Goal: Transaction & Acquisition: Purchase product/service

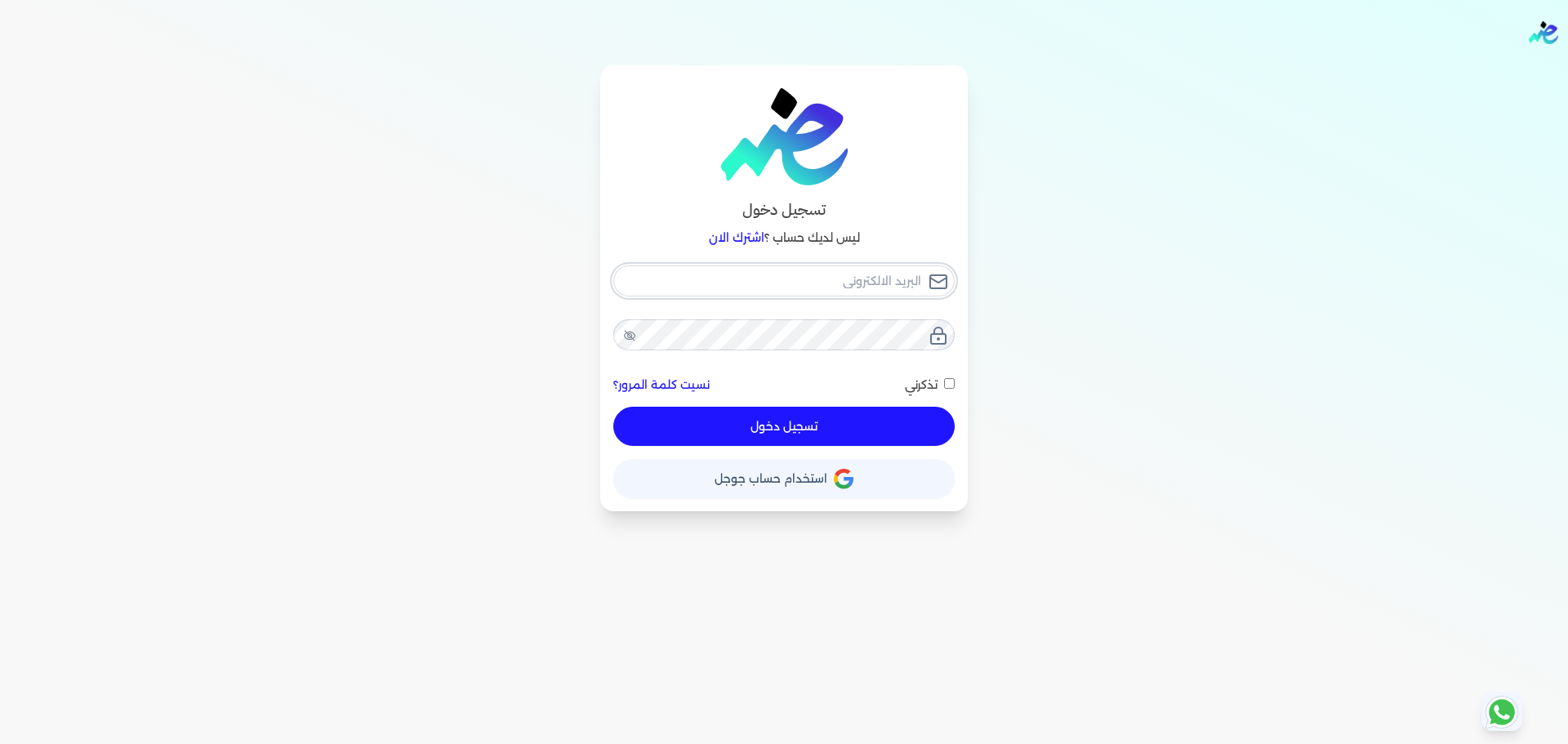
type input "[EMAIL_ADDRESS][DOMAIN_NAME]"
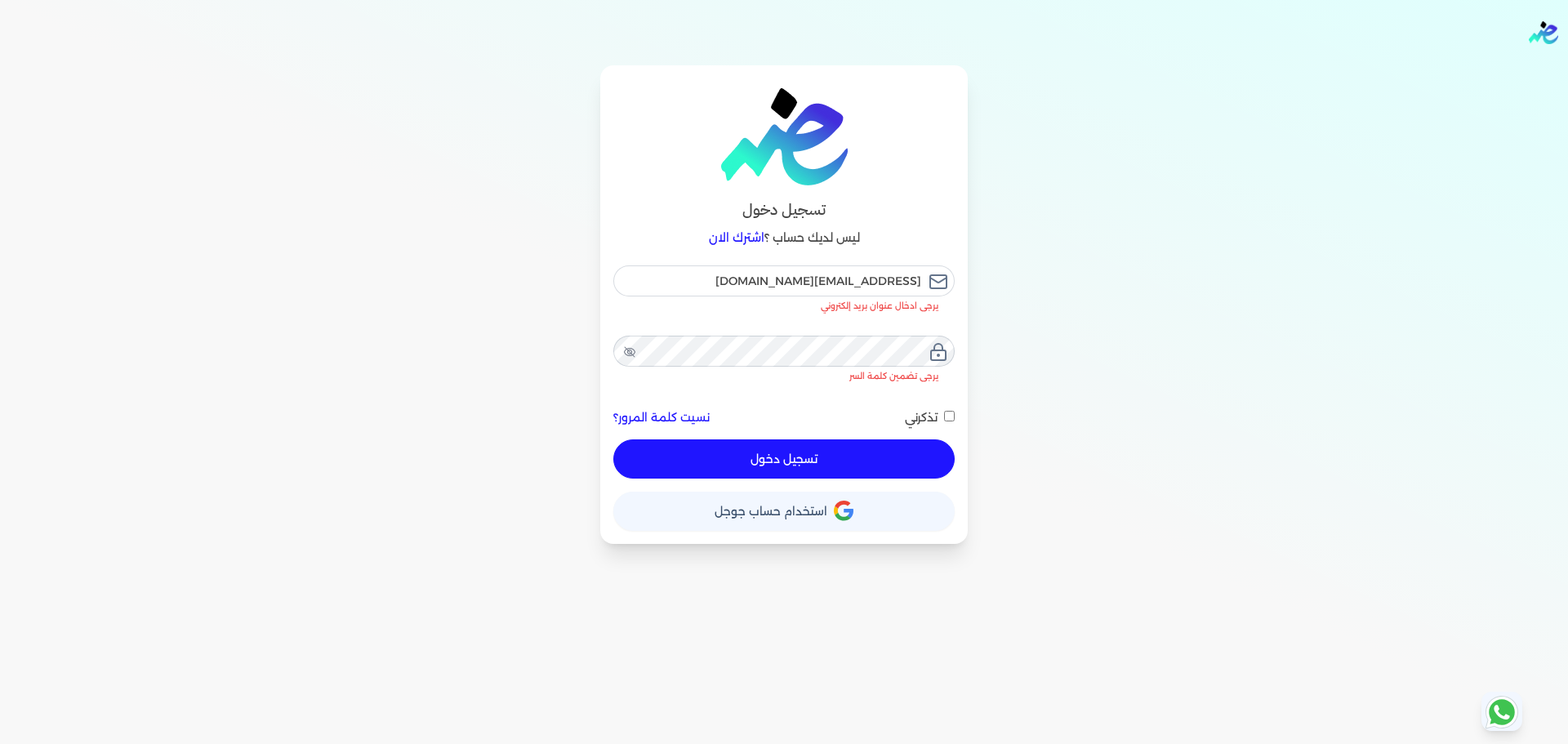
click at [860, 430] on div "[EMAIL_ADDRESS][DOMAIN_NAME] يرجى ادخال عنوان بريد إلكتروني يرجى تضمين كلمة الس…" at bounding box center [784, 372] width 341 height 213
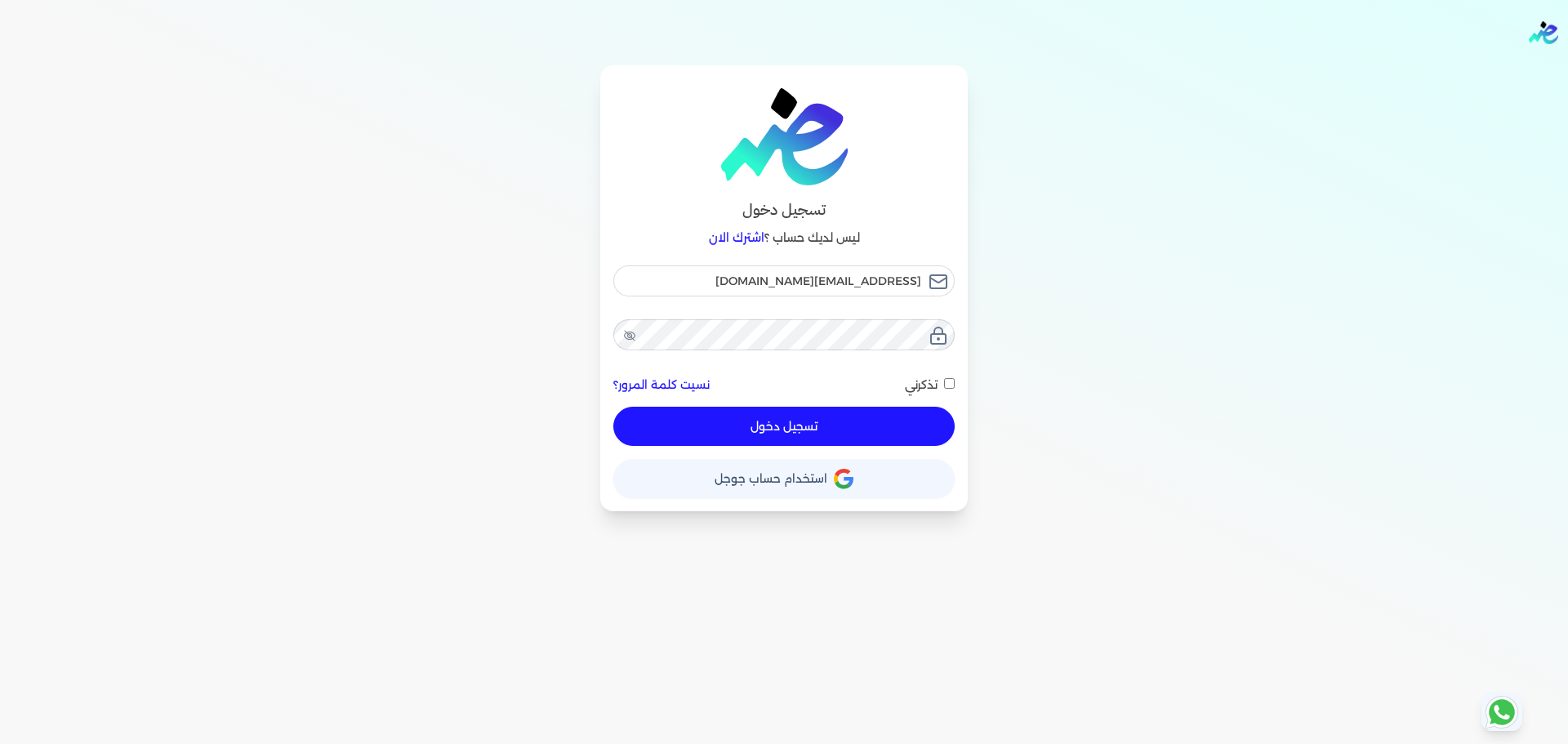
click at [858, 428] on button "تسجيل دخول" at bounding box center [784, 425] width 341 height 39
checkbox input "false"
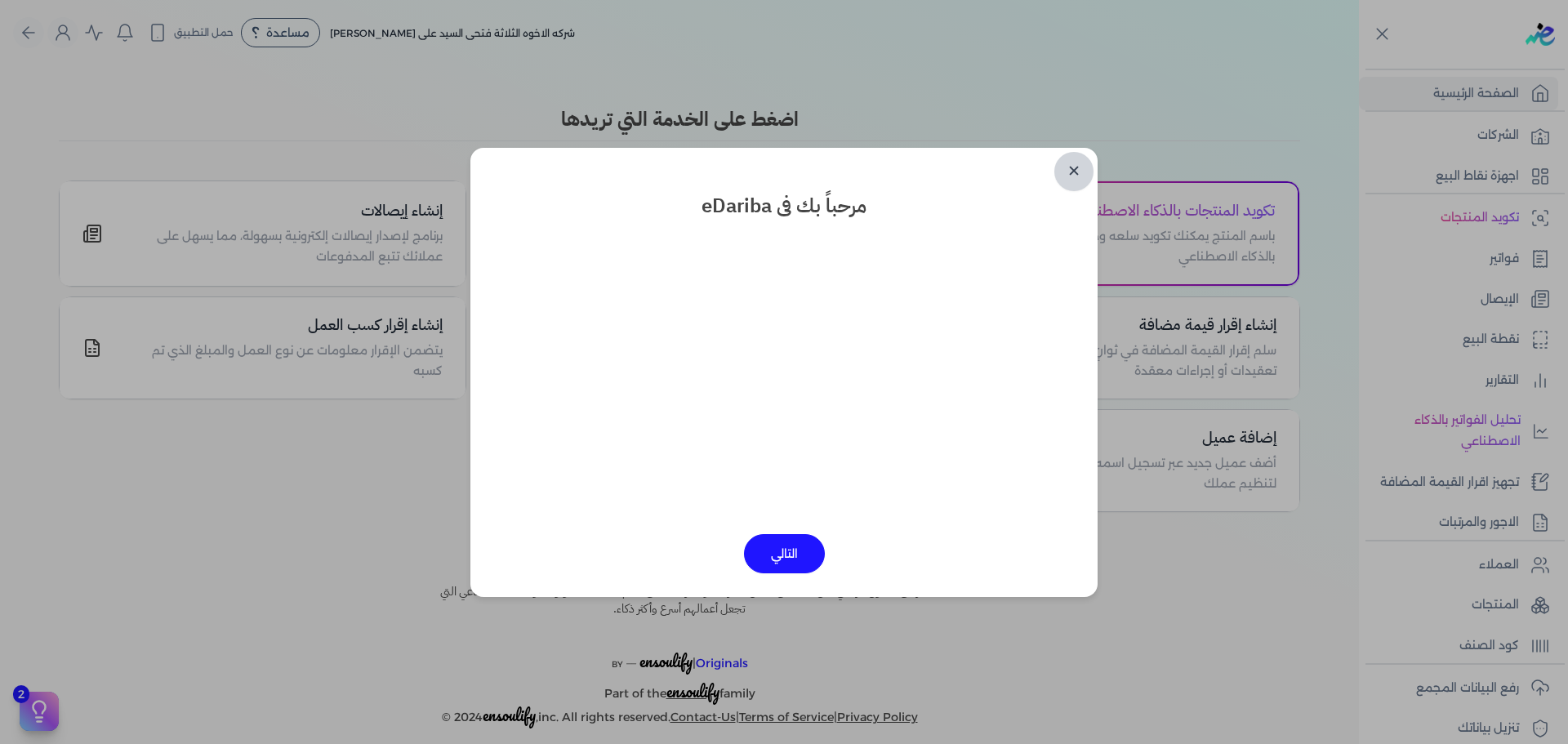
click at [1070, 165] on link "✕" at bounding box center [1073, 171] width 39 height 39
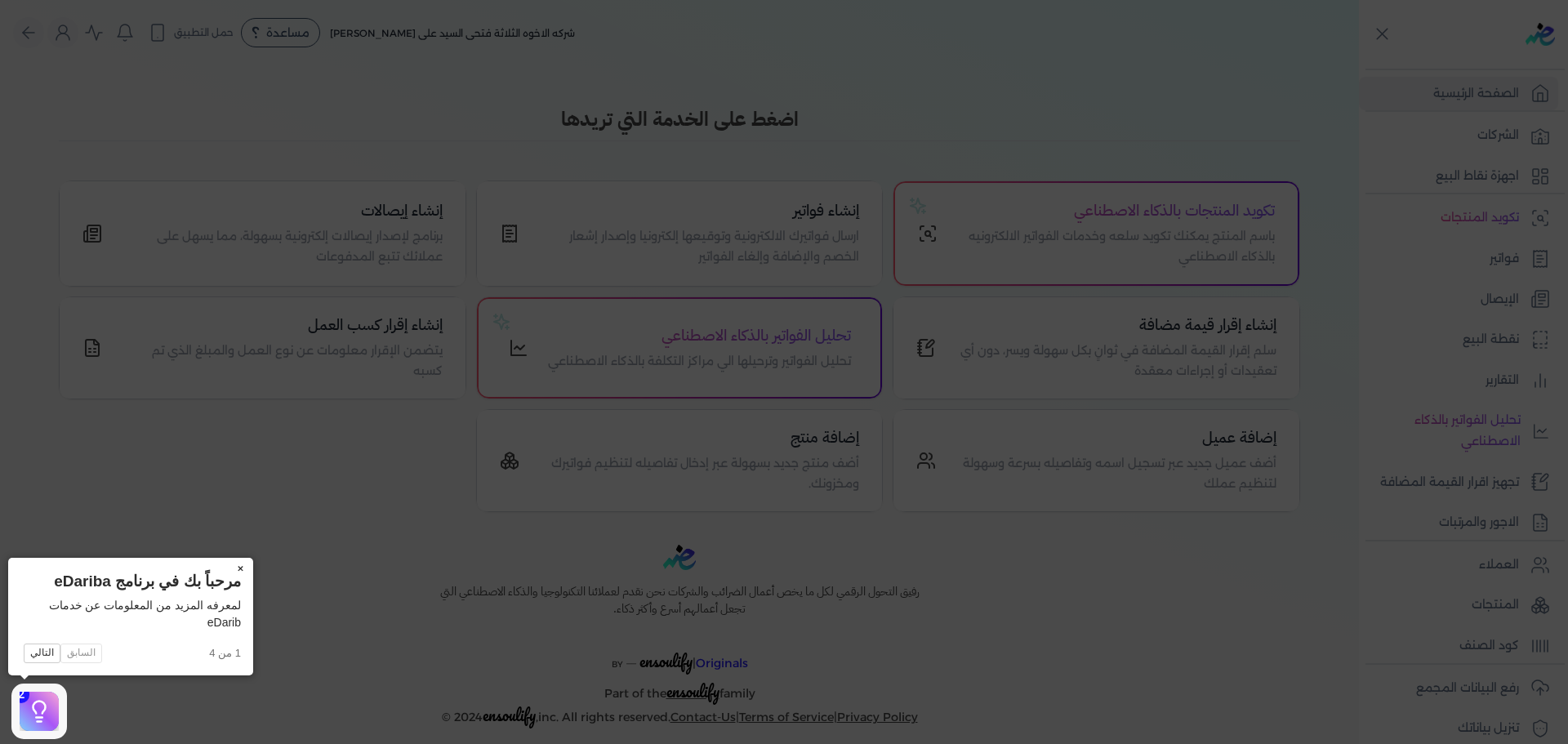
click at [239, 565] on button "×" at bounding box center [240, 569] width 26 height 23
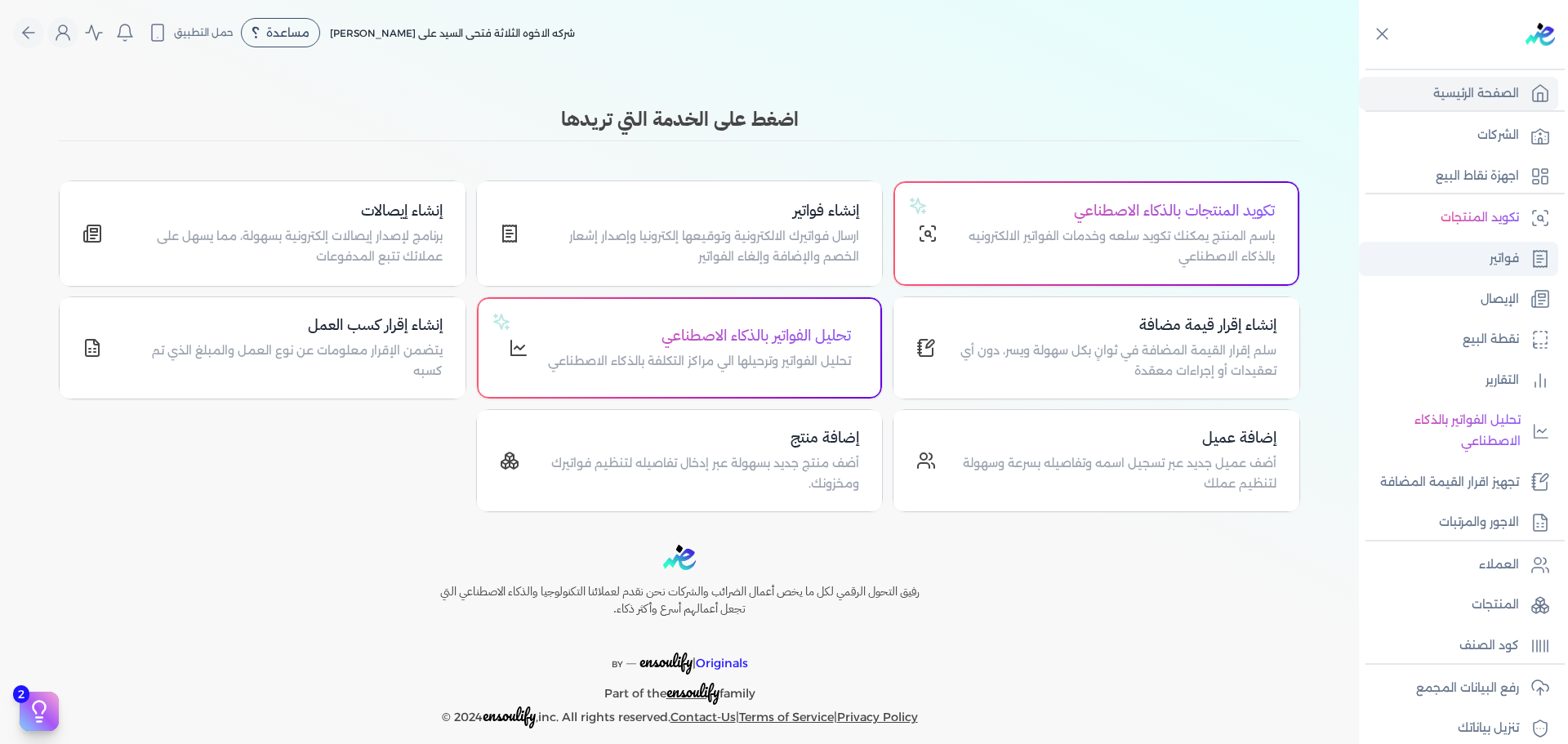
click at [1511, 265] on p "فواتير" at bounding box center [1504, 259] width 29 height 22
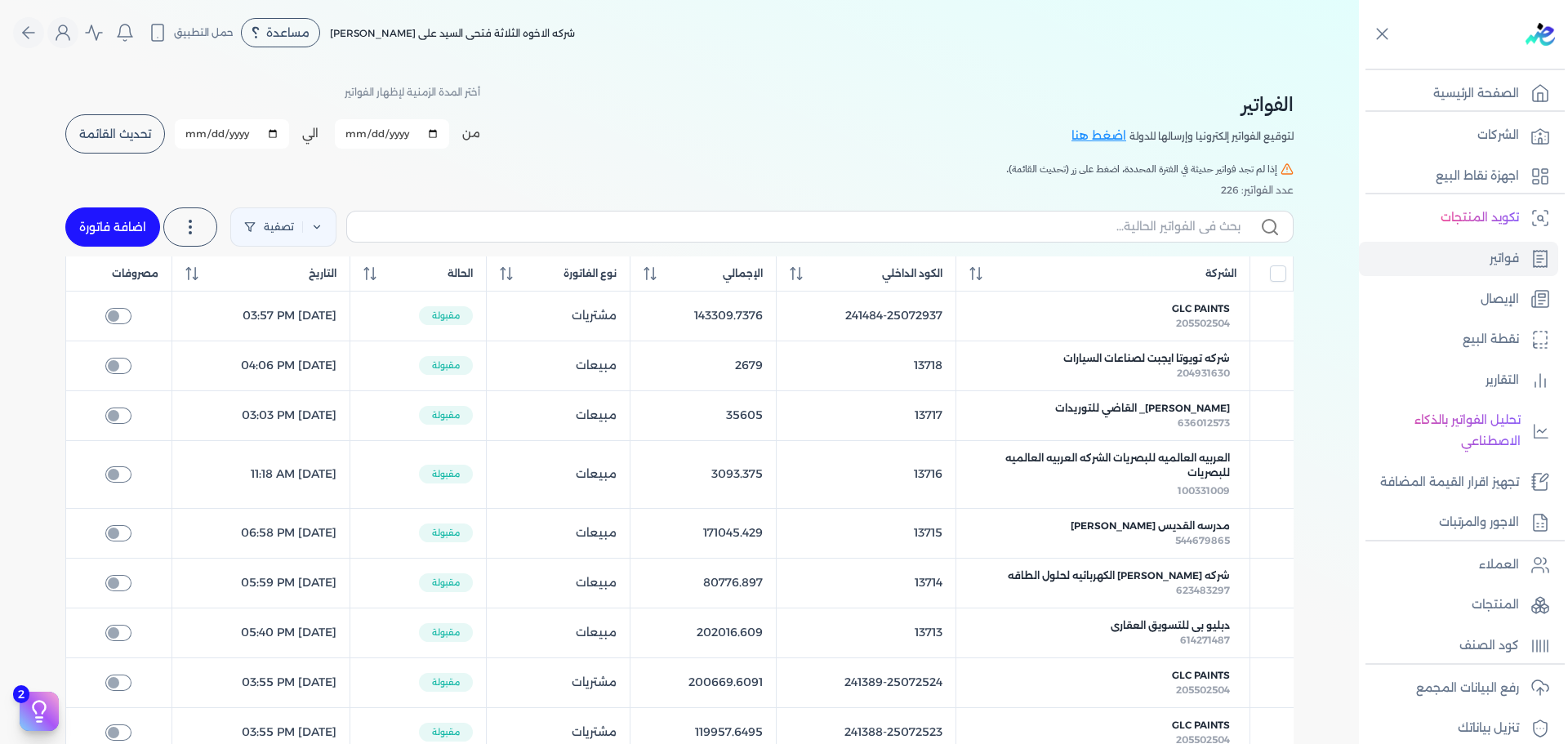
click at [133, 141] on button "تحديث القائمة" at bounding box center [114, 133] width 100 height 39
click at [143, 142] on button "تحديث القائمة" at bounding box center [114, 133] width 100 height 39
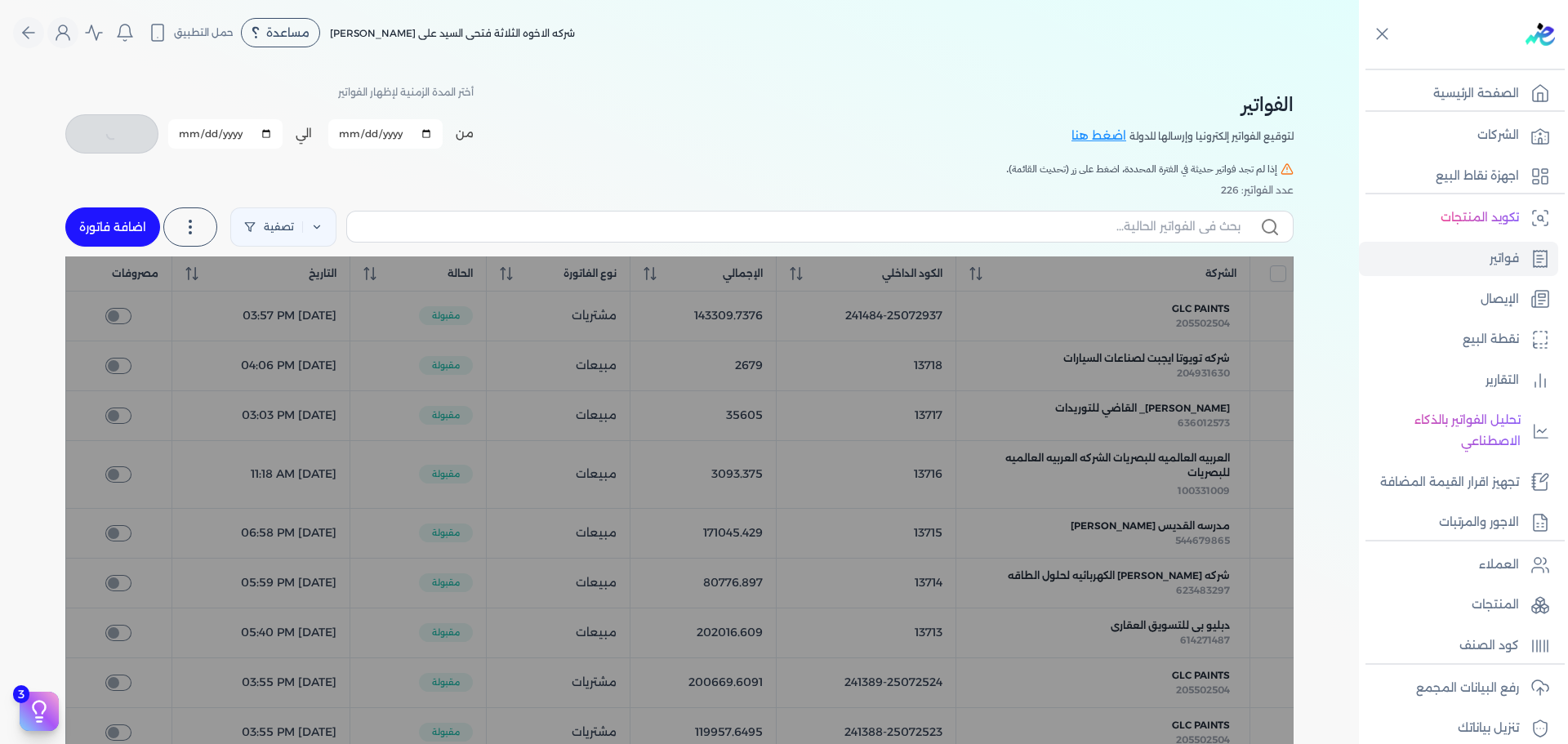
checkbox input "false"
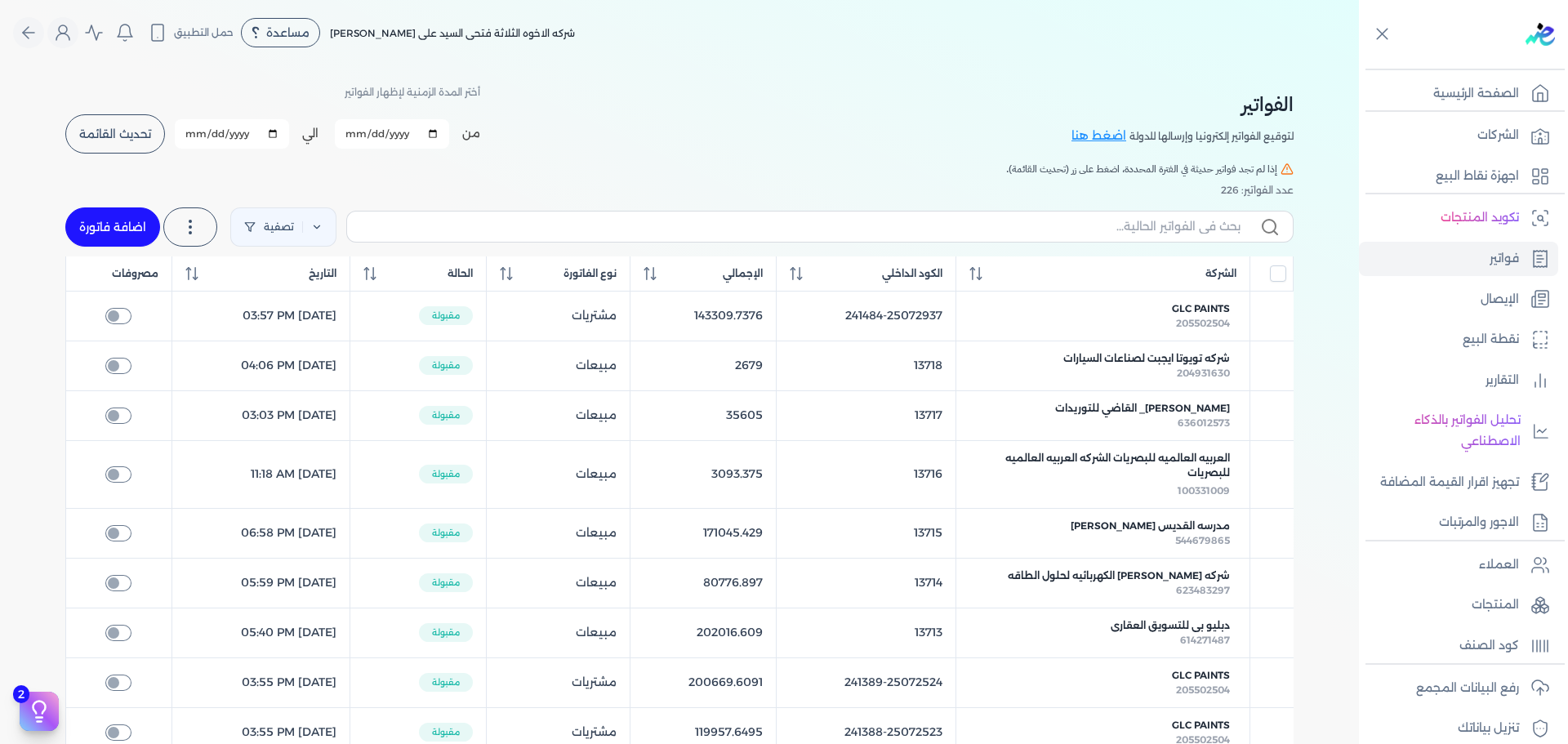
click at [113, 233] on link "اضافة فاتورة" at bounding box center [112, 226] width 94 height 39
select select "EGP"
select select "B"
select select "EGS"
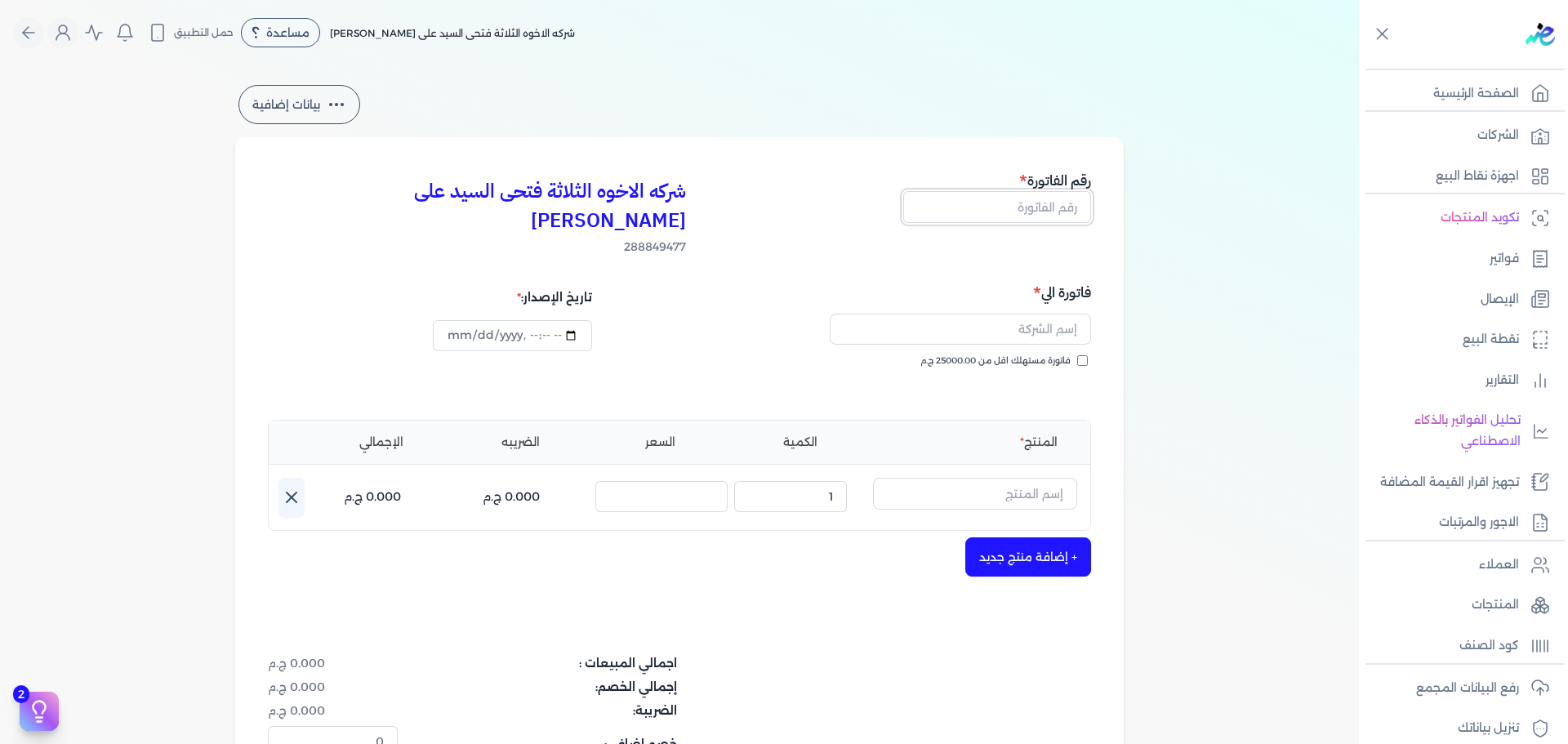
drag, startPoint x: 1005, startPoint y: 211, endPoint x: 1005, endPoint y: 197, distance: 14.0
click at [1005, 211] on input "text" at bounding box center [996, 207] width 188 height 31
type input "13719"
click at [1040, 314] on input "text" at bounding box center [961, 329] width 262 height 31
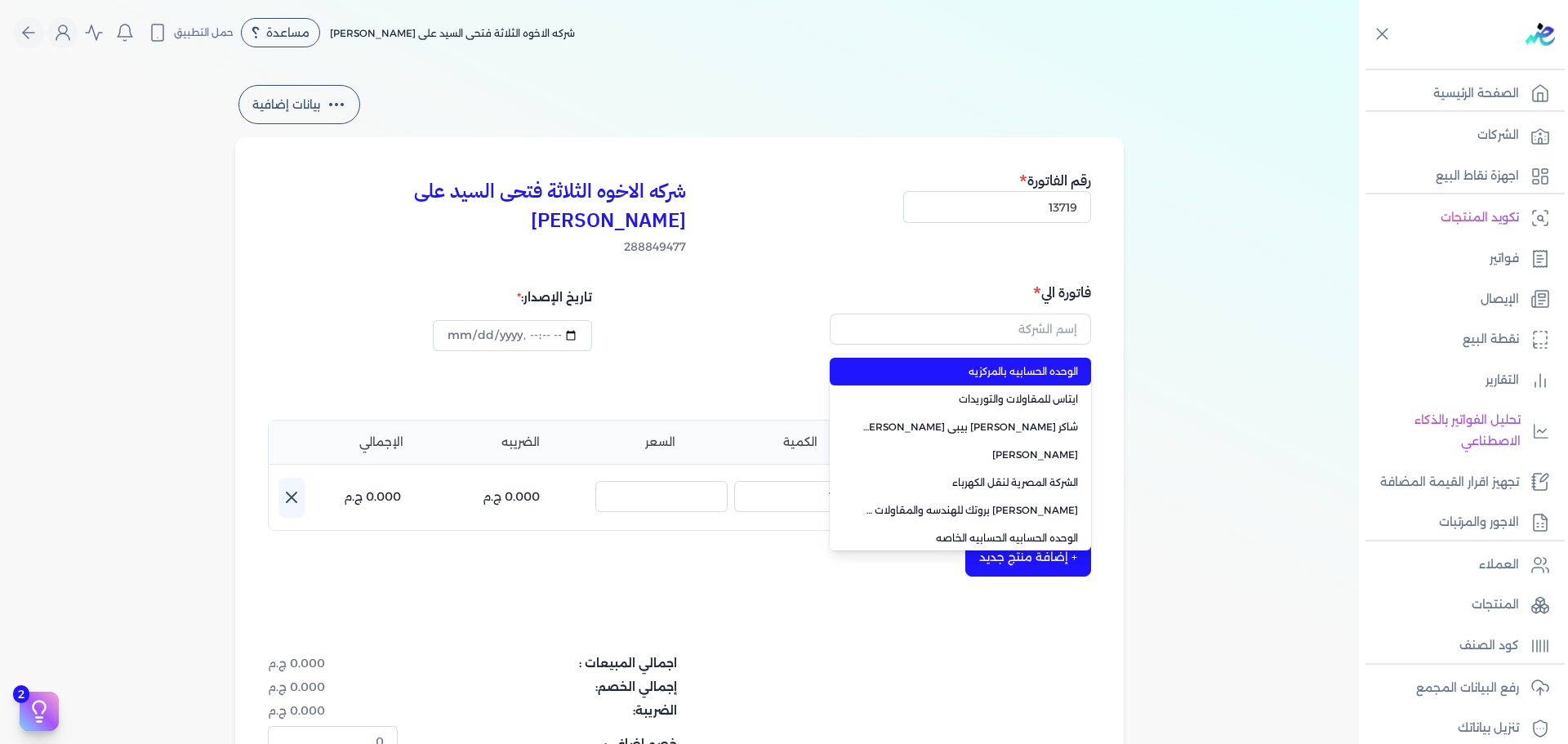
type input "الوحده الحسابيه بالمركزيه"
click at [847, 281] on h5 "فاتورة الي" at bounding box center [887, 292] width 406 height 22
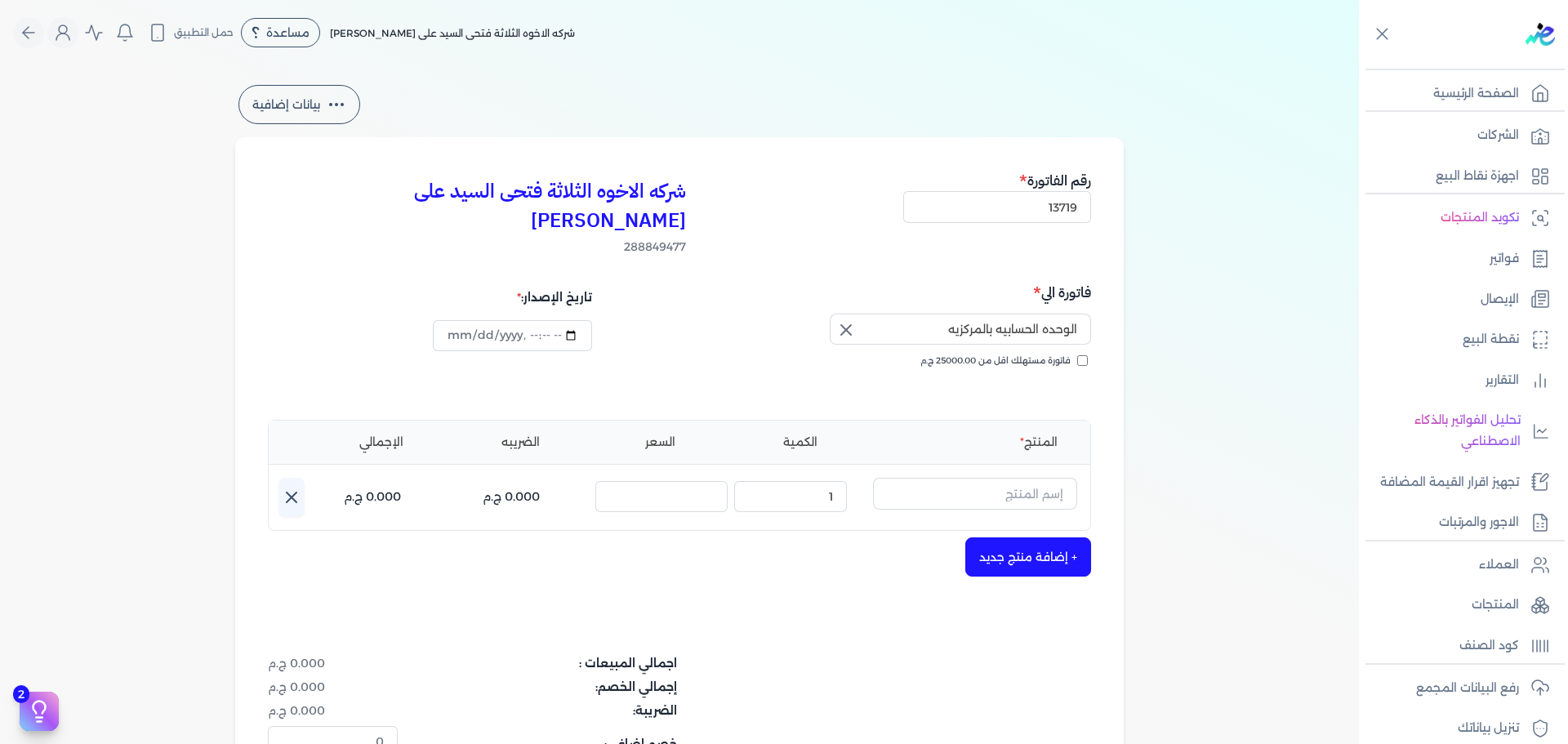
click at [847, 320] on icon "button" at bounding box center [846, 329] width 20 height 20
click at [1024, 314] on input "text" at bounding box center [961, 329] width 262 height 31
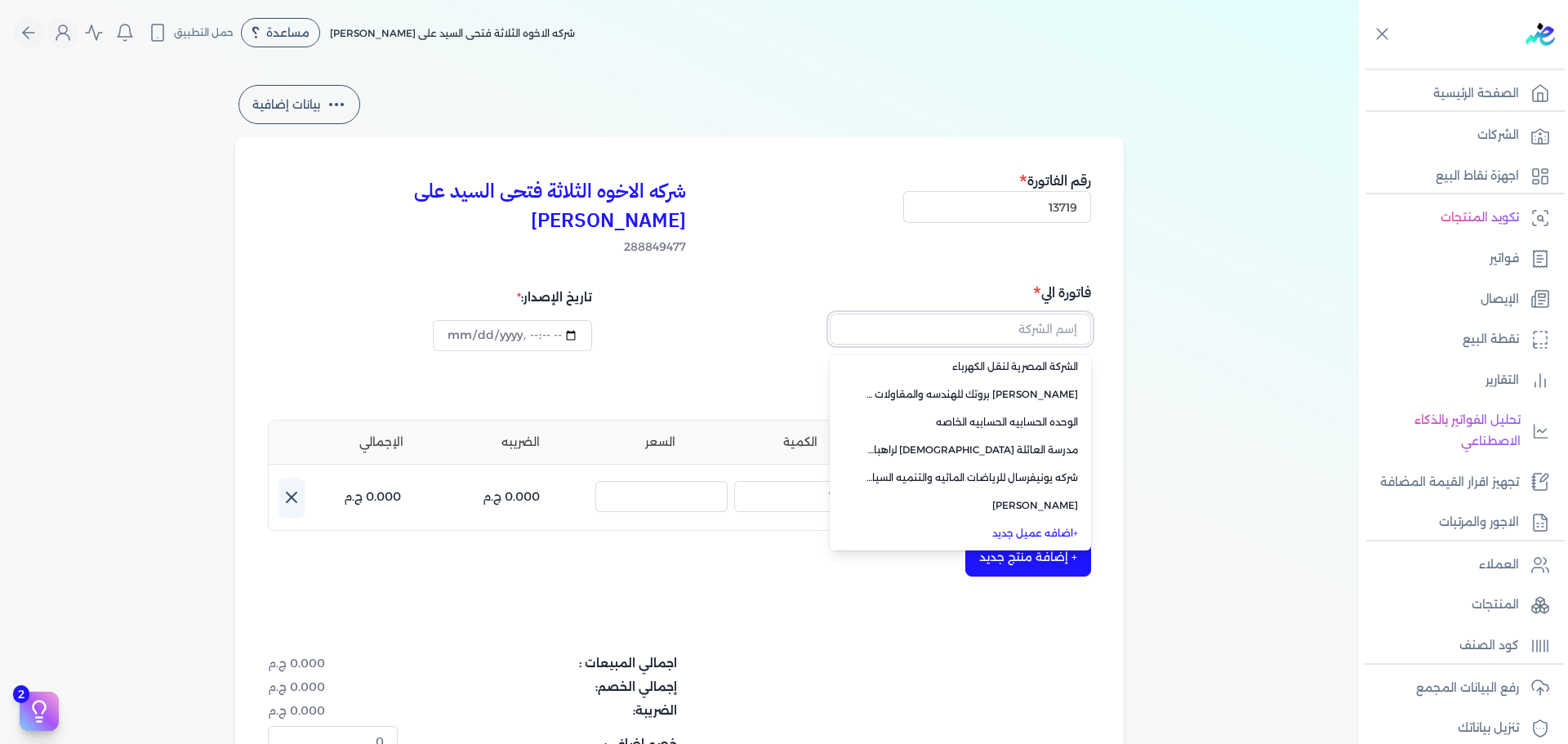
scroll to position [164, 0]
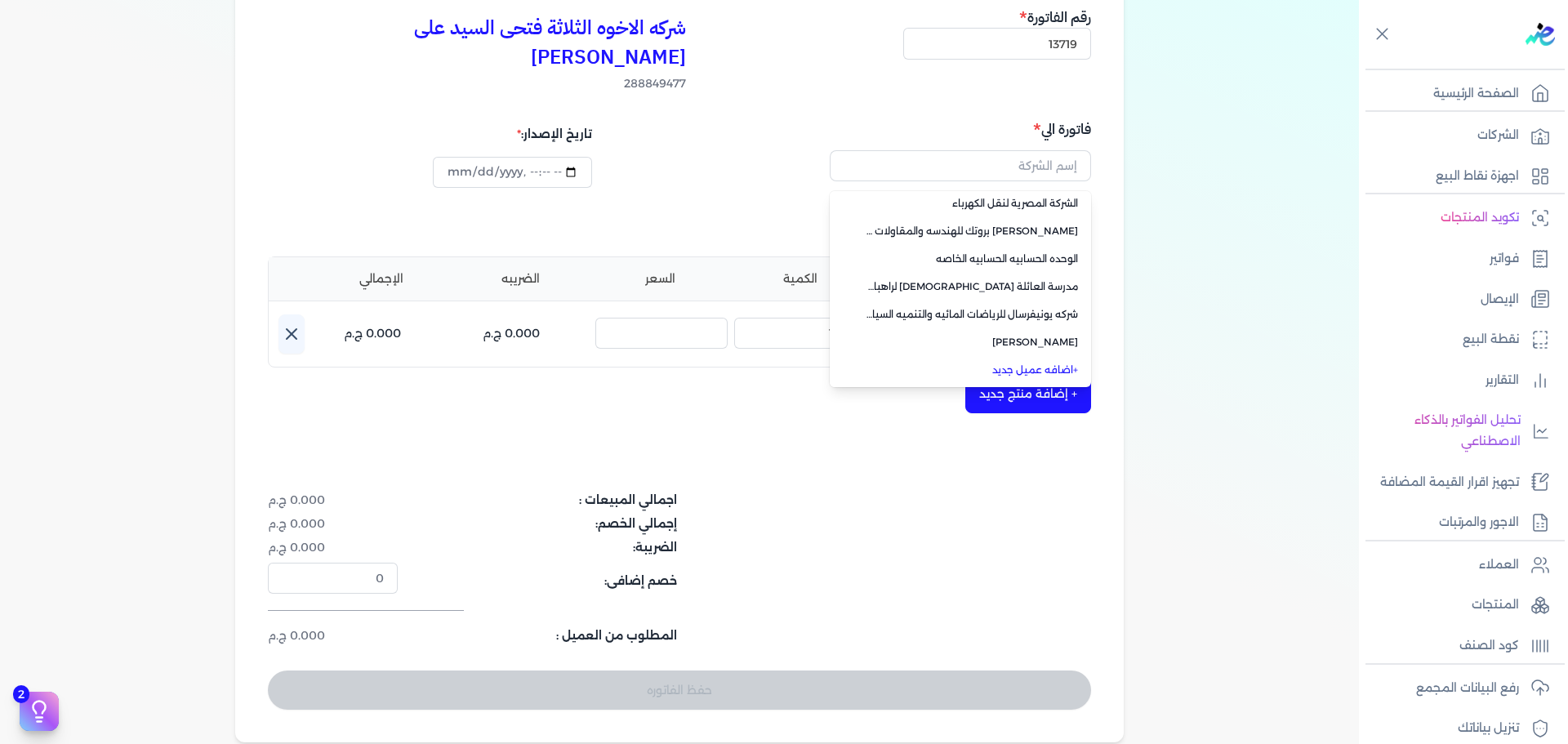
click at [1035, 362] on link "+ اضافه عميل جديد" at bounding box center [969, 369] width 216 height 15
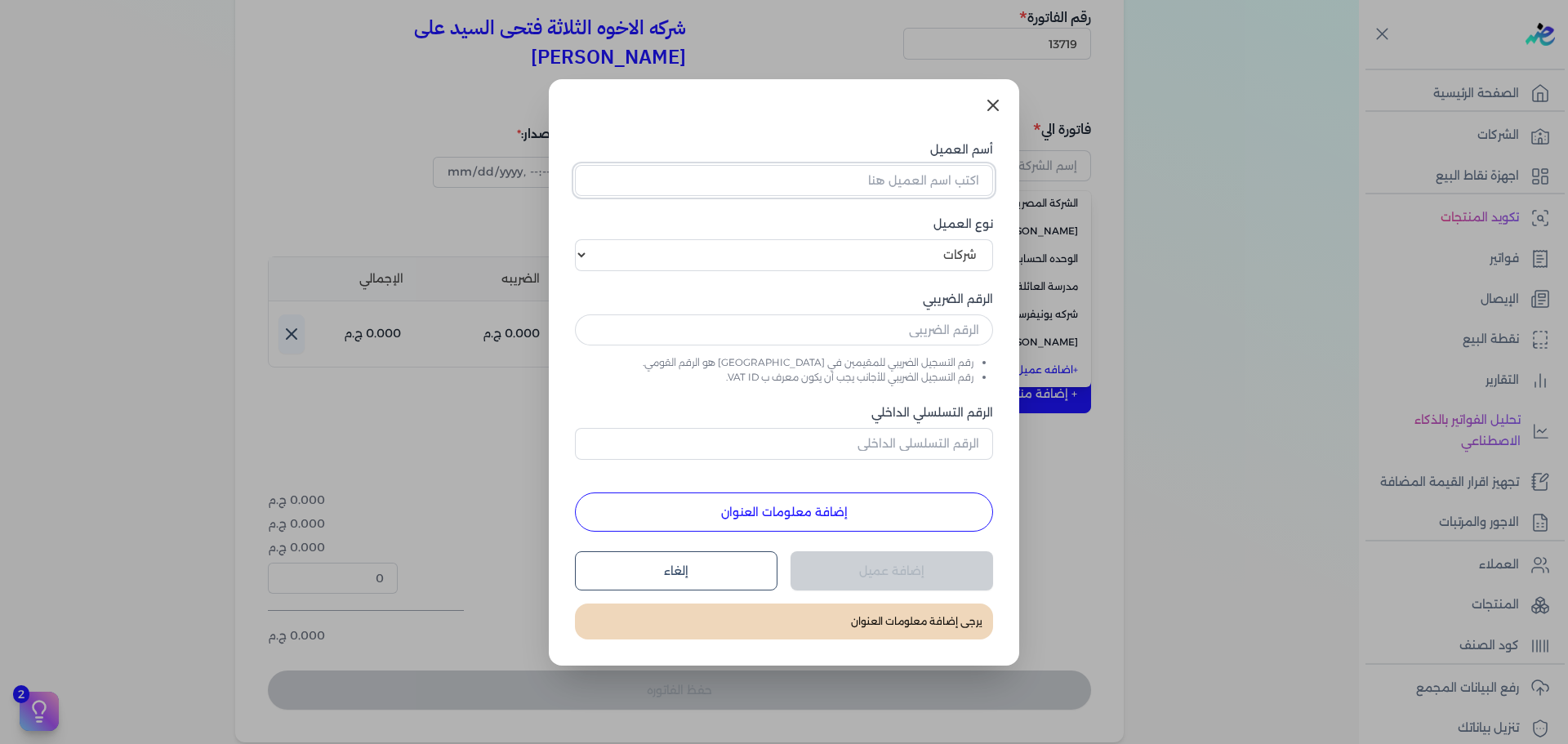
drag, startPoint x: 852, startPoint y: 173, endPoint x: 836, endPoint y: 194, distance: 26.4
click at [852, 173] on input "أسم العميل" at bounding box center [784, 180] width 418 height 31
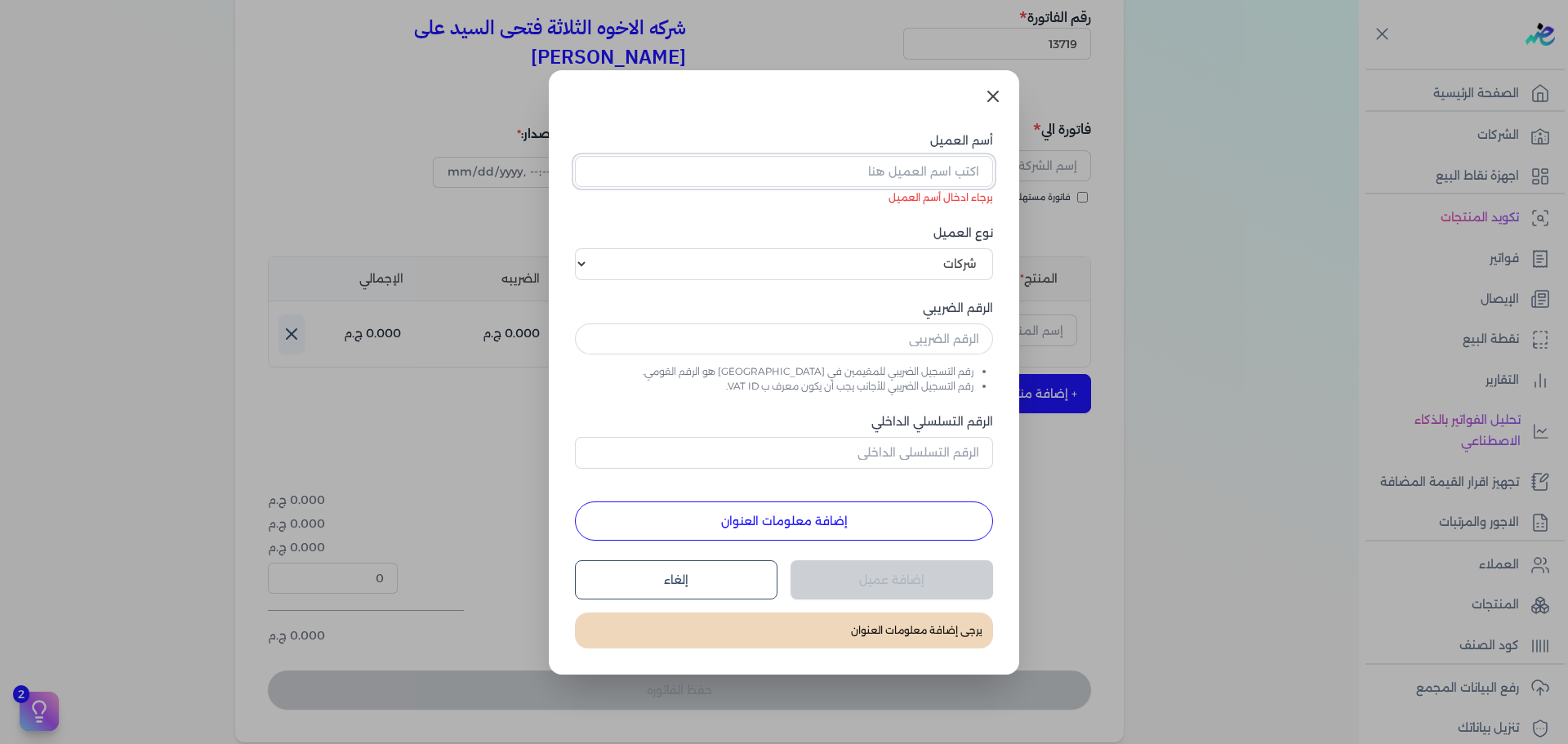
click at [906, 172] on input "أسم العميل" at bounding box center [784, 171] width 418 height 31
paste input "ايتاس للمقاولات والتوريدات"
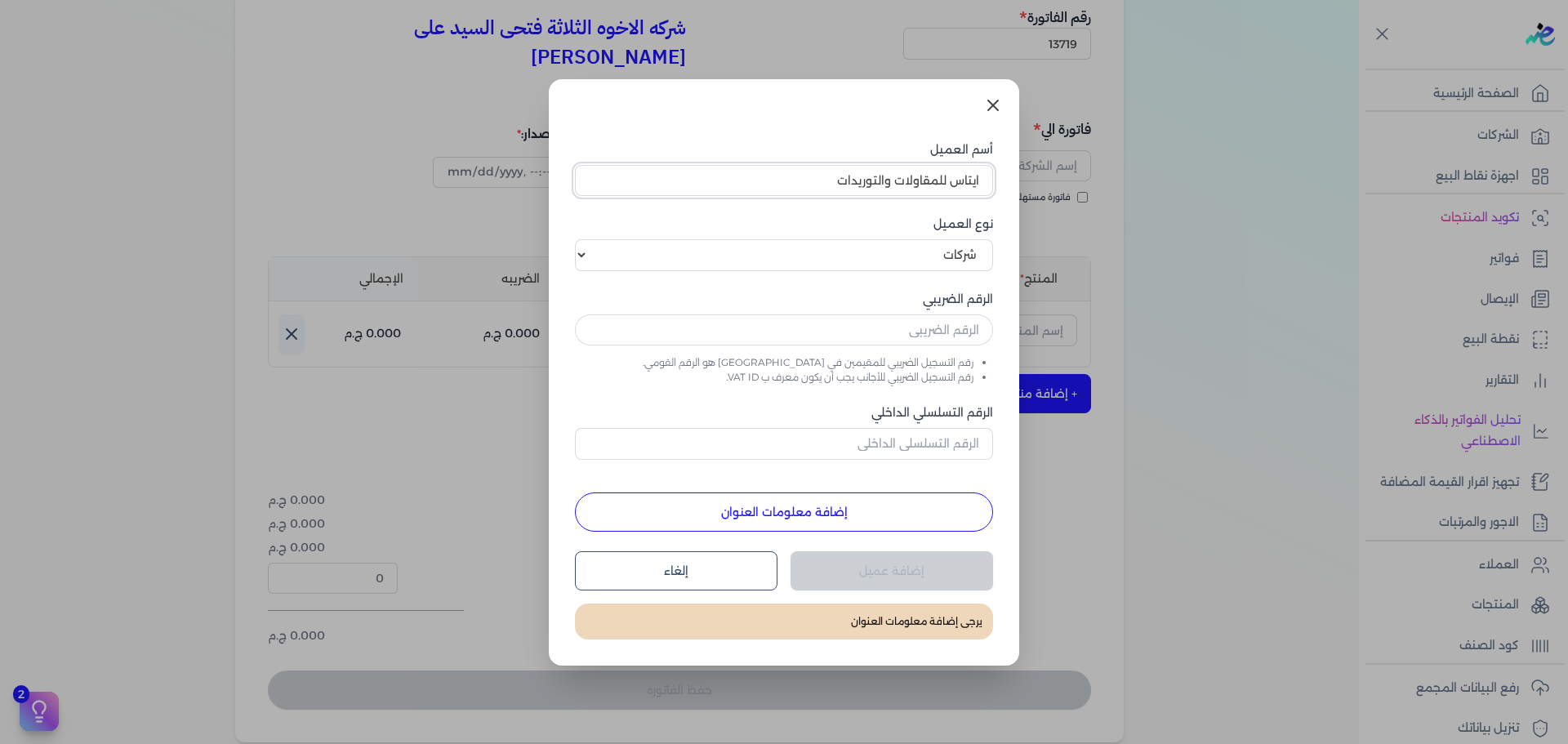
type input "ايتاس للمقاولات والتوريدات"
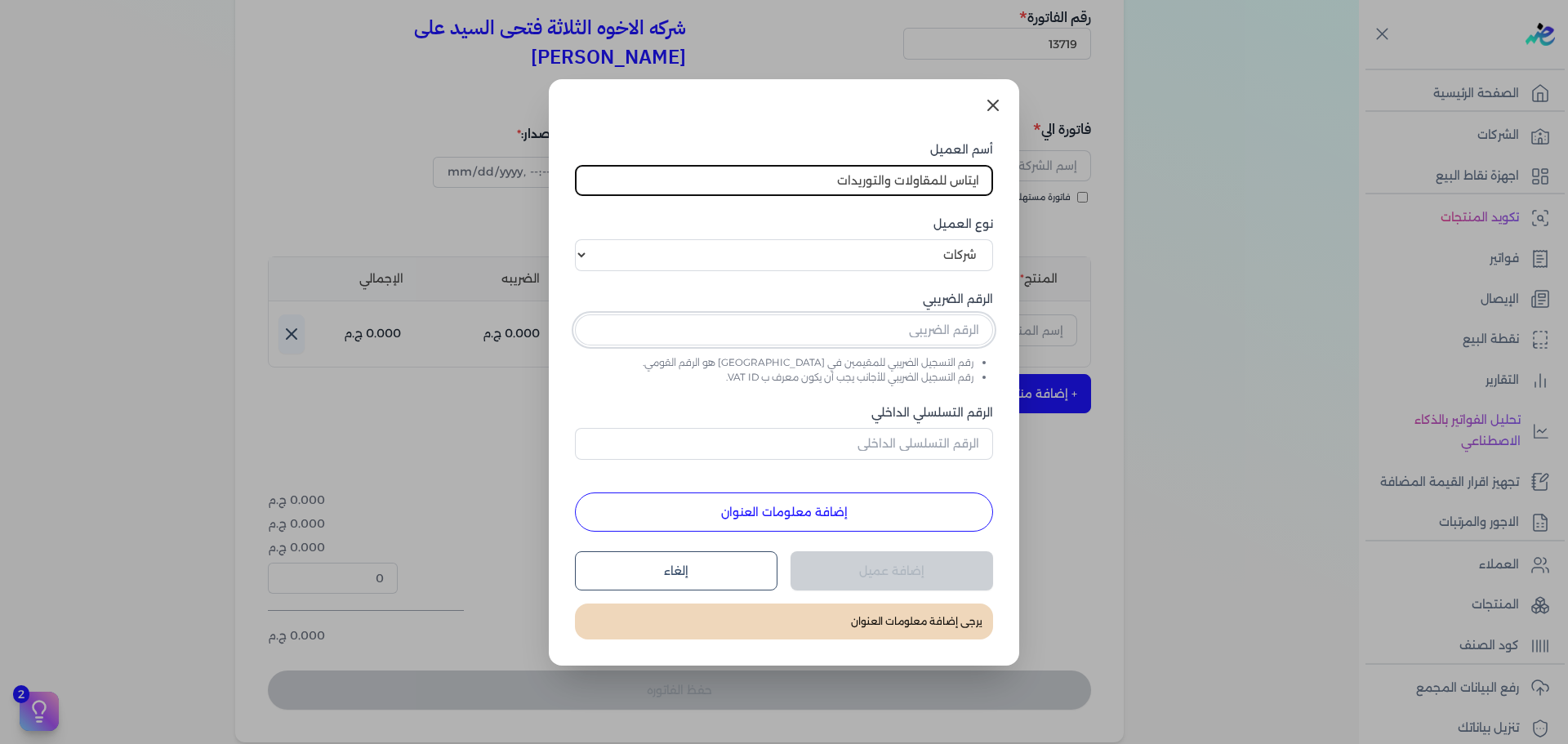
drag, startPoint x: 848, startPoint y: 331, endPoint x: 812, endPoint y: 337, distance: 36.5
click at [849, 331] on input "text" at bounding box center [784, 330] width 418 height 31
click at [831, 338] on input "text" at bounding box center [784, 330] width 418 height 31
paste input "562431632"
type input "562431632"
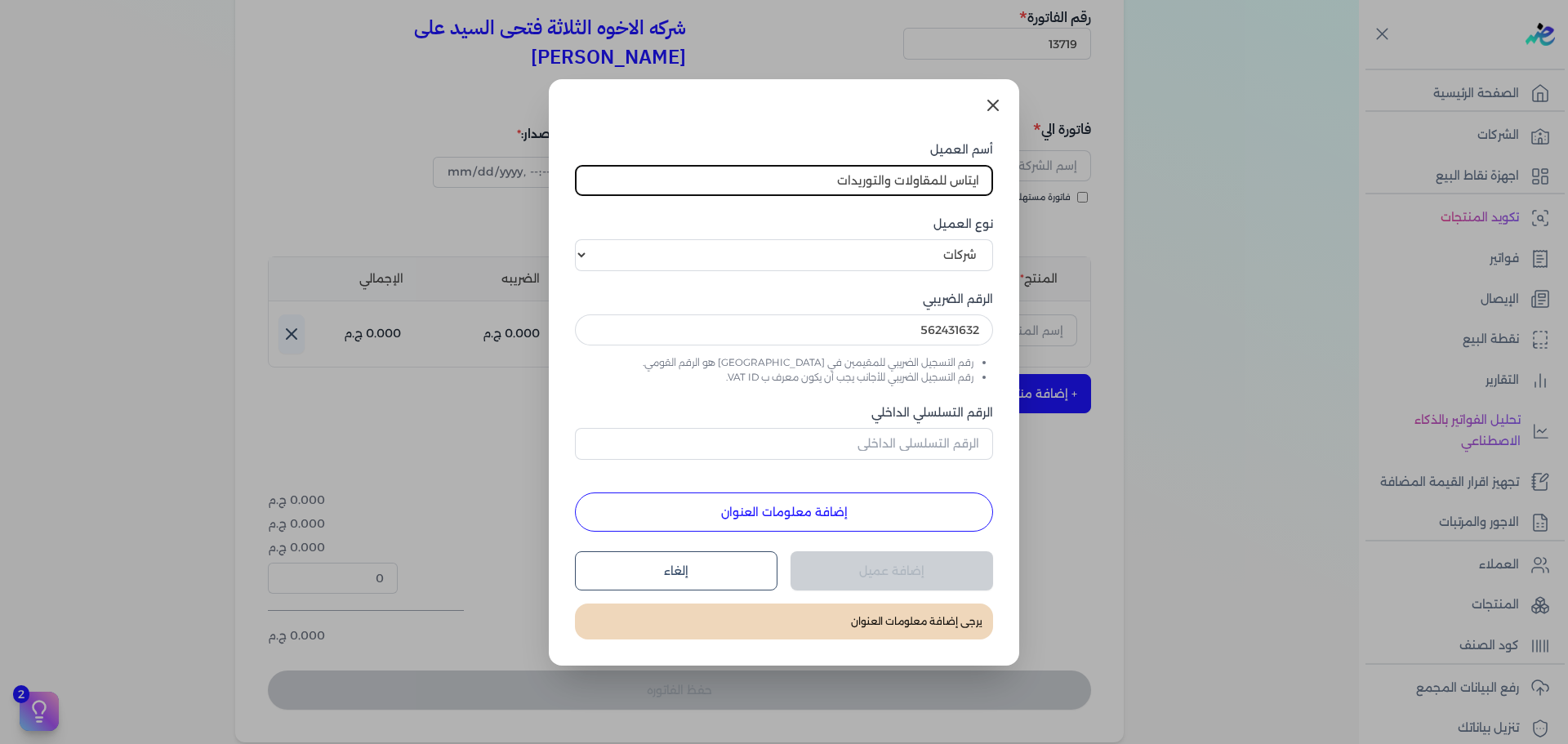
click at [824, 517] on button "إضافة معلومات العنوان" at bounding box center [784, 511] width 418 height 39
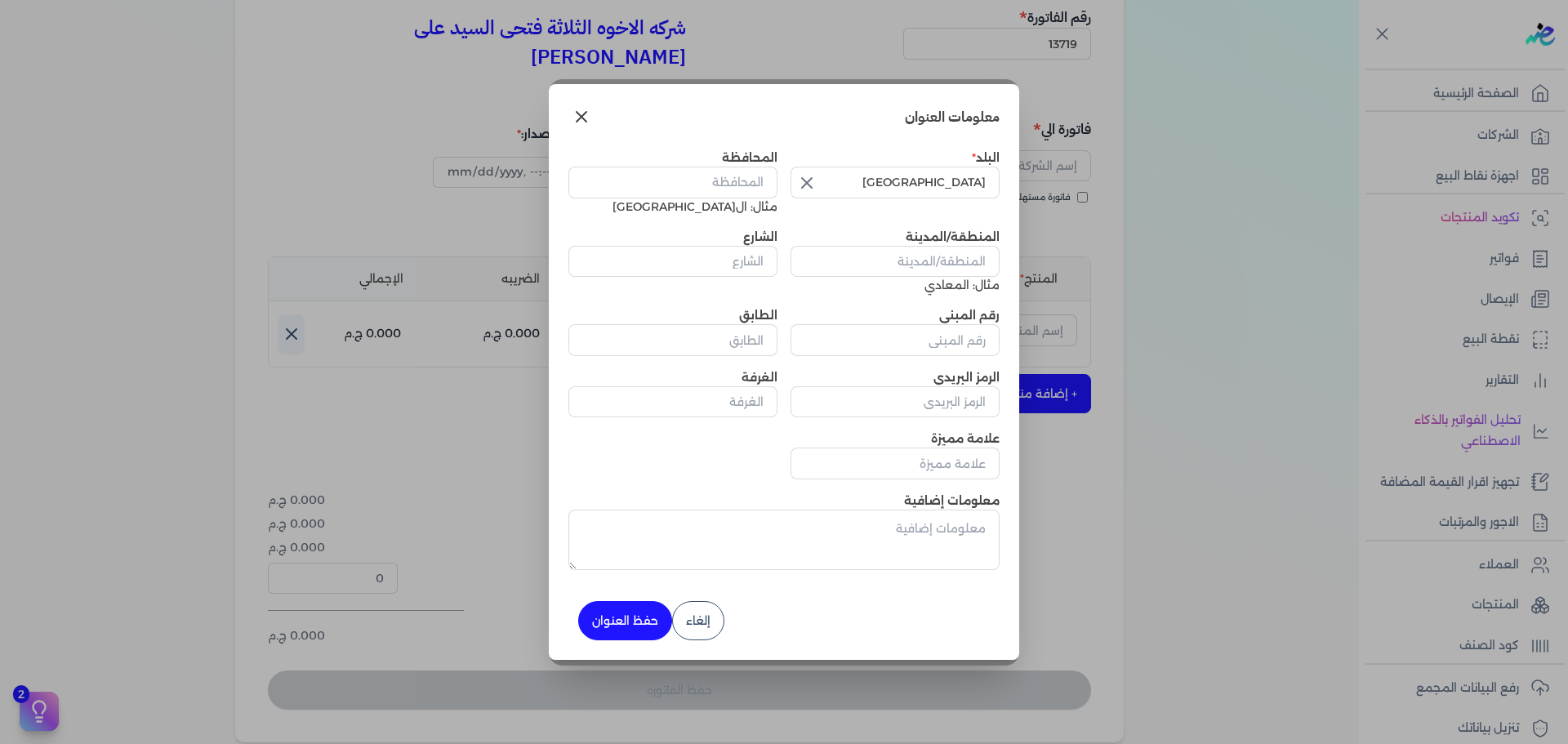
click at [808, 185] on icon "button" at bounding box center [807, 182] width 10 height 10
click at [887, 178] on input "text" at bounding box center [894, 182] width 209 height 31
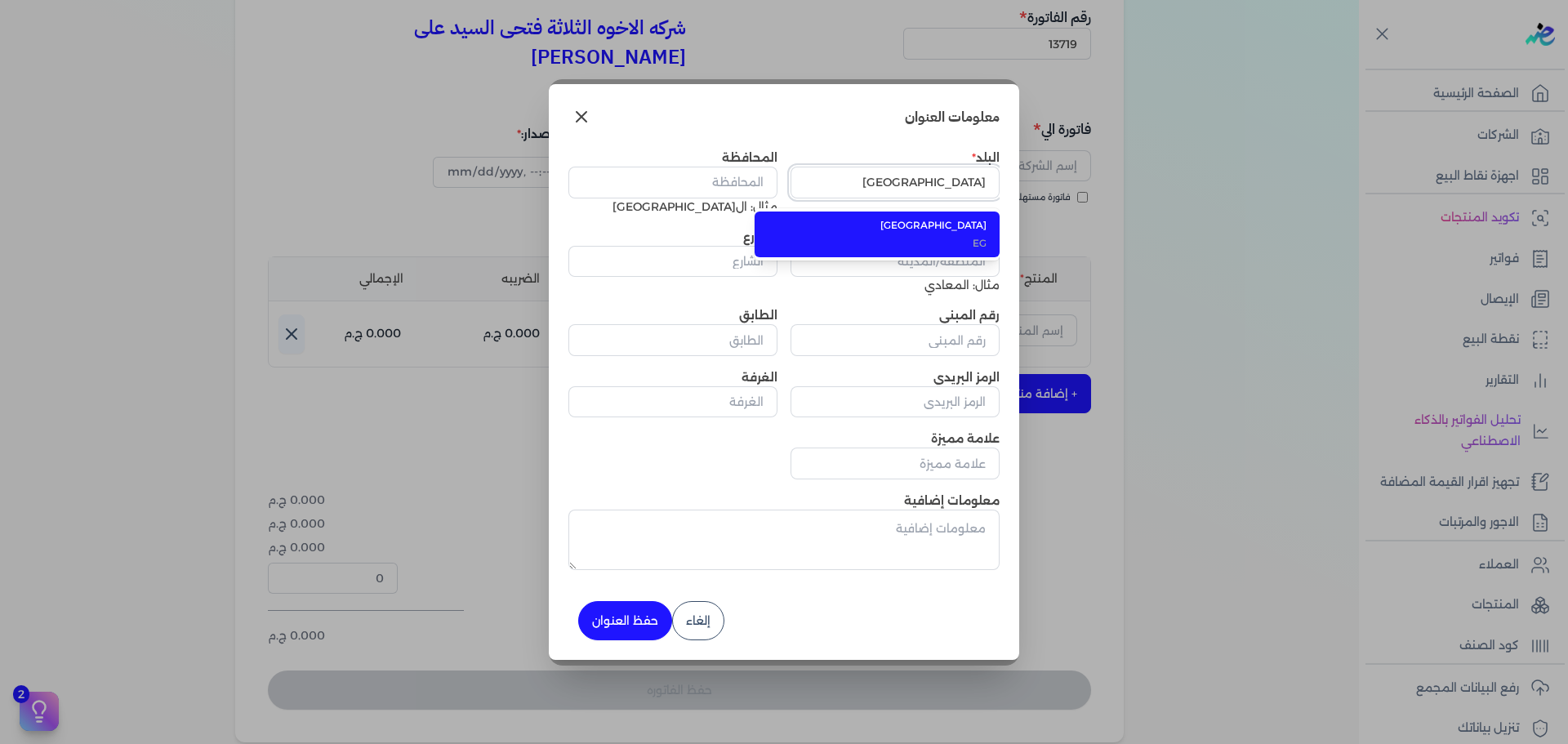
type input "[GEOGRAPHIC_DATA]"
click at [734, 171] on input "المحافظة" at bounding box center [672, 182] width 209 height 31
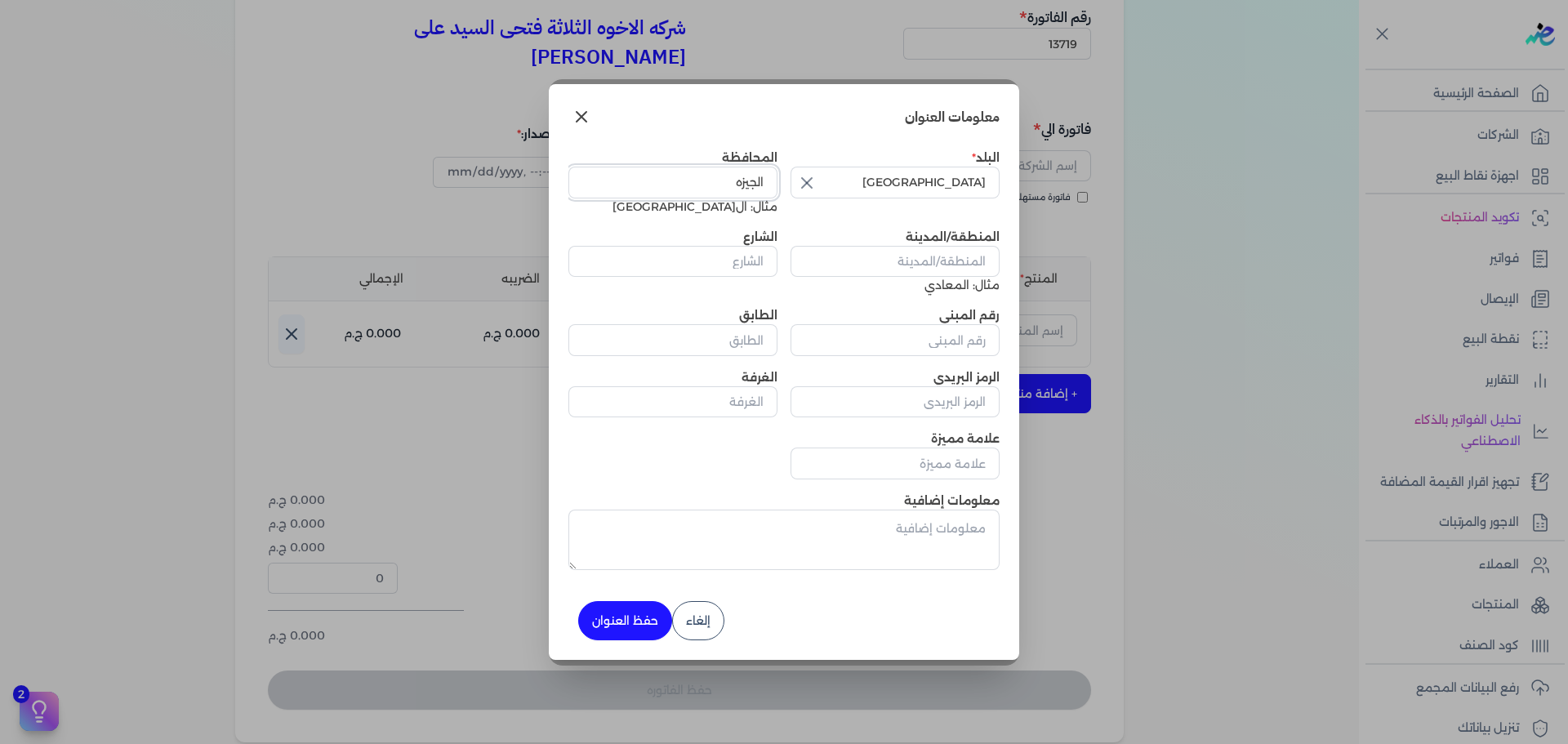
type input "الجيزه"
click at [908, 262] on input "المنطقة/المدينة" at bounding box center [894, 262] width 209 height 31
paste input "شارع جامعة الدول العربية - الدور الخامس - الدقى - الجيزه"
type input "شارع جامعة الدول العربية - الدور الخامس - الدقى - الجيزه"
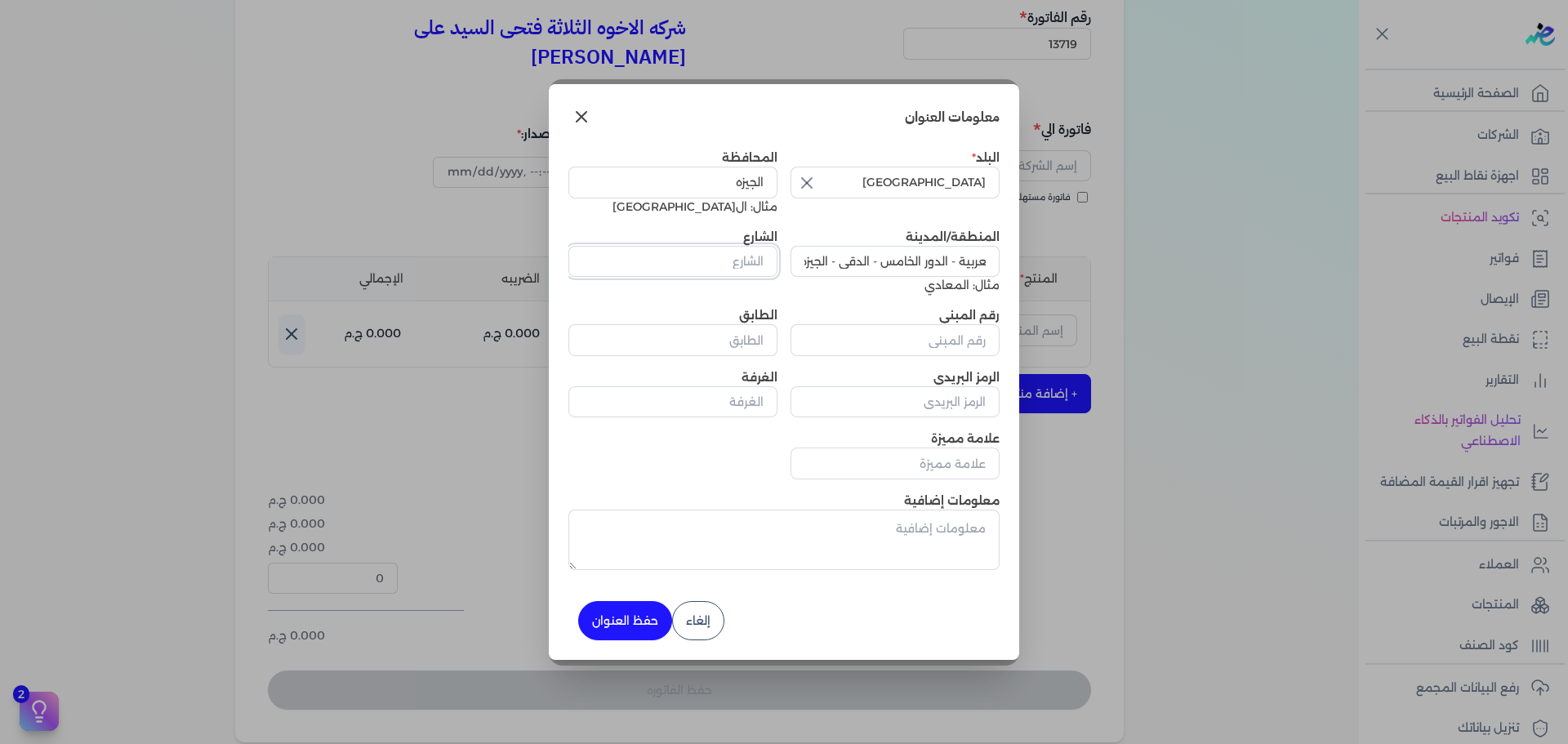
click at [720, 249] on input "الشارع" at bounding box center [672, 262] width 209 height 31
paste input "شارع جامعة الدول العربية - الدور الخامس - الدقى - الجيزه"
type input "شارع جامعة الدول العربية - الدور الخامس - الدقى - الجيزه"
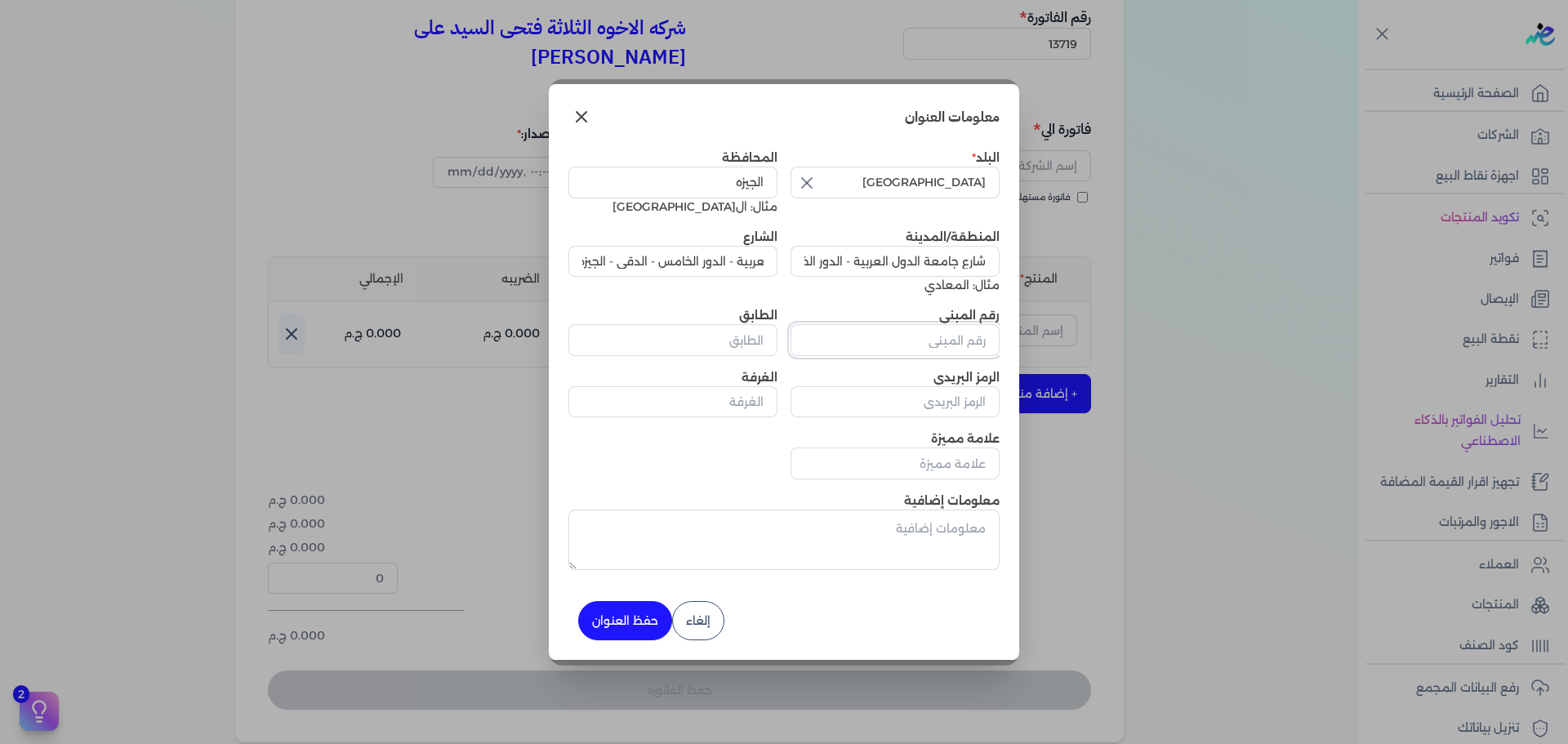
scroll to position [0, 0]
type input "0"
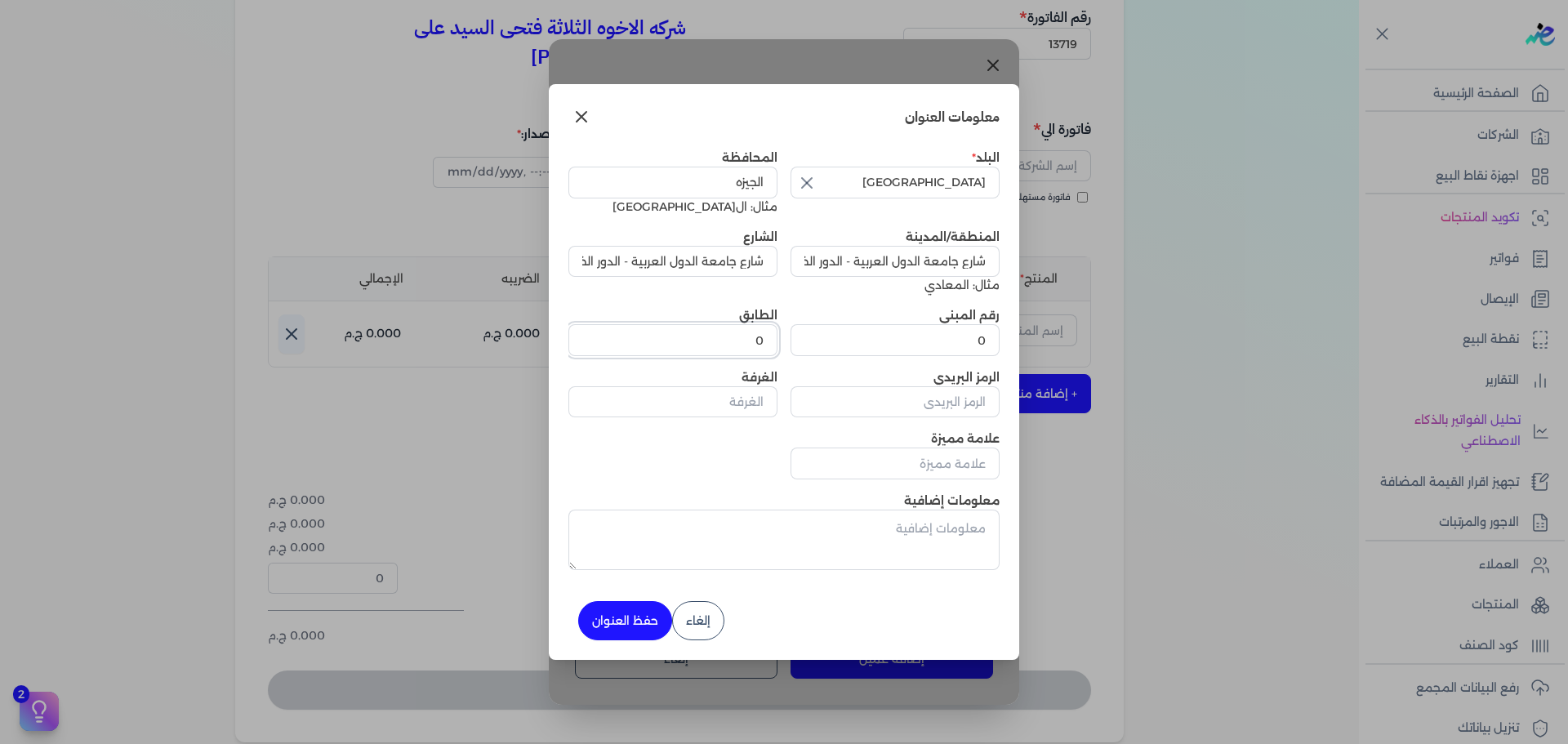
type input "0"
click at [631, 631] on button "حفظ العنوان" at bounding box center [625, 620] width 94 height 39
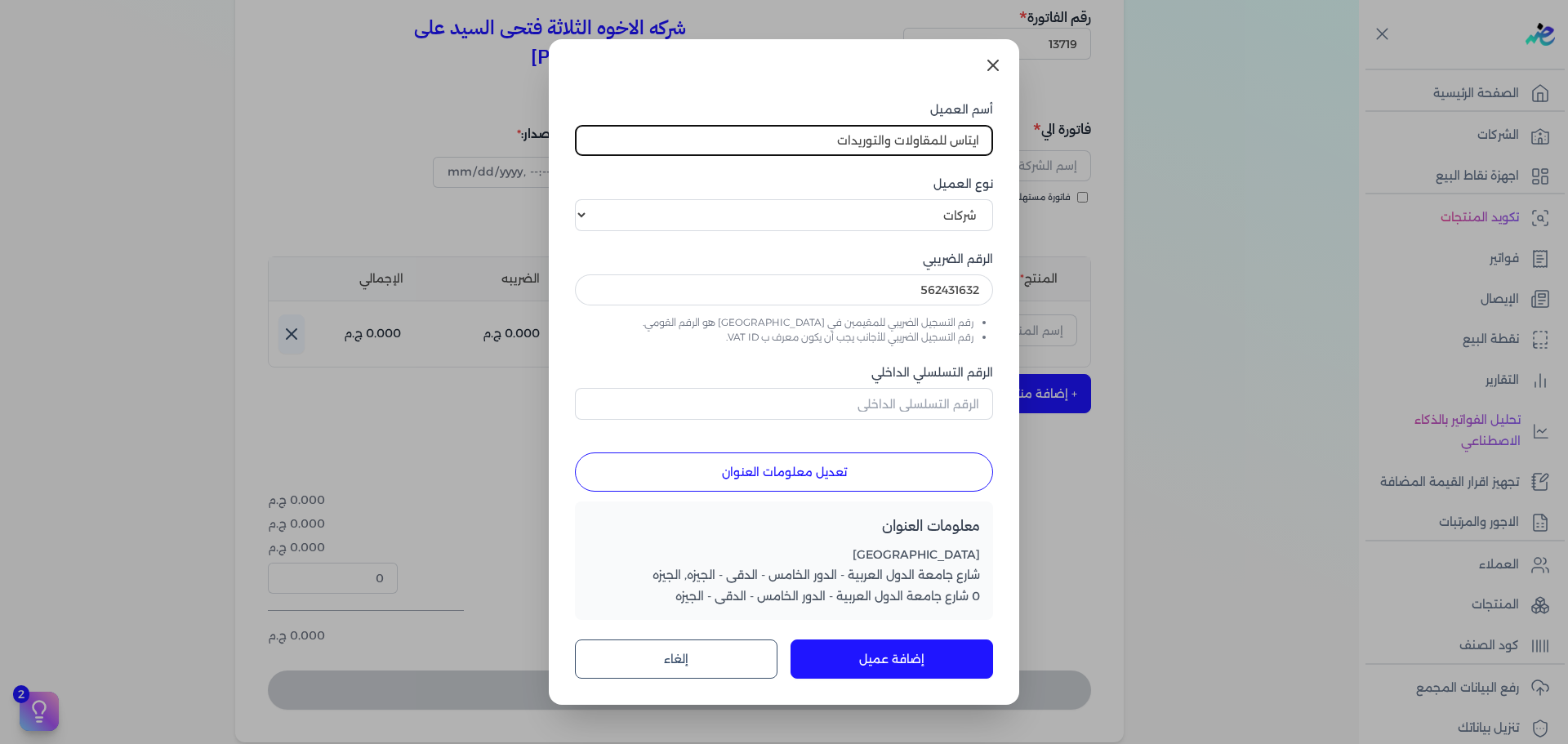
click at [914, 670] on button "إضافة عميل" at bounding box center [891, 658] width 203 height 39
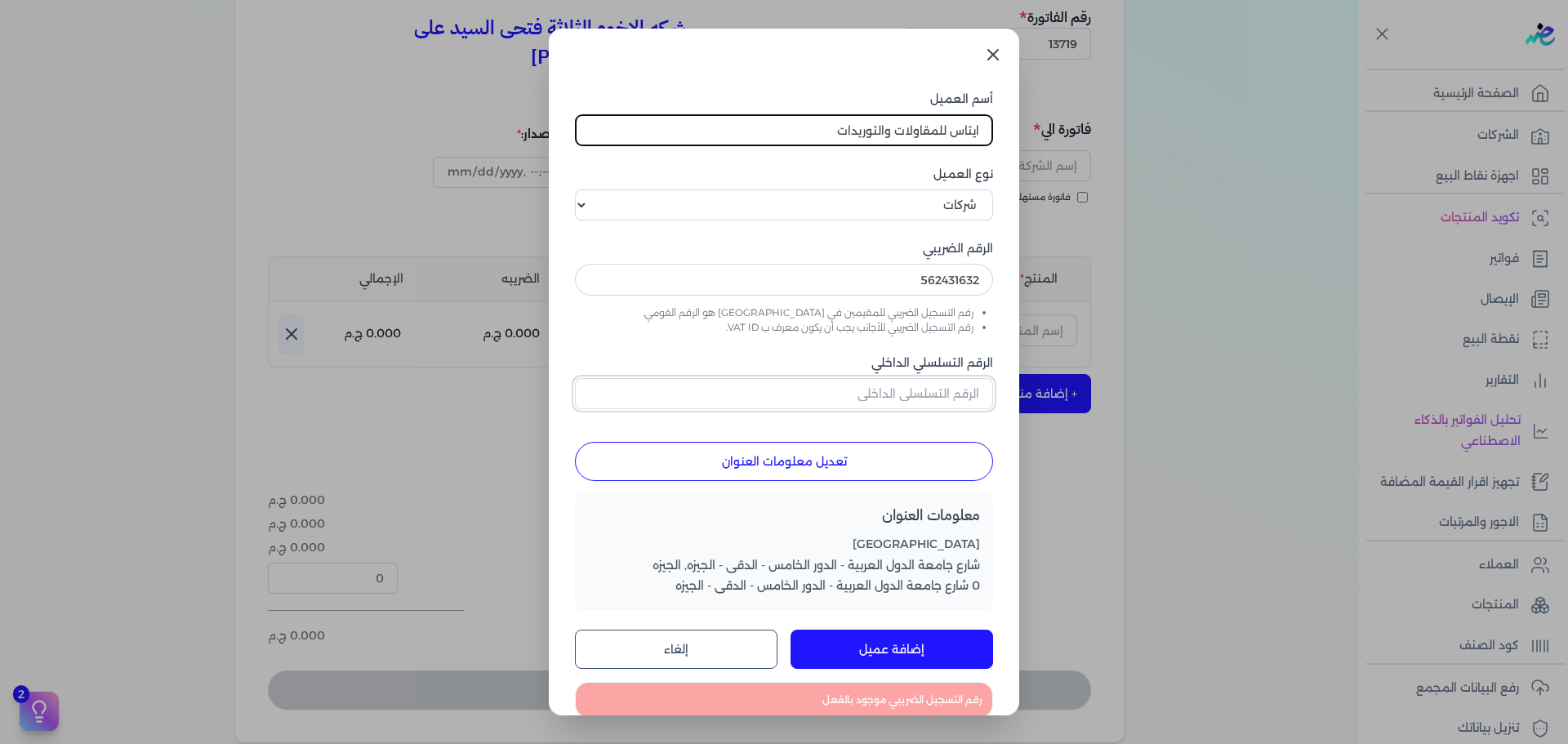
click at [929, 392] on input "الرقم التسلسلي الداخلي" at bounding box center [784, 393] width 418 height 31
click at [743, 653] on button "إلغاء" at bounding box center [677, 649] width 203 height 39
click at [998, 55] on icon at bounding box center [993, 55] width 20 height 20
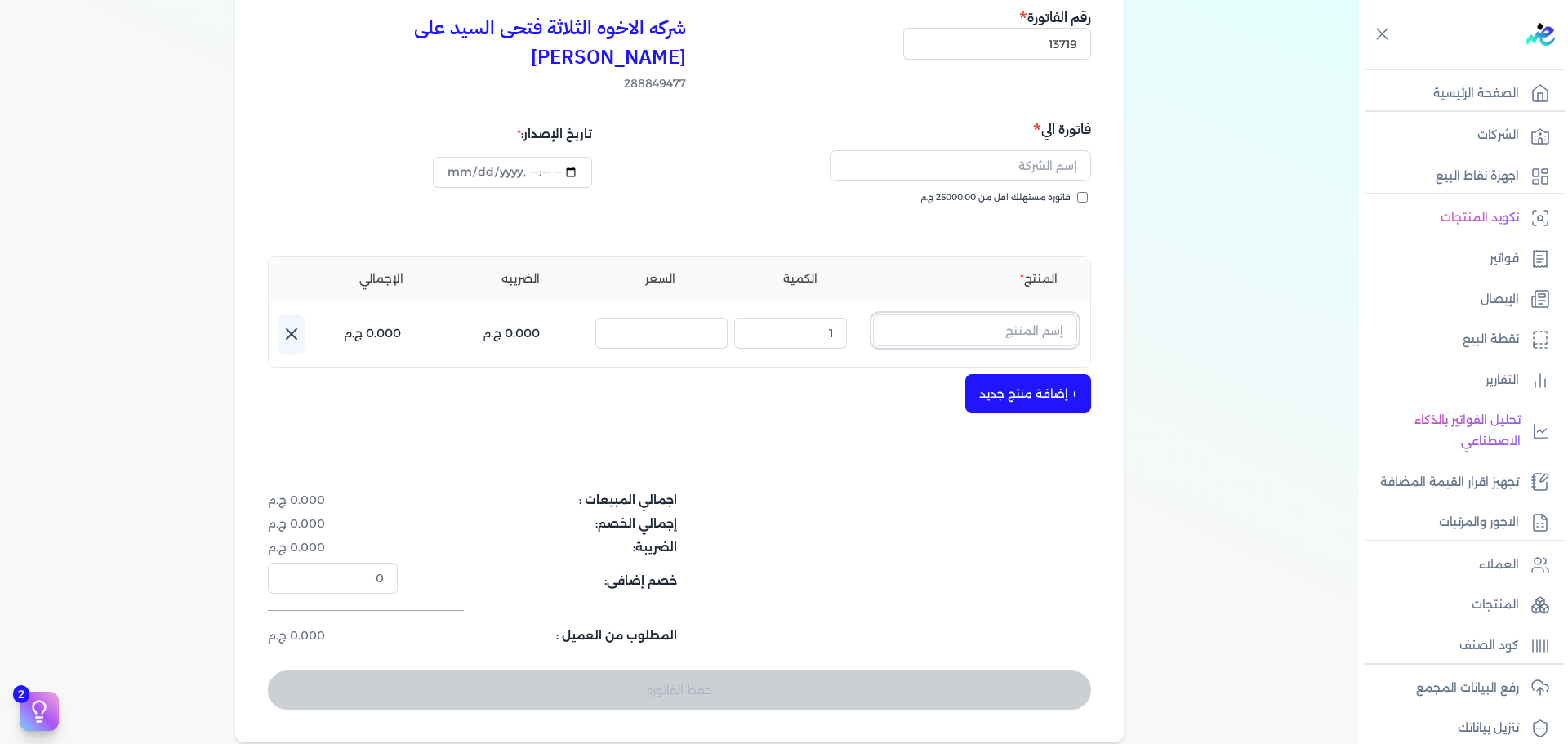
click at [982, 314] on input "text" at bounding box center [975, 330] width 204 height 31
type input "ايناس"
drag, startPoint x: 1009, startPoint y: 298, endPoint x: 1131, endPoint y: 301, distance: 122.0
click at [1131, 301] on div "بيانات إضافية شركه الاخوه الثلاثة فتحى السيد على [PERSON_NAME] 288849477 رقم ال…" at bounding box center [679, 330] width 941 height 824
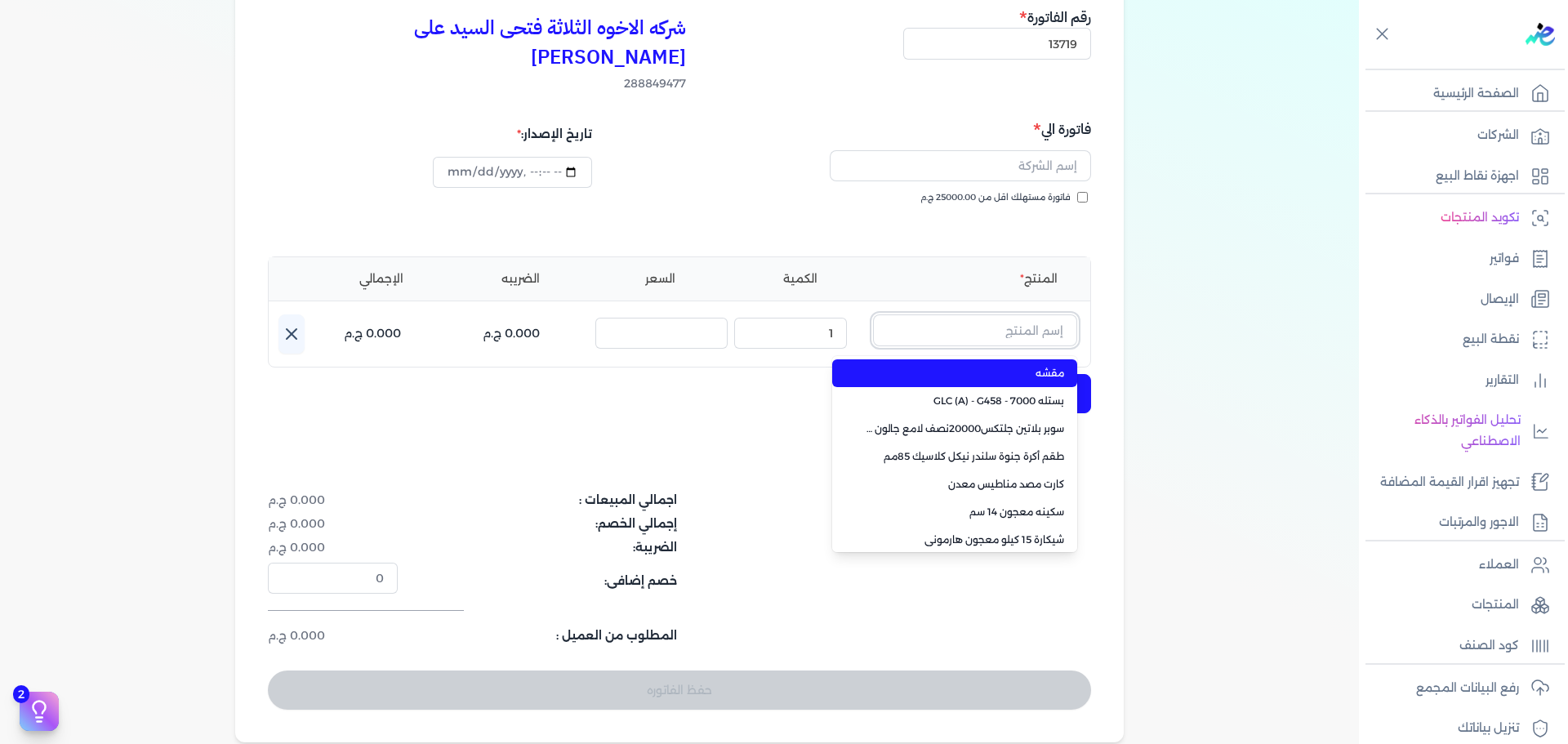
scroll to position [113, 0]
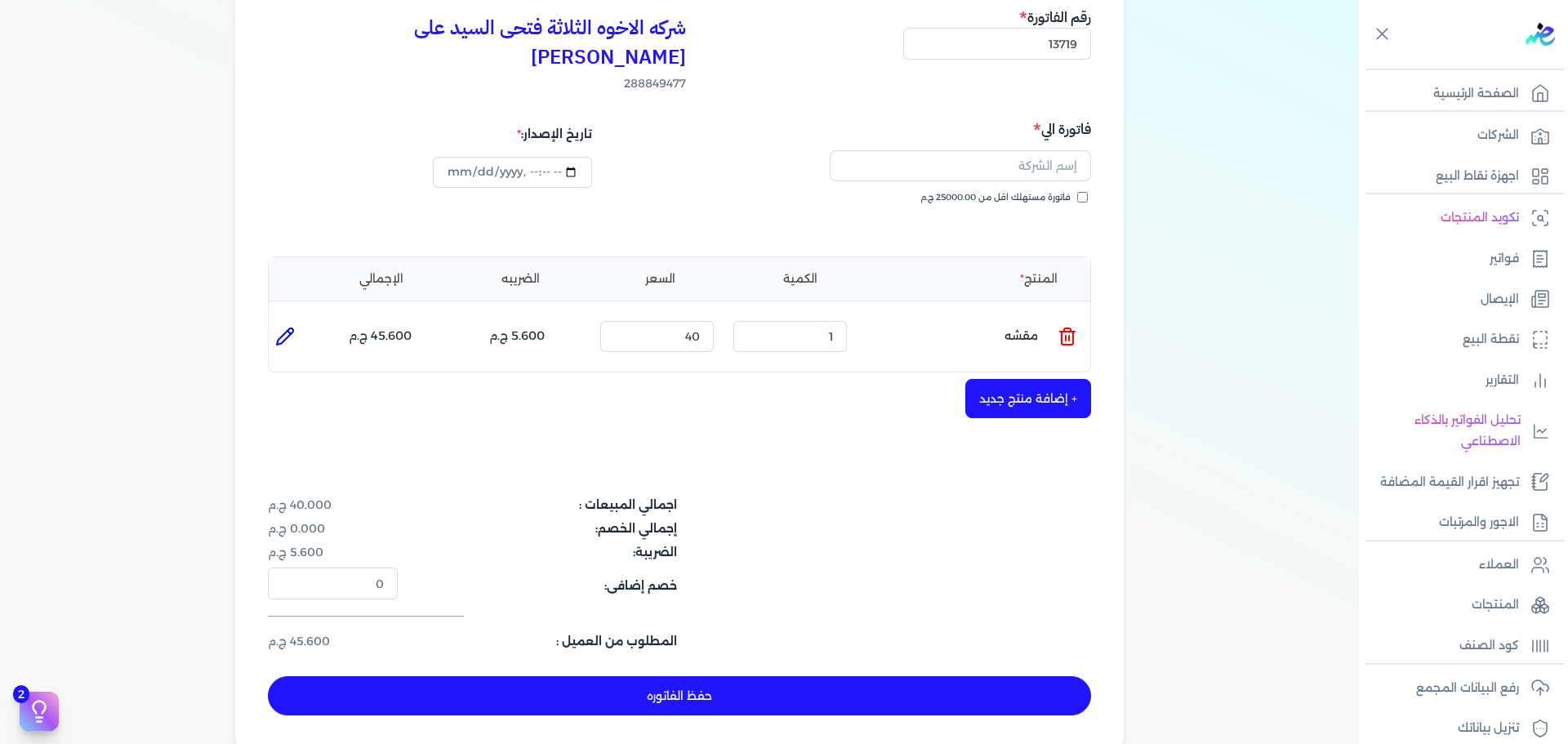
click at [1069, 335] on line at bounding box center [1069, 338] width 0 height 5
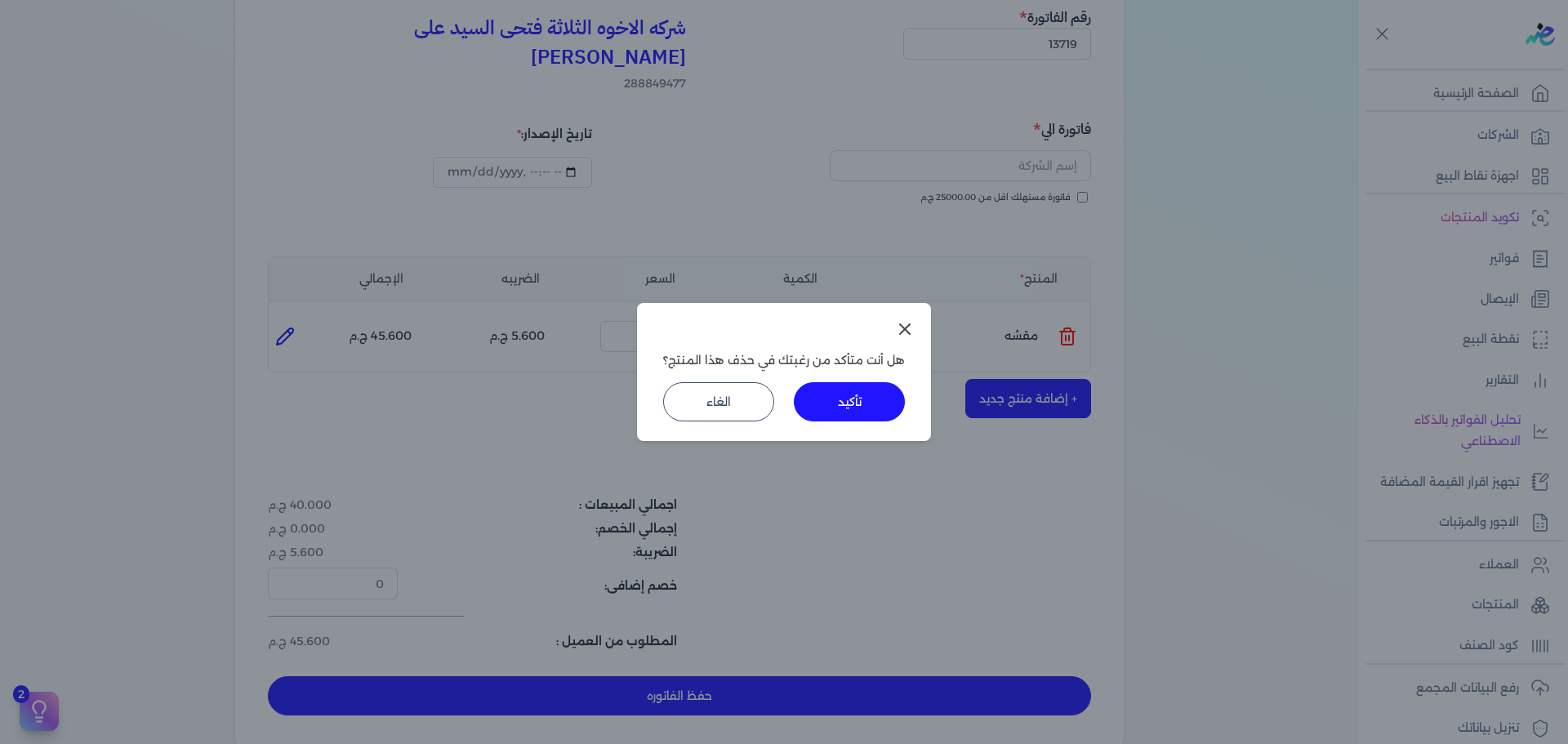
click at [846, 419] on button "تأكيد" at bounding box center [849, 401] width 111 height 39
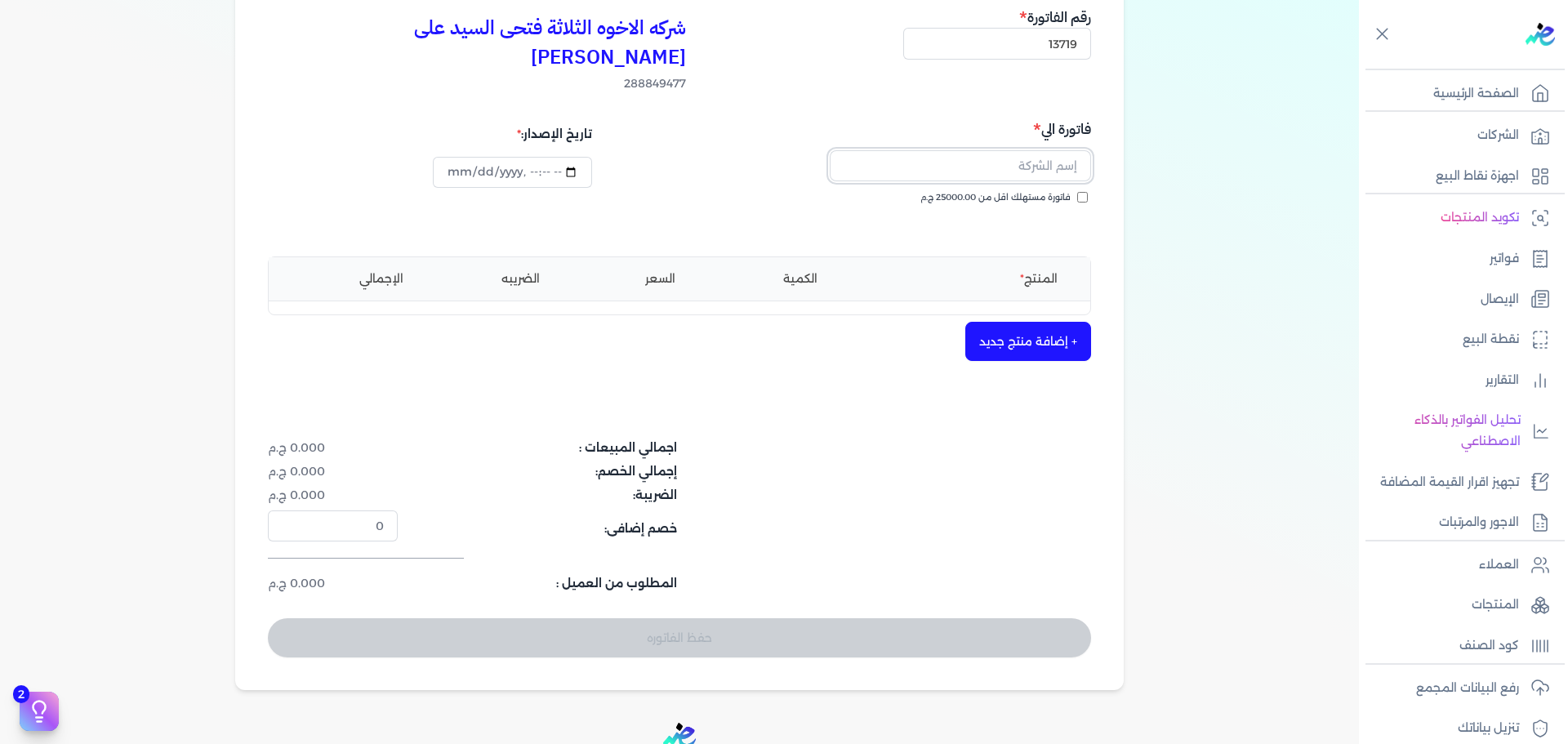
drag, startPoint x: 981, startPoint y: 128, endPoint x: 1027, endPoint y: 159, distance: 55.5
click at [981, 150] on input "text" at bounding box center [961, 165] width 262 height 31
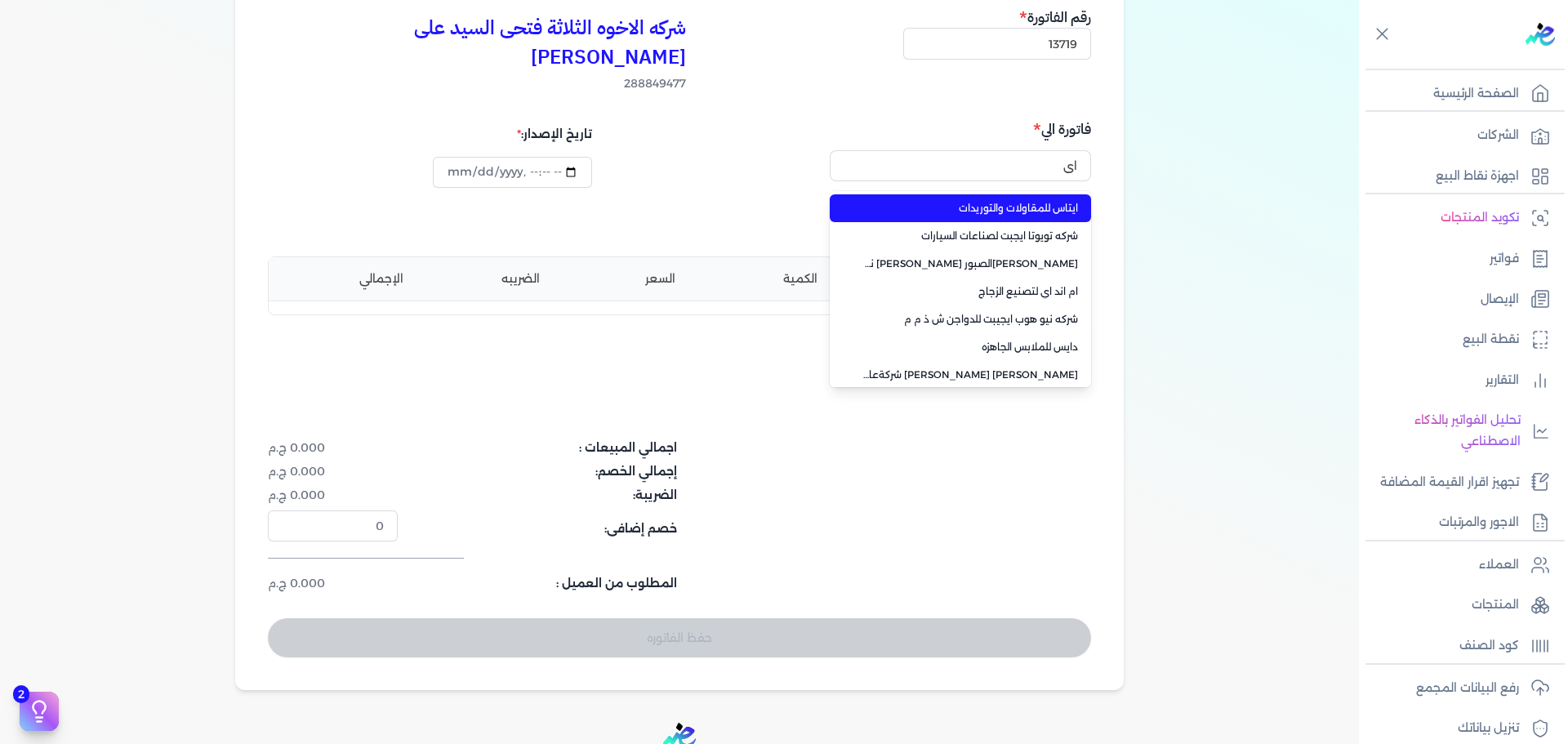
click at [1018, 201] on span "ايتاس للمقاولات والتوريدات" at bounding box center [969, 208] width 216 height 15
type input "ايتاس للمقاولات والتوريدات"
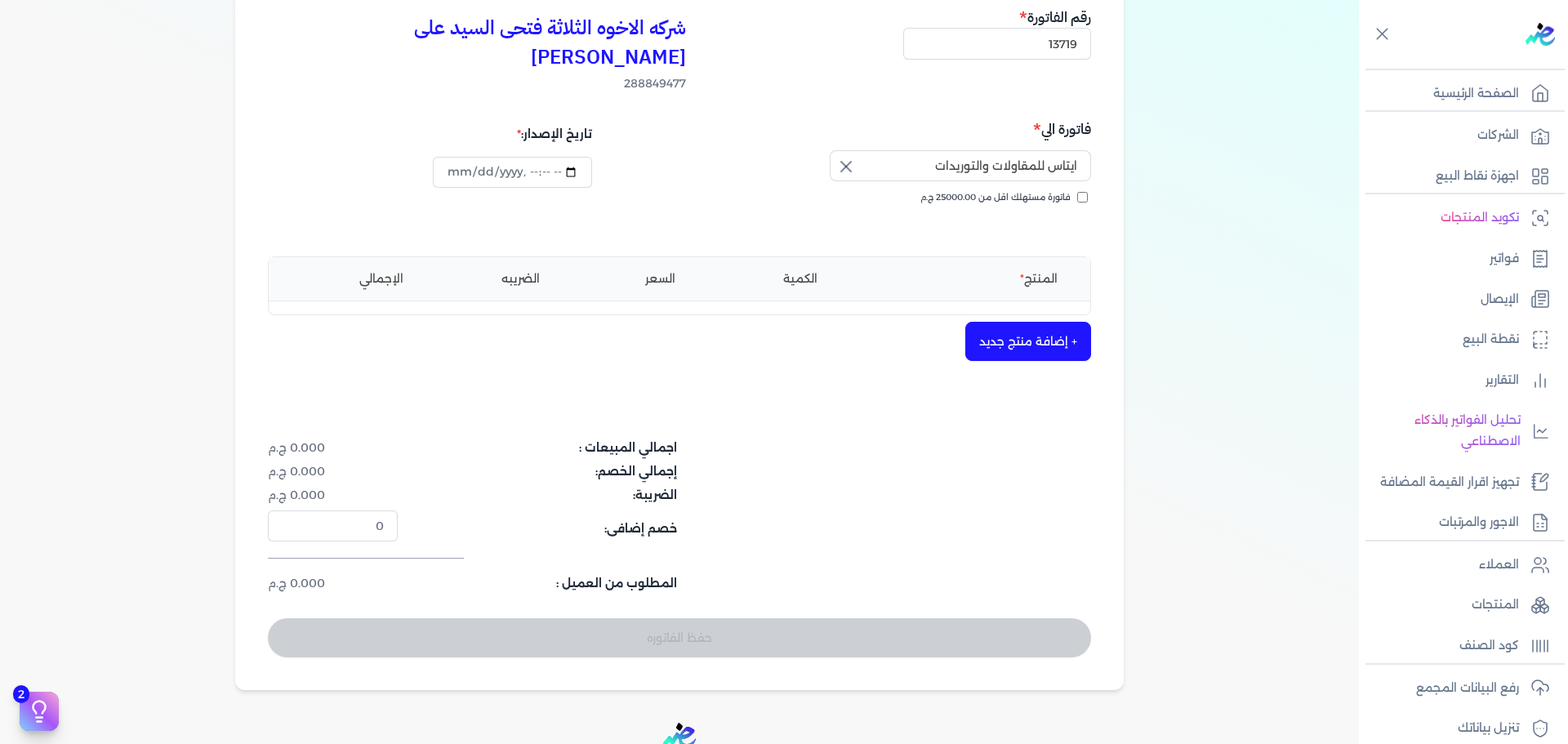
click at [1037, 321] on button "+ إضافة منتج جديد" at bounding box center [1027, 340] width 126 height 39
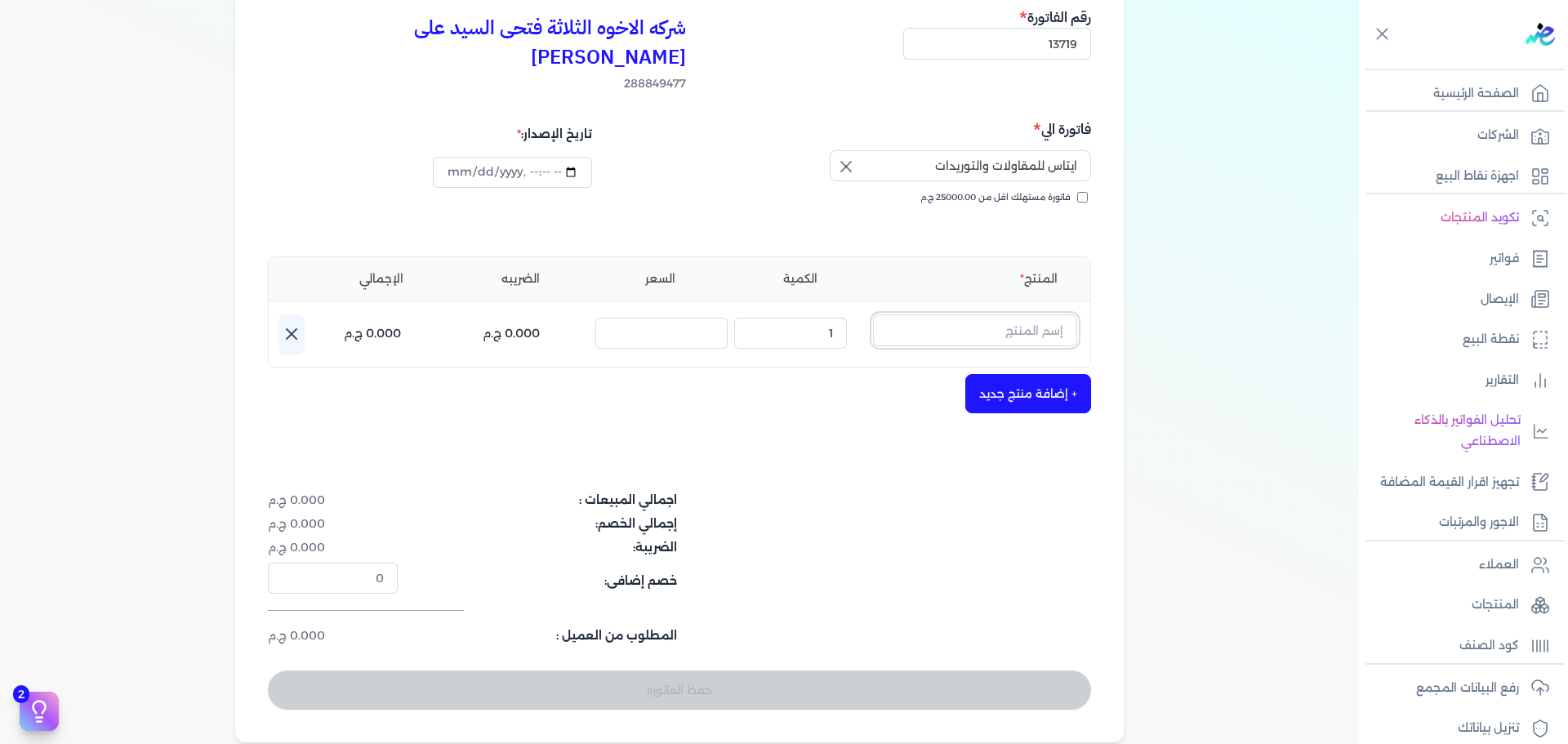
click at [1034, 314] on input "text" at bounding box center [975, 330] width 204 height 31
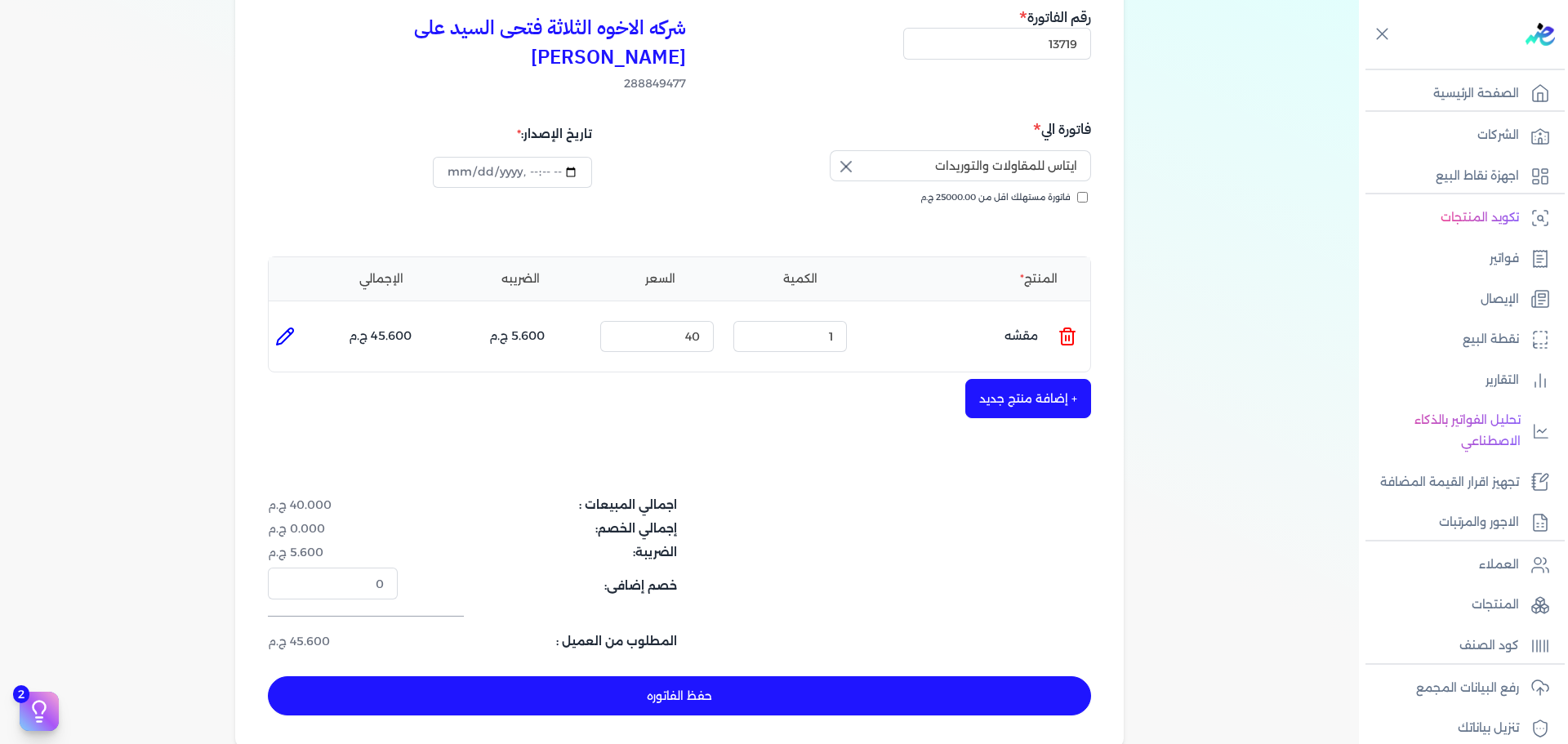
click at [1082, 314] on ul "المنتج : مقشه الكمية : 1 السعر : 40 الضريبه : 5.600 ج.م الإجمالي : 45.600 ج.م" at bounding box center [679, 336] width 821 height 44
click at [1077, 327] on icon at bounding box center [1067, 336] width 20 height 20
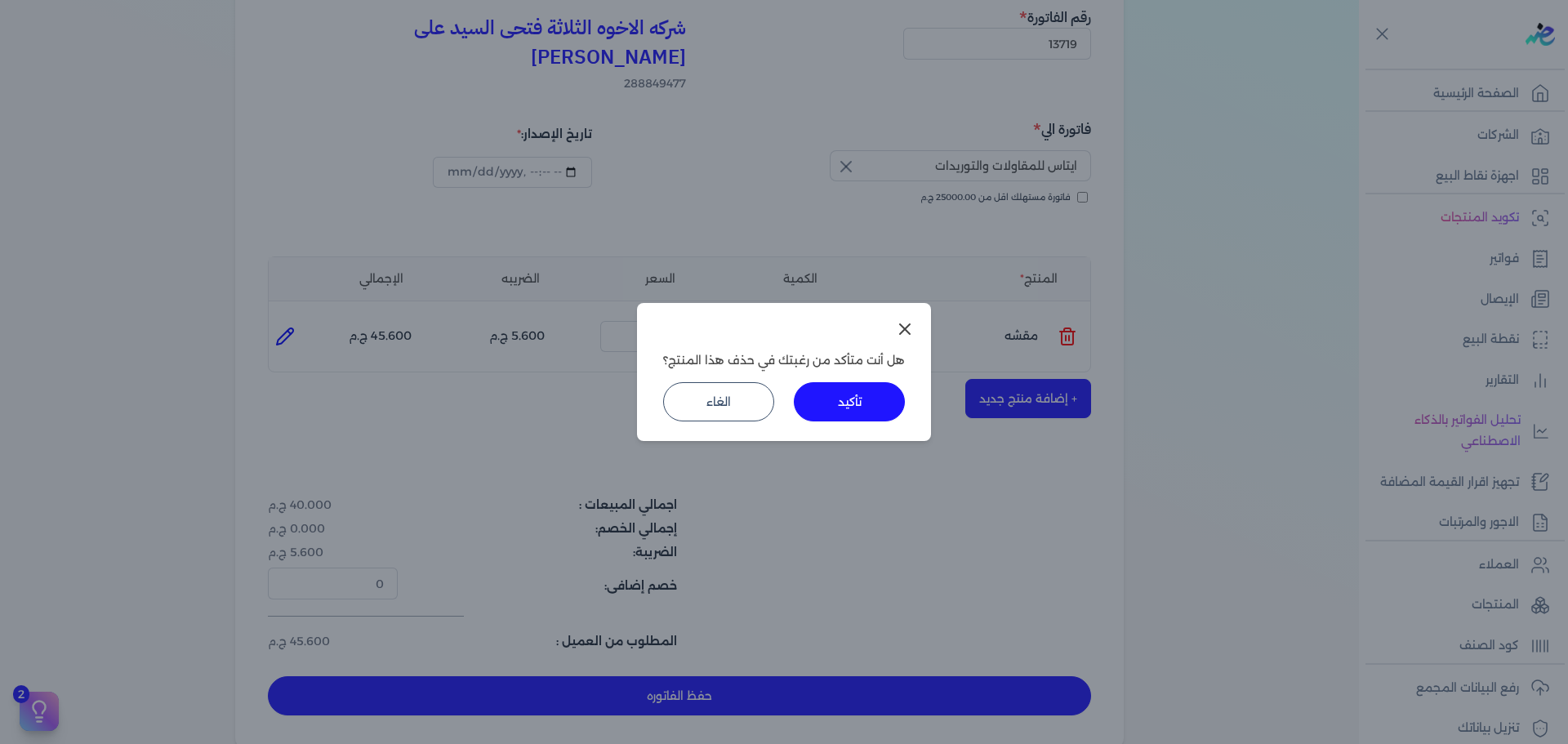
click at [863, 388] on button "تأكيد" at bounding box center [849, 401] width 111 height 39
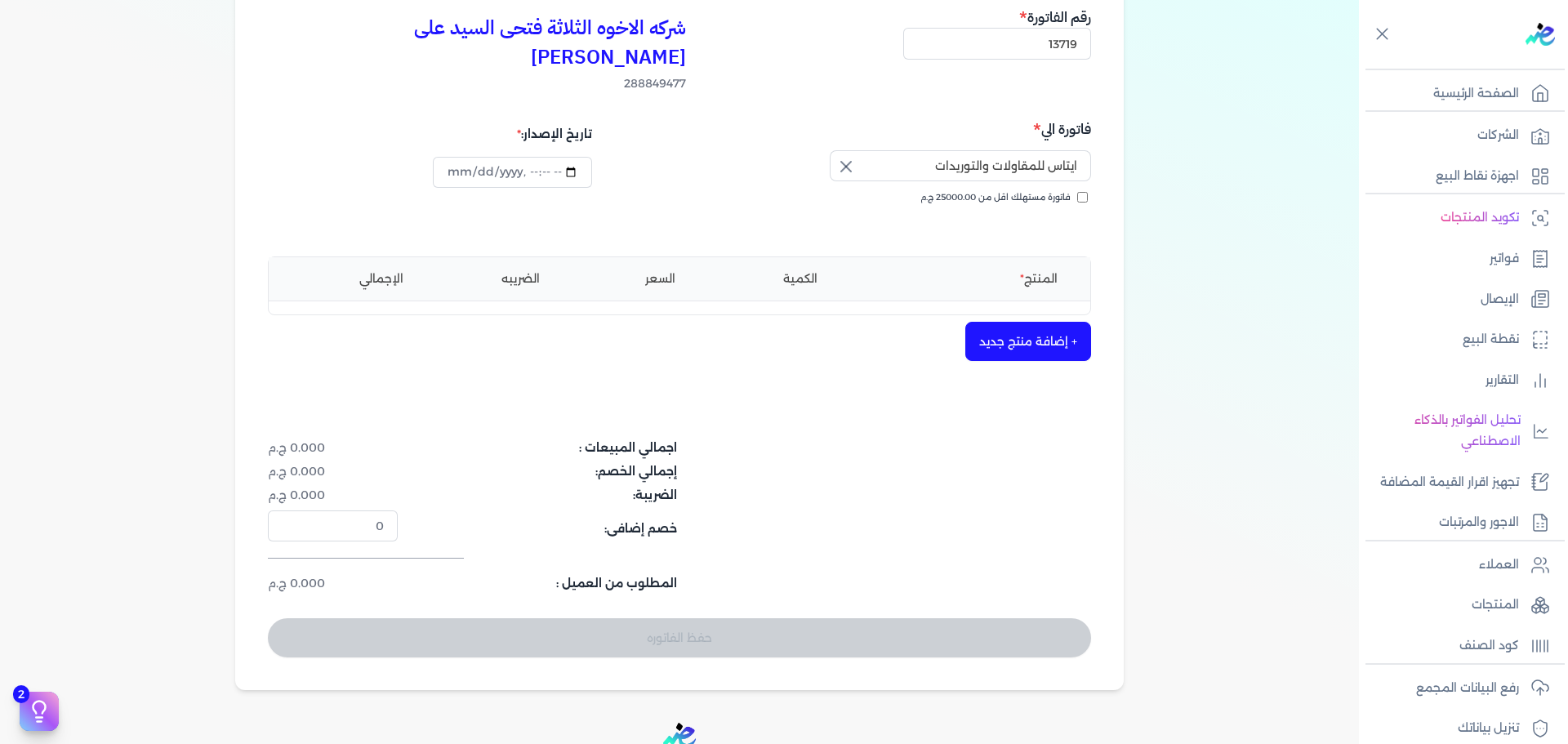
click at [1018, 321] on button "+ إضافة منتج جديد" at bounding box center [1027, 340] width 126 height 39
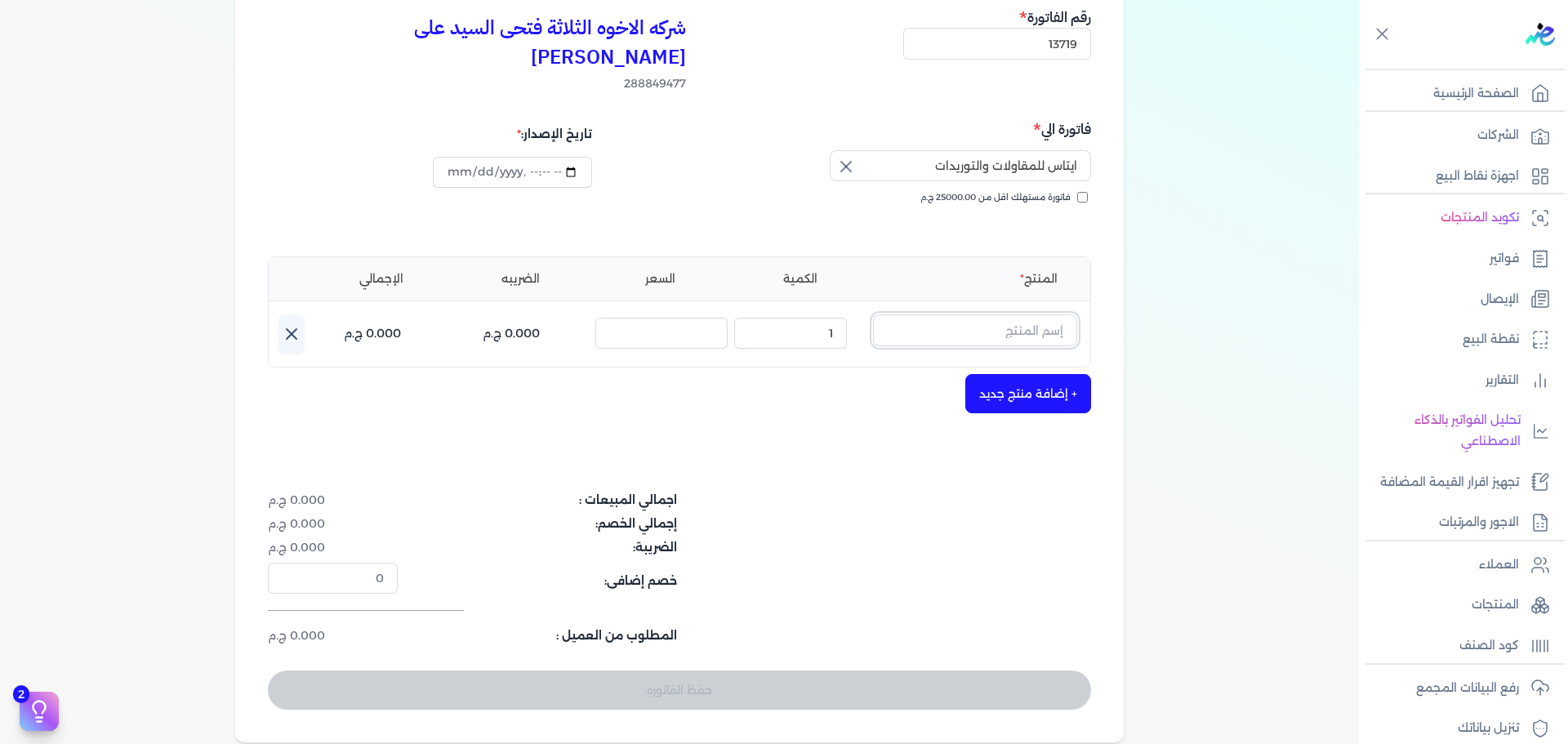
click at [1018, 314] on input "text" at bounding box center [975, 330] width 204 height 31
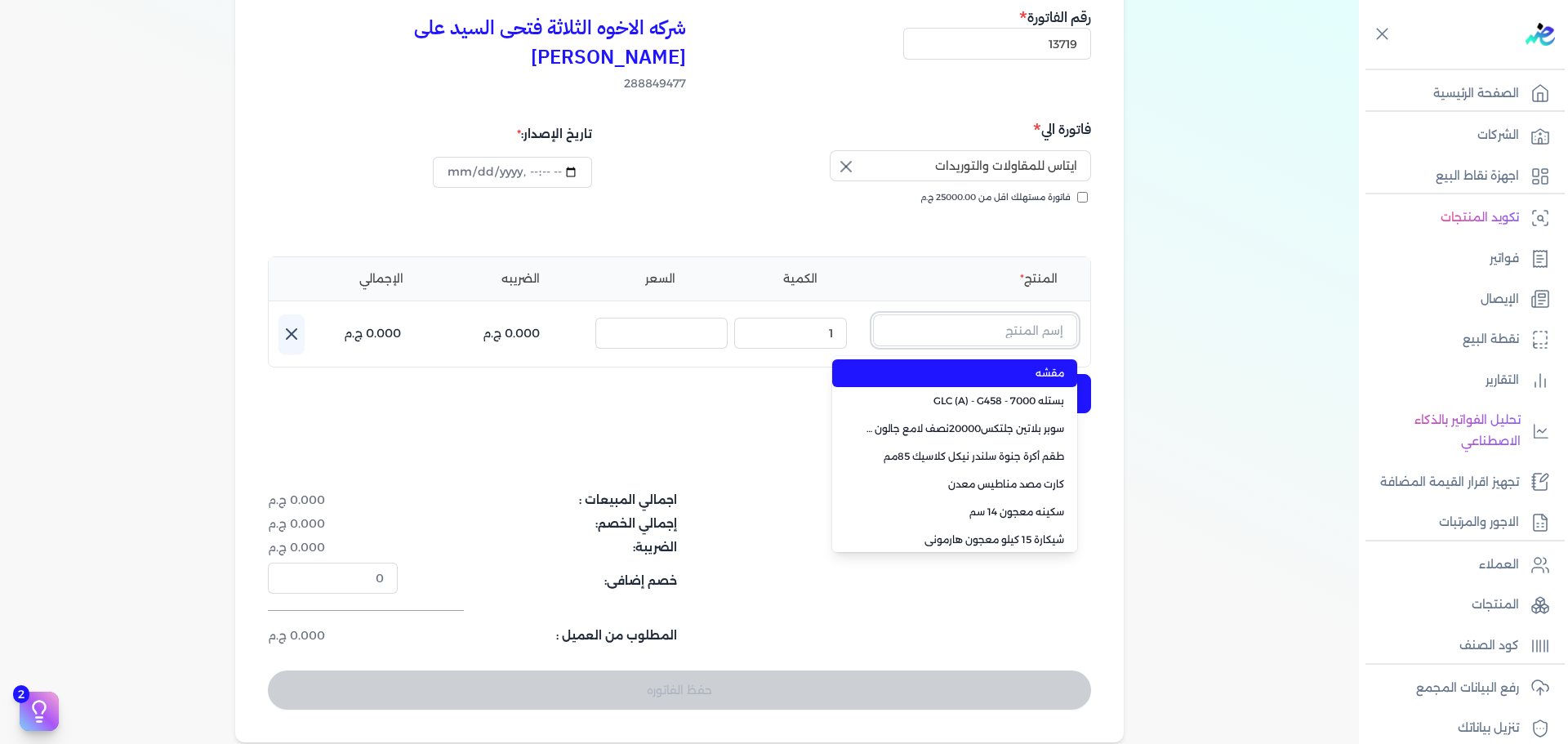
paste input "معجون داي تون 100 شيكارة 15 كجم"
type input "معجون داي تون 100 شيكارة 15 كجم"
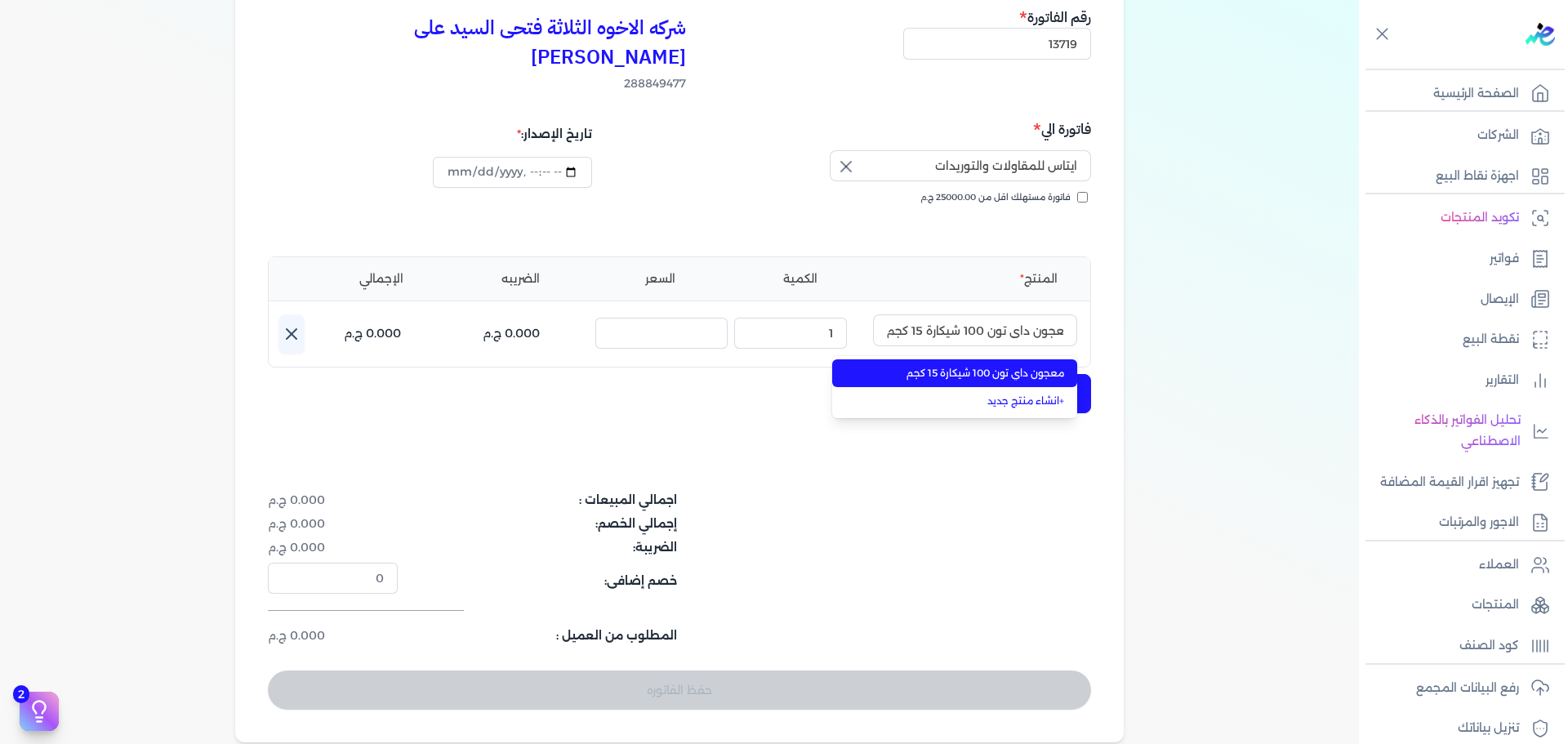
click at [972, 366] on span "معجون داي تون 100 شيكارة 15 كجم" at bounding box center [964, 372] width 199 height 15
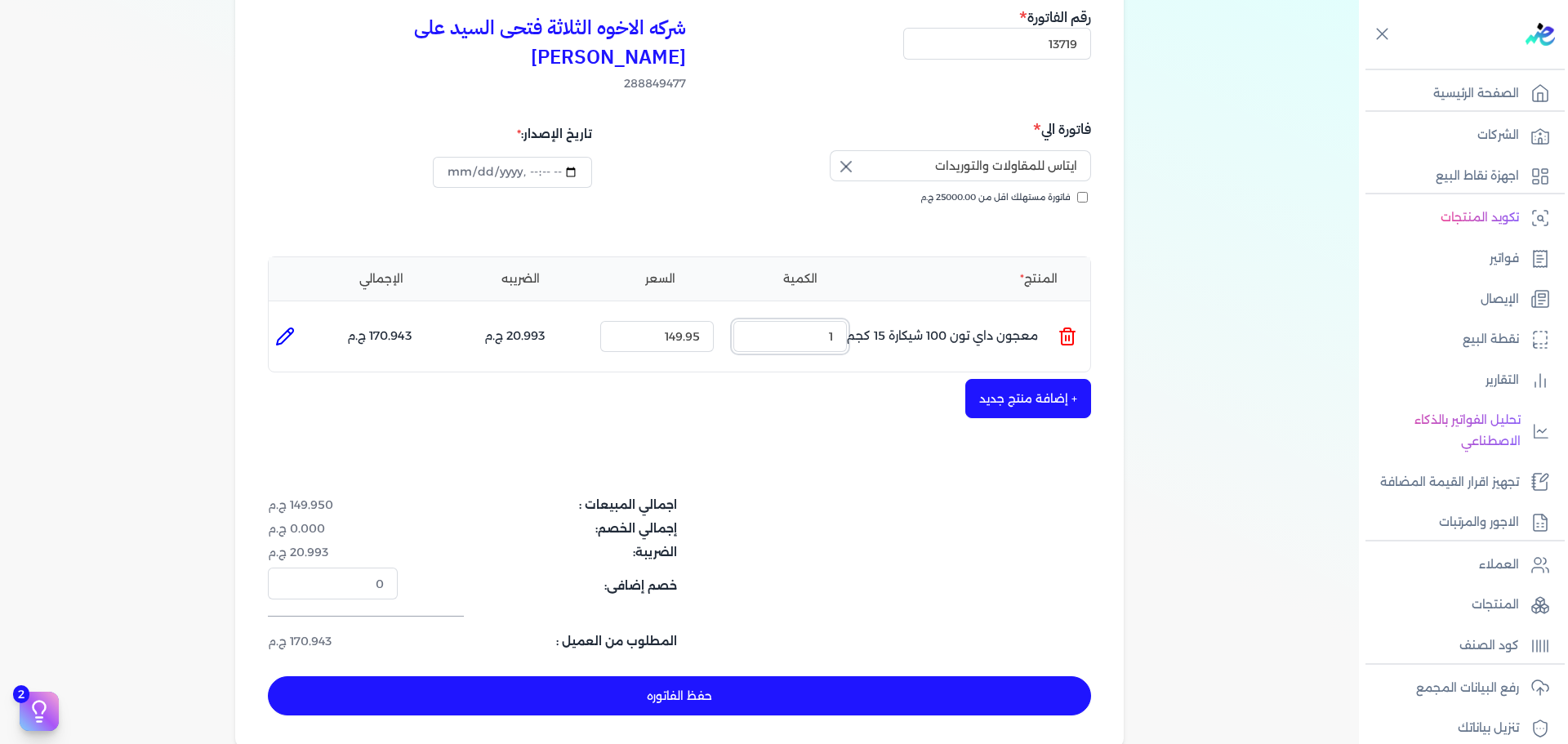
drag, startPoint x: 958, startPoint y: 317, endPoint x: 972, endPoint y: 315, distance: 14.1
click at [971, 315] on ul "المنتج : معجون داي تون 100 شيكارة 15 كجم الكمية : 1 السعر : 149.95 الضريبه : 20…" at bounding box center [679, 336] width 821 height 44
type input "30"
click at [1002, 378] on button "+ إضافة منتج جديد" at bounding box center [1027, 398] width 126 height 39
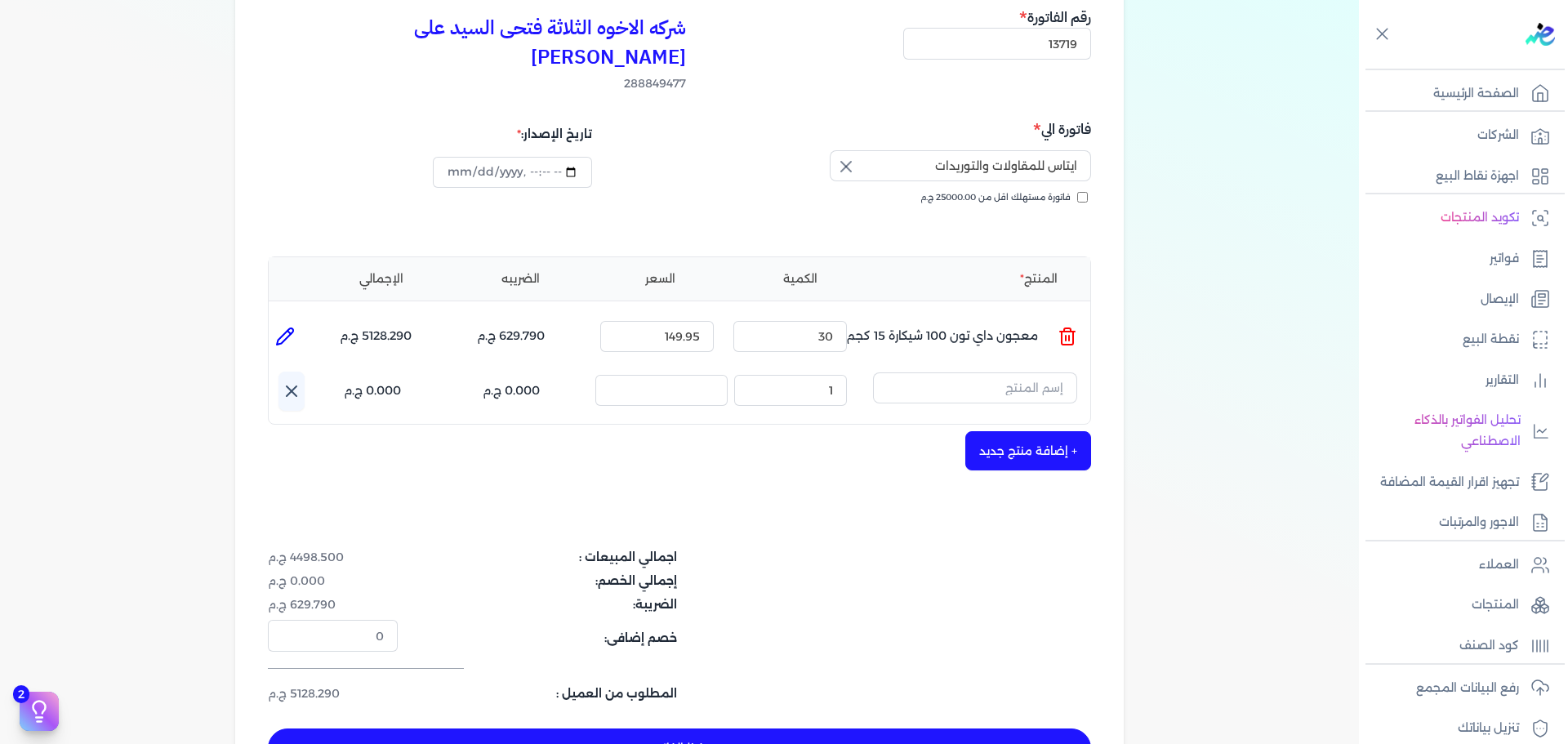
click at [289, 328] on icon at bounding box center [285, 336] width 16 height 16
type input "معجون داي تون 100 شيكارة 15 كجم"
type input "149.95"
type input "30"
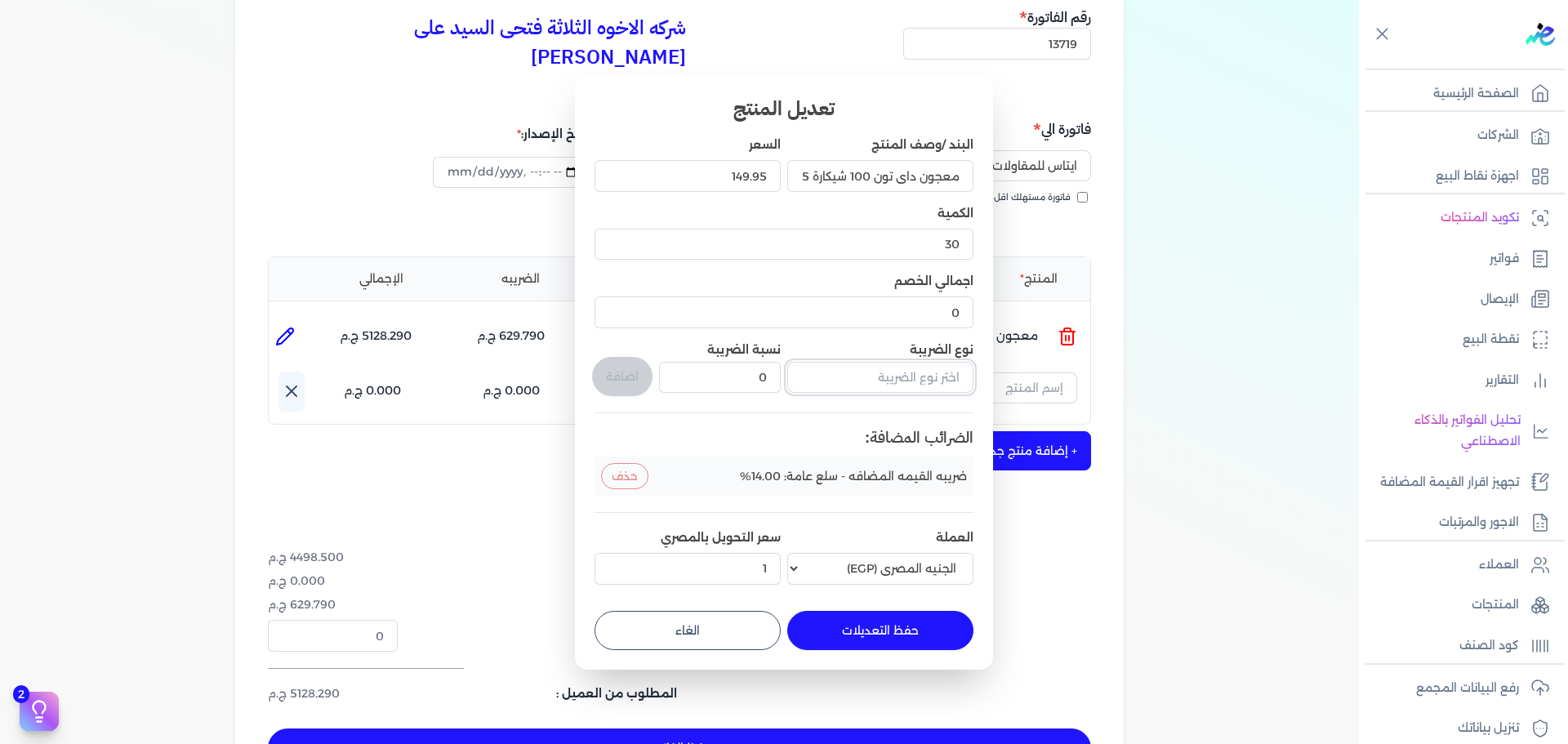
click at [902, 377] on input "text" at bounding box center [880, 378] width 186 height 31
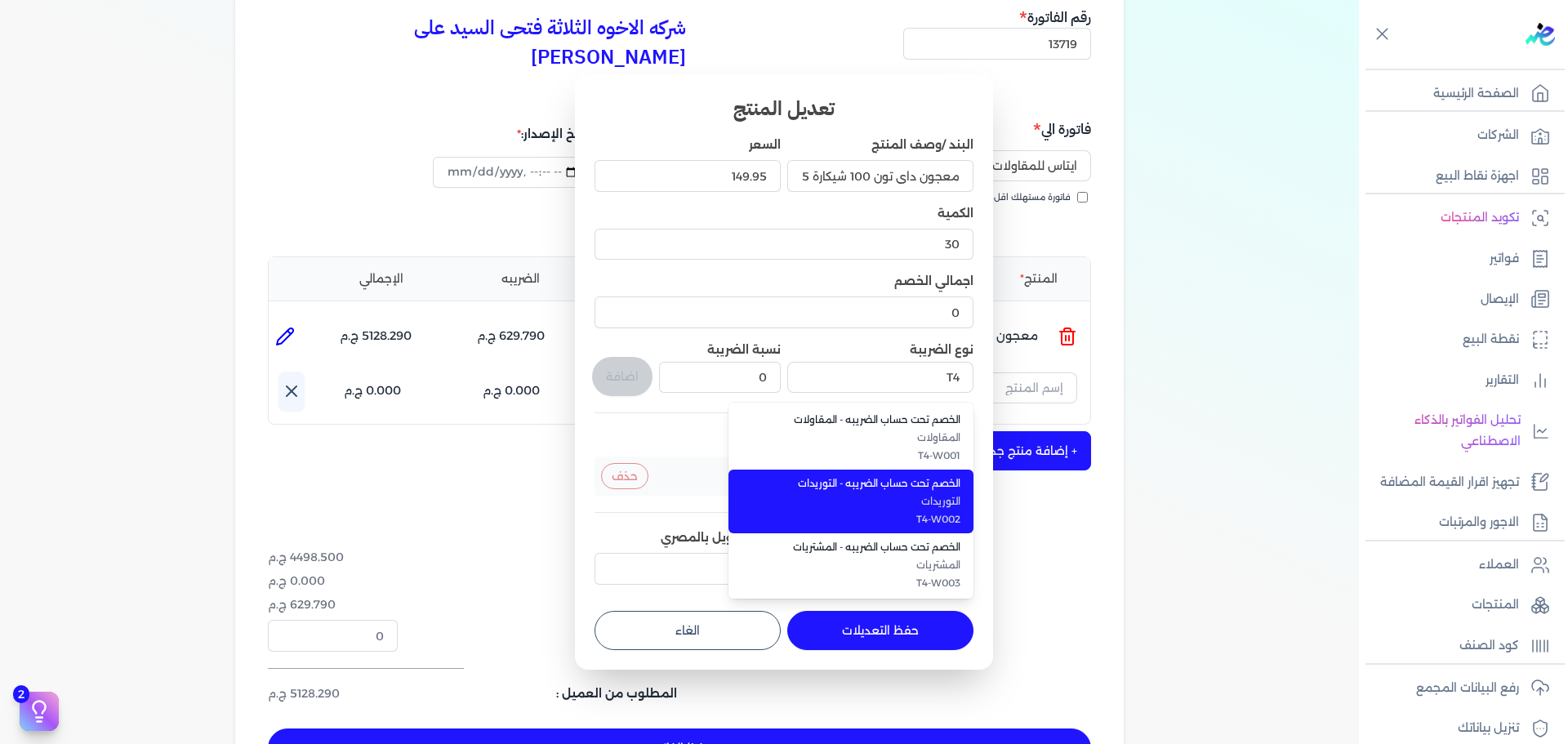
click at [850, 476] on li "الخصم تحت حساب الضريبه - التوريدات التوريدات T4-W002" at bounding box center [851, 501] width 245 height 64
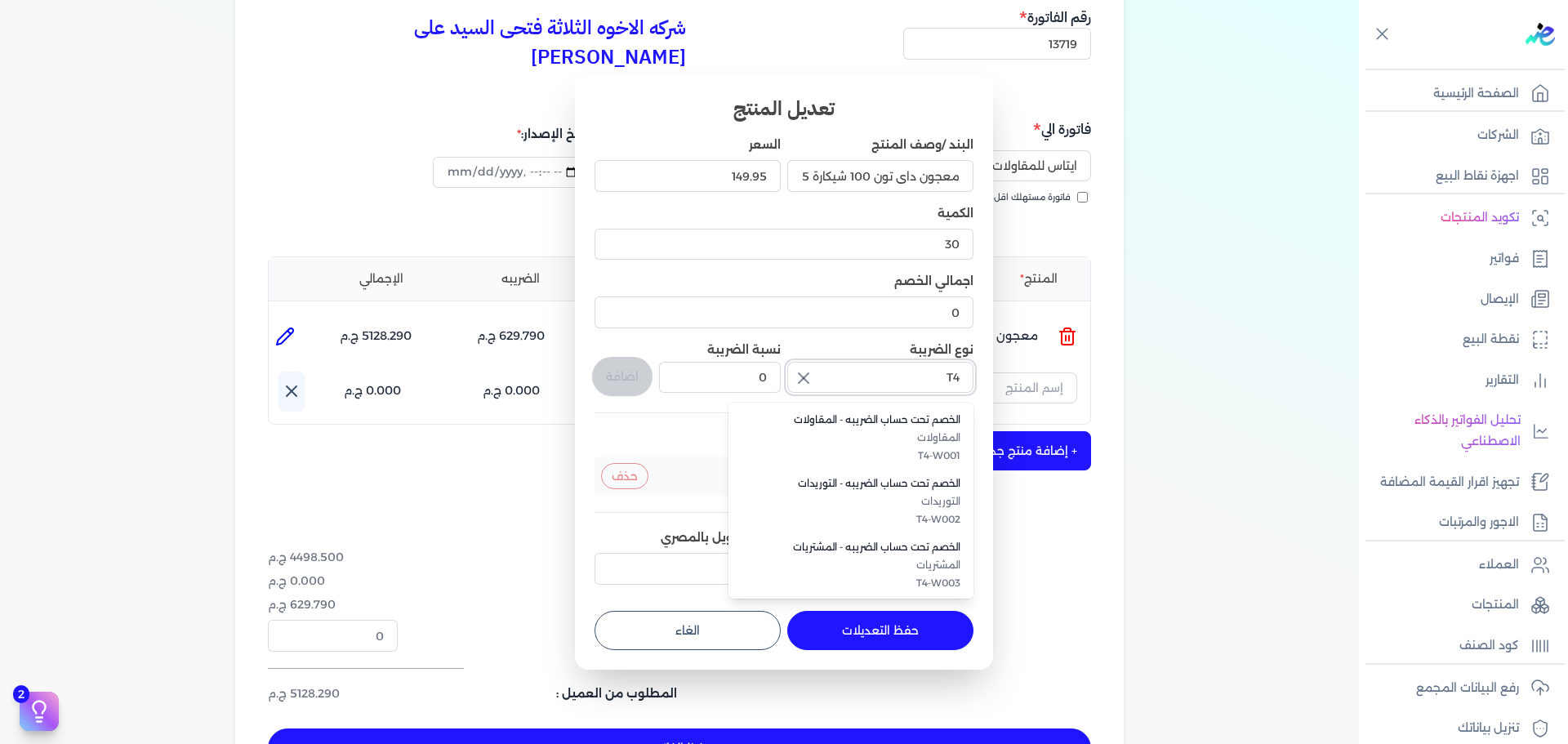
type input "الخصم تحت حساب الضريبه - التوريدات"
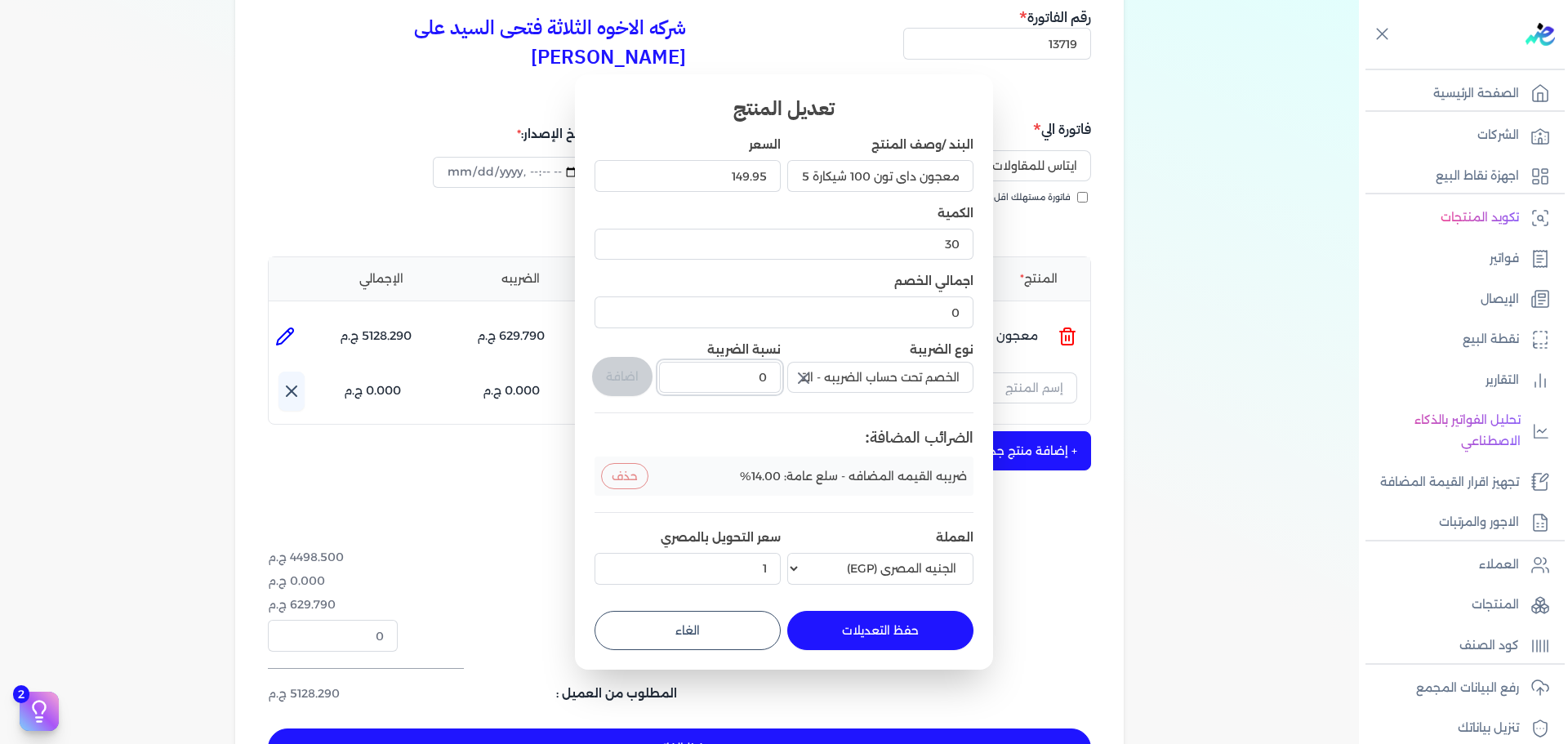
drag, startPoint x: 760, startPoint y: 379, endPoint x: 794, endPoint y: 375, distance: 34.2
click at [794, 375] on div "البند /وصف المنتج معجون داي تون 100 شيكارة 15 كجم السعر 149.95 الكمية 30 اجمالي…" at bounding box center [783, 363] width 379 height 454
type input "1"
click at [612, 374] on button "اضافة" at bounding box center [622, 376] width 61 height 39
type input "0"
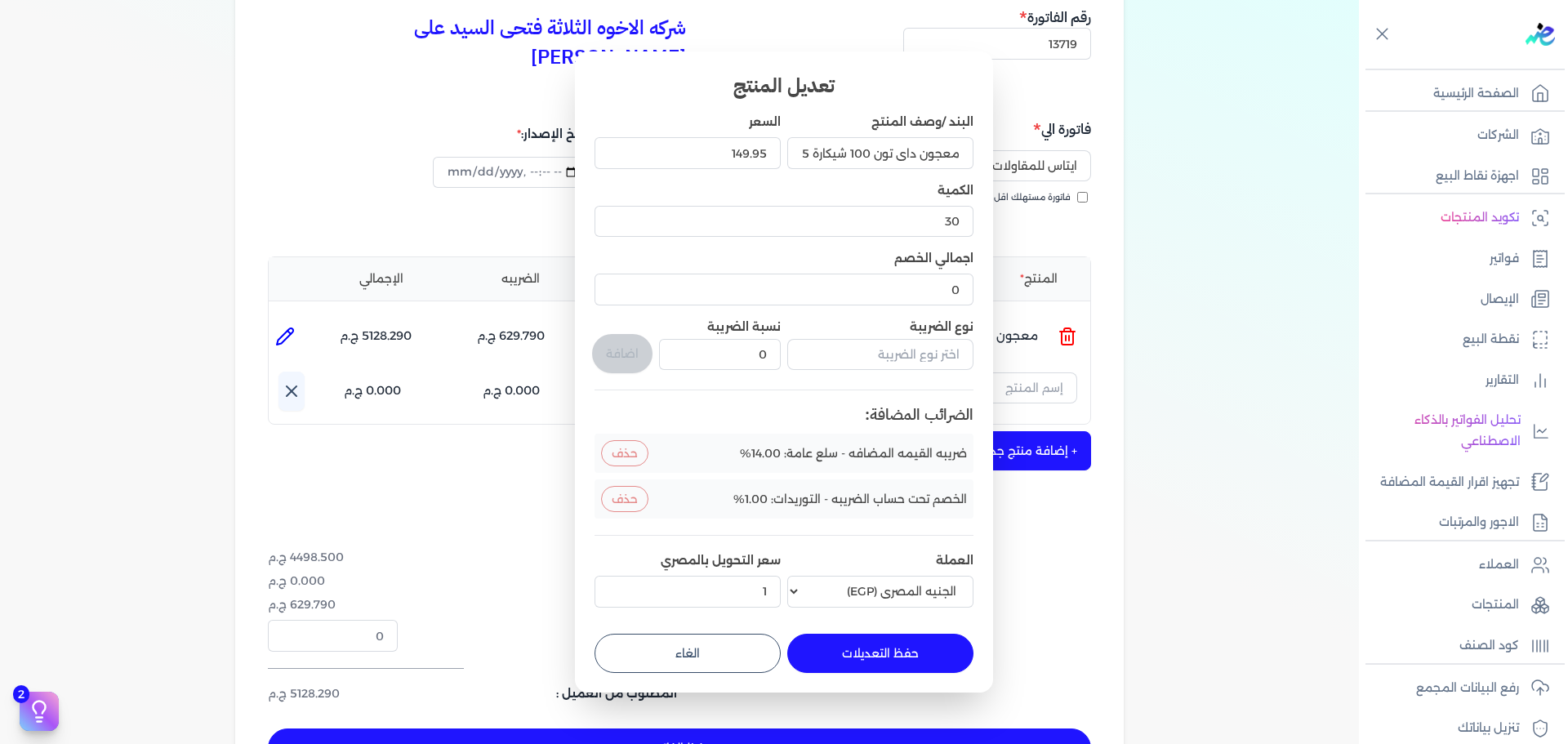
click at [867, 647] on button "حفظ التعديلات" at bounding box center [880, 652] width 186 height 39
type input "0"
type input "1"
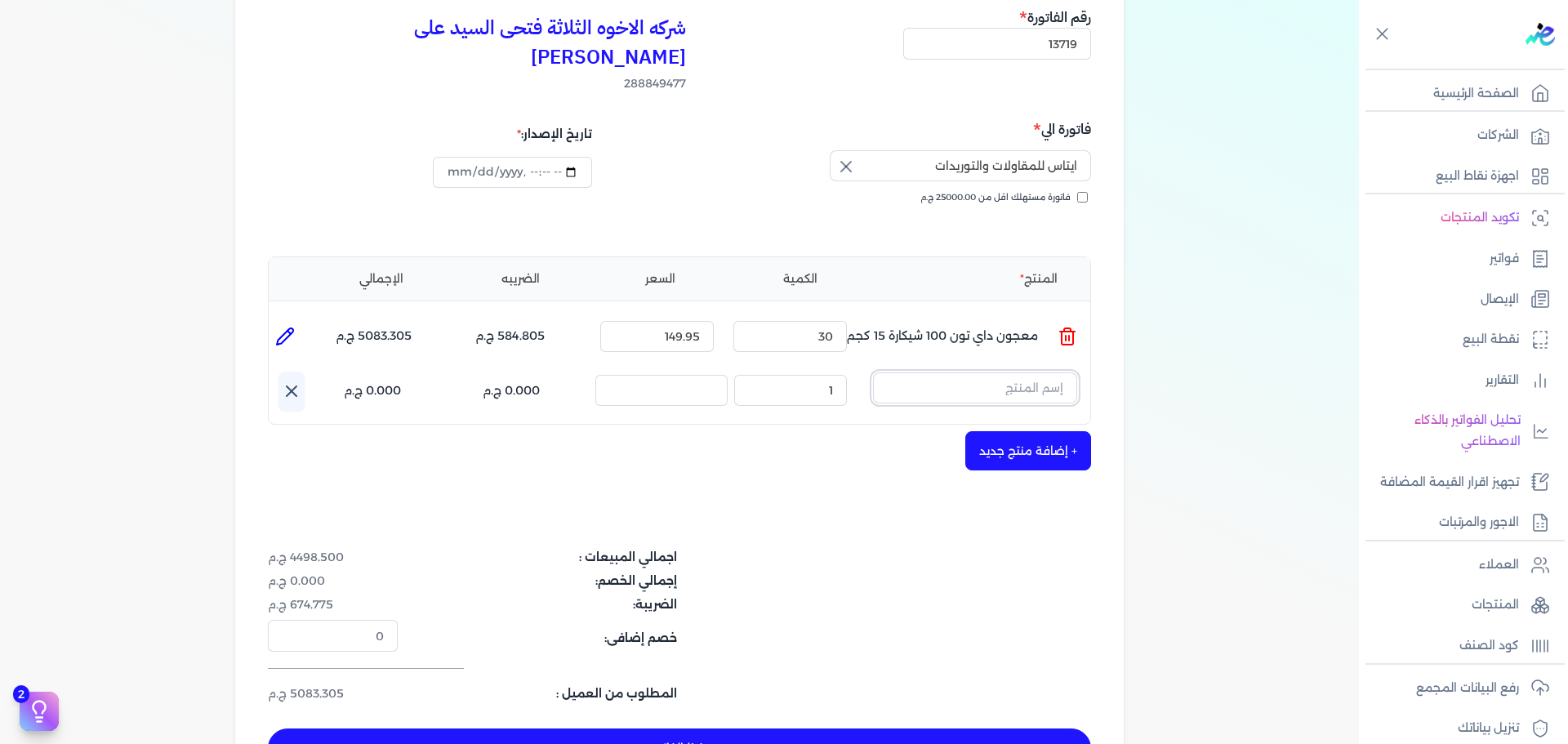
click at [1035, 372] on input "text" at bounding box center [975, 388] width 204 height 31
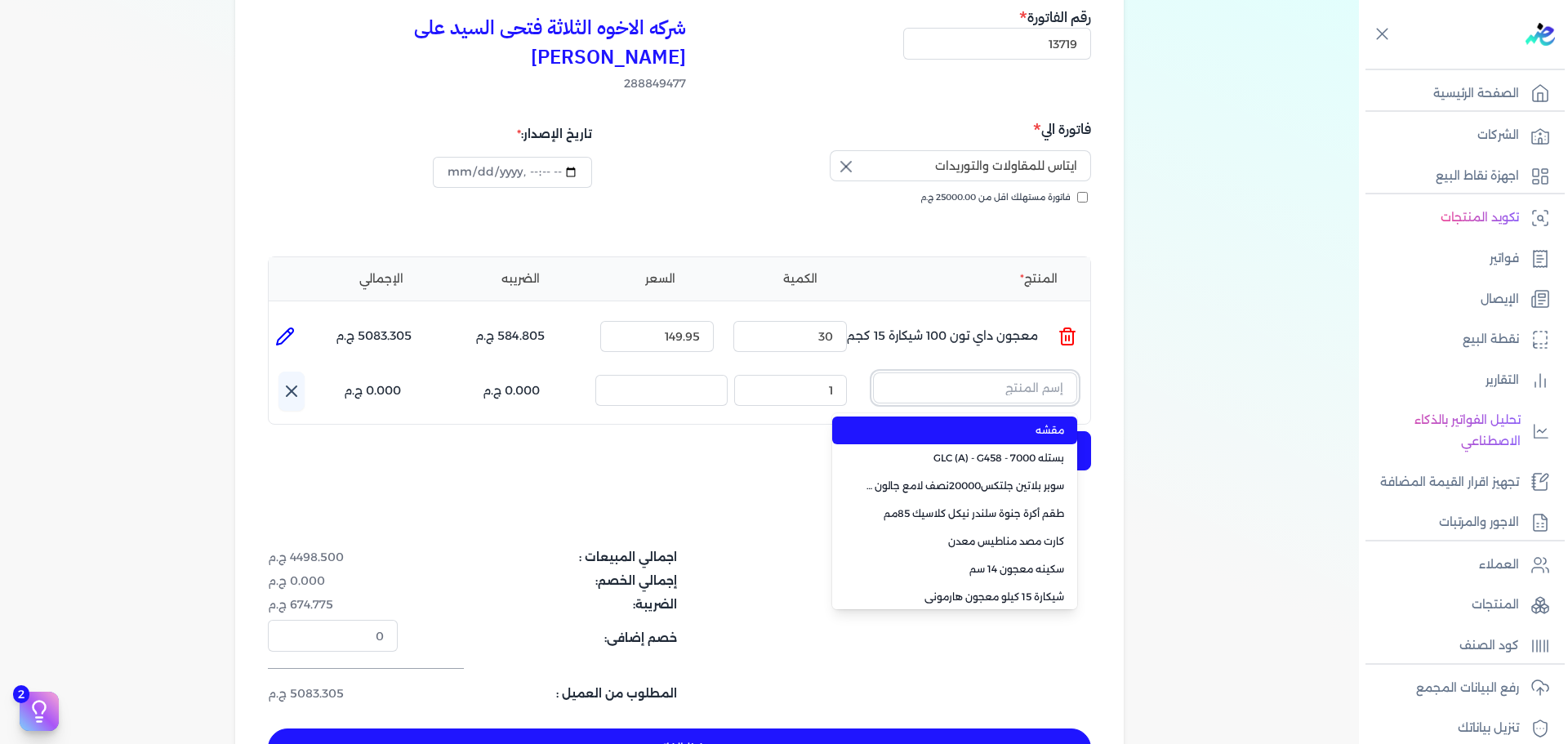
paste input "سوبر داي تون 3030 بستلة 14 كجم"
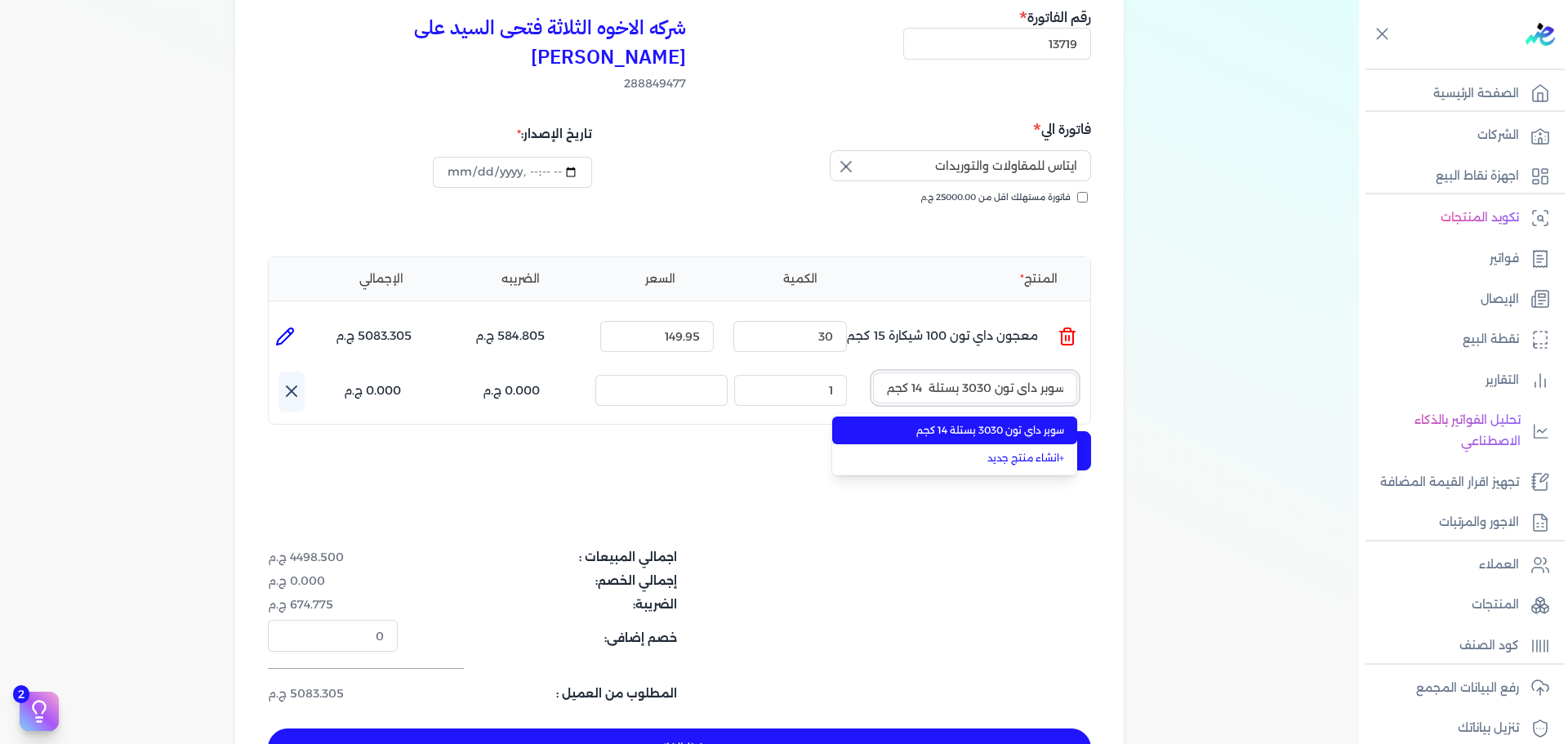
type input "سوبر داي تون 3030 بستلة 14 كجم"
click at [1010, 423] on span "سوبر داي تون 3030 بستلة 14 كجم" at bounding box center [964, 430] width 199 height 15
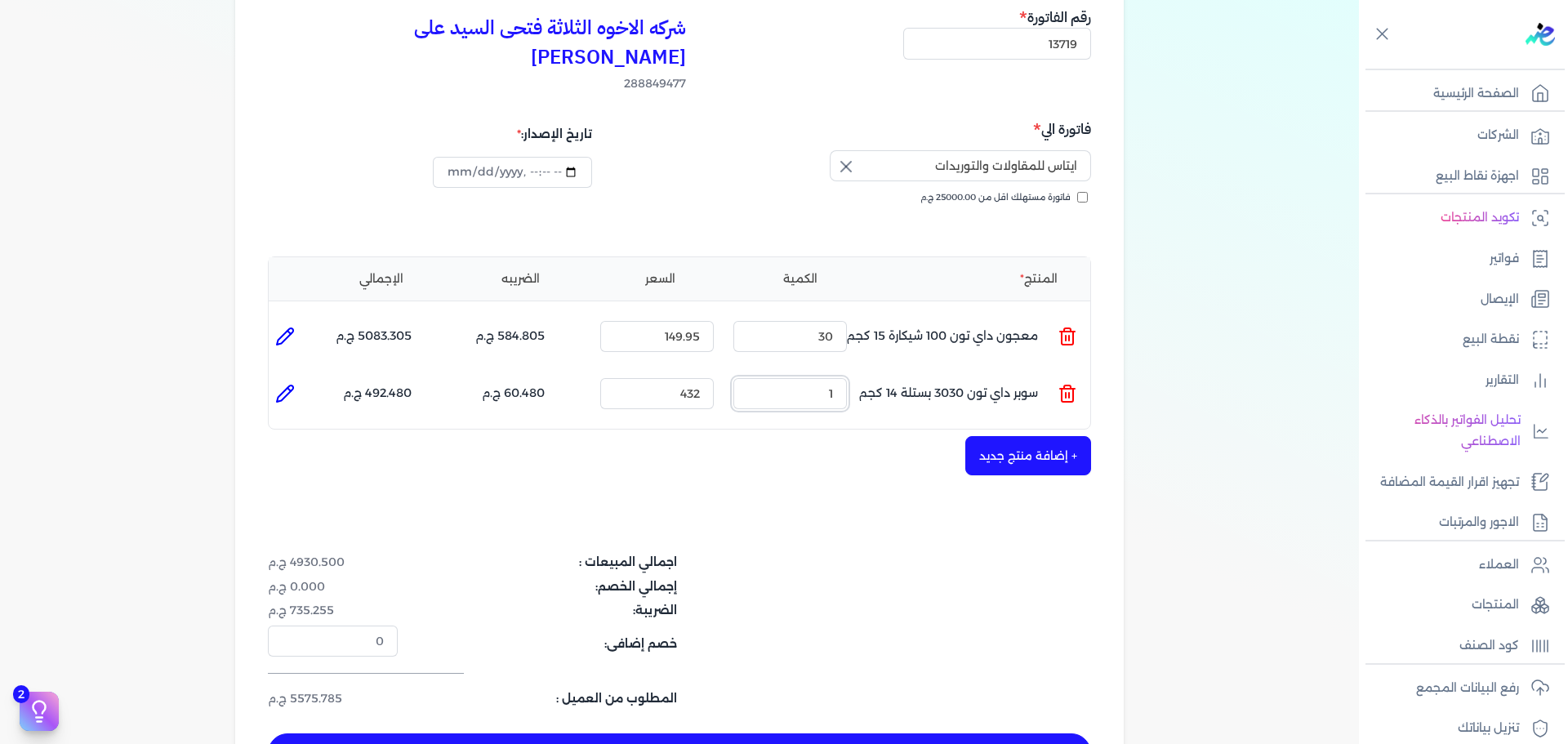
drag, startPoint x: 802, startPoint y: 365, endPoint x: 961, endPoint y: 353, distance: 159.5
click at [948, 372] on ul "المنتج : سوبر داي تون 3030 بستلة 14 كجم الكمية : 1 السعر : 432 الضريبه : 60.480…" at bounding box center [679, 393] width 821 height 44
type input "50"
click at [295, 384] on icon at bounding box center [285, 393] width 20 height 20
type input "سوبر داي تون 3030 بستلة 14 كجم"
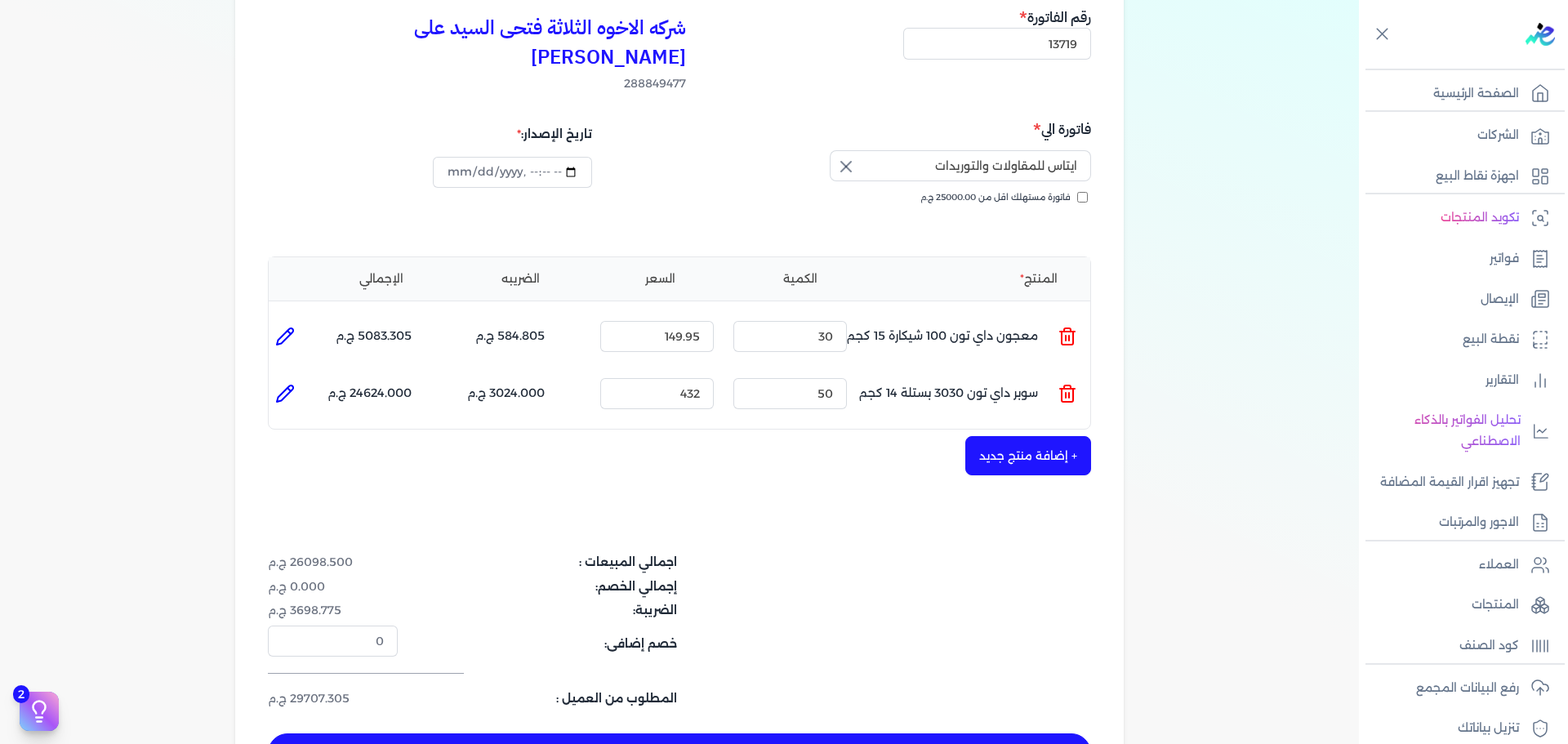
type input "432"
type input "50"
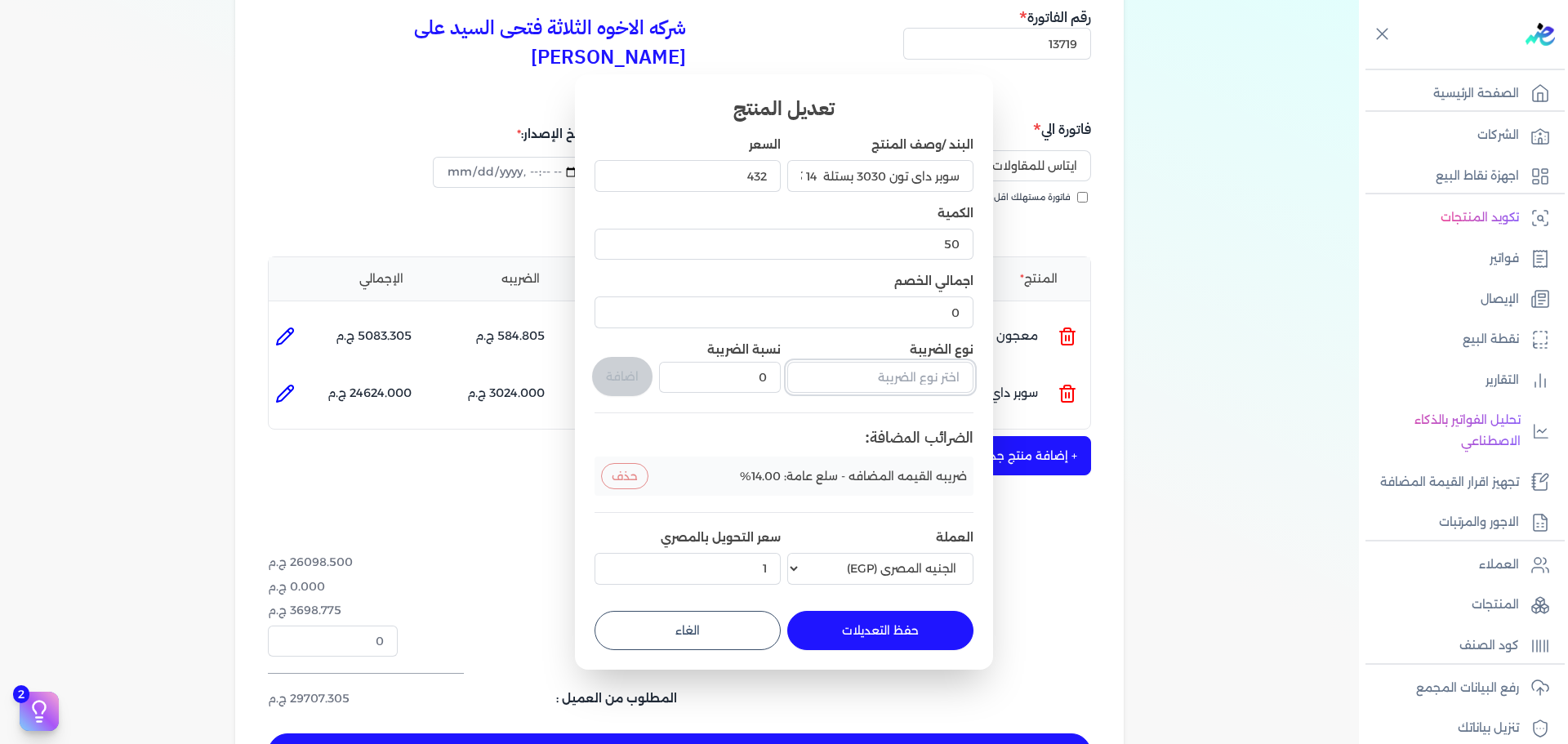
click at [931, 377] on input "text" at bounding box center [880, 378] width 186 height 31
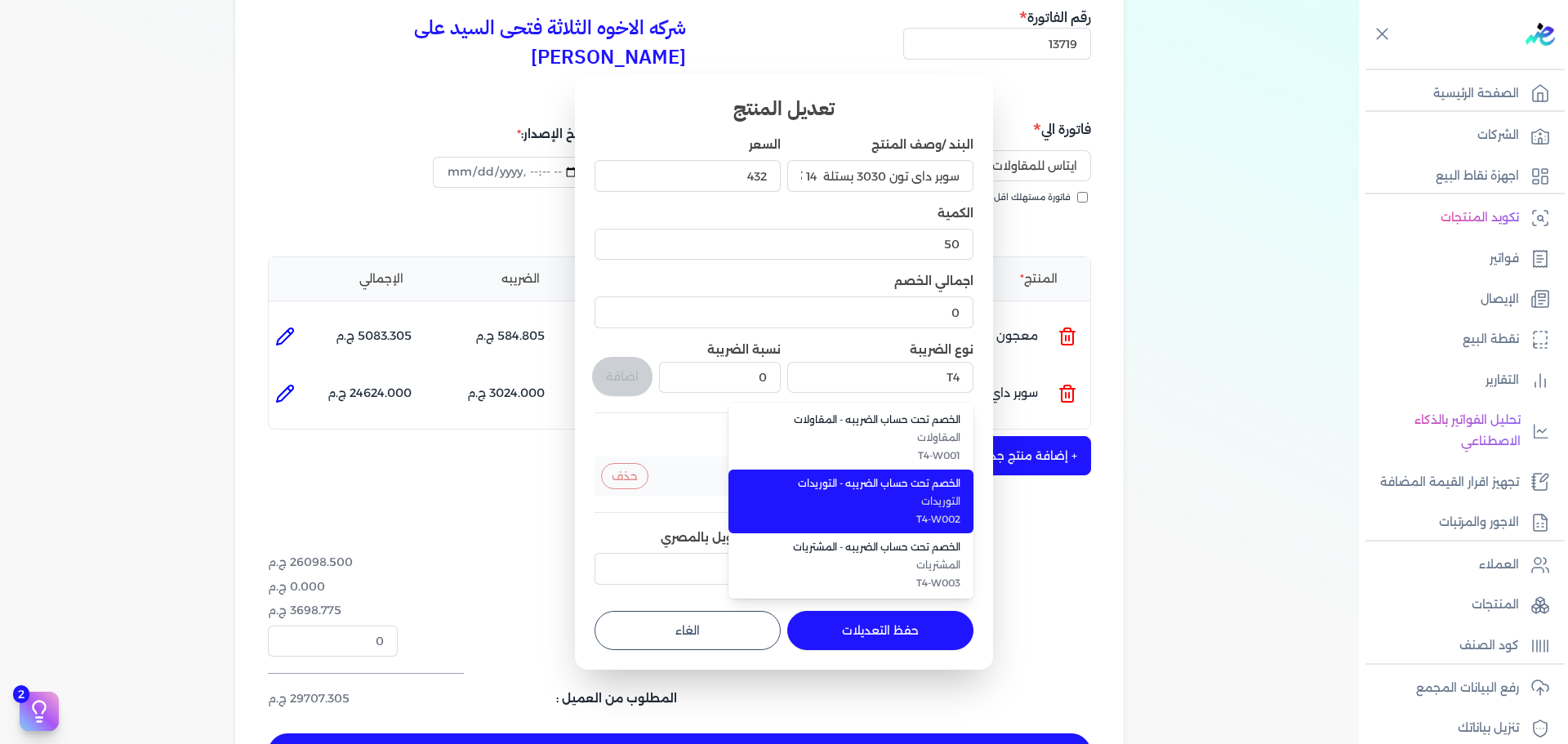
drag, startPoint x: 918, startPoint y: 490, endPoint x: 841, endPoint y: 464, distance: 81.3
click at [917, 490] on span "الخصم تحت حساب الضريبه - التوريدات" at bounding box center [860, 483] width 199 height 15
type input "الخصم تحت حساب الضريبه - التوريدات"
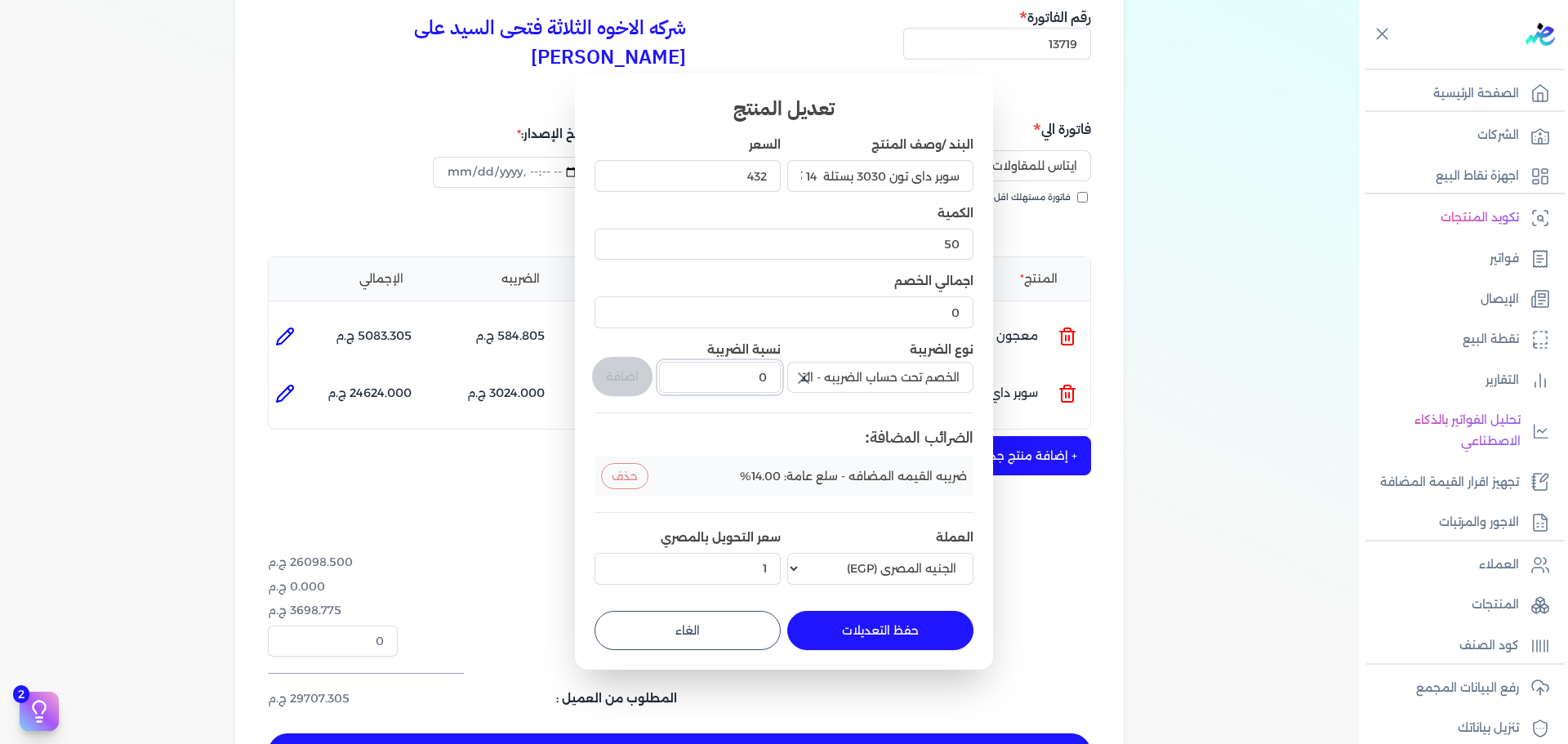
click at [777, 377] on input "0" at bounding box center [720, 378] width 121 height 31
type input "1"
click at [610, 362] on button "اضافة" at bounding box center [622, 376] width 61 height 39
type input "0"
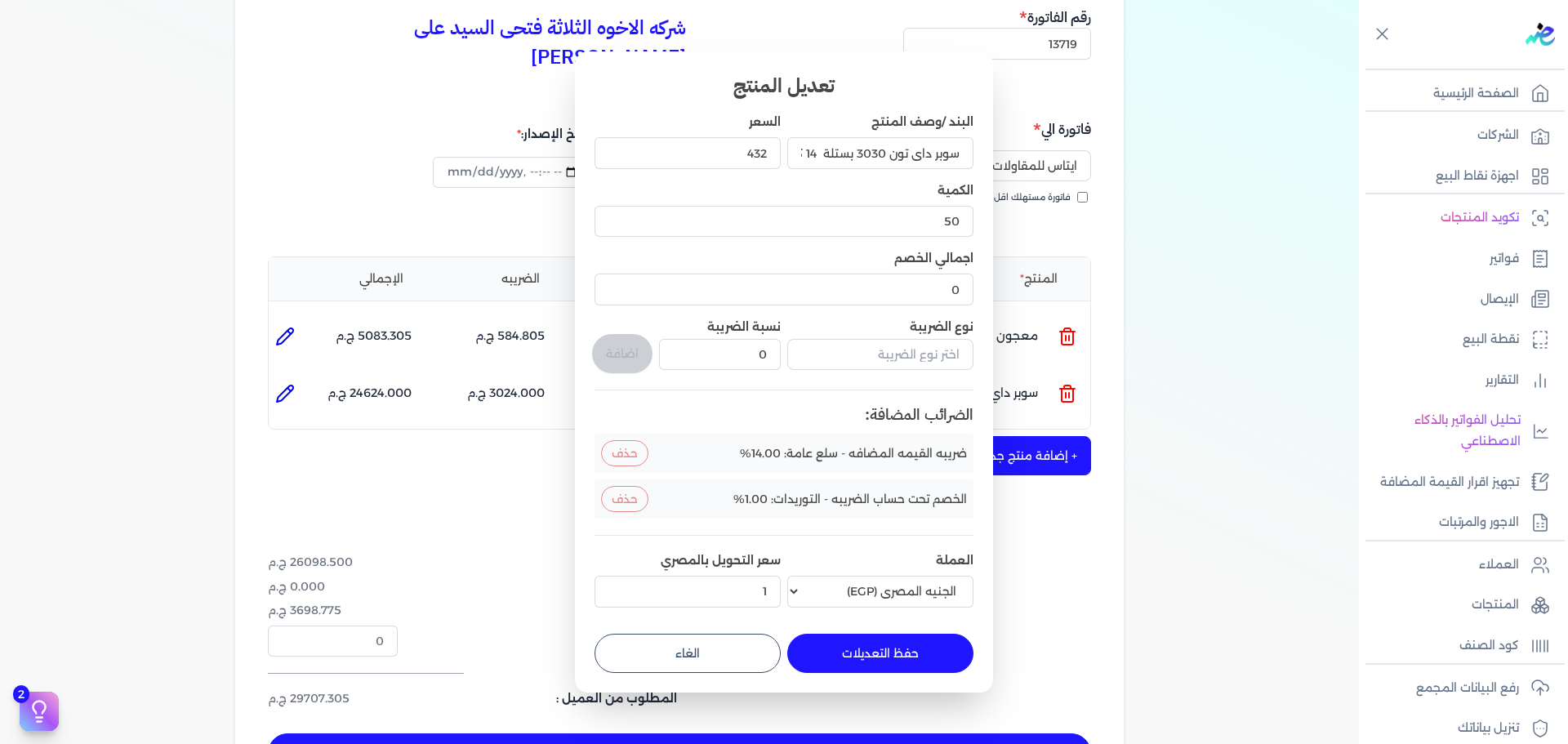
click at [903, 648] on button "حفظ التعديلات" at bounding box center [880, 652] width 186 height 39
type input "0"
type input "1"
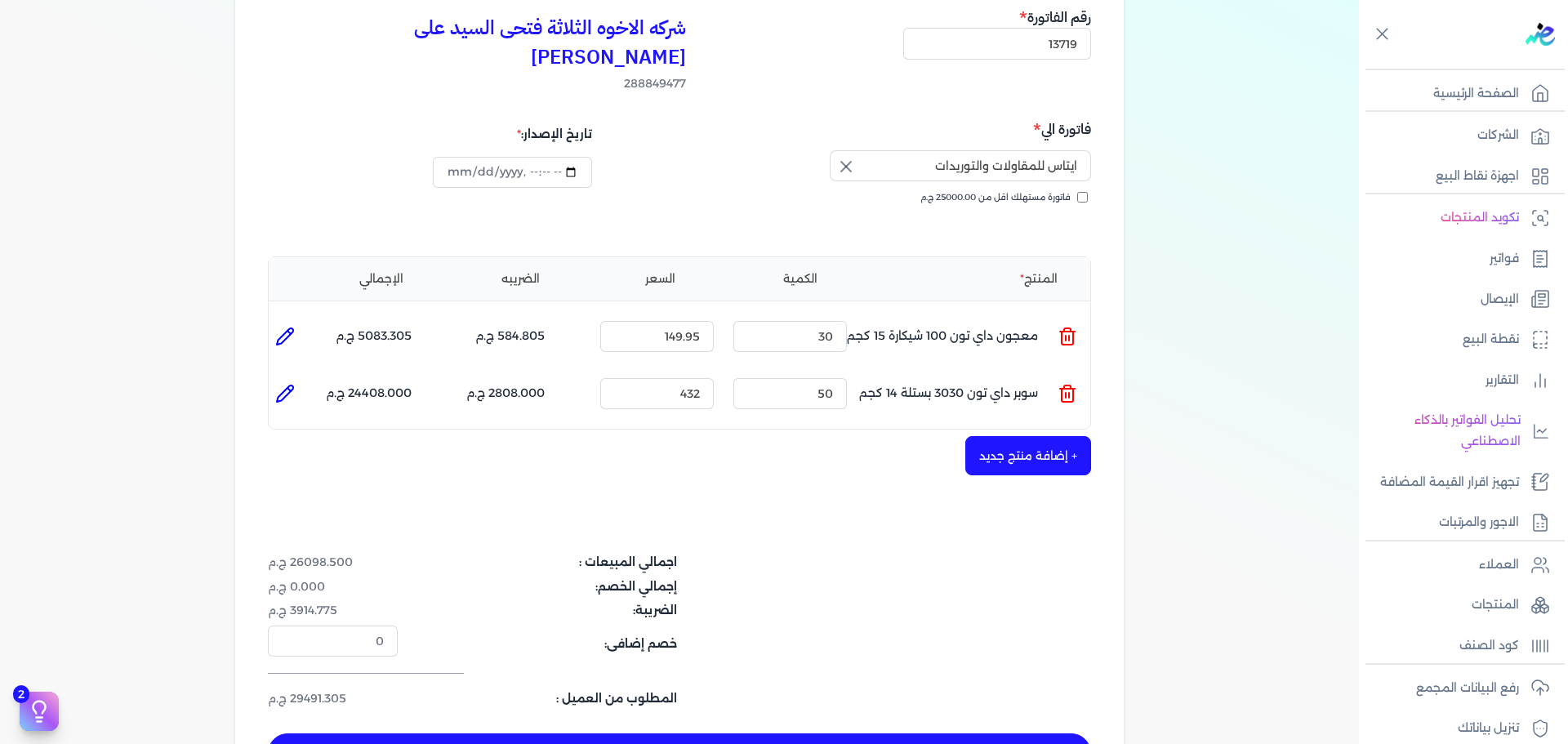
click at [1065, 436] on button "+ إضافة منتج جديد" at bounding box center [1027, 455] width 126 height 39
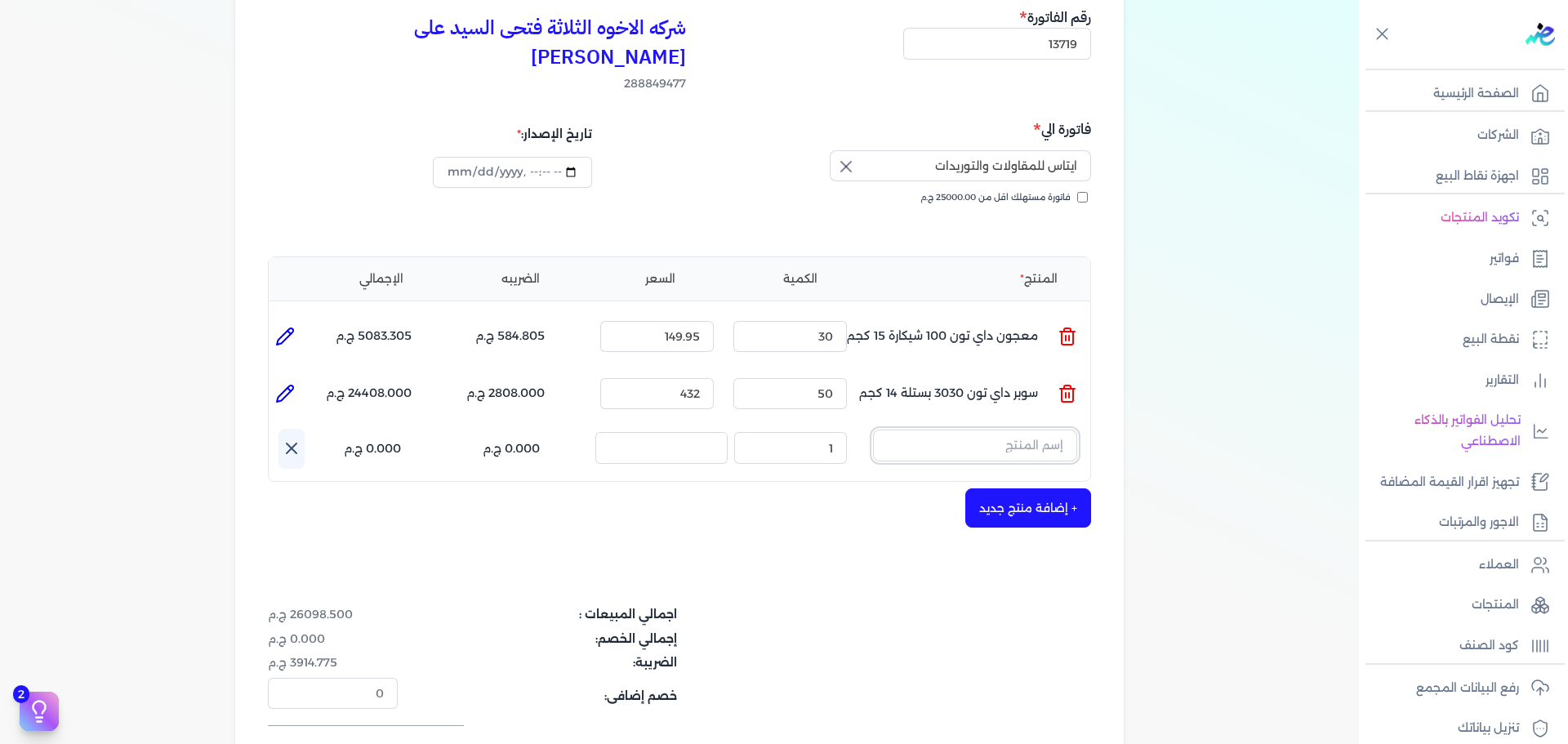
click at [977, 430] on input "text" at bounding box center [975, 445] width 204 height 31
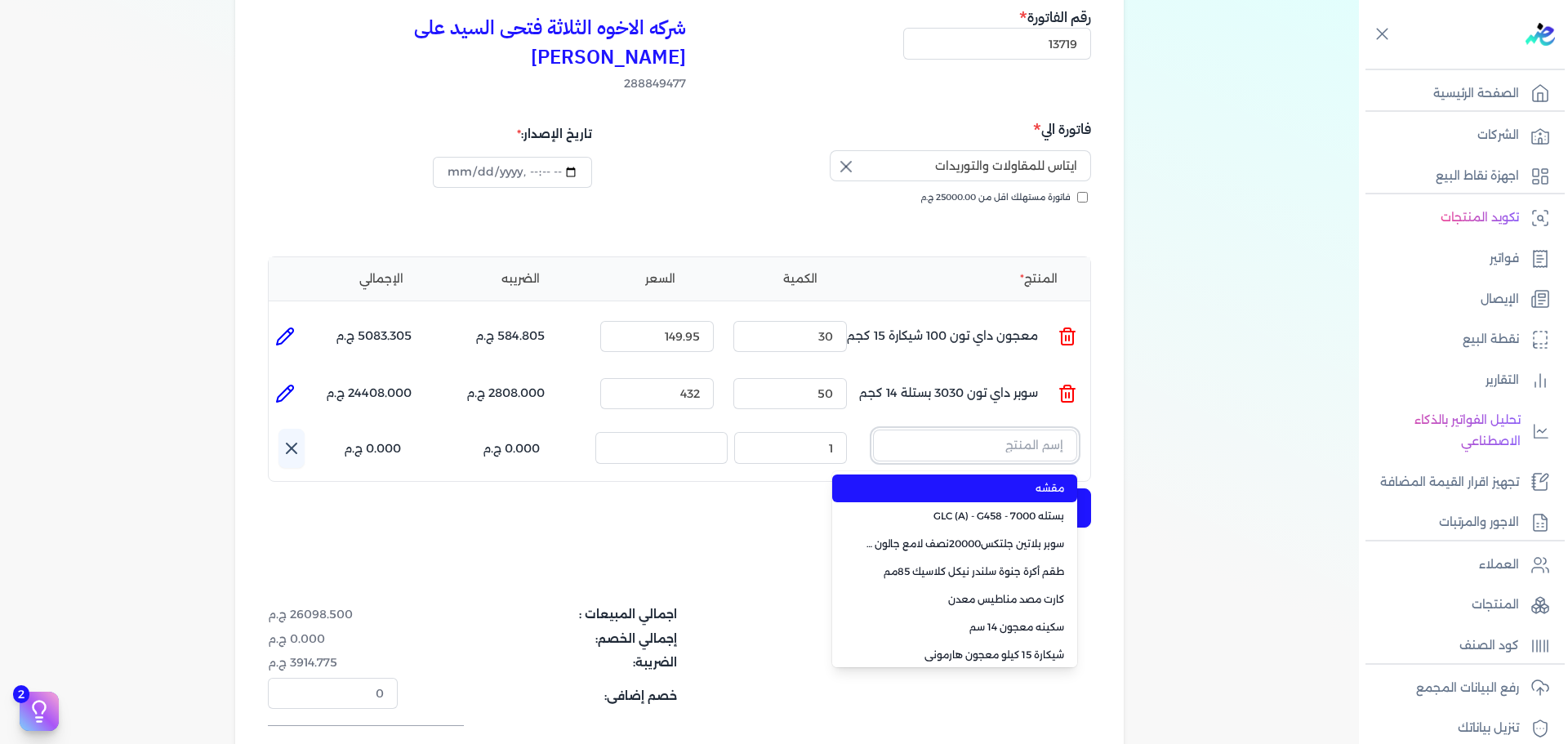
paste input "سوبر داي تون 3030 جالون 4.250 كجم قائم"
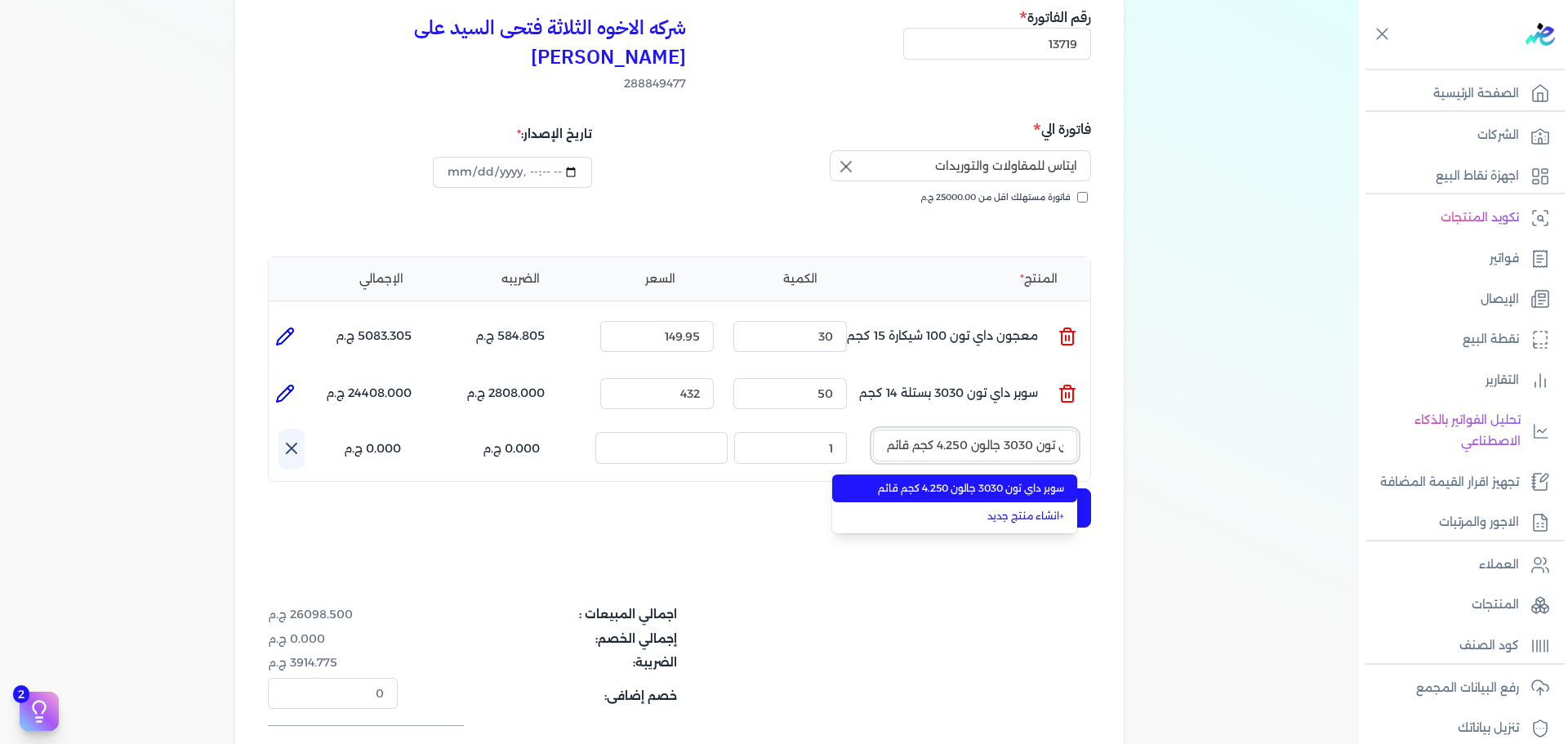
type input "سوبر داي تون 3030 جالون 4.250 كجم قائم"
click at [981, 481] on span "سوبر داي تون 3030 جالون 4.250 كجم قائم" at bounding box center [964, 488] width 199 height 15
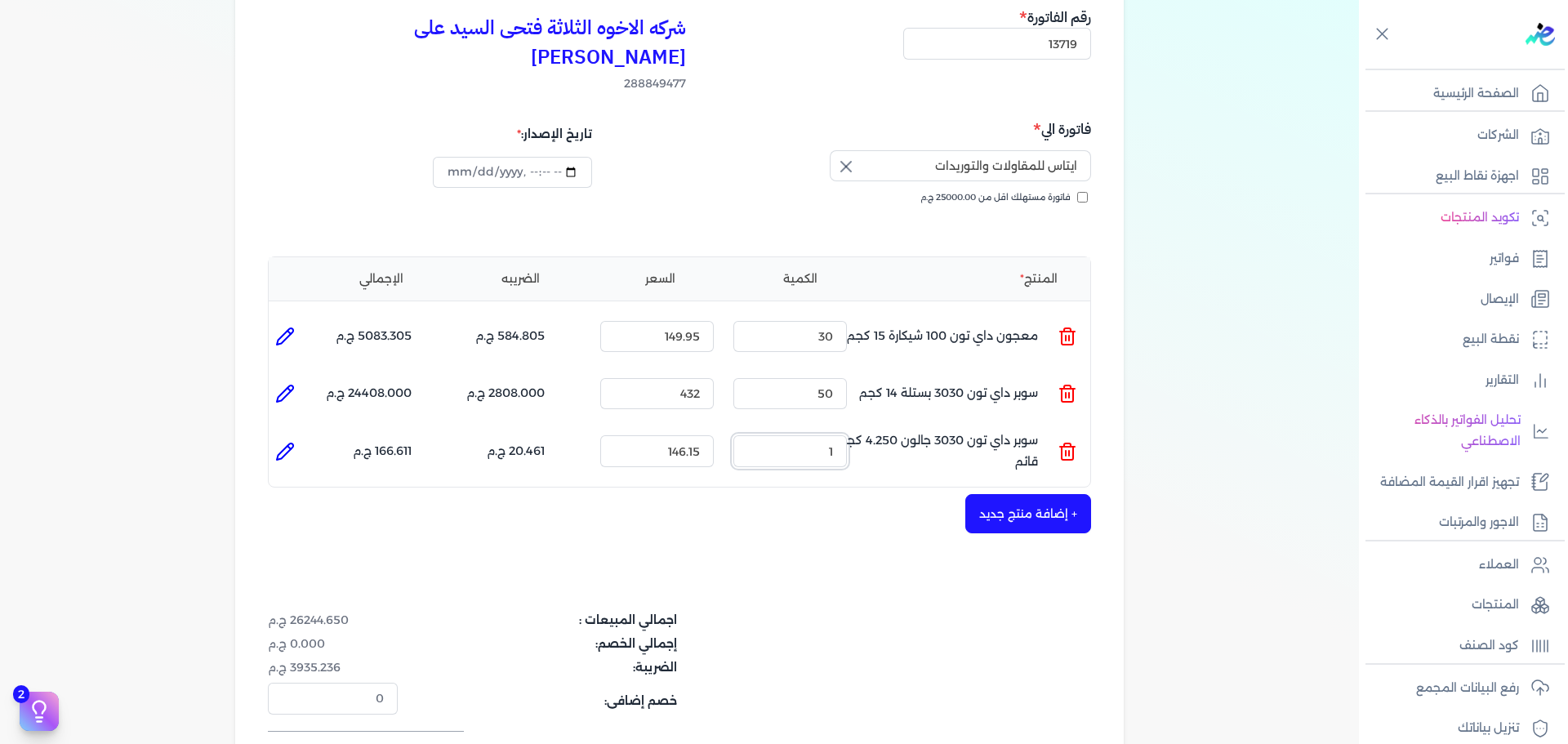
drag, startPoint x: 846, startPoint y: 420, endPoint x: 1011, endPoint y: 405, distance: 165.7
click at [1011, 429] on ul "المنتج : سوبر داي تون 3030 جالون 4.250 كجم قائم الكمية : 1 السعر : 146.15 الضري…" at bounding box center [679, 450] width 821 height 44
drag, startPoint x: 849, startPoint y: 423, endPoint x: 889, endPoint y: 424, distance: 40.0
click at [889, 429] on ul "المنتج : سوبر داي تون 3030 جالون 4.250 كجم قائم الكمية : 50 السعر : 146.15 الضر…" at bounding box center [679, 450] width 821 height 44
type input "6"
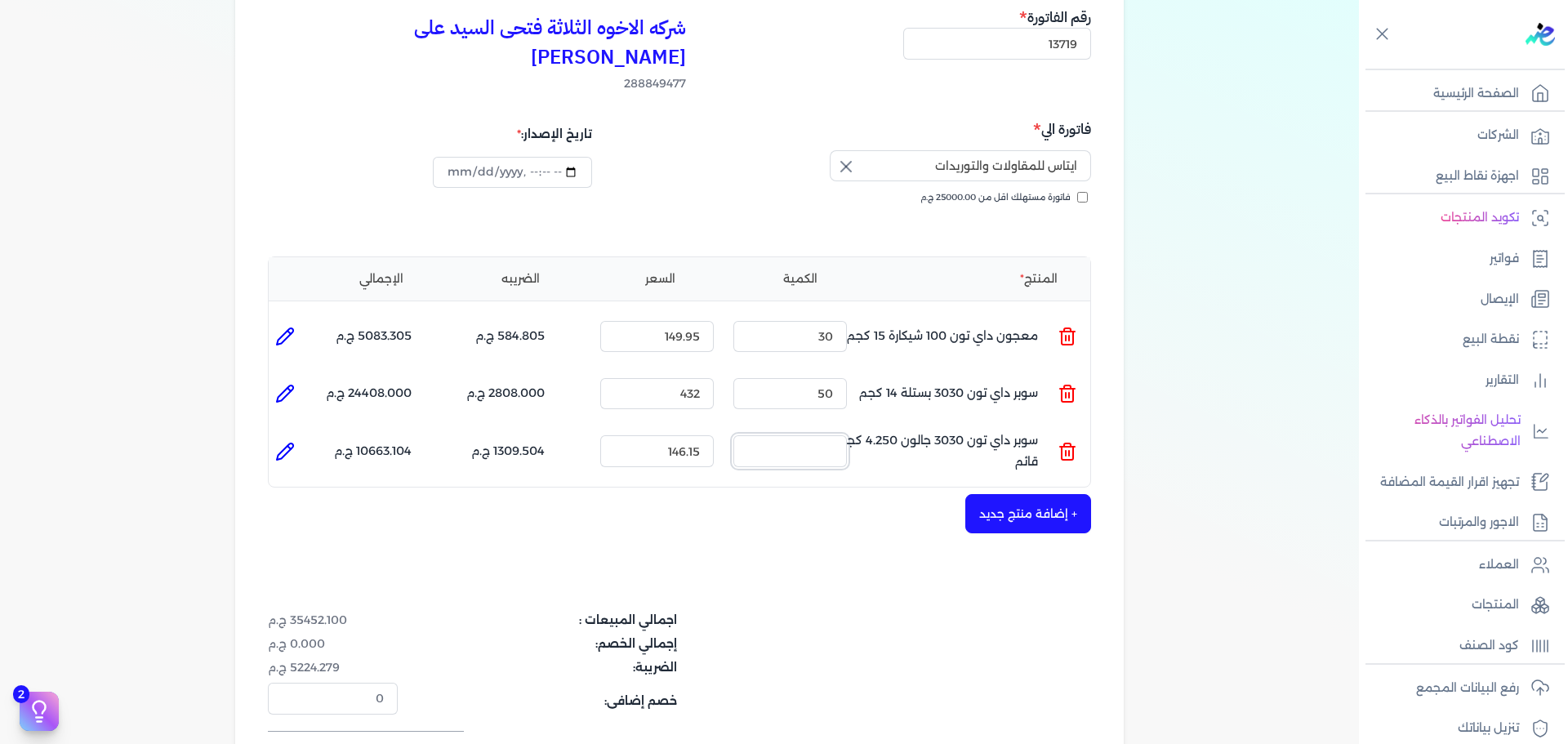
type input "0"
type input "46"
click at [294, 442] on icon at bounding box center [285, 451] width 20 height 20
type input "سوبر داي تون 3030 جالون 4.250 كجم قائم"
type input "146.15"
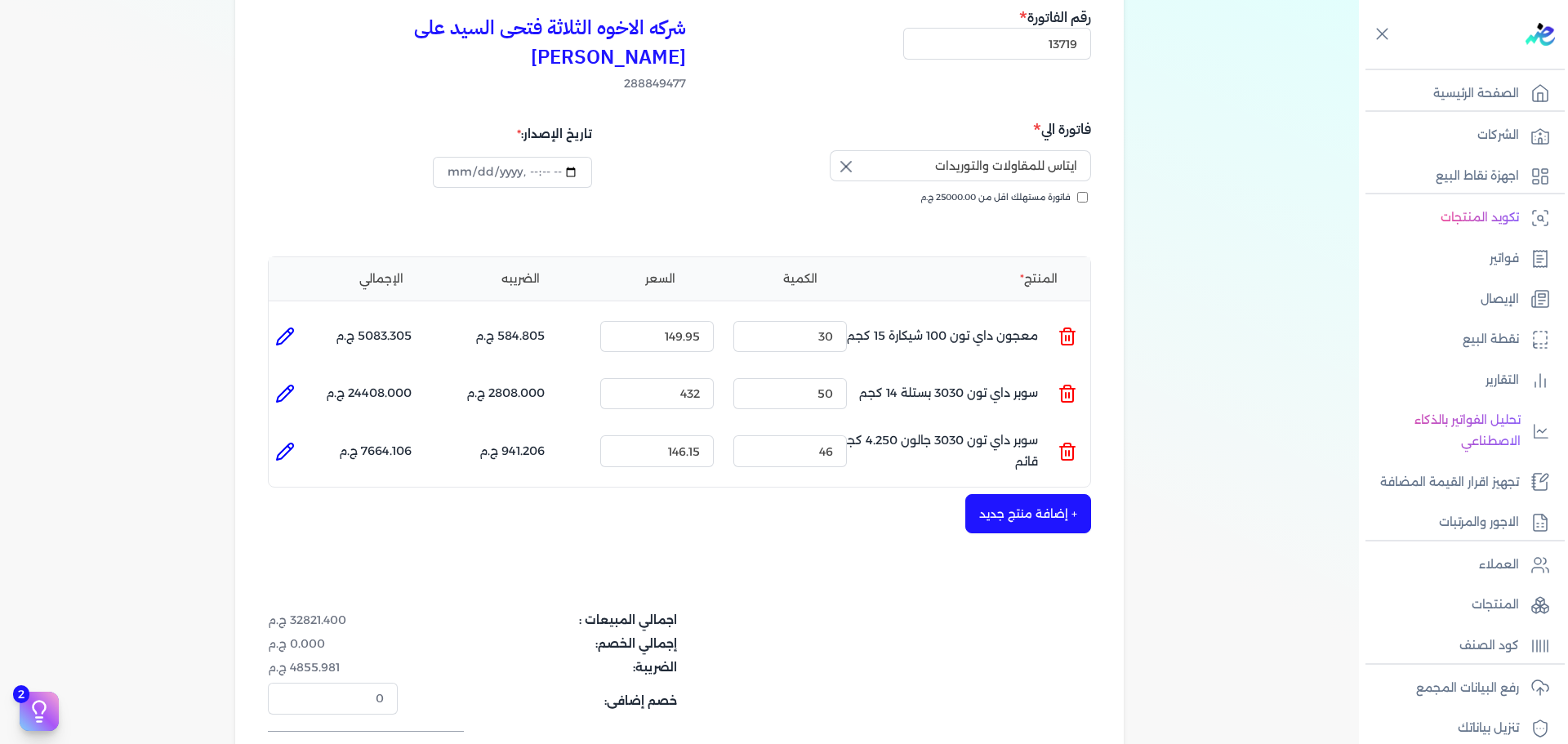
type input "46"
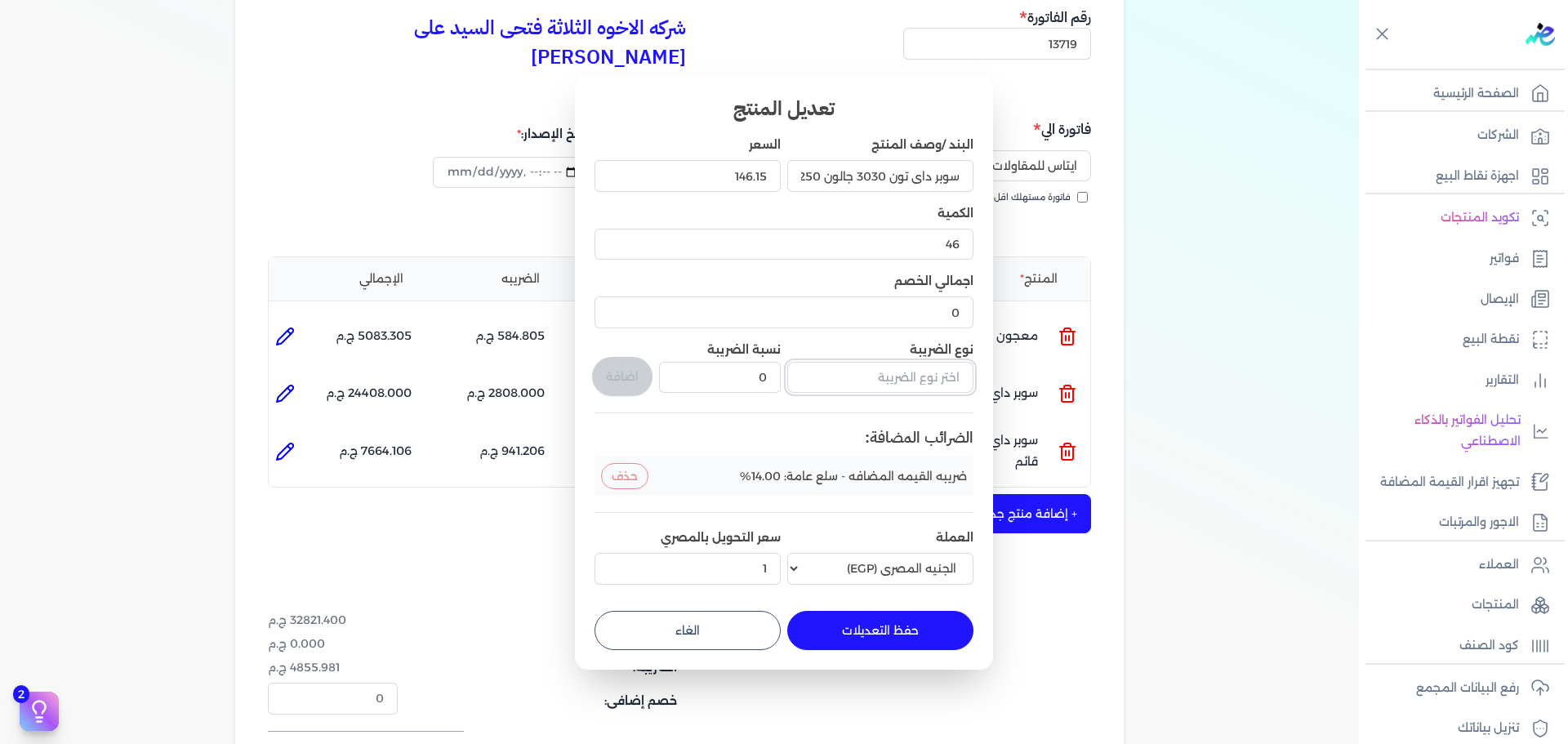
click at [853, 382] on input "text" at bounding box center [880, 378] width 186 height 31
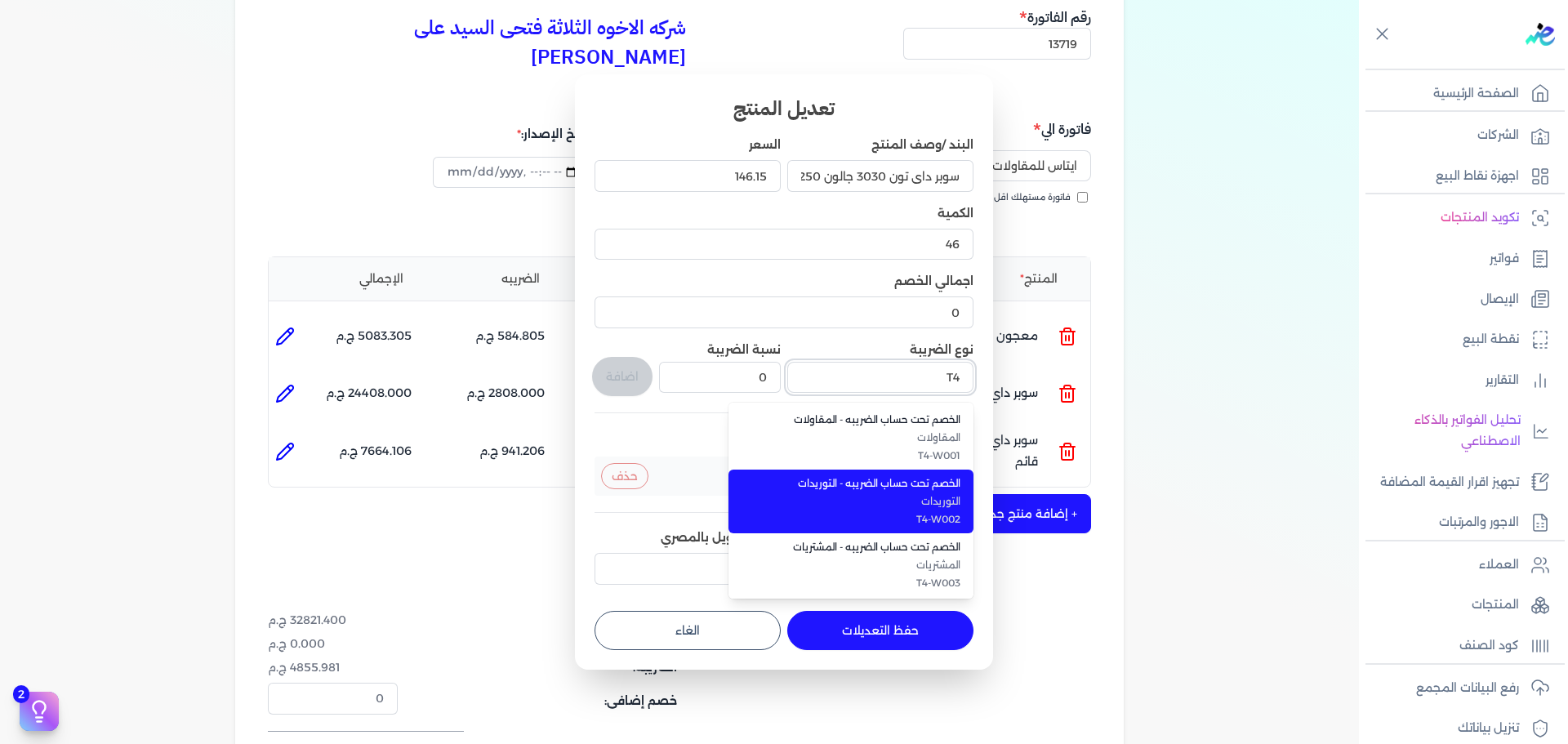
type input "الخصم تحت حساب الضريبه - التوريدات"
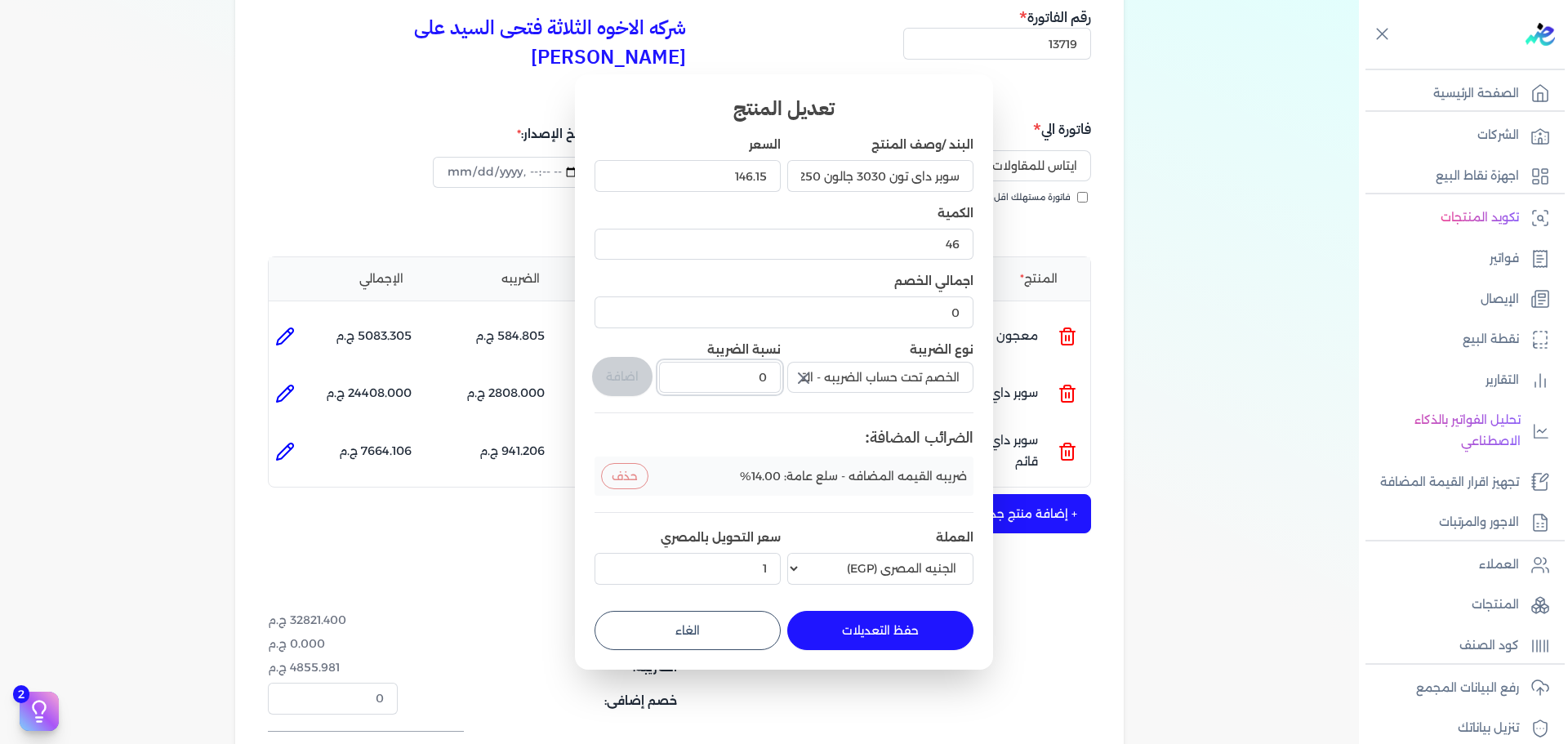
drag, startPoint x: 747, startPoint y: 385, endPoint x: 811, endPoint y: 381, distance: 64.1
click at [811, 381] on div "البند /وصف المنتج سوبر داي تون 3030 جالون 4.250 كجم قائم السعر 146.15 الكمية 46…" at bounding box center [783, 363] width 379 height 454
type input "1"
click at [615, 378] on button "اضافة" at bounding box center [622, 376] width 61 height 39
type input "0"
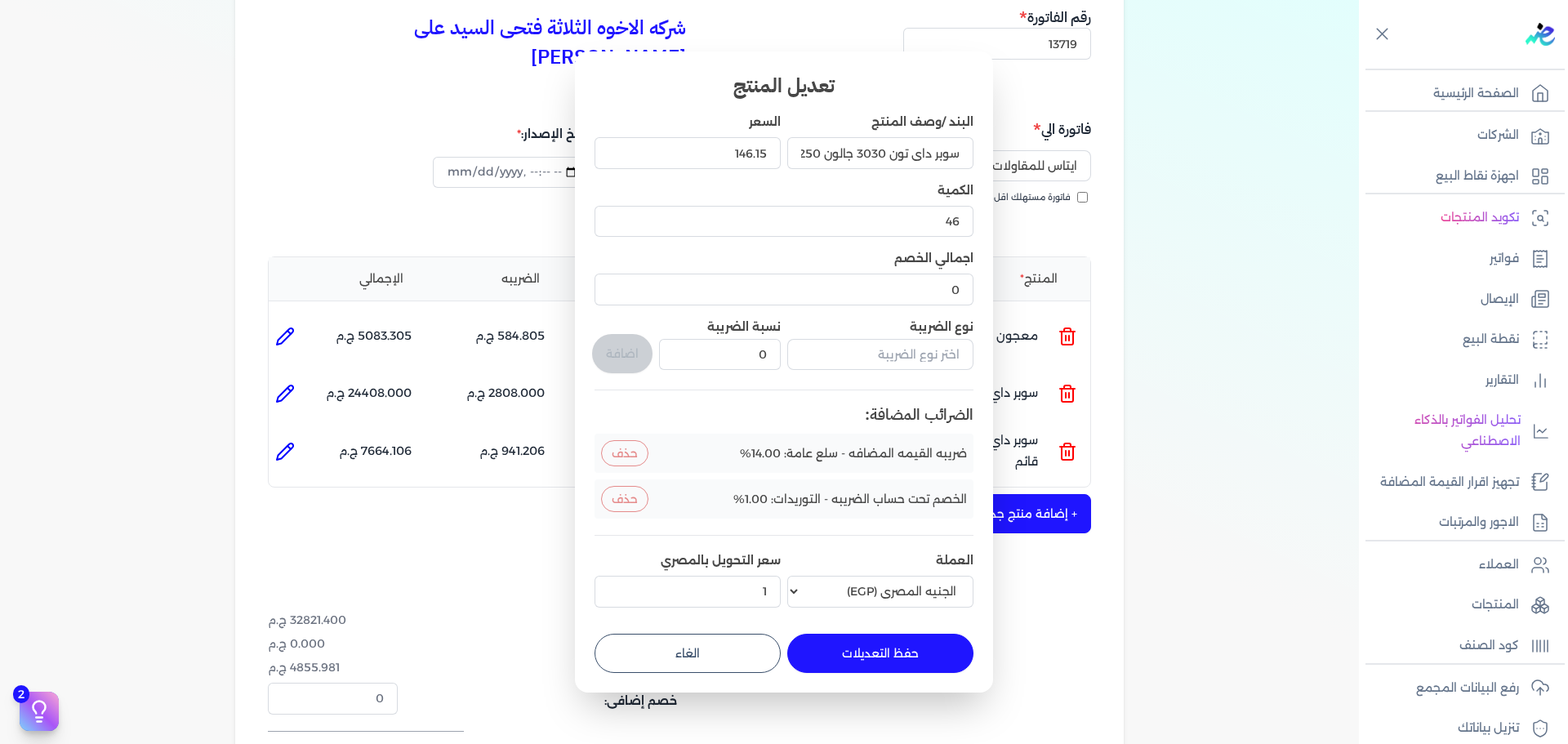
click at [883, 644] on button "حفظ التعديلات" at bounding box center [880, 652] width 186 height 39
type input "0"
type input "1"
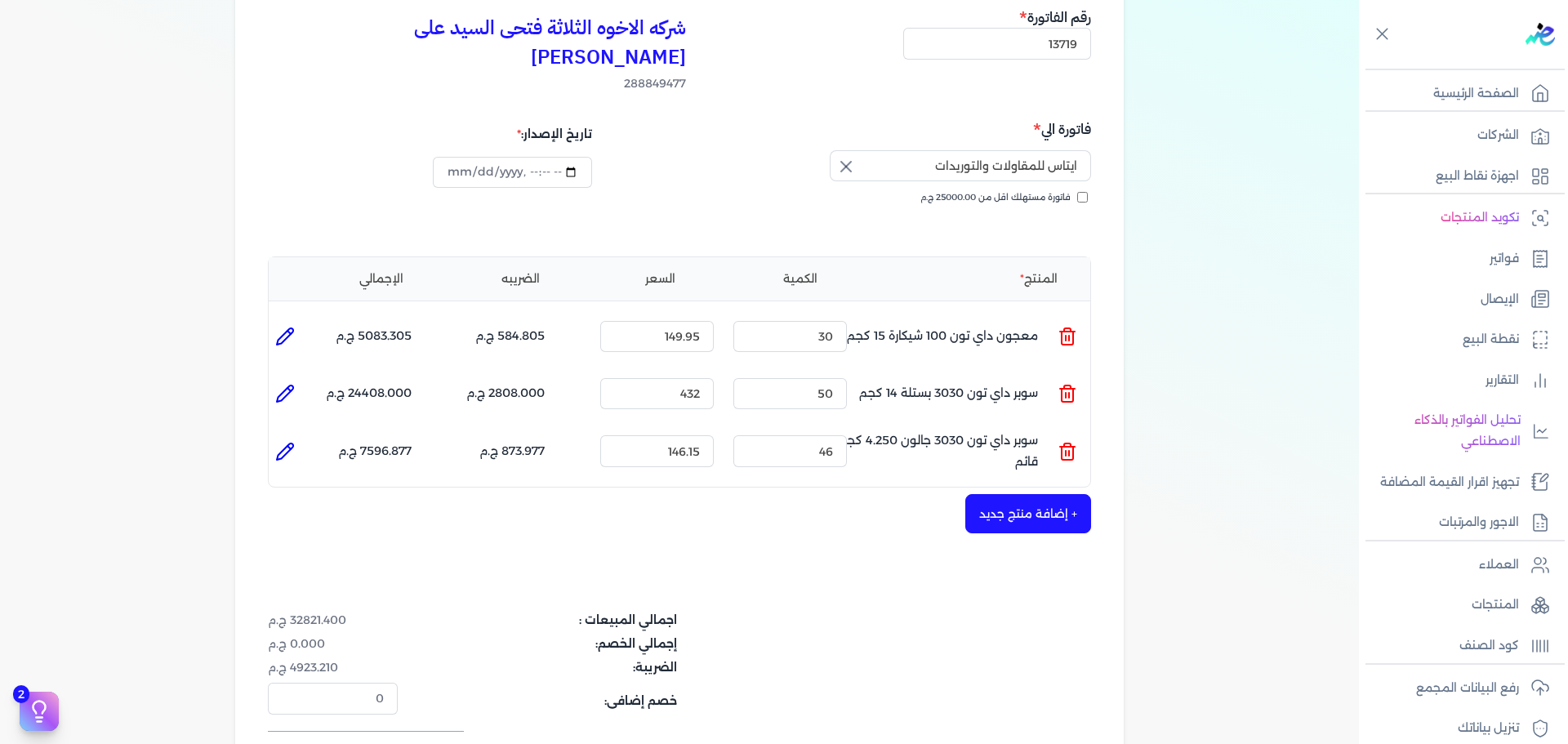
click at [1069, 494] on button "+ إضافة منتج جديد" at bounding box center [1027, 513] width 126 height 39
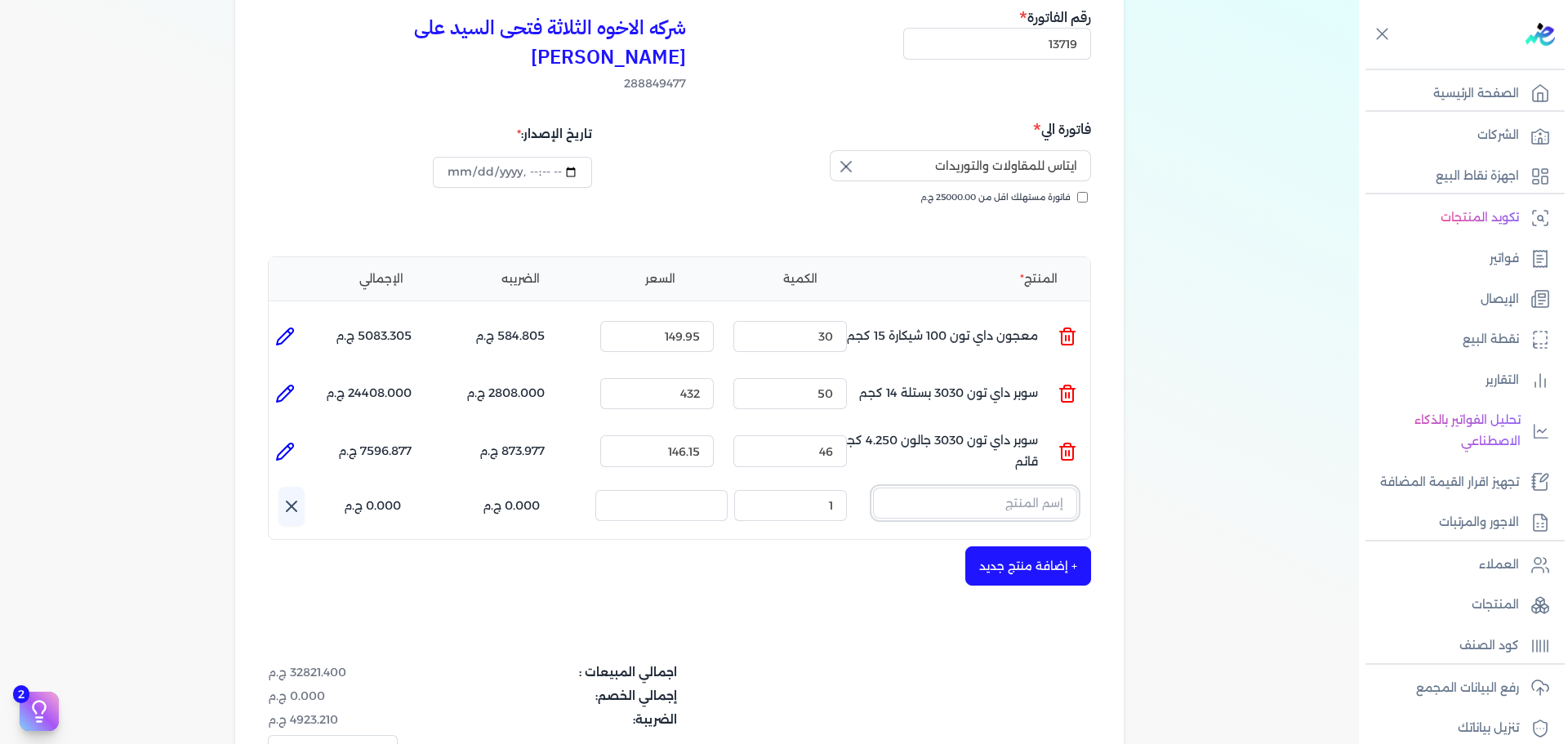
click at [962, 488] on input "text" at bounding box center [975, 503] width 204 height 31
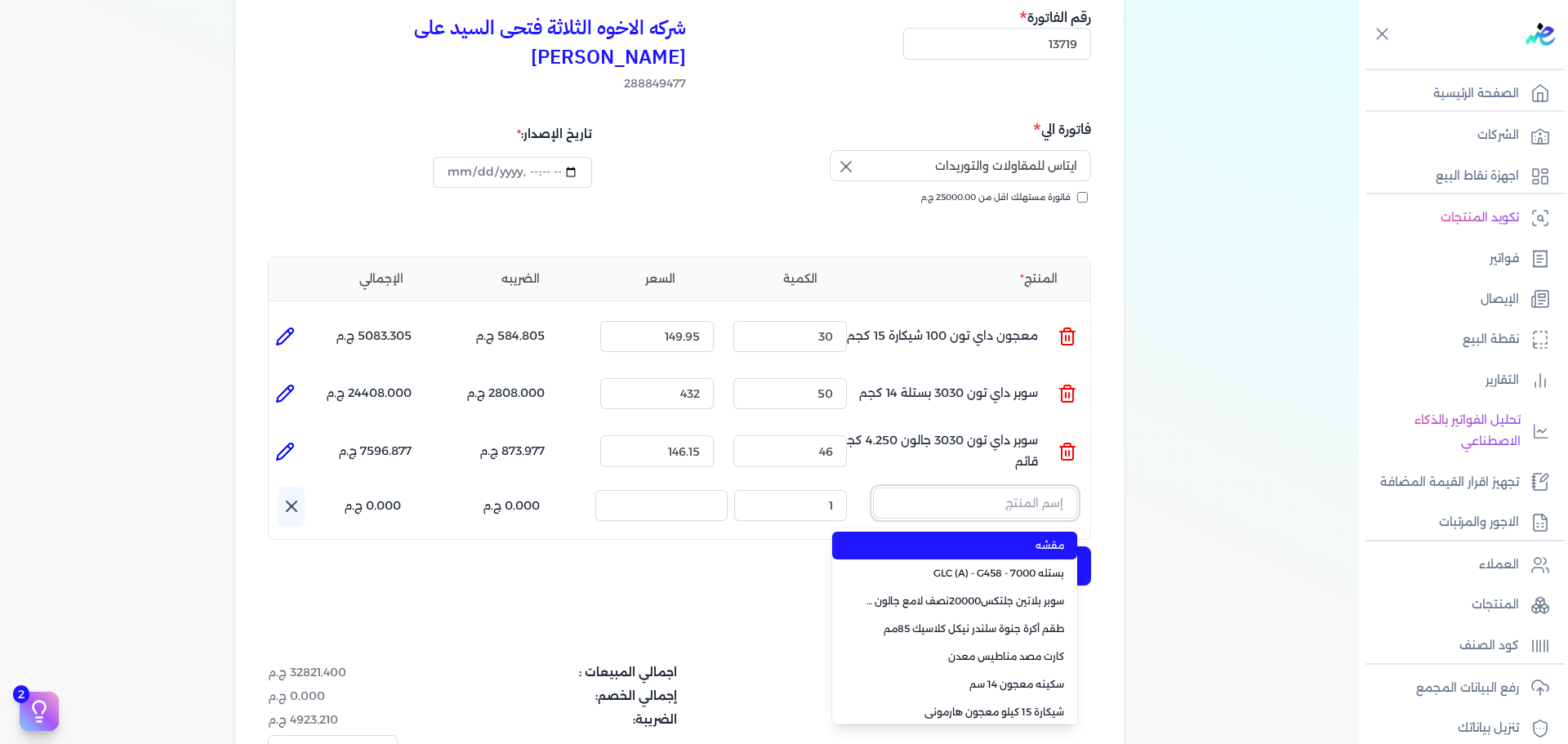
paste input "معجون داي تون 100 علبة 1 كجم"
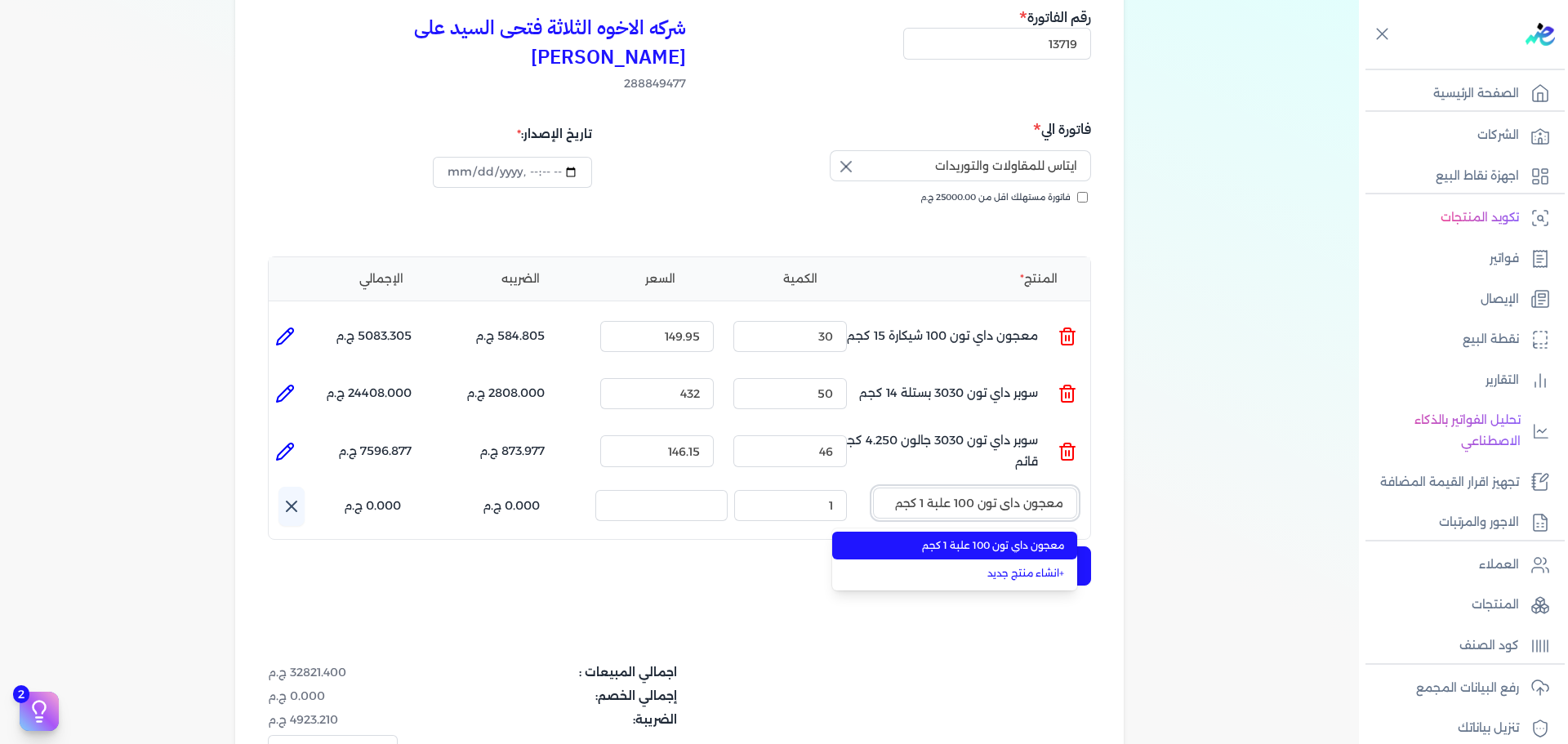
type input "معجون داي تون 100 علبة 1 كجم"
click at [981, 538] on span "معجون داي تون 100 علبة 1 كجم" at bounding box center [964, 545] width 199 height 15
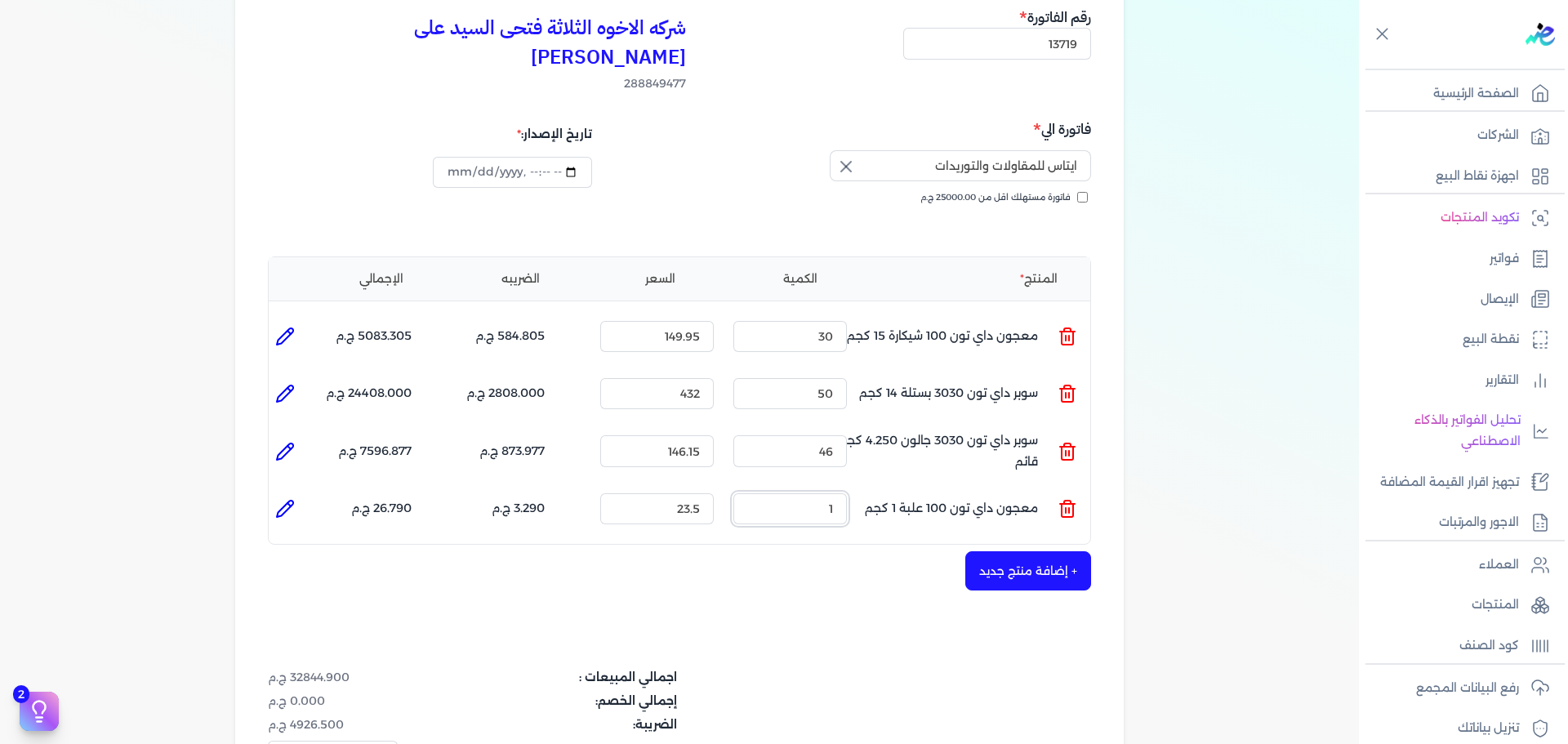
drag, startPoint x: 799, startPoint y: 491, endPoint x: 890, endPoint y: 488, distance: 91.0
click at [889, 488] on ul "المنتج : معجون داي تون 100 علبة 1 كجم الكمية : 1 السعر : 23.5 الضريبه : 3.290 ج…" at bounding box center [679, 508] width 821 height 44
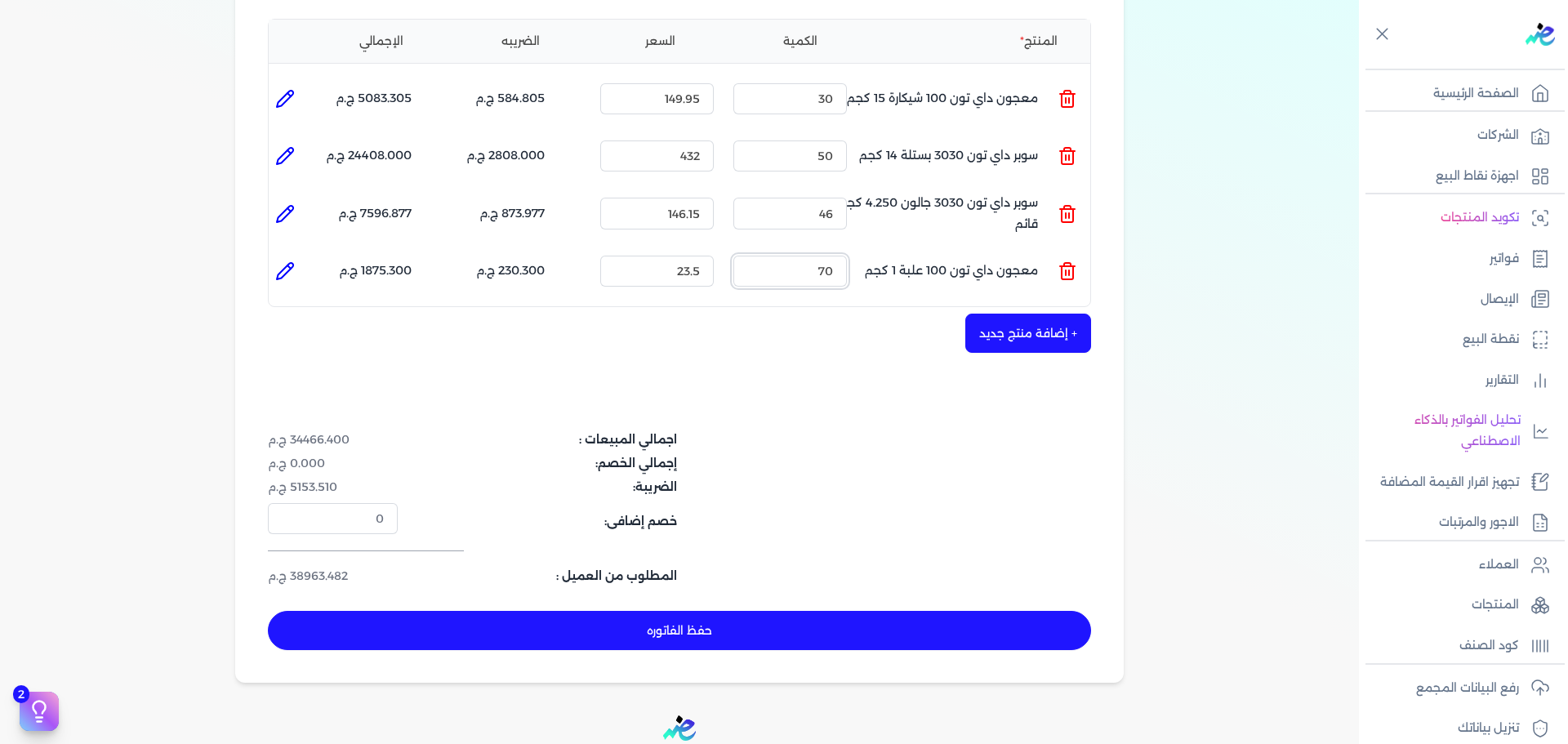
scroll to position [81, 0]
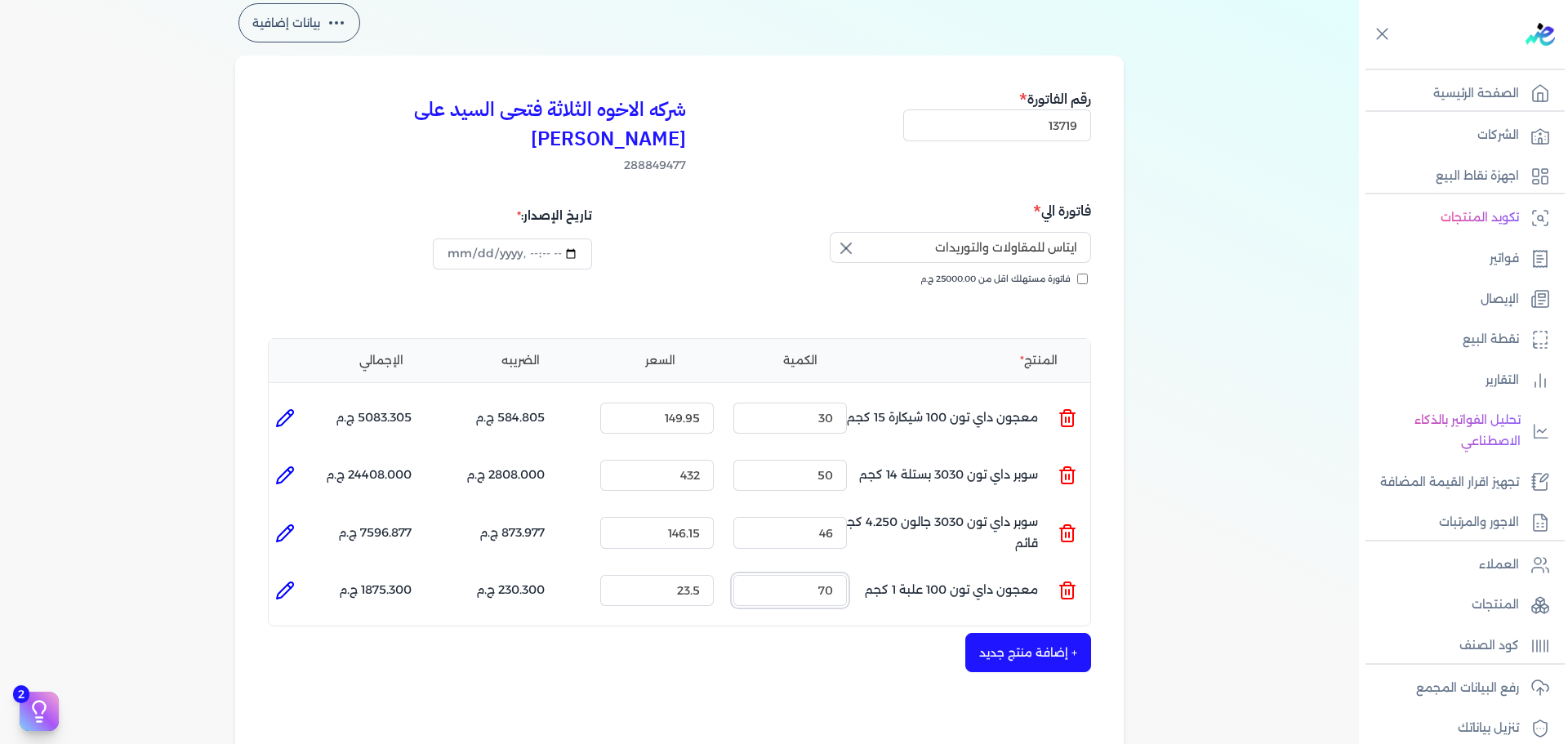
type input "70"
click at [276, 574] on li at bounding box center [285, 591] width 33 height 33
type input "معجون داي تون 100 علبة 1 كجم"
type input "23.5"
type input "70"
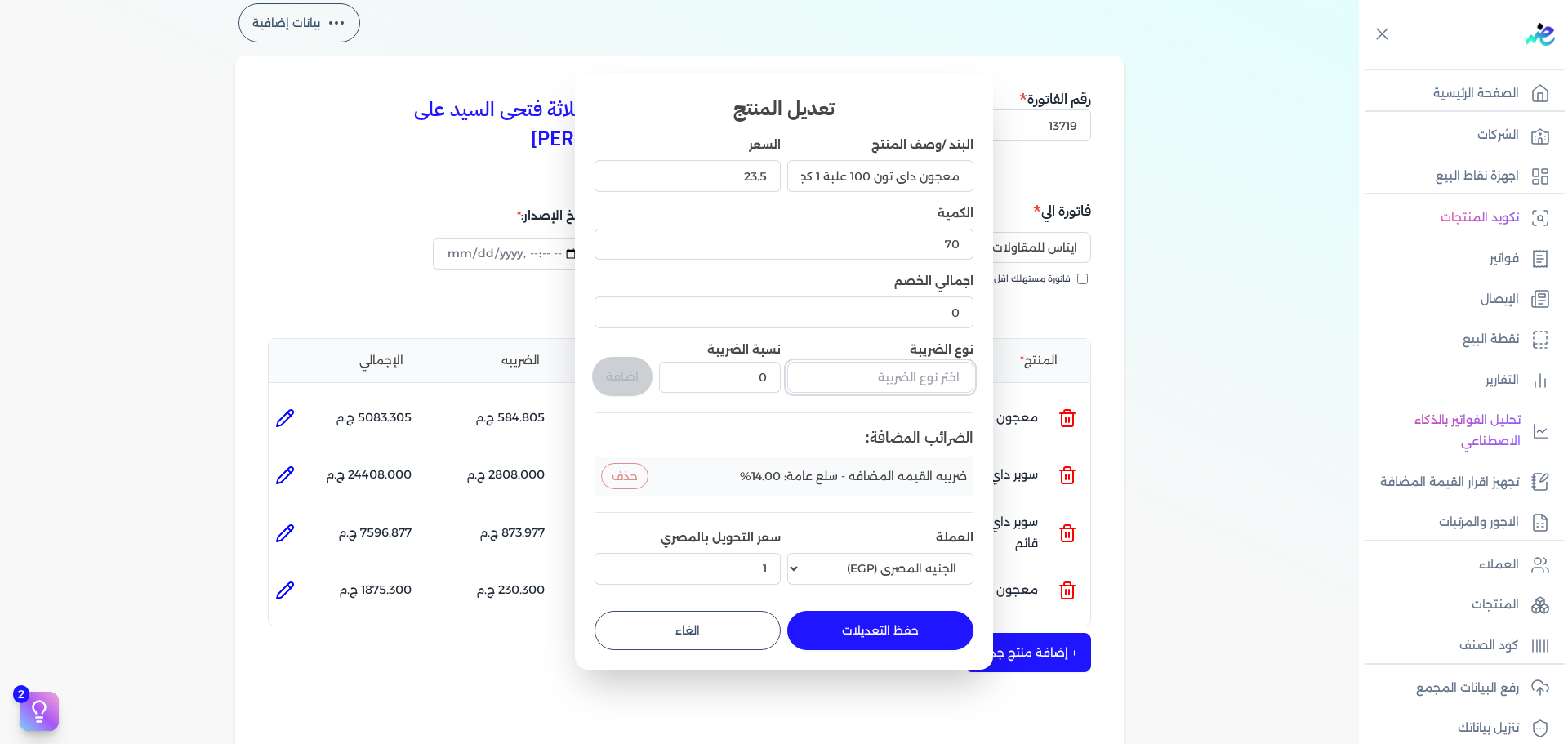
click at [859, 384] on input "text" at bounding box center [880, 378] width 186 height 31
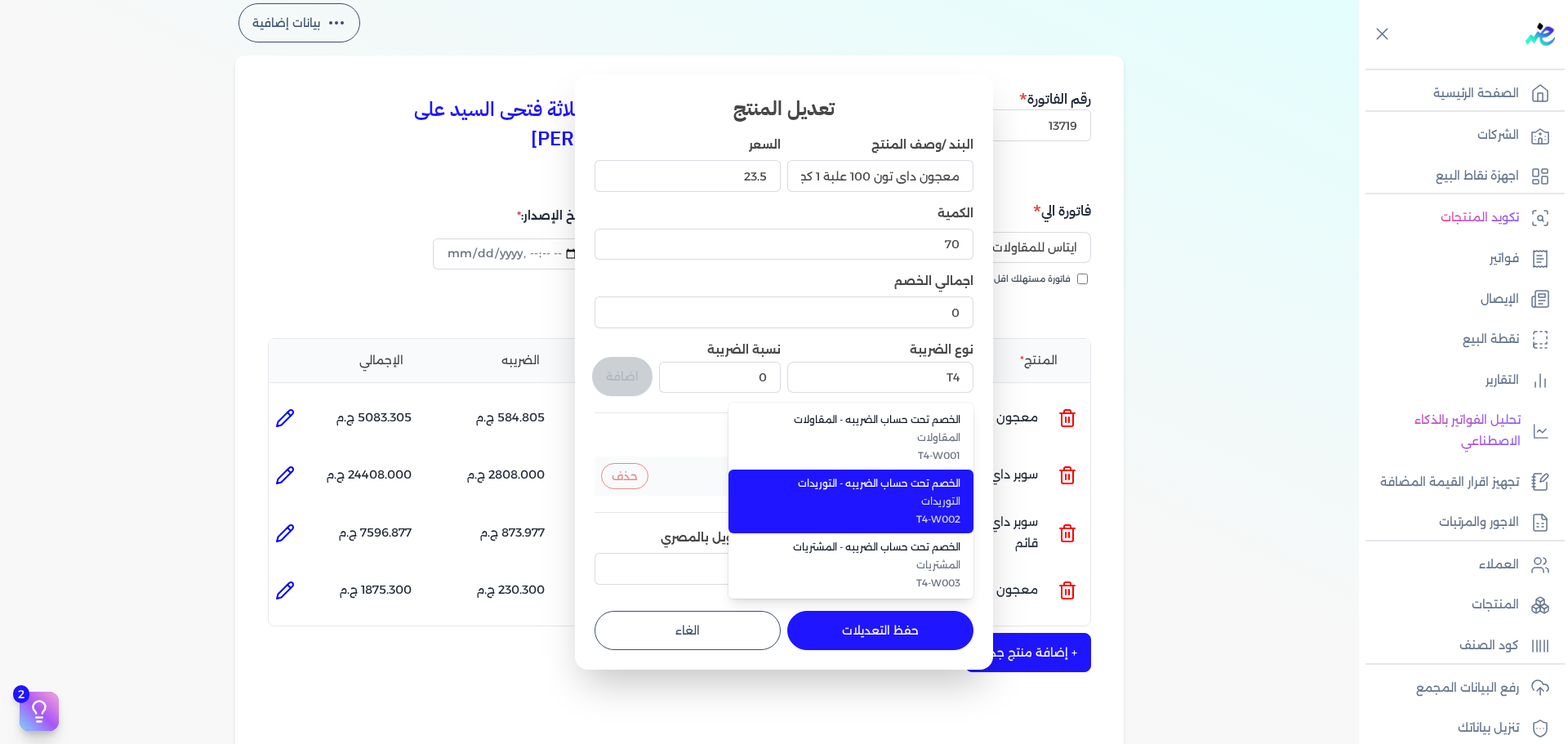
drag, startPoint x: 823, startPoint y: 513, endPoint x: 808, endPoint y: 486, distance: 30.9
click at [823, 512] on span "T4-W002" at bounding box center [860, 519] width 199 height 15
type input "الخصم تحت حساب الضريبه - التوريدات"
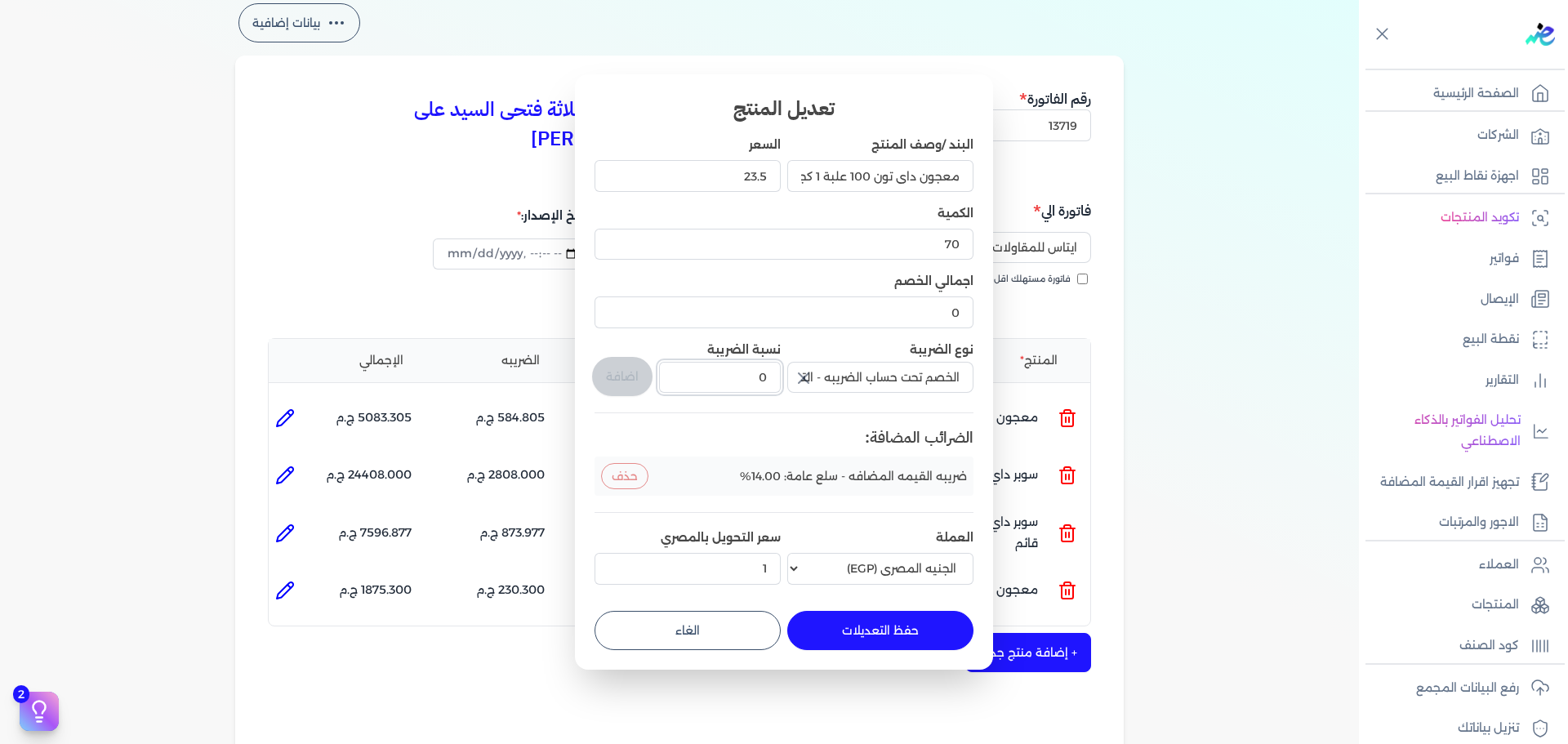
drag, startPoint x: 735, startPoint y: 379, endPoint x: 828, endPoint y: 379, distance: 93.0
click at [828, 379] on div "البند /وصف المنتج معجون داي تون 100 علبة 1 كجم السعر 23.5 الكمية 70 اجمالي الخص…" at bounding box center [783, 363] width 379 height 454
type input "1"
click at [639, 367] on button "اضافة" at bounding box center [622, 376] width 61 height 39
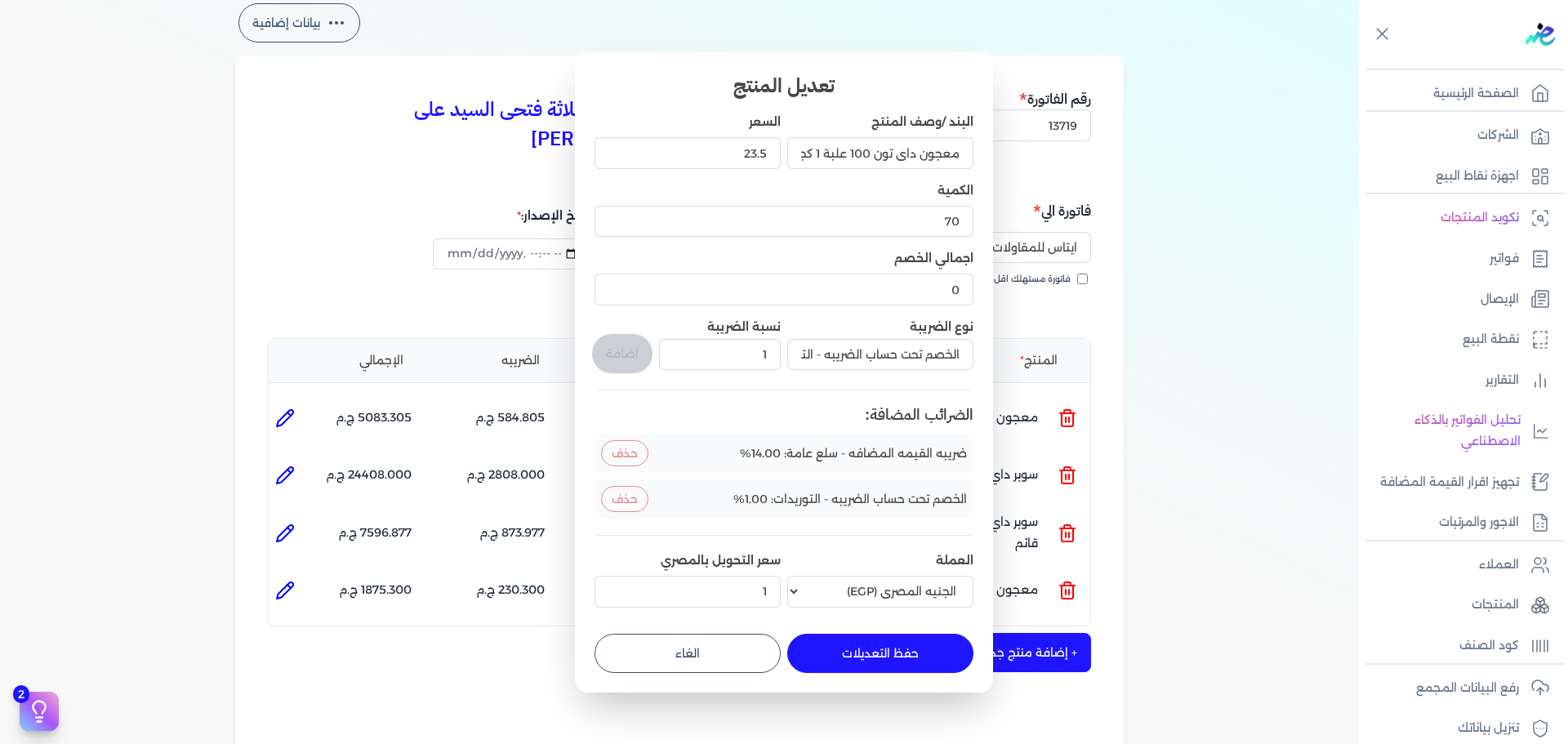
type input "0"
drag, startPoint x: 931, startPoint y: 657, endPoint x: 988, endPoint y: 637, distance: 60.4
click at [932, 654] on button "حفظ التعديلات" at bounding box center [880, 652] width 186 height 39
type input "0"
type input "1"
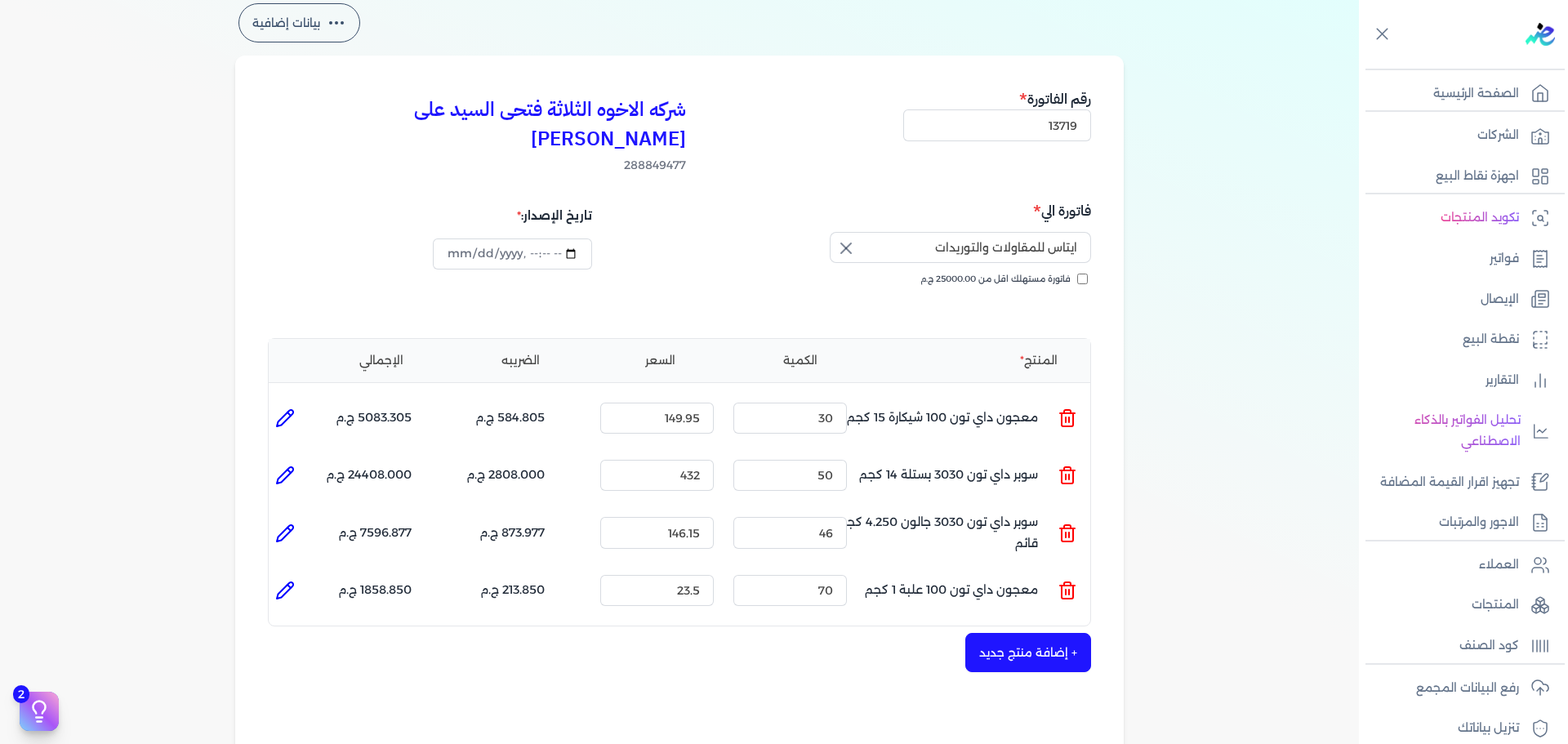
click at [1012, 632] on button "+ إضافة منتج جديد" at bounding box center [1027, 651] width 126 height 39
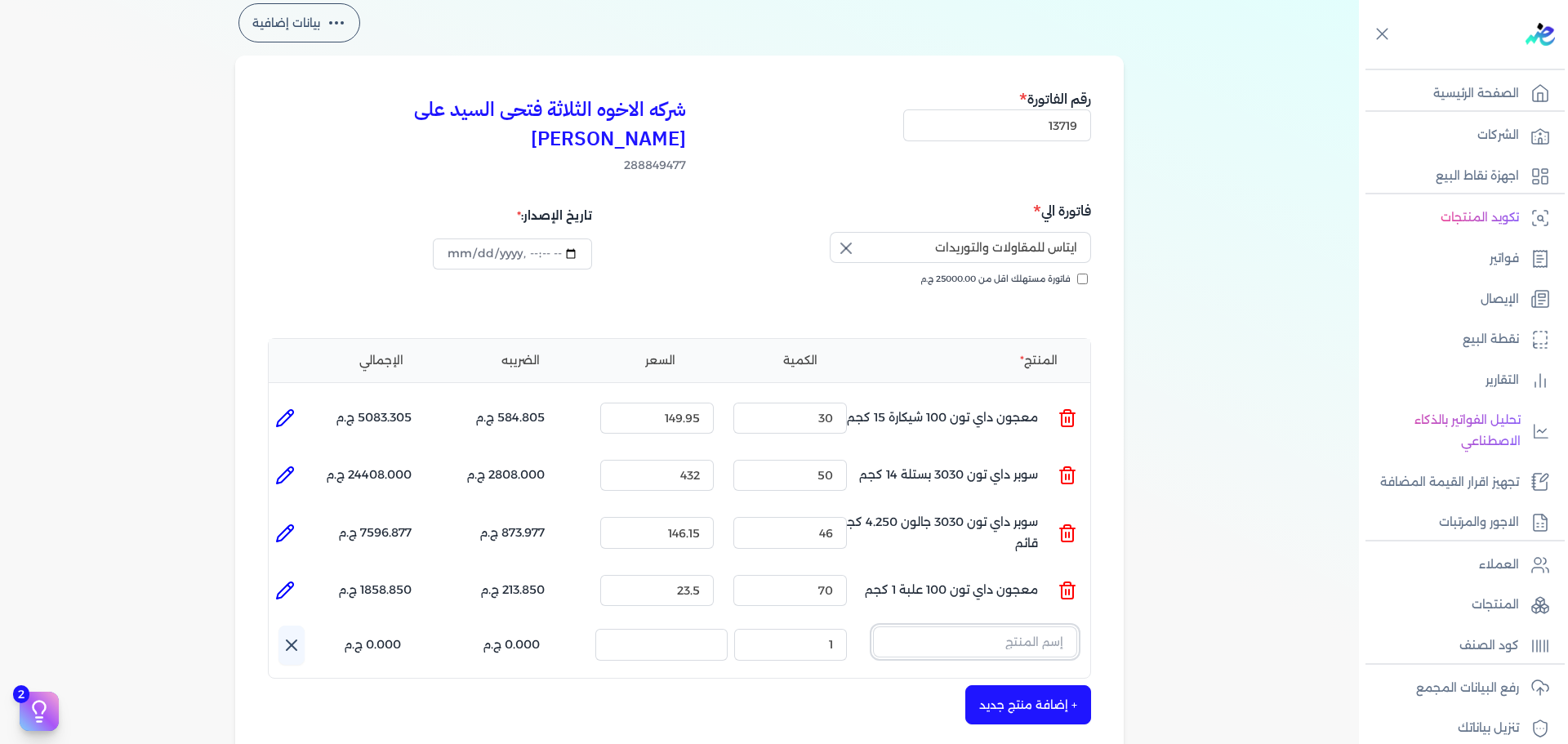
click at [992, 626] on input "text" at bounding box center [975, 642] width 204 height 31
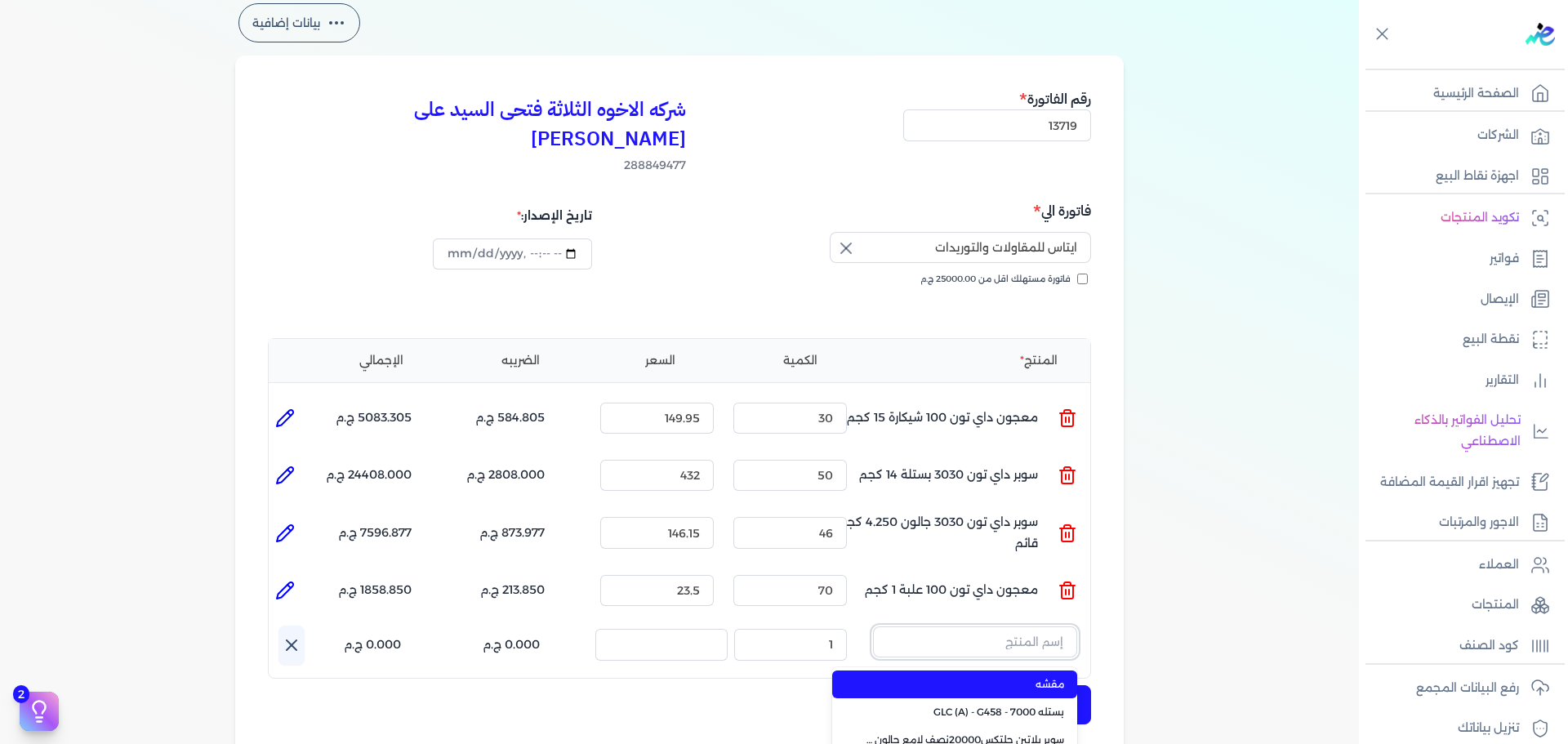
paste input "سيلر المقاوم 0017 بستلة 9 لتر"
type input "سيلر المقاوم 0017 بستلة 9 لتر"
click at [1005, 676] on span "سيلر المقاوم 0017 بستلة 9 لتر" at bounding box center [964, 683] width 199 height 15
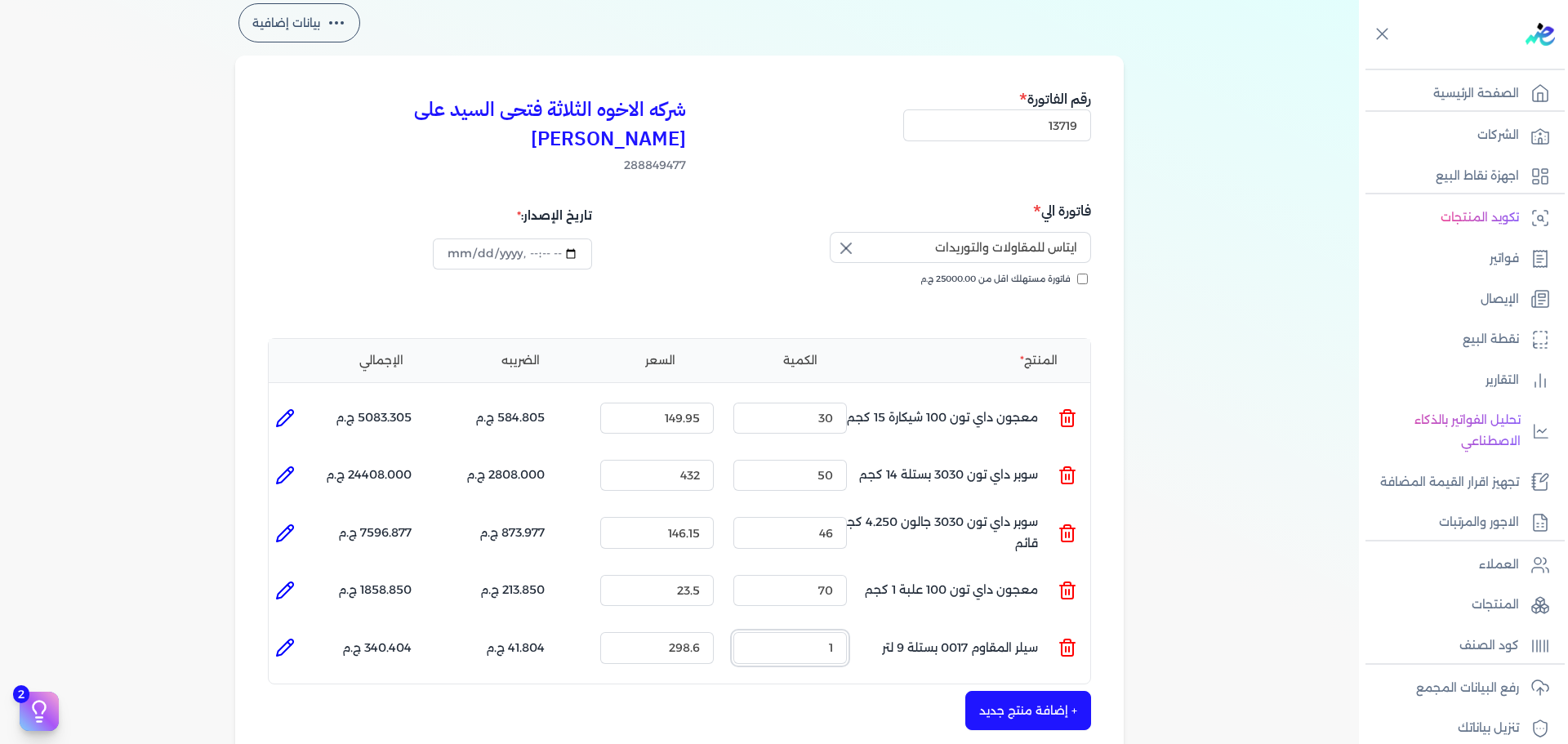
drag, startPoint x: 811, startPoint y: 620, endPoint x: 896, endPoint y: 611, distance: 85.5
click at [874, 625] on ul "المنتج : سيلر المقاوم 0017 بستلة 9 لتر الكمية : 1 السعر : 298.6 الضريبه : 41.80…" at bounding box center [679, 647] width 821 height 44
type input "46"
click at [295, 637] on icon at bounding box center [285, 647] width 20 height 20
type input "سيلر المقاوم 0017 بستلة 9 لتر"
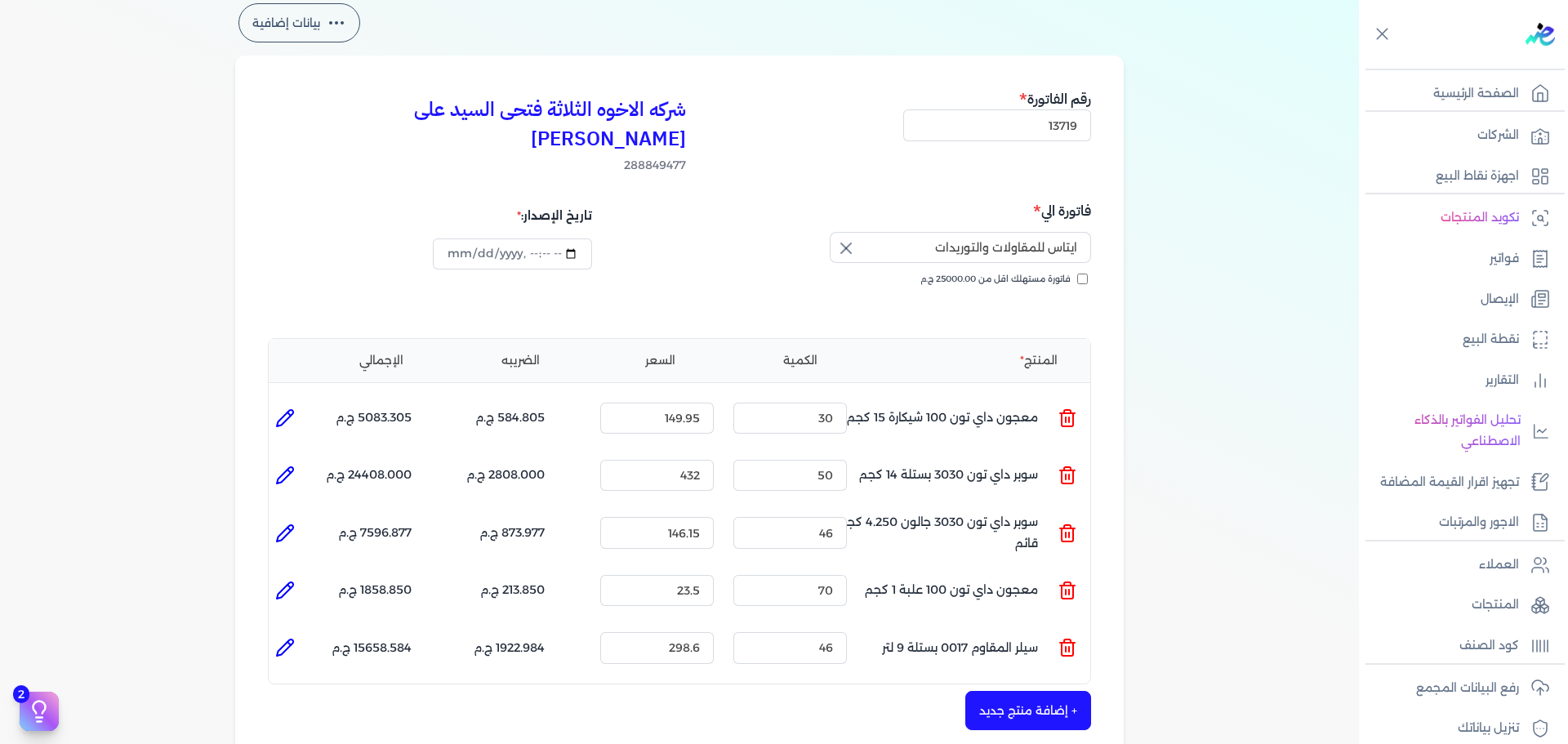
type input "298.6"
type input "46"
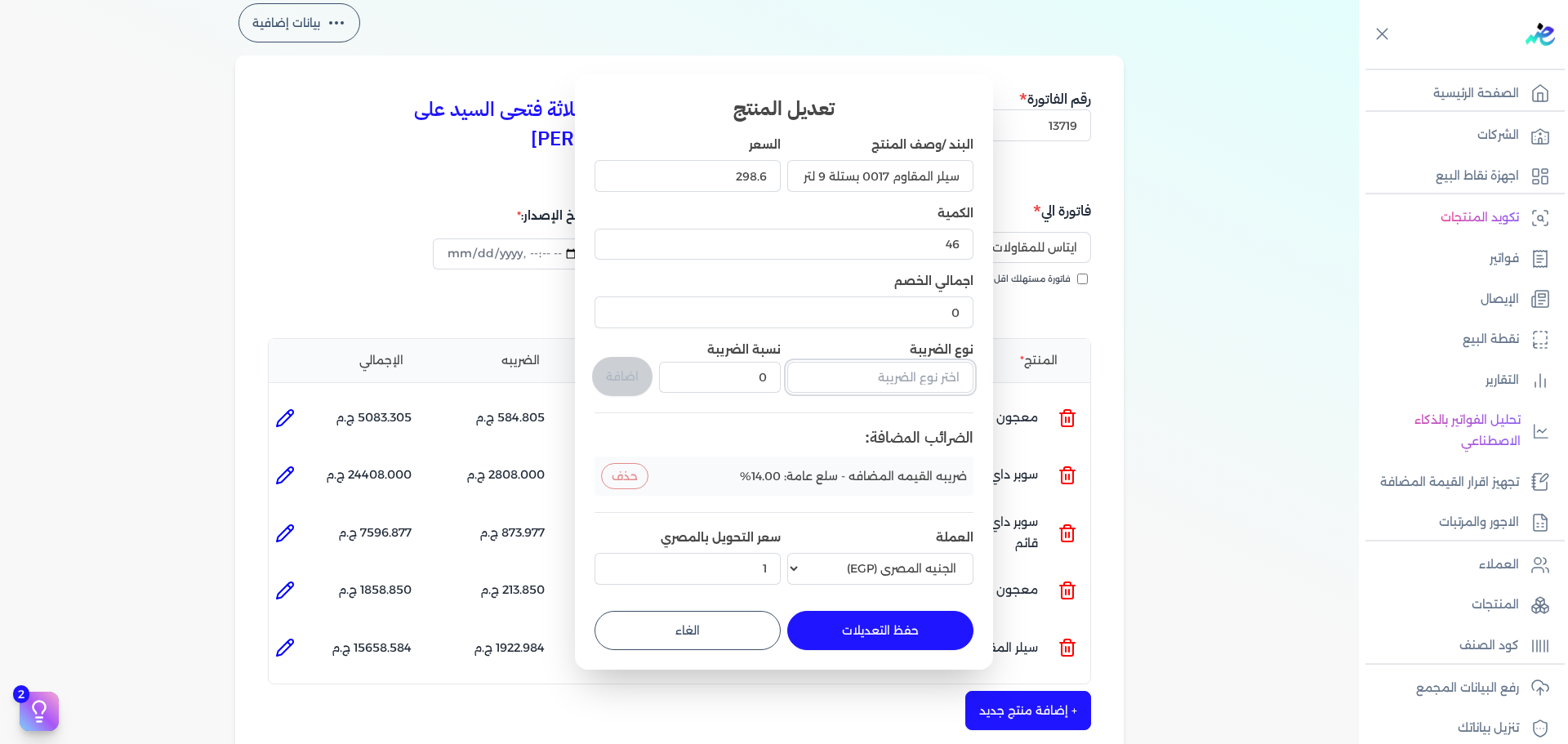
click at [898, 385] on input "text" at bounding box center [880, 378] width 186 height 31
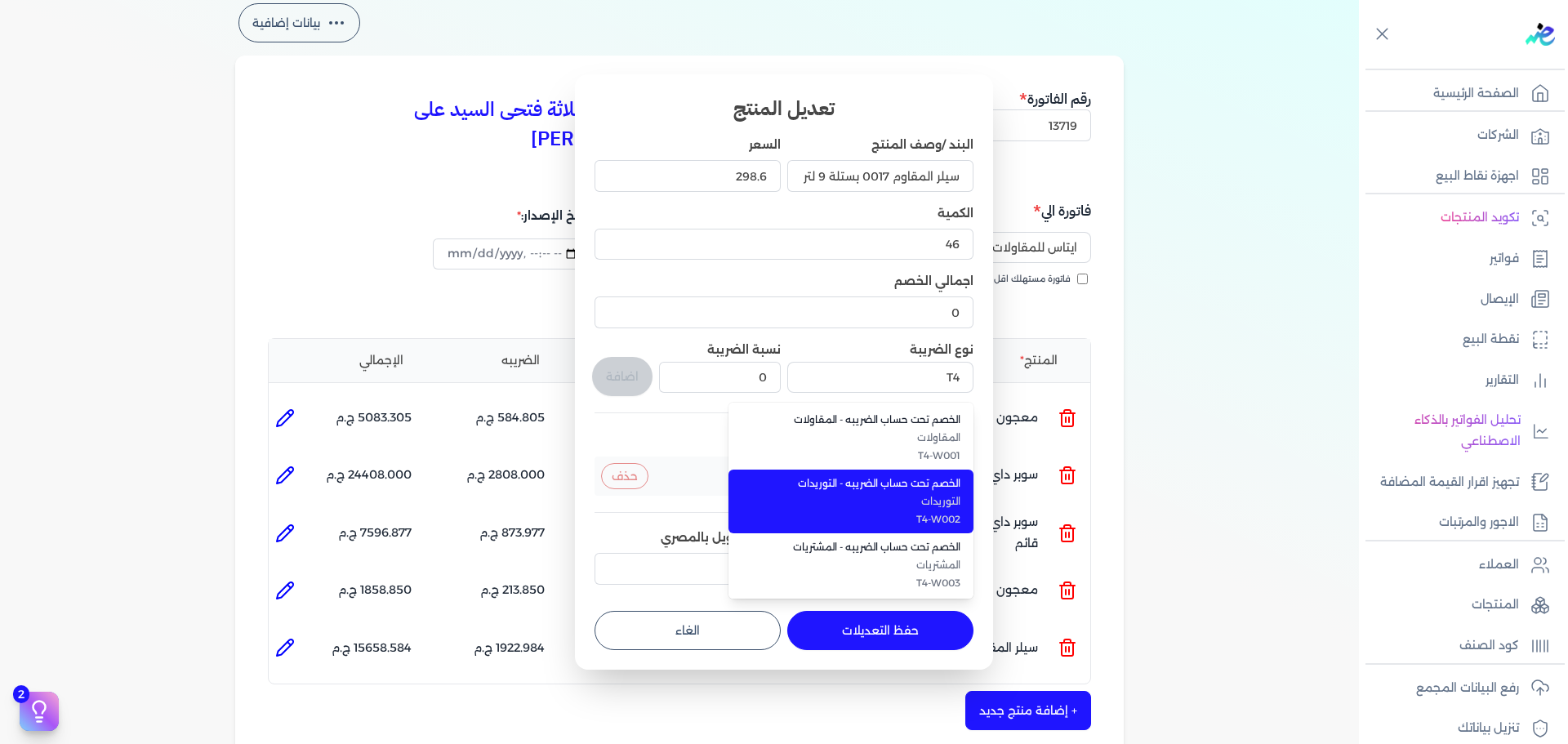
click at [874, 498] on span "التوريدات" at bounding box center [860, 501] width 199 height 15
type input "الخصم تحت حساب الضريبه - التوريدات"
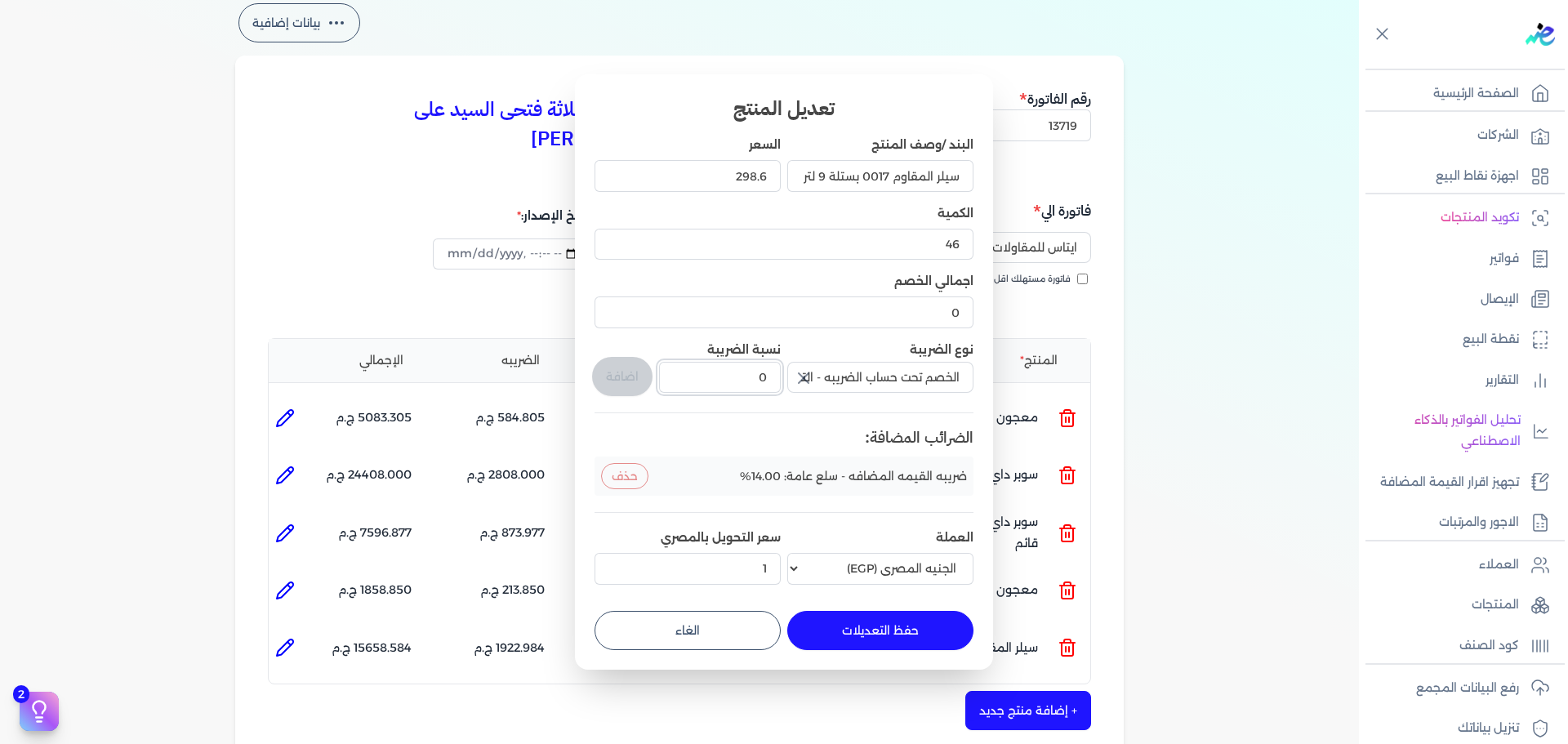
drag, startPoint x: 757, startPoint y: 381, endPoint x: 778, endPoint y: 377, distance: 21.4
click at [778, 377] on input "0" at bounding box center [720, 378] width 121 height 31
type input "1"
click at [617, 366] on button "اضافة" at bounding box center [622, 376] width 61 height 39
type input "0"
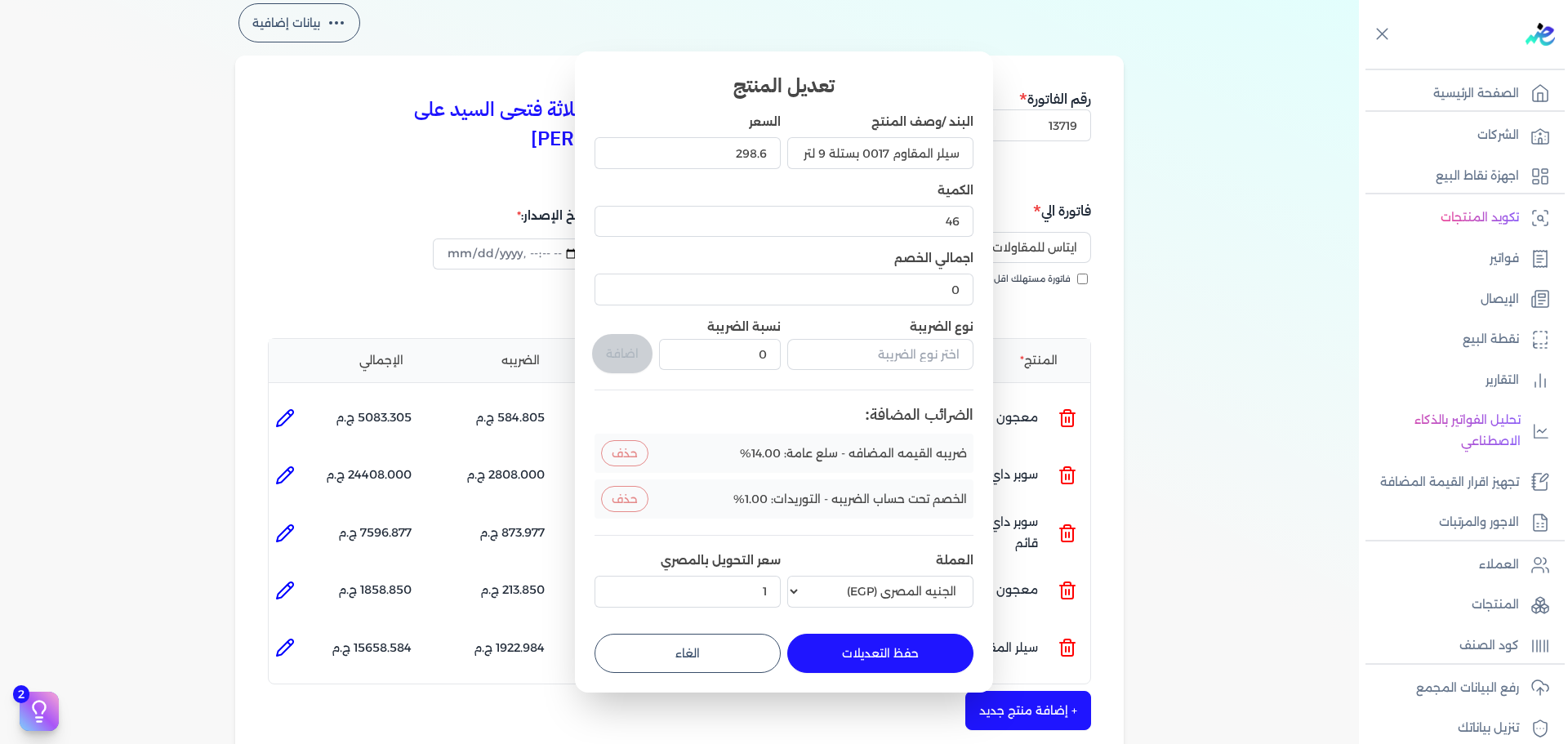
drag, startPoint x: 884, startPoint y: 654, endPoint x: 917, endPoint y: 650, distance: 33.2
click at [884, 654] on button "حفظ التعديلات" at bounding box center [880, 652] width 186 height 39
type input "0"
type input "1"
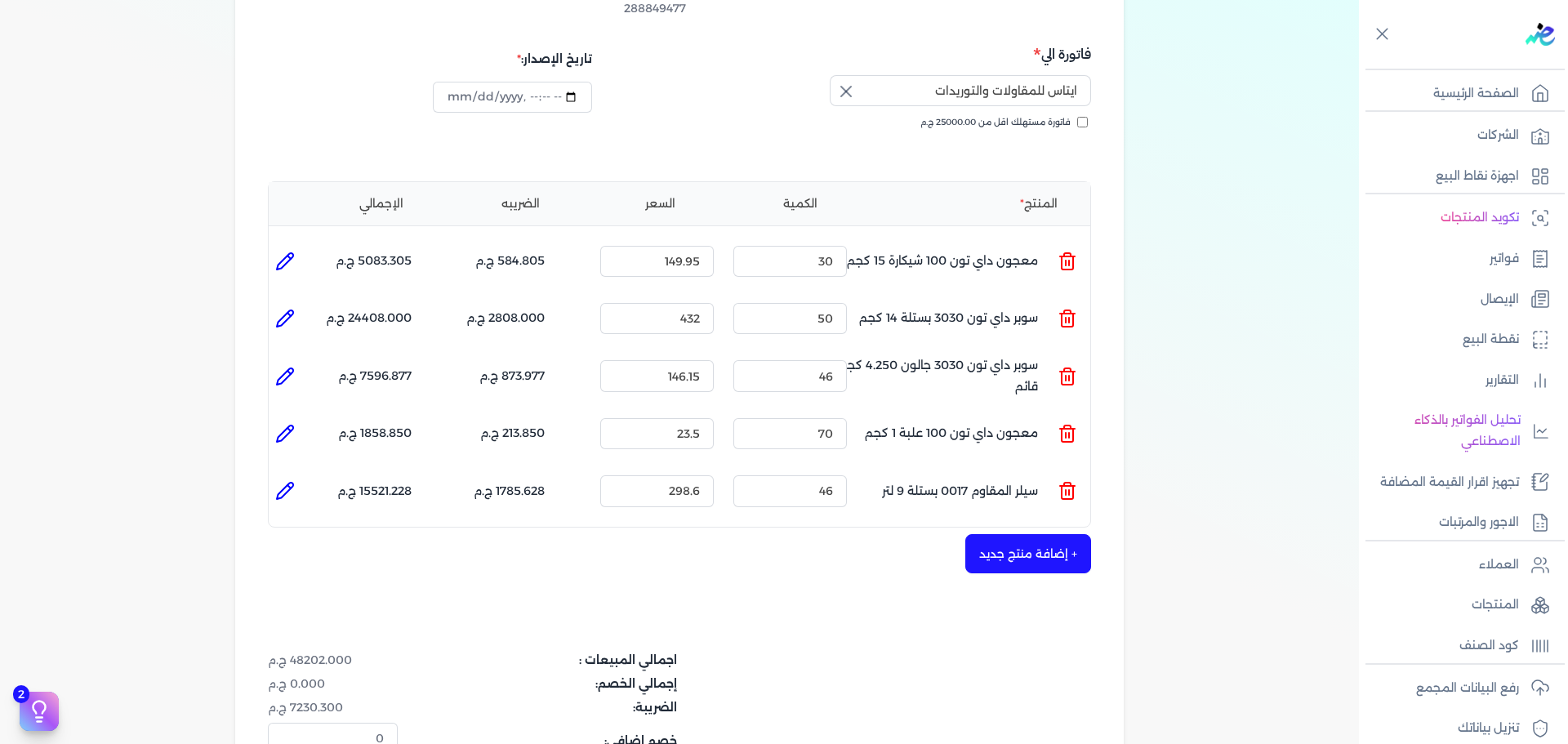
scroll to position [327, 0]
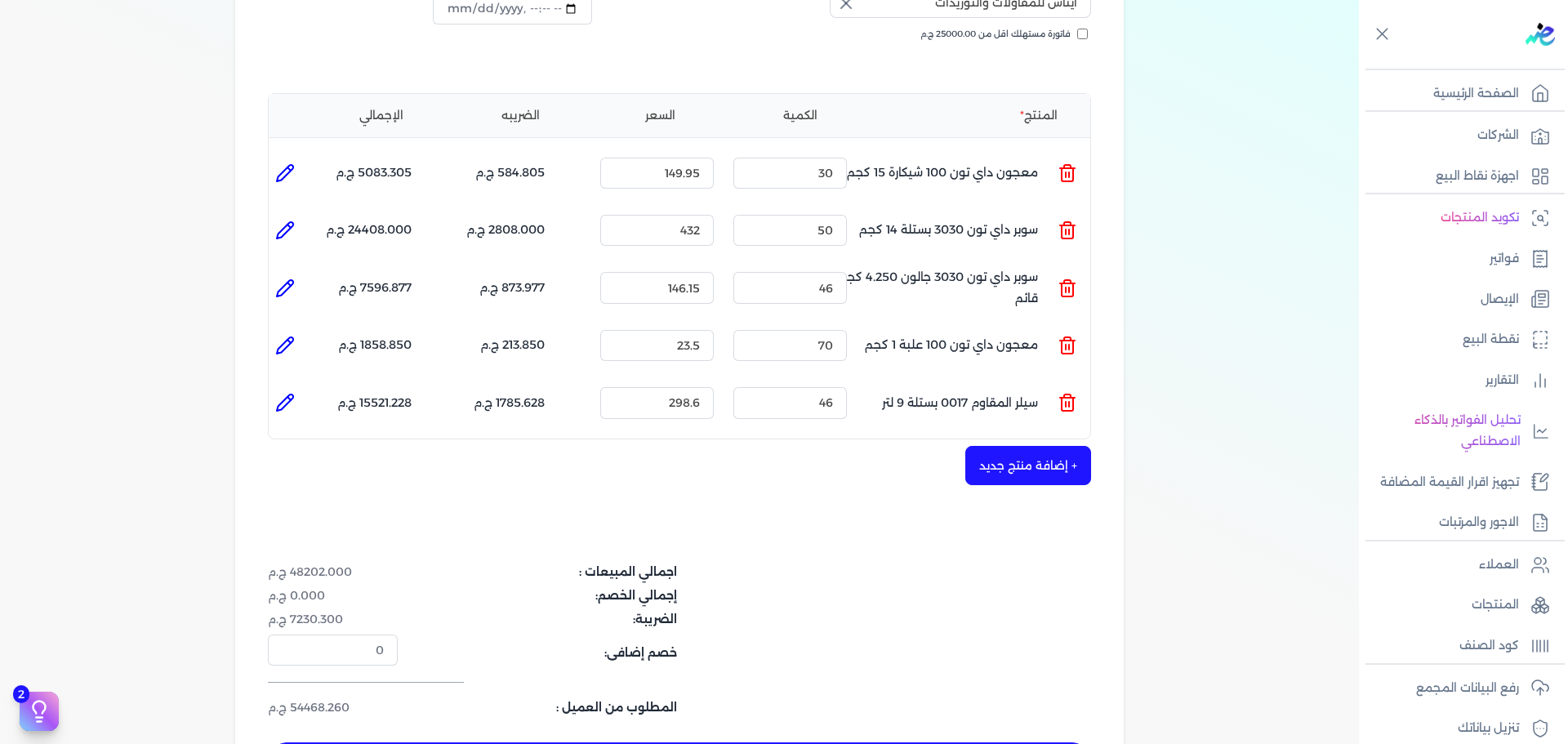
click at [1049, 448] on button "+ إضافة منتج جديد" at bounding box center [1027, 465] width 126 height 39
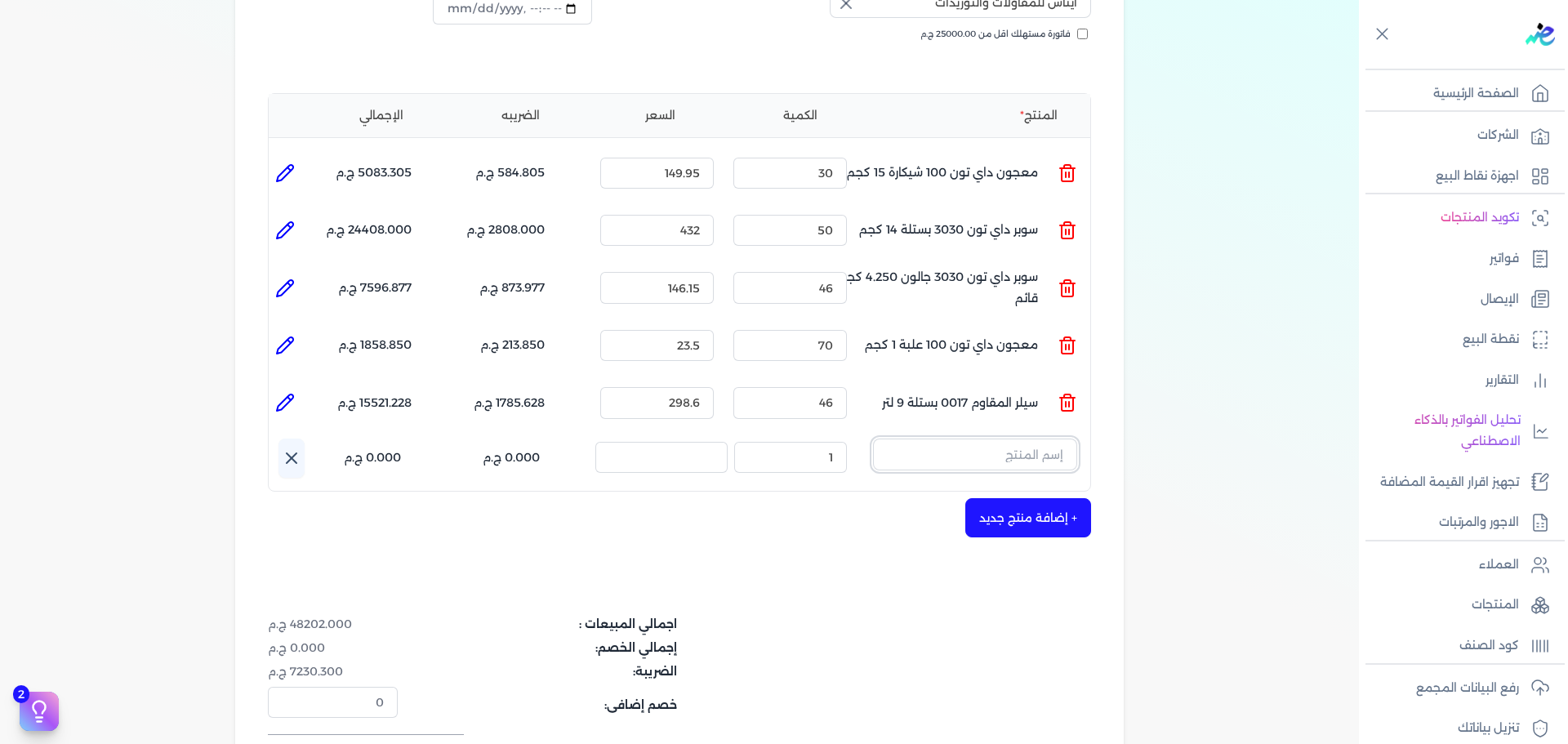
click at [1017, 438] on input "text" at bounding box center [975, 454] width 204 height 31
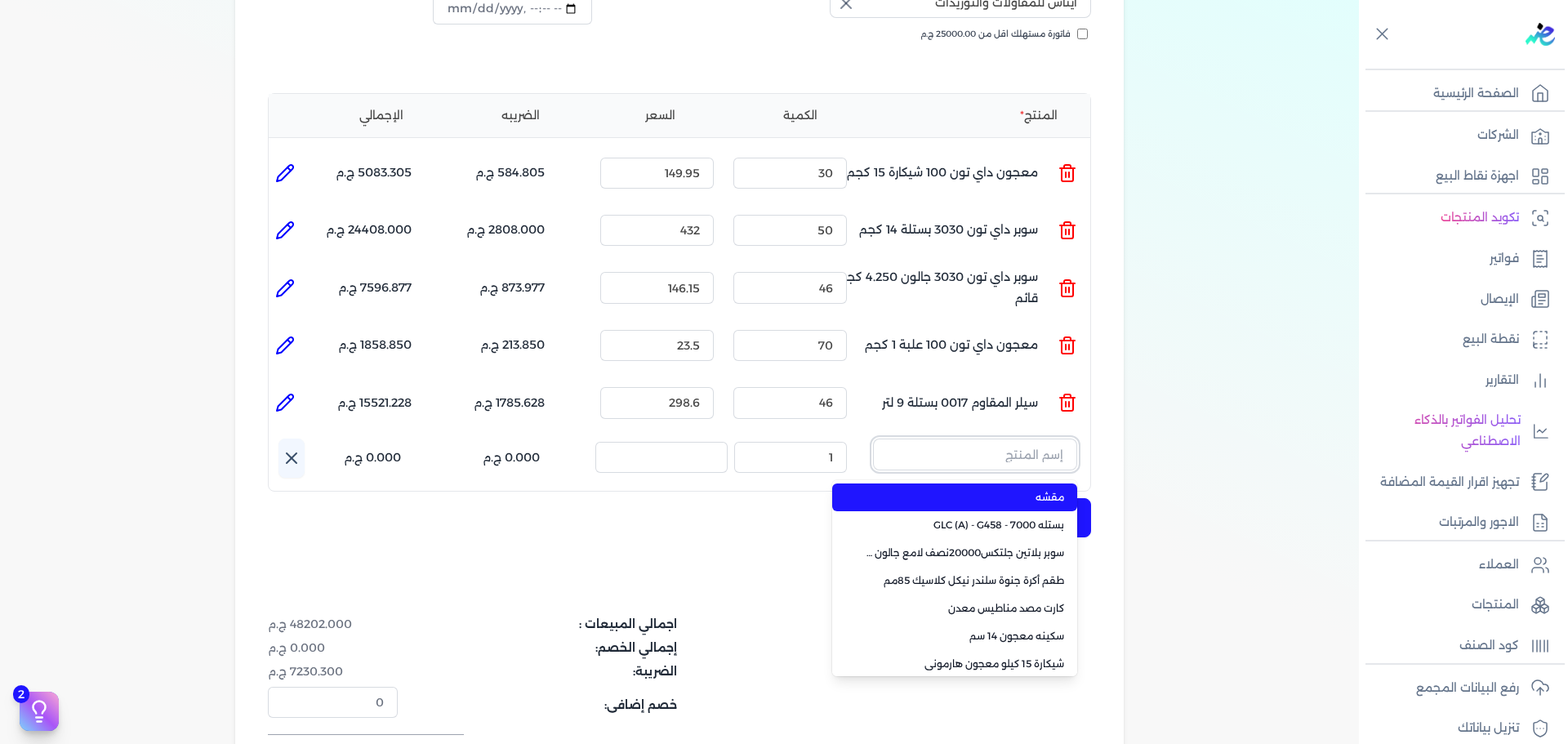
paste input "معجون داي تون 100 جالون 4 كجم قائم"
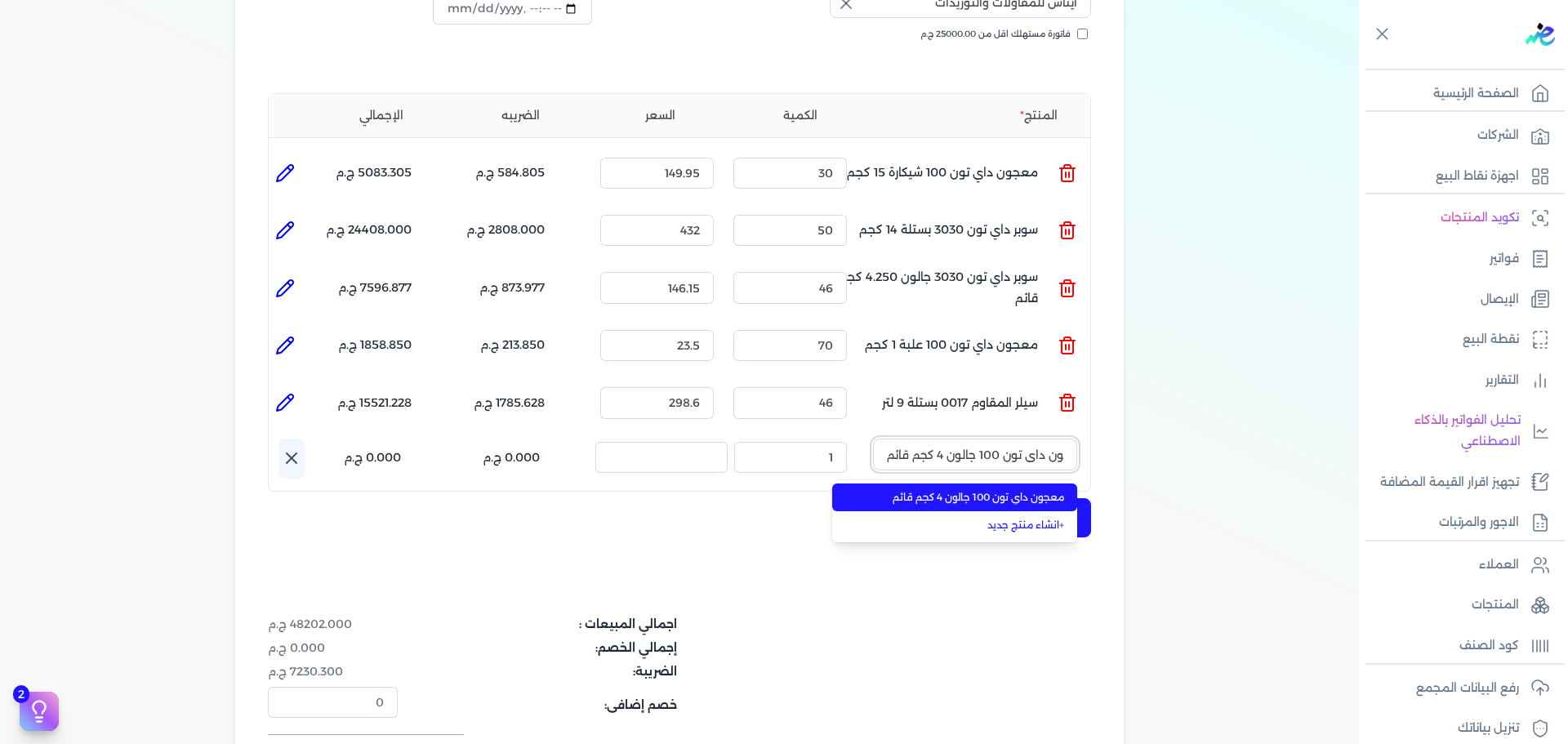
type input "معجون داي تون 100 جالون 4 كجم قائم"
click at [1017, 490] on span "معجون داي تون 100 جالون 4 كجم قائم" at bounding box center [964, 497] width 199 height 15
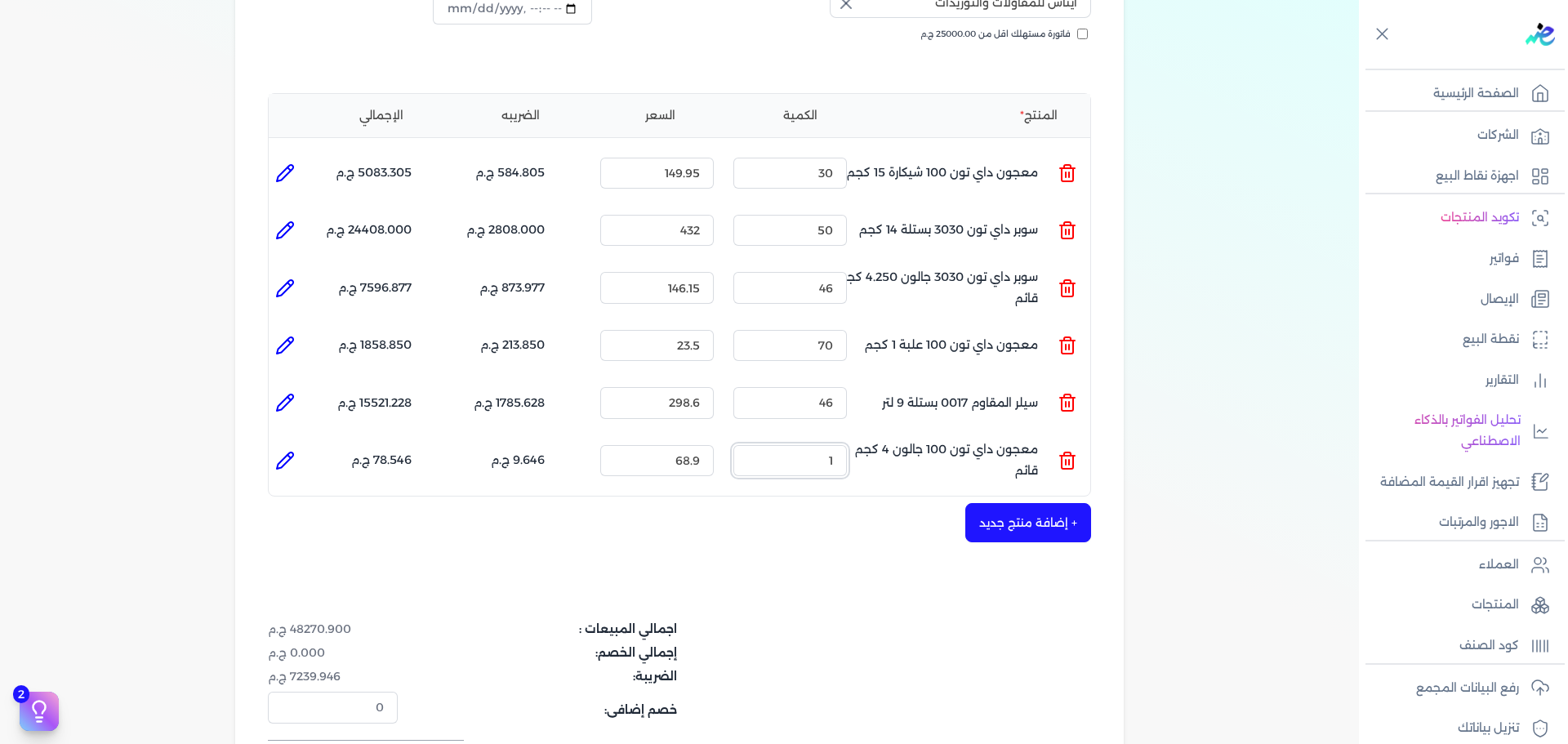
drag, startPoint x: 820, startPoint y: 433, endPoint x: 1033, endPoint y: 432, distance: 213.0
click at [1033, 438] on ul "المنتج : معجون داي تون 100 جالون 4 كجم قائم الكمية : 1 السعر : 68.9 الضريبه : 9…" at bounding box center [679, 460] width 821 height 44
drag, startPoint x: 812, startPoint y: 429, endPoint x: 868, endPoint y: 431, distance: 56.0
click at [868, 438] on ul "المنتج : معجون داي تون 100 جالون 4 كجم قائم الكمية : 25 السعر : 68.9 الضريبه : …" at bounding box center [679, 460] width 821 height 44
type input "52"
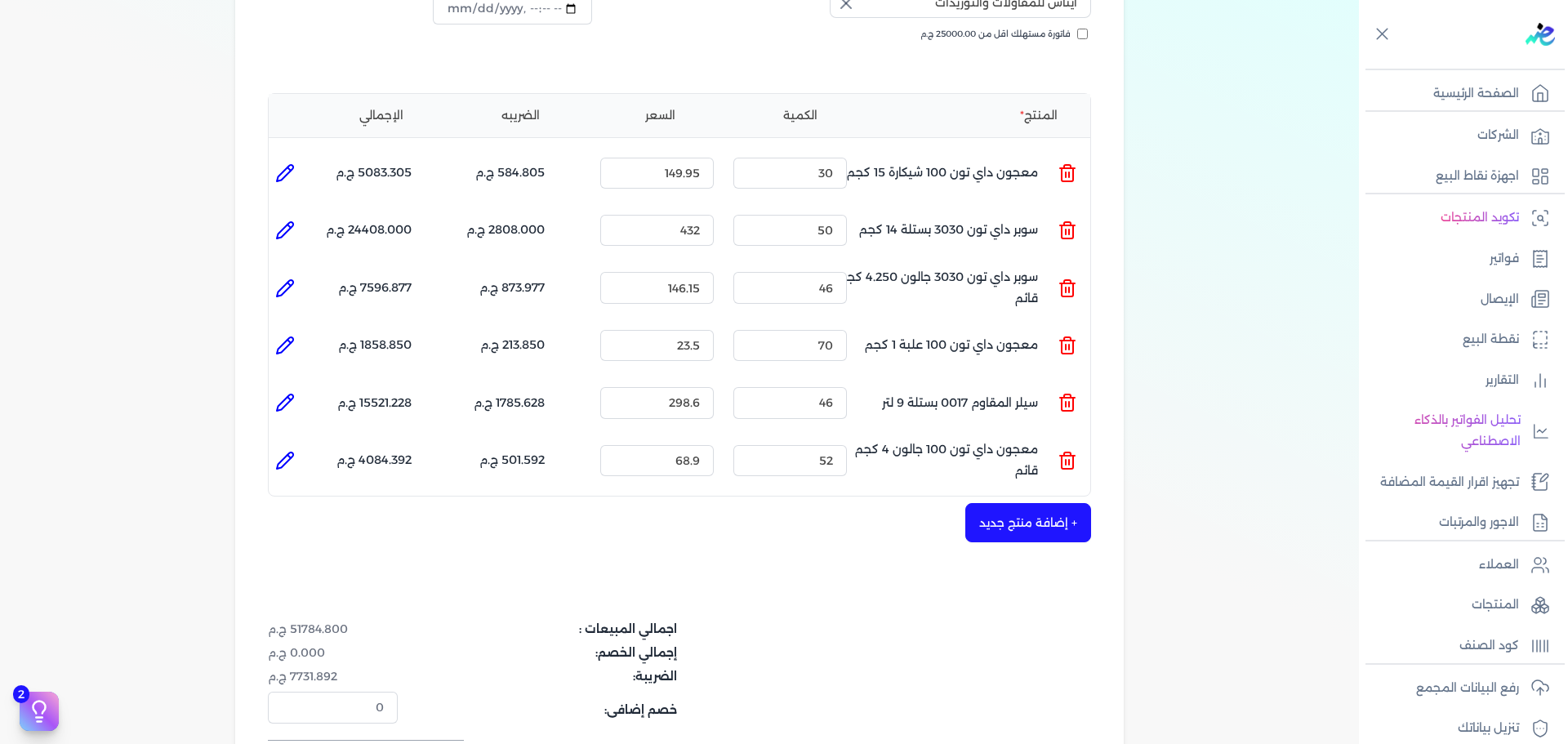
drag, startPoint x: 291, startPoint y: 429, endPoint x: 511, endPoint y: 463, distance: 222.6
click at [291, 450] on icon at bounding box center [285, 460] width 20 height 20
type input "معجون داي تون 100 جالون 4 كجم قائم"
type input "68.9"
type input "52"
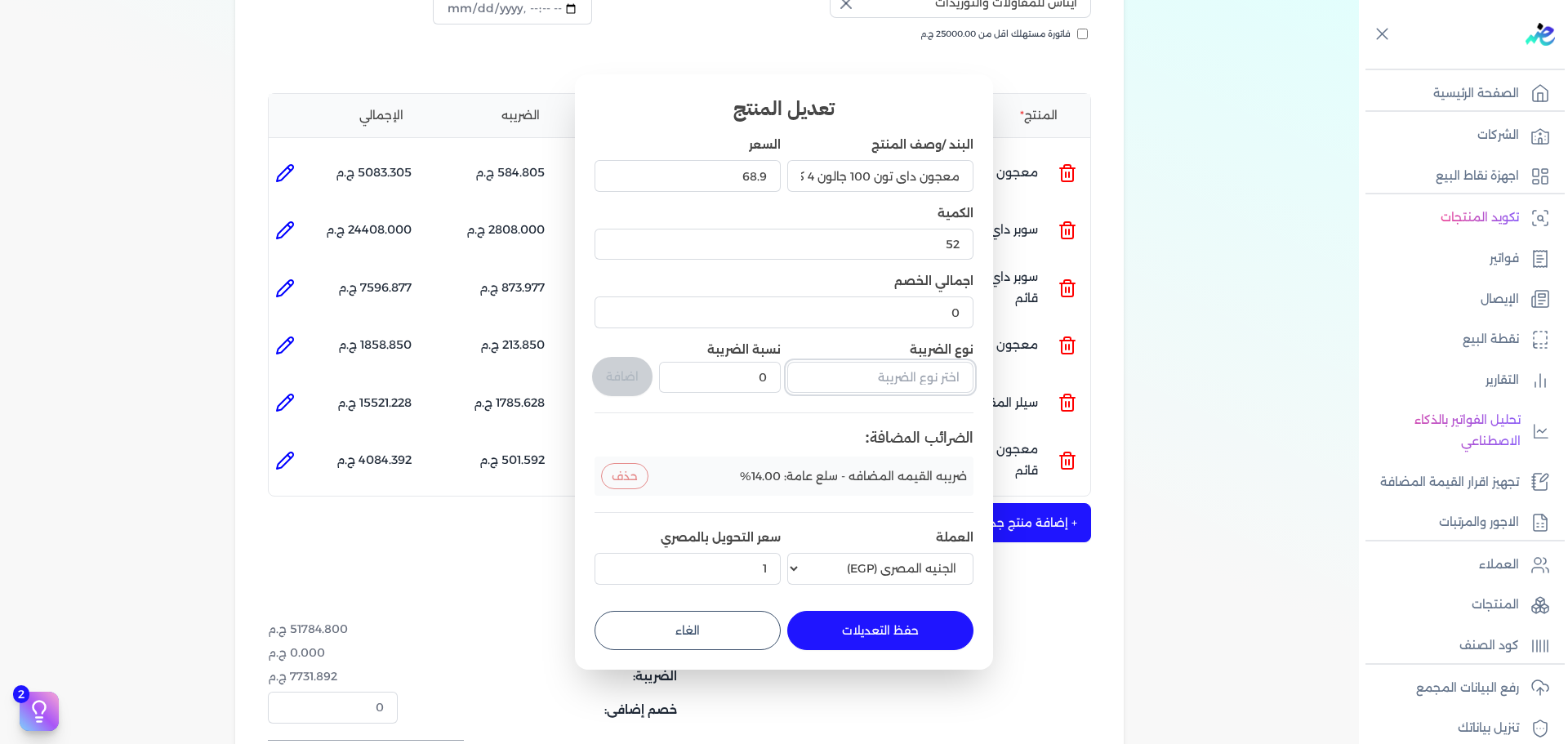
click at [850, 377] on input "text" at bounding box center [880, 378] width 186 height 31
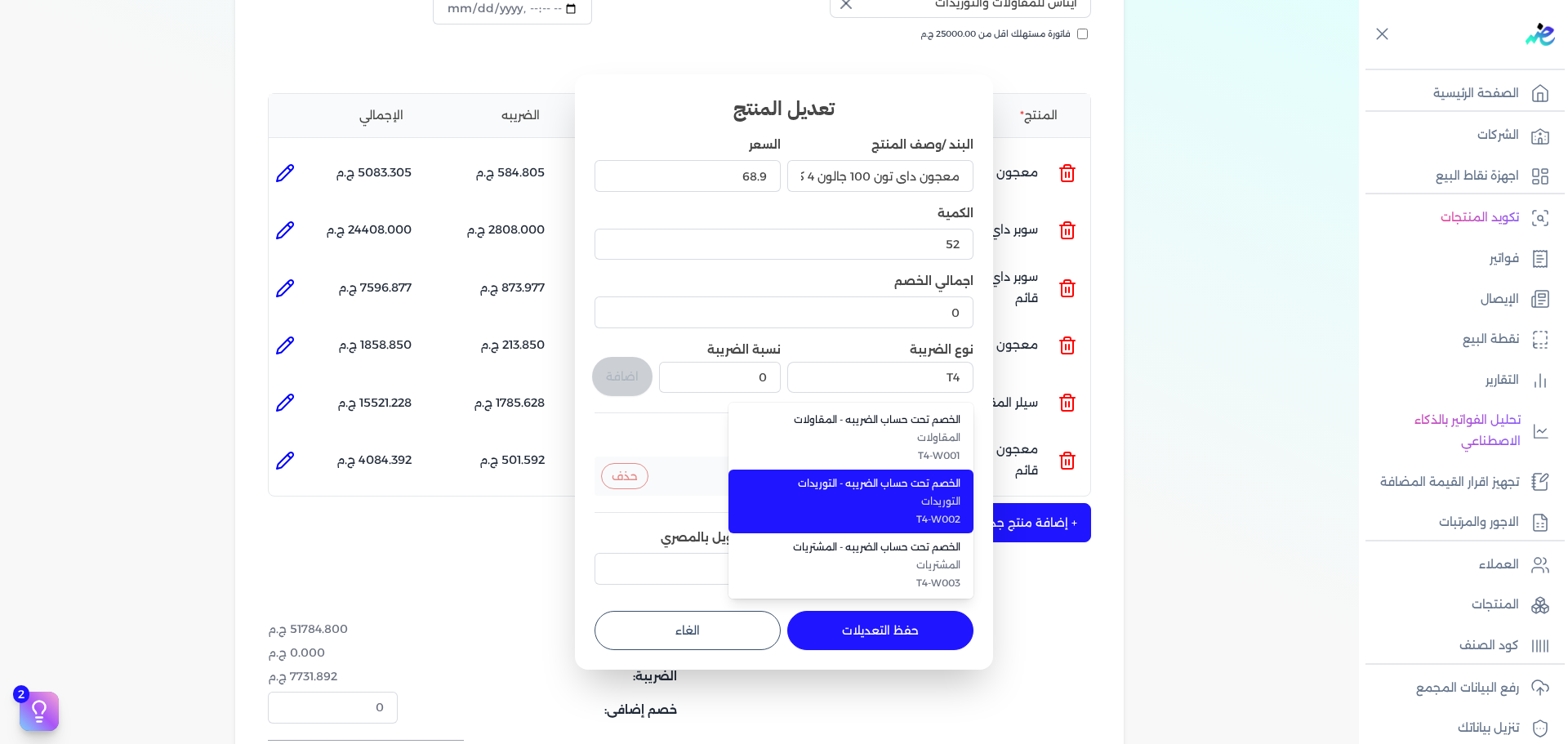
click at [824, 476] on span "الخصم تحت حساب الضريبه - التوريدات" at bounding box center [860, 483] width 199 height 15
type input "الخصم تحت حساب الضريبه - التوريدات"
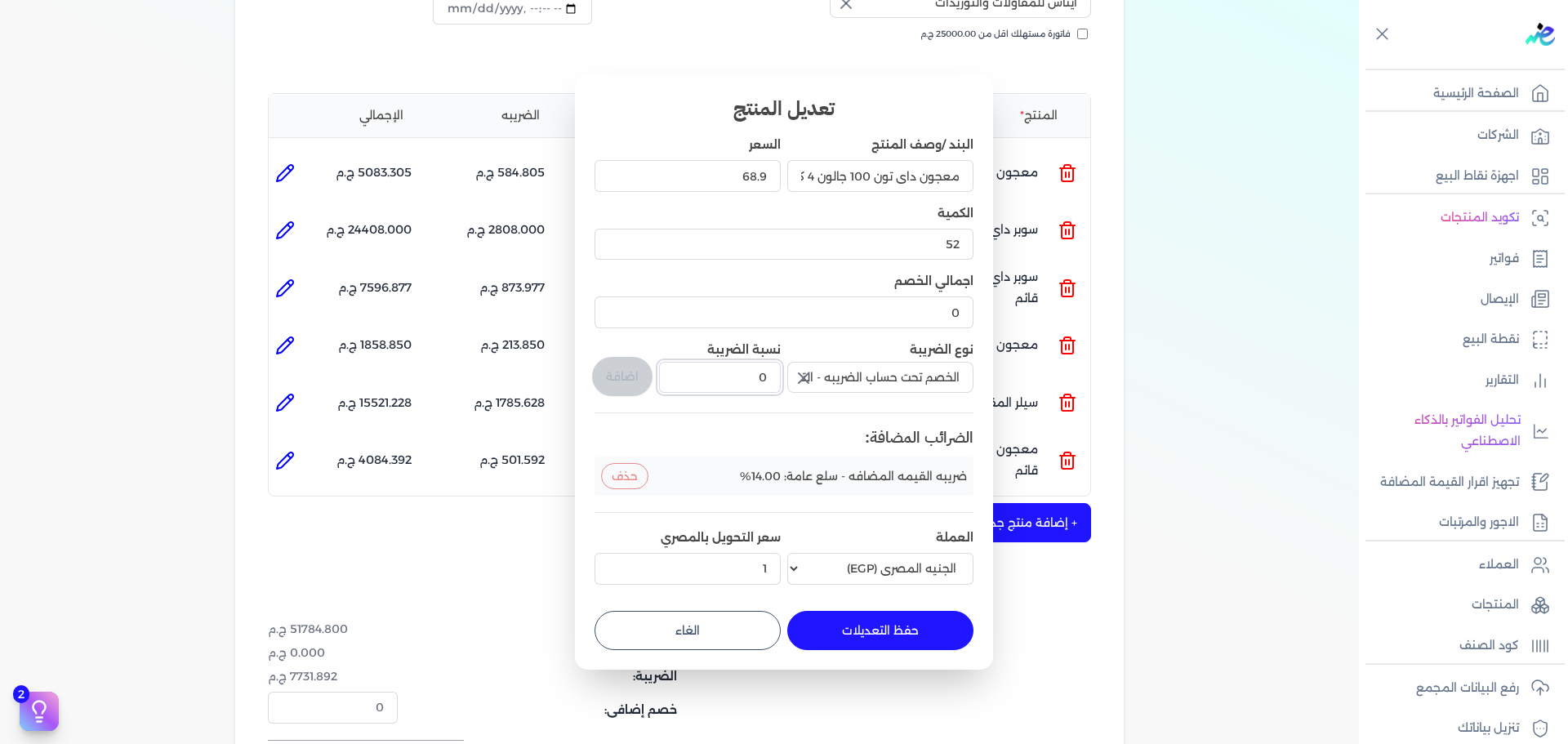
drag, startPoint x: 754, startPoint y: 389, endPoint x: 811, endPoint y: 380, distance: 57.7
click at [811, 380] on div "البند /وصف المنتج معجون داي تون 100 جالون 4 كجم قائم السعر 68.9 الكمية 52 اجمال…" at bounding box center [783, 363] width 379 height 454
type input "1"
click at [612, 367] on button "اضافة" at bounding box center [622, 376] width 61 height 39
type input "0"
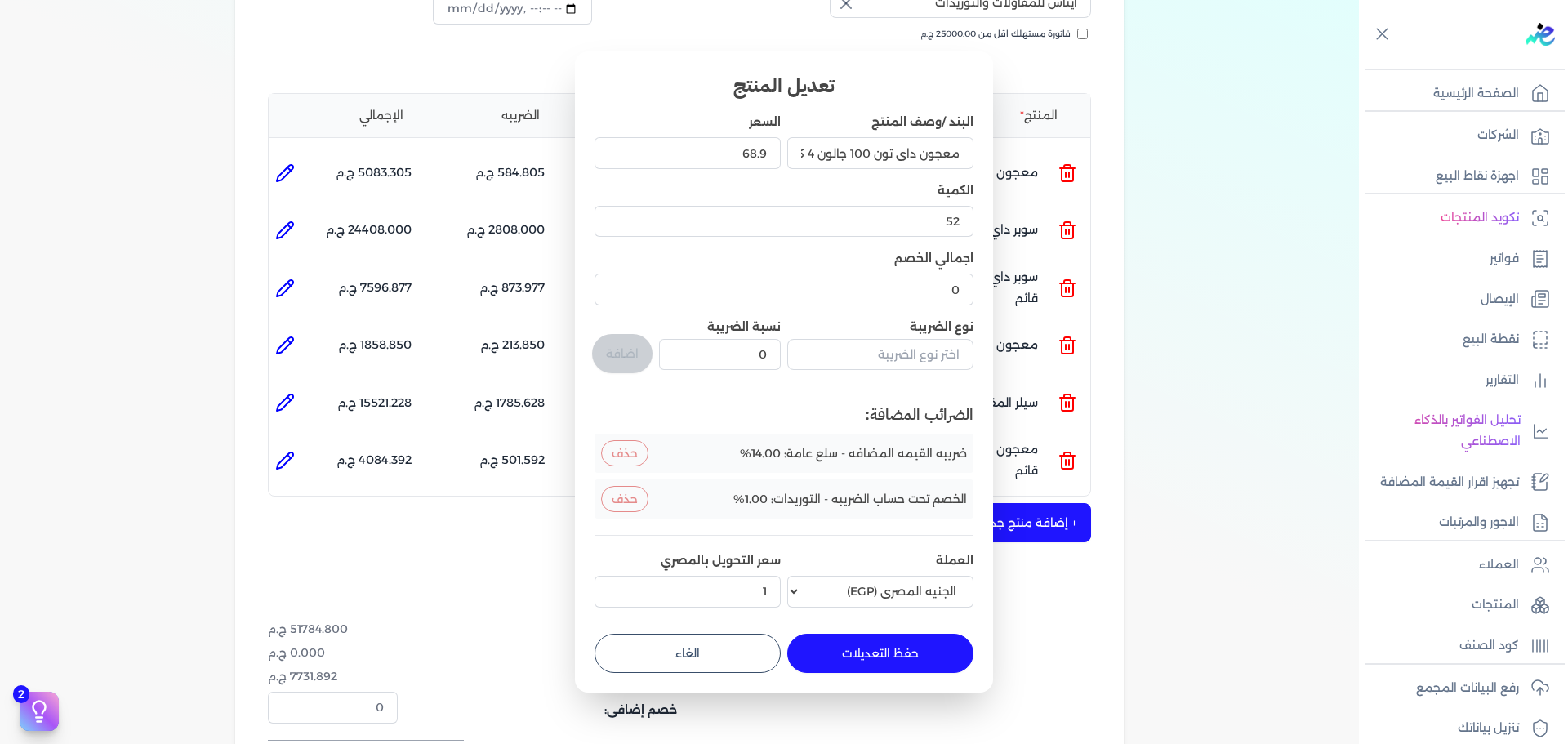
click at [861, 644] on button "حفظ التعديلات" at bounding box center [880, 652] width 186 height 39
type input "0"
type input "1"
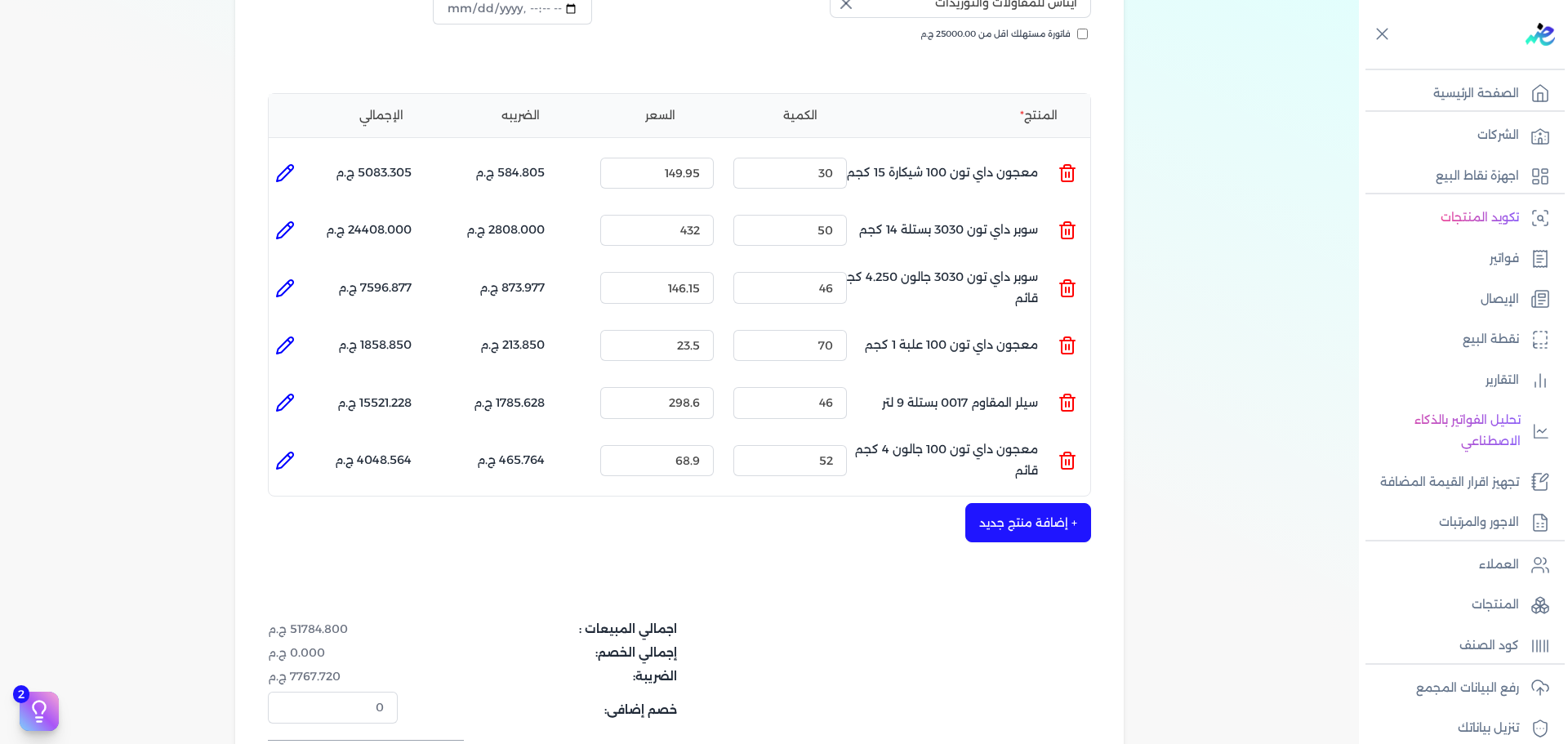
click at [1040, 503] on button "+ إضافة منتج جديد" at bounding box center [1027, 522] width 126 height 39
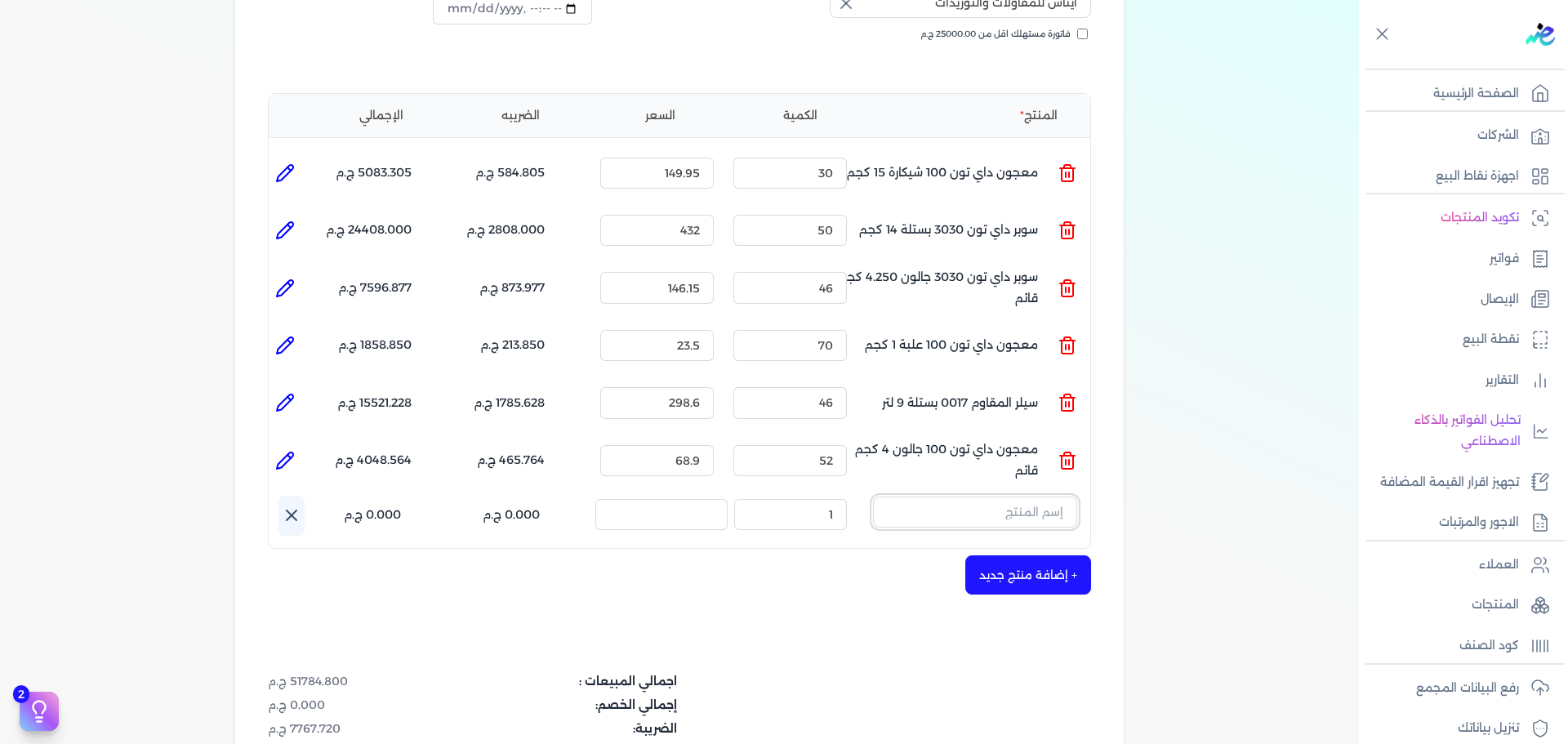
click at [1004, 496] on input "text" at bounding box center [975, 512] width 204 height 31
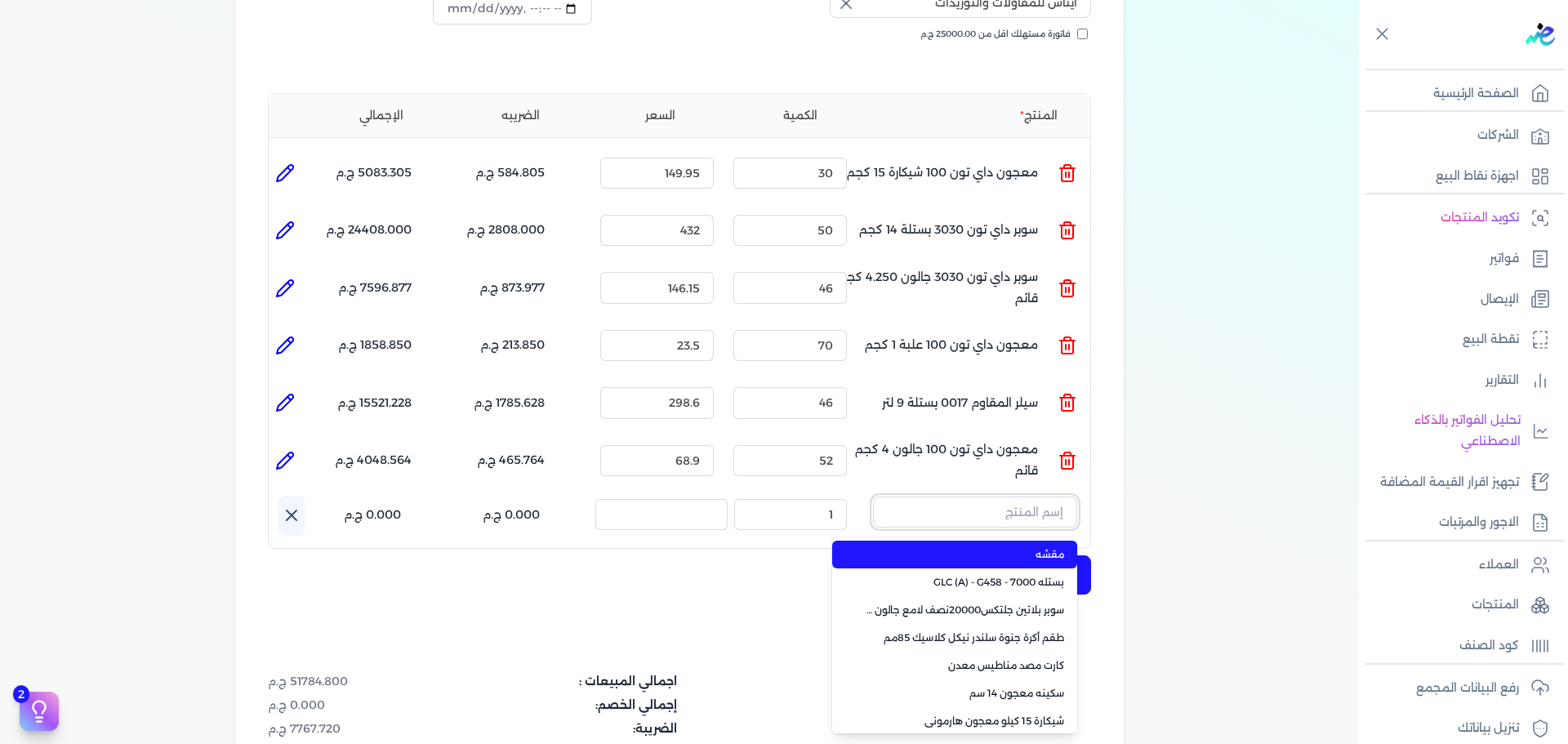
paste input "سوبر داي تون 3030 علبة 1 كجم"
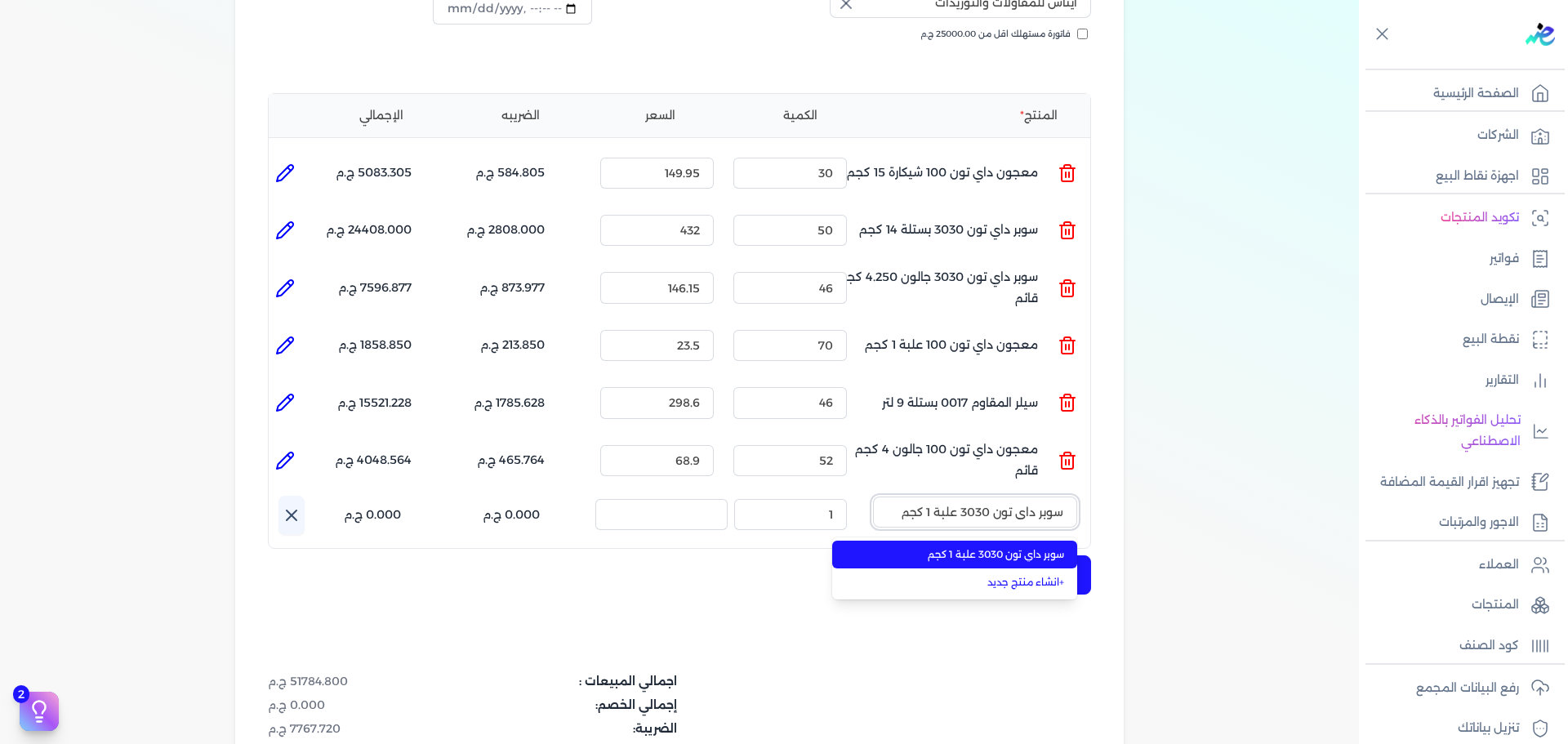
type input "سوبر داي تون 3030 علبة 1 كجم"
click at [999, 547] on span "سوبر داي تون 3030 علبة 1 كجم" at bounding box center [964, 554] width 199 height 15
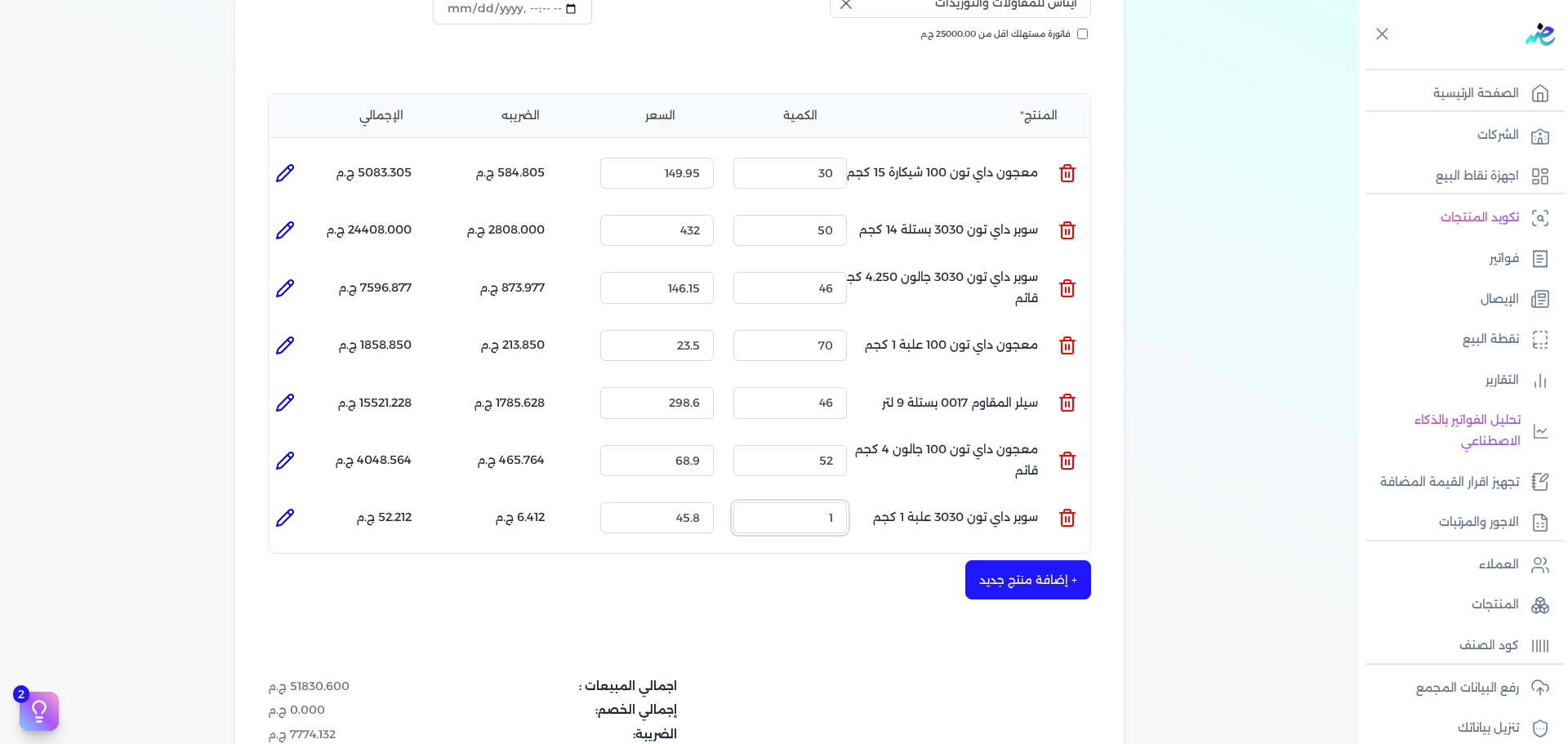
drag, startPoint x: 794, startPoint y: 482, endPoint x: 934, endPoint y: 482, distance: 140.0
click at [889, 495] on ul "المنتج : سوبر داي تون 3030 علبة 1 كجم الكمية : 1 السعر : 45.8 الضريبه : 6.412 ج…" at bounding box center [679, 517] width 821 height 44
drag, startPoint x: 807, startPoint y: 488, endPoint x: 864, endPoint y: 488, distance: 57.0
click at [864, 495] on ul "المنتج : سوبر داي تون 3030 علبة 1 كجم الكمية : 45 السعر : 45.8 الضريبه : 288.54…" at bounding box center [679, 517] width 821 height 44
type input "45"
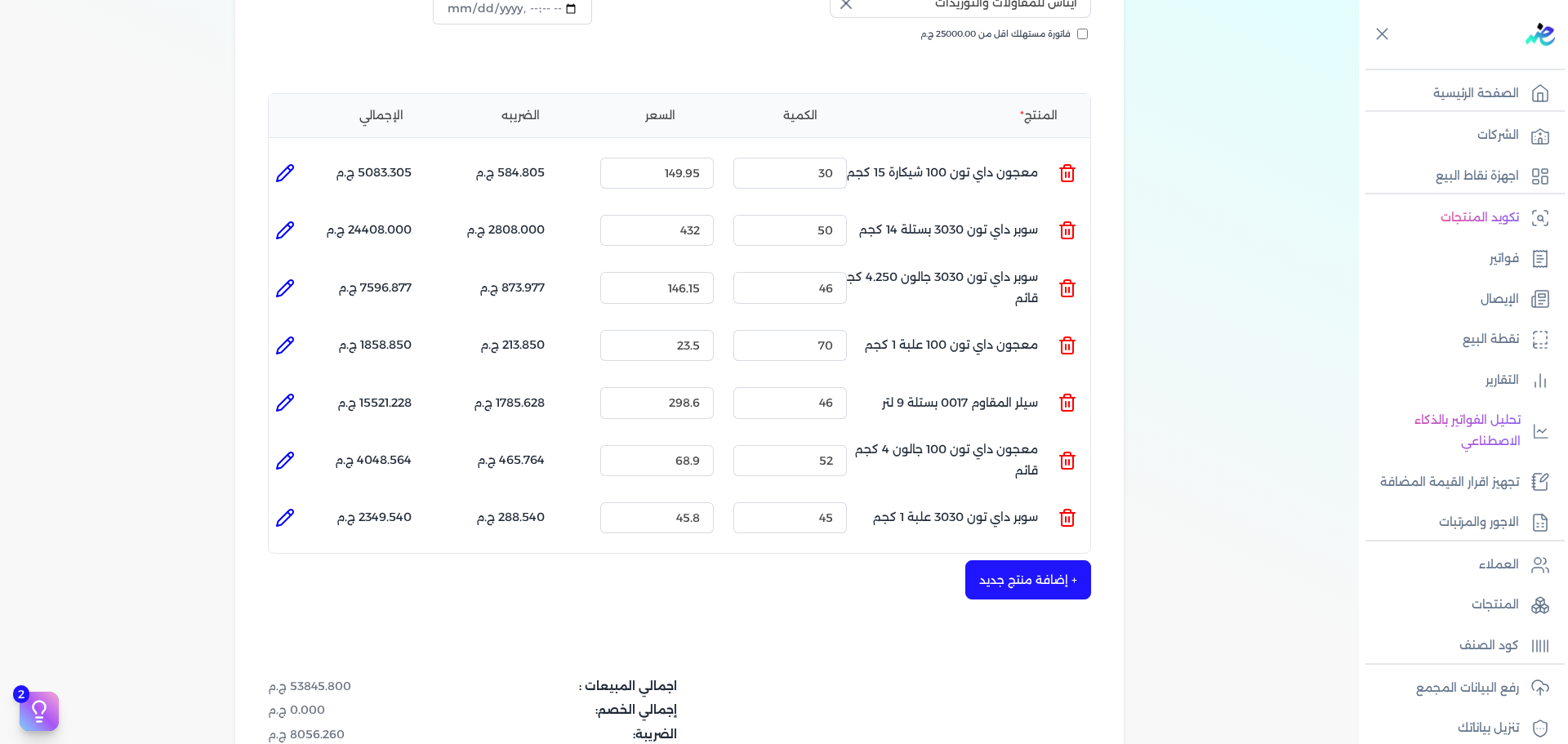
click at [288, 509] on icon at bounding box center [285, 517] width 16 height 16
type input "سوبر داي تون 3030 علبة 1 كجم"
type input "45.8"
type input "45"
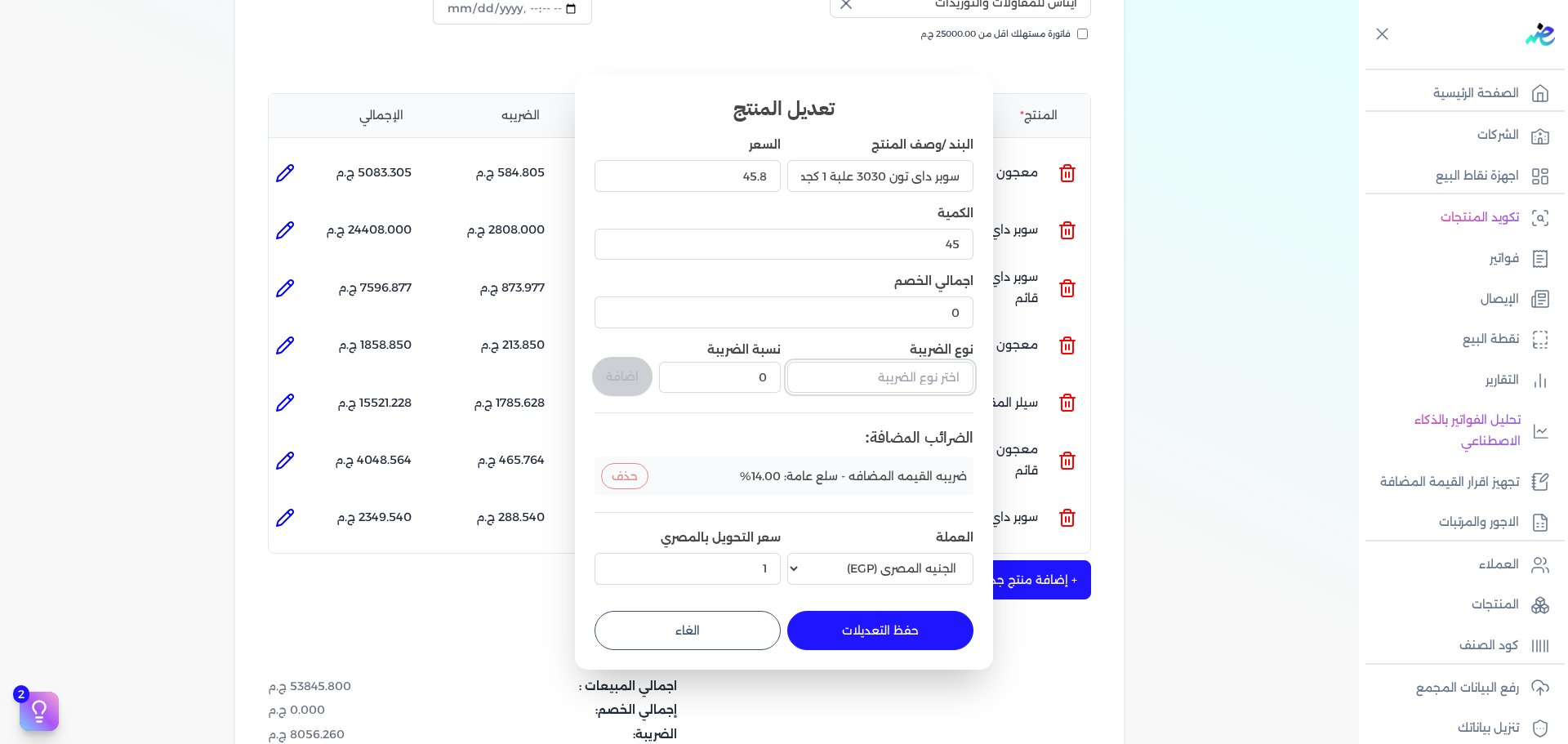
click at [897, 377] on input "text" at bounding box center [880, 378] width 186 height 31
type input "ف"
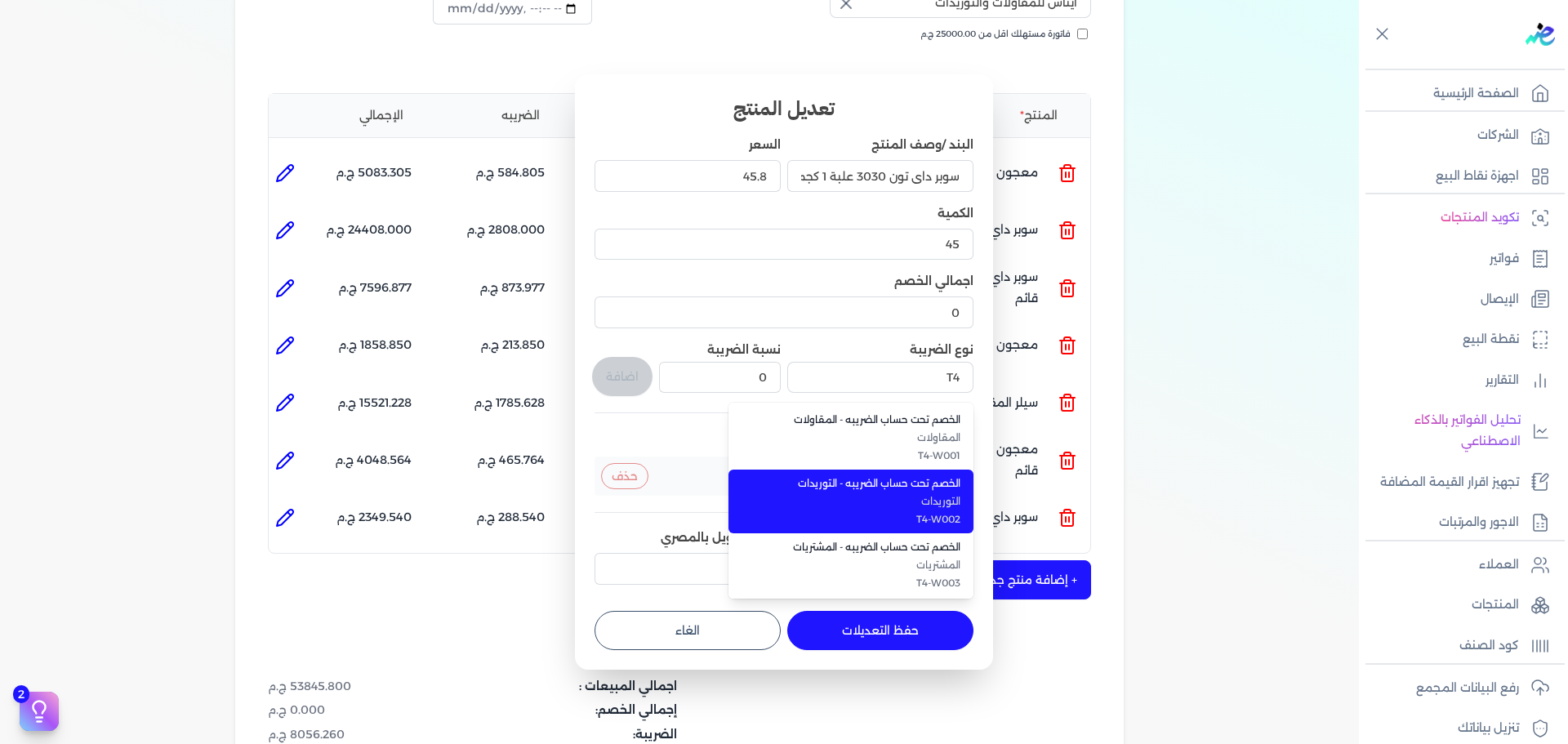
click at [891, 497] on span "التوريدات" at bounding box center [860, 501] width 199 height 15
type input "الخصم تحت حساب الضريبه - التوريدات"
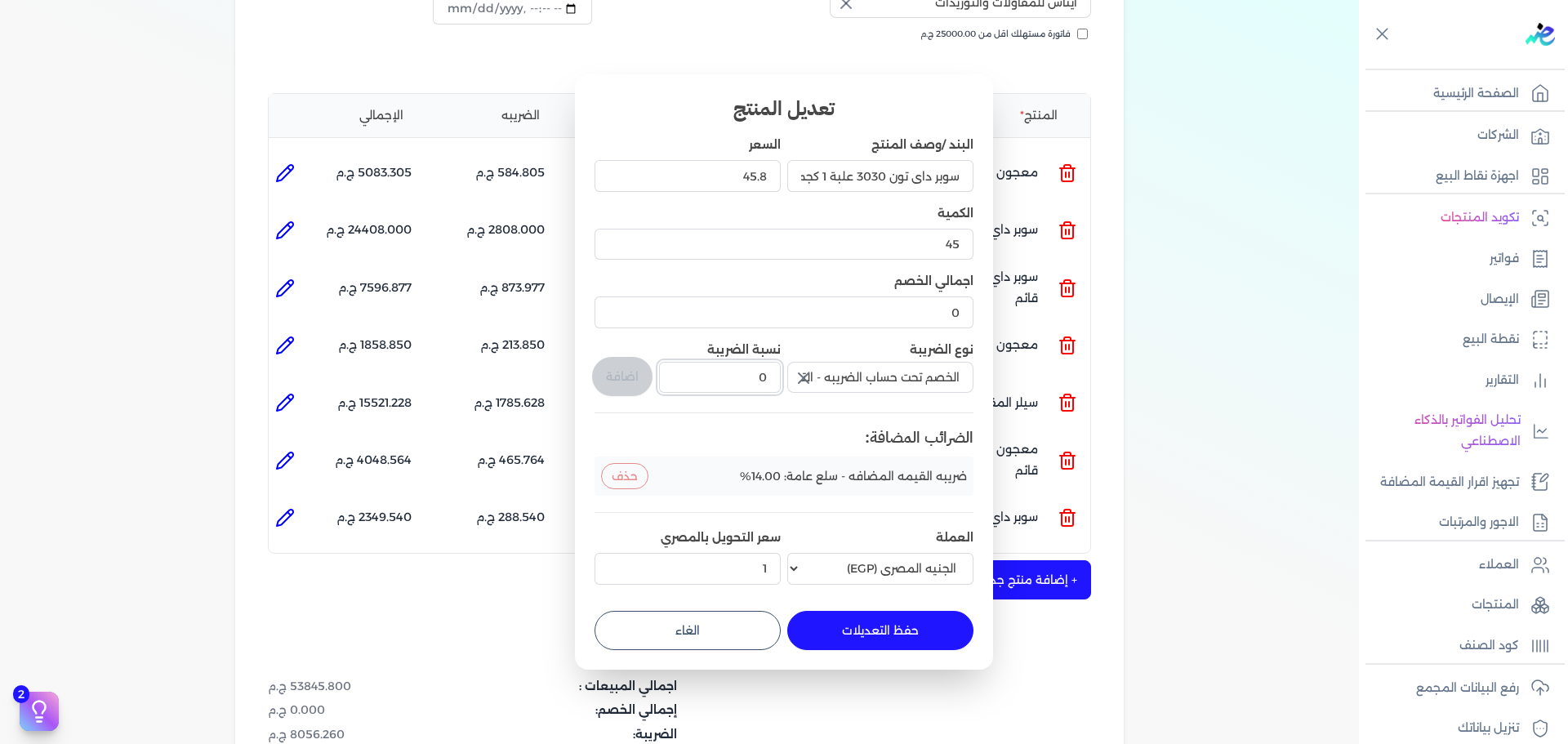
drag, startPoint x: 739, startPoint y: 372, endPoint x: 815, endPoint y: 372, distance: 76.0
click at [815, 372] on div "البند /وصف المنتج سوبر داي تون 3030 علبة 1 كجم السعر 45.8 الكمية 45 اجمالي الخص…" at bounding box center [783, 363] width 379 height 454
type input "1"
click at [632, 380] on button "اضافة" at bounding box center [622, 376] width 61 height 39
type input "0"
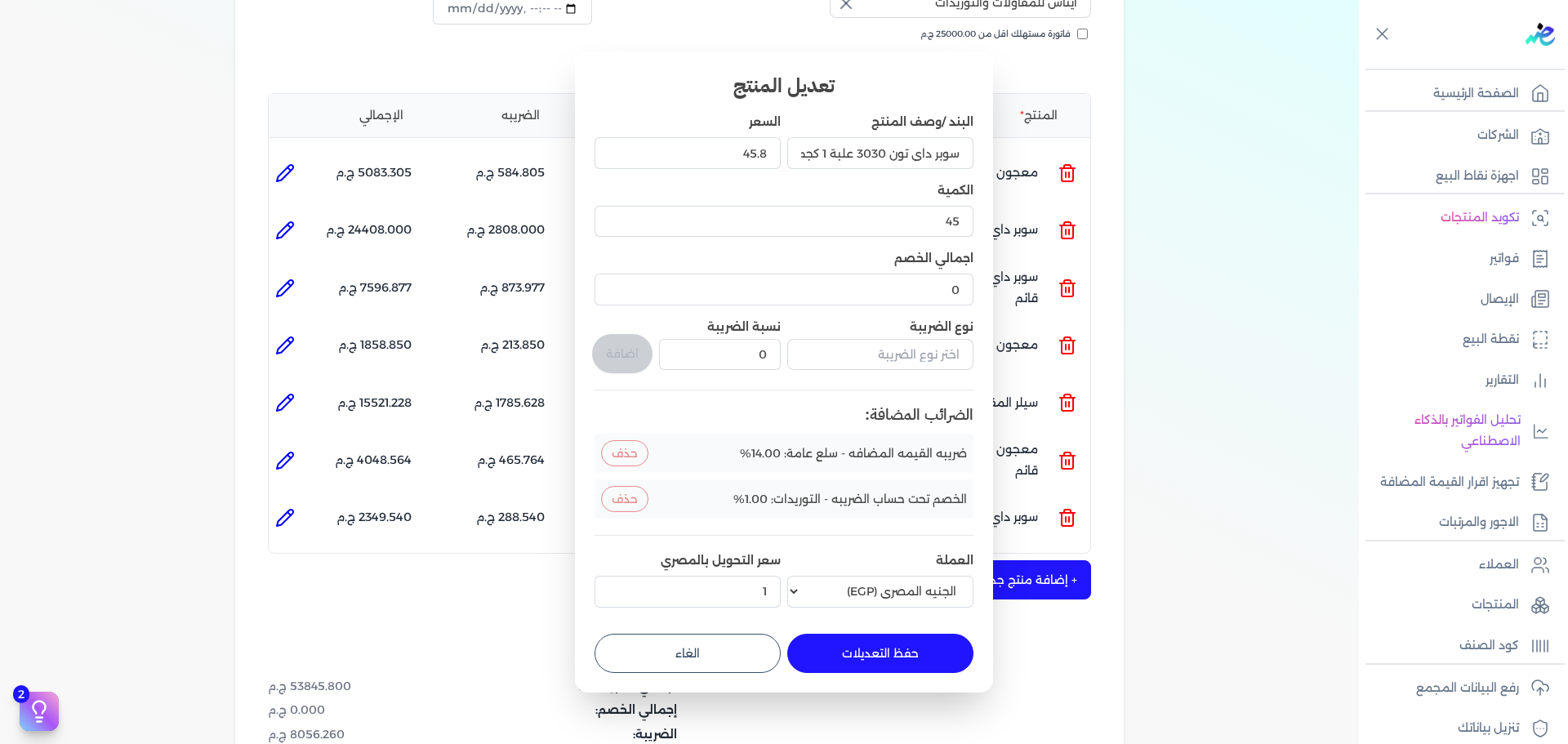
click at [853, 640] on button "حفظ التعديلات" at bounding box center [880, 652] width 186 height 39
type input "0"
type input "1"
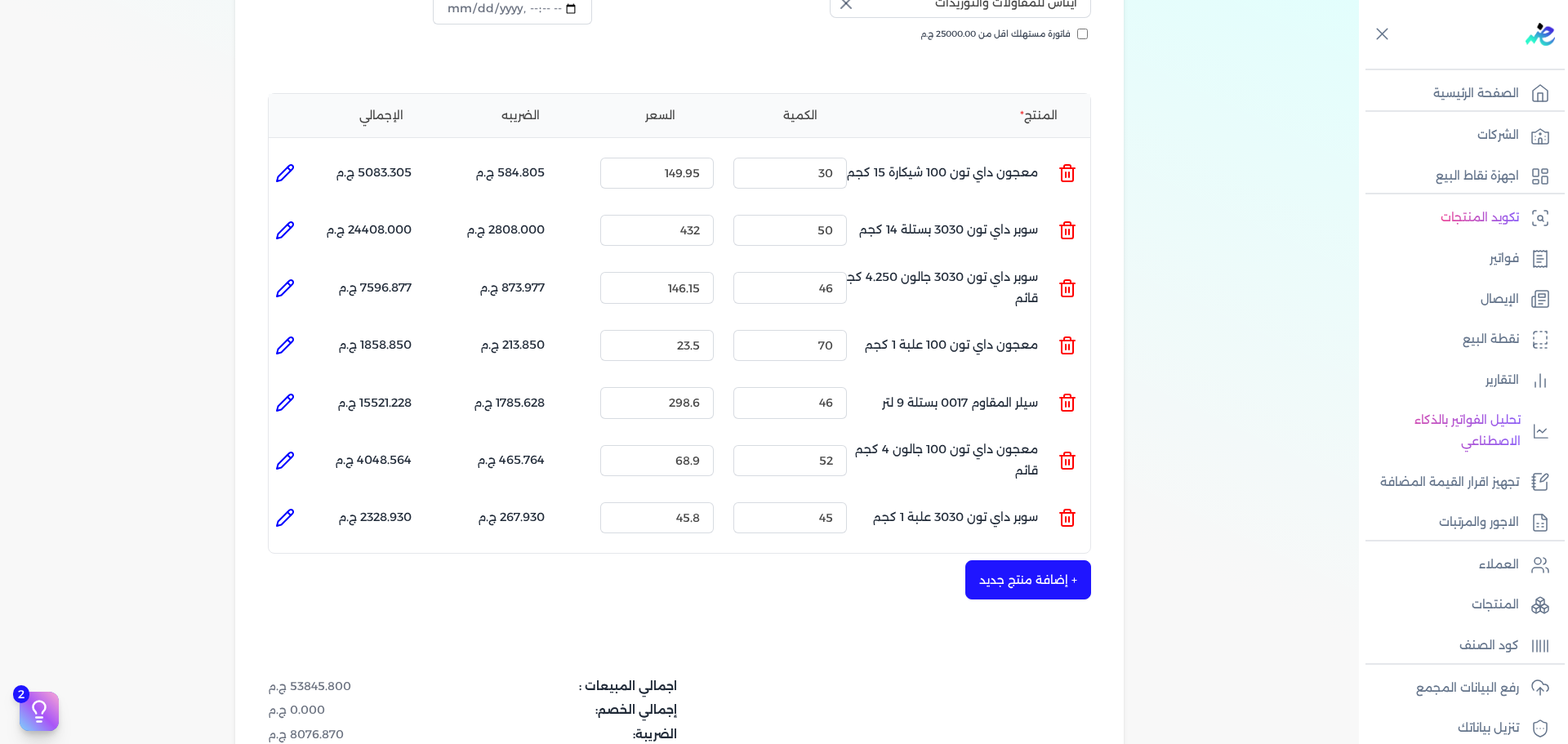
click at [1027, 560] on button "+ إضافة منتج جديد" at bounding box center [1027, 579] width 126 height 39
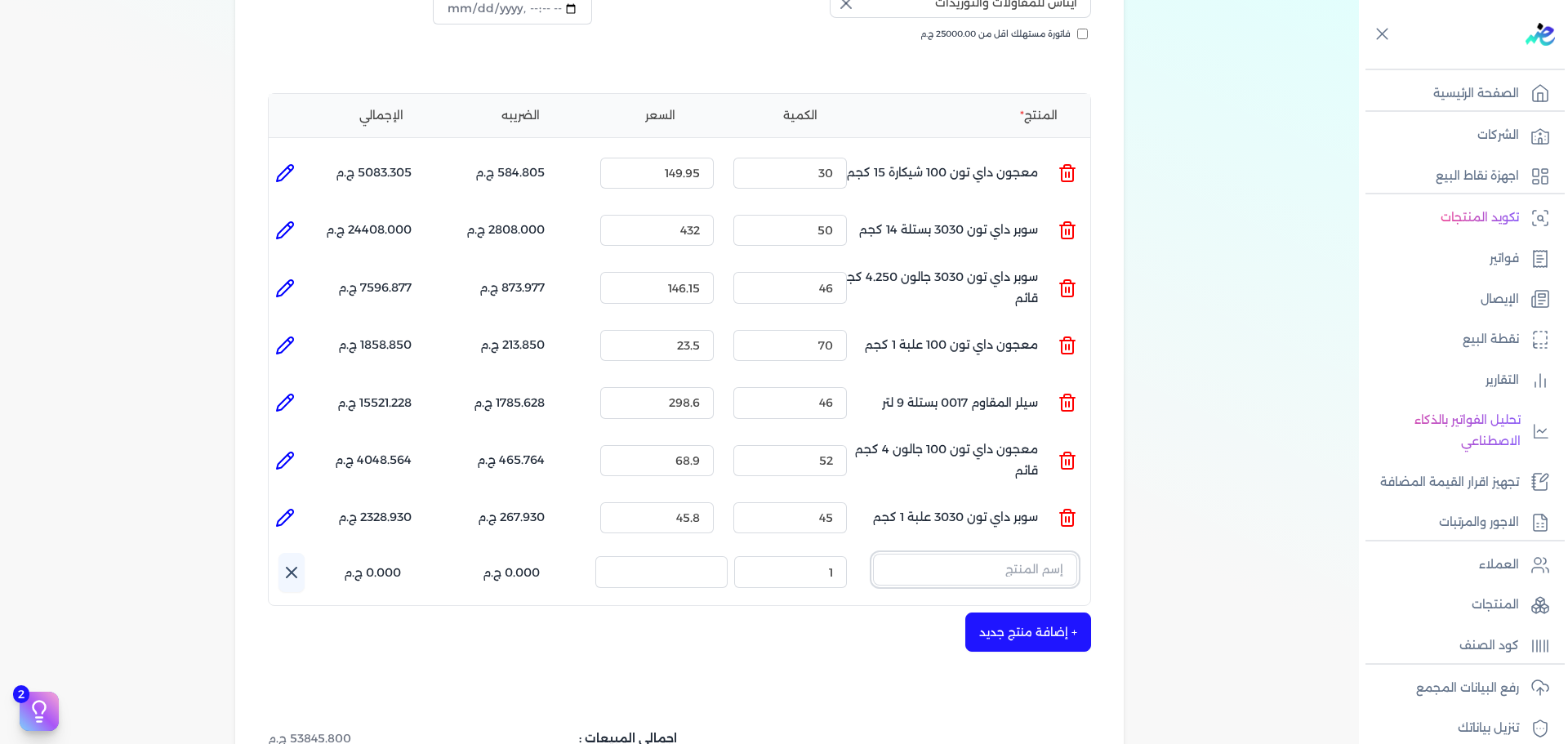
click at [967, 553] on input "text" at bounding box center [975, 569] width 204 height 31
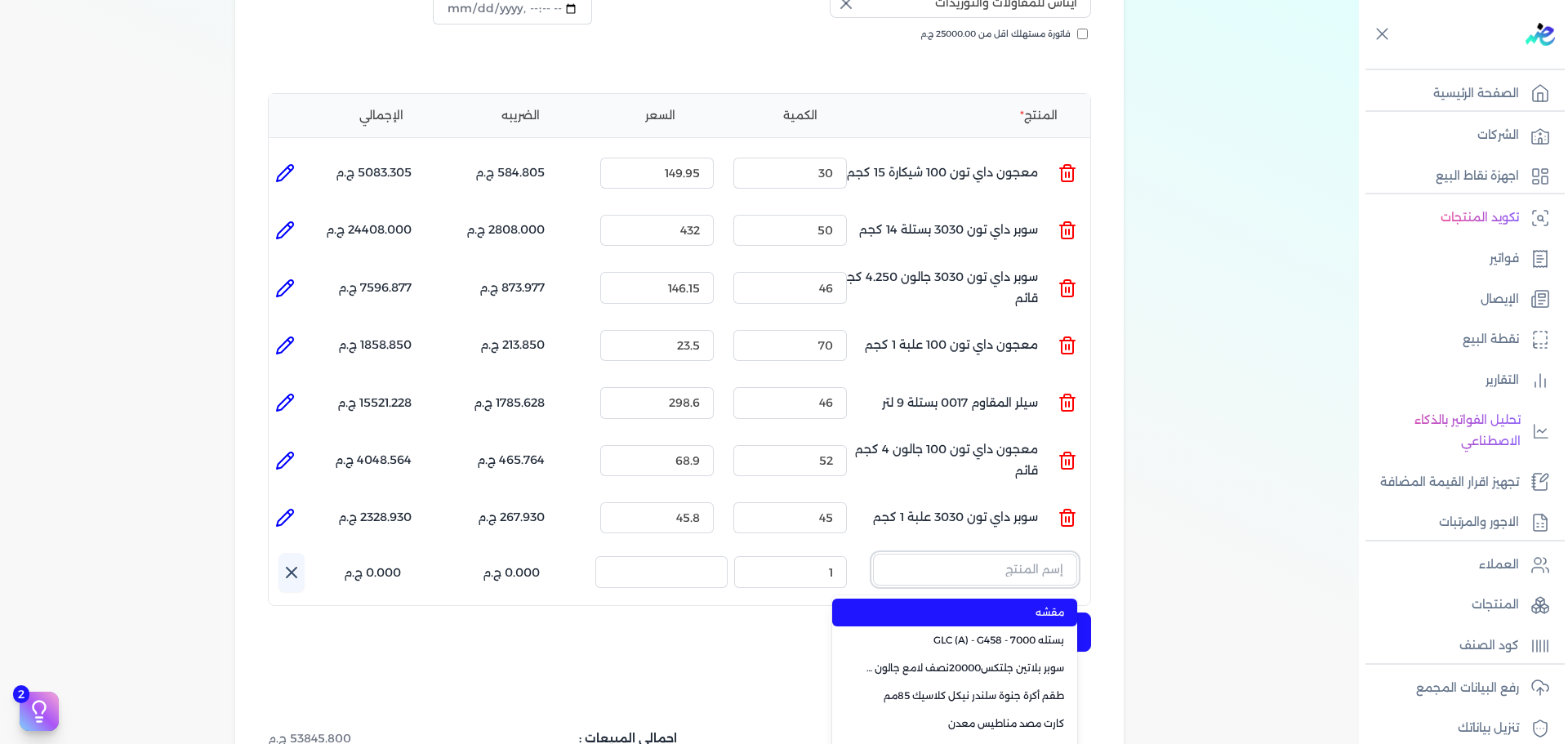
paste input "سيلر المقاوم 0017 جالون 2,400 لتر"
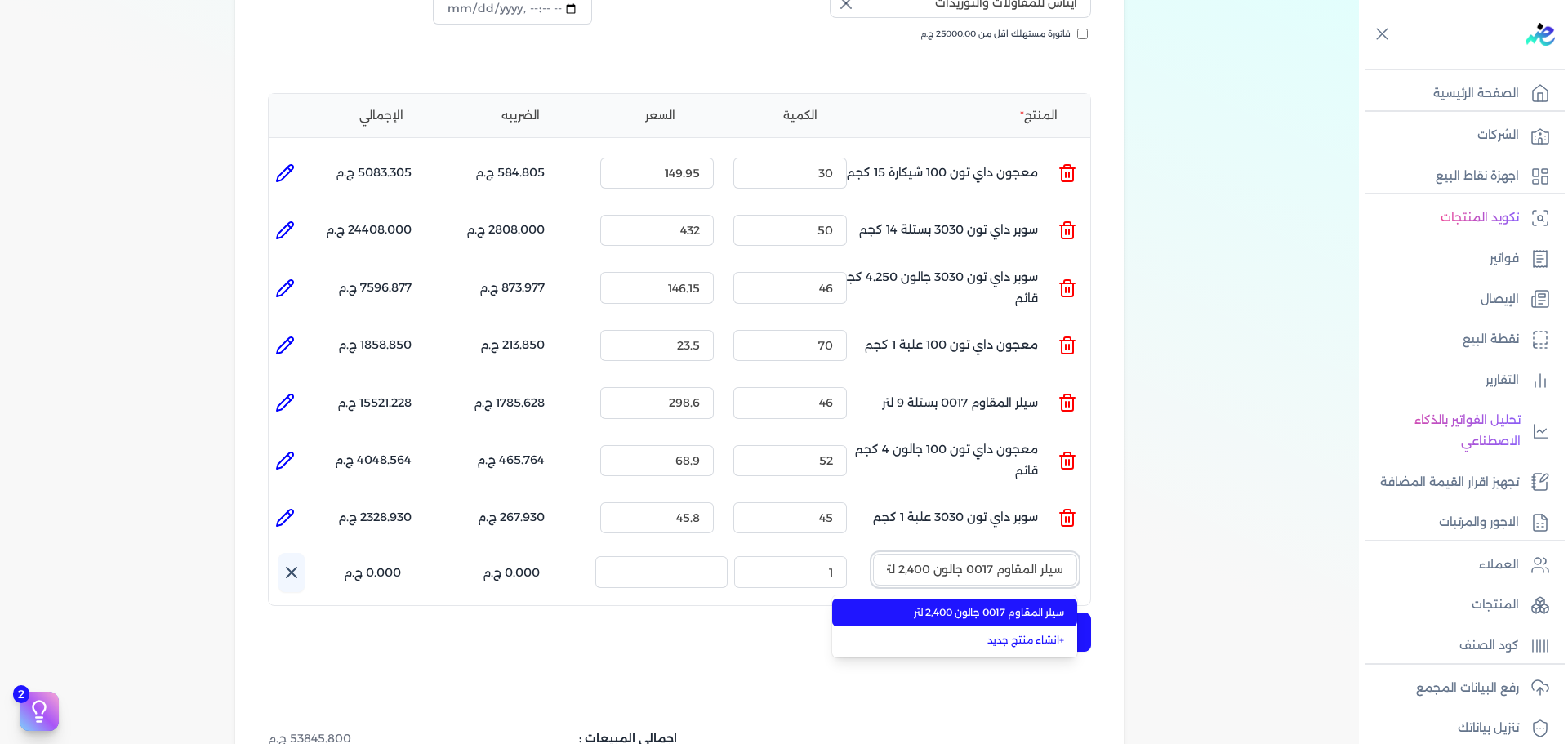
scroll to position [0, -3]
type input "سيلر المقاوم 0017 جالون 2,400 لتر"
click at [970, 605] on span "سيلر المقاوم 0017 جالون 2,400 لتر" at bounding box center [964, 611] width 199 height 15
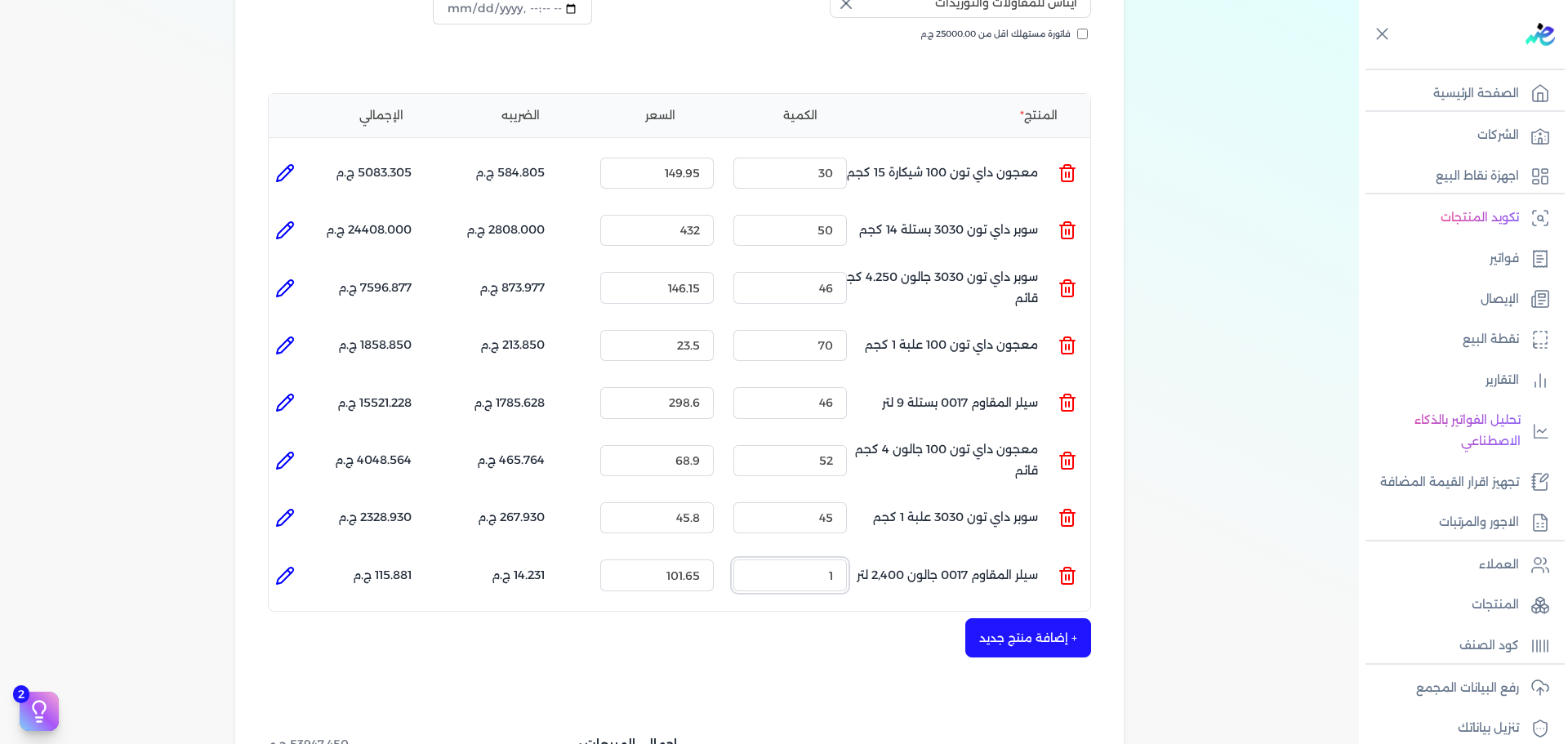
drag, startPoint x: 831, startPoint y: 556, endPoint x: 944, endPoint y: 540, distance: 114.1
click at [943, 553] on ul "المنتج : سيلر المقاوم 0017 جالون 2,400 لتر الكمية : 1 السعر : 101.65 الضريبه : …" at bounding box center [679, 574] width 821 height 44
type input "64"
click at [299, 560] on li at bounding box center [285, 576] width 33 height 33
type input "سيلر المقاوم 0017 جالون 2,400 لتر"
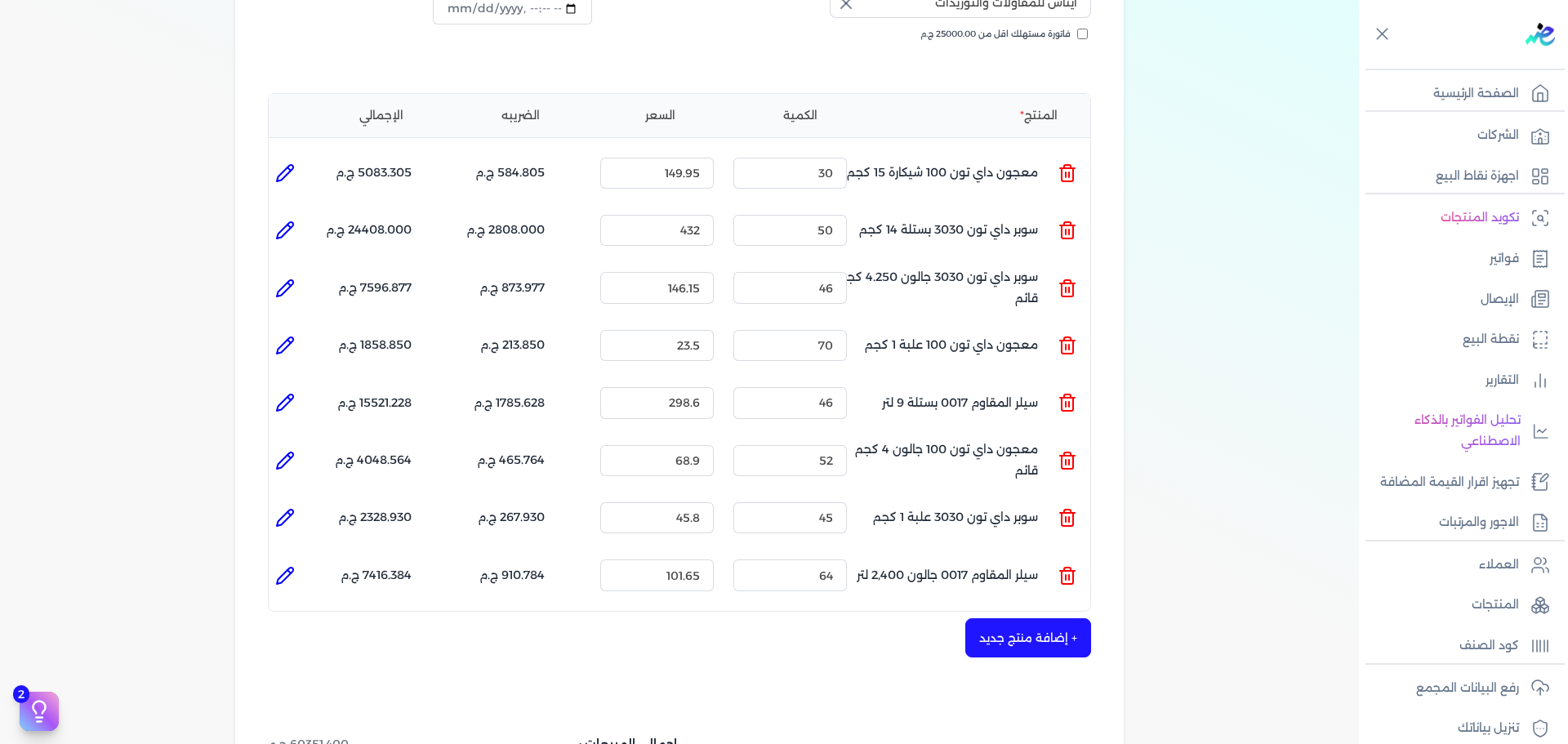
type input "101.65"
type input "64"
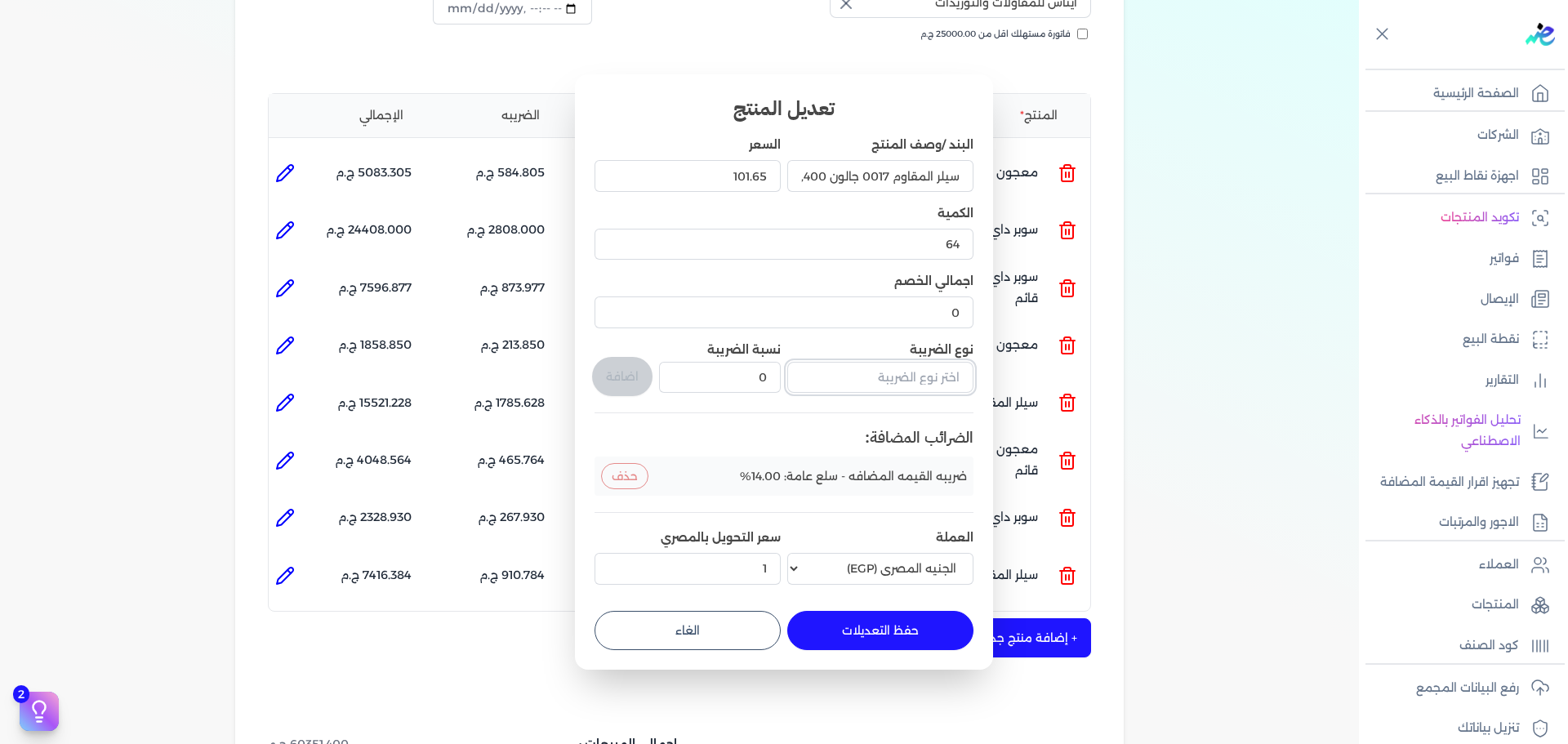
click at [871, 381] on input "text" at bounding box center [880, 378] width 186 height 31
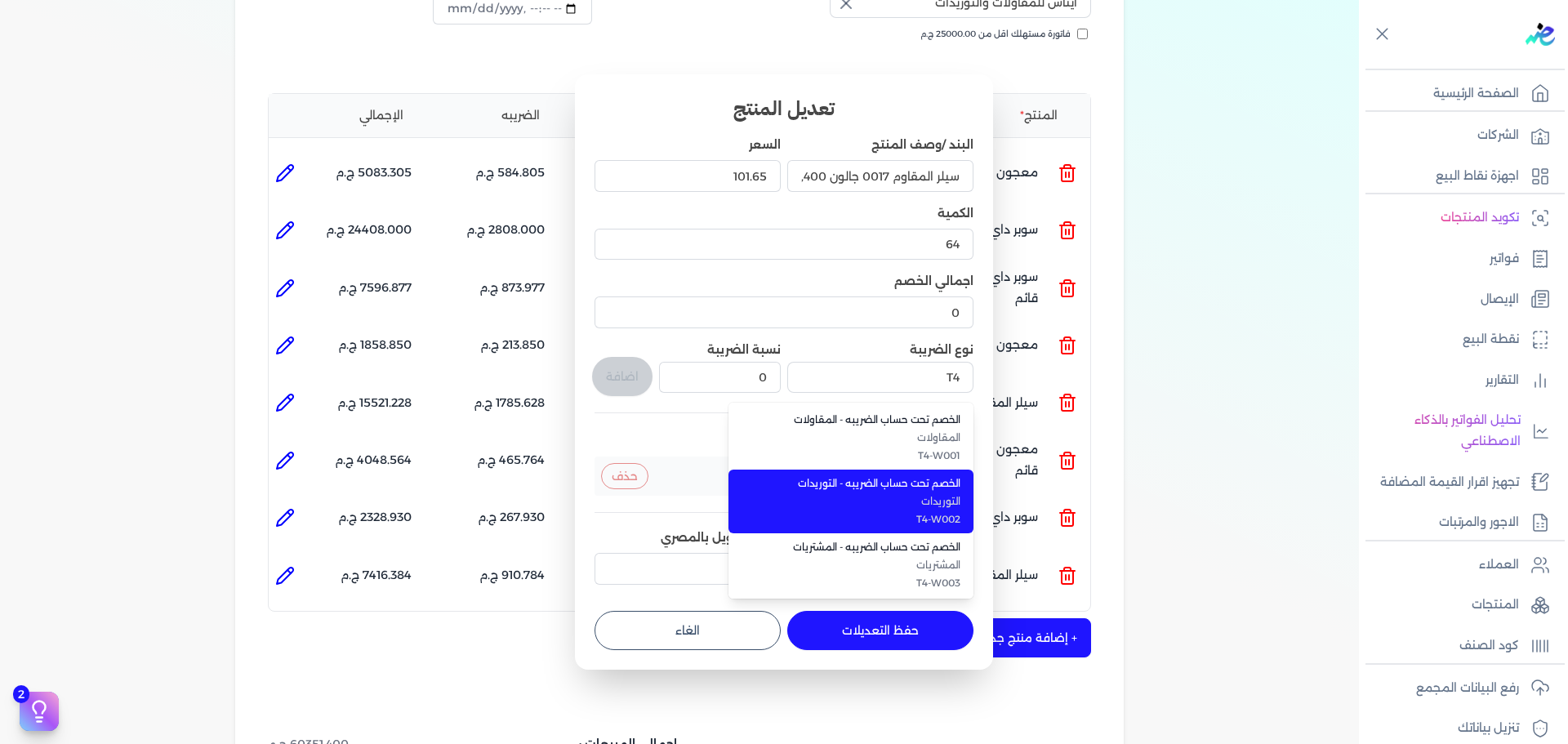
click at [898, 491] on li "الخصم تحت حساب الضريبه - التوريدات التوريدات T4-W002" at bounding box center [851, 501] width 245 height 64
type input "الخصم تحت حساب الضريبه - التوريدات"
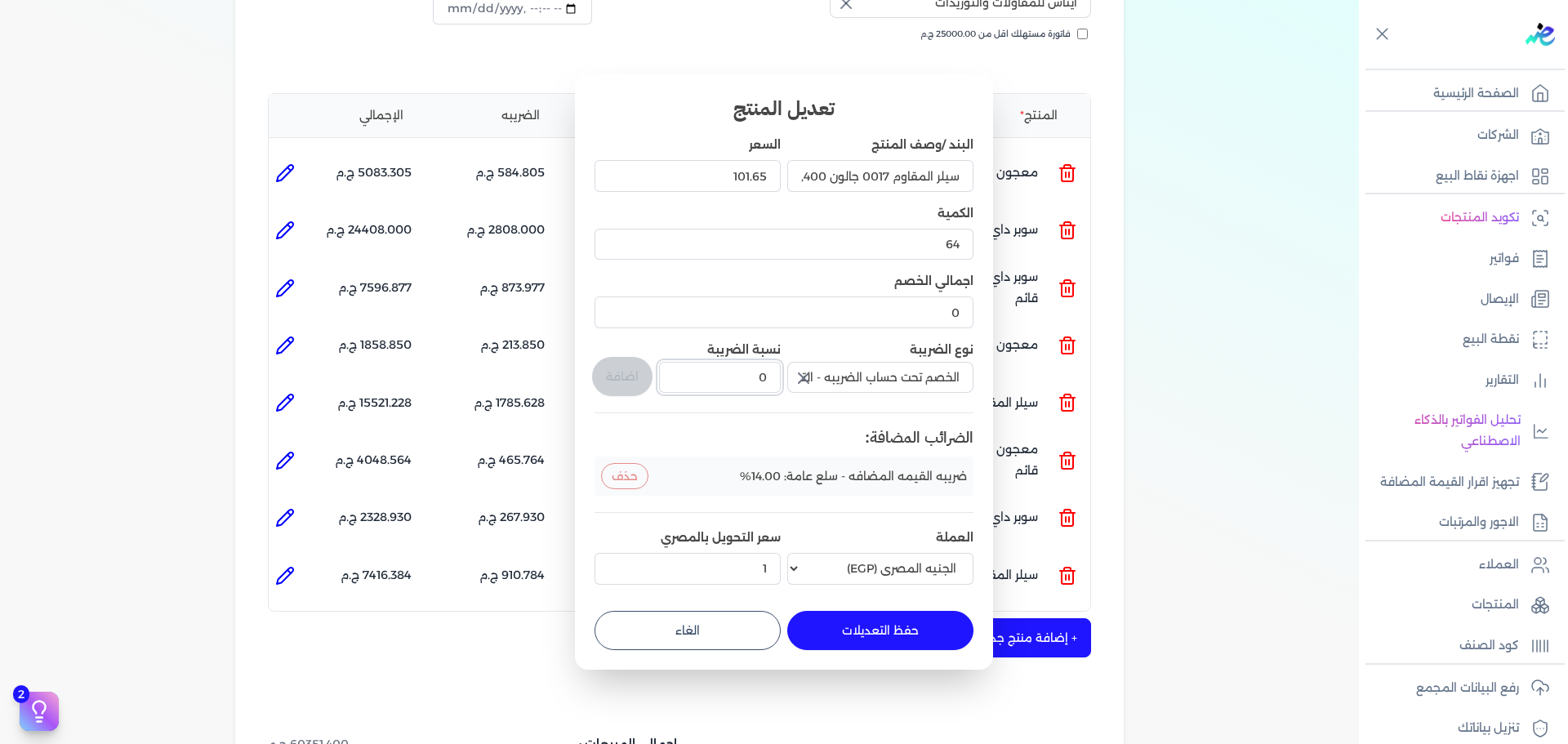
drag, startPoint x: 731, startPoint y: 388, endPoint x: 789, endPoint y: 384, distance: 58.1
click at [785, 384] on div "البند /وصف المنتج سيلر المقاوم 0017 جالون 2,400 لتر السعر 101.65 الكمية 64 اجما…" at bounding box center [783, 363] width 379 height 454
type input "1"
click at [608, 384] on button "اضافة" at bounding box center [622, 376] width 61 height 39
type input "0"
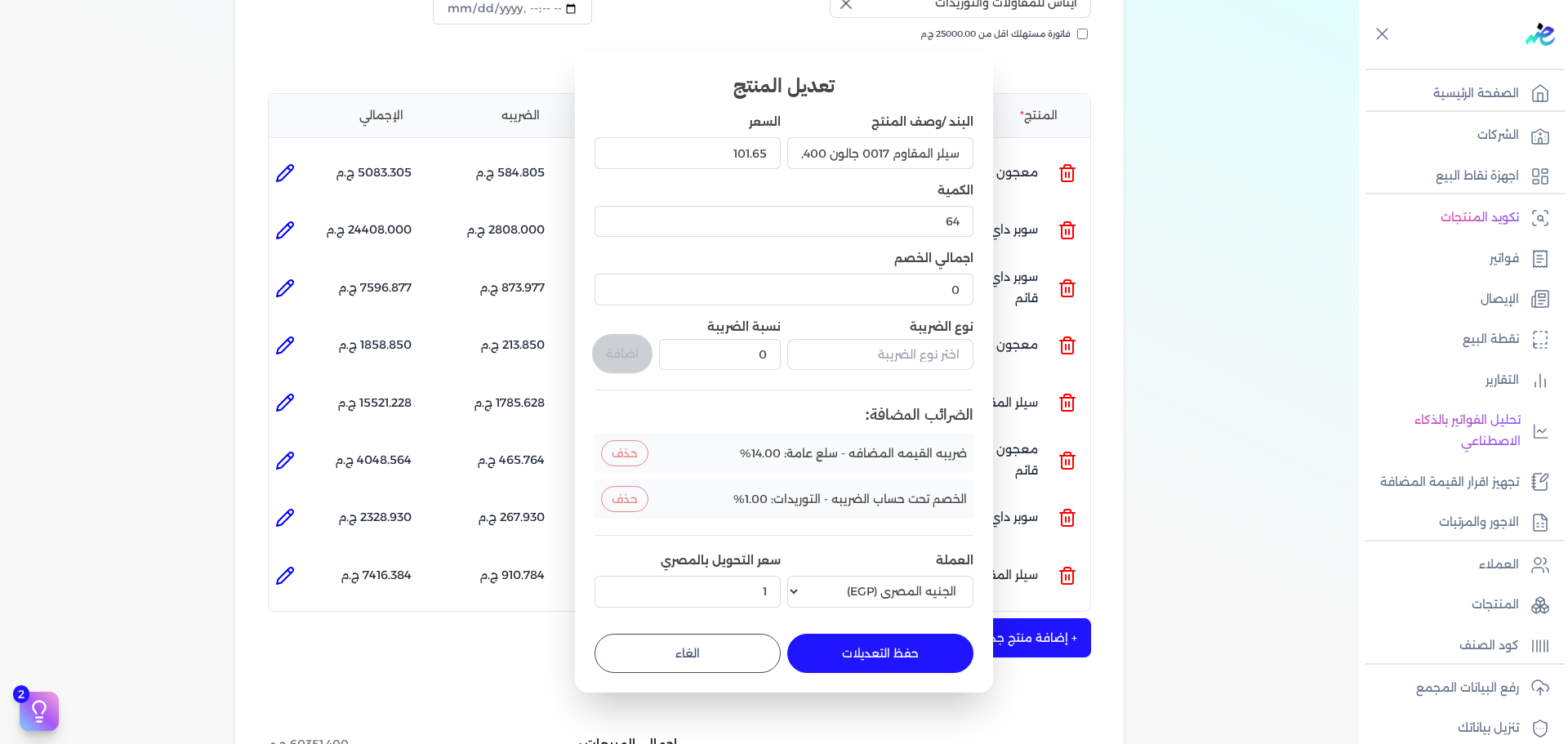
click at [851, 638] on button "حفظ التعديلات" at bounding box center [880, 652] width 186 height 39
type input "0"
type input "1"
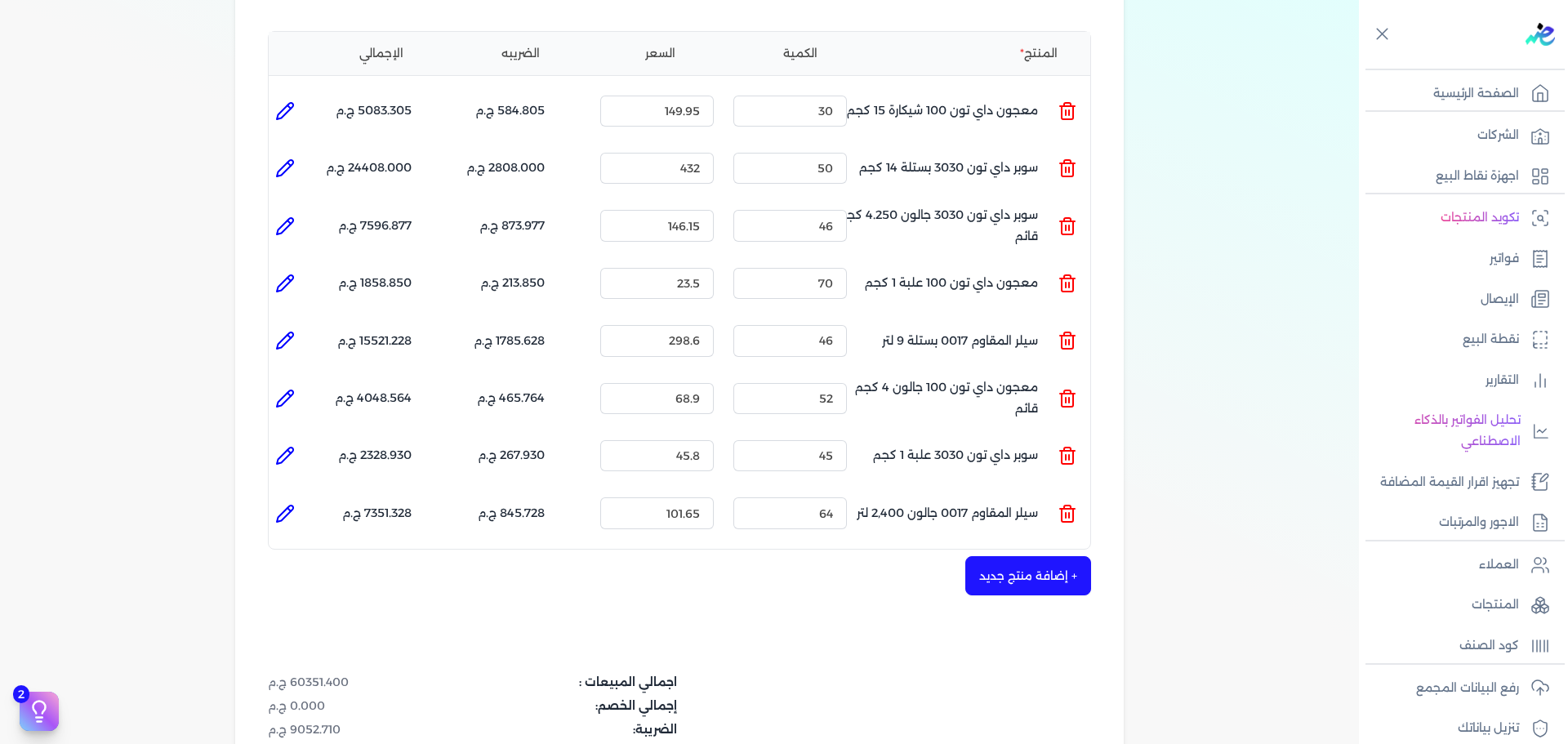
scroll to position [653, 0]
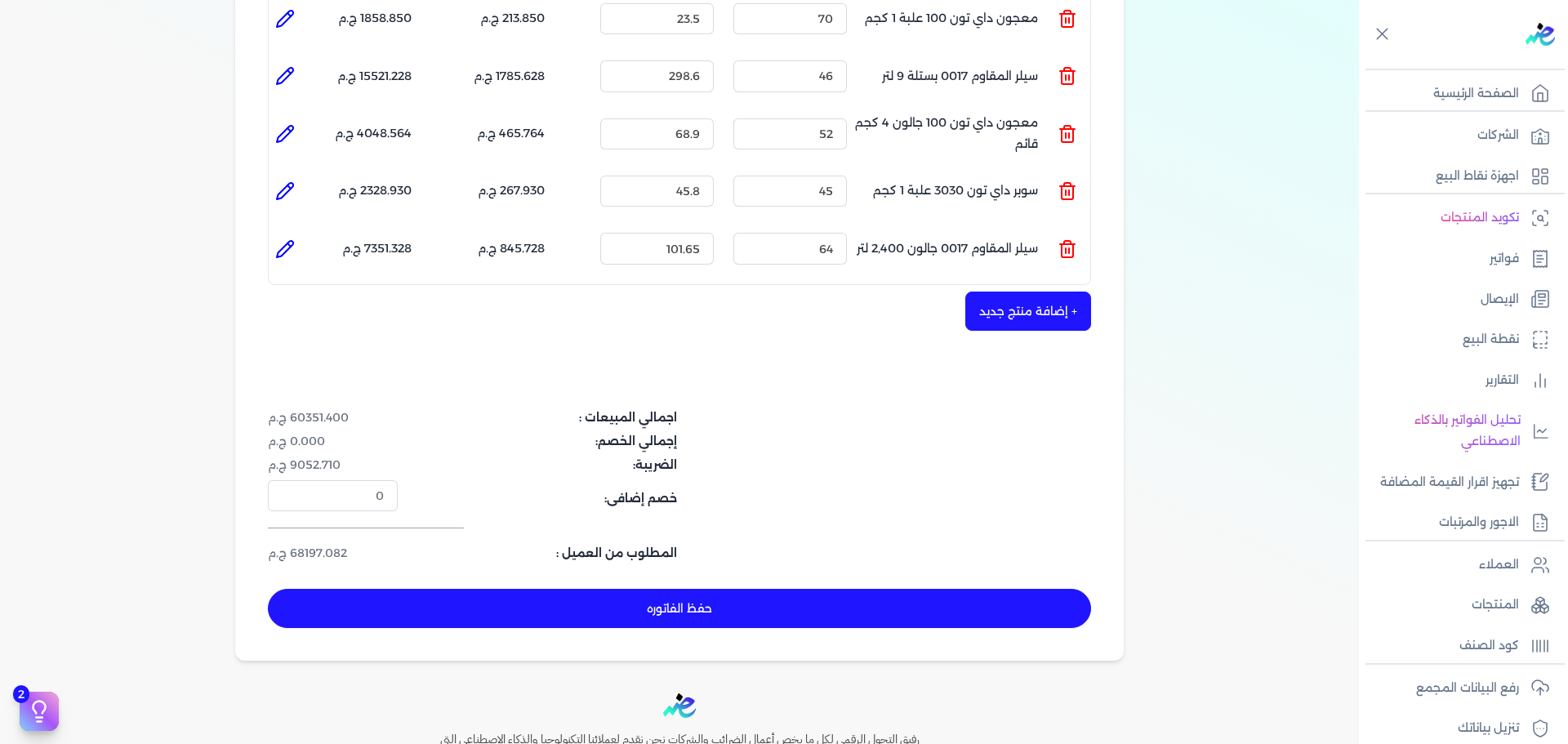
click at [1036, 291] on button "+ إضافة منتج جديد" at bounding box center [1027, 310] width 126 height 39
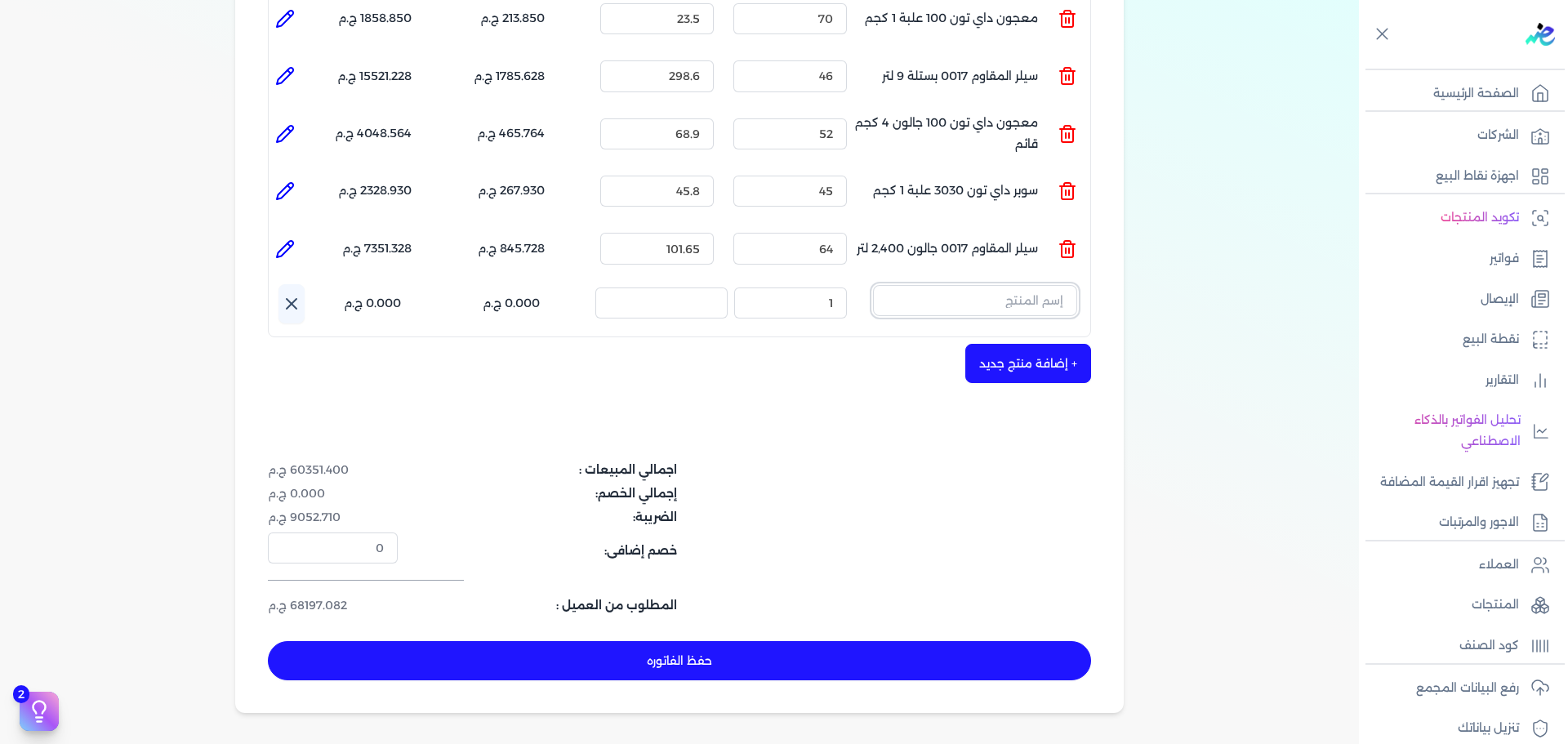
click at [1037, 285] on input "text" at bounding box center [975, 301] width 204 height 31
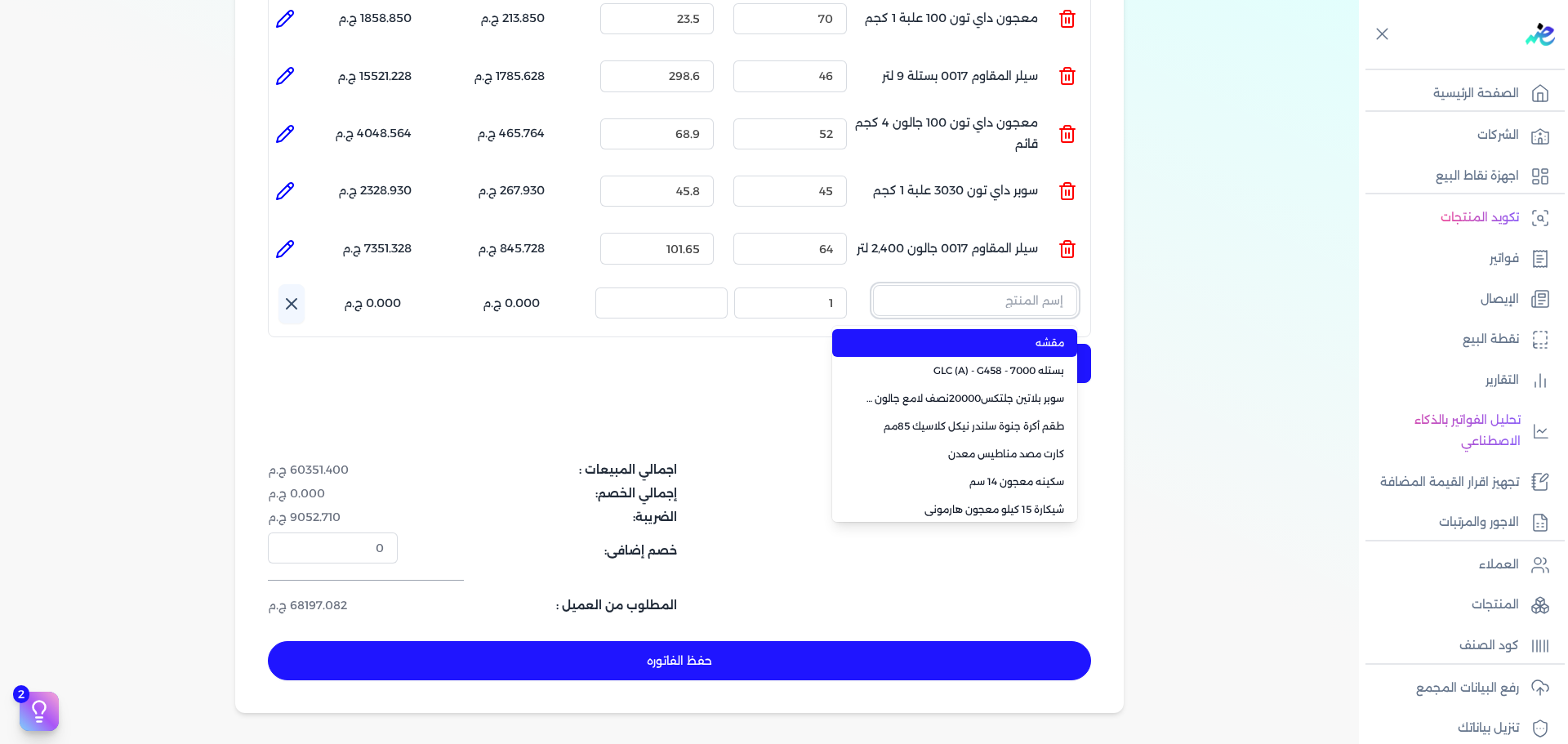
paste input "معجون اكريليك 900 شيكارة 15 كجم"
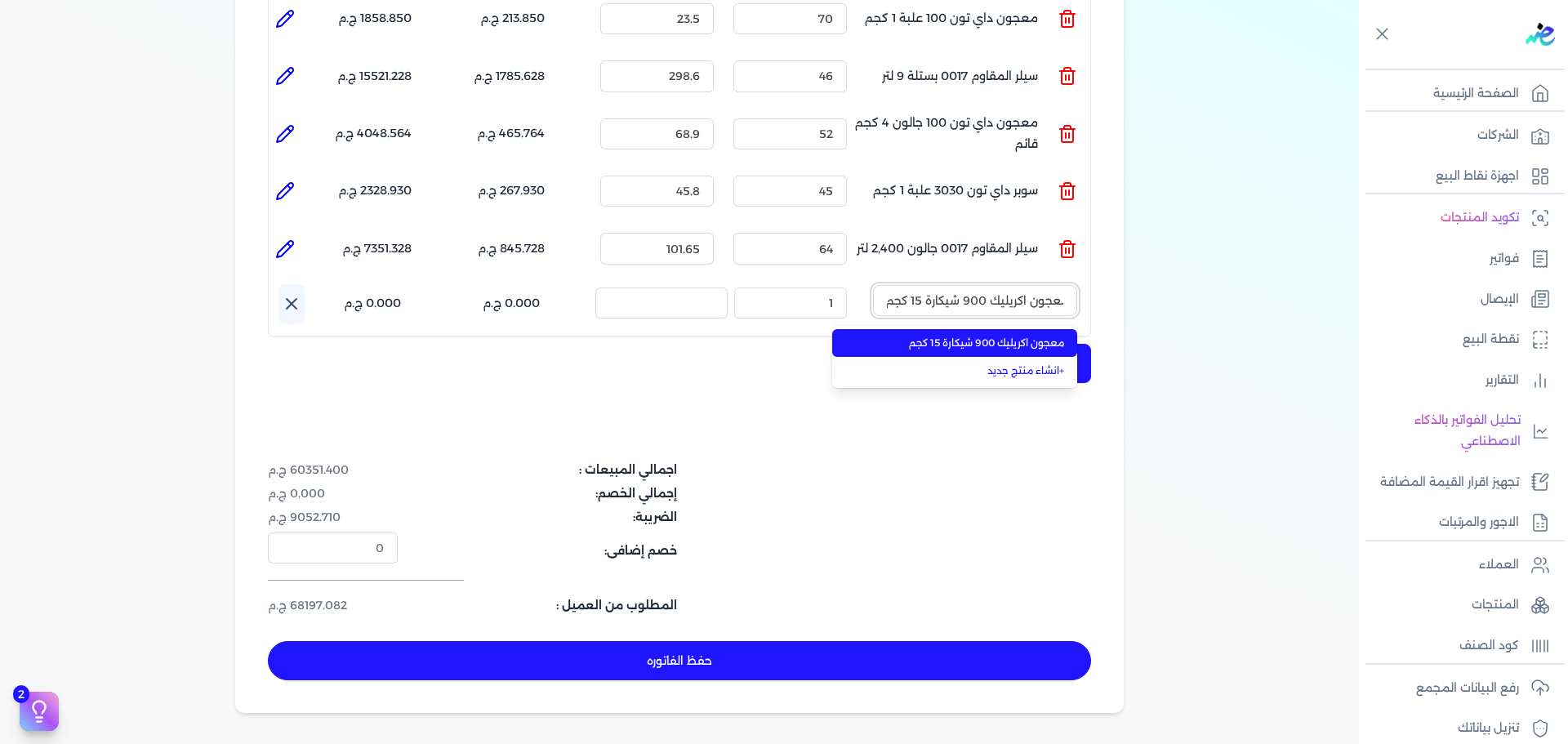
type input "معجون اكريليك 900 شيكارة 15 كجم"
click at [1011, 335] on span "معجون اكريليك 900 شيكارة 15 كجم" at bounding box center [964, 342] width 199 height 15
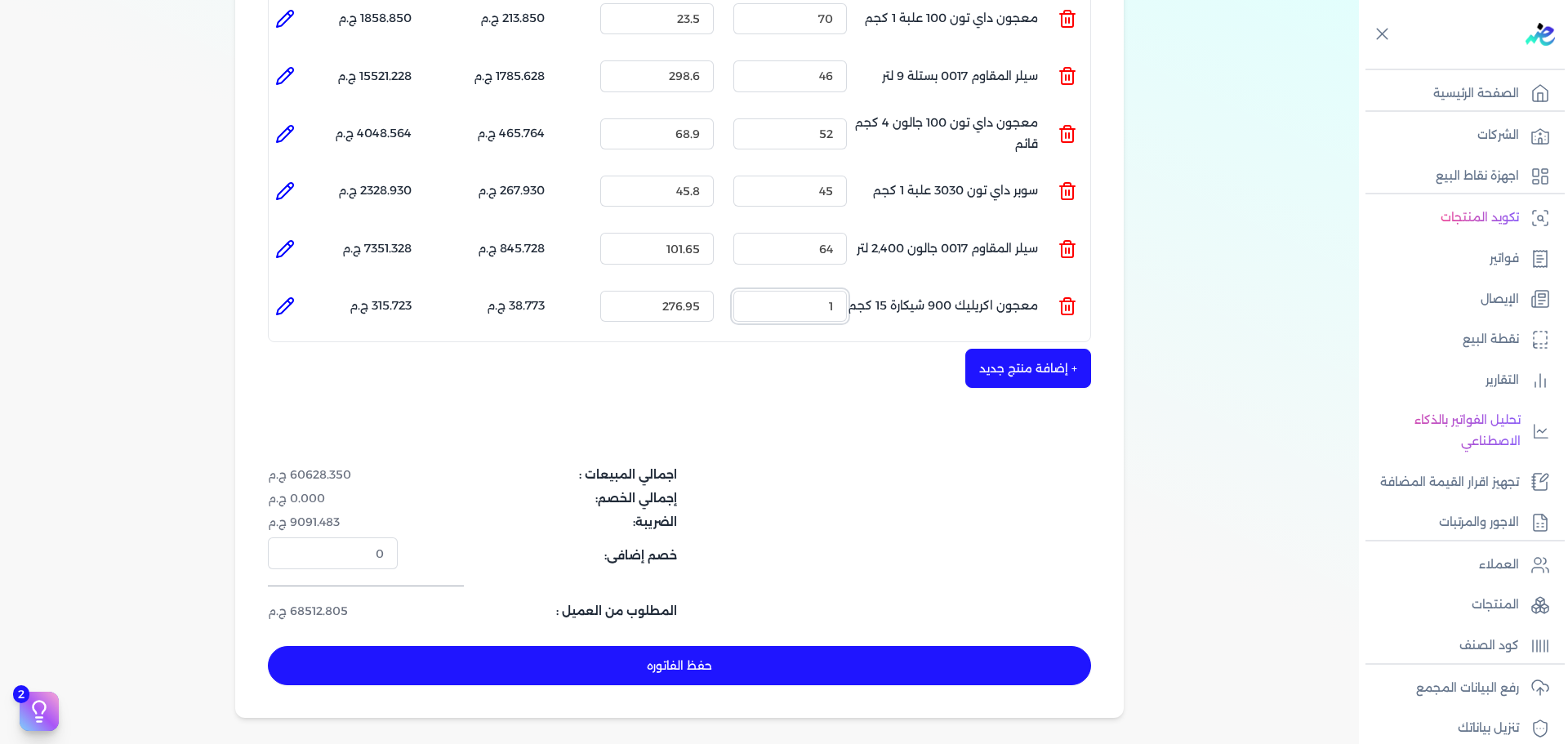
drag, startPoint x: 820, startPoint y: 281, endPoint x: 888, endPoint y: 272, distance: 68.6
click at [887, 284] on ul "المنتج : معجون اكريليك 900 شيكارة 15 كجم الكمية : 1 السعر : 276.95 الضريبه : 38…" at bounding box center [679, 306] width 821 height 44
type input "47"
click at [293, 296] on icon at bounding box center [285, 306] width 20 height 20
type input "معجون اكريليك 900 شيكارة 15 كجم"
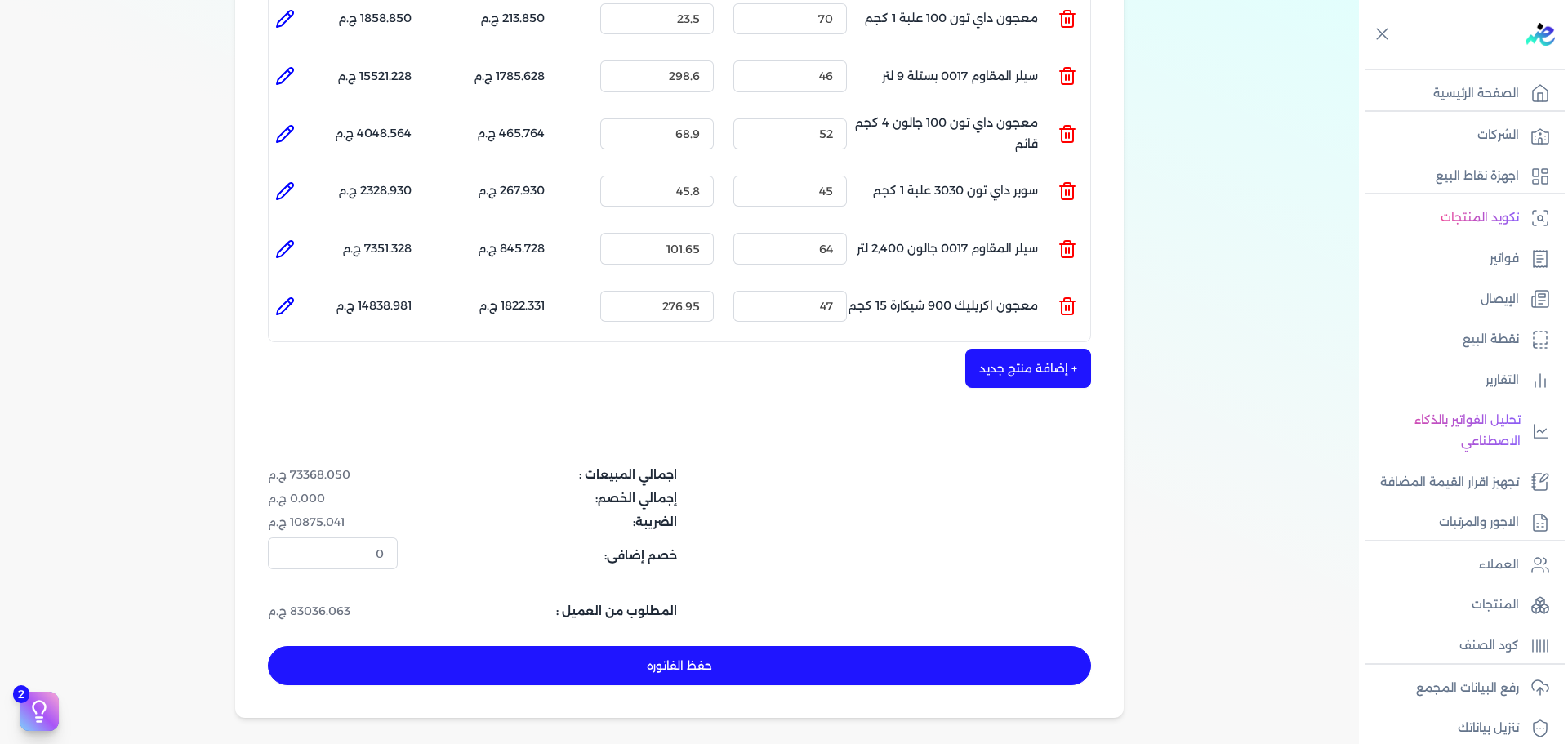
type input "276.95"
type input "47"
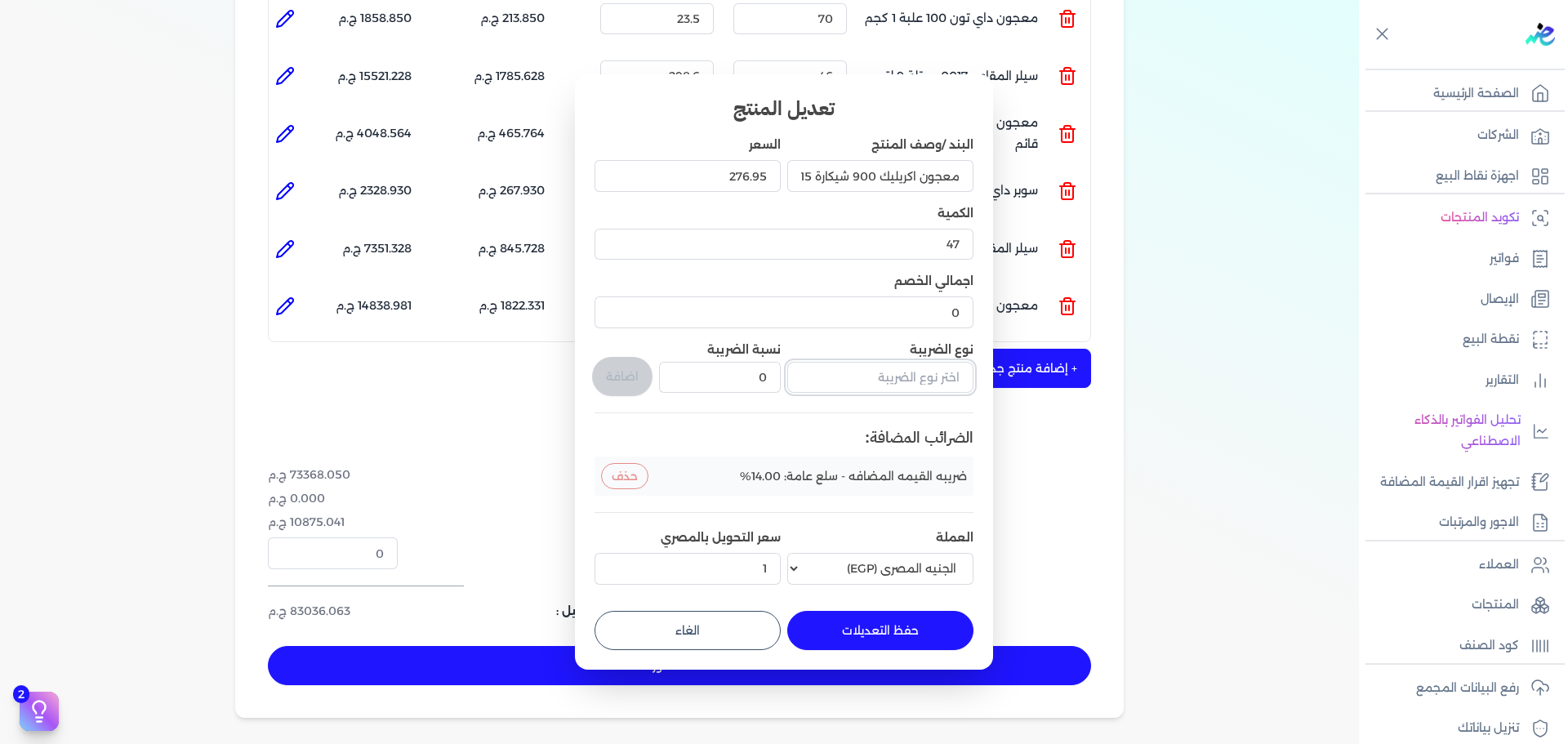
click at [887, 370] on input "text" at bounding box center [880, 378] width 186 height 31
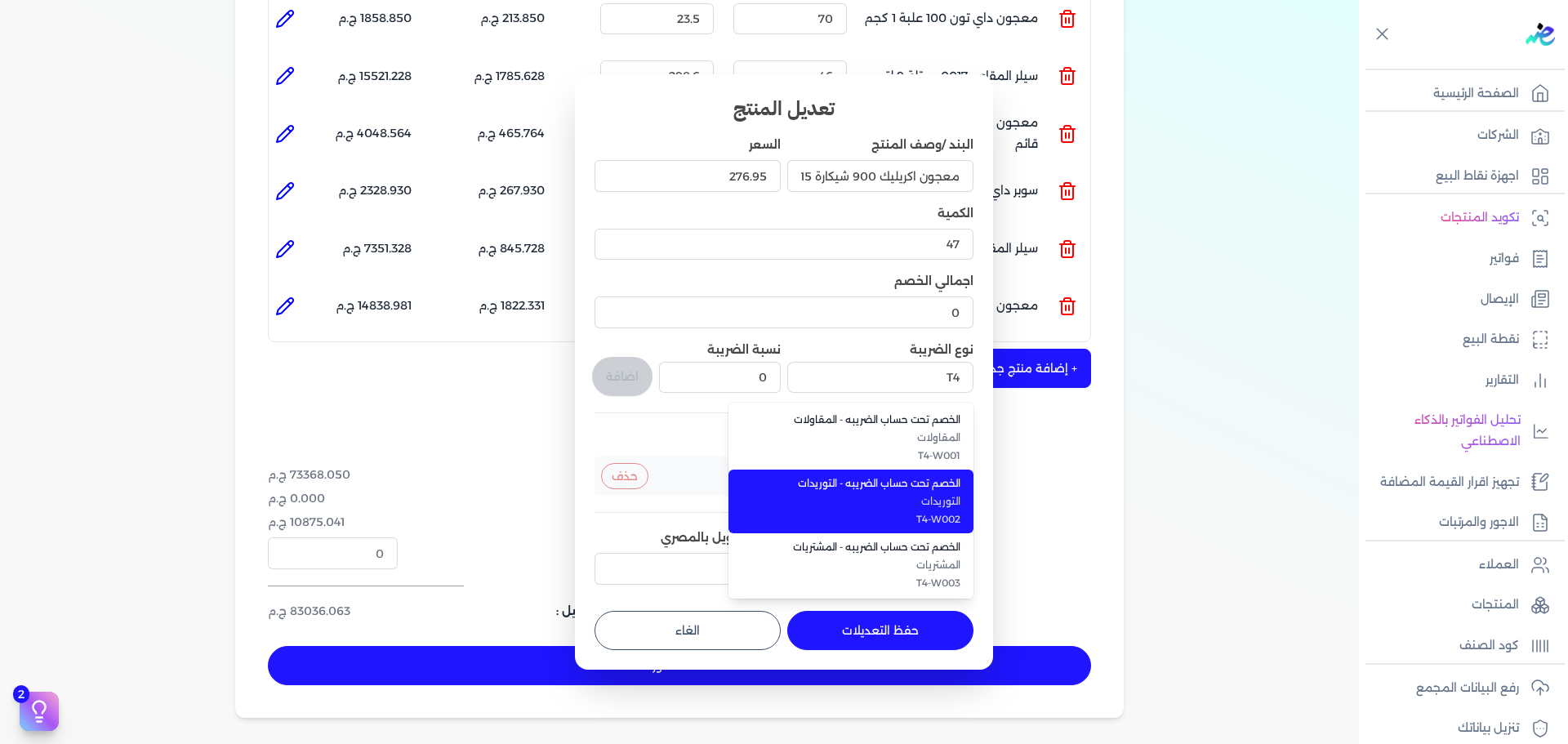
click at [881, 485] on span "الخصم تحت حساب الضريبه - التوريدات" at bounding box center [860, 483] width 199 height 15
type input "الخصم تحت حساب الضريبه - التوريدات"
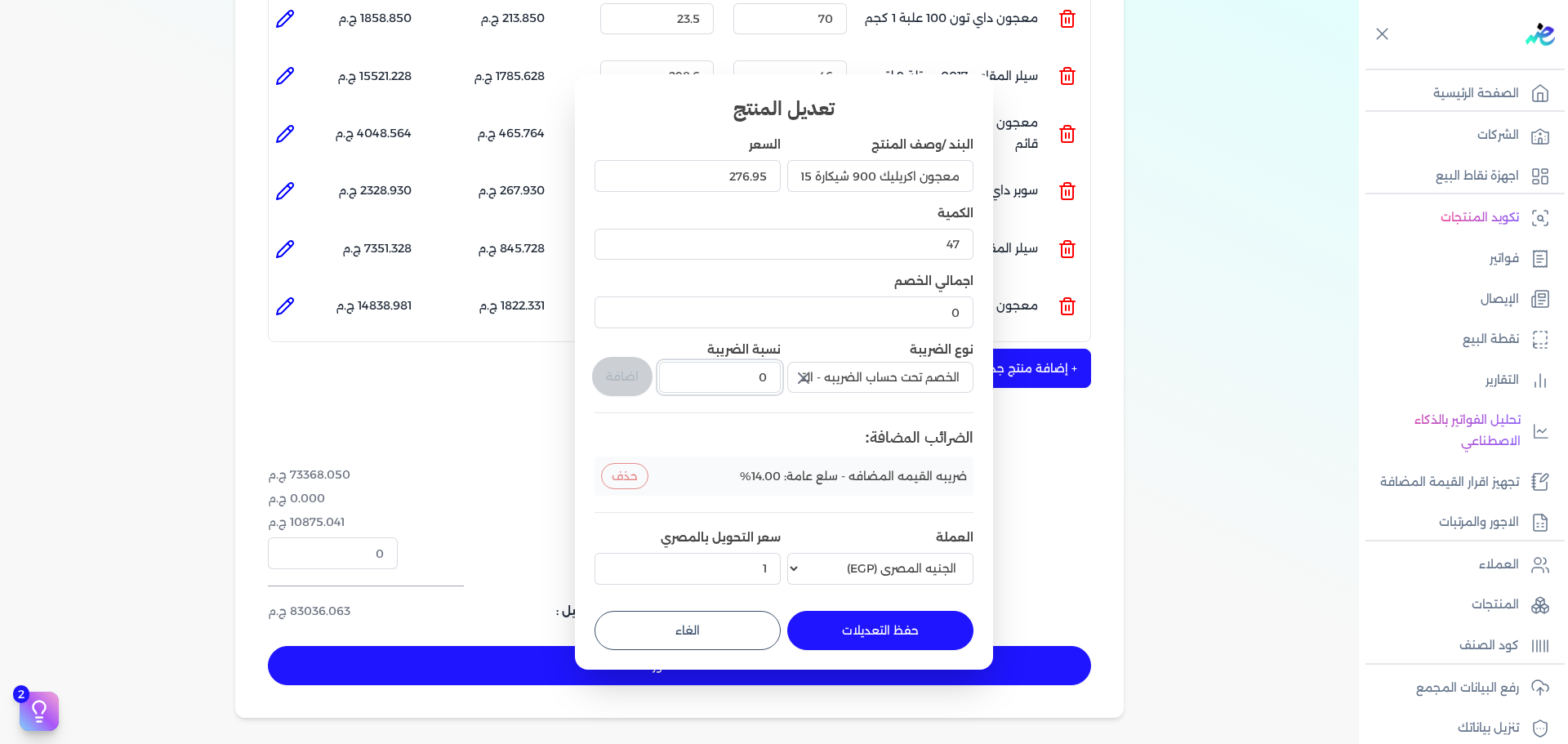
drag, startPoint x: 742, startPoint y: 379, endPoint x: 791, endPoint y: 383, distance: 49.2
click at [789, 383] on div "البند /وصف المنتج معجون اكريليك 900 شيكارة 15 كجم السعر 276.95 الكمية 47 اجمالي…" at bounding box center [783, 363] width 379 height 454
type input "1"
click at [611, 371] on button "اضافة" at bounding box center [622, 376] width 61 height 39
type input "0"
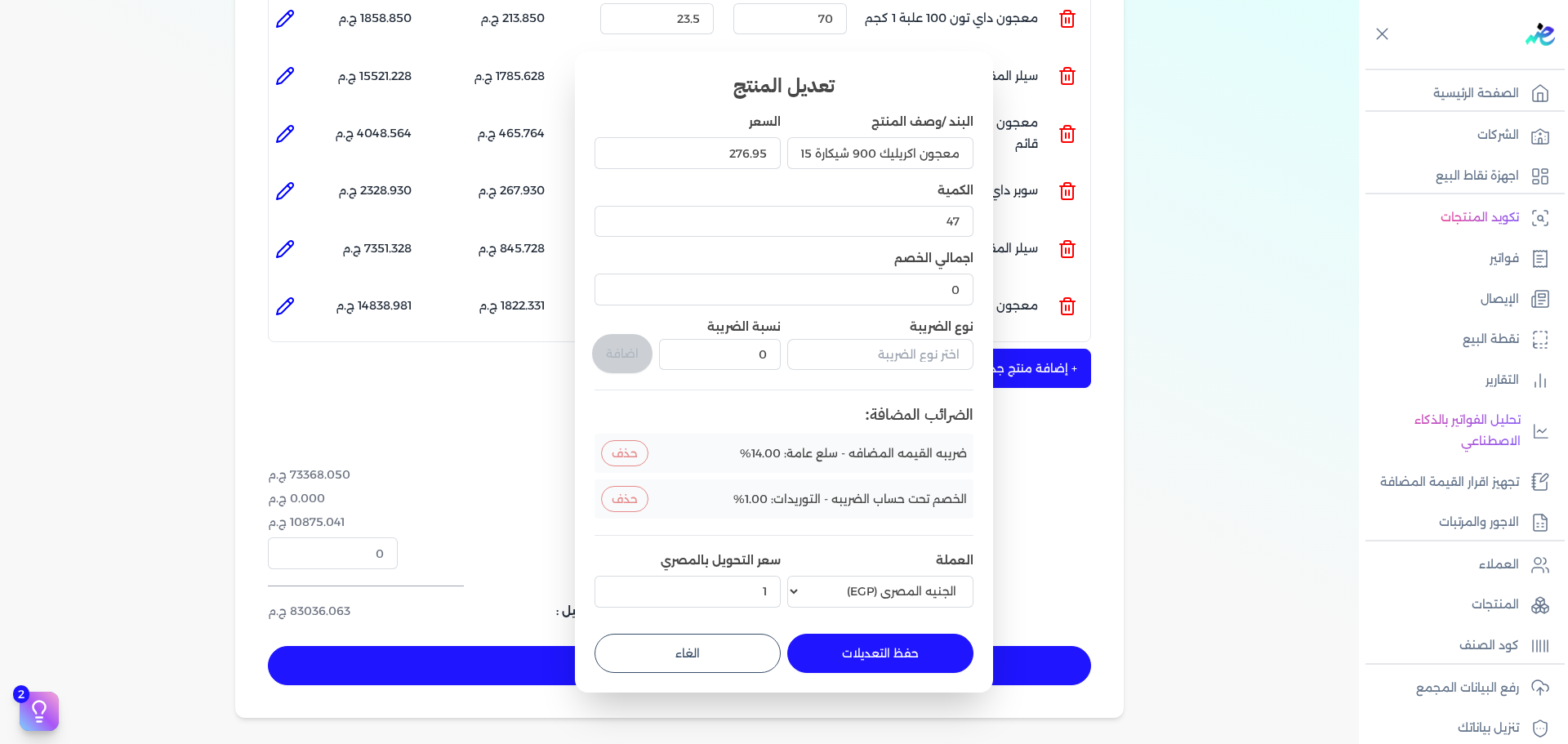
click at [832, 647] on button "حفظ التعديلات" at bounding box center [880, 652] width 186 height 39
type input "0"
type input "1"
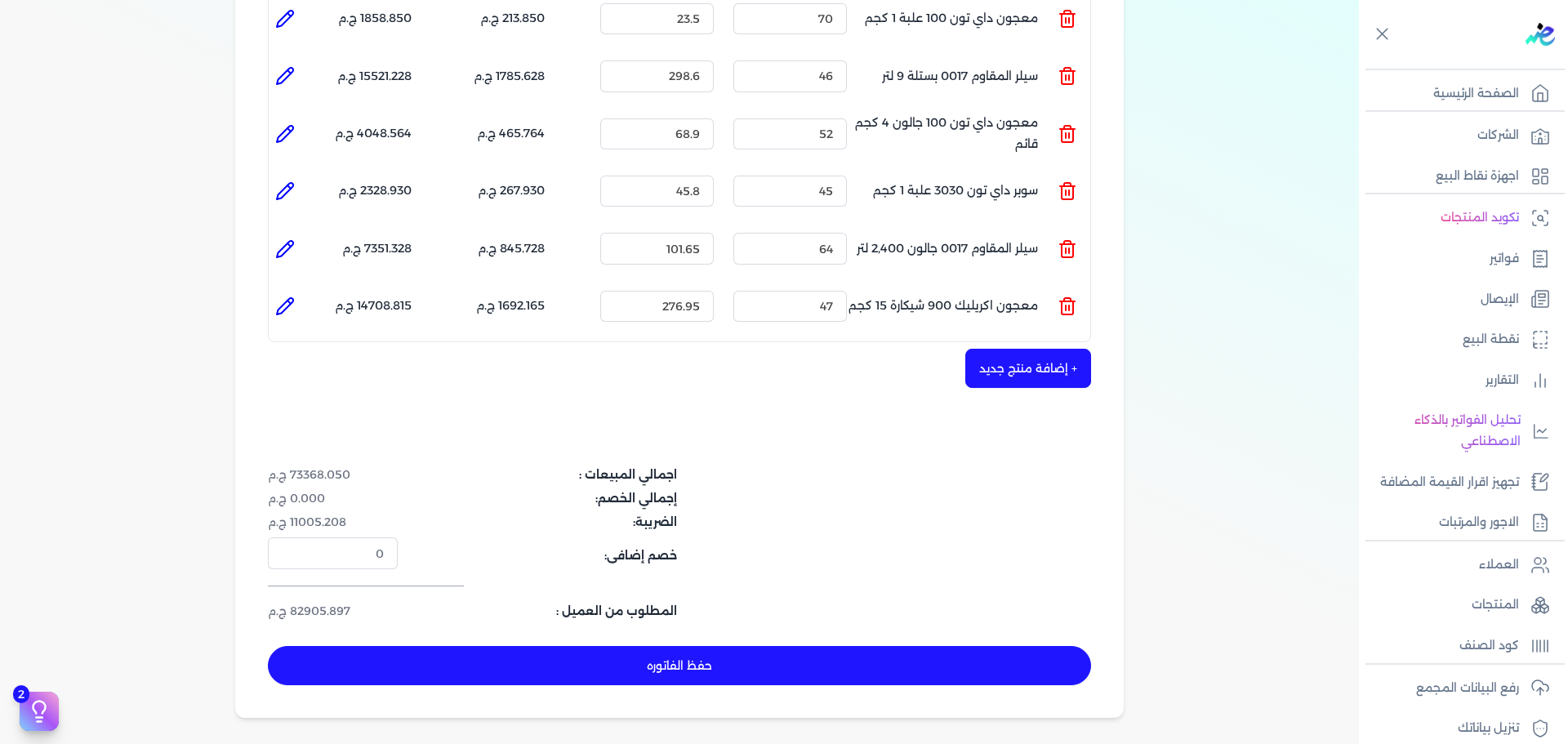
click at [1069, 348] on button "+ إضافة منتج جديد" at bounding box center [1027, 367] width 126 height 39
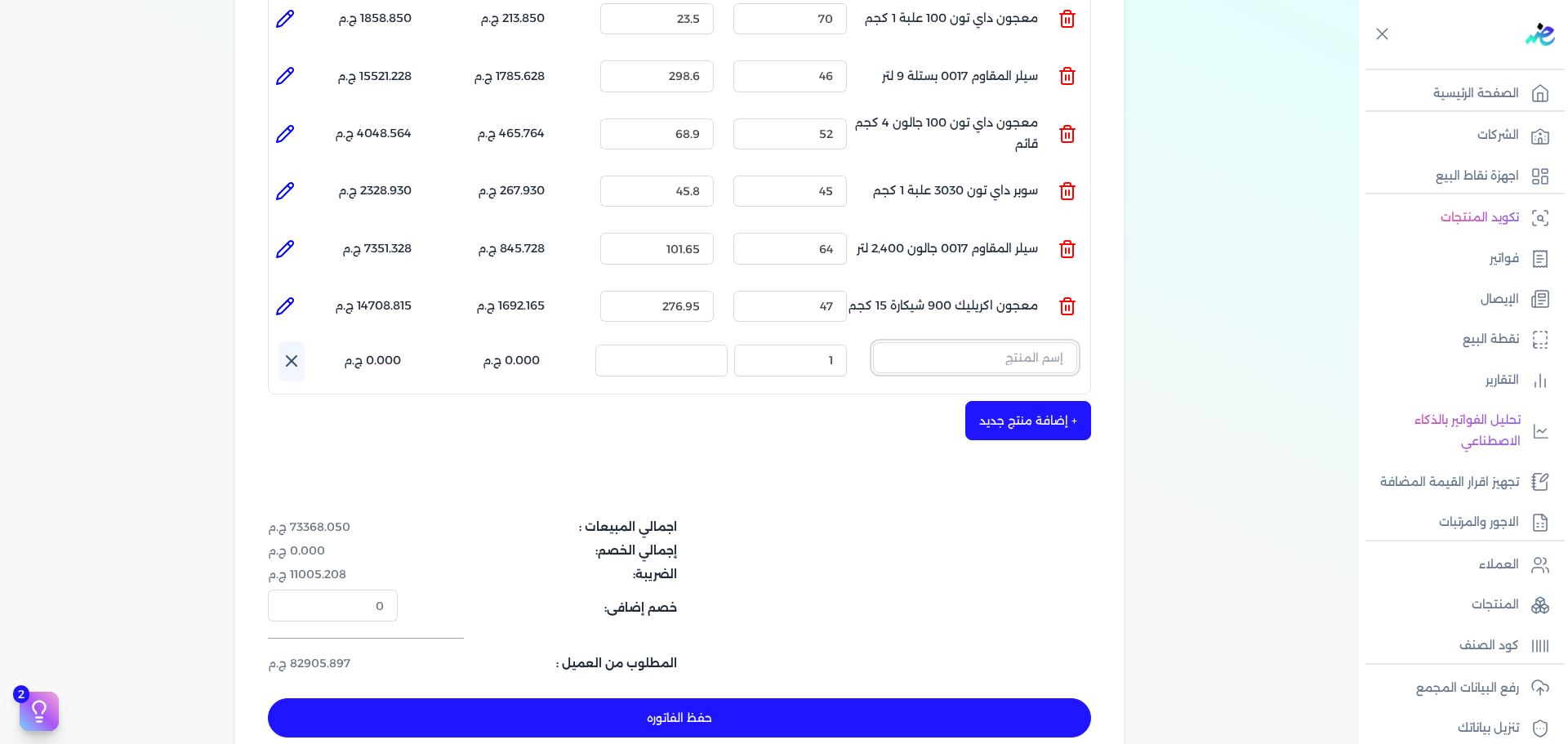
click at [1016, 342] on input "text" at bounding box center [975, 358] width 204 height 31
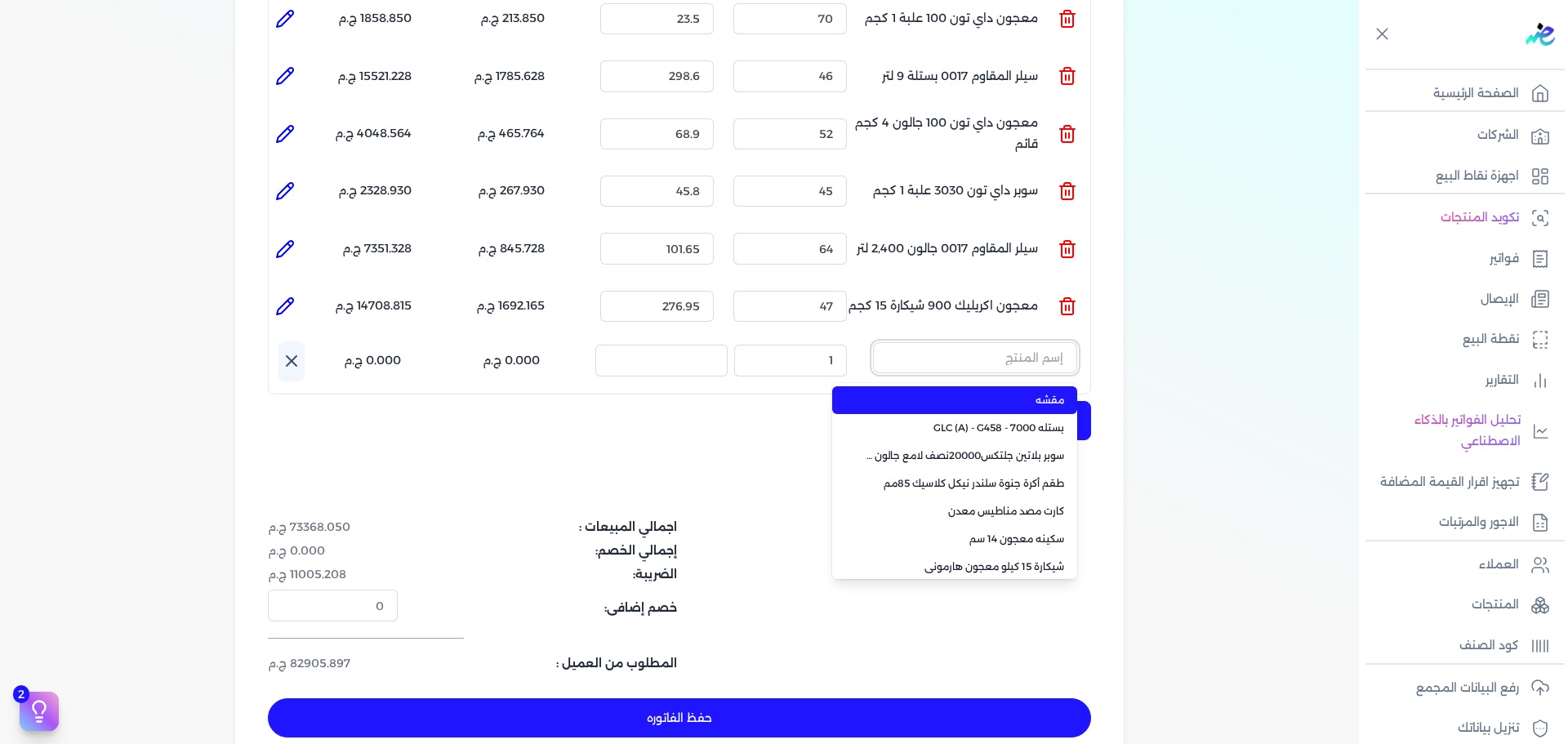
paste input "ورنيش بيور 1901 علبة 0.900 لتر"
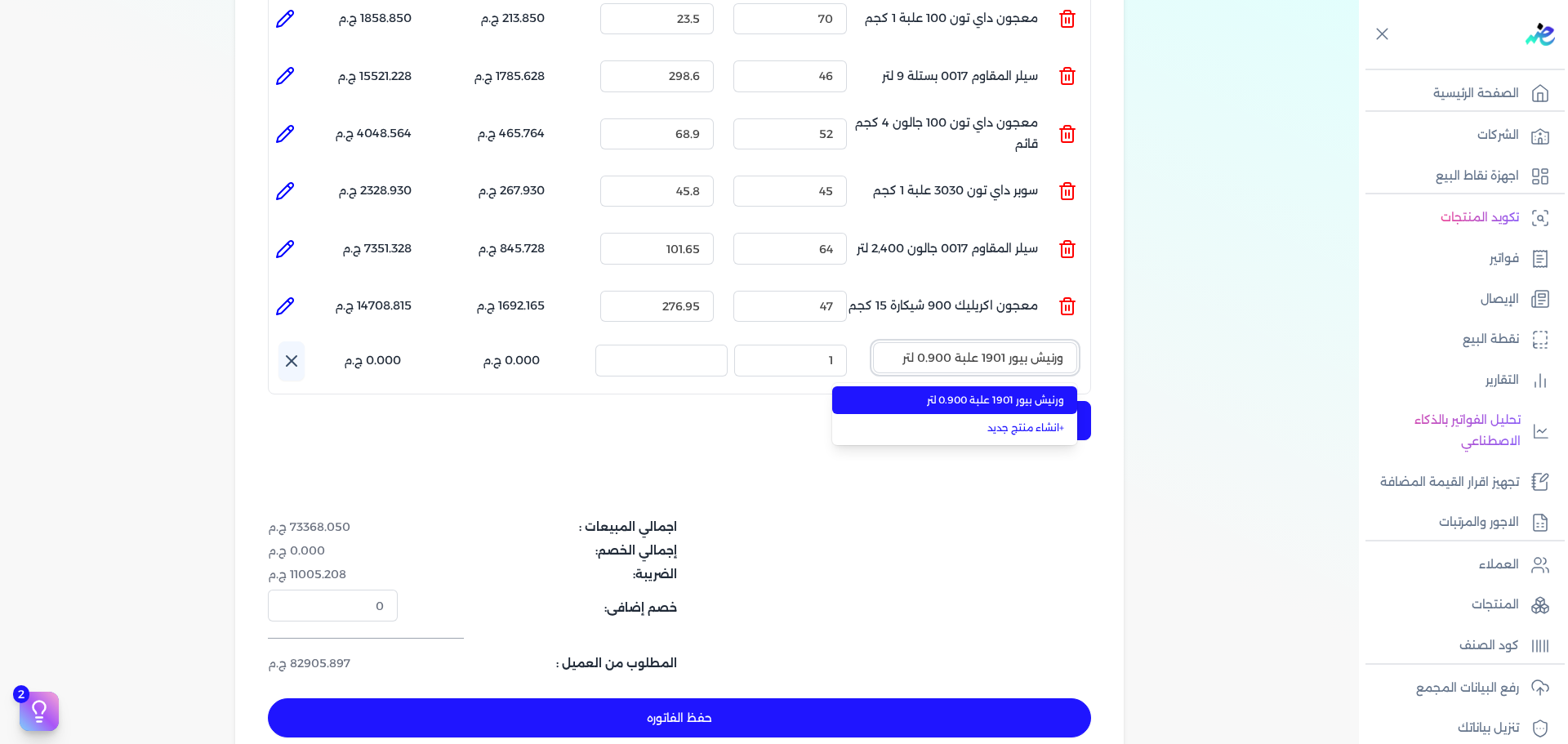
type input "ورنيش بيور 1901 علبة 0.900 لتر"
click at [1010, 392] on span "ورنيش بيور 1901 علبة 0.900 لتر" at bounding box center [964, 399] width 199 height 15
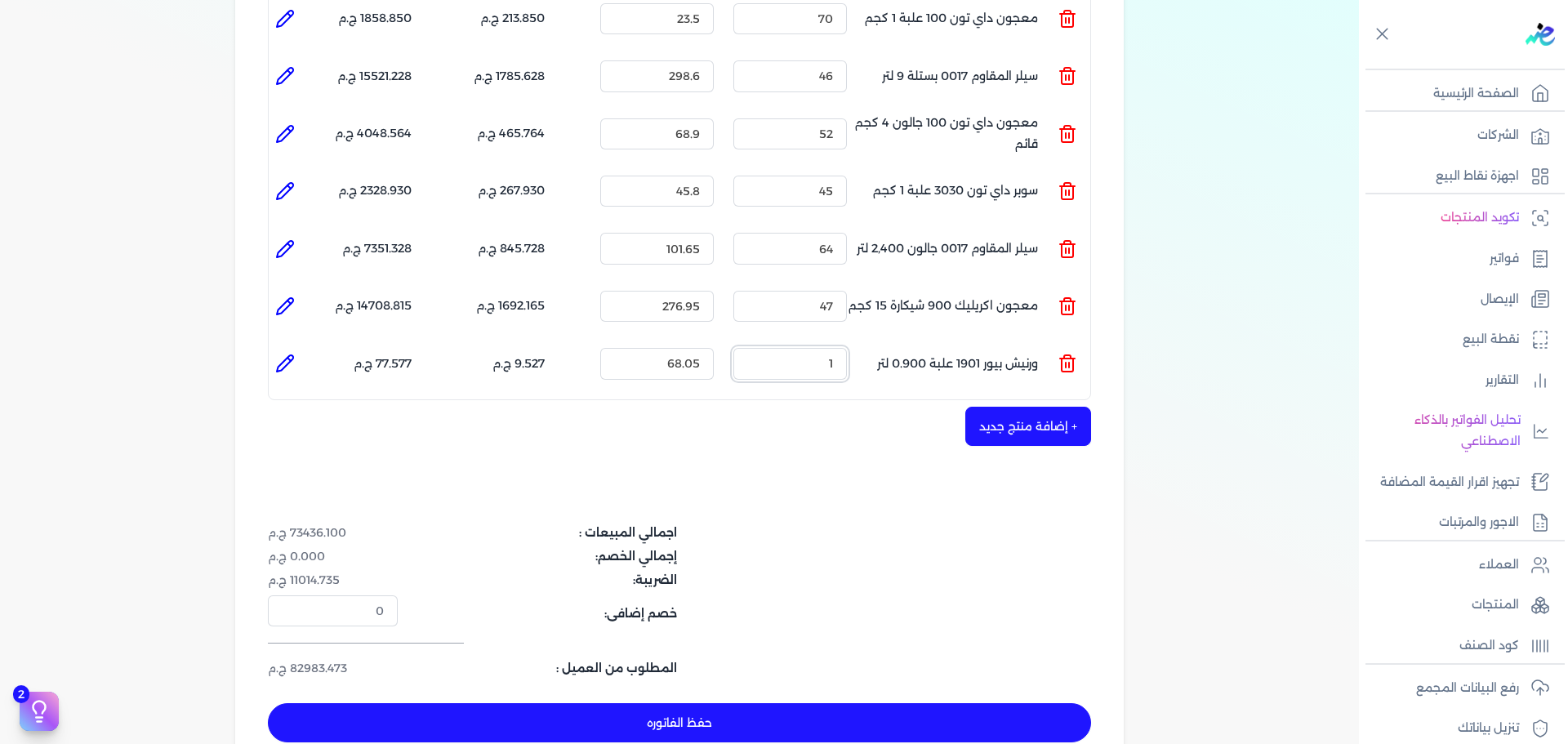
drag, startPoint x: 824, startPoint y: 339, endPoint x: 871, endPoint y: 331, distance: 47.7
click at [871, 341] on ul "المنتج : ورنيش بيور 1901 علبة 0.900 لتر الكمية : 1 السعر : 68.05 الضريبه : 9.52…" at bounding box center [679, 363] width 821 height 44
type input "36"
click at [288, 347] on li at bounding box center [285, 364] width 33 height 33
type input "ورنيش بيور 1901 علبة 0.900 لتر"
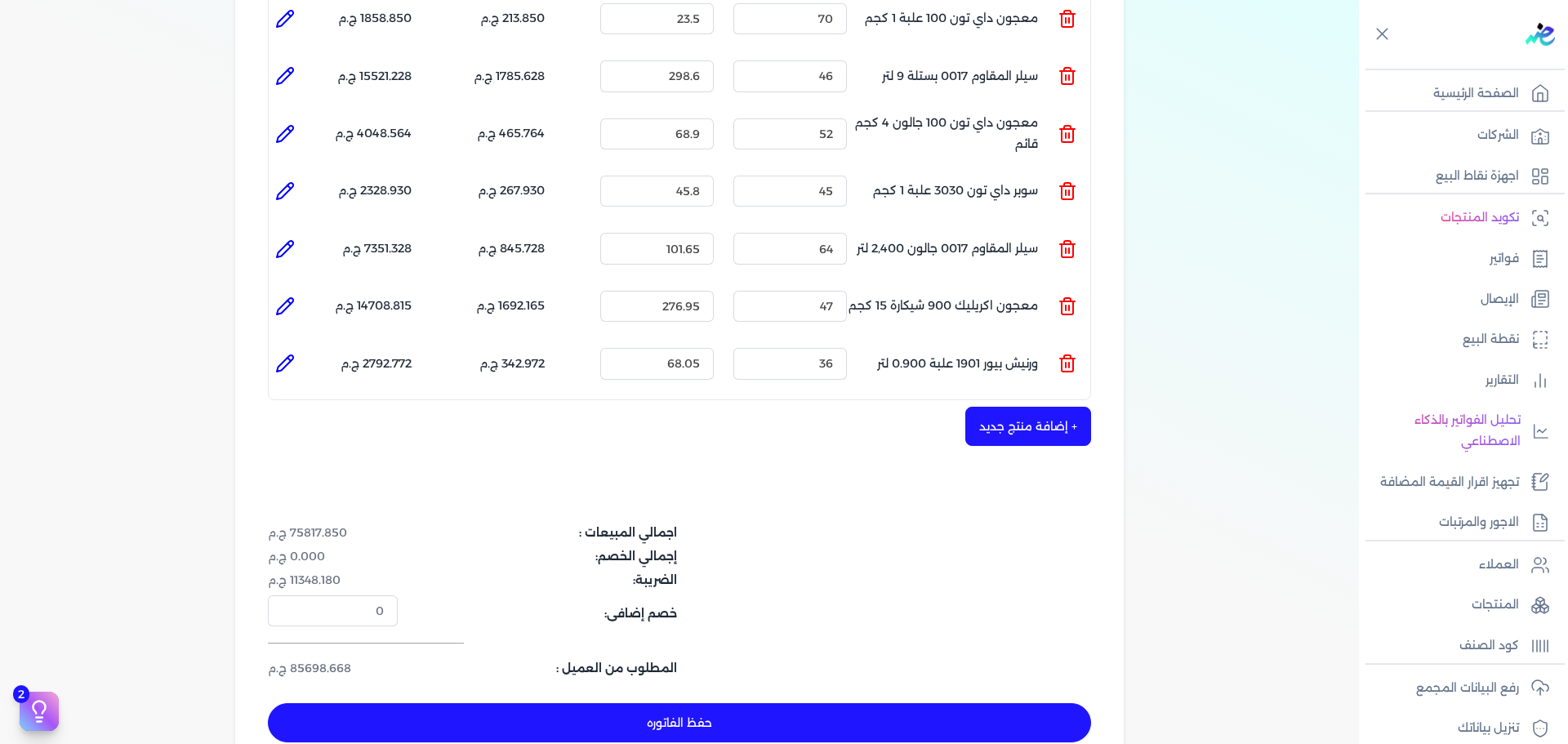
type input "68.05"
type input "36"
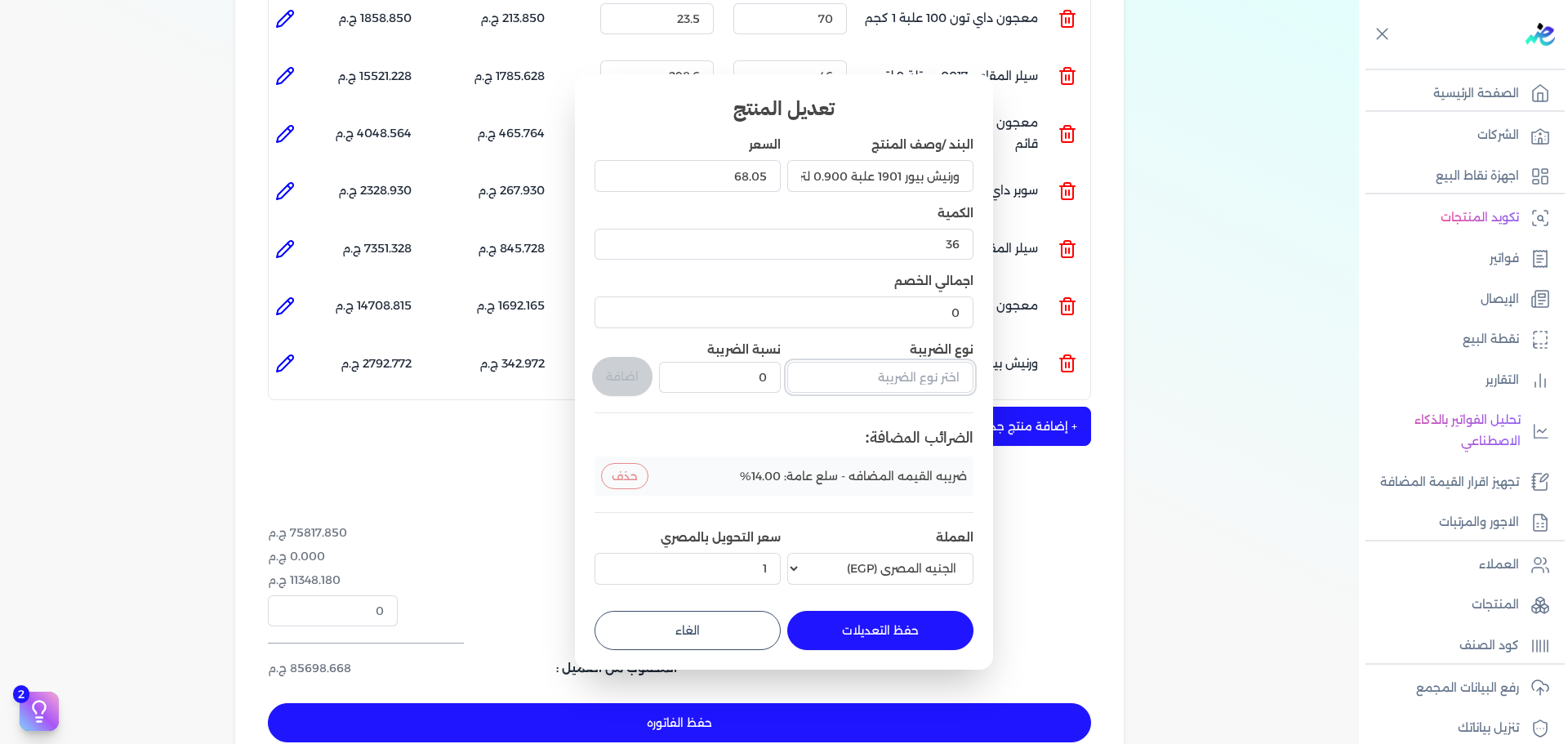
click at [903, 386] on input "text" at bounding box center [880, 378] width 186 height 31
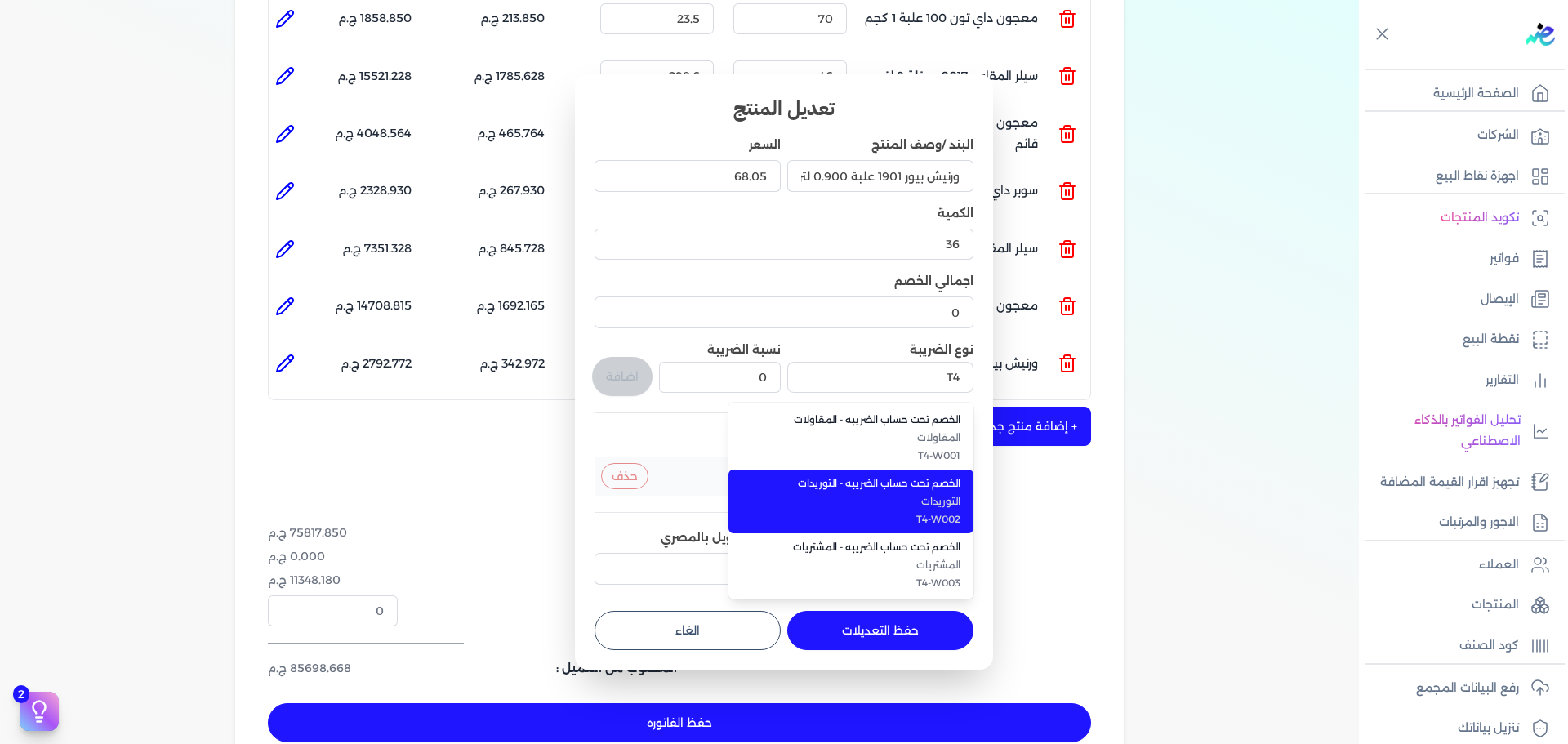
click at [933, 488] on span "الخصم تحت حساب الضريبه - التوريدات" at bounding box center [860, 483] width 199 height 15
type input "الخصم تحت حساب الضريبه - التوريدات"
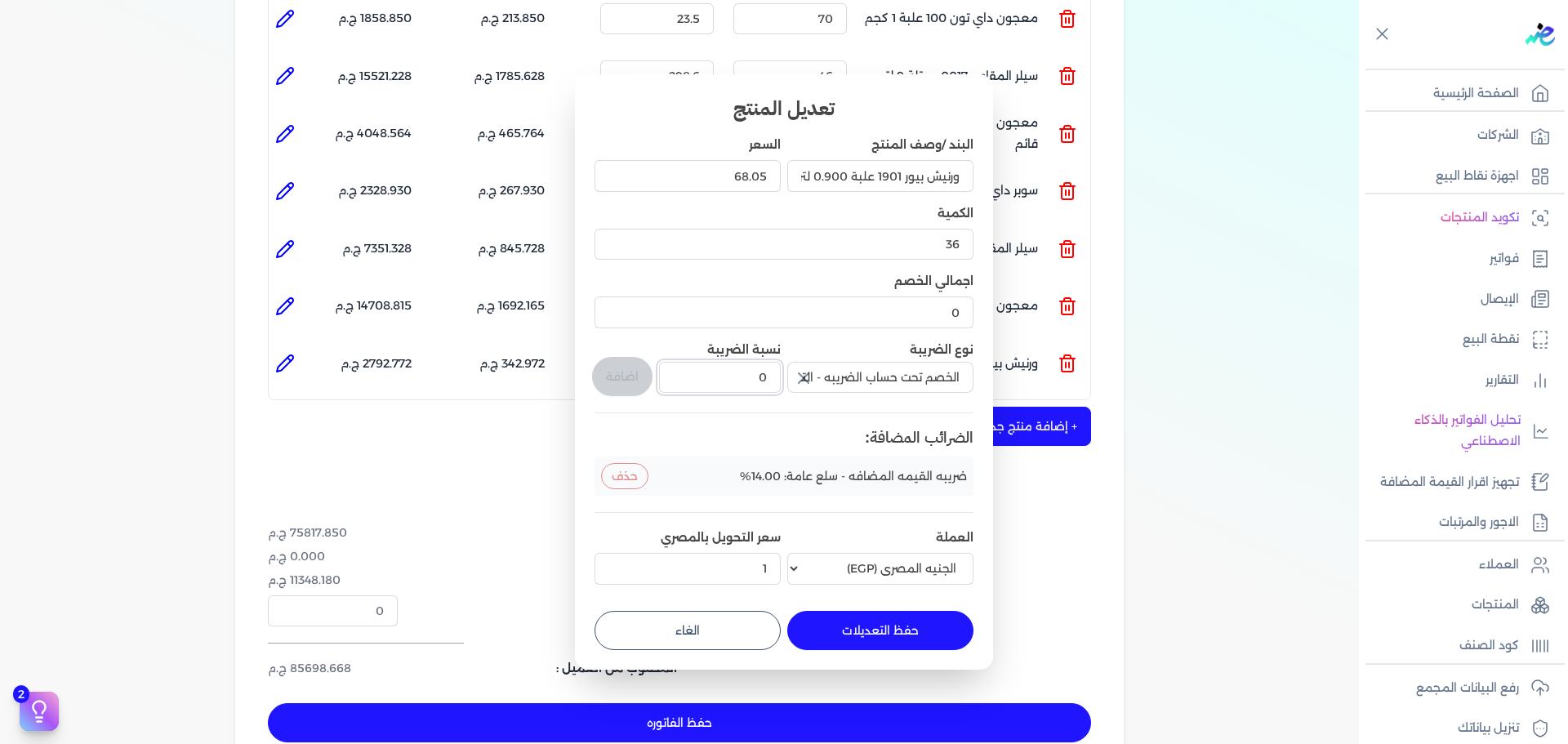
drag, startPoint x: 759, startPoint y: 384, endPoint x: 779, endPoint y: 383, distance: 20.0
click at [779, 383] on input "0" at bounding box center [720, 378] width 121 height 31
type input "1"
click at [628, 383] on button "اضافة" at bounding box center [622, 376] width 61 height 39
type input "0"
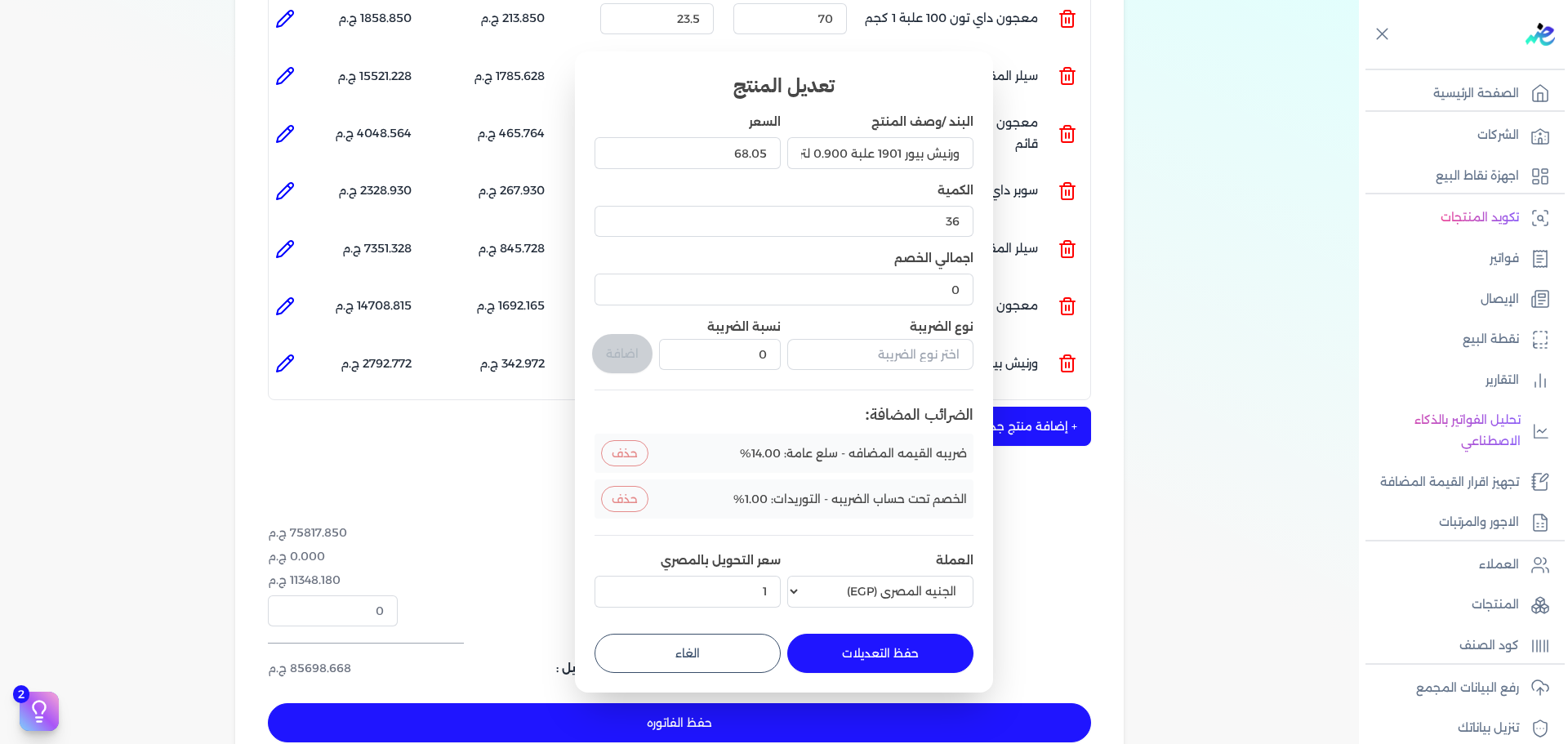
click at [875, 651] on button "حفظ التعديلات" at bounding box center [880, 652] width 186 height 39
type input "0"
type input "1"
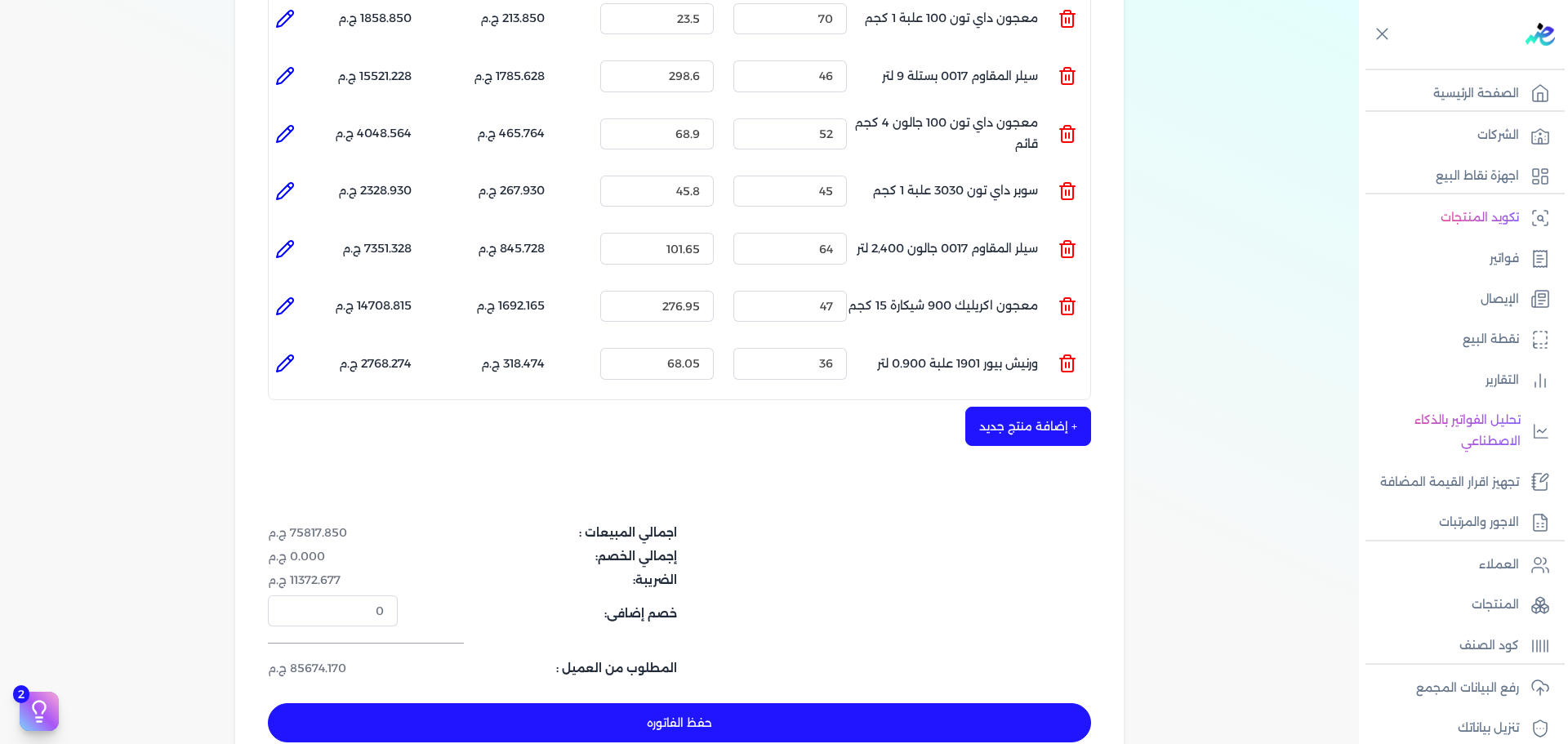
click at [1009, 407] on button "+ إضافة منتج جديد" at bounding box center [1027, 425] width 126 height 39
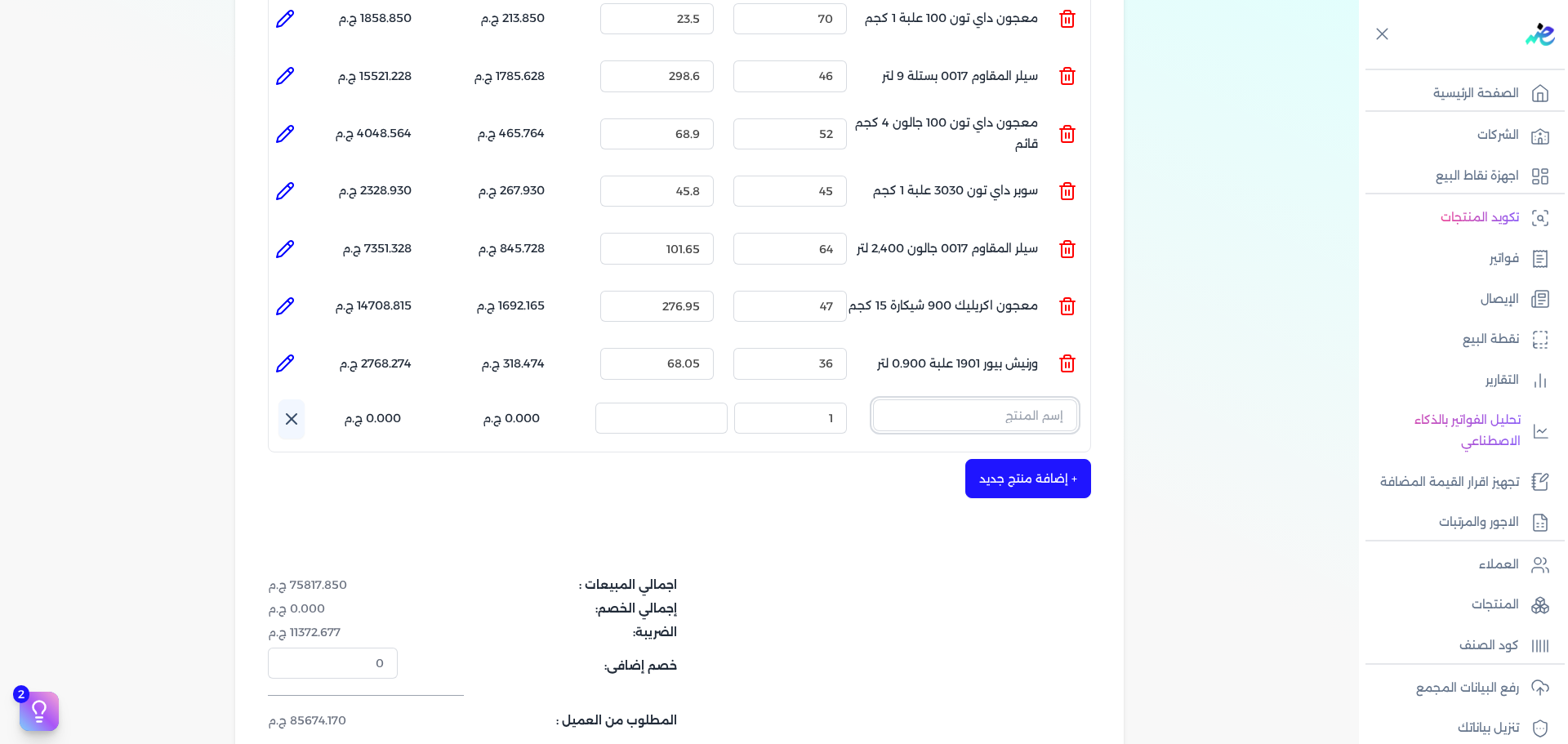
click at [1001, 399] on input "text" at bounding box center [975, 415] width 204 height 31
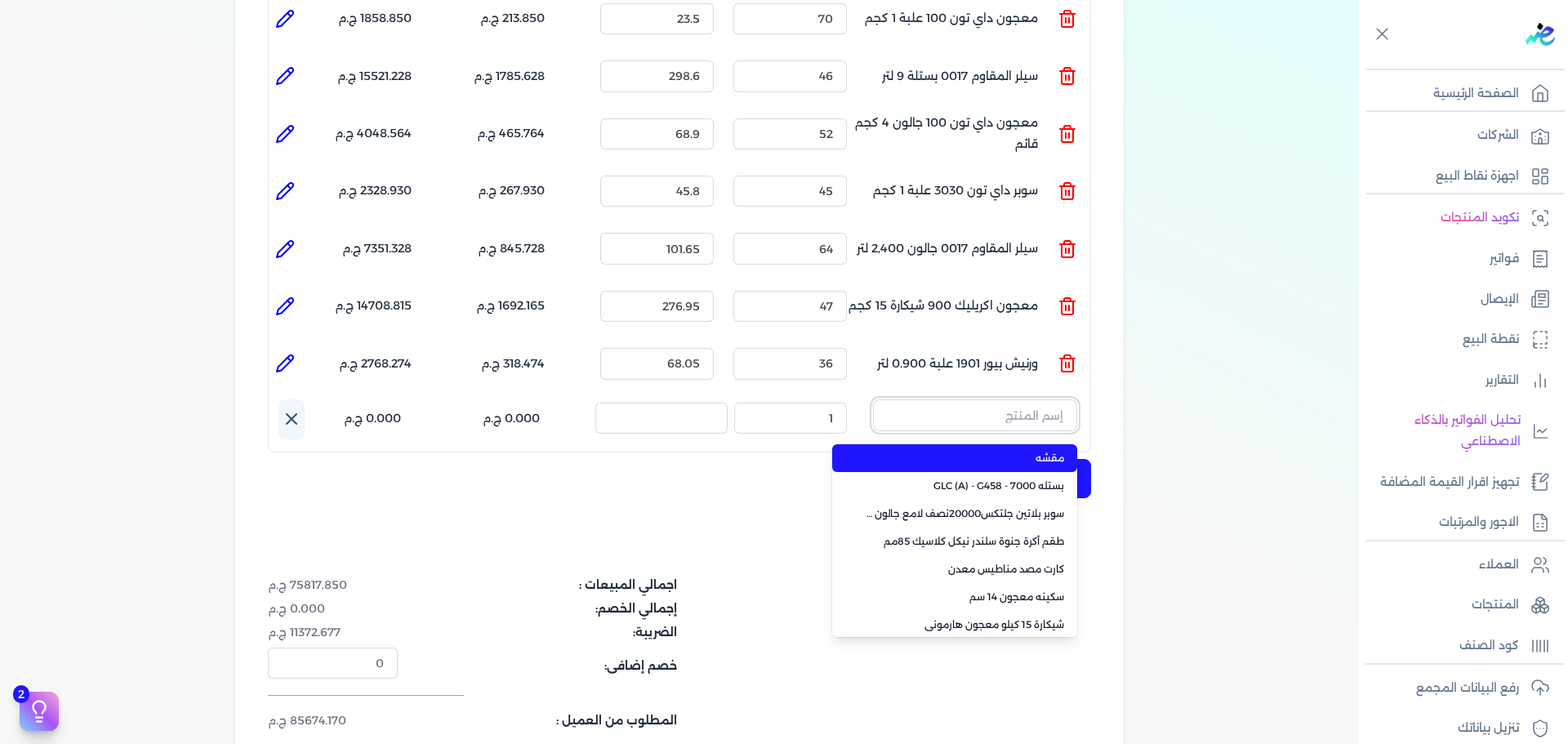
paste input ""FENOMASTIC MYHOME SMT SK BS A 9L ""
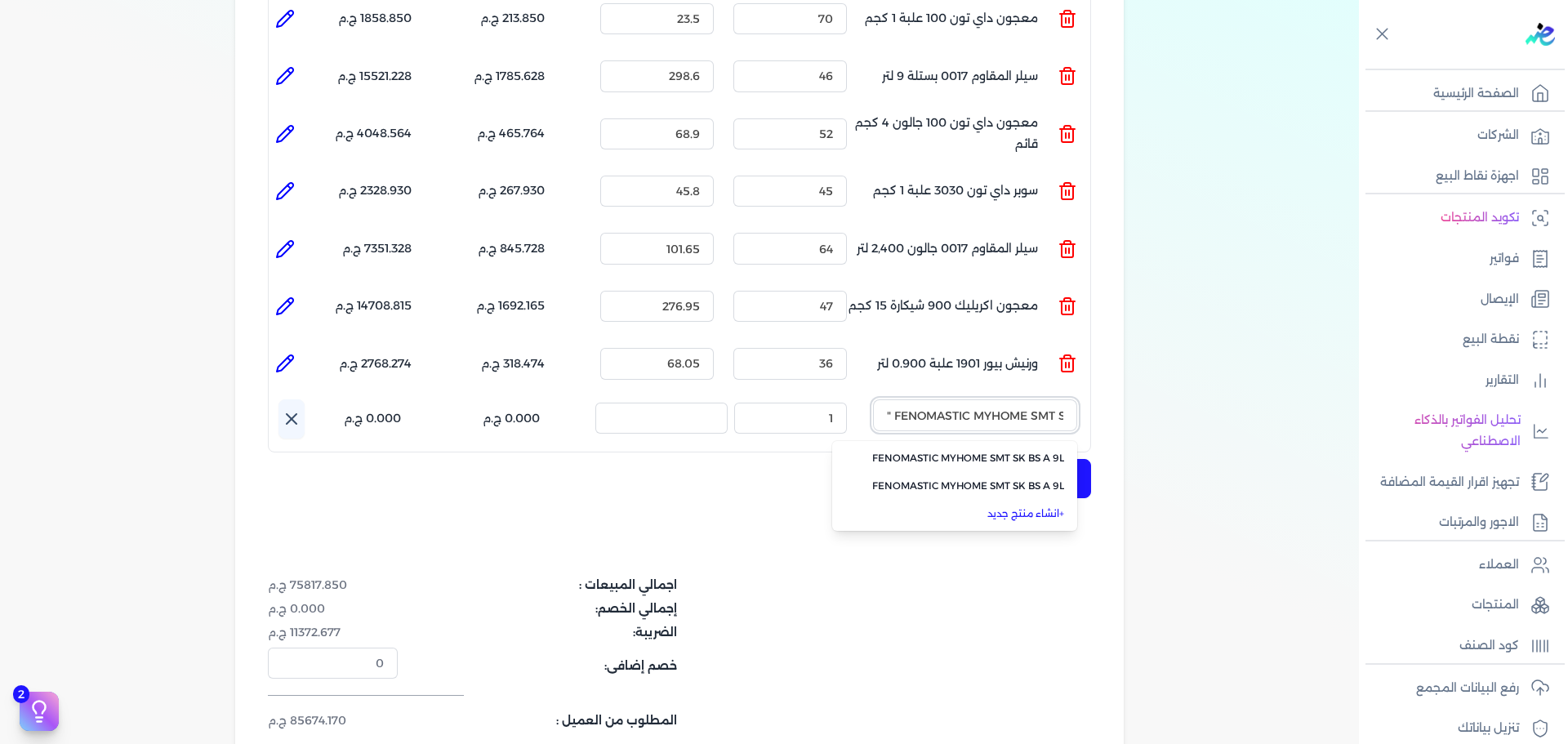
click at [888, 399] on input ""FENOMASTIC MYHOME SMT SK BS A 9L "" at bounding box center [975, 415] width 204 height 31
click at [1069, 399] on input ""FENOMASTIC MYHOME SMT SK BS A 9L" at bounding box center [975, 415] width 204 height 31
type input "FENOMASTIC MYHOME SMT SK BS A 9L"
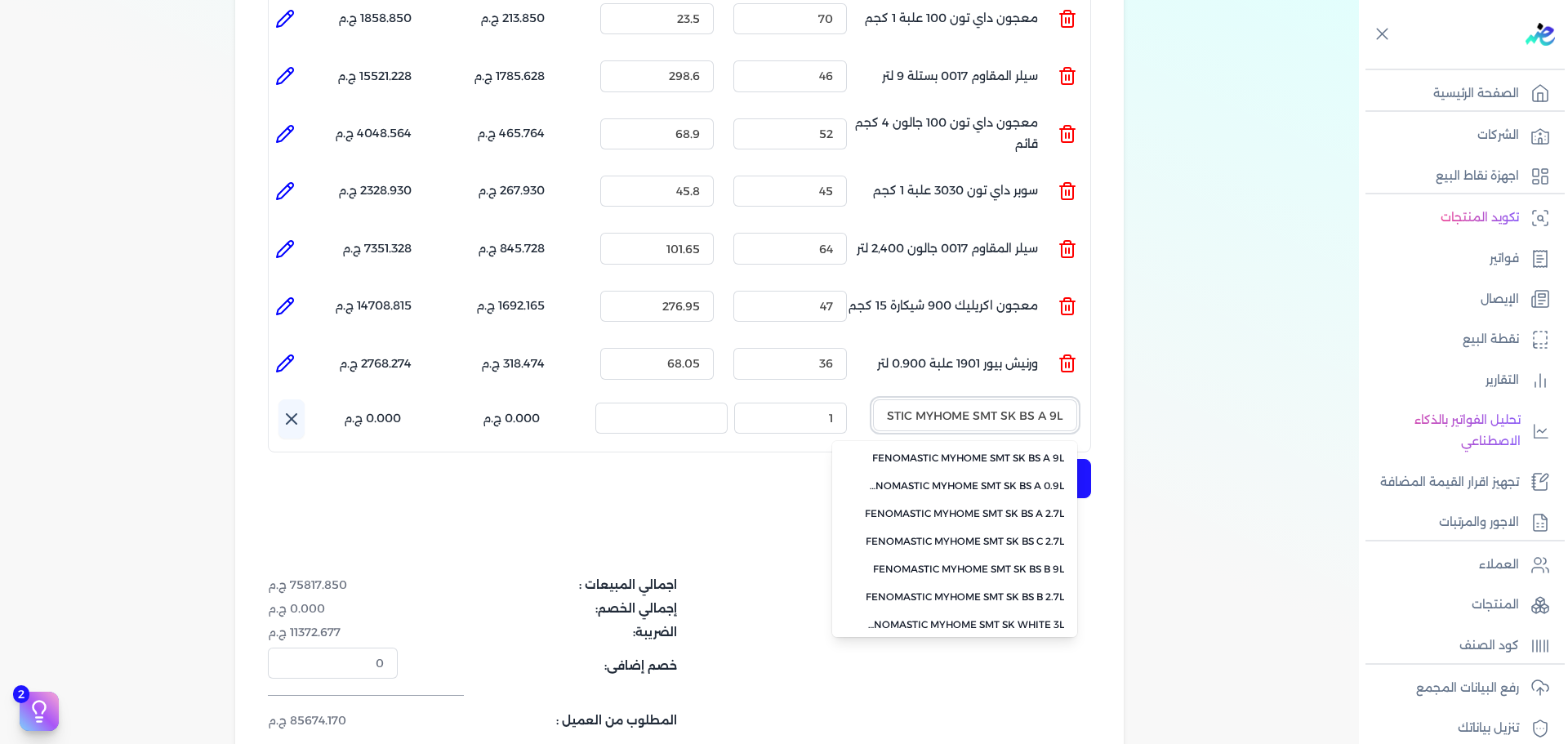
click at [910, 399] on input "FENOMASTIC MYHOME SMT SK BS A 9L" at bounding box center [975, 415] width 204 height 31
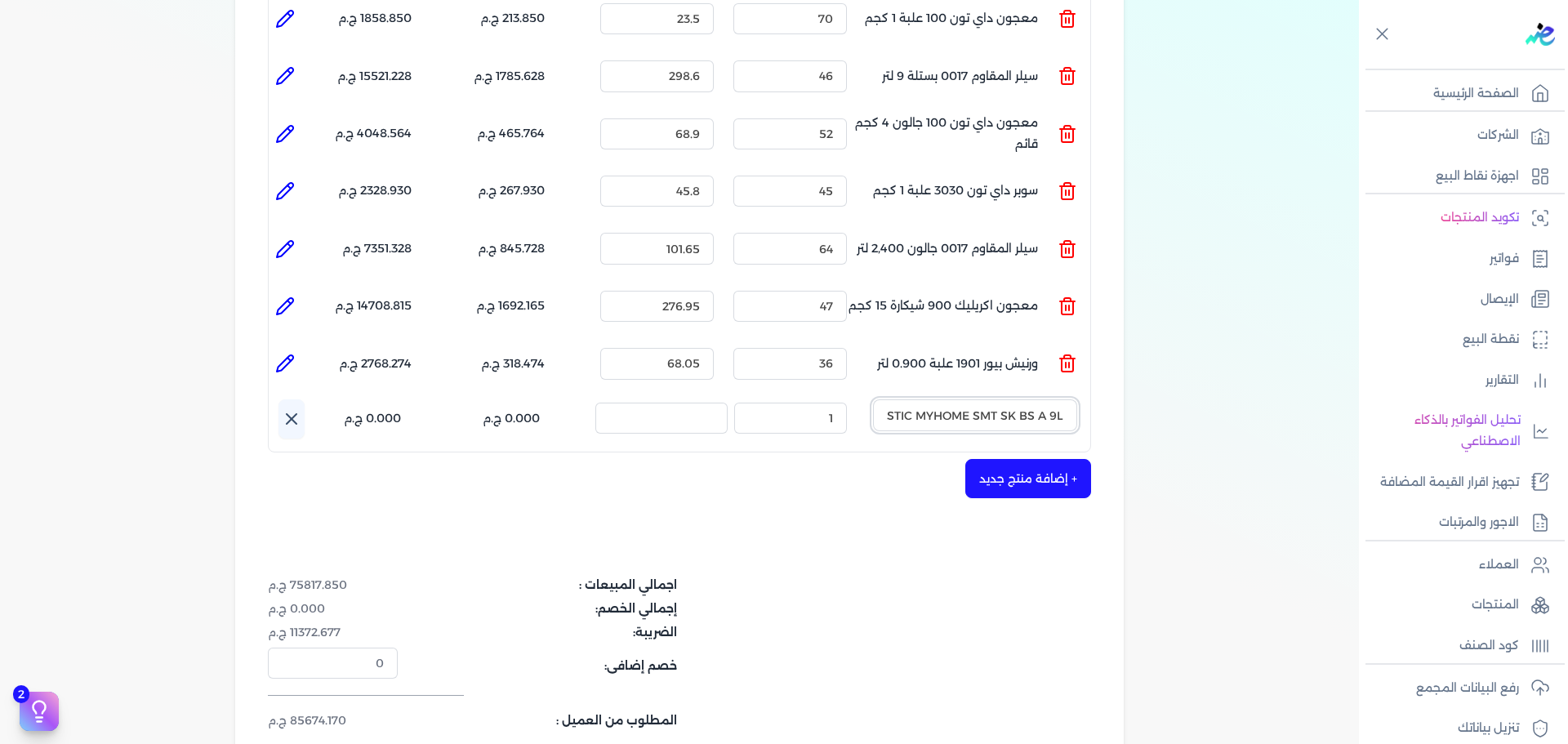
click at [910, 399] on input "FENOMASTIC MYHOME SMT SK BS A 9L" at bounding box center [975, 415] width 204 height 31
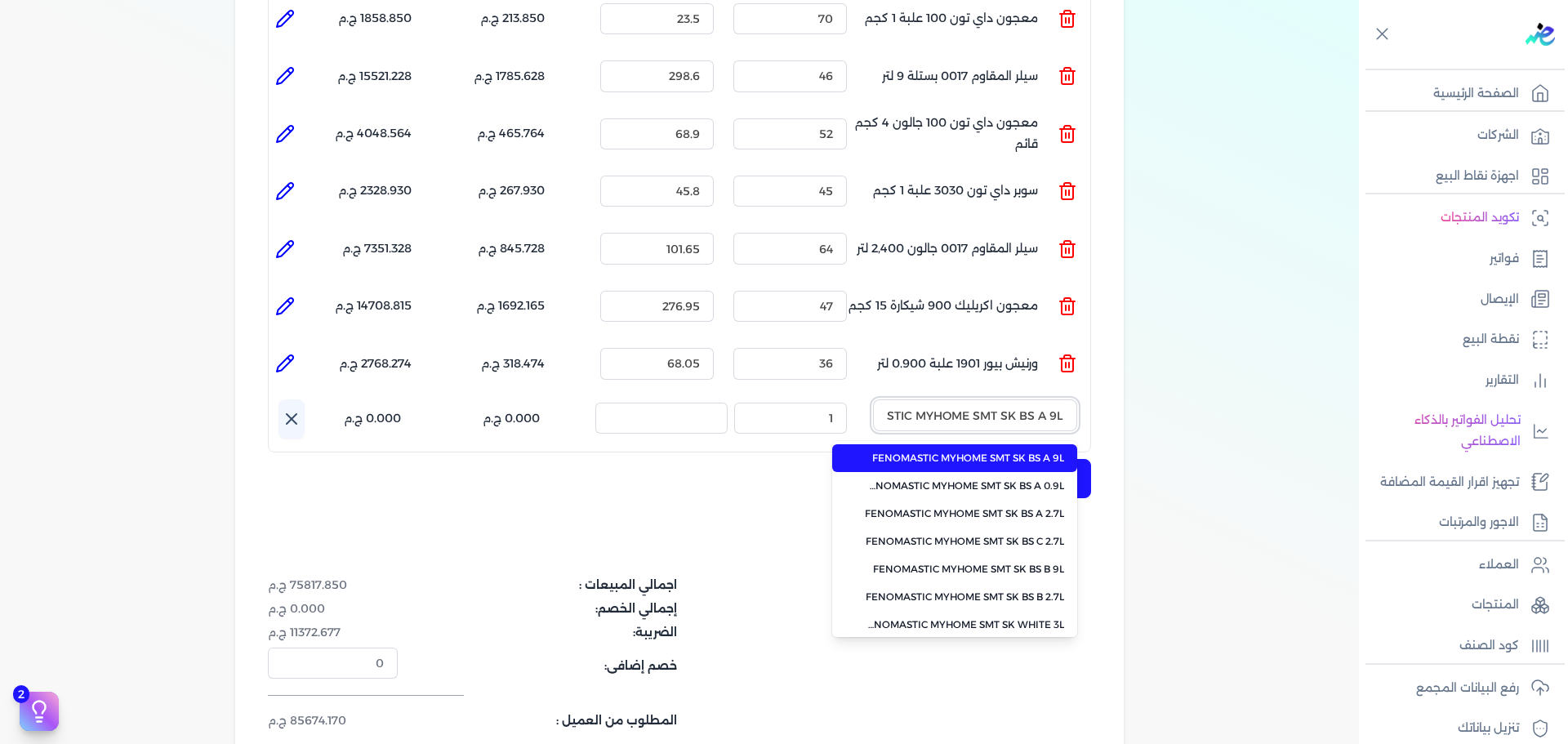
click at [910, 399] on input "FENOMASTIC MYHOME SMT SK BS A 9L" at bounding box center [975, 415] width 204 height 31
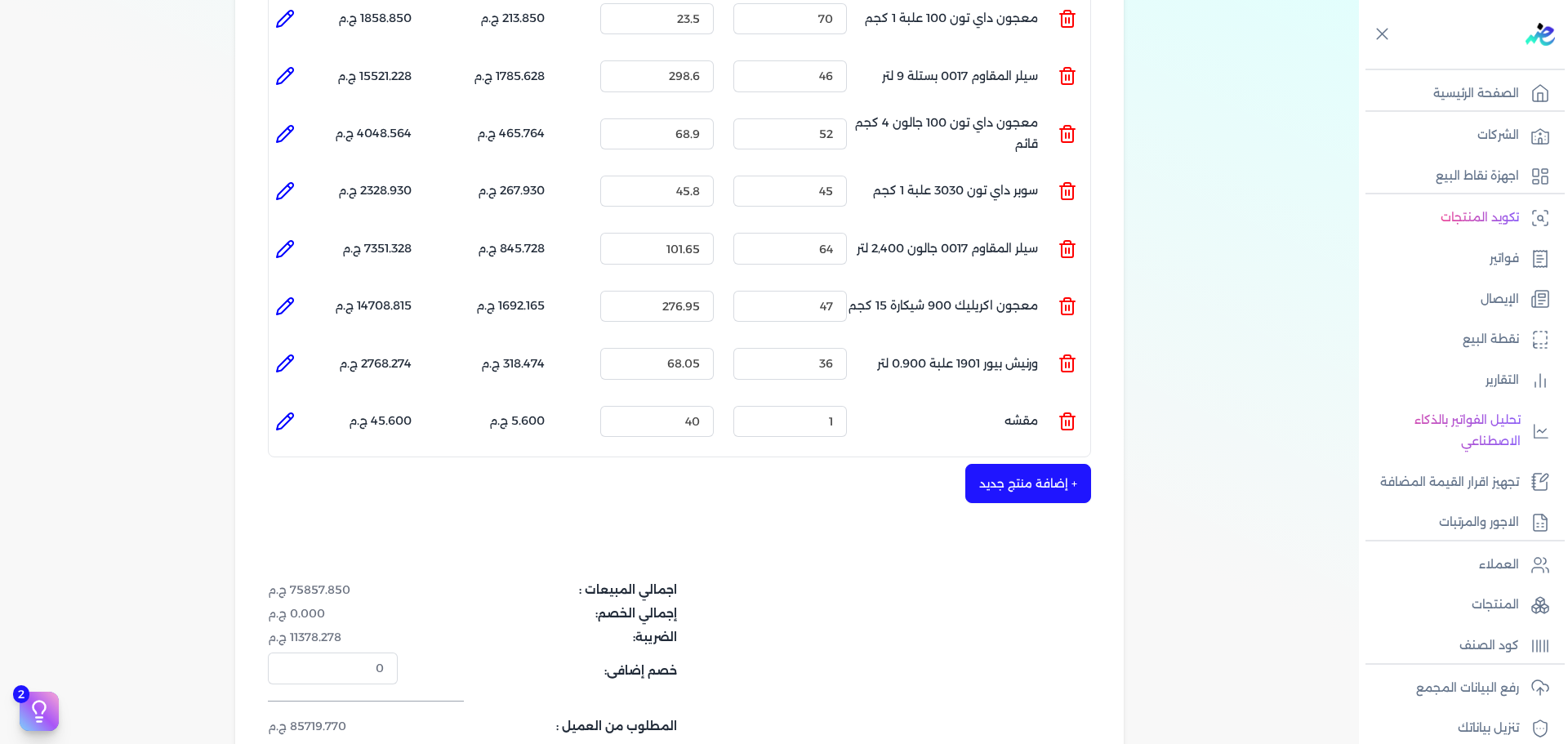
click at [1059, 399] on ul "المنتج : مقشه الكمية : 1 السعر : 40 الضريبه : 5.600 ج.م الإجمالي : 45.600 ج.م" at bounding box center [679, 421] width 821 height 44
click at [1067, 411] on icon at bounding box center [1067, 421] width 20 height 20
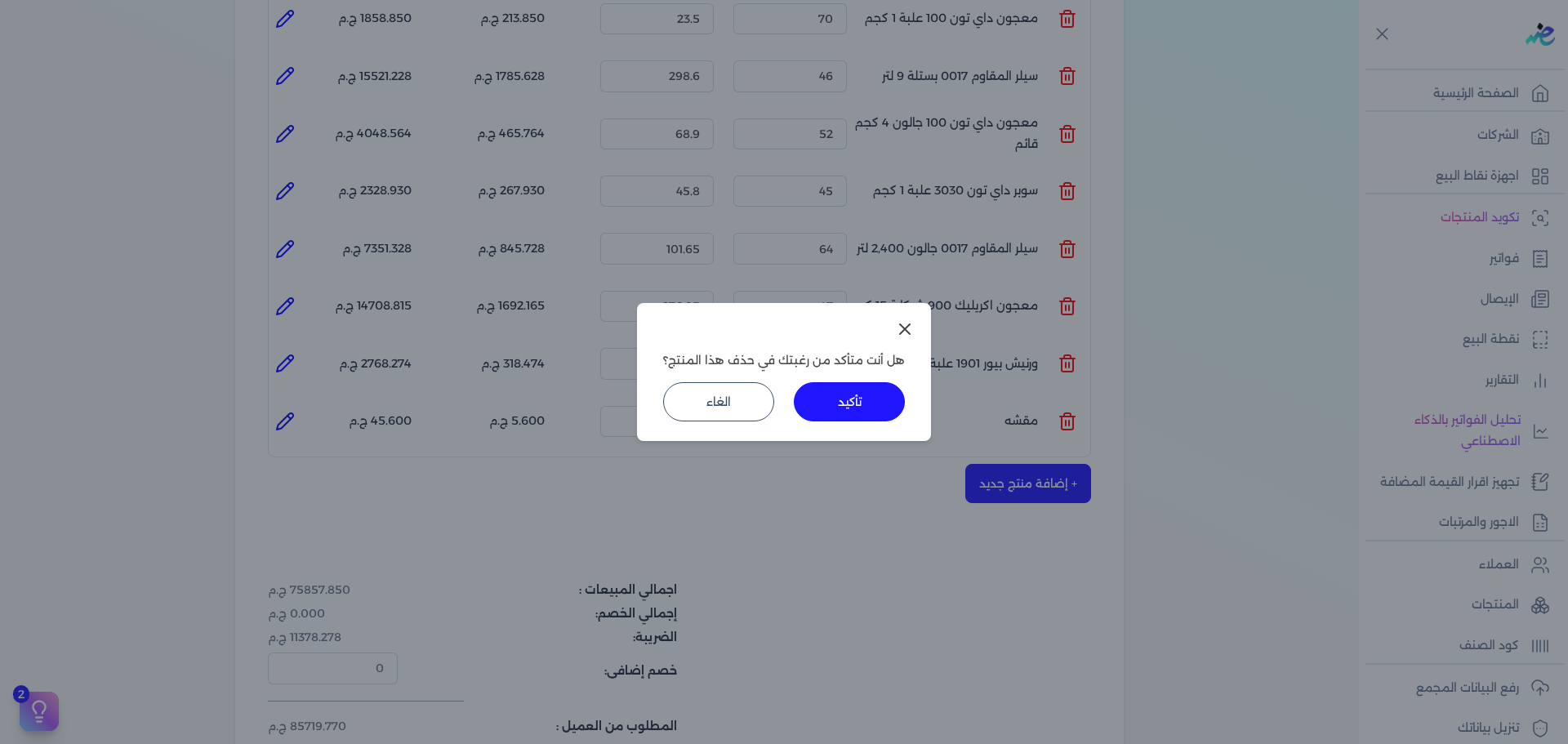
click at [889, 415] on button "تأكيد" at bounding box center [849, 401] width 111 height 39
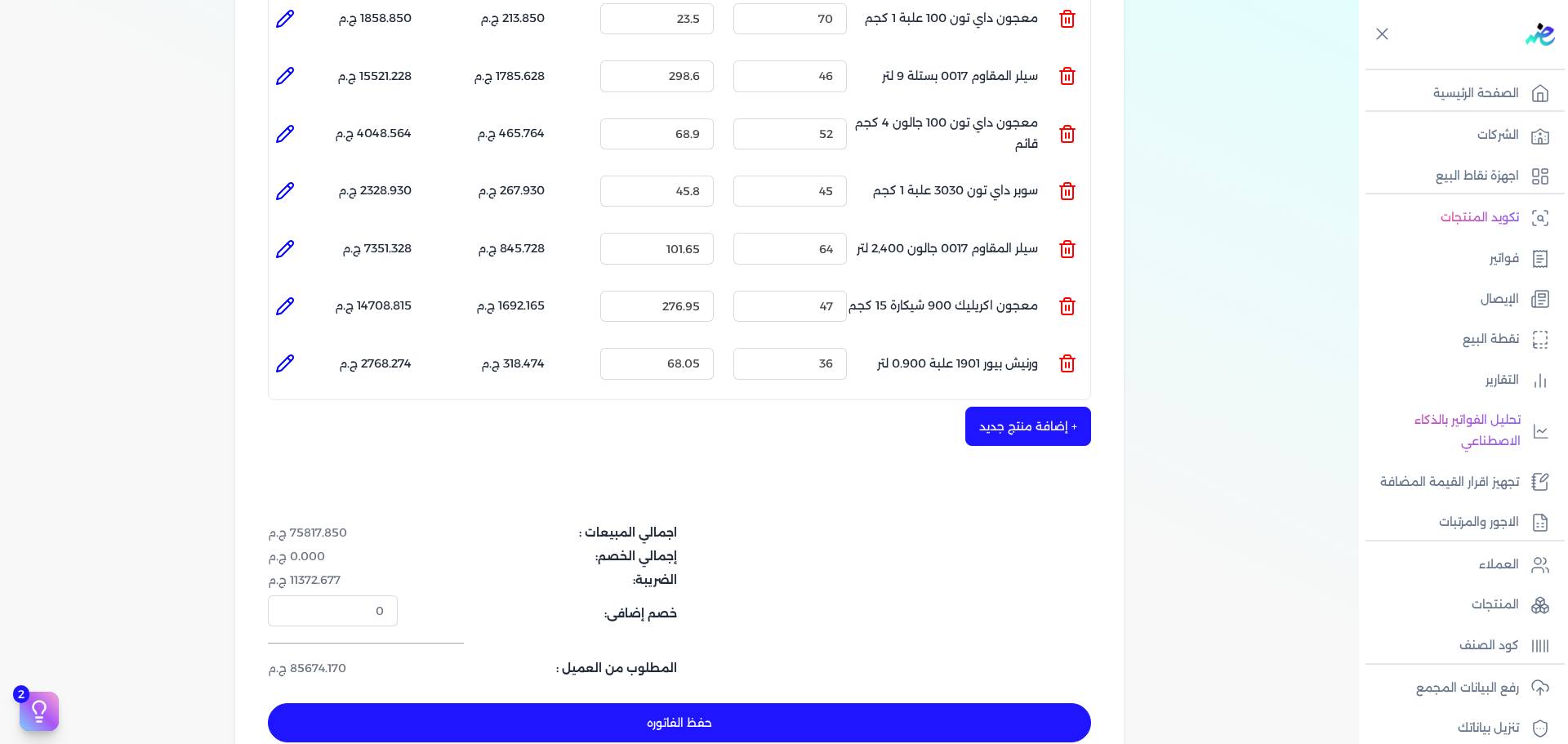
click at [1045, 406] on button "+ إضافة منتج جديد" at bounding box center [1027, 425] width 126 height 39
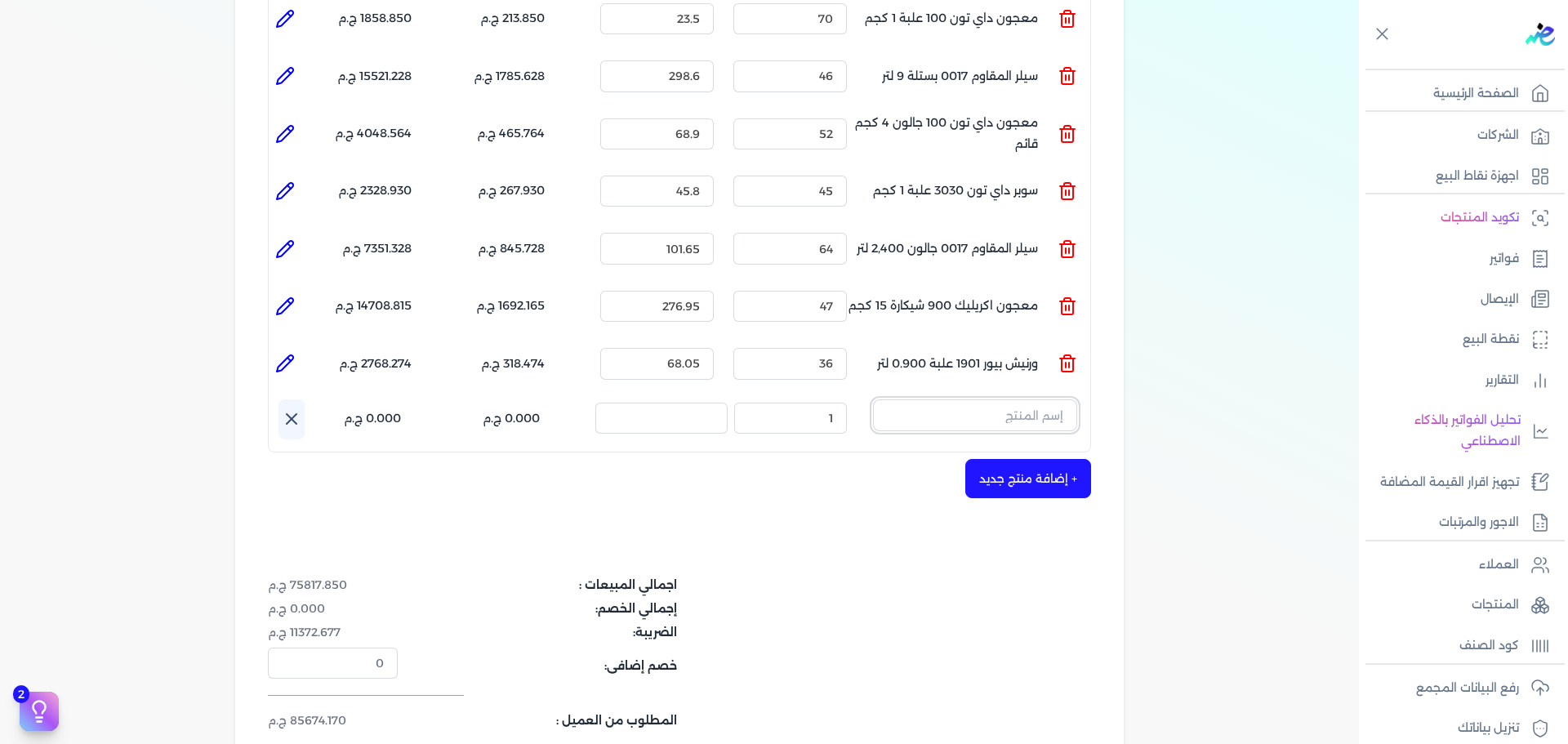
click at [1038, 399] on input "text" at bounding box center [975, 415] width 204 height 31
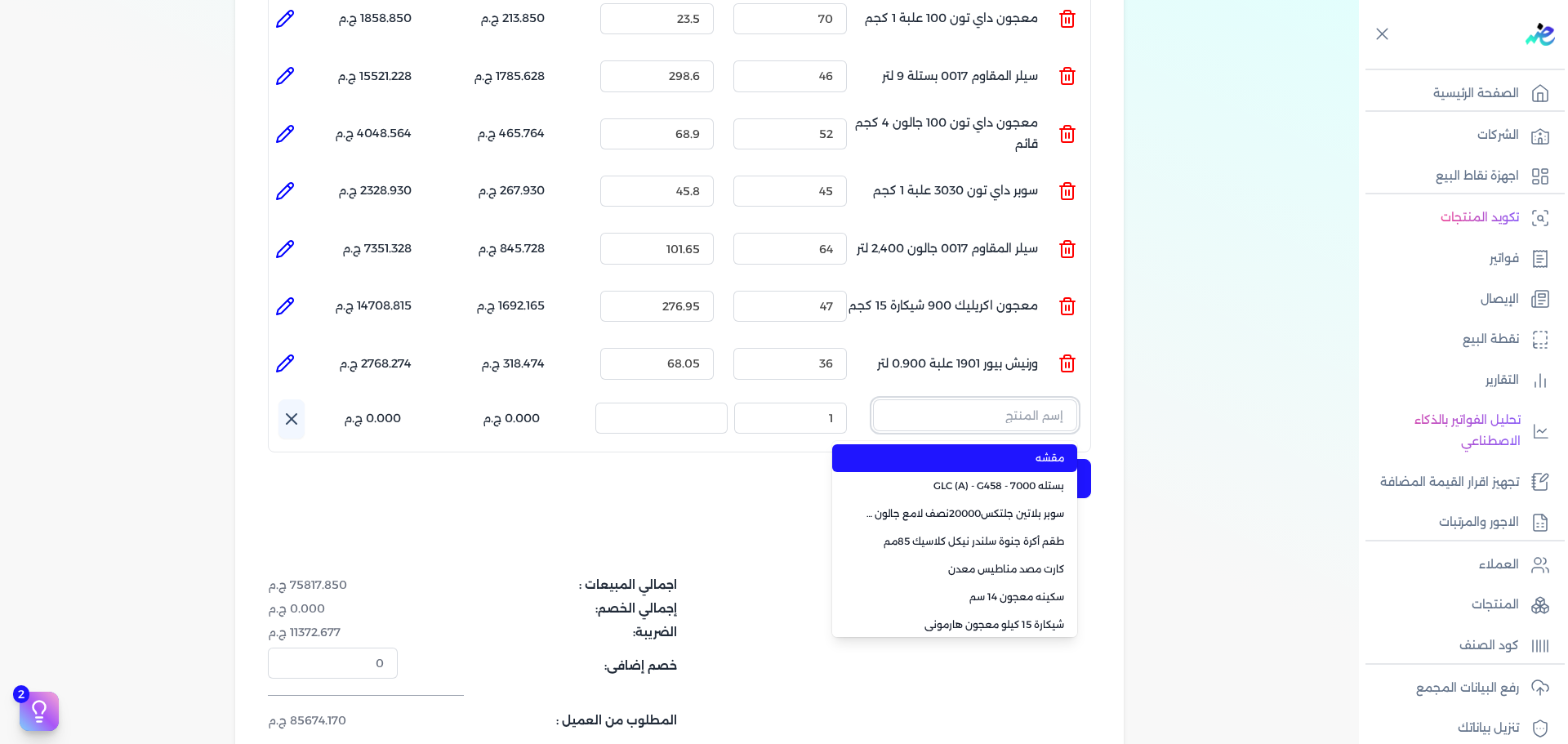
paste input "FENOMASTIC MYHOME SMT SK BS A 9L"
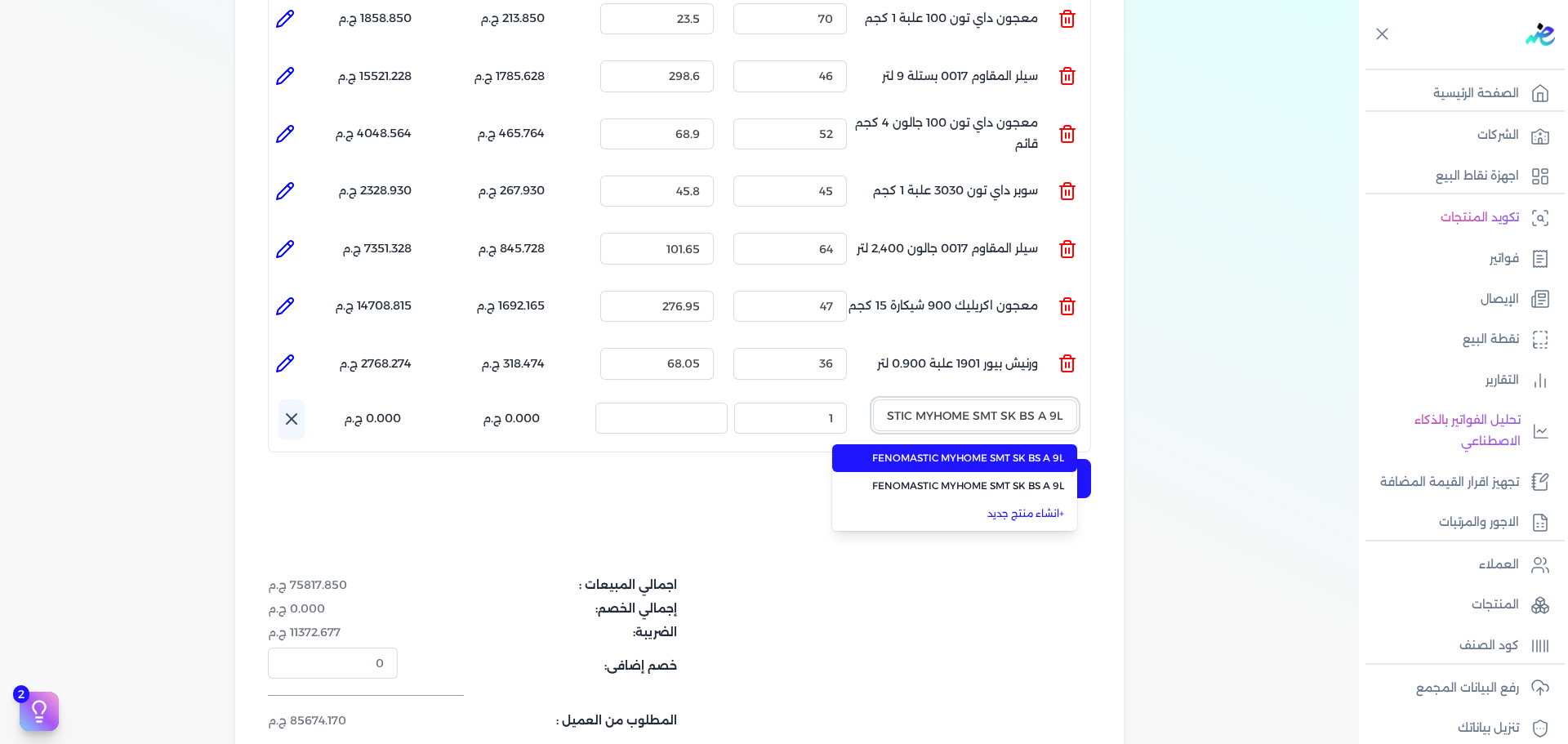
scroll to position [0, -50]
type input "FENOMASTIC MYHOME SMT SK BS A 9L"
click at [1031, 450] on span "FENOMASTIC MYHOME SMT SK BS A 9L" at bounding box center [964, 457] width 199 height 15
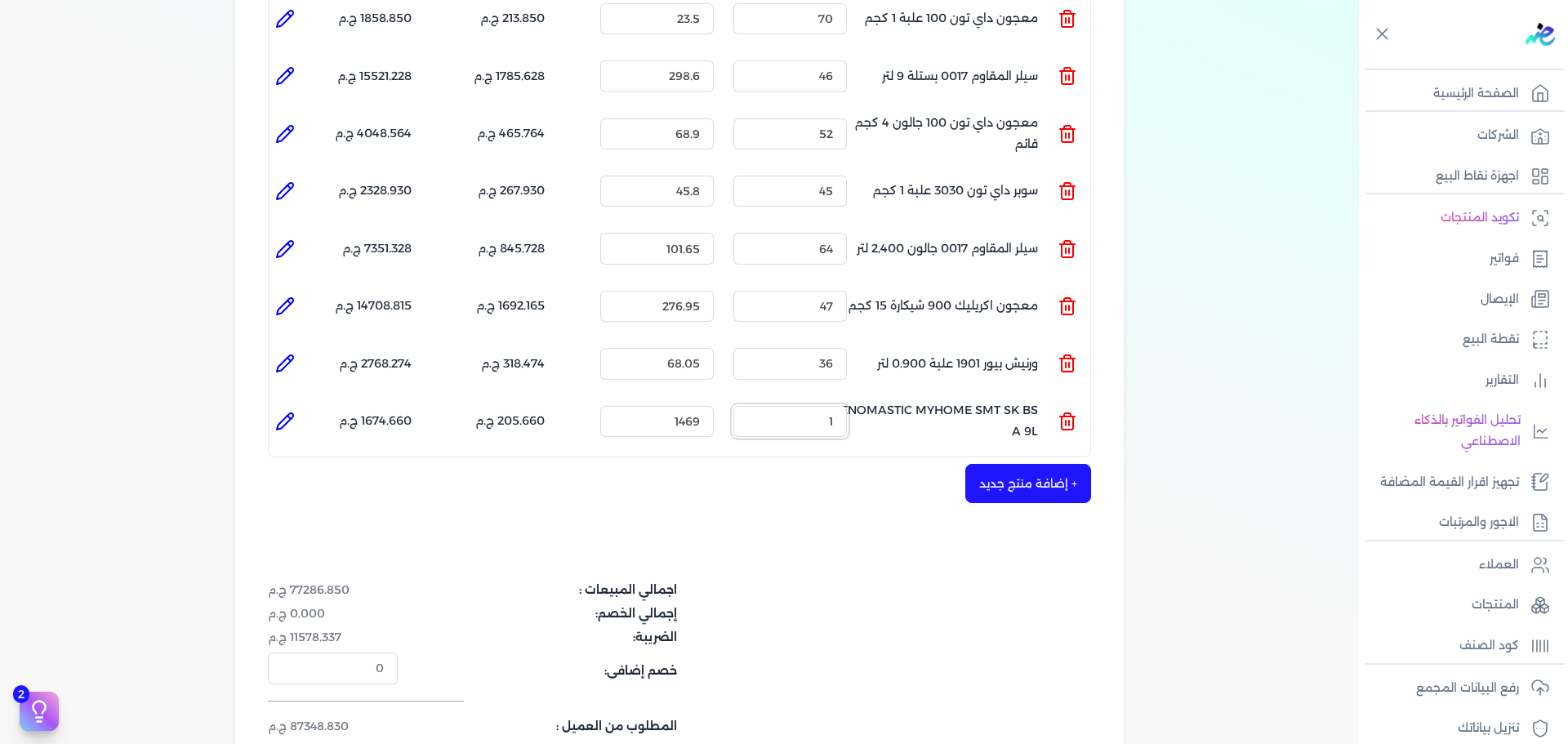
drag, startPoint x: 945, startPoint y: 402, endPoint x: 1046, endPoint y: 402, distance: 101.0
click at [1046, 402] on ul "المنتج : FENOMASTIC MYHOME SMT SK BS A 9L الكمية : 1 السعر : 1469 الضريبه : 205…" at bounding box center [679, 421] width 821 height 44
type input "25"
click at [287, 405] on li at bounding box center [285, 422] width 33 height 33
type input "FENOMASTIC MYHOME SMT SK BS A 9L"
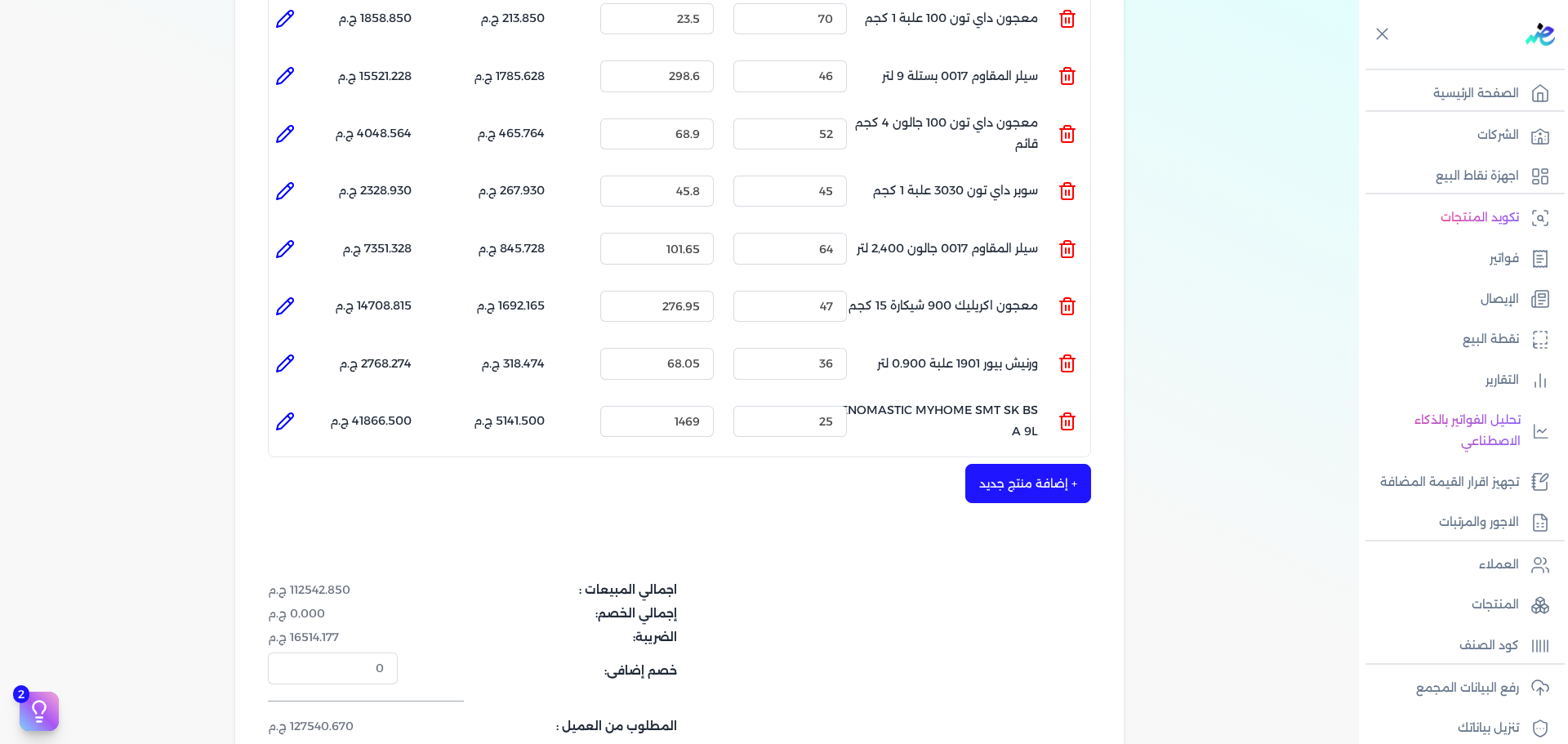
type input "1469"
type input "25"
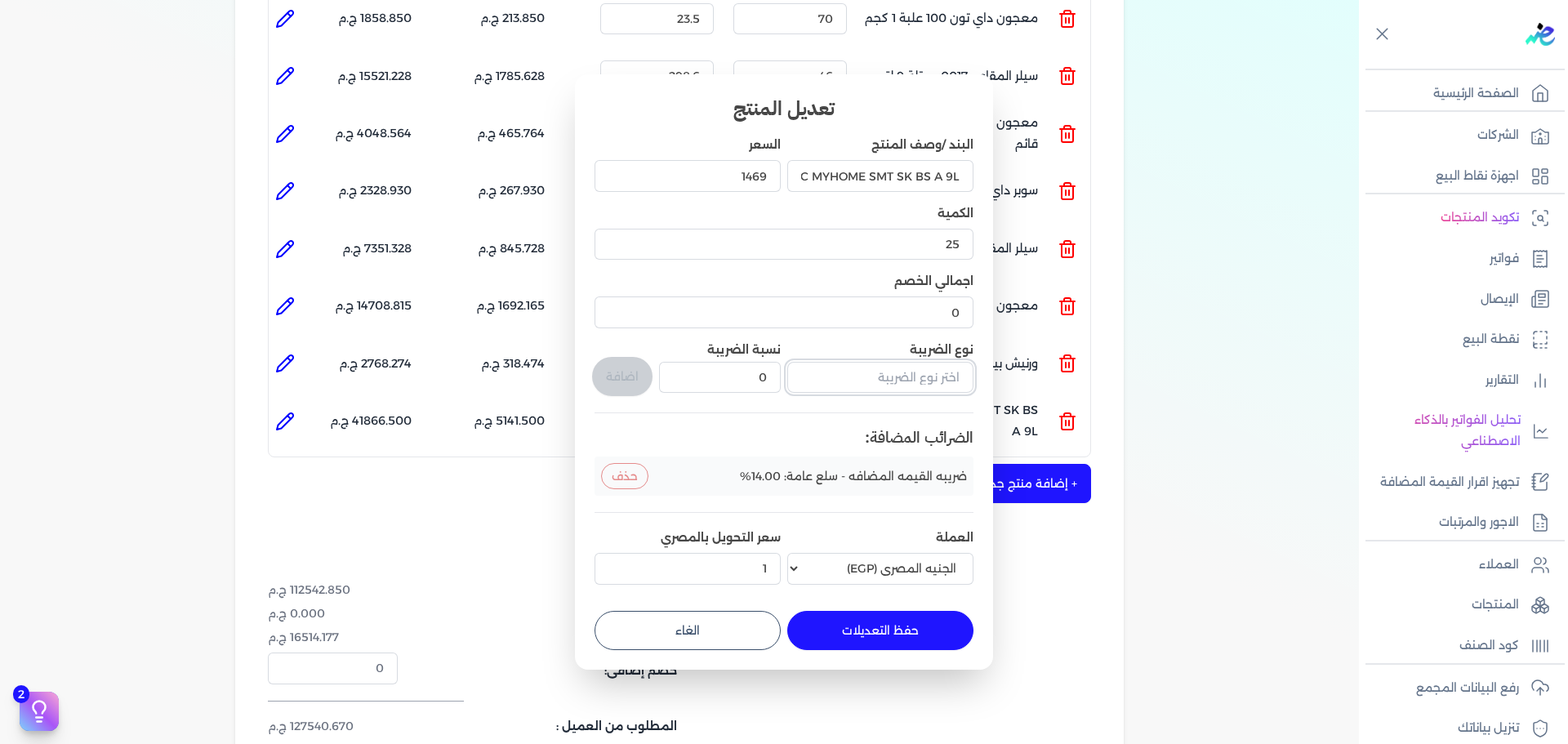
click at [891, 377] on input "text" at bounding box center [880, 378] width 186 height 31
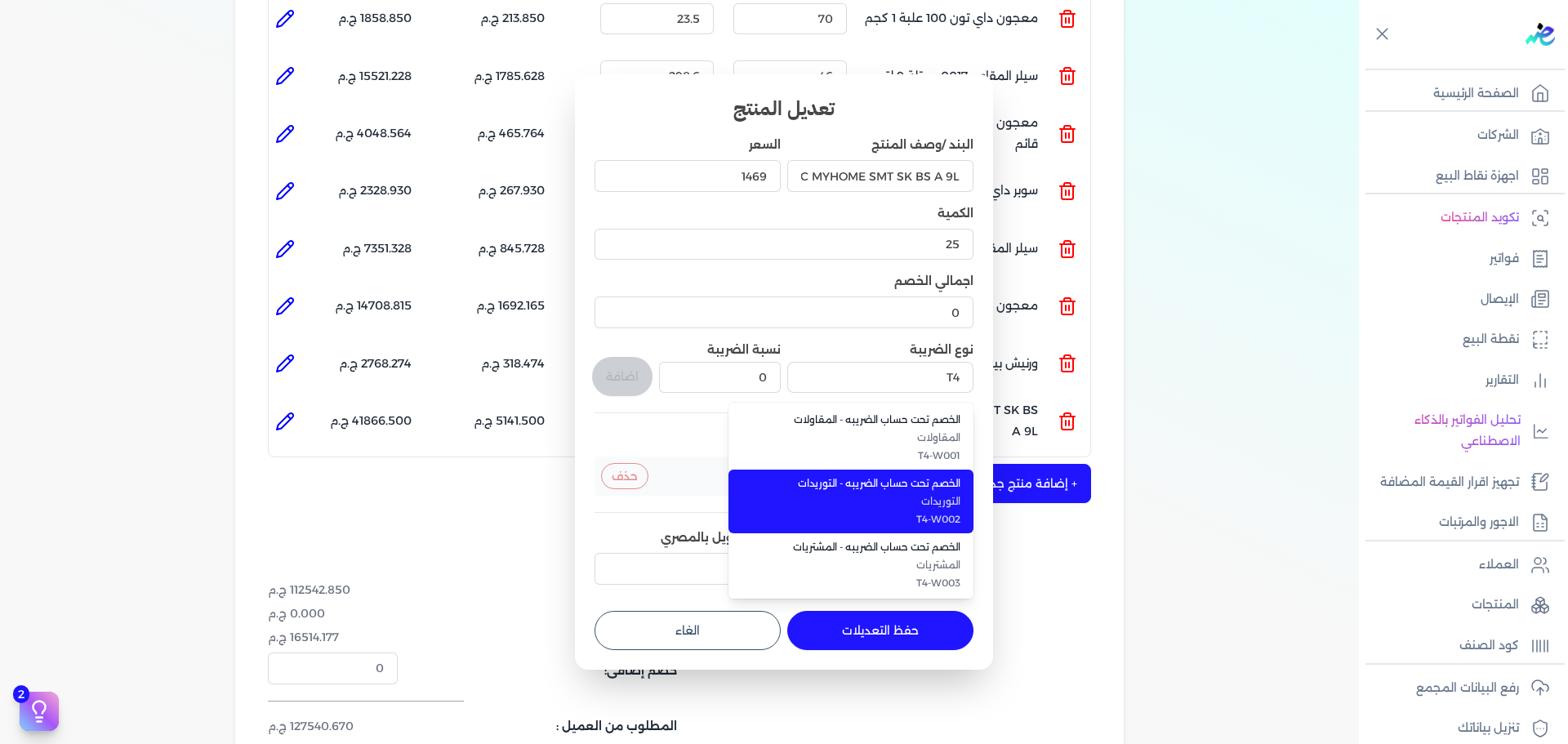
click at [905, 491] on li "الخصم تحت حساب الضريبه - التوريدات التوريدات T4-W002" at bounding box center [851, 501] width 245 height 64
type input "الخصم تحت حساب الضريبه - التوريدات"
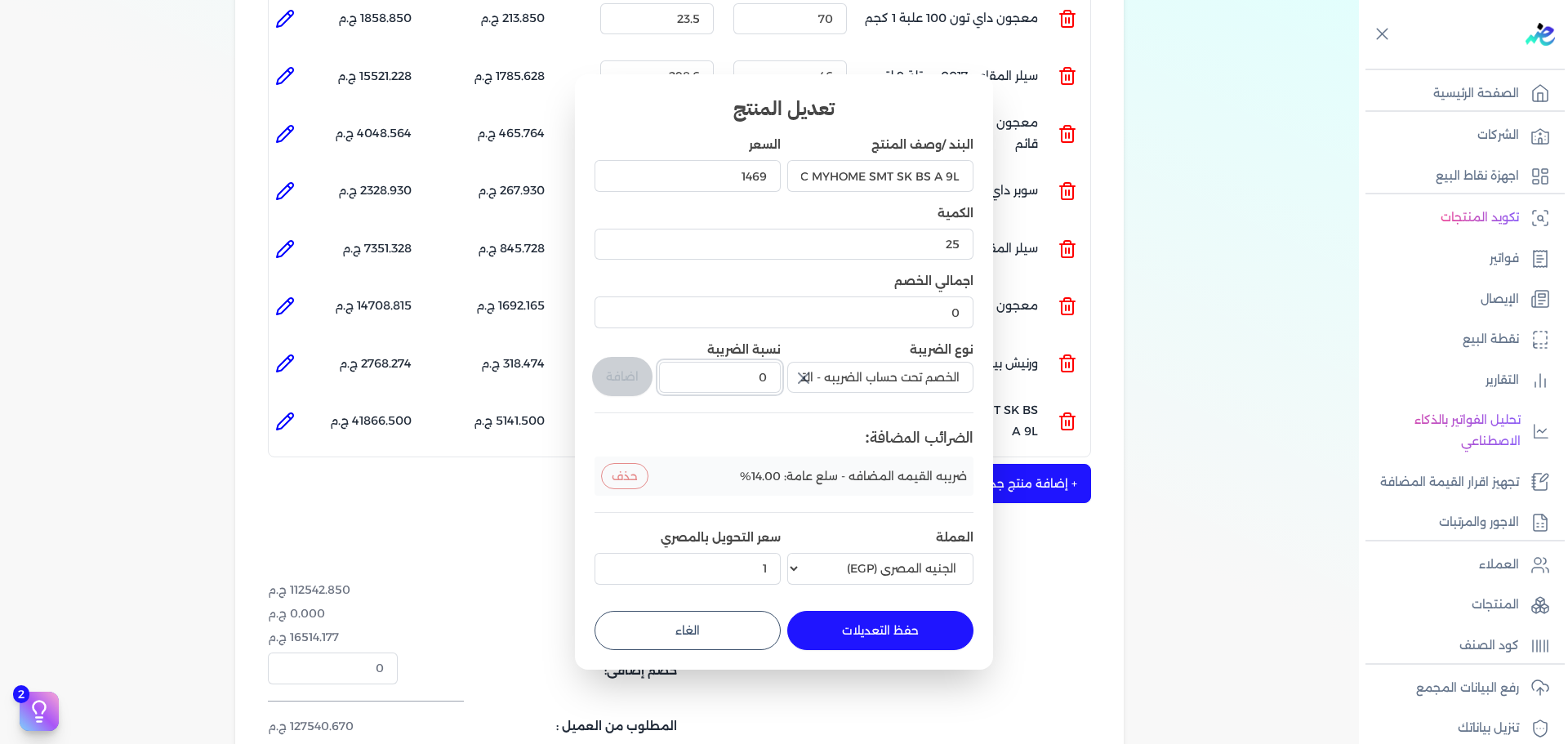
drag, startPoint x: 743, startPoint y: 390, endPoint x: 777, endPoint y: 385, distance: 34.4
click at [776, 385] on input "0" at bounding box center [720, 378] width 121 height 31
type input "1"
click at [625, 378] on button "اضافة" at bounding box center [622, 376] width 61 height 39
type input "0"
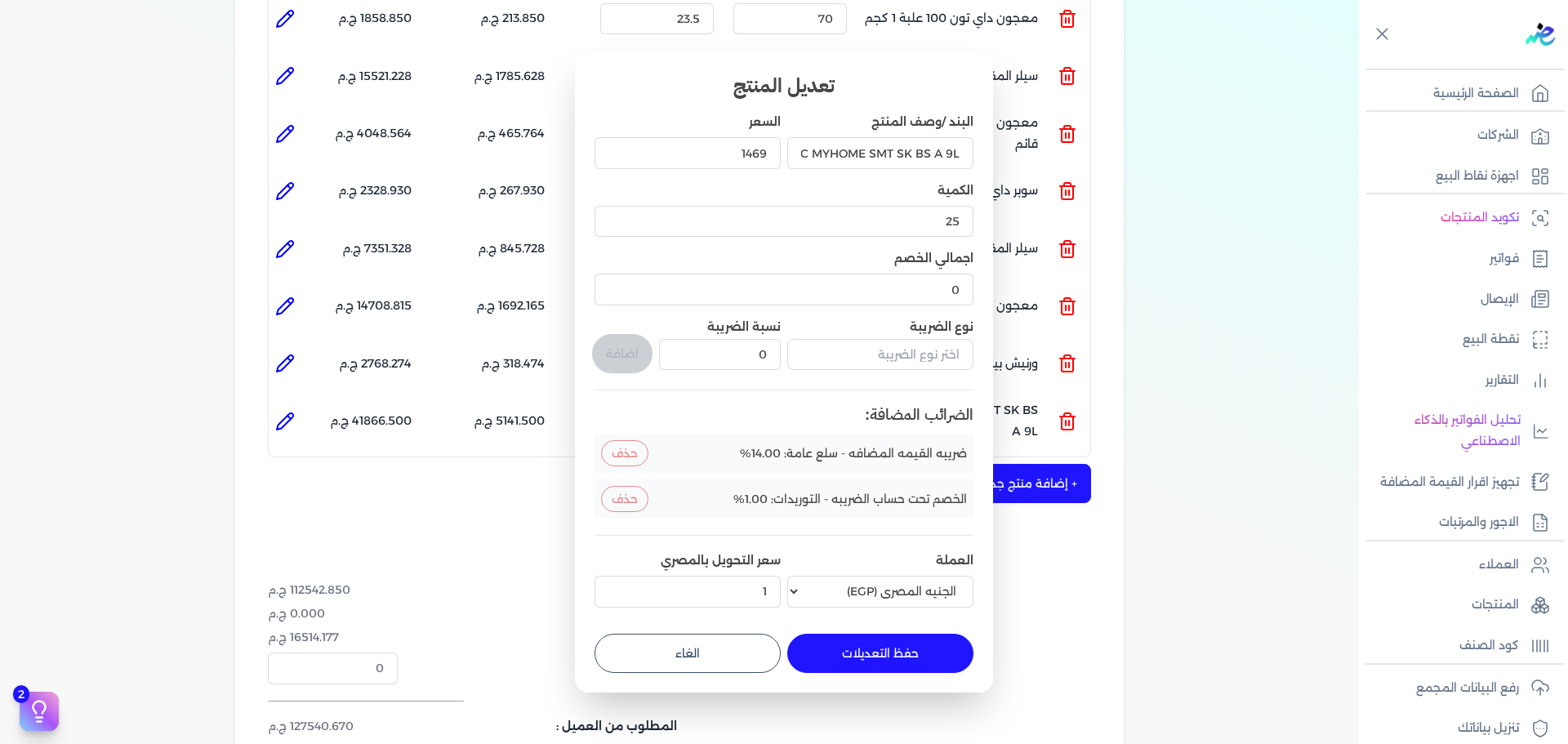
click at [863, 643] on button "حفظ التعديلات" at bounding box center [880, 652] width 186 height 39
type input "0"
type input "1"
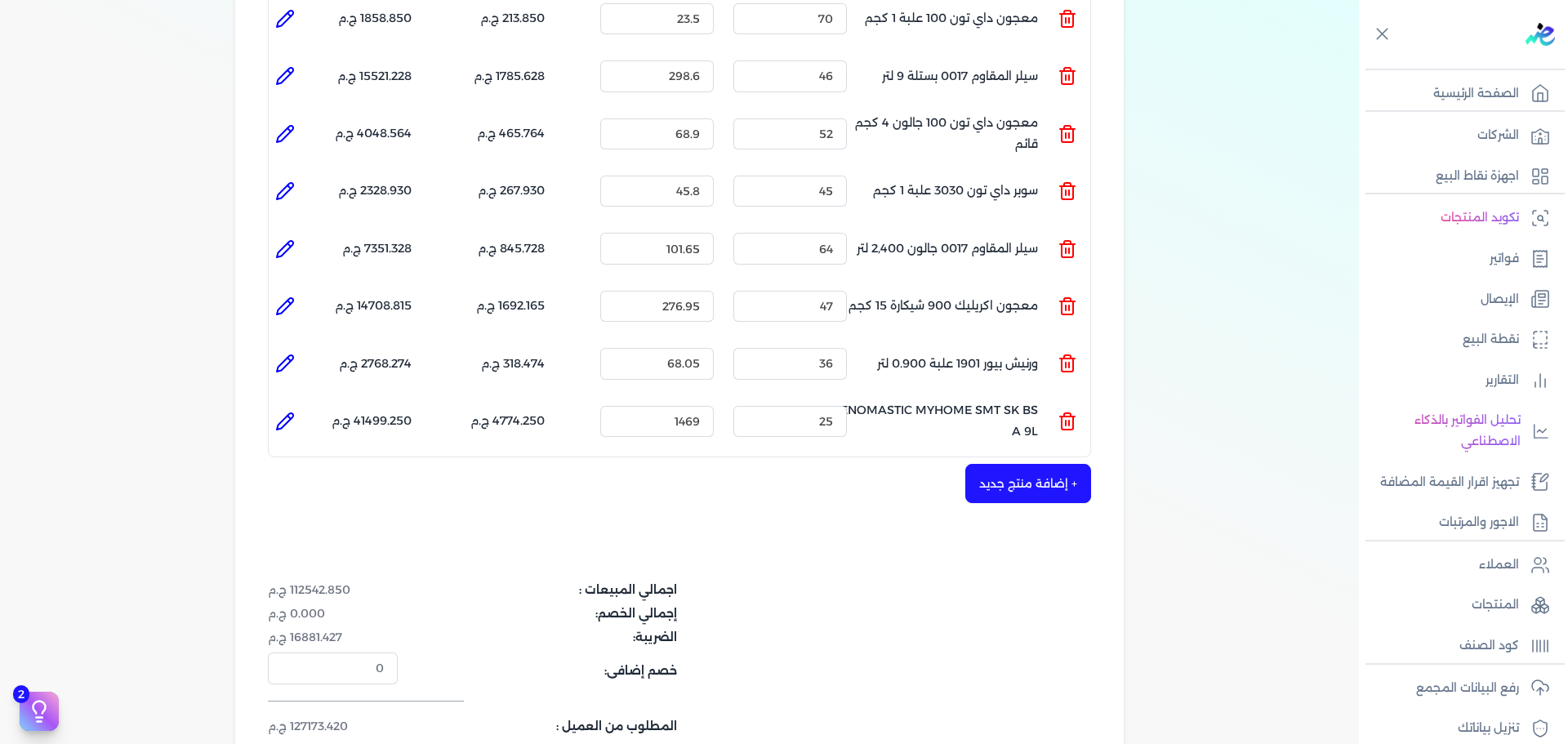
click at [1033, 463] on button "+ إضافة منتج جديد" at bounding box center [1027, 482] width 126 height 39
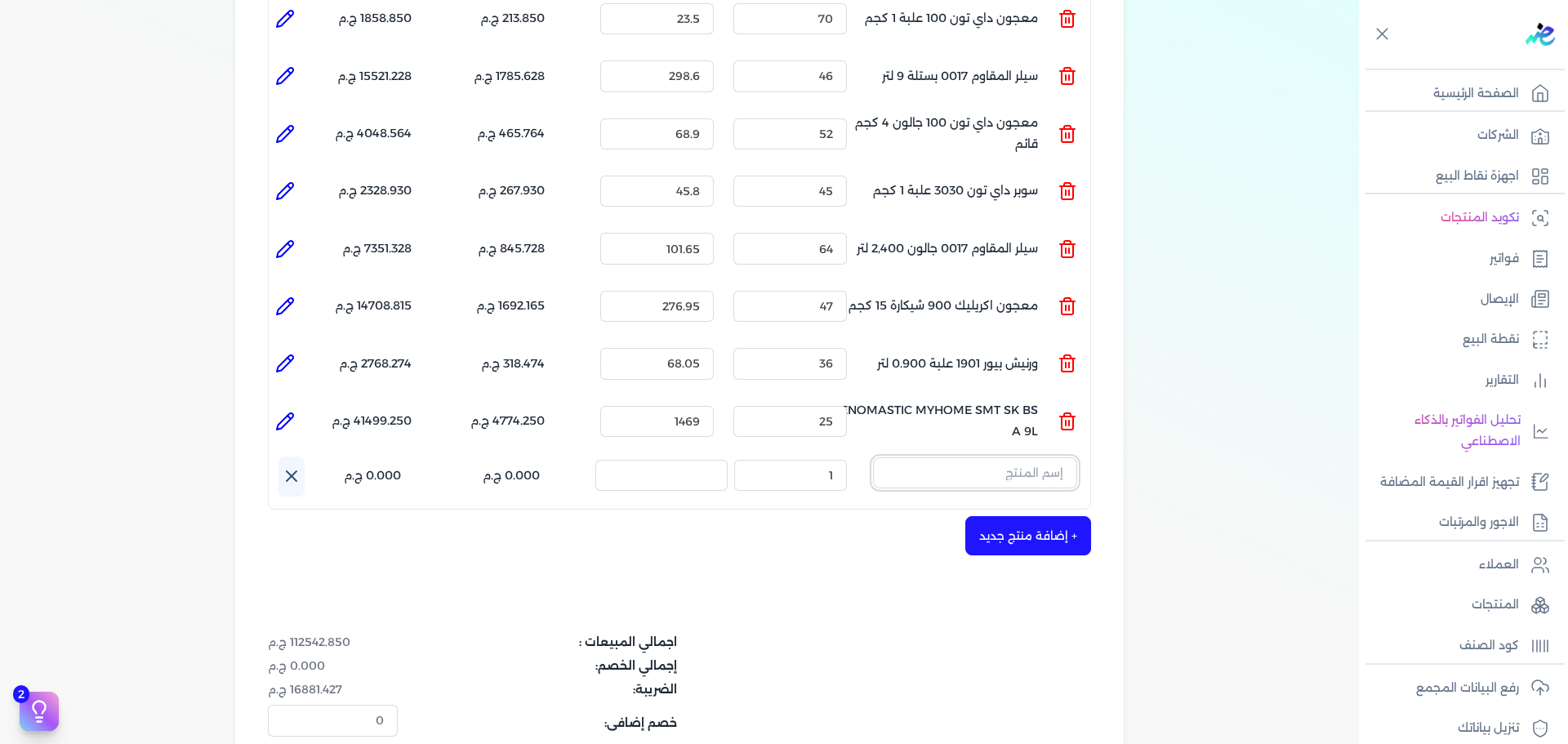
click at [1027, 457] on input "text" at bounding box center [975, 473] width 204 height 31
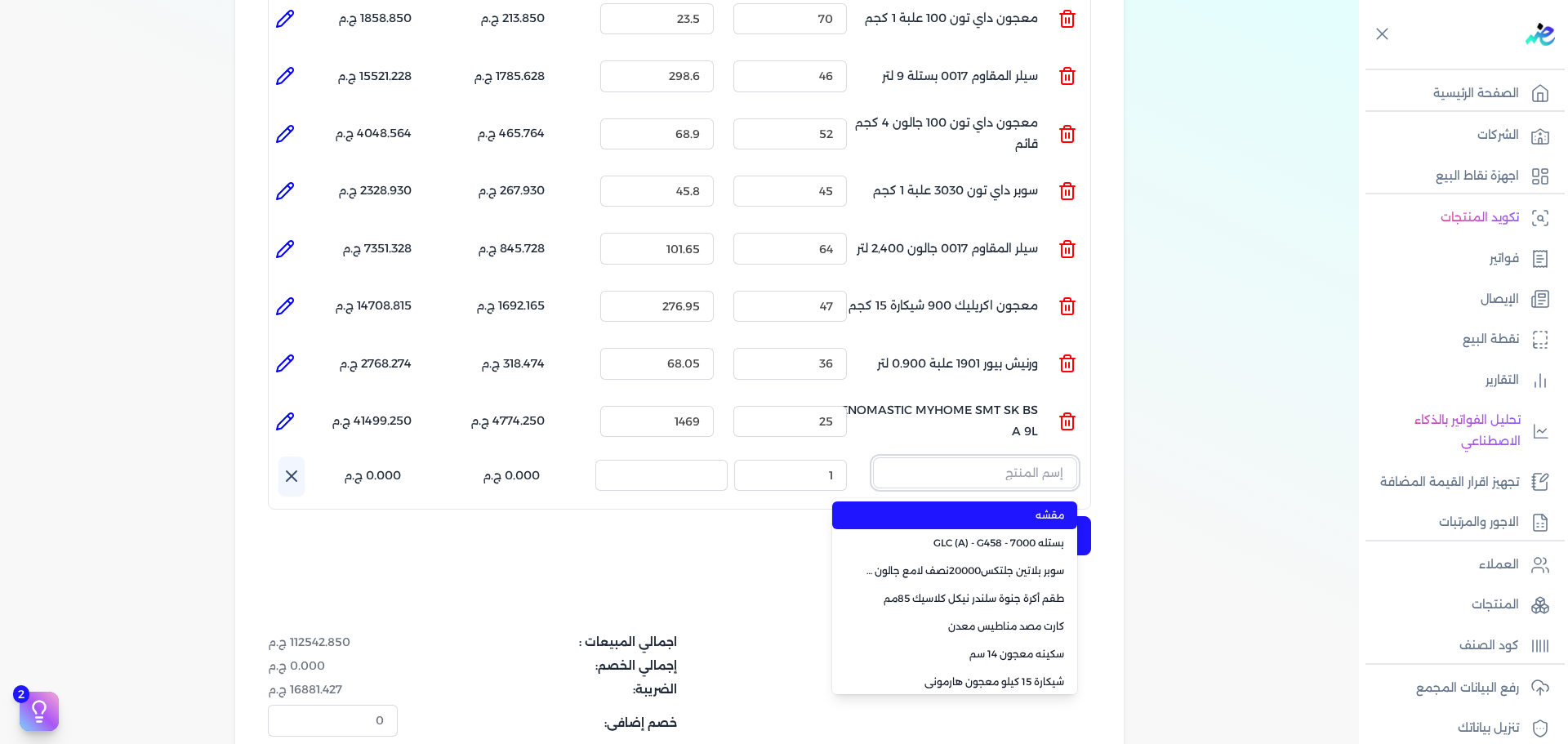
paste input ""JOTUN PENETRATING SEALER 3L ""
type input ""JOTUN PENETRATING SEALER 3L ""
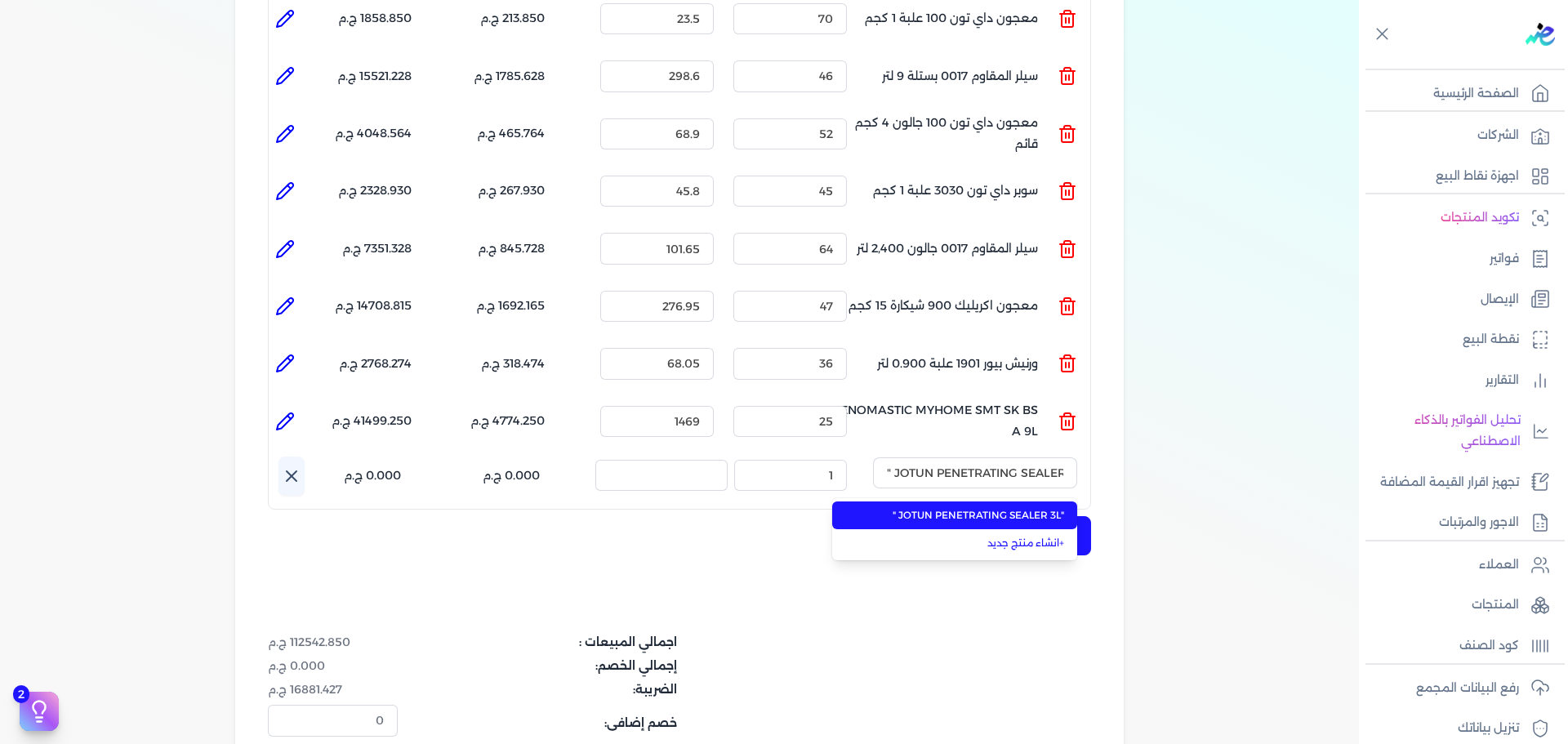
click at [1003, 508] on span ""JOTUN PENETRATING SEALER 3L "" at bounding box center [964, 514] width 199 height 15
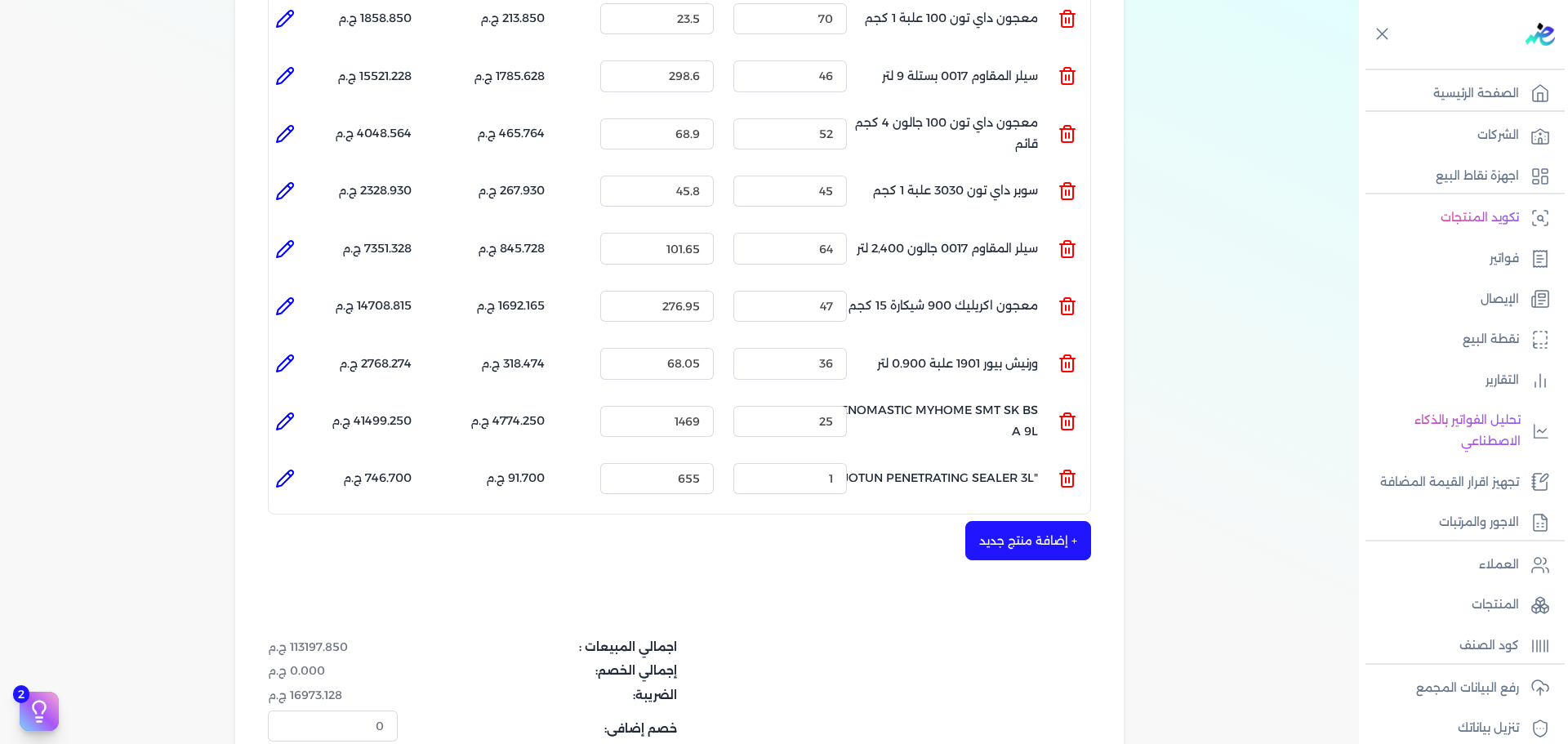
click at [291, 473] on icon at bounding box center [289, 475] width 3 height 3
type input ""JOTUN PENETRATING SEALER 3L ""
type input "655"
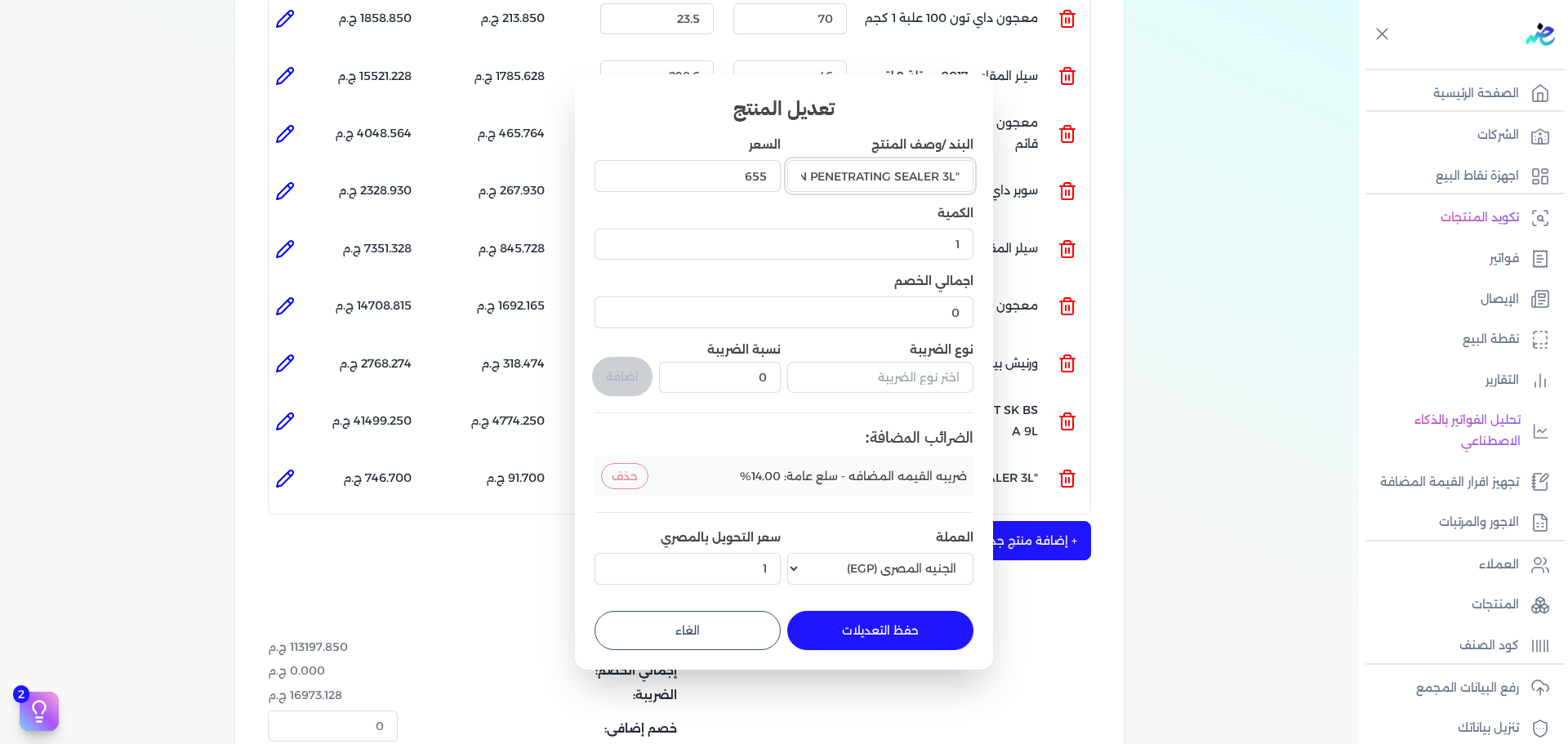
scroll to position [0, 1]
click at [962, 174] on input ""JOTUN PENETRATING SEALER 3L "" at bounding box center [880, 176] width 186 height 31
type input "JOTUN PENETRATING SEALER 3L"
click at [876, 384] on input "text" at bounding box center [880, 378] width 186 height 31
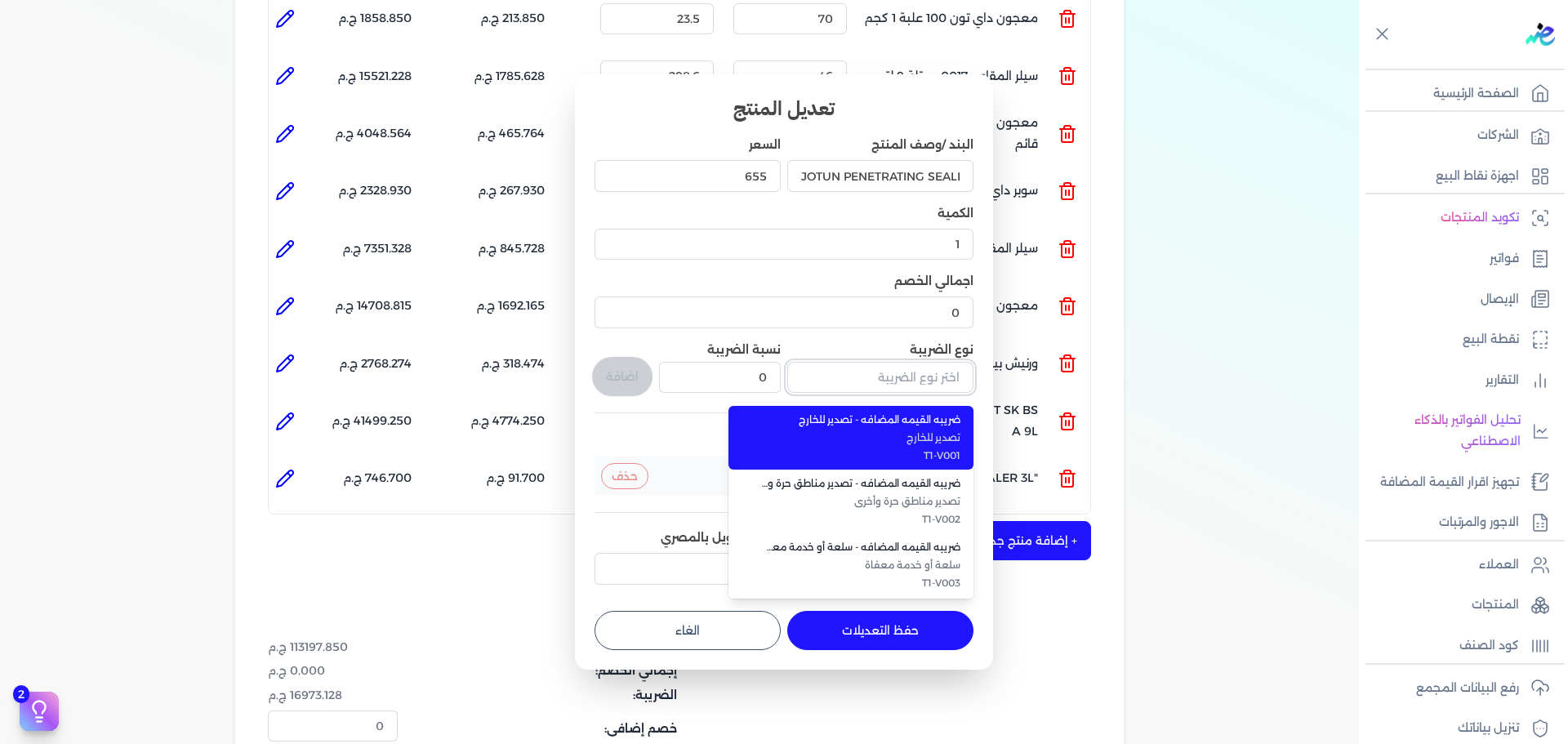
scroll to position [0, 0]
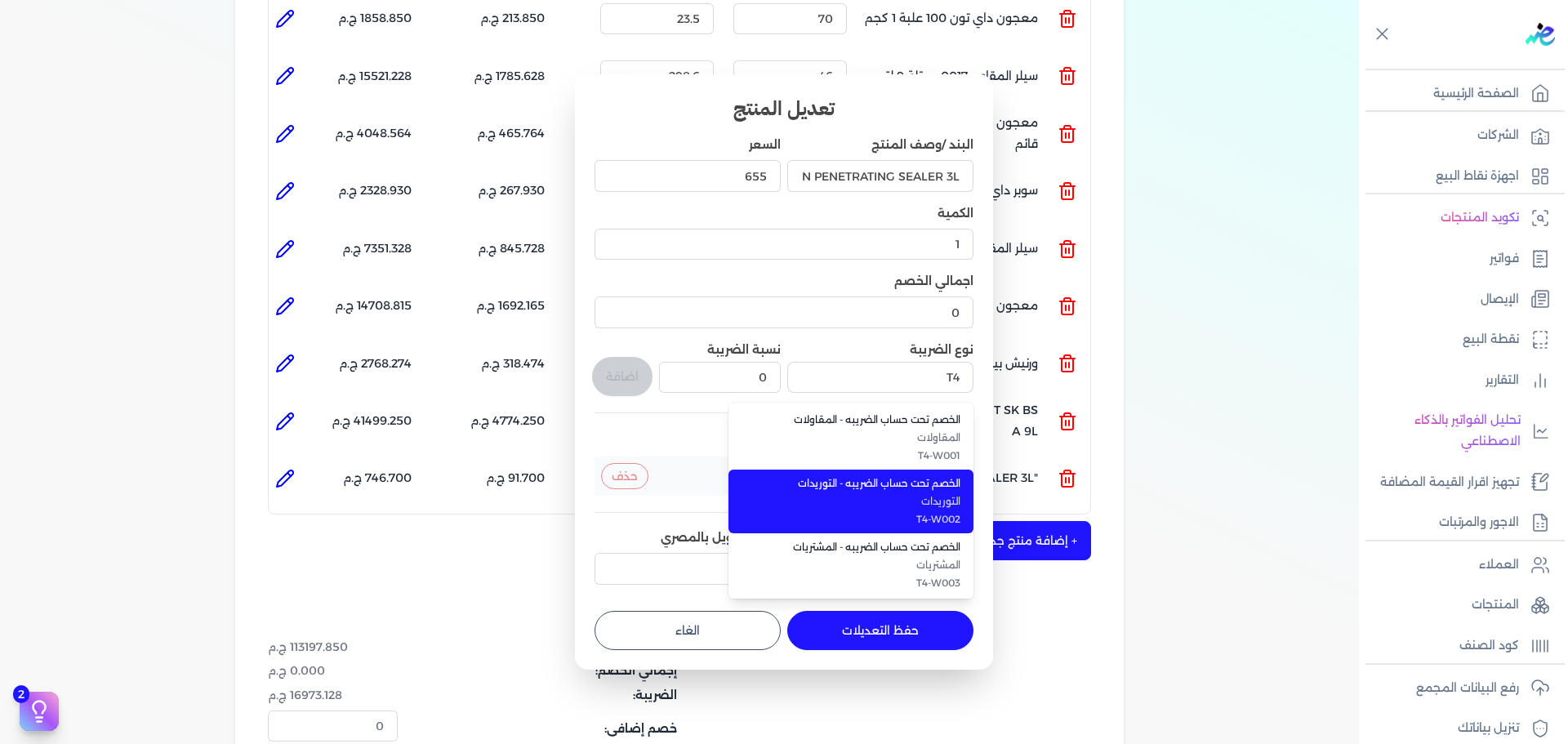
click at [889, 495] on span "التوريدات" at bounding box center [860, 501] width 199 height 15
type input "الخصم تحت حساب الضريبه - التوريدات"
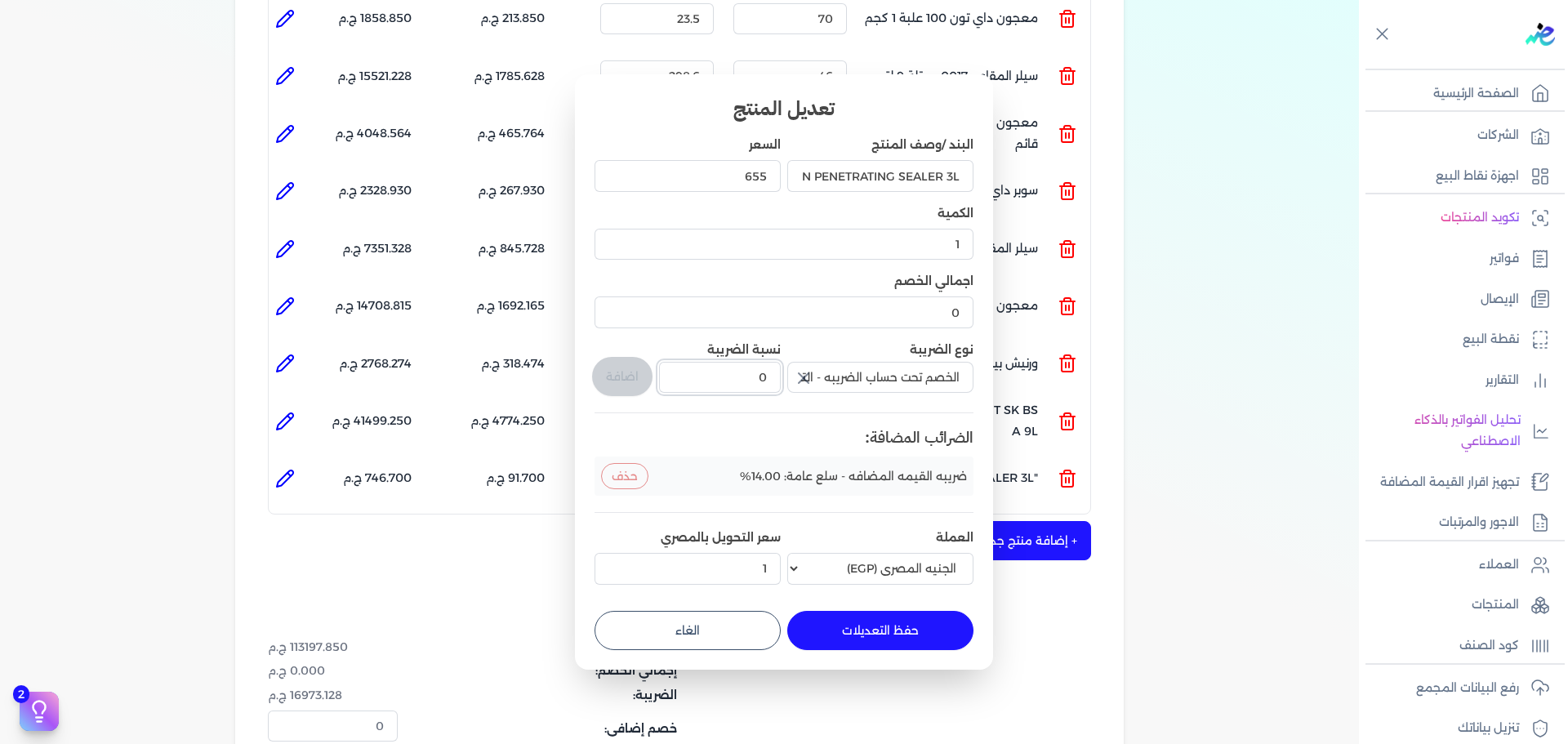
drag, startPoint x: 713, startPoint y: 381, endPoint x: 823, endPoint y: 381, distance: 110.0
click at [823, 381] on div "البند /وصف المنتج JOTUN PENETRATING SEALER 3L السعر 655 الكمية 1 اجمالي الخصم 0…" at bounding box center [783, 363] width 379 height 454
type input "1"
click at [599, 370] on button "اضافة" at bounding box center [622, 376] width 61 height 39
type input "0"
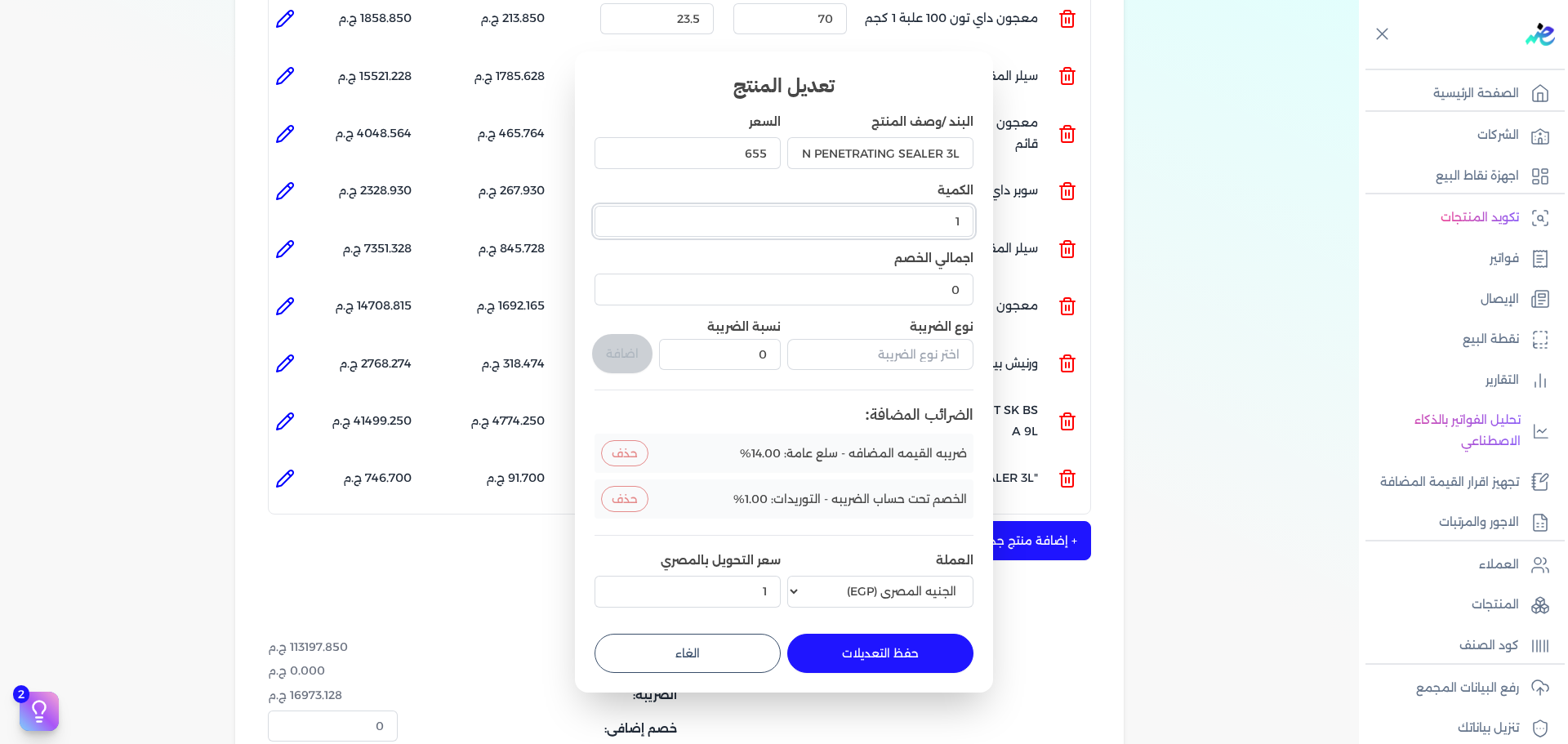
drag, startPoint x: 937, startPoint y: 218, endPoint x: 975, endPoint y: 220, distance: 38.1
click at [975, 220] on div "تعديل المنتج البند /وصف المنتج JOTUN PENETRATING SEALER 3L السعر 655 الكمية 1 ا…" at bounding box center [784, 371] width 418 height 640
type input "20"
click at [850, 657] on button "حفظ التعديلات" at bounding box center [880, 652] width 186 height 39
type input "0"
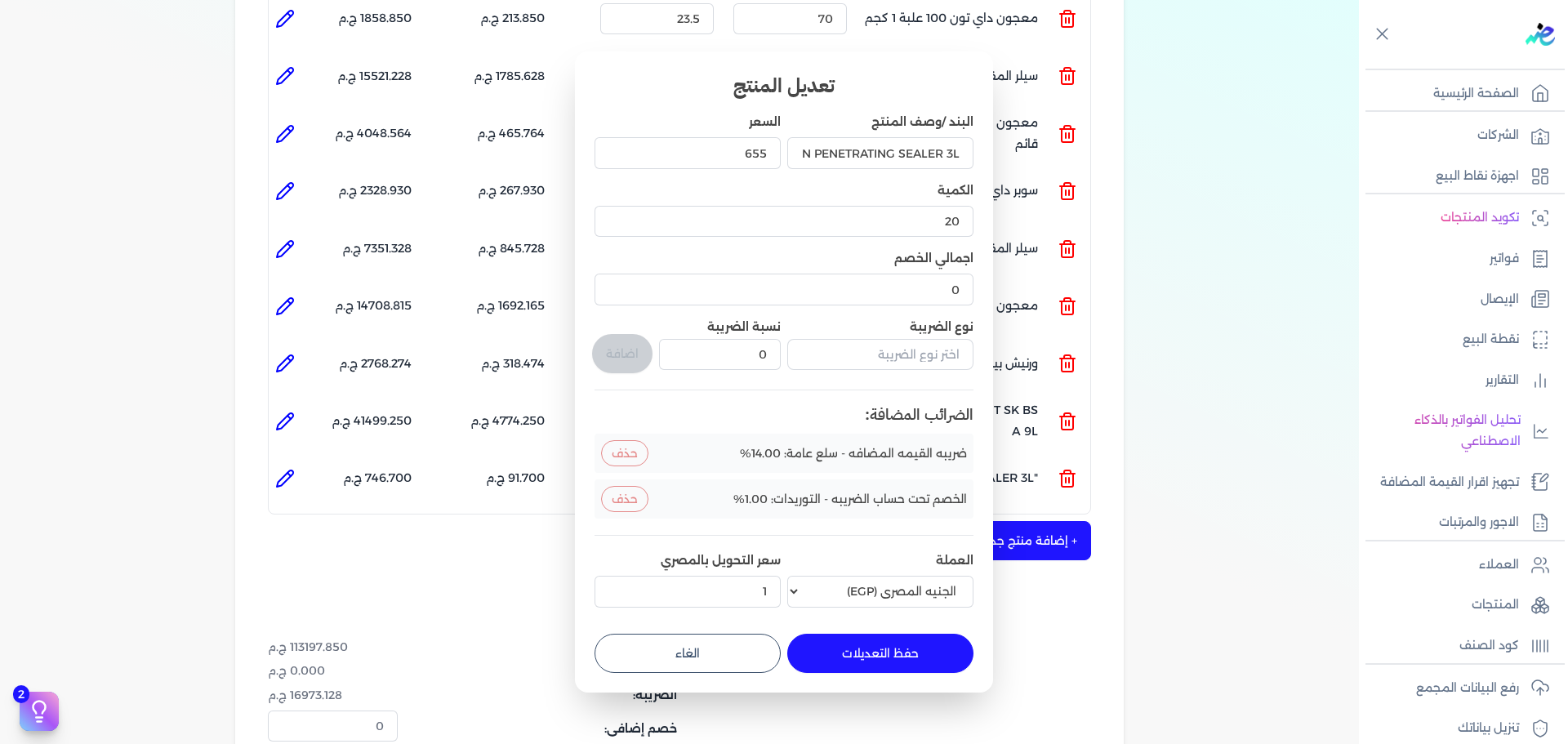
type input "1"
type input "20"
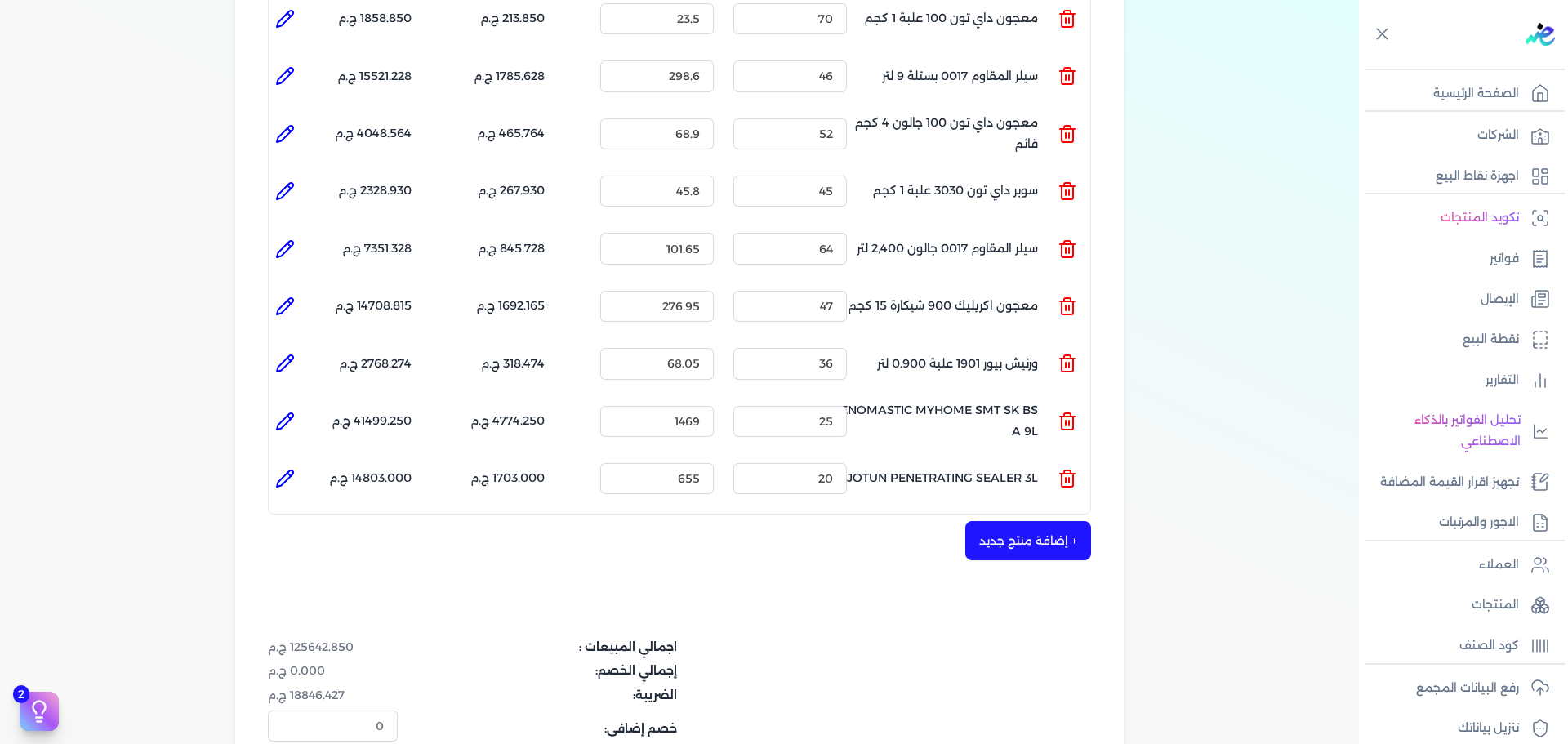
click at [1004, 521] on button "+ إضافة منتج جديد" at bounding box center [1027, 540] width 126 height 39
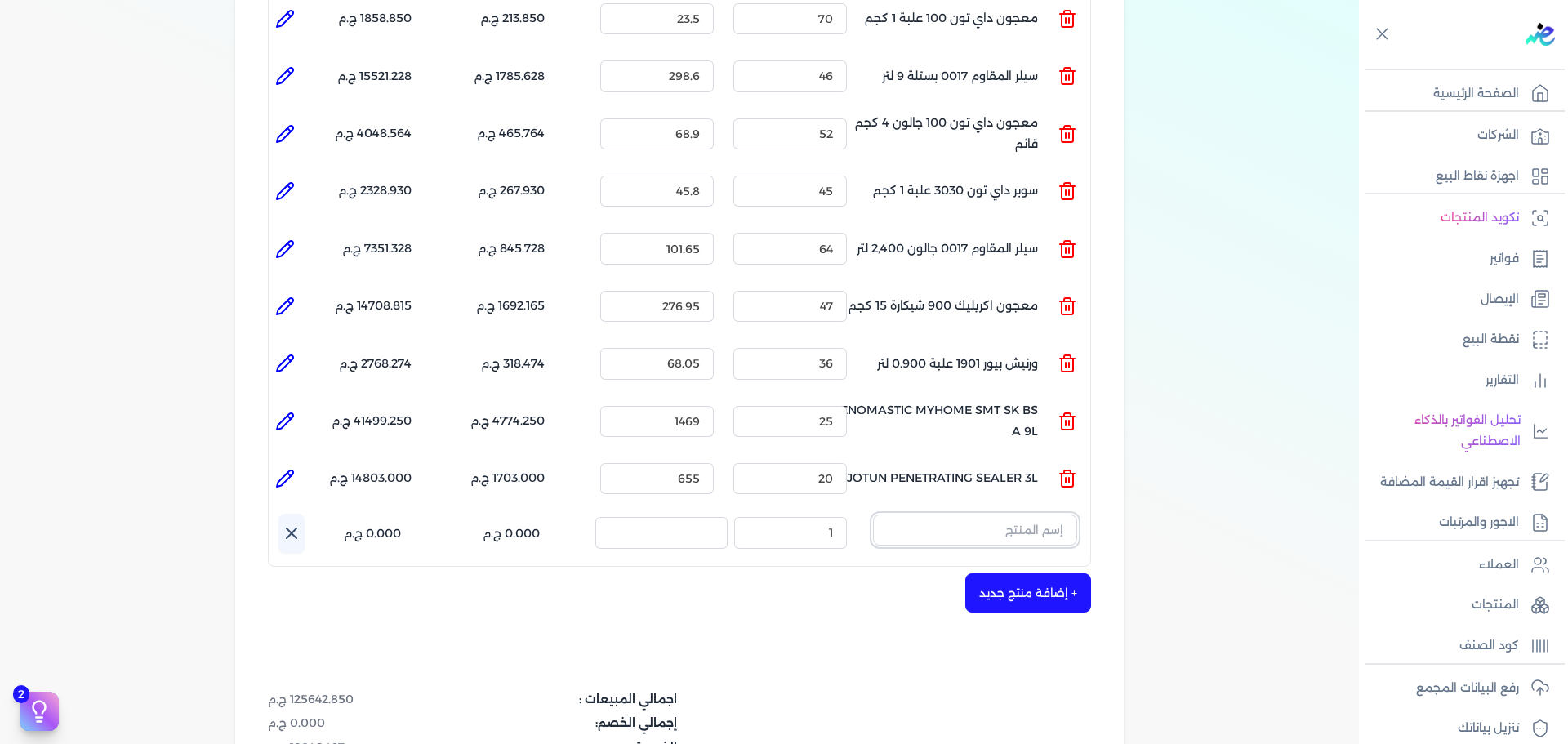
click at [1026, 514] on input "text" at bounding box center [975, 530] width 204 height 31
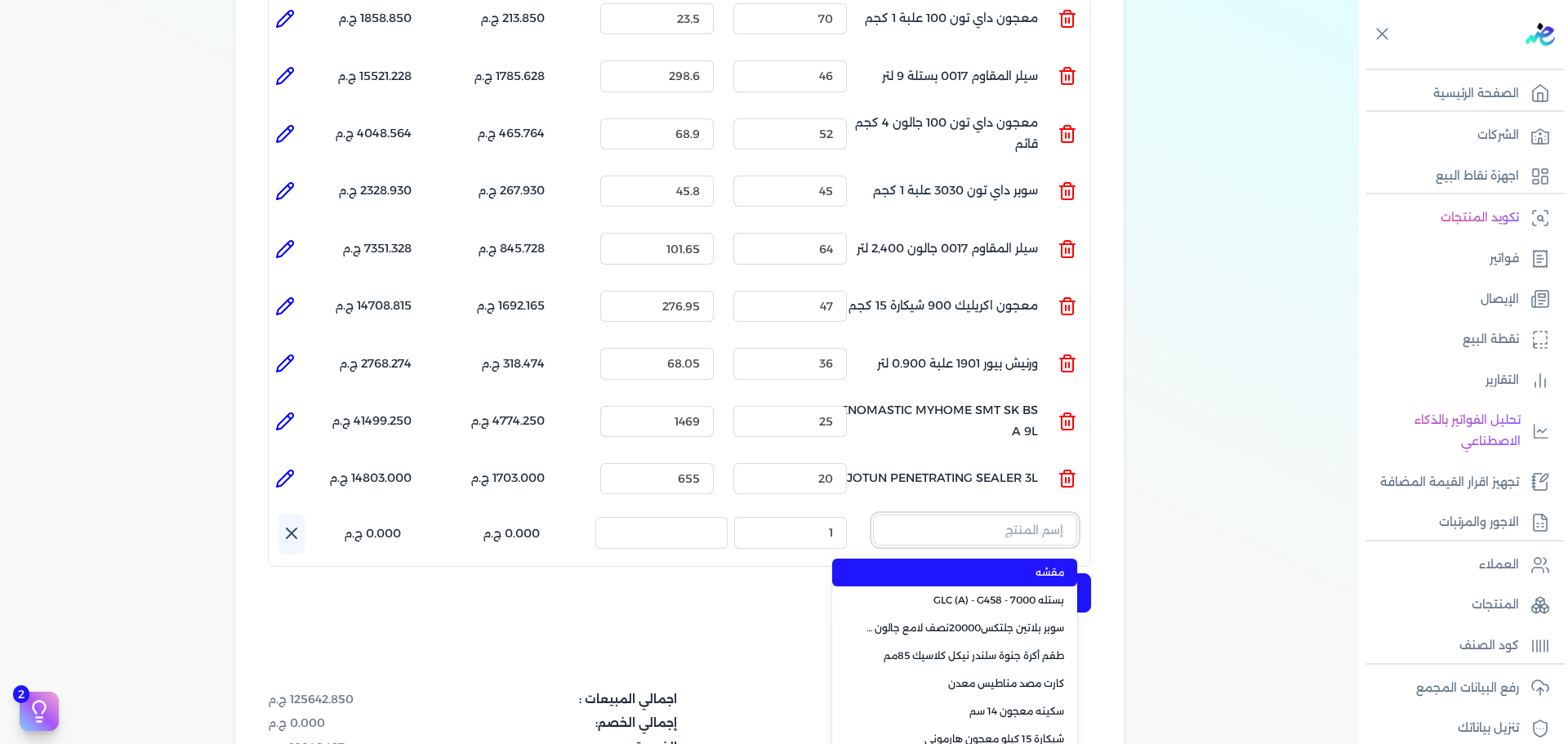
paste input "DECORA HERO CRYSTAL WHITE 23KG"
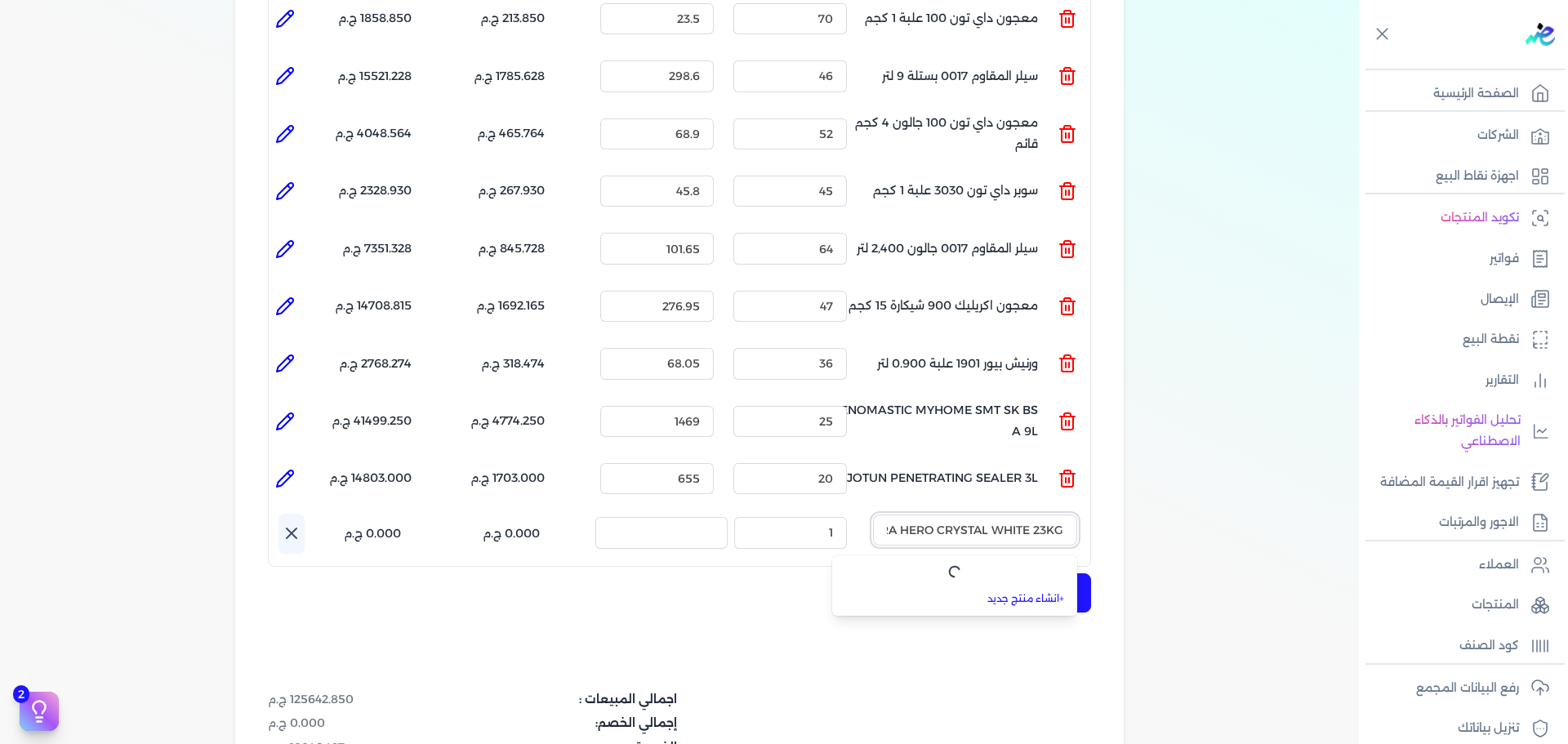
scroll to position [0, -41]
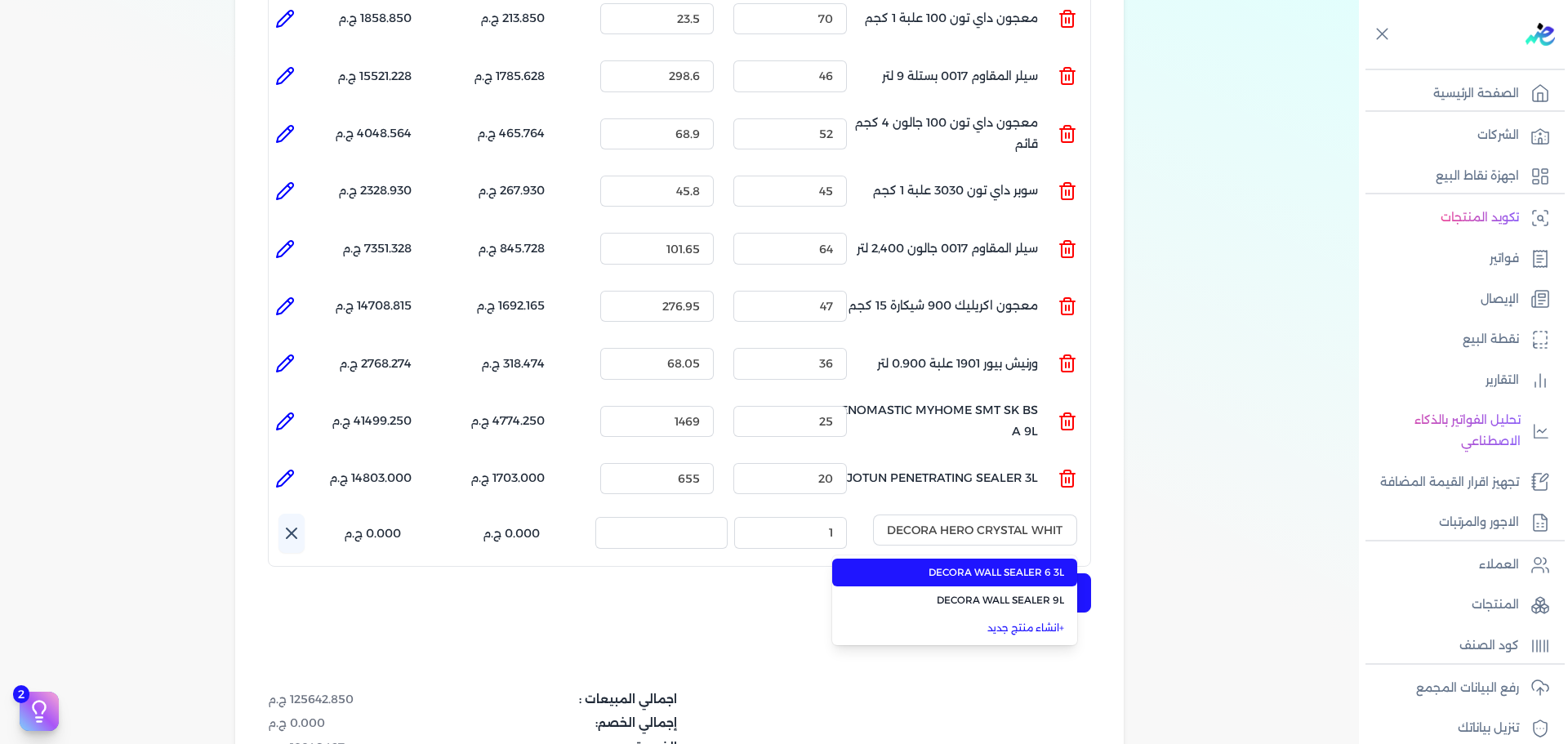
click at [998, 565] on span "DECORA WALL SEALER 6 3L" at bounding box center [964, 572] width 199 height 15
type input "DECORA WALL SEALER 6 3L"
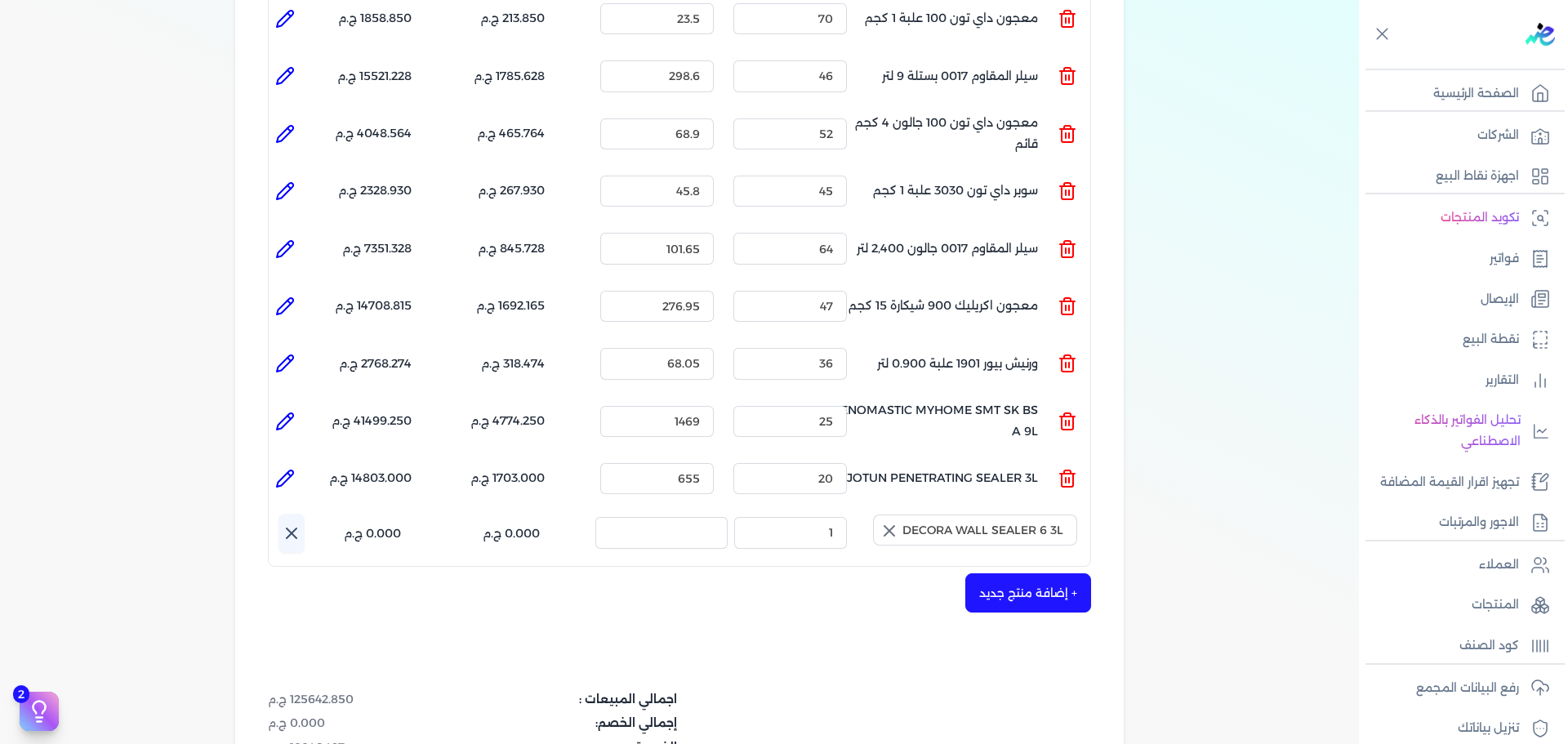
click at [889, 521] on icon "button" at bounding box center [889, 530] width 20 height 20
click at [929, 514] on input "text" at bounding box center [975, 530] width 204 height 31
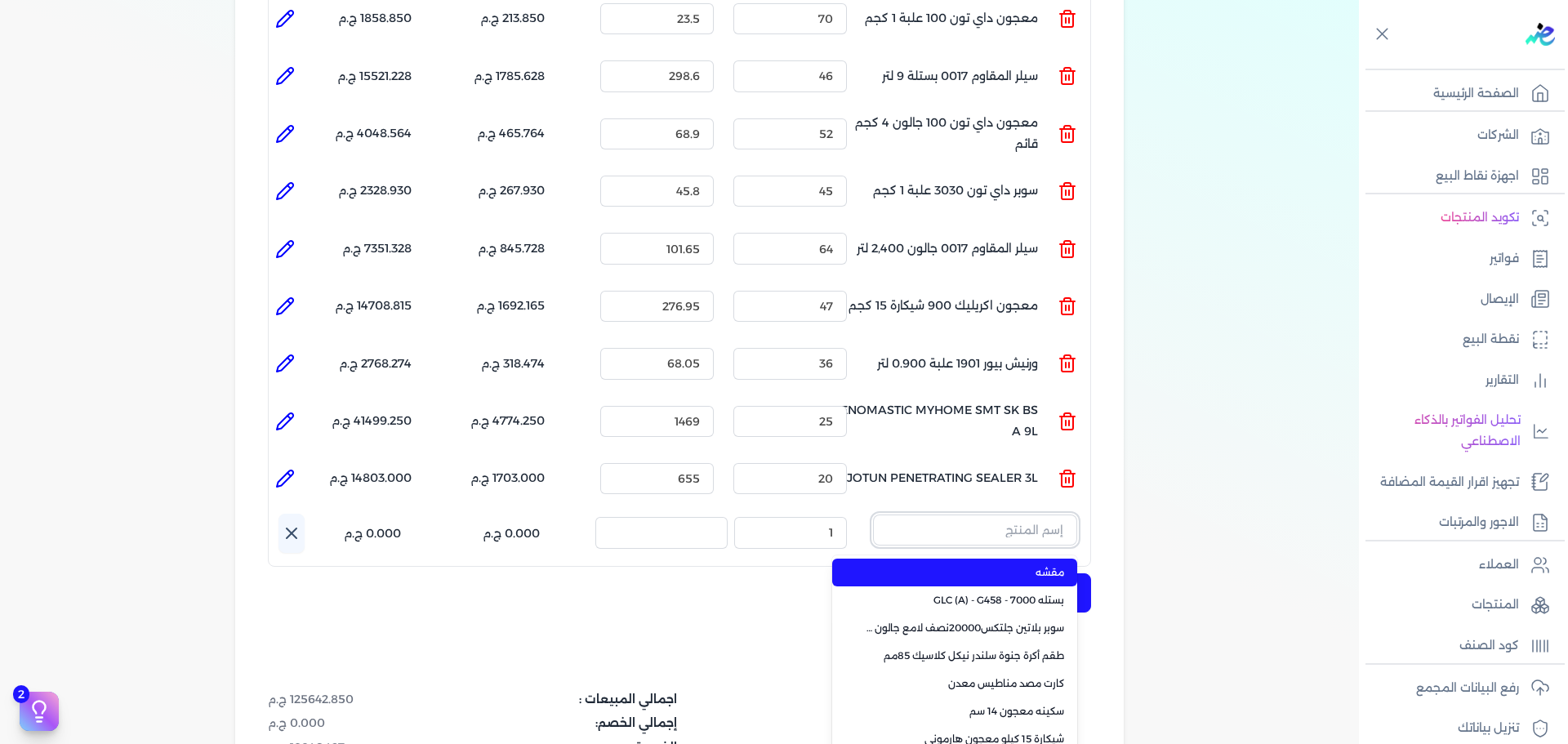
paste input "سوبر بلاتين جلتكس15000حريري بستلة 9 لتر Base A"
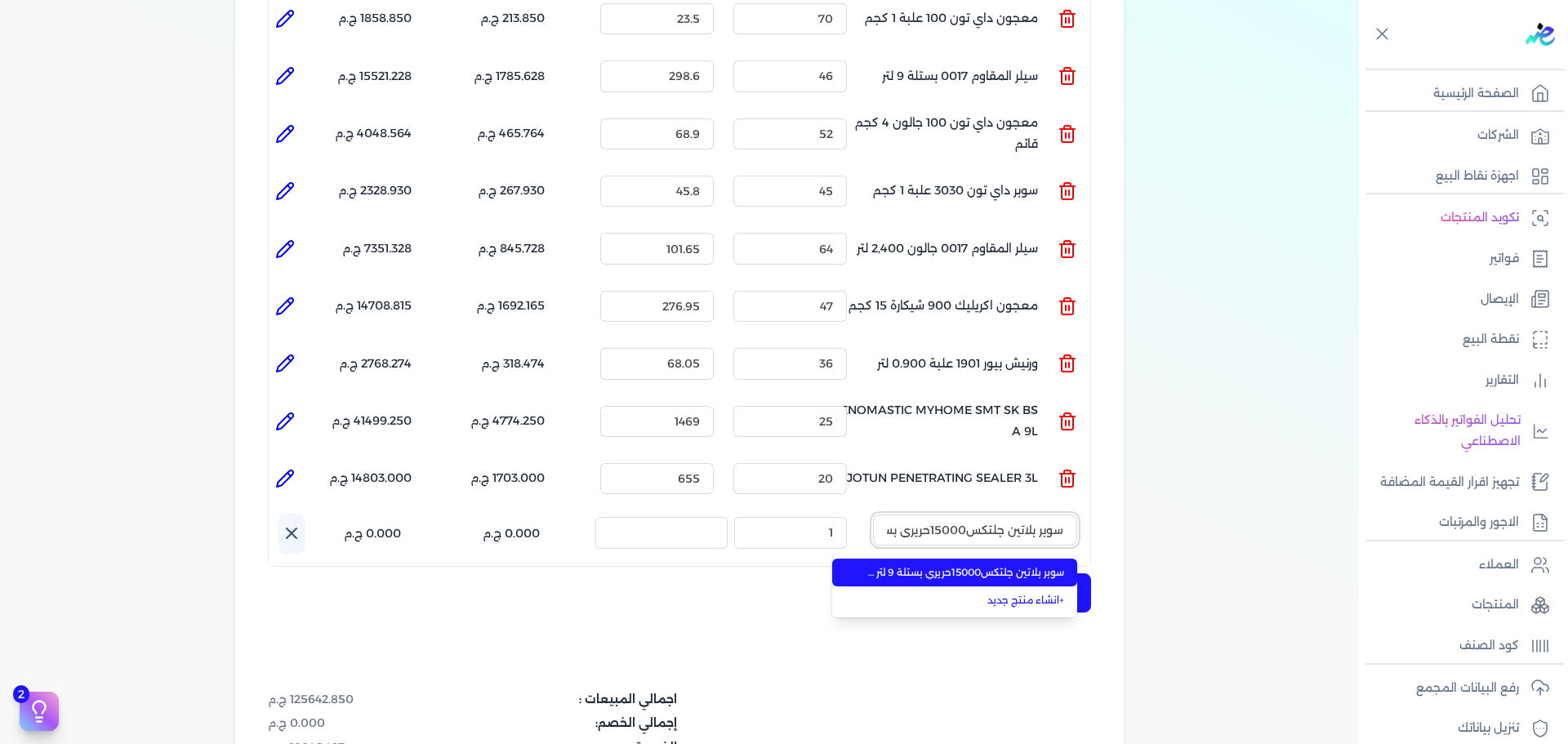
scroll to position [0, -86]
type input "سوبر بلاتين جلتكس15000حريري بستلة 9 لتر Base A"
click at [925, 565] on span "سوبر بلاتين جلتكس15000حريري بستلة 9 لتر Base A" at bounding box center [964, 572] width 199 height 15
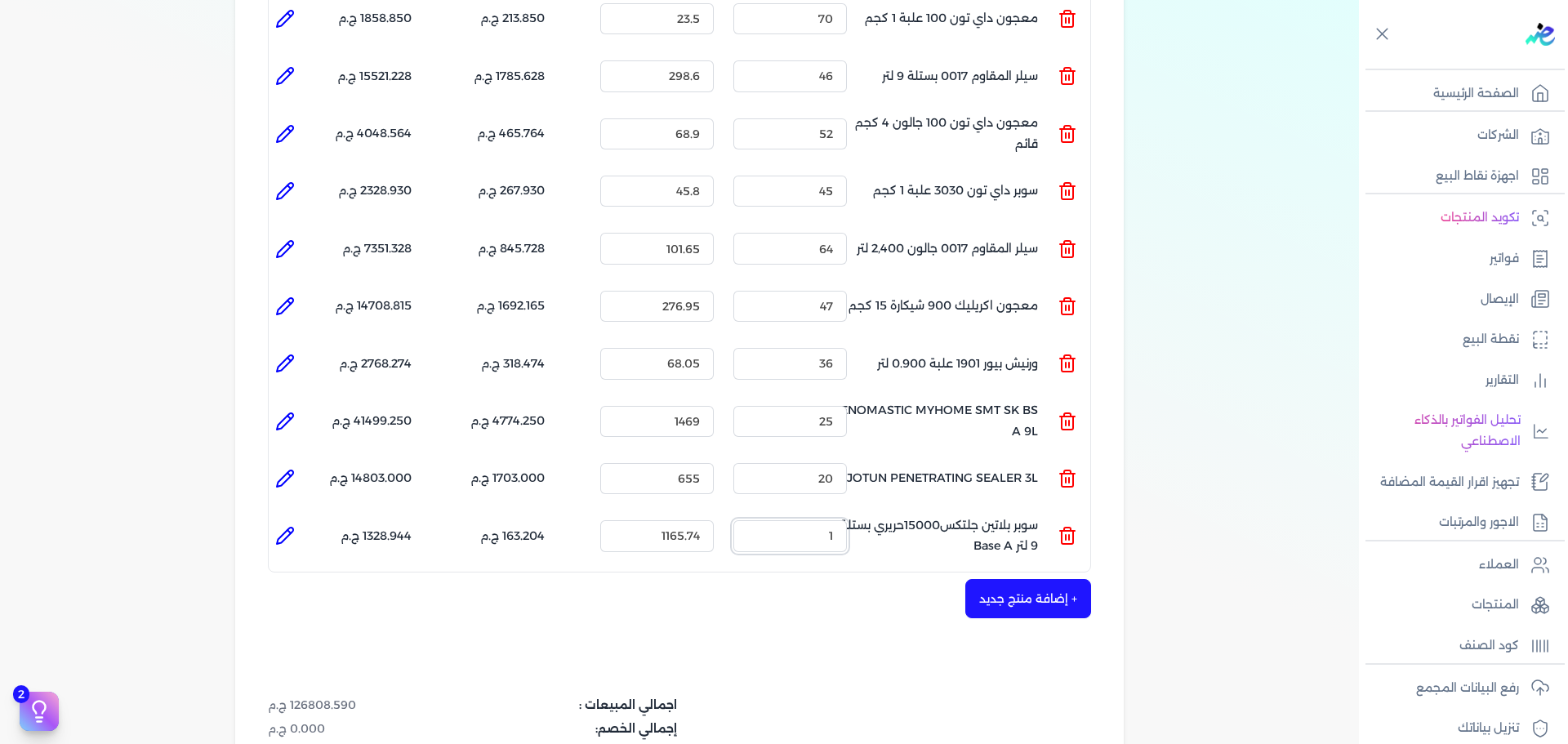
drag, startPoint x: 789, startPoint y: 513, endPoint x: 890, endPoint y: 512, distance: 101.0
click at [890, 514] on ul "المنتج : سوبر بلاتين جلتكس15000حريري بستلة 9 لتر Base A الكمية : 1 السعر : 1165…" at bounding box center [679, 535] width 821 height 44
type input "30"
click at [280, 526] on icon at bounding box center [285, 535] width 20 height 20
type input "سوبر بلاتين جلتكس15000حريري بستلة 9 لتر Base A"
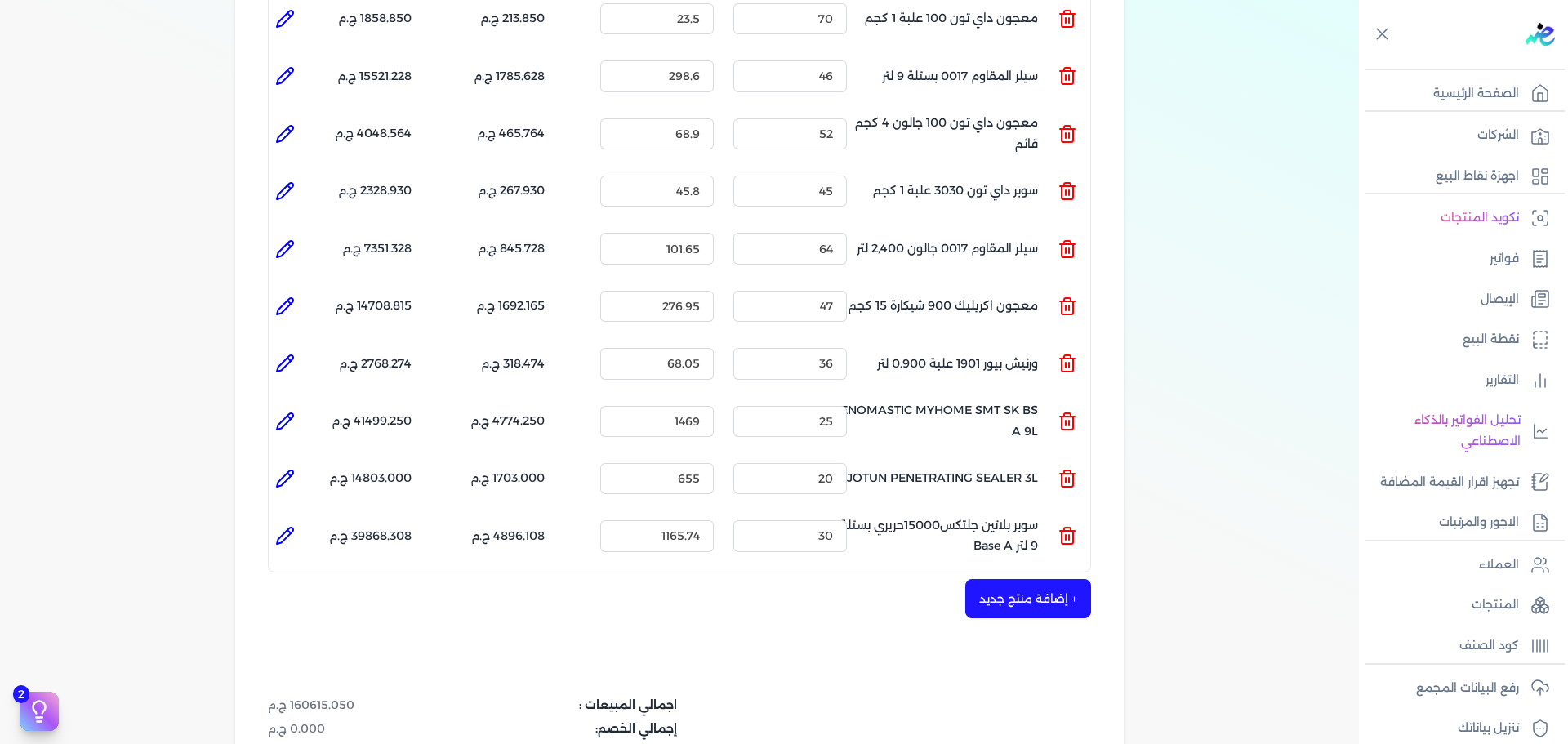
type input "1165.74"
type input "30"
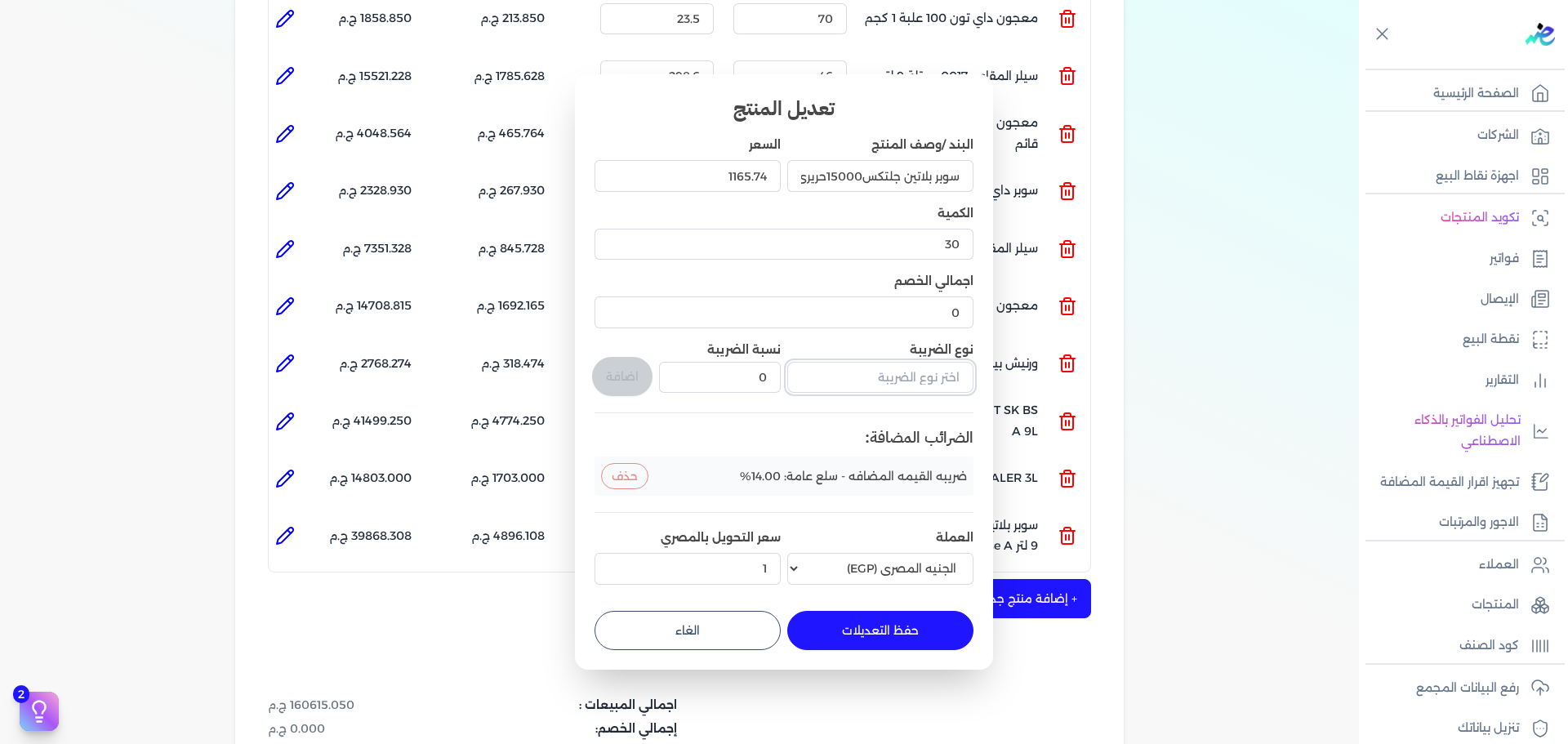
click at [884, 384] on input "text" at bounding box center [880, 378] width 186 height 31
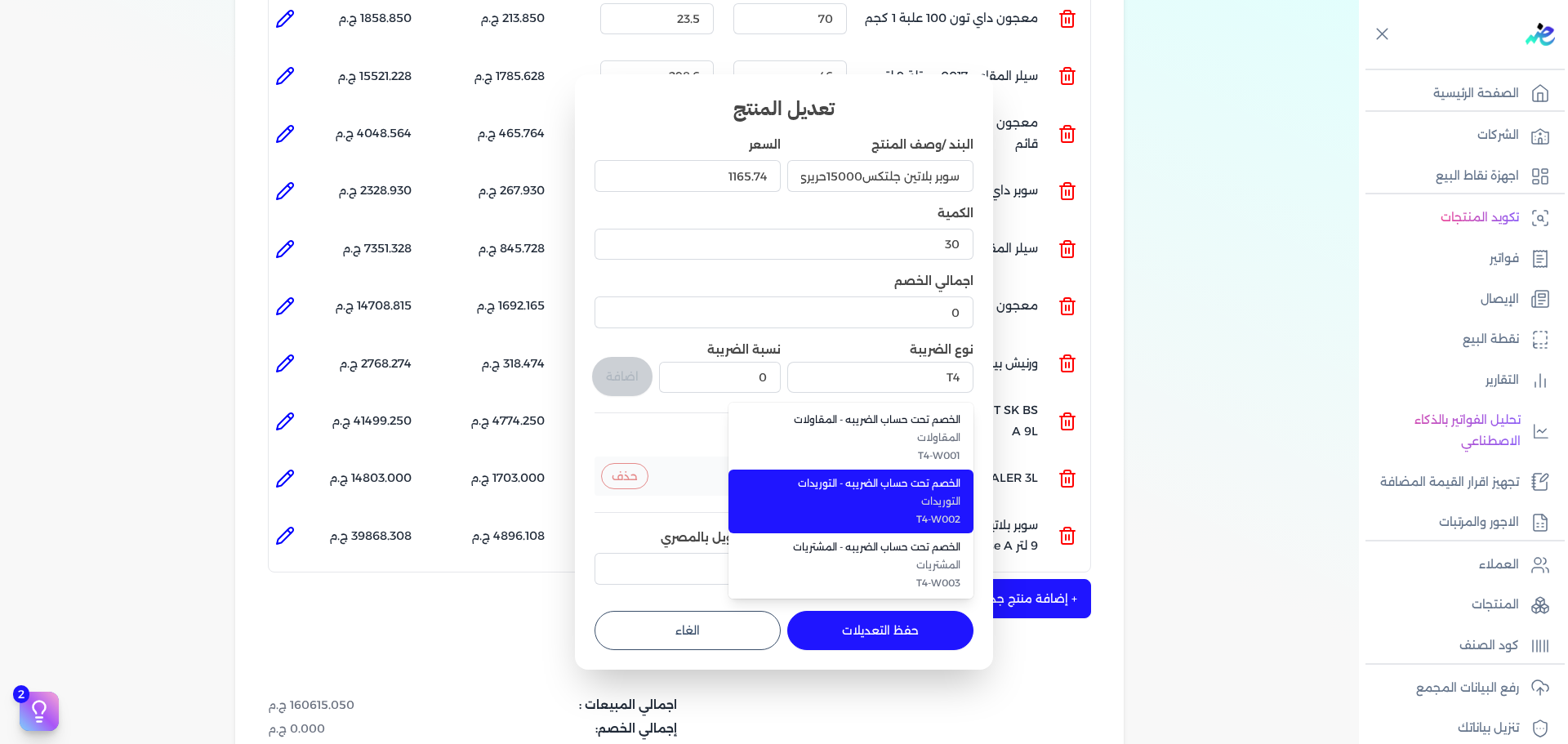
click at [886, 480] on span "الخصم تحت حساب الضريبه - التوريدات" at bounding box center [860, 483] width 199 height 15
type input "الخصم تحت حساب الضريبه - التوريدات"
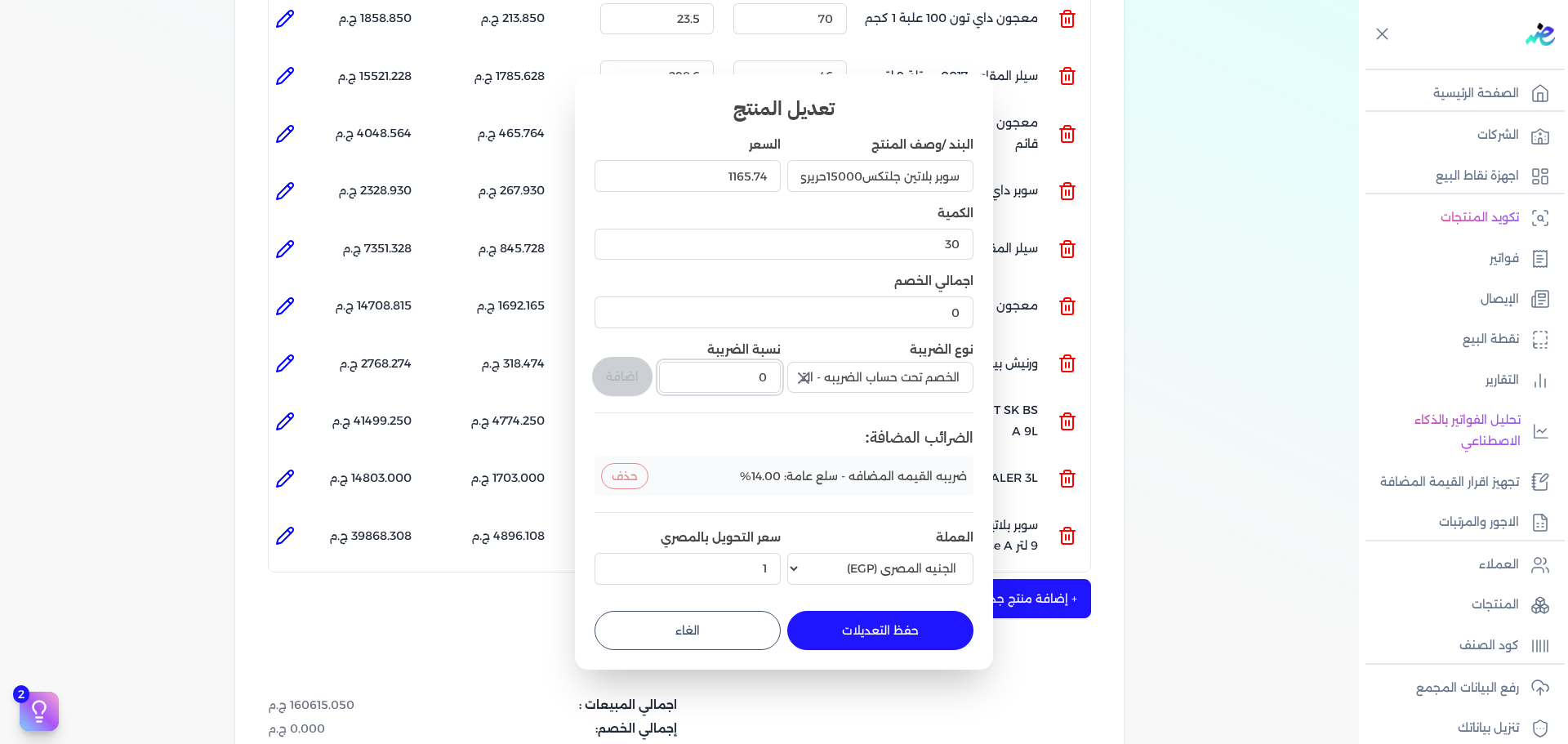
drag, startPoint x: 746, startPoint y: 378, endPoint x: 789, endPoint y: 375, distance: 43.1
click at [789, 375] on div "البند /وصف المنتج سوبر بلاتين جلتكس15000حريري بستلة 9 لتر Base A السعر 1165.74 …" at bounding box center [783, 363] width 379 height 454
type input "1"
click at [606, 379] on button "اضافة" at bounding box center [622, 376] width 61 height 39
type input "0"
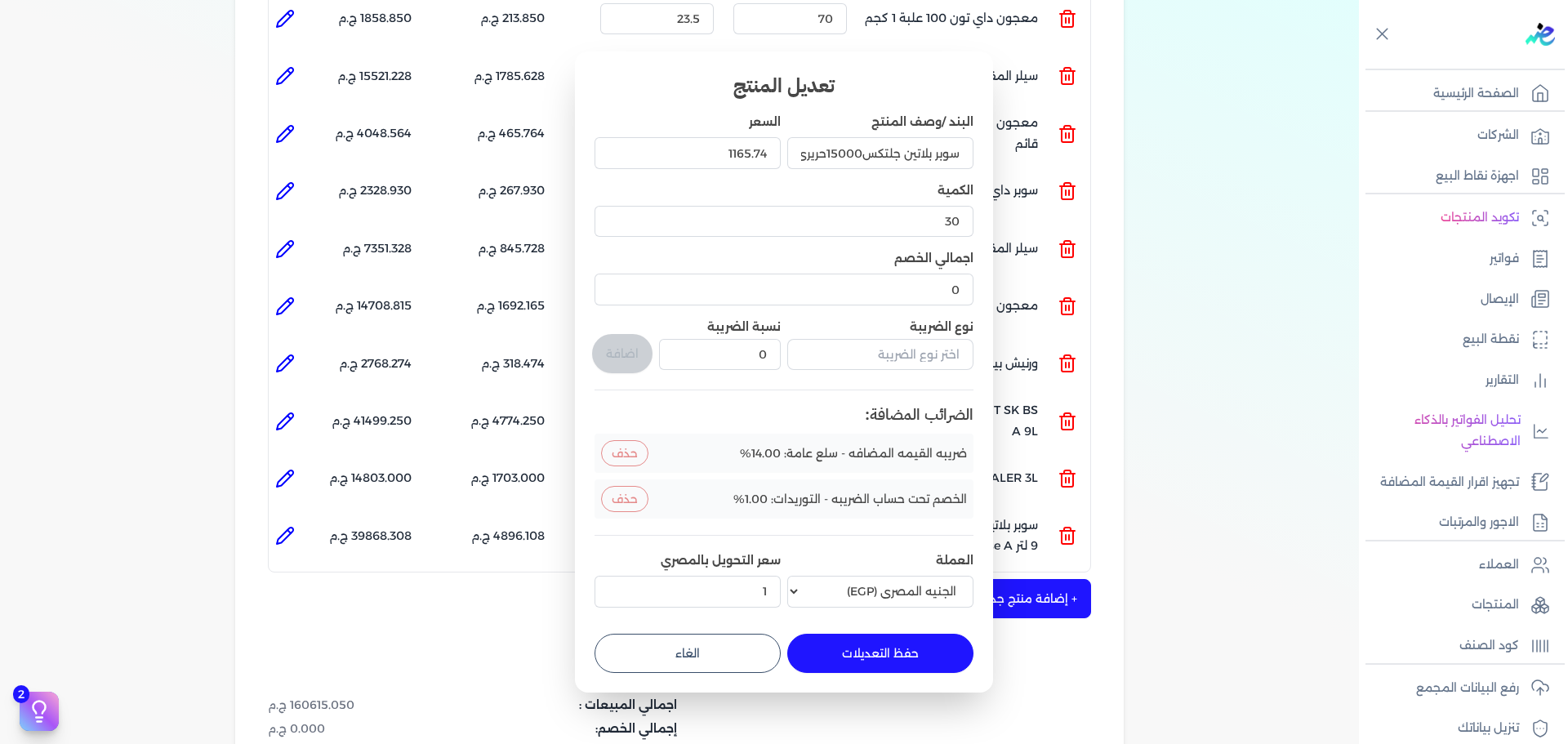
click at [852, 644] on button "حفظ التعديلات" at bounding box center [880, 652] width 186 height 39
type input "0"
type input "1"
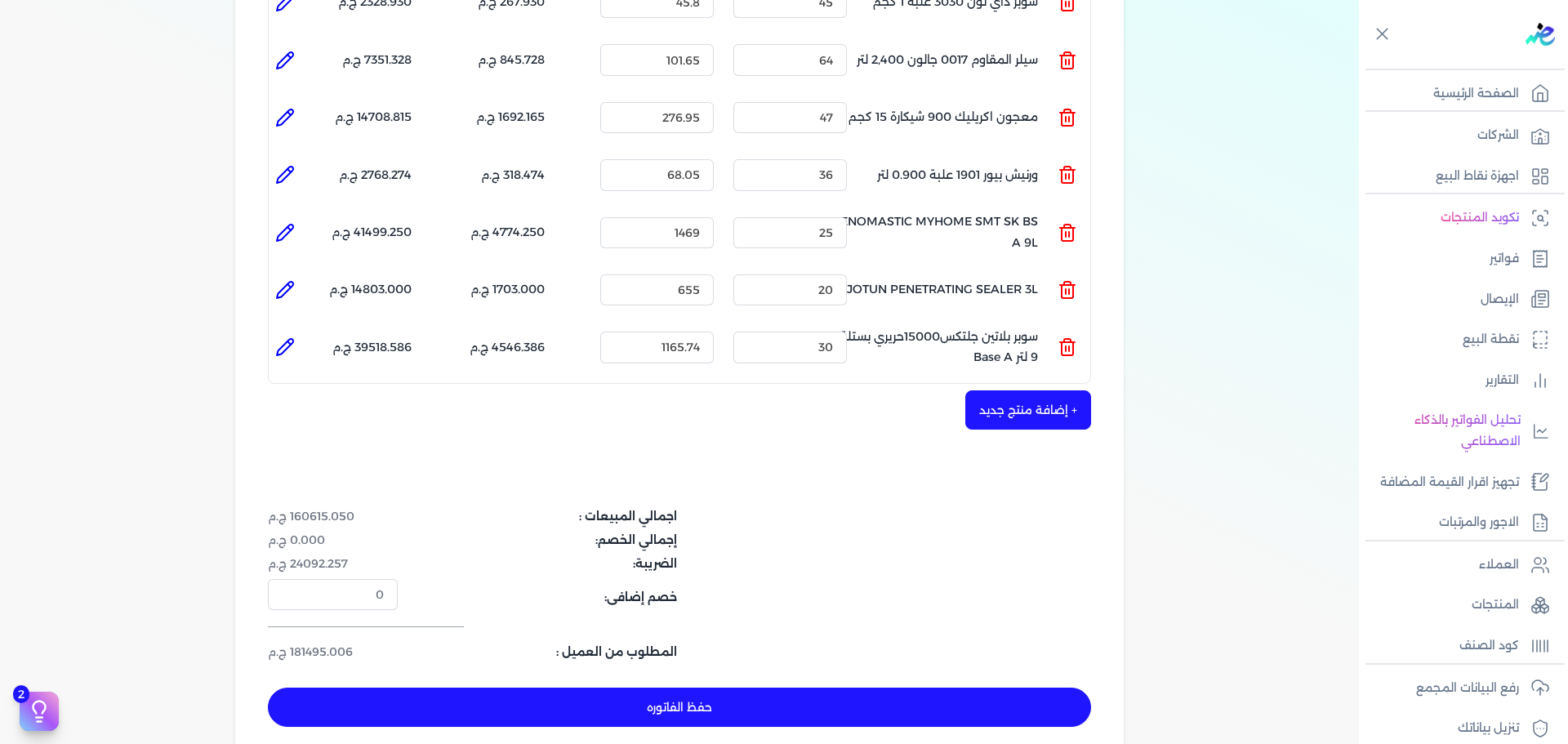
scroll to position [980, 0]
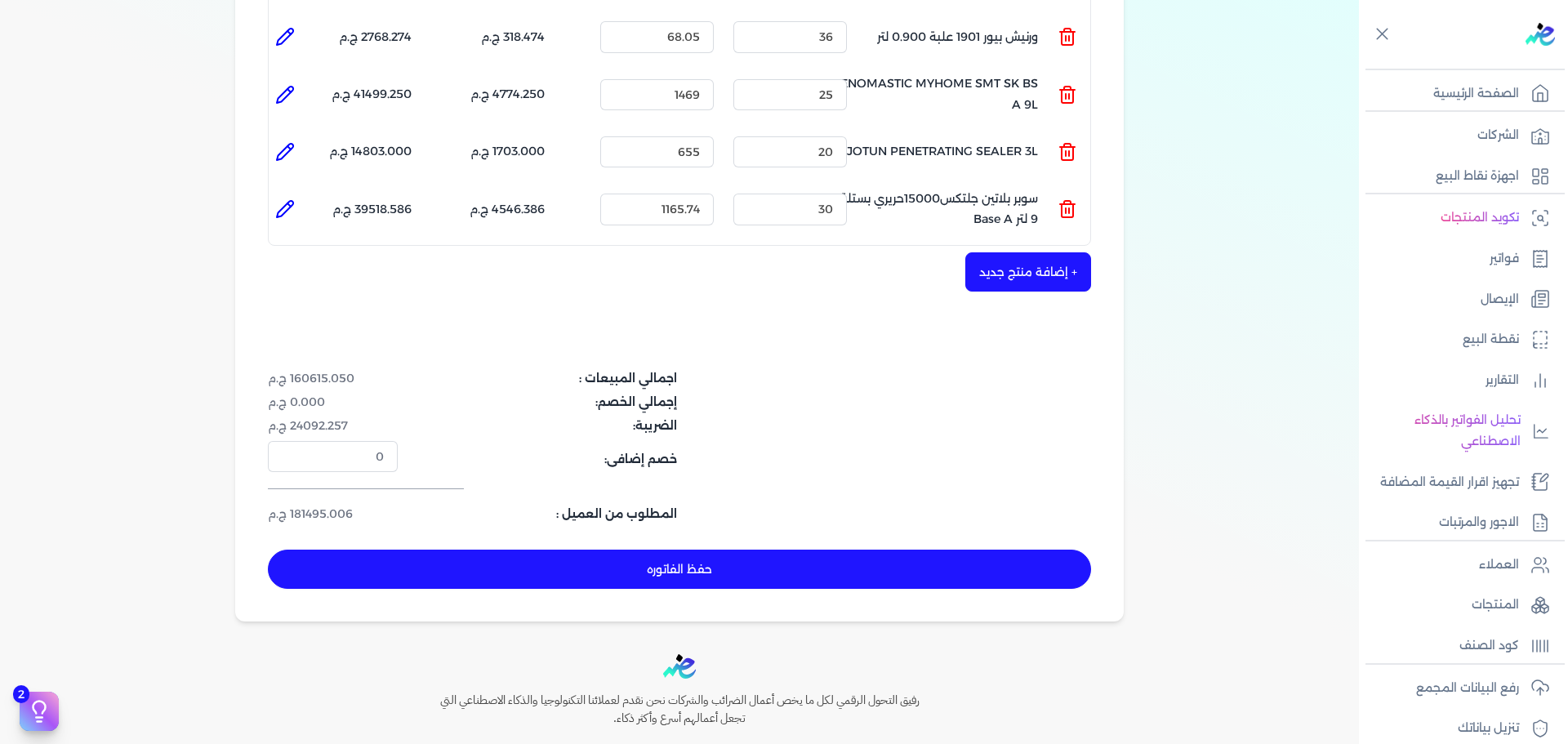
click at [1030, 252] on button "+ إضافة منتج جديد" at bounding box center [1027, 271] width 126 height 39
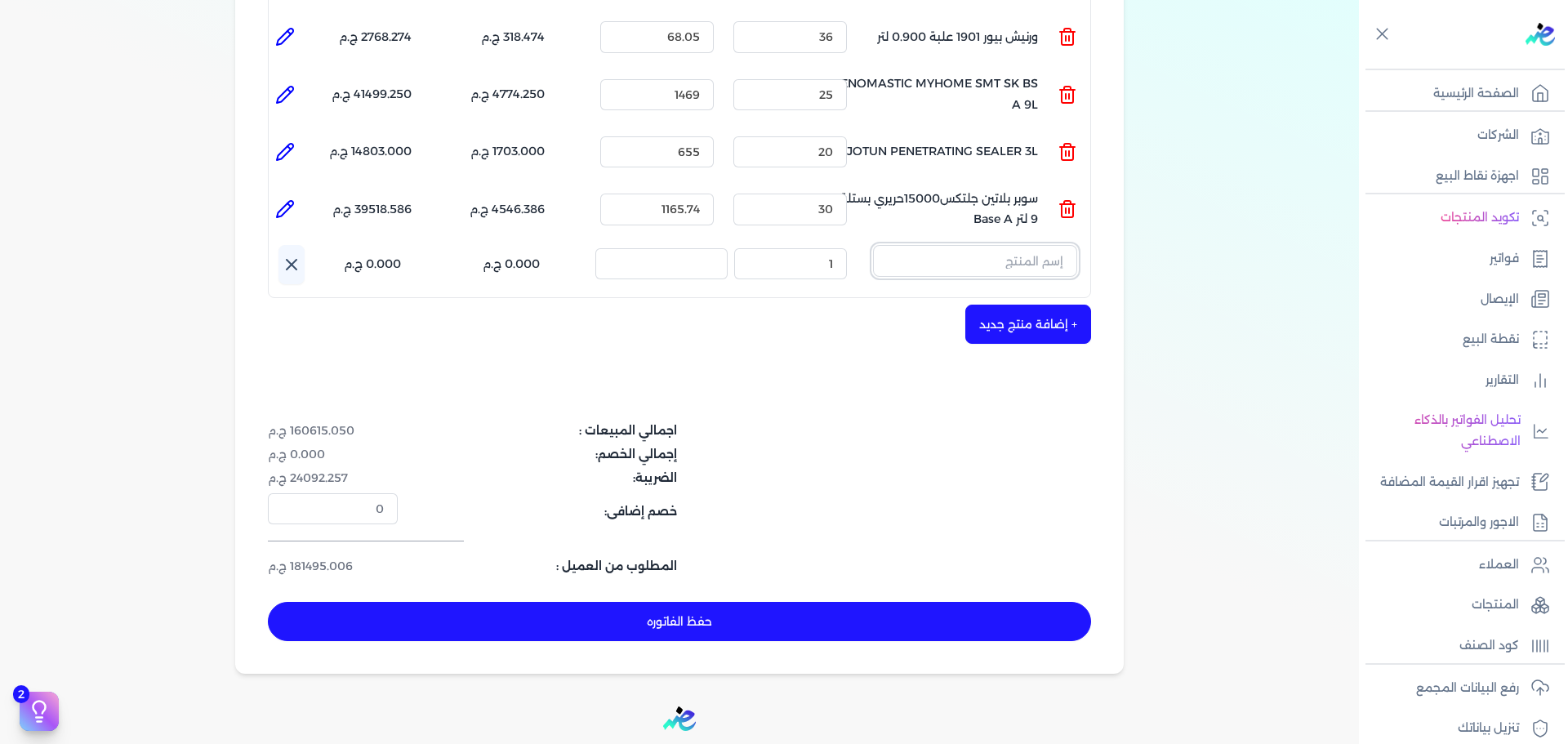
click at [1003, 245] on input "text" at bounding box center [975, 261] width 204 height 31
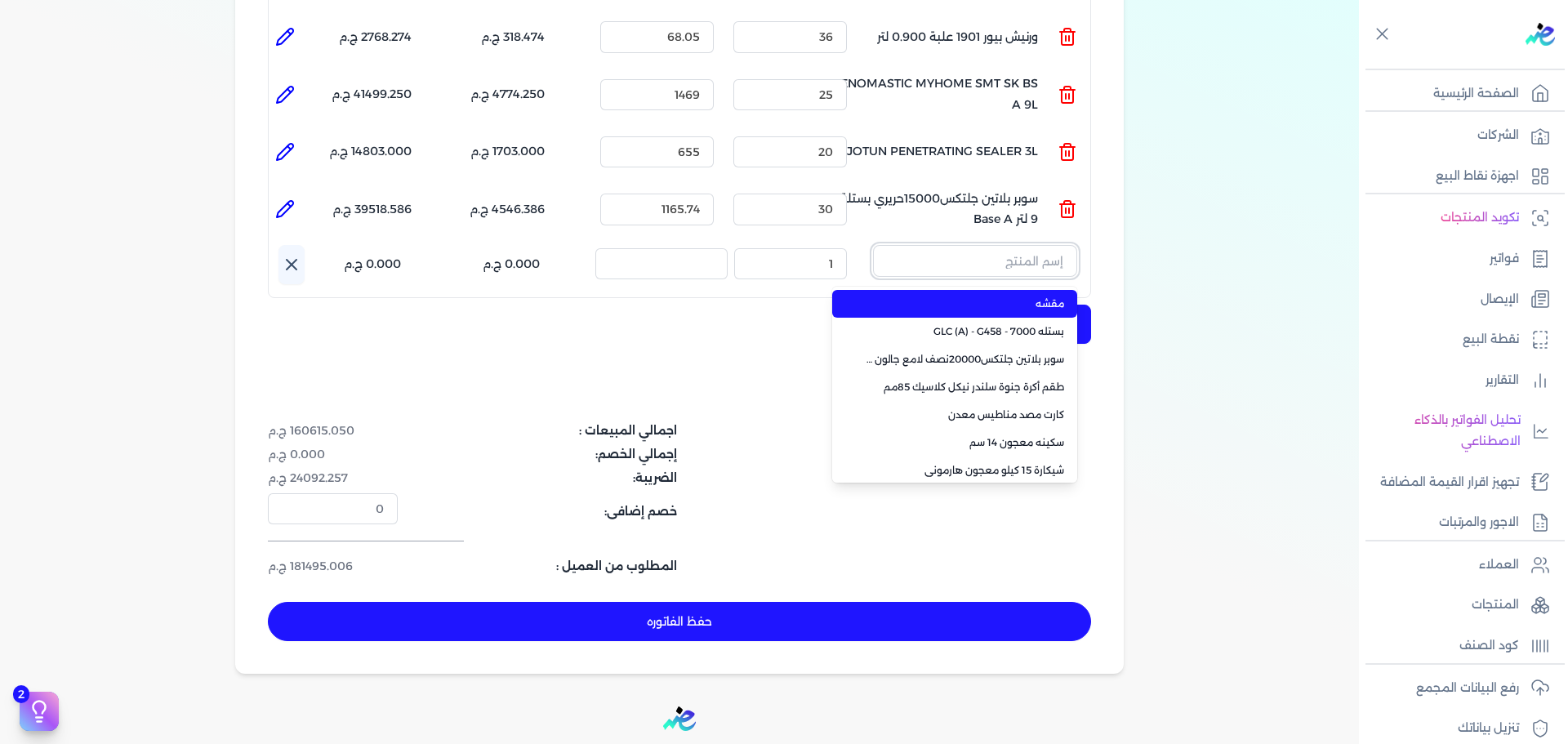
paste input "امبيانس كلر فلفتووا بيز جالون 2.700 لتر"
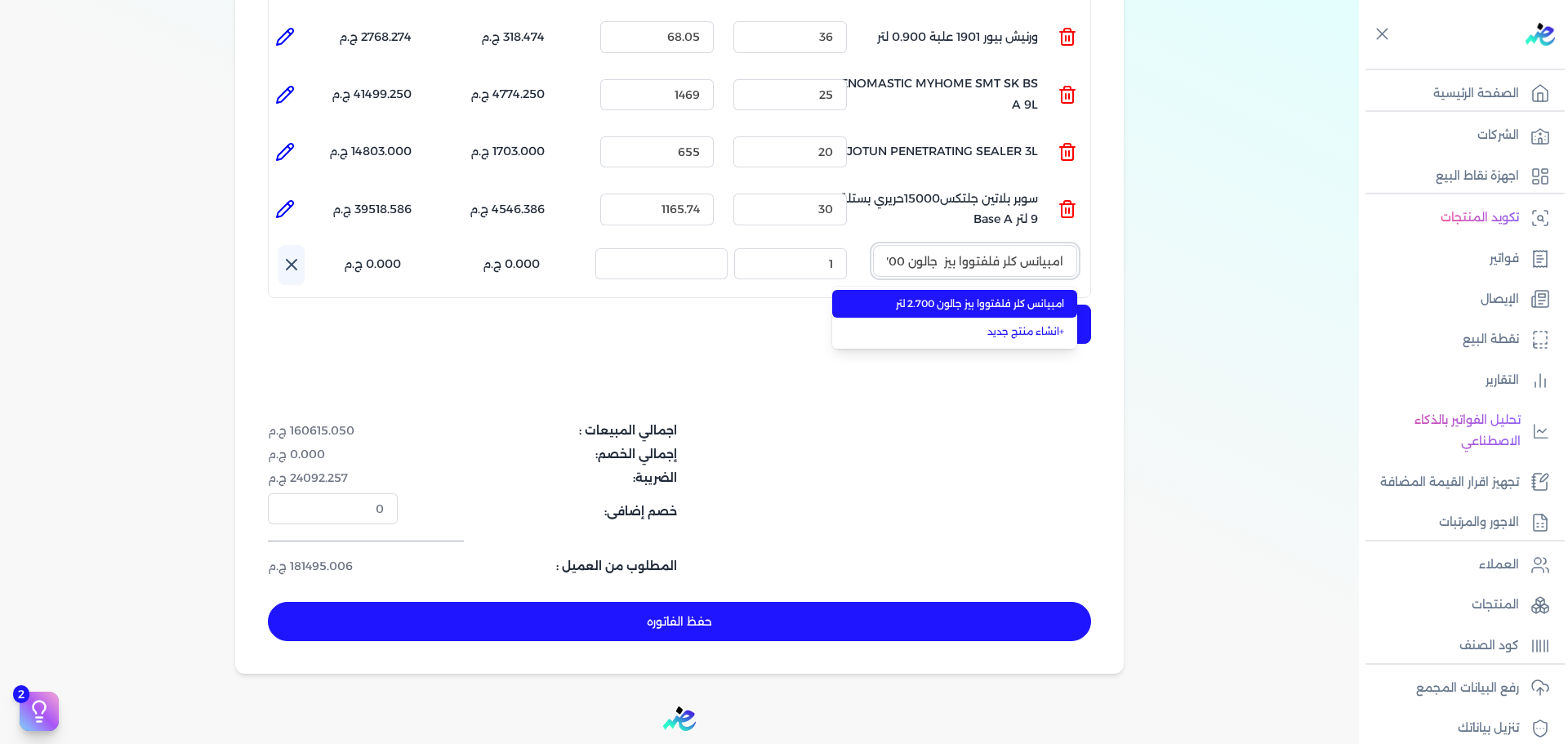
scroll to position [0, -26]
type input "امبيانس كلر فلفتووا بيز جالون 2.700 لتر"
click at [1000, 296] on span "امبيانس كلر فلفتووا بيز جالون 2.700 لتر" at bounding box center [964, 303] width 199 height 15
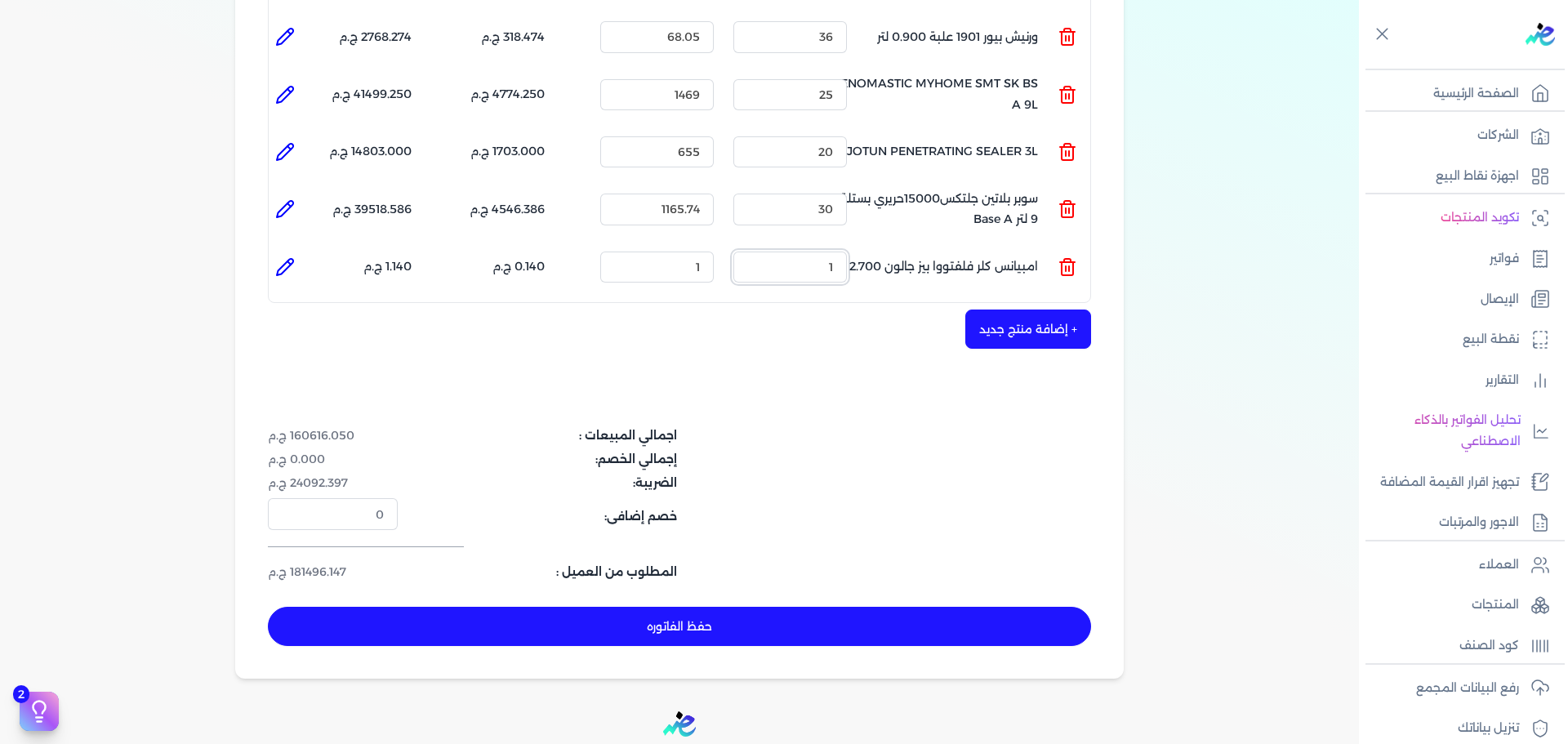
drag, startPoint x: 794, startPoint y: 233, endPoint x: 958, endPoint y: 233, distance: 164.0
click at [942, 245] on ul "المنتج : امبيانس كلر فلفتووا بيز جالون 2.700 لتر الكمية : 1 السعر : 1 الضريبه :…" at bounding box center [679, 267] width 821 height 44
type input "42"
drag, startPoint x: 693, startPoint y: 240, endPoint x: 744, endPoint y: 235, distance: 51.2
click at [744, 245] on ul "المنتج : امبيانس كلر فلفتووا بيز جالون 2.700 لتر الكمية : 42 السعر : 1 الضريبه …" at bounding box center [679, 267] width 821 height 44
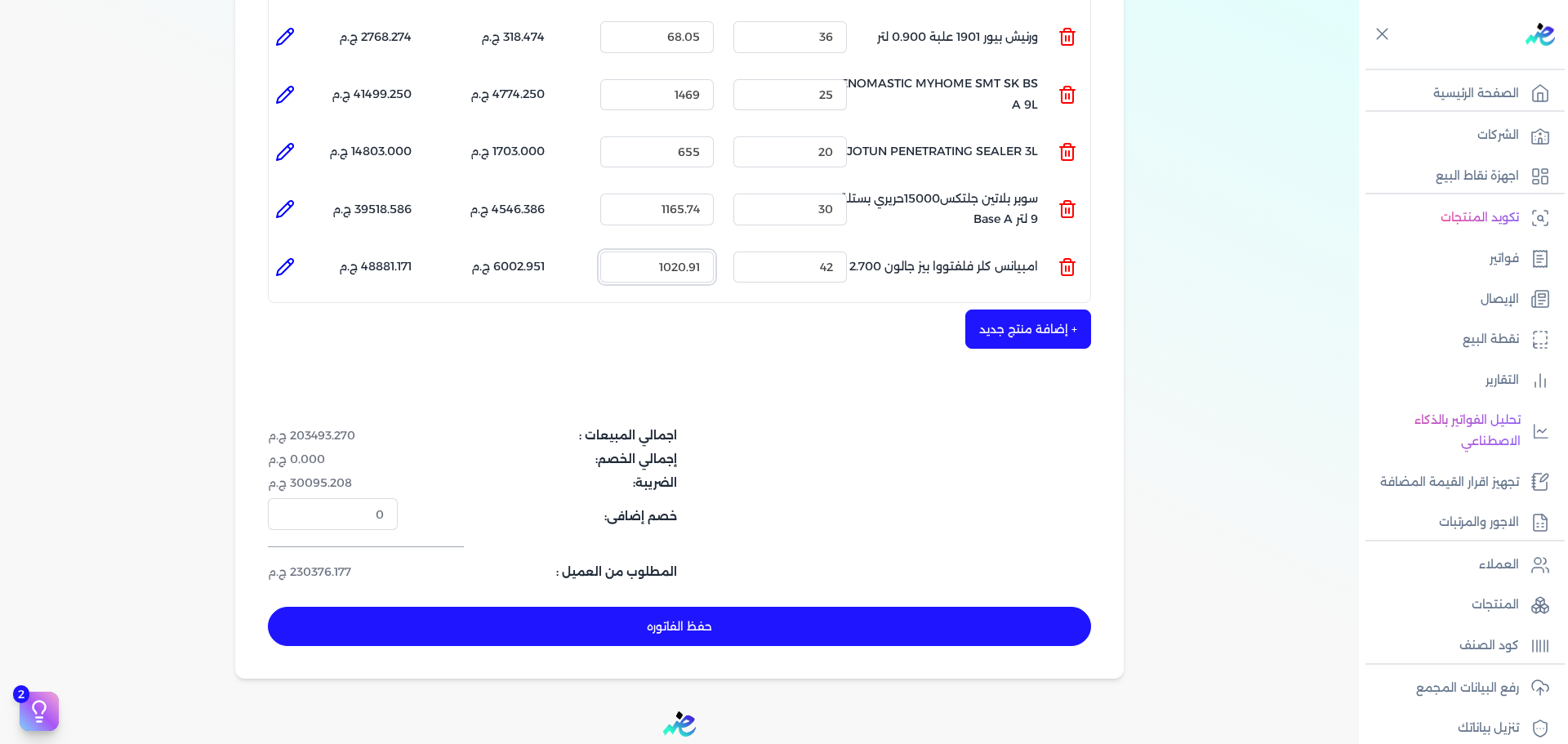
type input "1020.91"
click at [709, 311] on div "+ إضافة منتج جديد" at bounding box center [679, 328] width 823 height 39
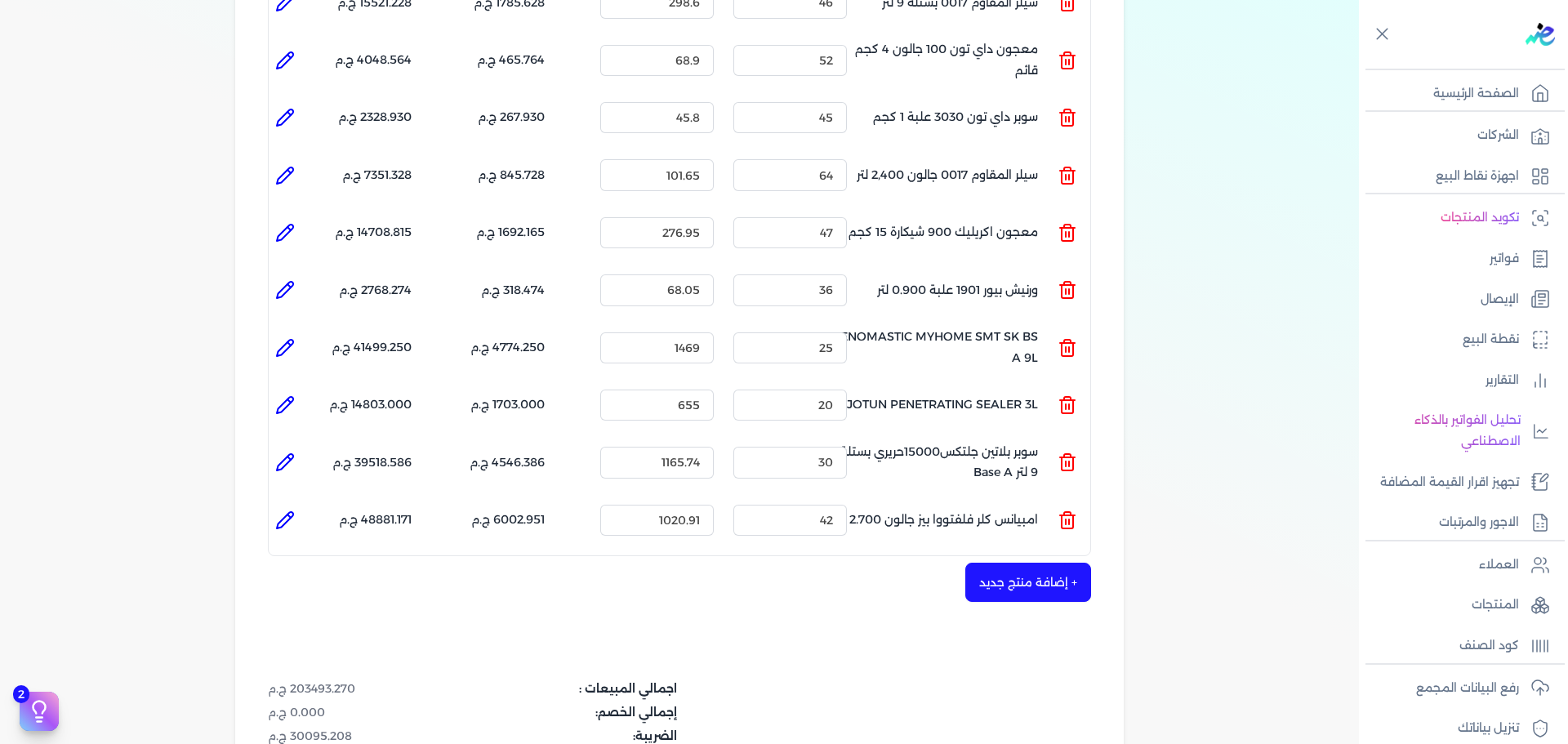
scroll to position [734, 0]
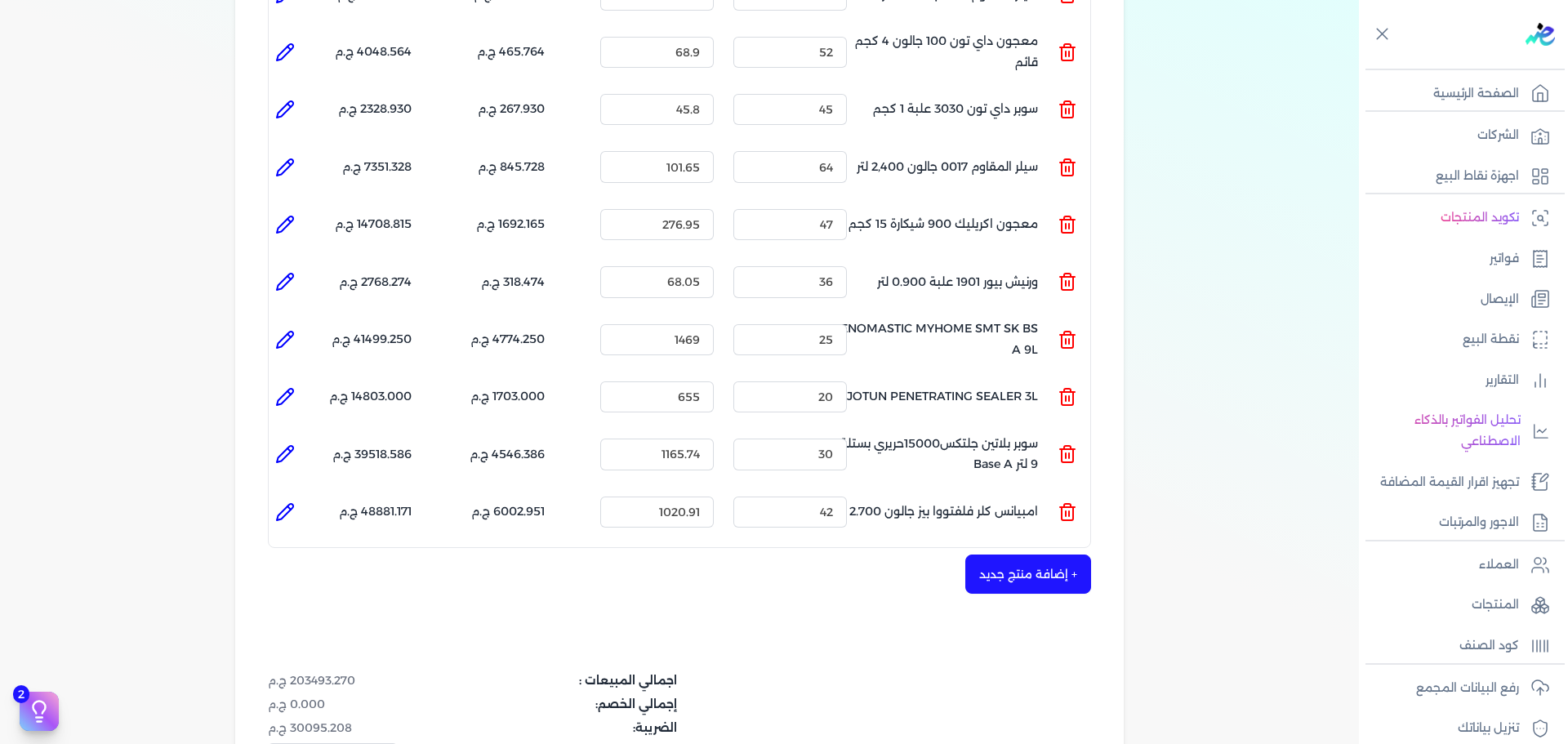
click at [288, 502] on icon at bounding box center [285, 512] width 20 height 20
type input "امبيانس كلر فلفتووا بيز جالون 2.700 لتر"
type input "1020.91"
type input "42"
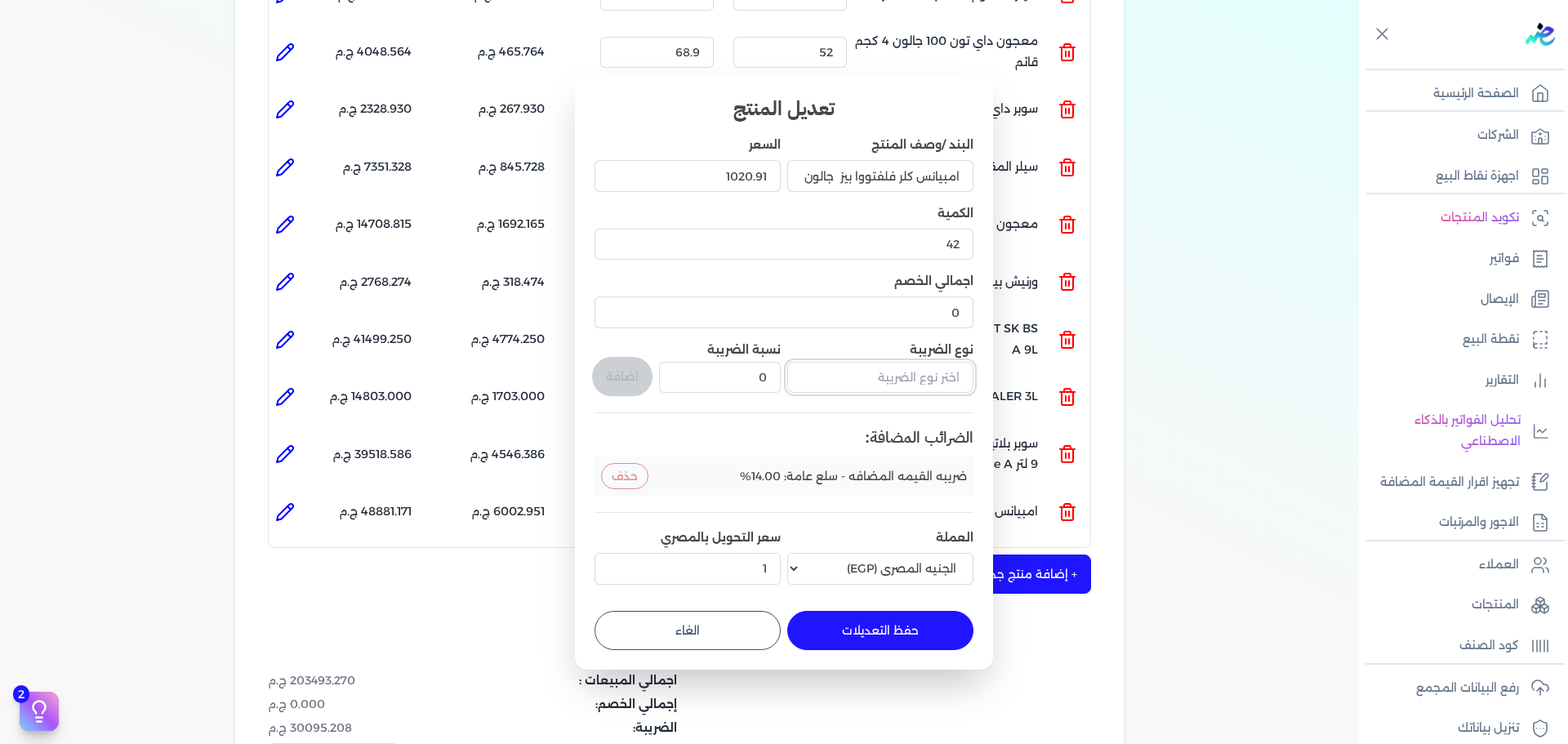
click at [906, 375] on input "text" at bounding box center [880, 378] width 186 height 31
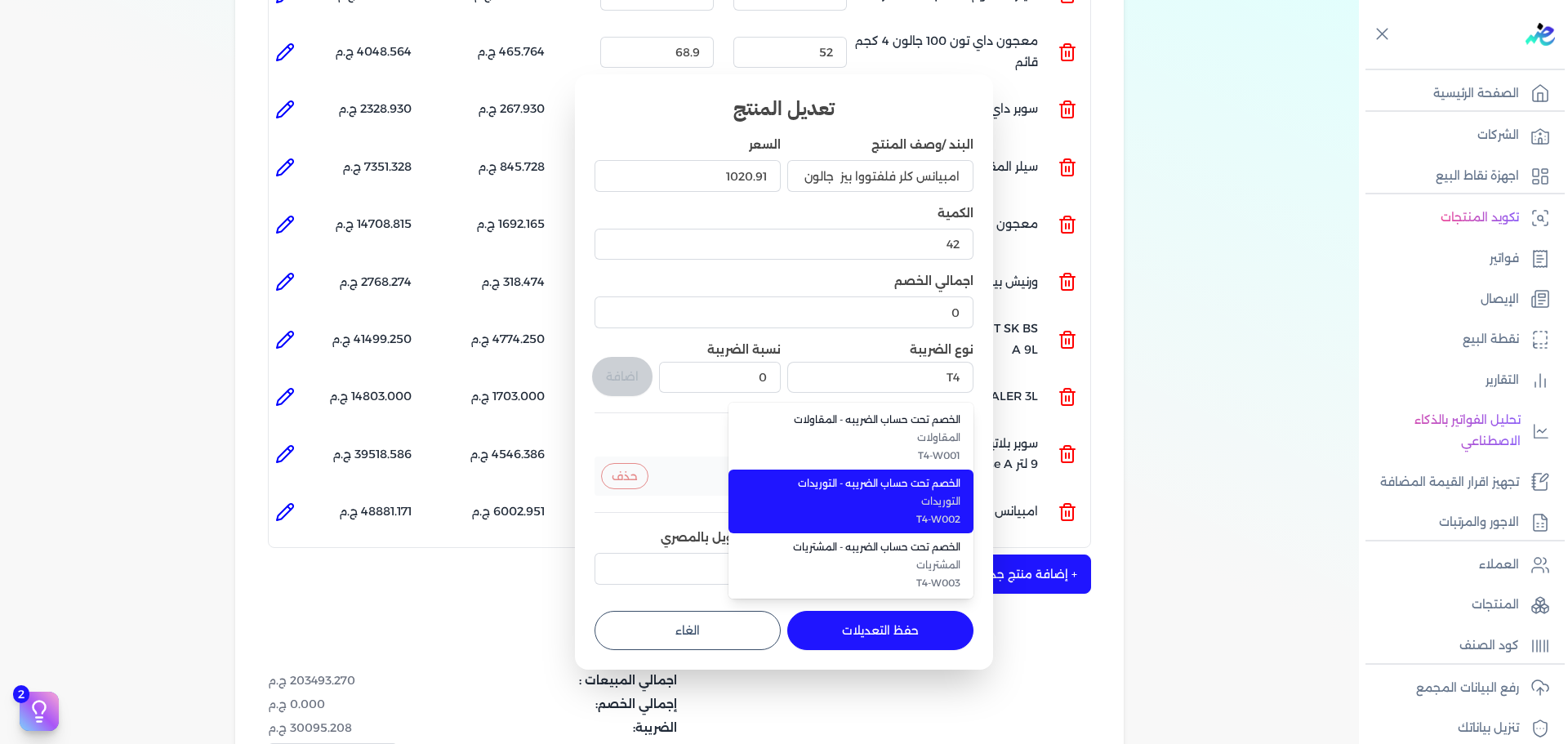
click at [893, 490] on span "الخصم تحت حساب الضريبه - التوريدات" at bounding box center [860, 483] width 199 height 15
type input "الخصم تحت حساب الضريبه - التوريدات"
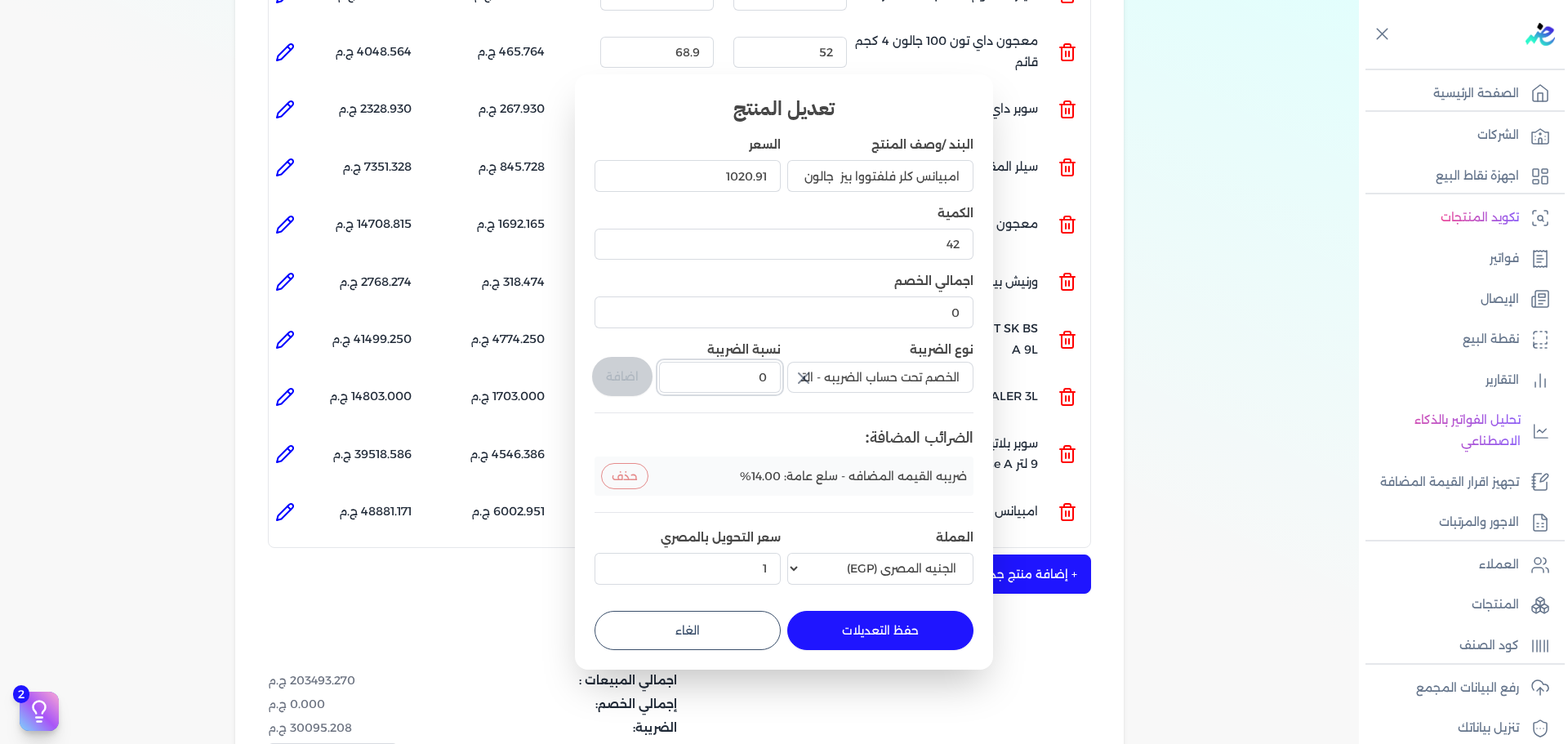
drag, startPoint x: 737, startPoint y: 381, endPoint x: 830, endPoint y: 383, distance: 93.0
click at [830, 383] on div "البند /وصف المنتج امبيانس كلر فلفتووا بيز جالون 2.700 لتر السعر 1020.91 الكمية …" at bounding box center [783, 363] width 379 height 454
type input "1"
click at [615, 389] on button "اضافة" at bounding box center [622, 376] width 61 height 39
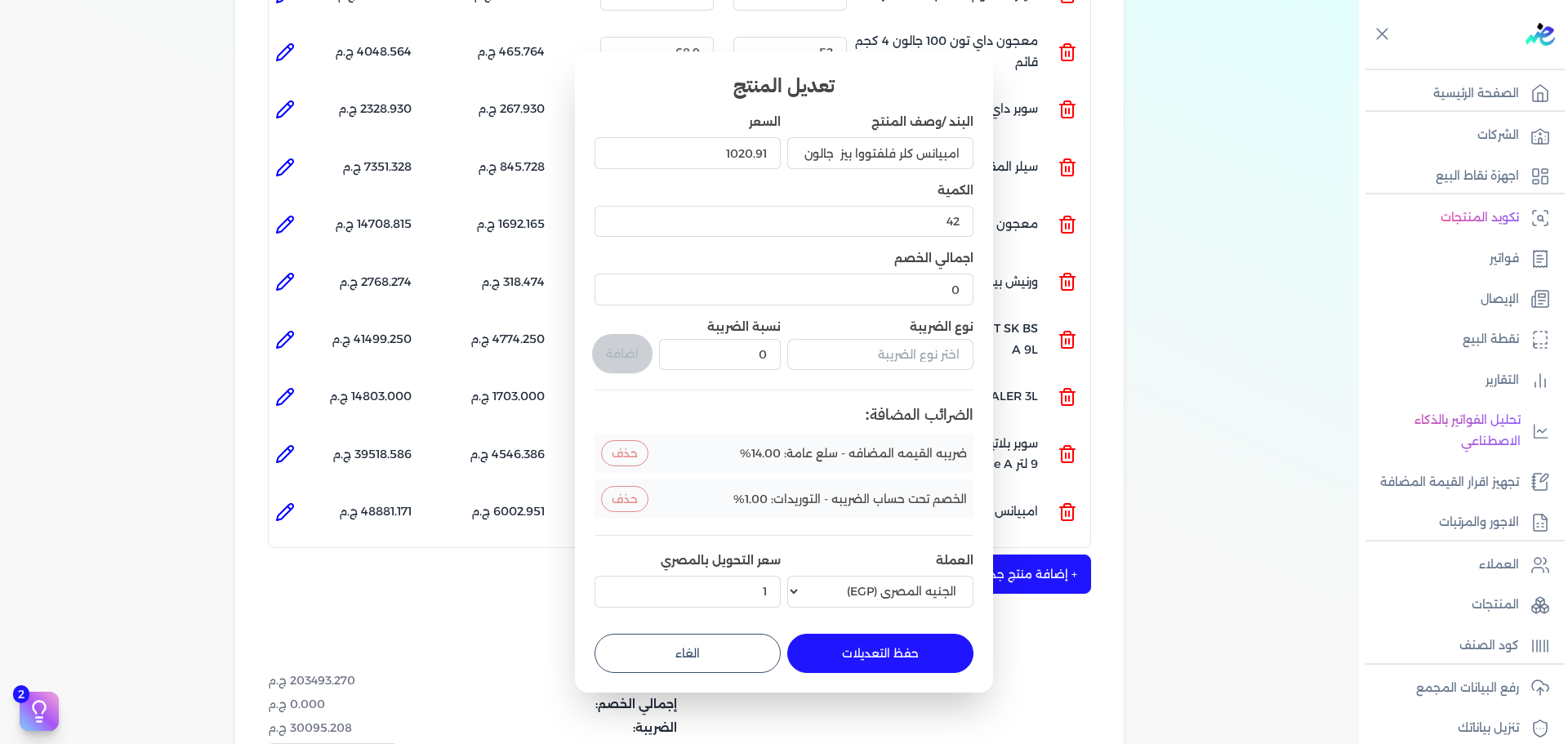
click at [901, 641] on button "حفظ التعديلات" at bounding box center [880, 652] width 186 height 39
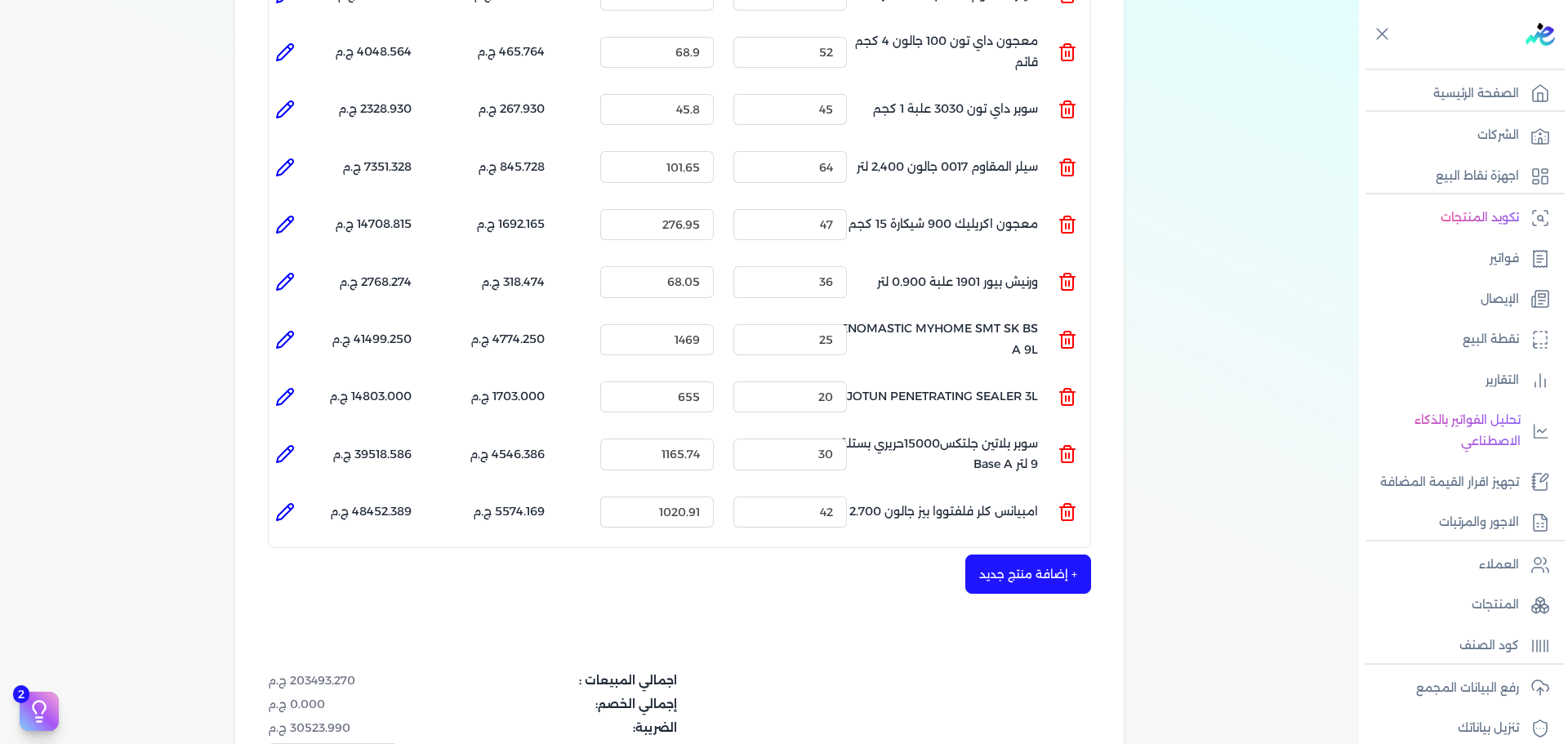
click at [1031, 557] on button "+ إضافة منتج جديد" at bounding box center [1027, 573] width 126 height 39
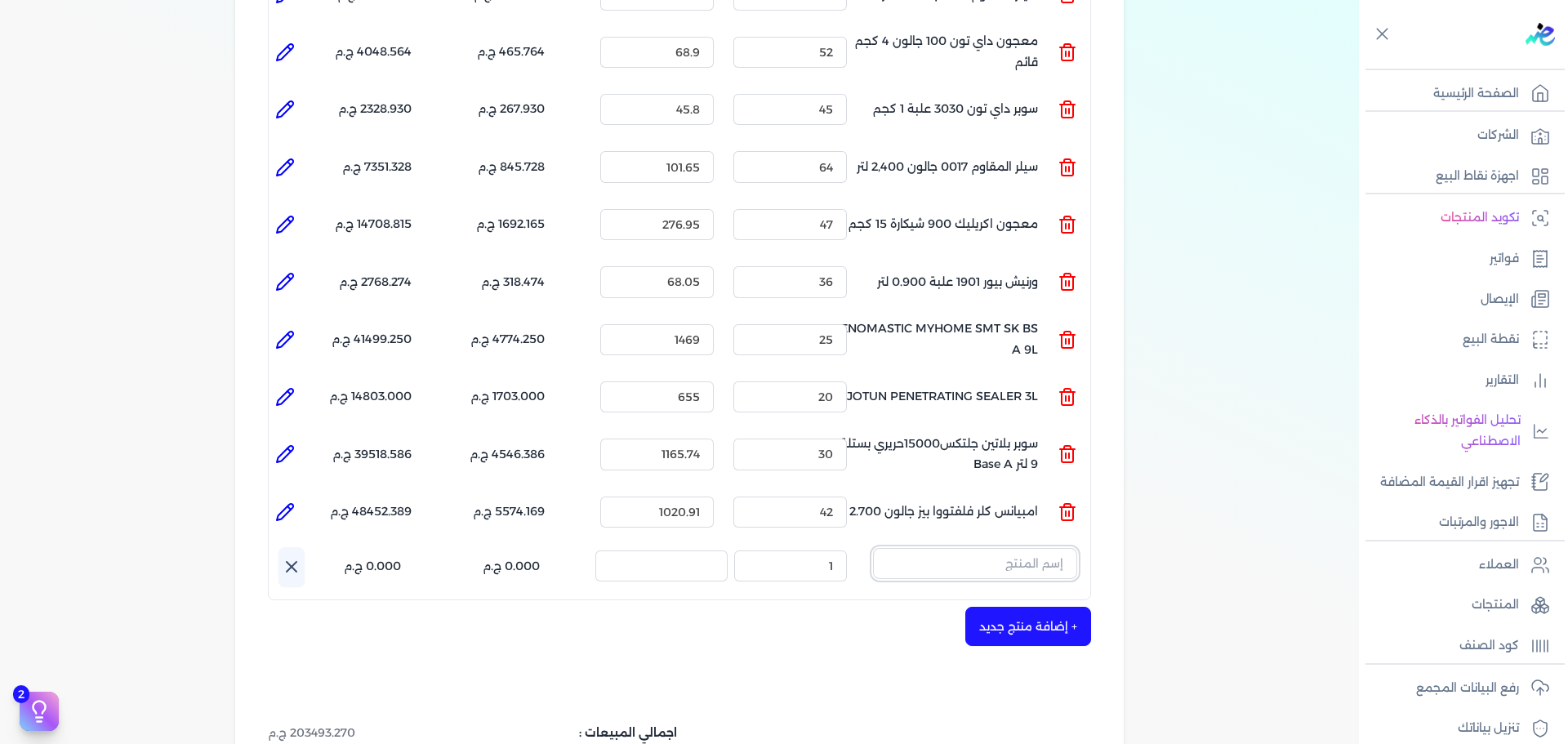
click at [1031, 547] on input "text" at bounding box center [975, 563] width 204 height 31
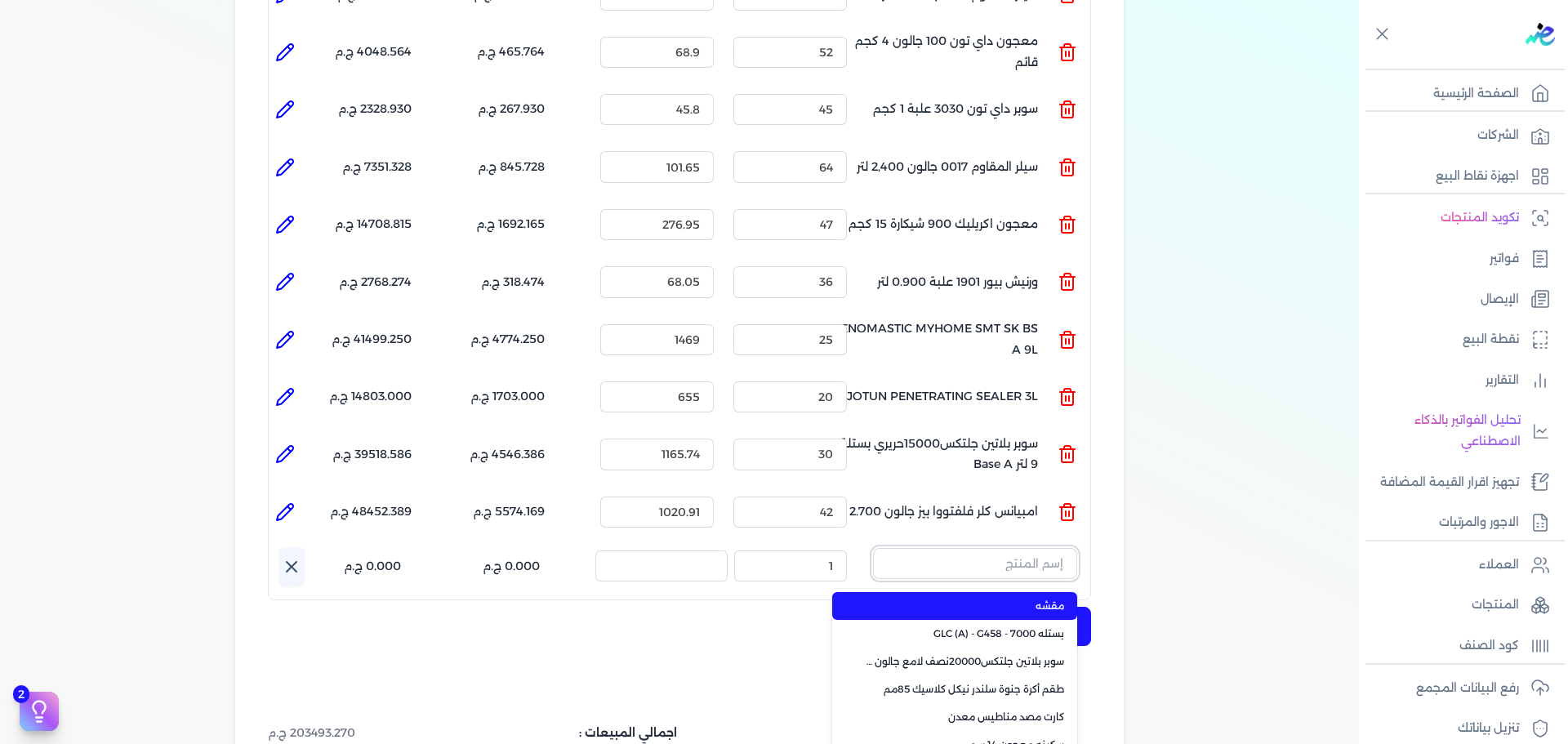
paste input "ستارت بلاستيك بستلة 8 لتر"
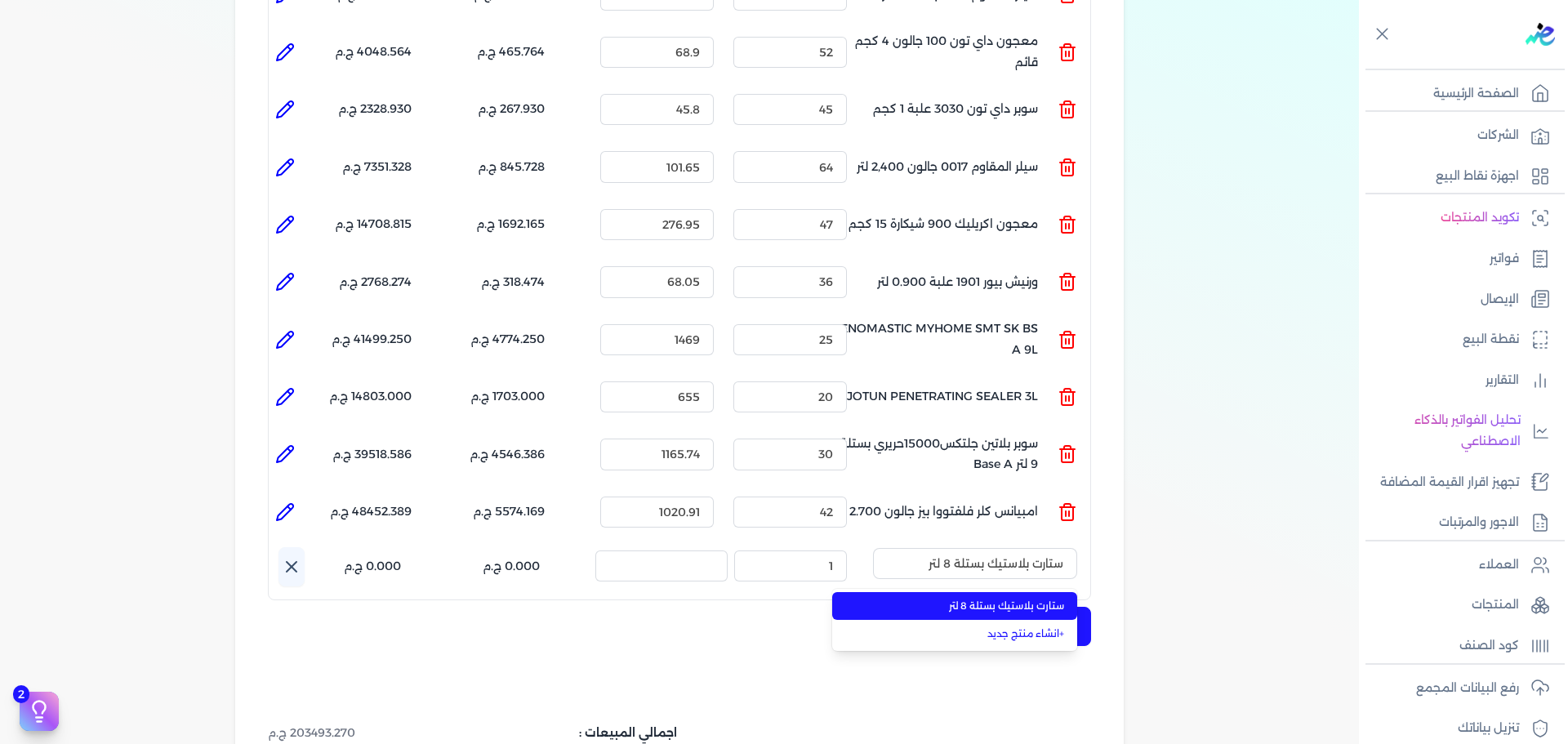
click at [1027, 598] on span "ستارت بلاستيك بستلة 8 لتر" at bounding box center [964, 605] width 199 height 15
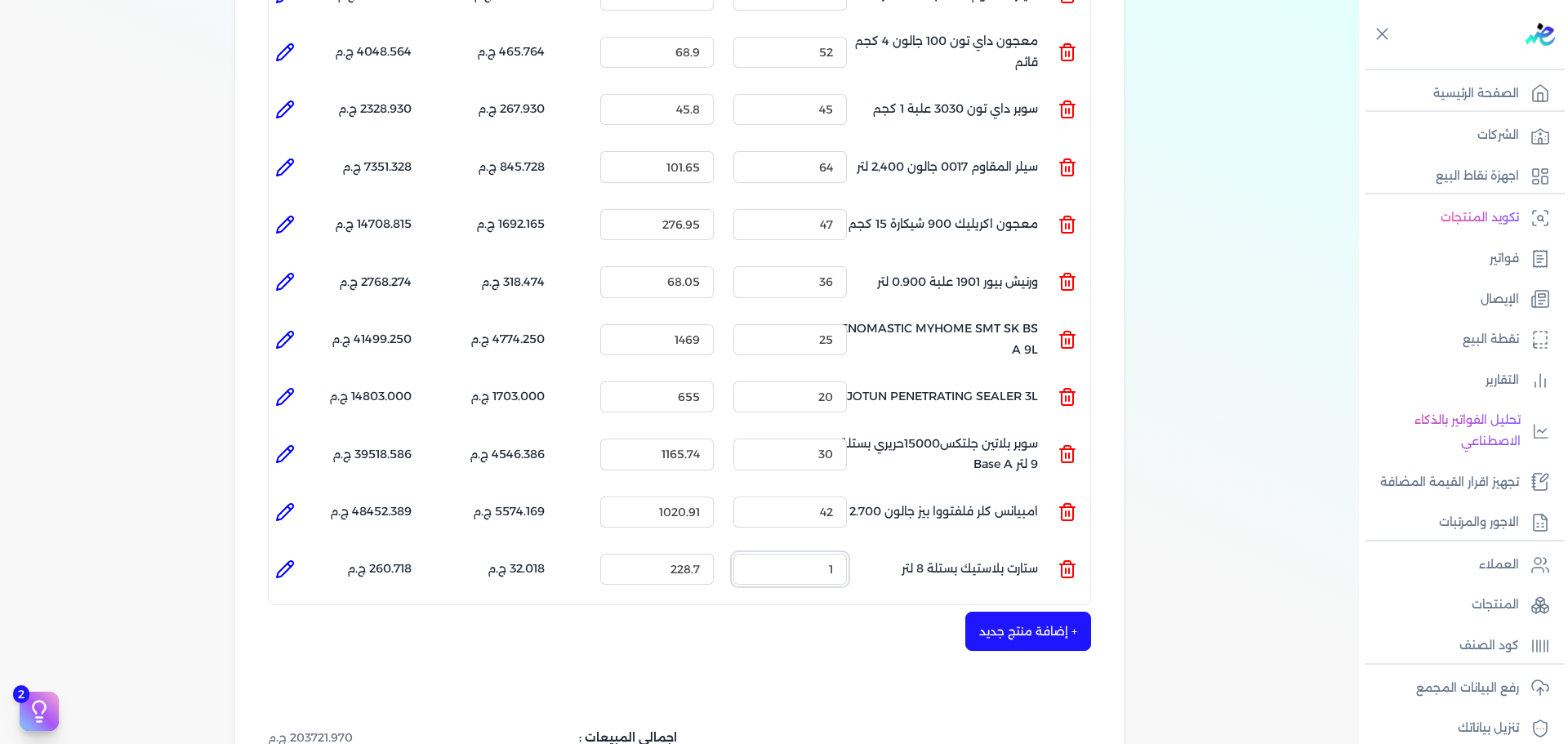
drag, startPoint x: 820, startPoint y: 545, endPoint x: 912, endPoint y: 542, distance: 92.0
click at [912, 547] on ul "المنتج : ستارت بلاستيك بستلة 8 لتر الكمية : 1 السعر : 228.7 الضريبه : 32.018 ج.…" at bounding box center [679, 569] width 821 height 44
drag, startPoint x: 291, startPoint y: 536, endPoint x: 301, endPoint y: 540, distance: 10.8
click at [293, 560] on icon at bounding box center [285, 569] width 20 height 20
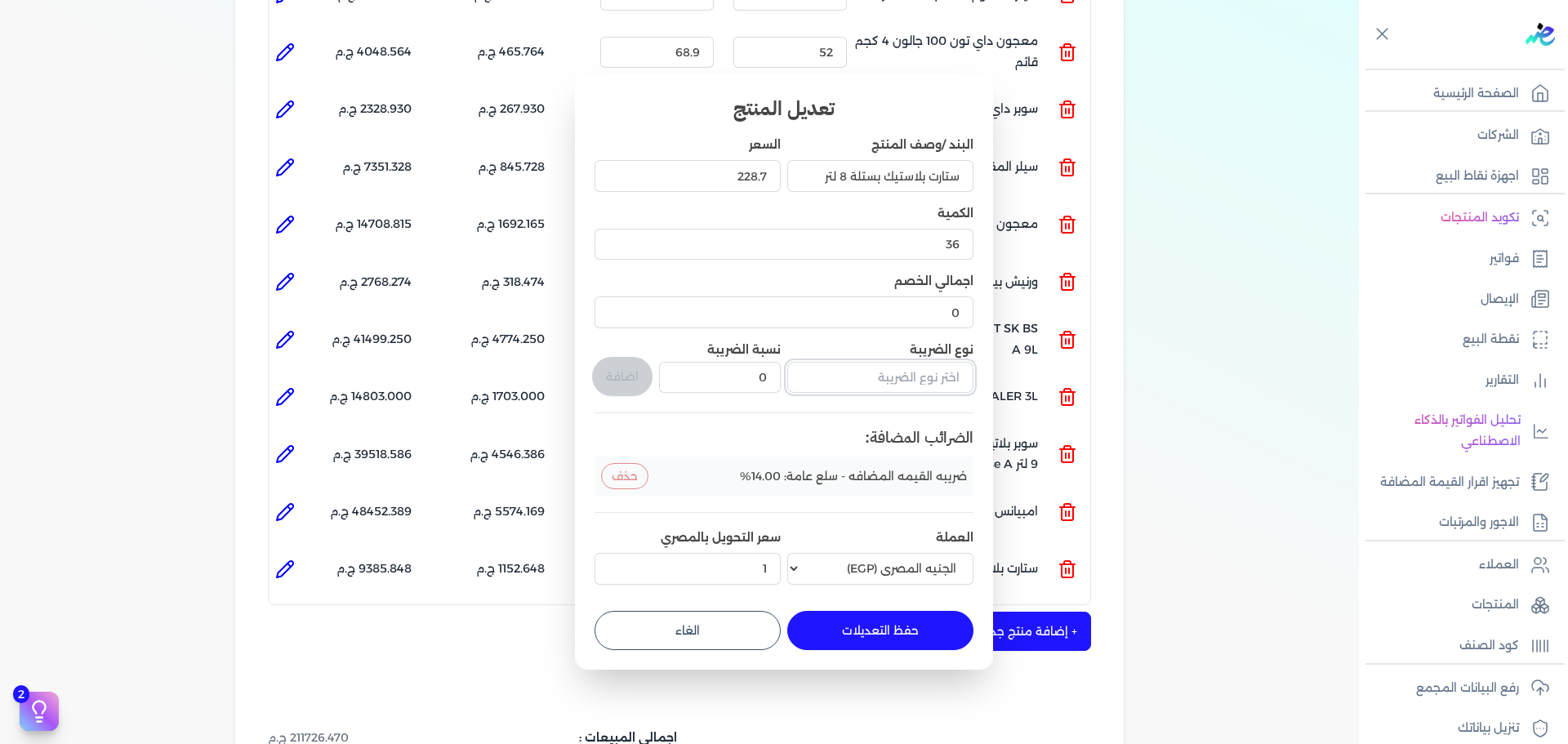
click at [853, 375] on input "text" at bounding box center [880, 378] width 186 height 31
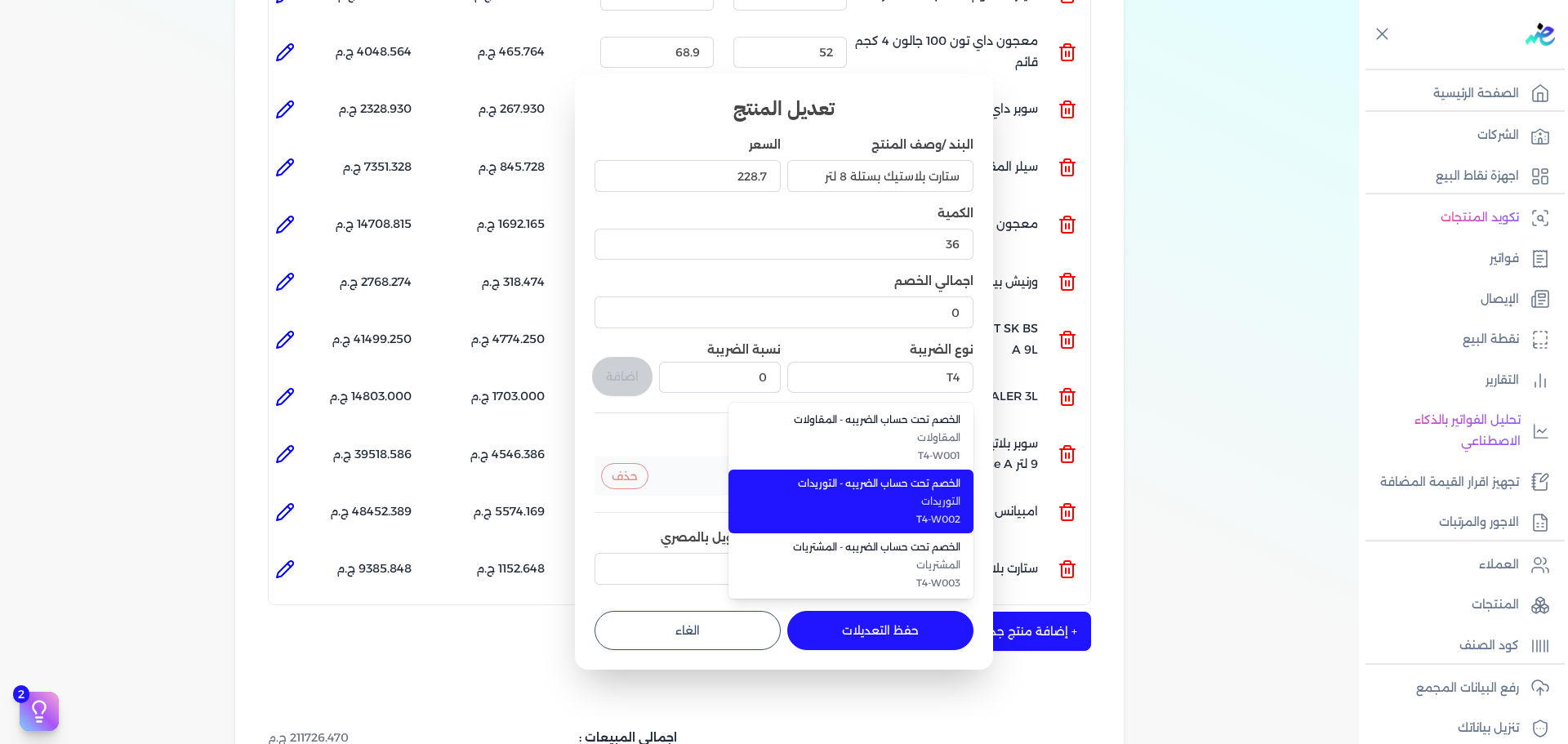
click at [832, 488] on span "الخصم تحت حساب الضريبه - التوريدات" at bounding box center [860, 483] width 199 height 15
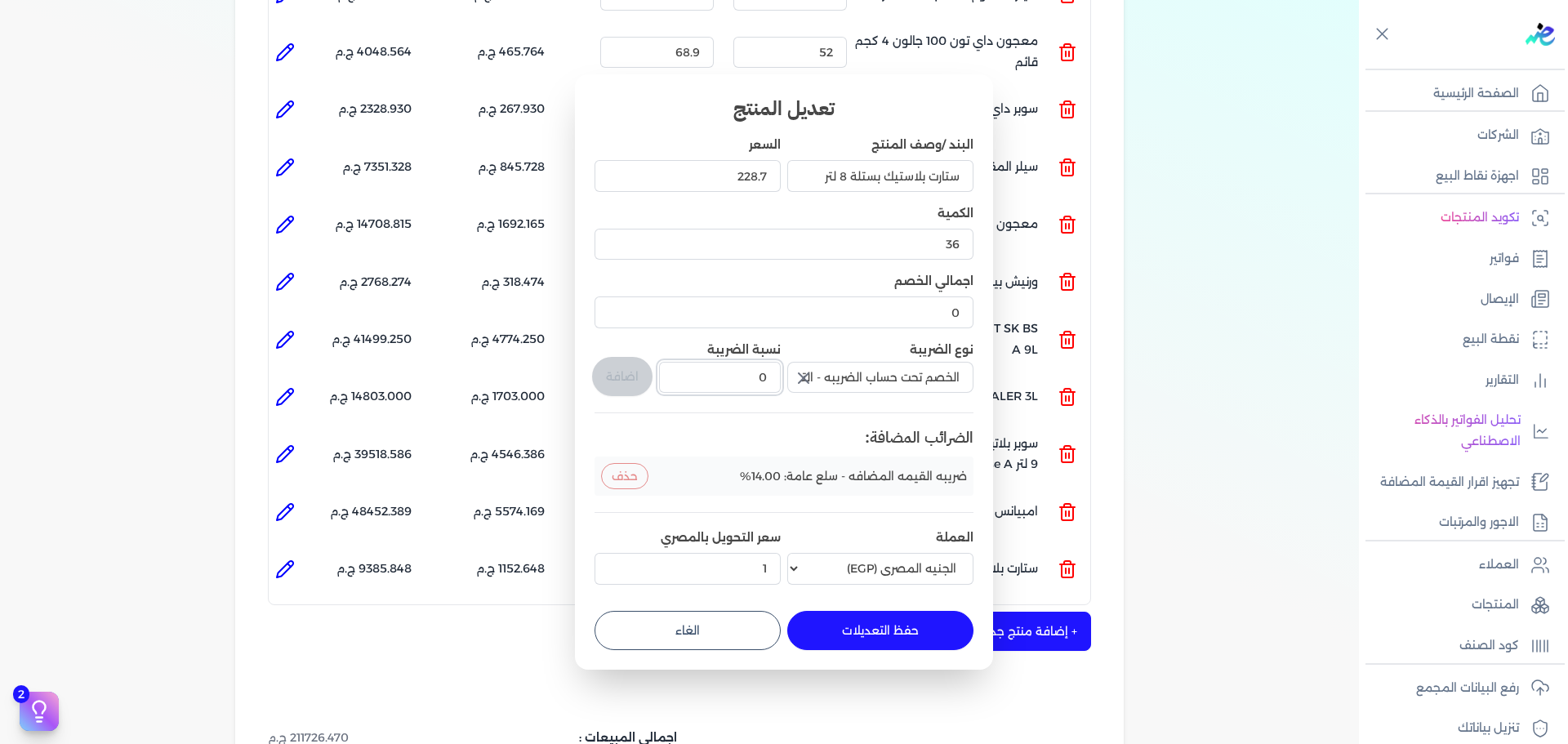
drag, startPoint x: 745, startPoint y: 386, endPoint x: 815, endPoint y: 382, distance: 70.1
click at [815, 382] on div "البند /وصف المنتج ستارت بلاستيك بستلة 8 لتر السعر 228.7 الكمية 36 اجمالي الخصم …" at bounding box center [783, 363] width 379 height 454
click at [610, 391] on button "اضافة" at bounding box center [622, 376] width 61 height 39
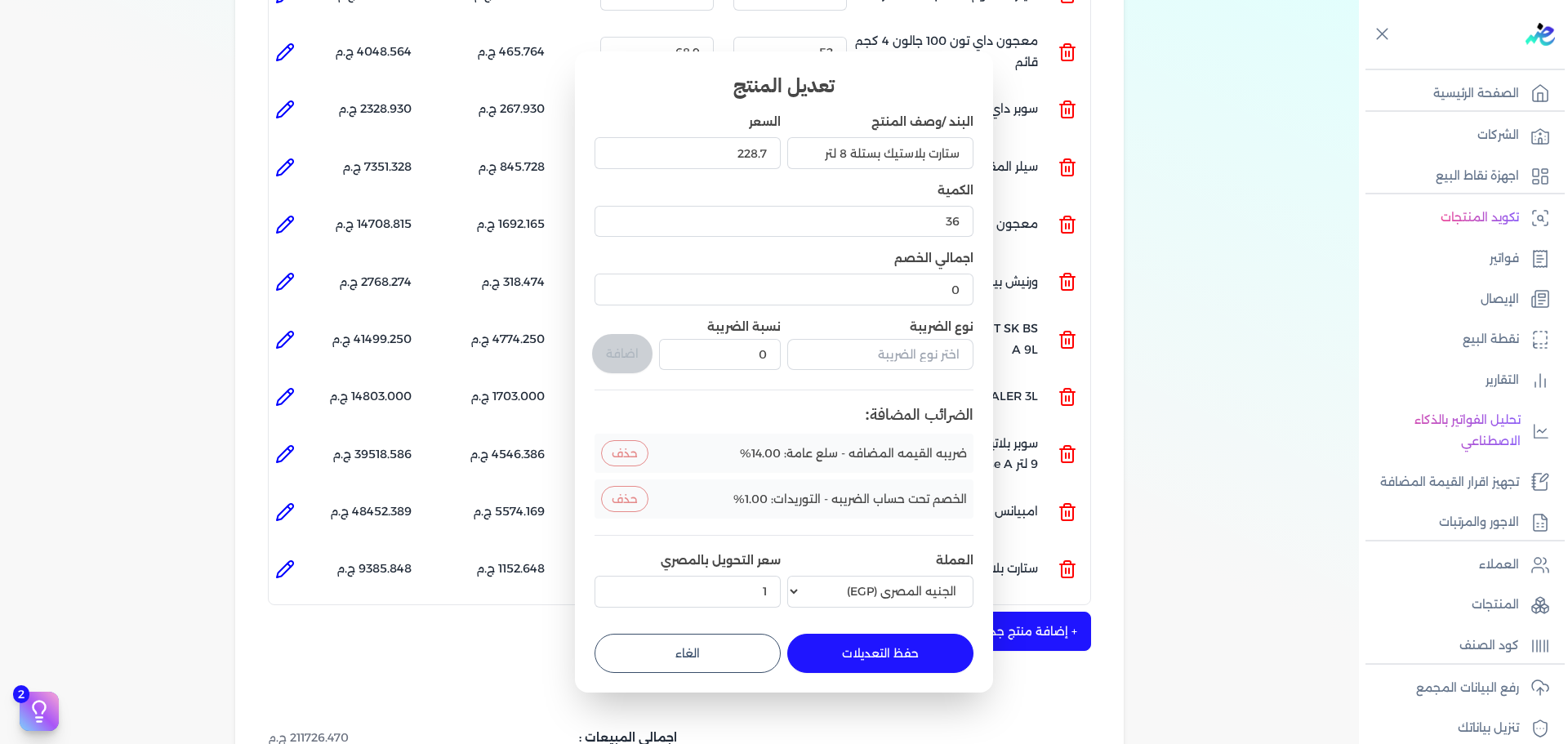
click at [874, 643] on button "حفظ التعديلات" at bounding box center [880, 652] width 186 height 39
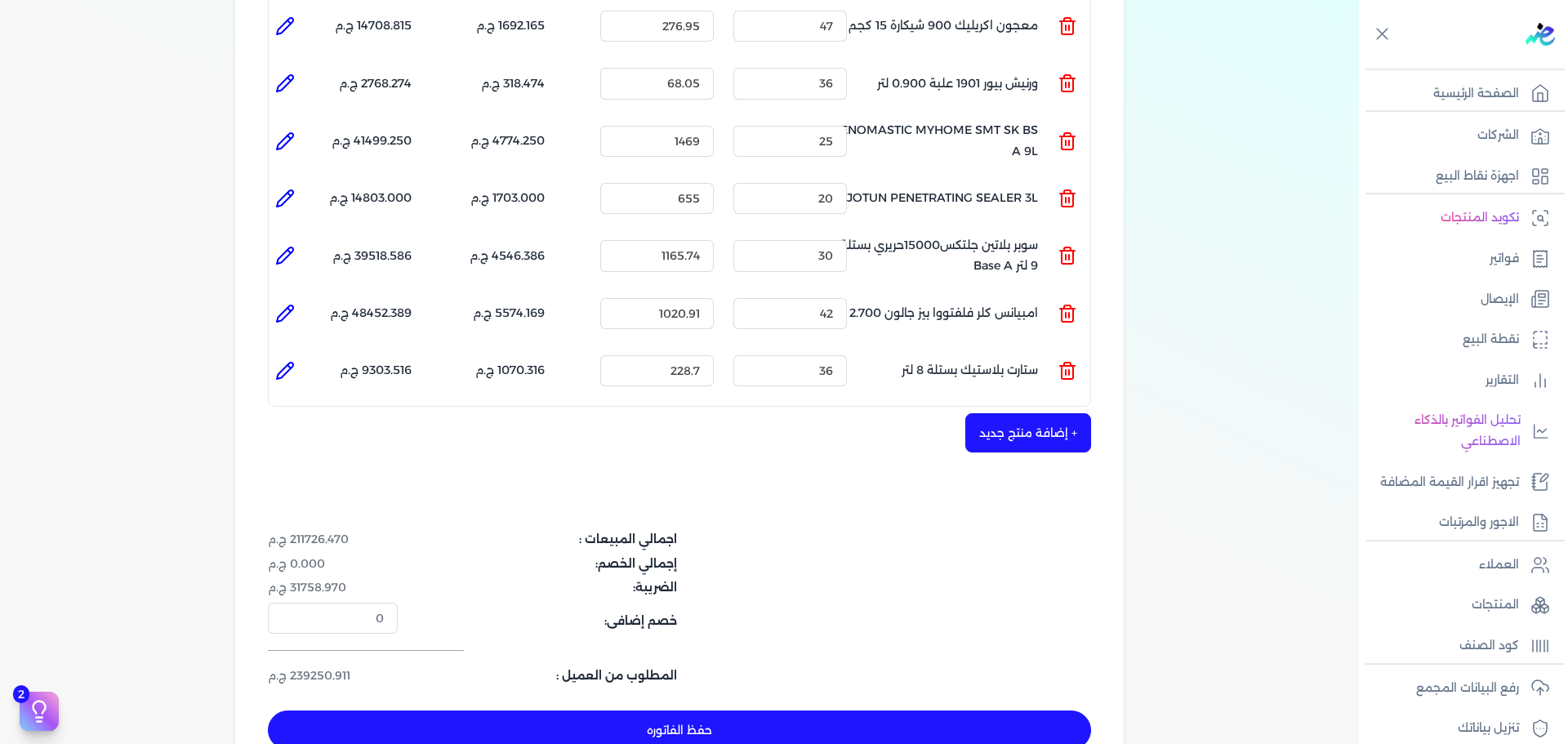
scroll to position [980, 0]
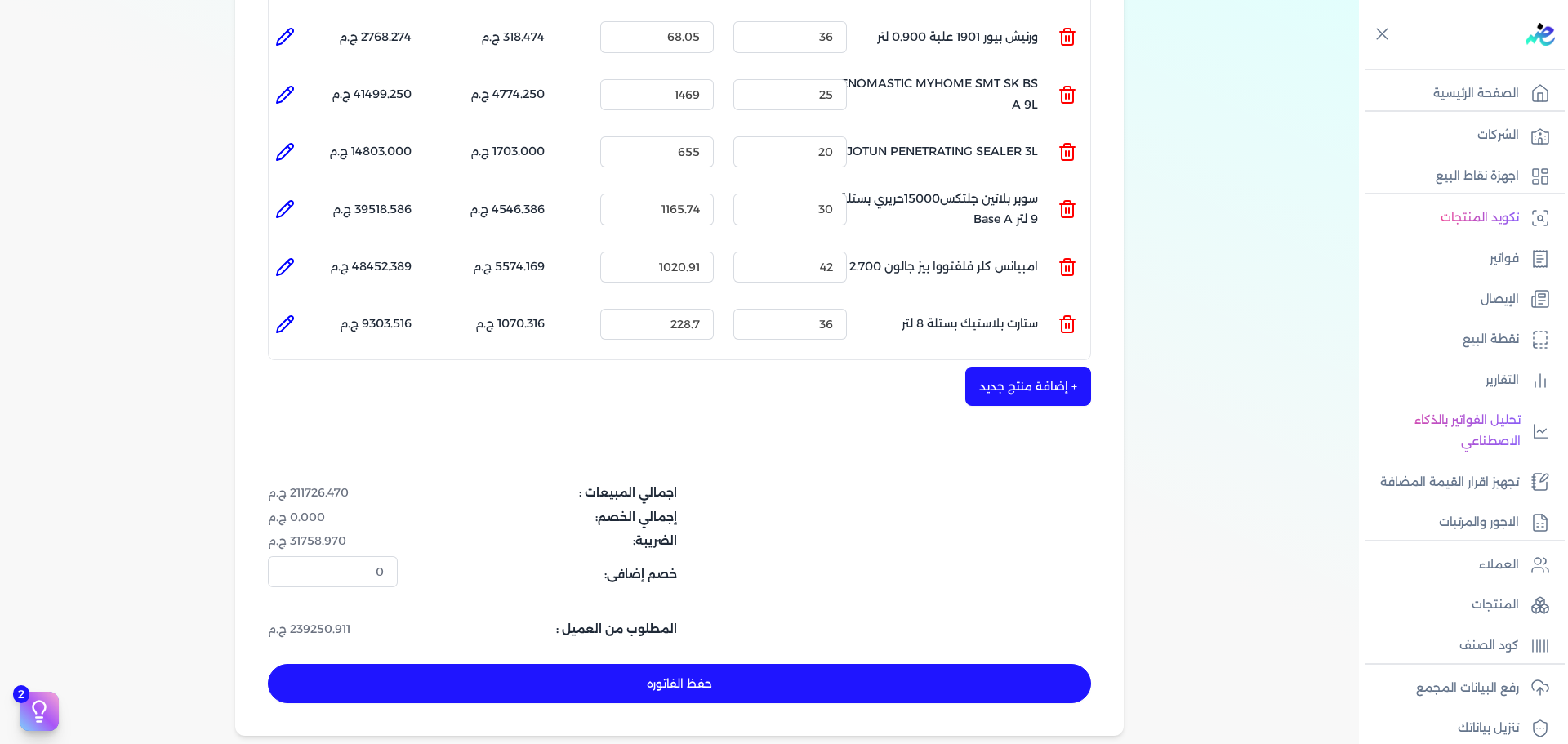
click at [1046, 372] on button "+ إضافة منتج جديد" at bounding box center [1027, 385] width 126 height 39
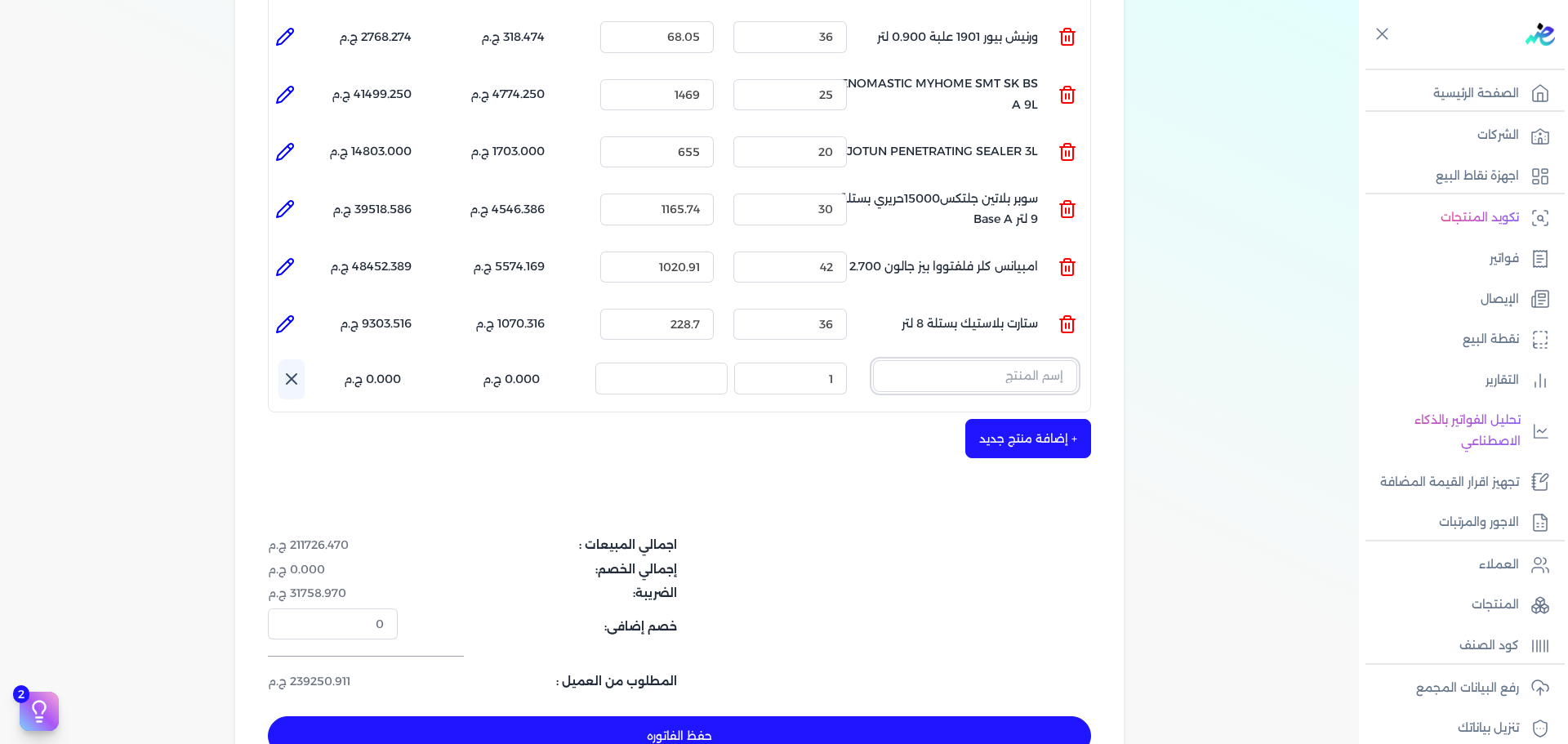
click at [1040, 360] on input "text" at bounding box center [975, 376] width 204 height 31
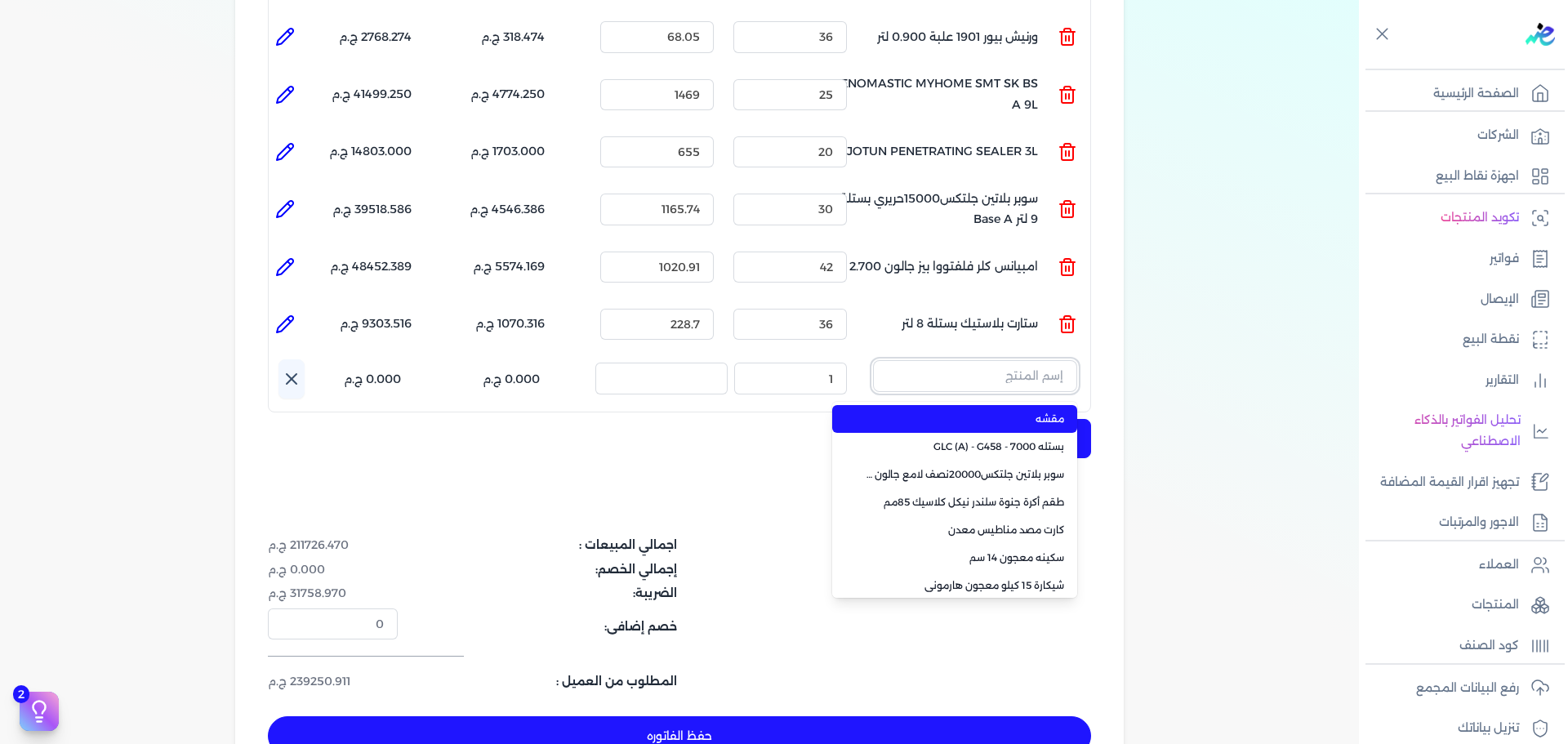
paste input "سوبرلاك الوان 708 علبة 0.700 لتر"
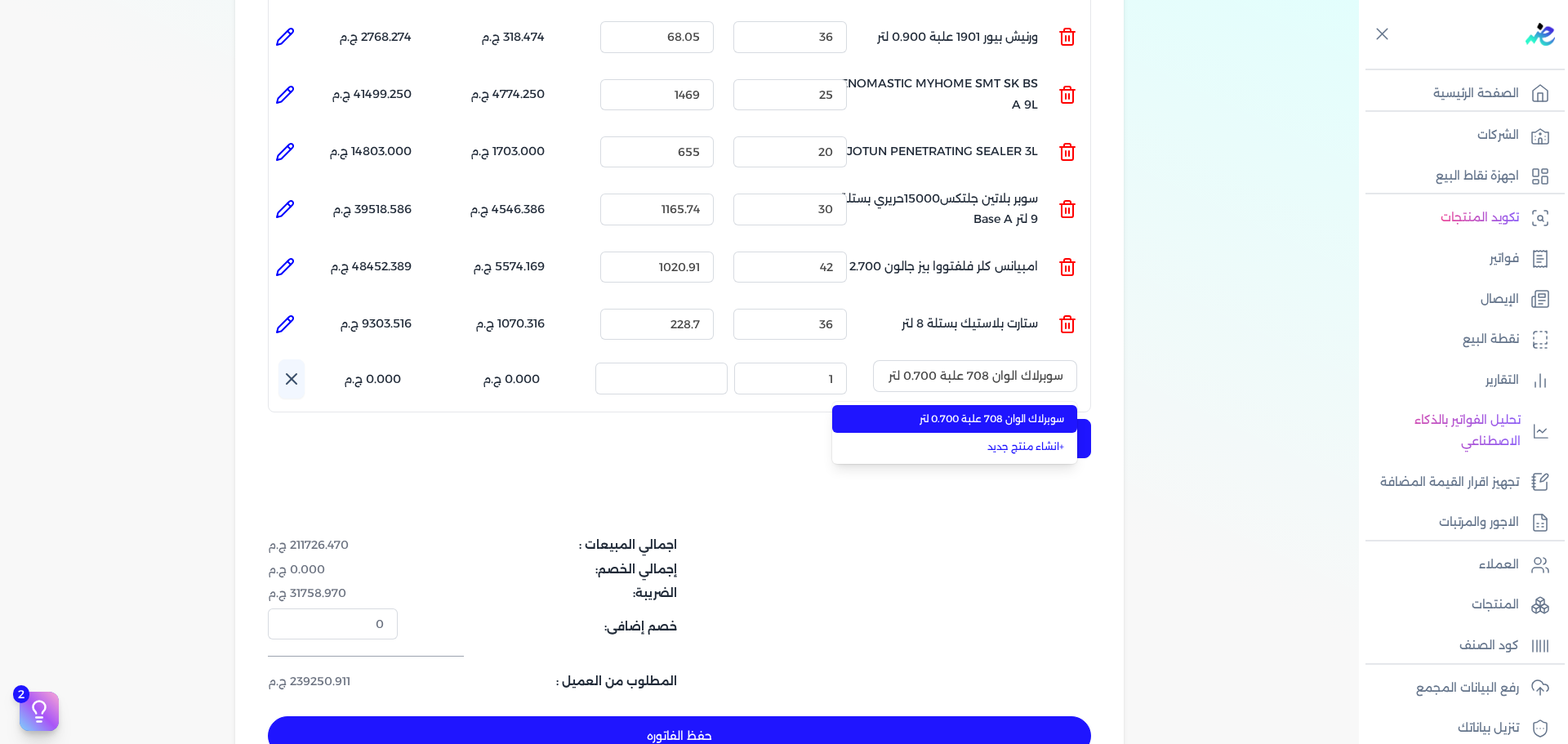
click at [1000, 411] on span "سوبرلاك الوان 708 علبة 0.700 لتر" at bounding box center [964, 418] width 199 height 15
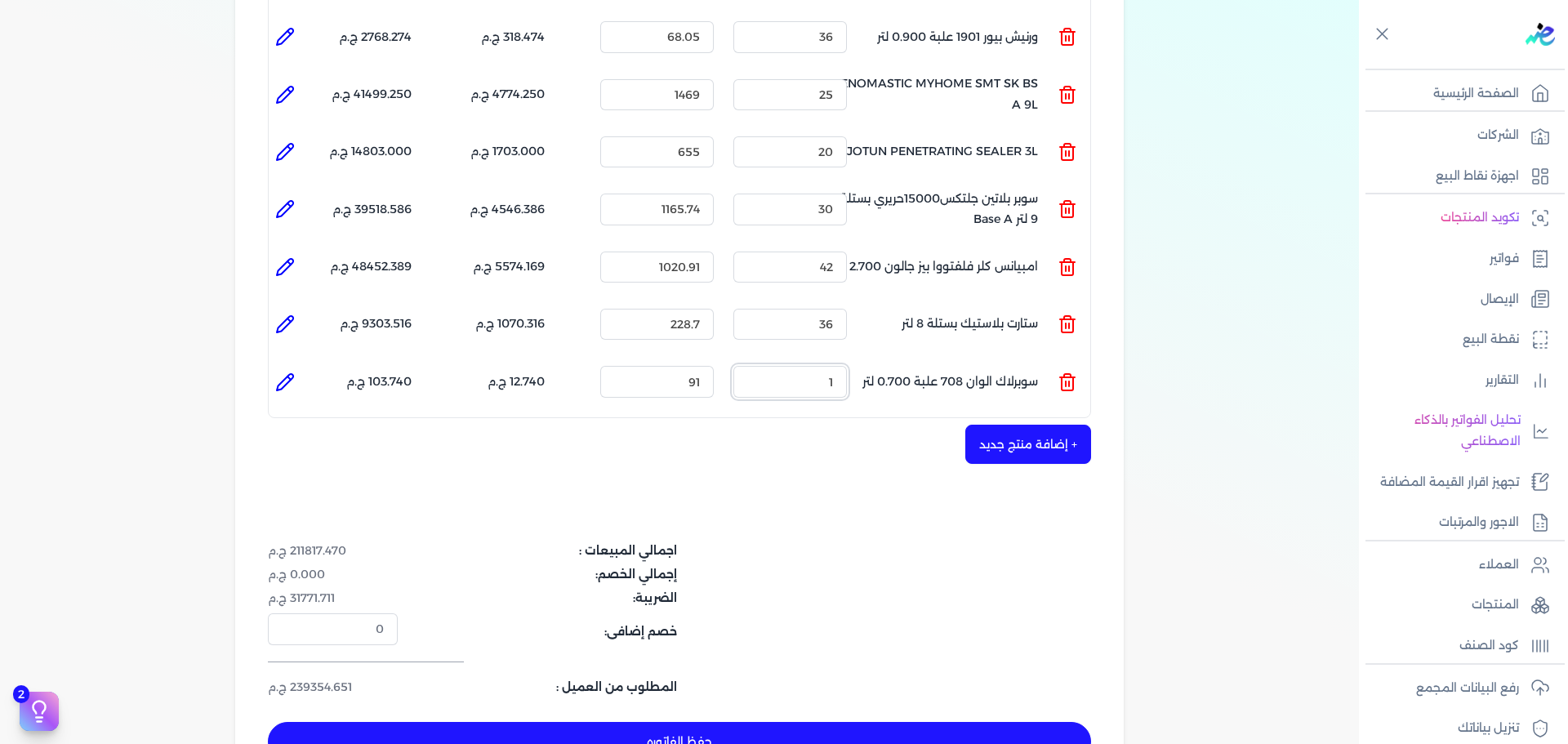
drag, startPoint x: 776, startPoint y: 346, endPoint x: 940, endPoint y: 346, distance: 164.0
click at [936, 359] on ul "المنتج : سوبرلاك الوان 708 علبة 0.700 لتر الكمية : 1 السعر : 91 الضريبه : 12.74…" at bounding box center [679, 381] width 821 height 44
click at [290, 372] on icon at bounding box center [285, 382] width 20 height 20
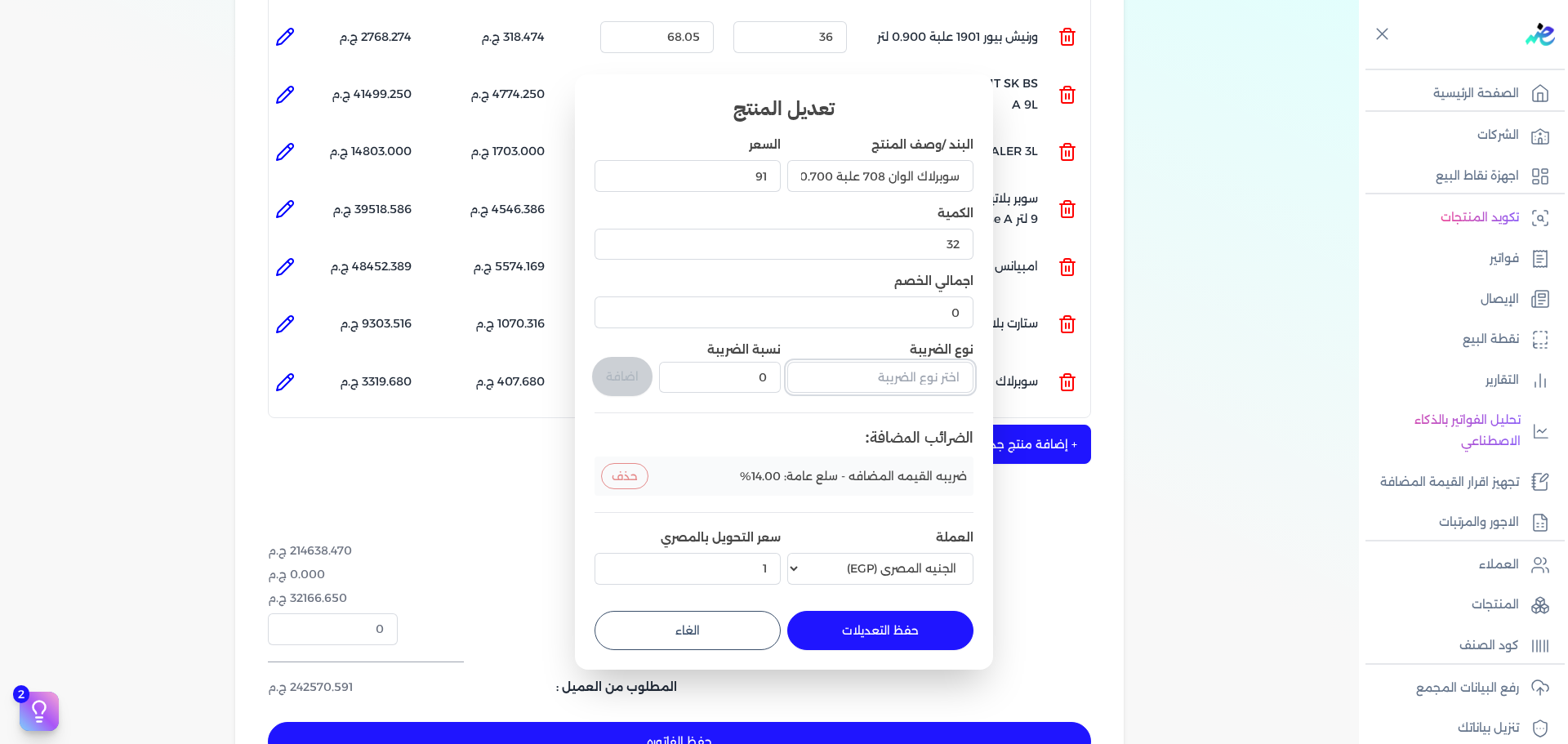
click at [896, 387] on input "text" at bounding box center [880, 378] width 186 height 31
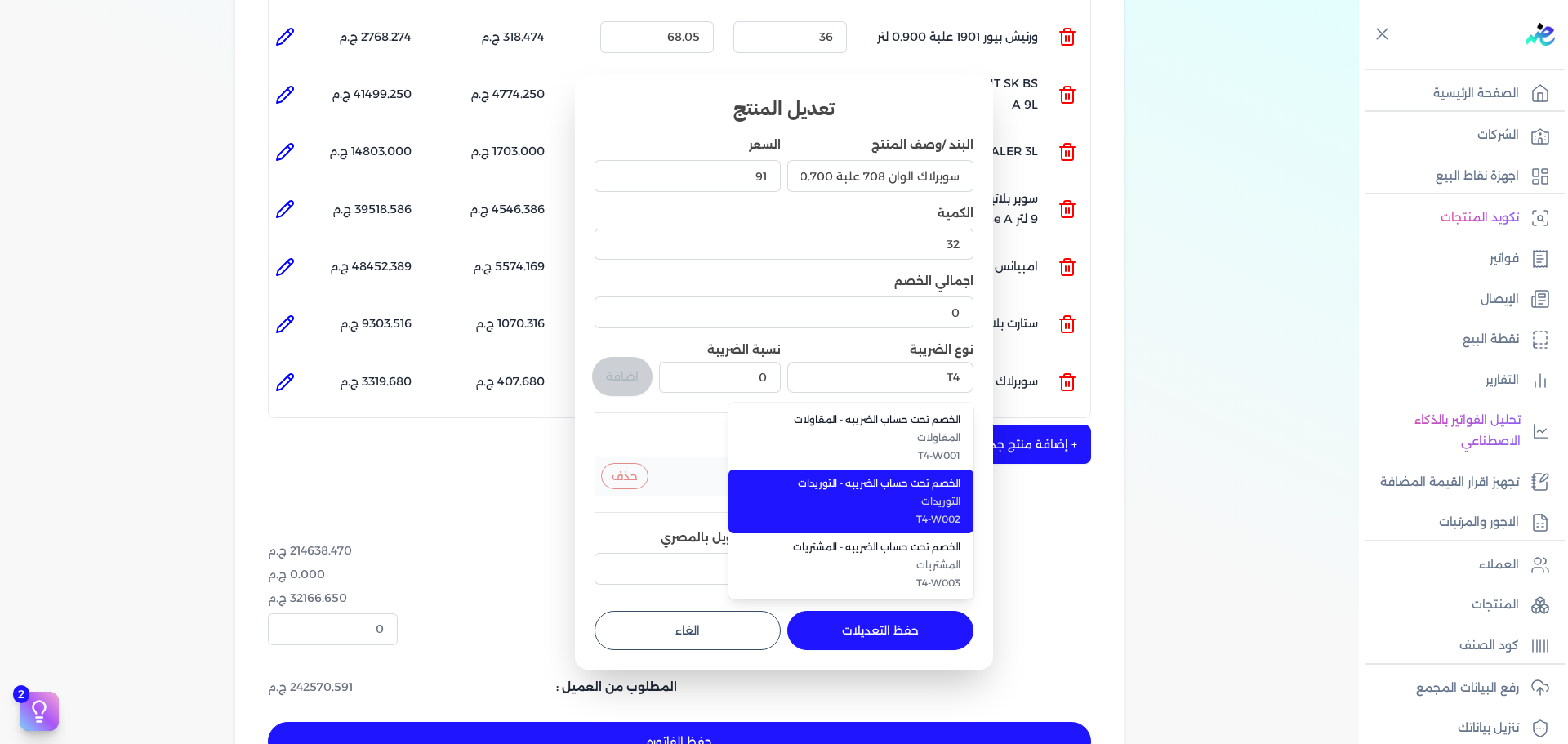
click at [931, 492] on li "الخصم تحت حساب الضريبه - التوريدات التوريدات T4-W002" at bounding box center [851, 501] width 245 height 64
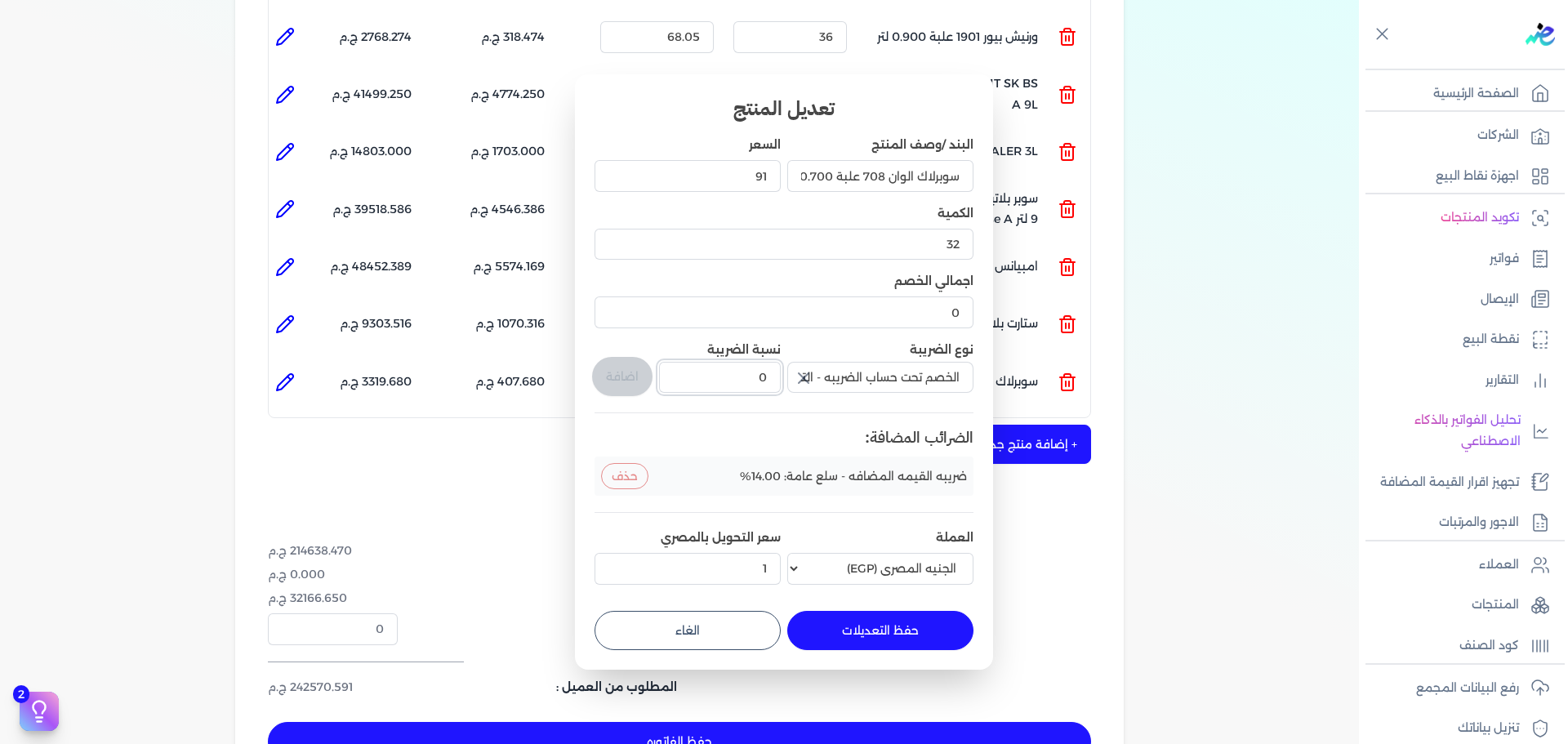
drag, startPoint x: 746, startPoint y: 379, endPoint x: 859, endPoint y: 377, distance: 113.0
click at [855, 377] on div "البند /وصف المنتج سوبرلاك الوان 708 علبة 0.700 لتر السعر 91 الكمية 32 اجمالي ال…" at bounding box center [783, 363] width 379 height 454
click at [625, 386] on button "اضافة" at bounding box center [622, 376] width 61 height 39
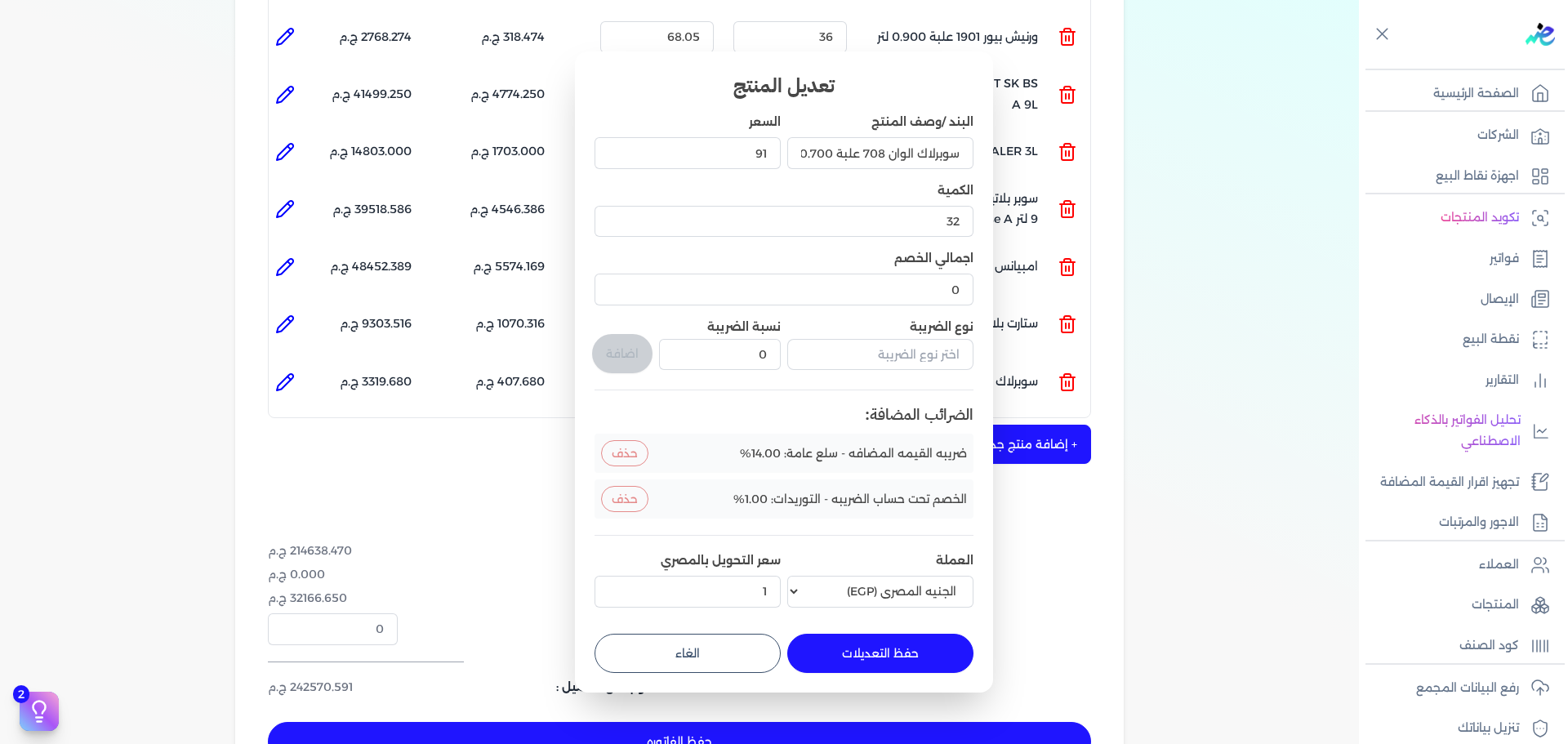
click at [895, 659] on button "حفظ التعديلات" at bounding box center [880, 652] width 186 height 39
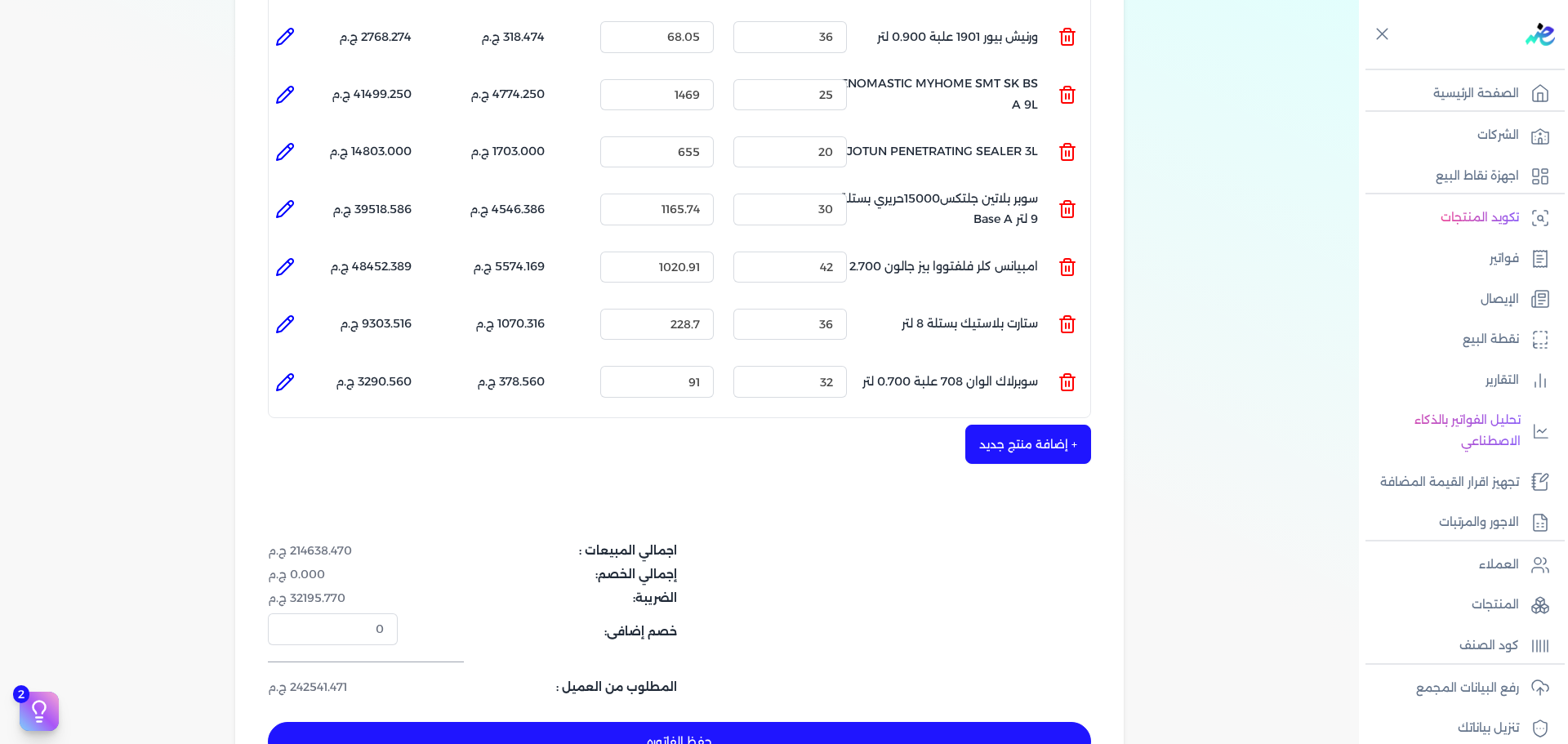
click at [1031, 424] on button "+ إضافة منتج جديد" at bounding box center [1027, 443] width 126 height 39
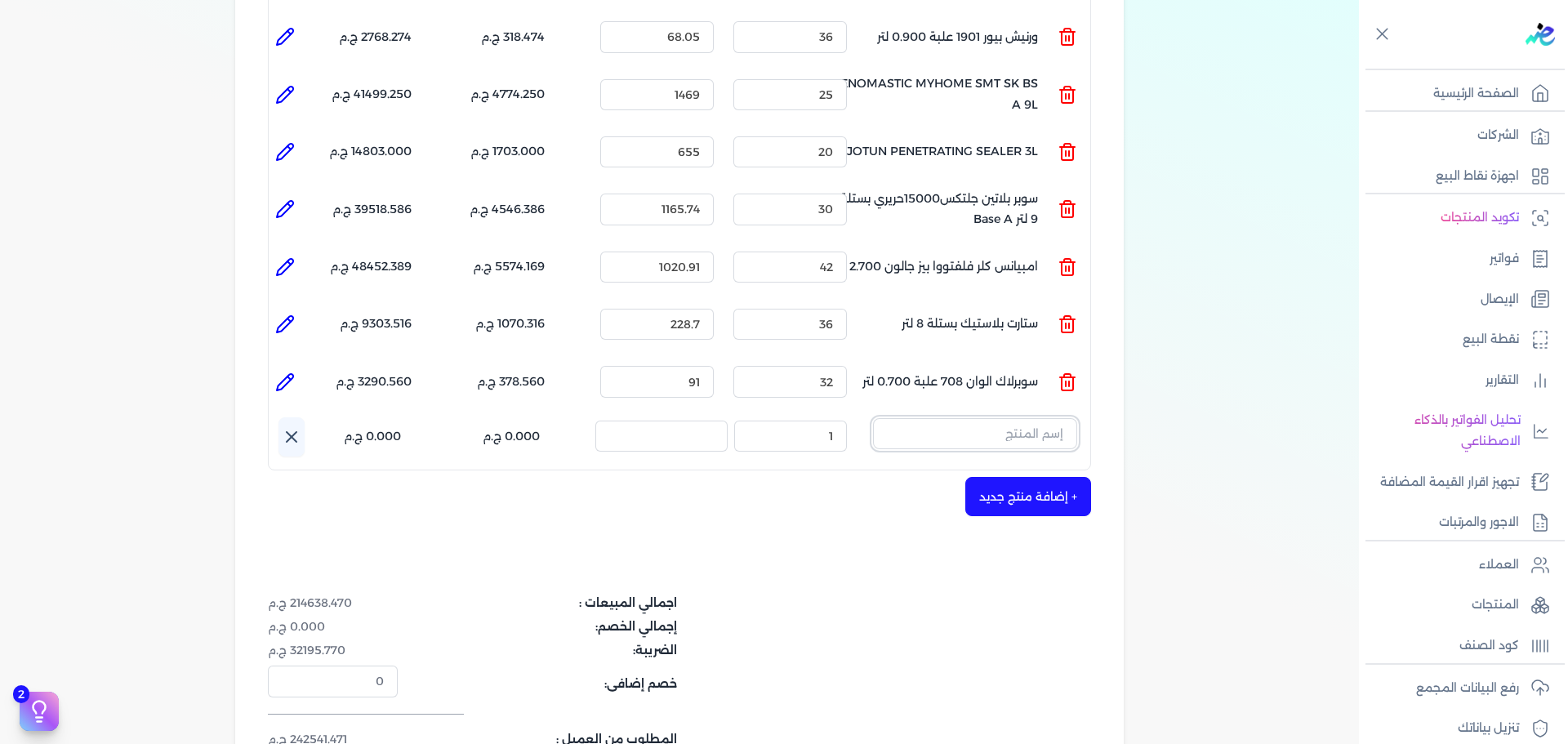
click at [1021, 418] on input "text" at bounding box center [975, 434] width 204 height 31
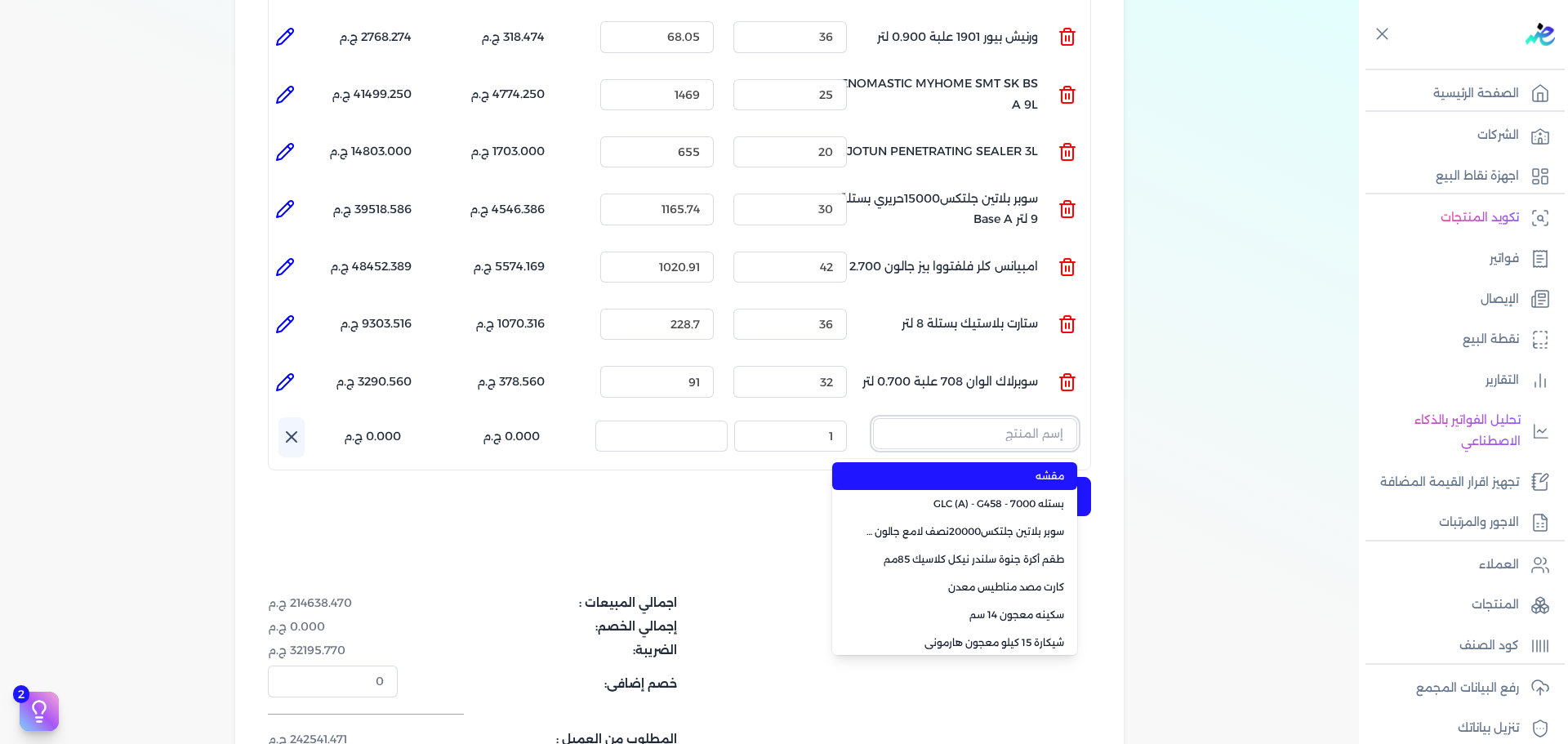
paste input "سوبرلاك الوان 708 جالون 2 لتر"
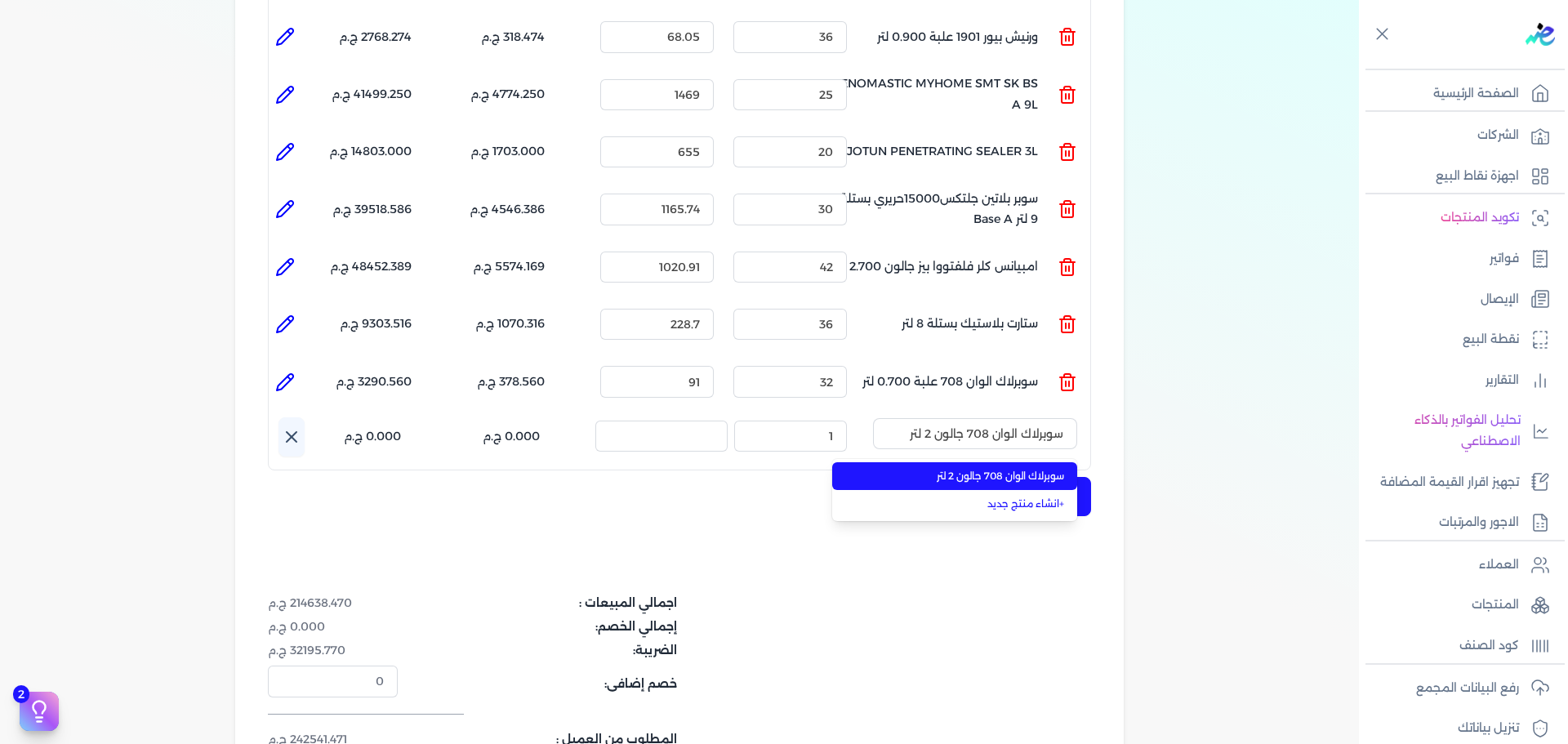
click at [1005, 462] on li "سوبرلاك الوان 708 جالون 2 لتر" at bounding box center [954, 476] width 245 height 28
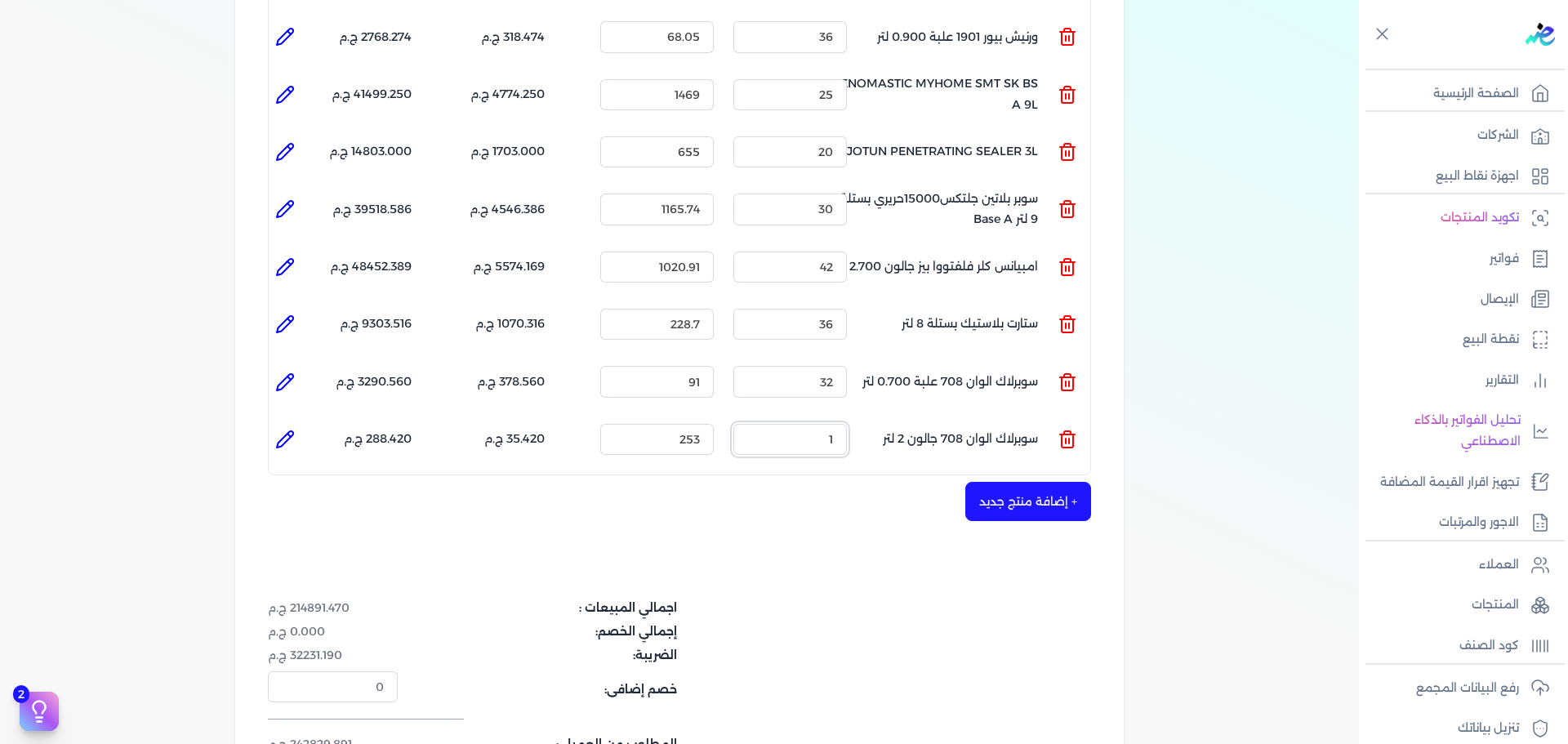
drag, startPoint x: 783, startPoint y: 410, endPoint x: 977, endPoint y: 410, distance: 194.0
click at [959, 417] on ul "المنتج : سوبرلاك الوان 708 جالون 2 لتر الكمية : 1 السعر : 253 الضريبه : 35.420 …" at bounding box center [679, 439] width 821 height 44
click at [298, 423] on li at bounding box center [285, 439] width 33 height 33
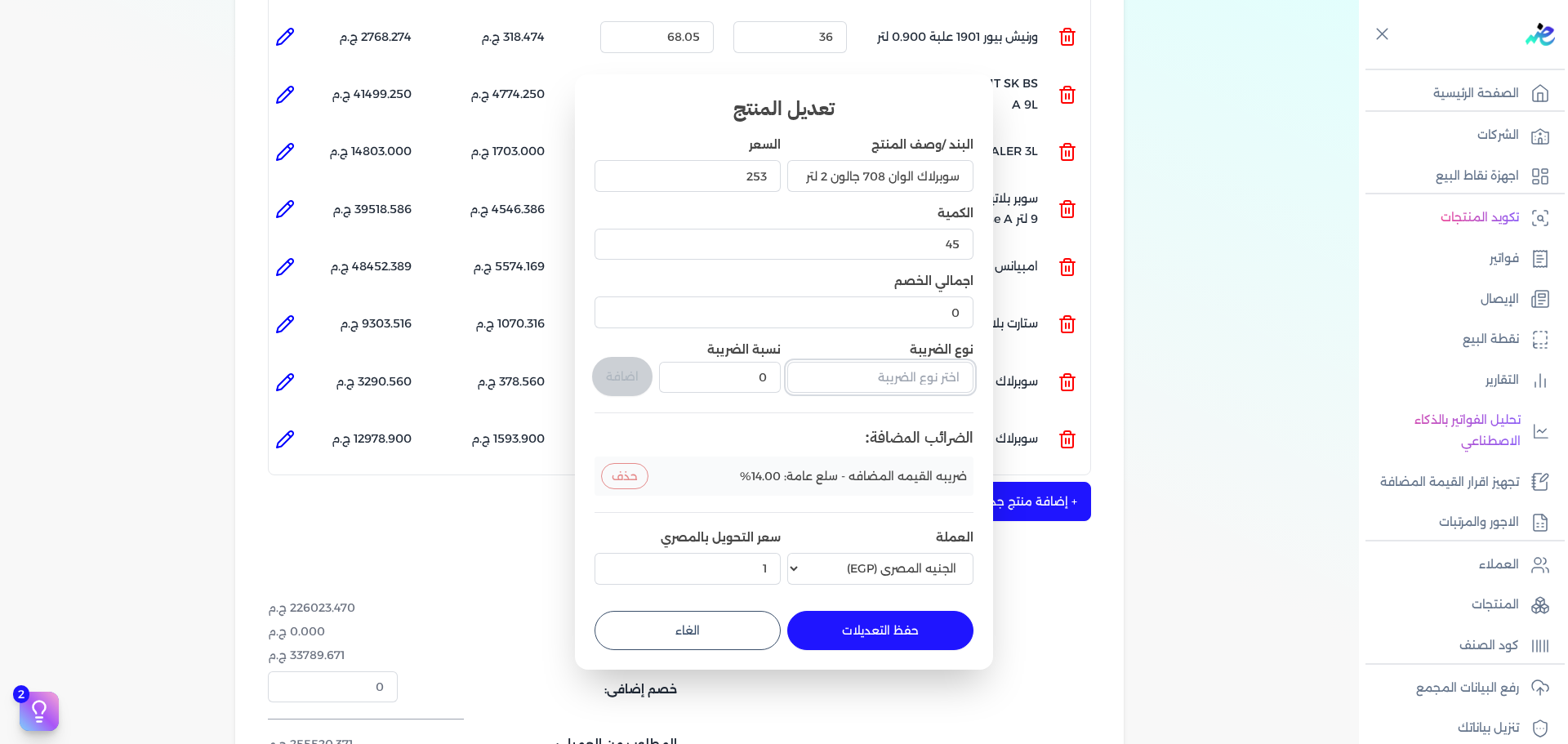
click at [874, 383] on input "text" at bounding box center [880, 378] width 186 height 31
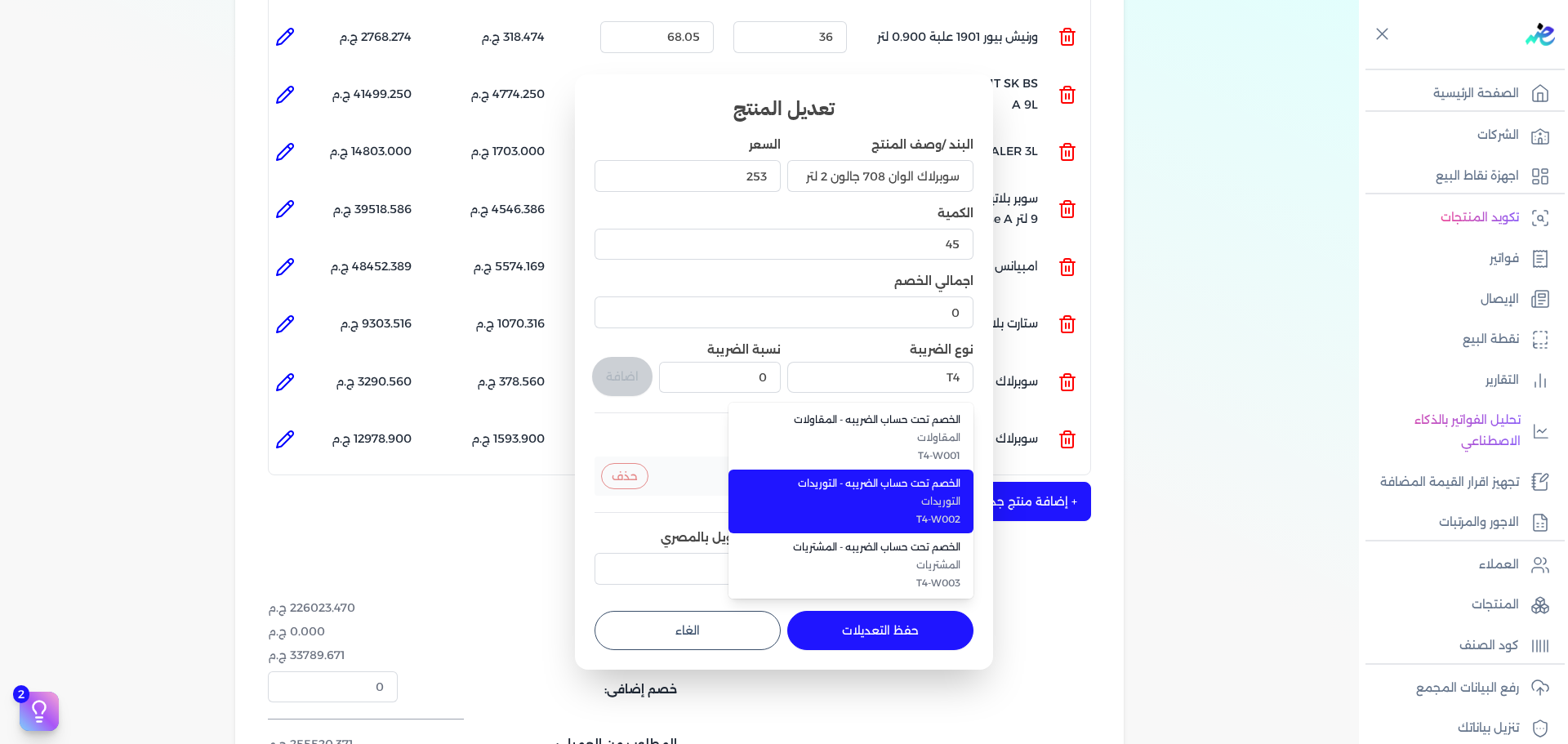
click at [893, 480] on span "الخصم تحت حساب الضريبه - التوريدات" at bounding box center [860, 483] width 199 height 15
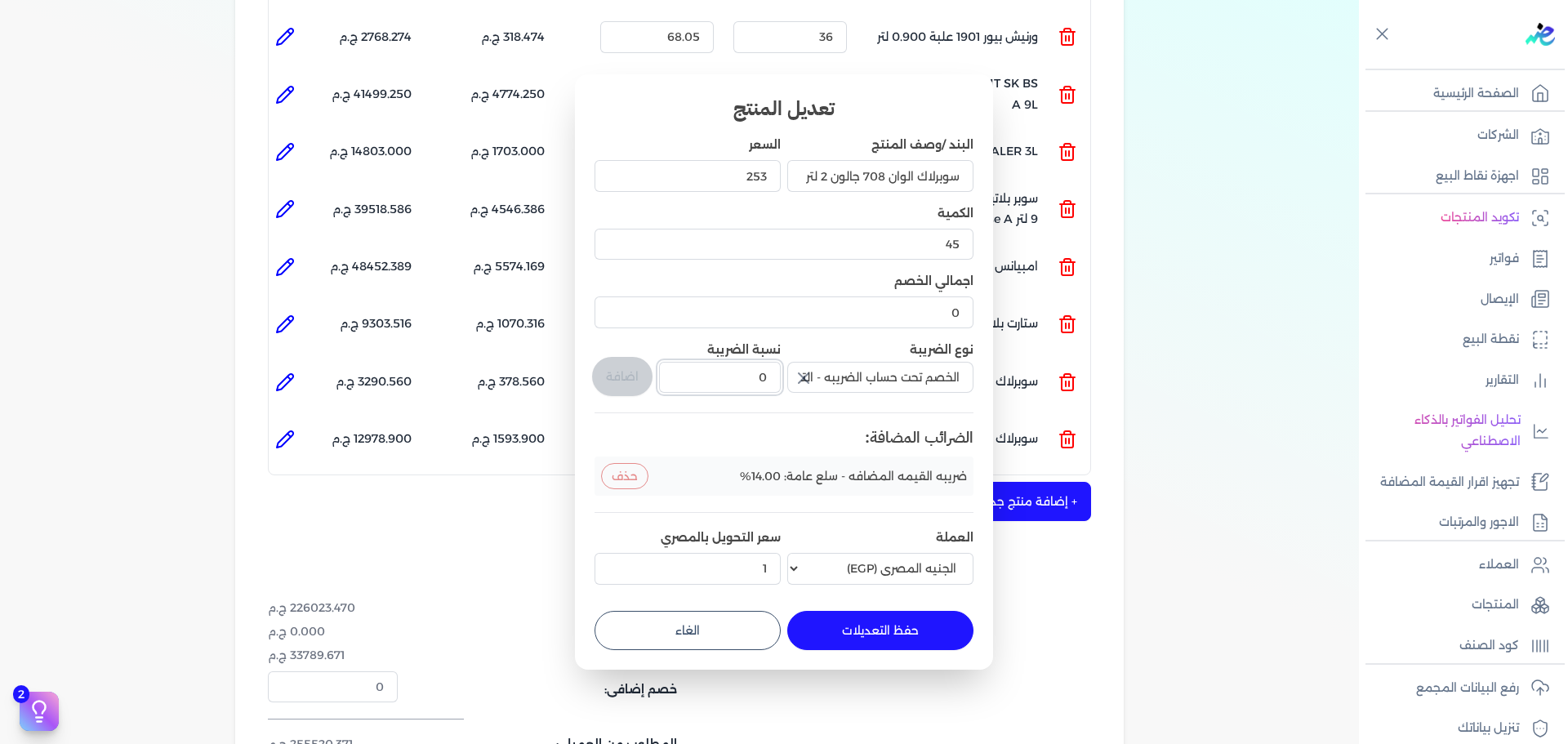
drag, startPoint x: 740, startPoint y: 384, endPoint x: 819, endPoint y: 379, distance: 79.2
click at [817, 381] on div "البند /وصف المنتج سوبرلاك الوان 708 جالون 2 لتر السعر 253 الكمية 45 اجمالي الخص…" at bounding box center [783, 363] width 379 height 454
click at [613, 366] on button "اضافة" at bounding box center [622, 376] width 61 height 39
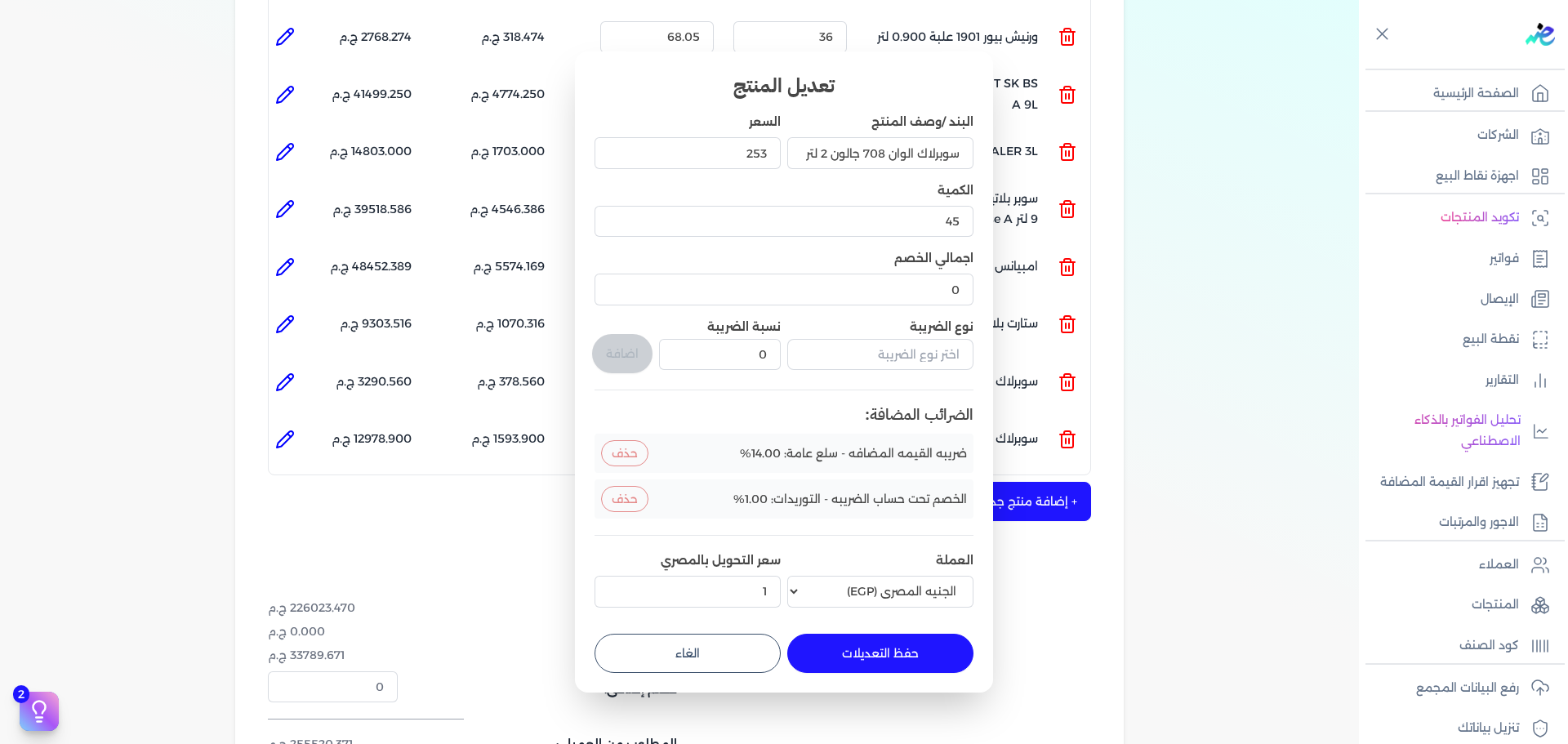
click at [873, 650] on button "حفظ التعديلات" at bounding box center [880, 652] width 186 height 39
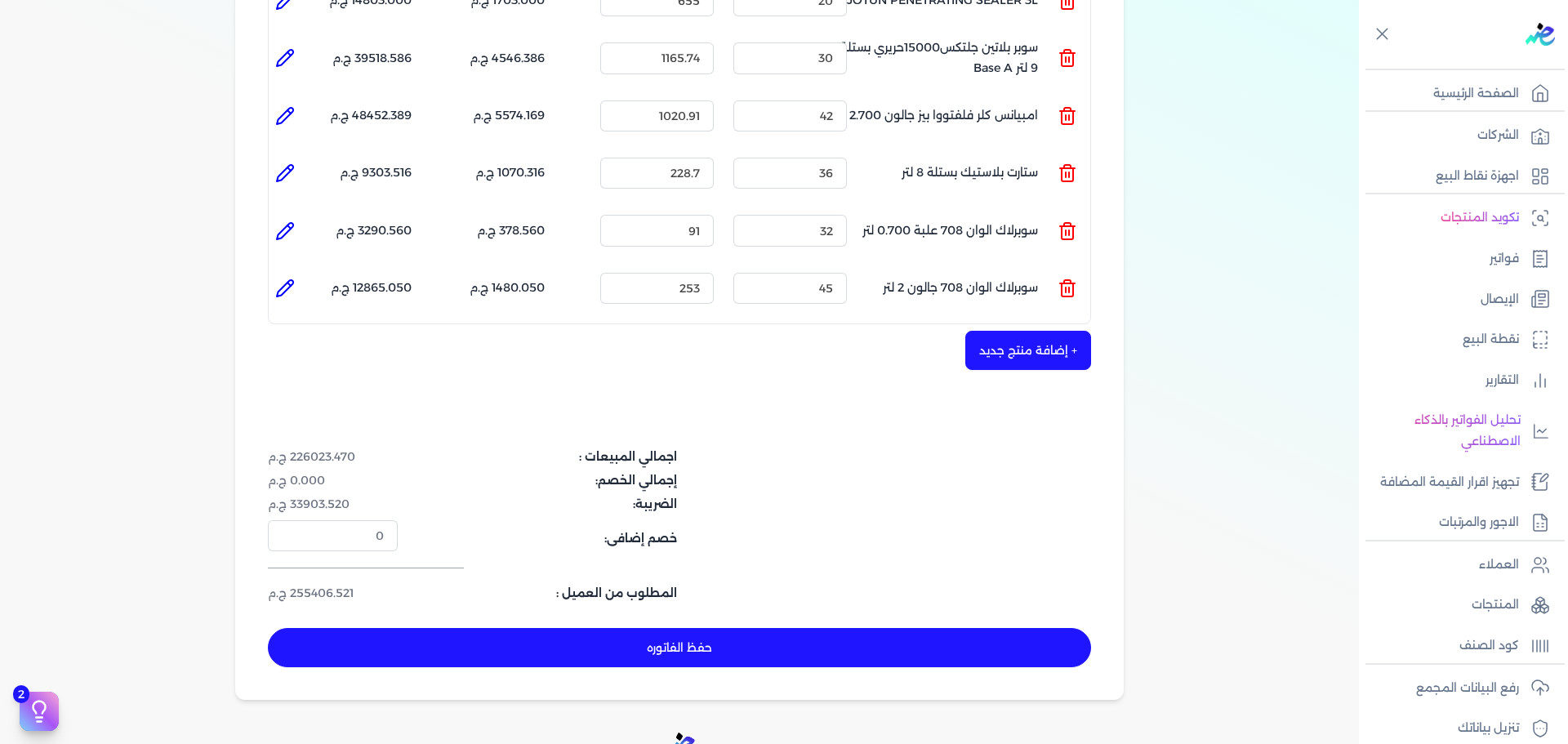
scroll to position [1143, 0]
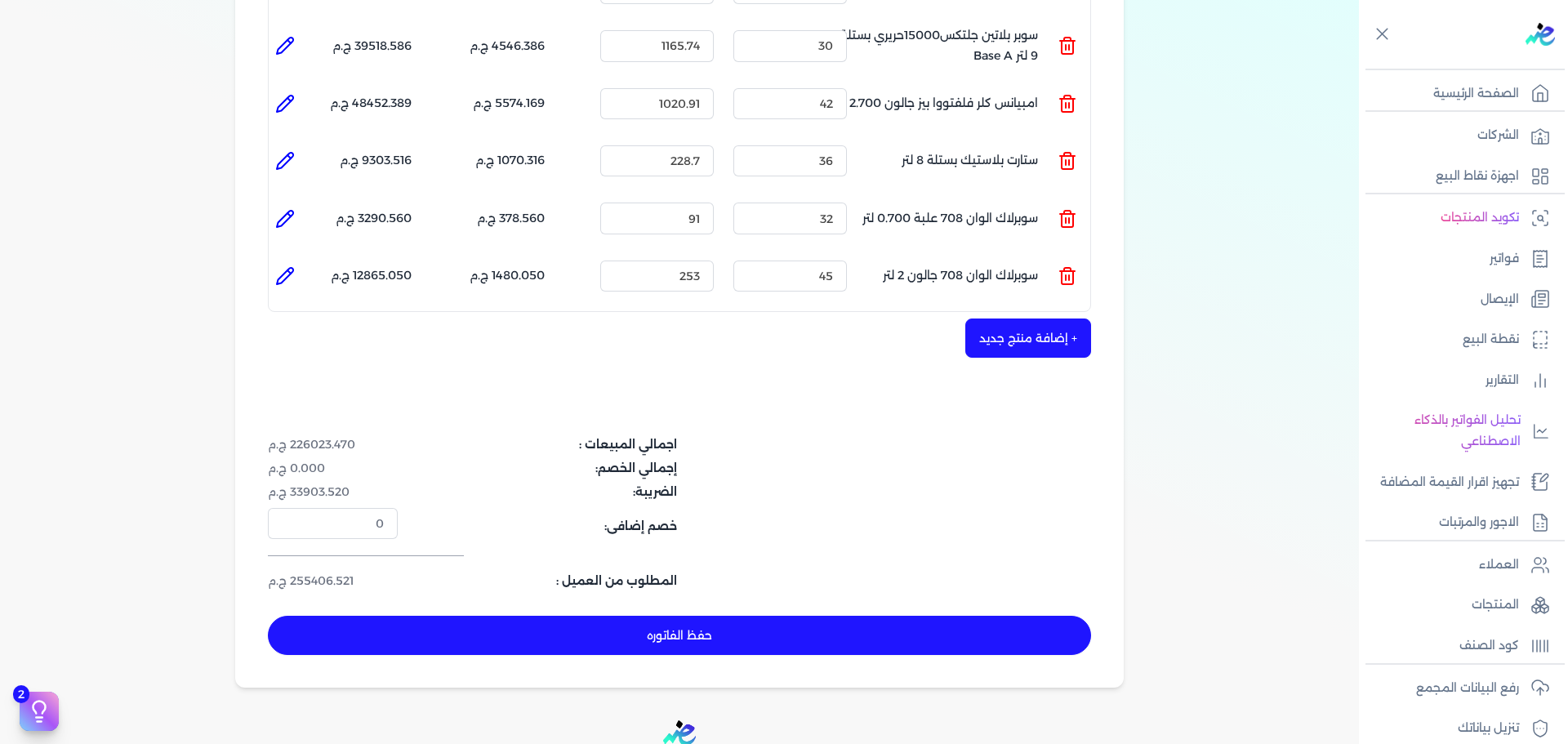
click at [1016, 319] on button "+ إضافة منتج جديد" at bounding box center [1027, 338] width 126 height 39
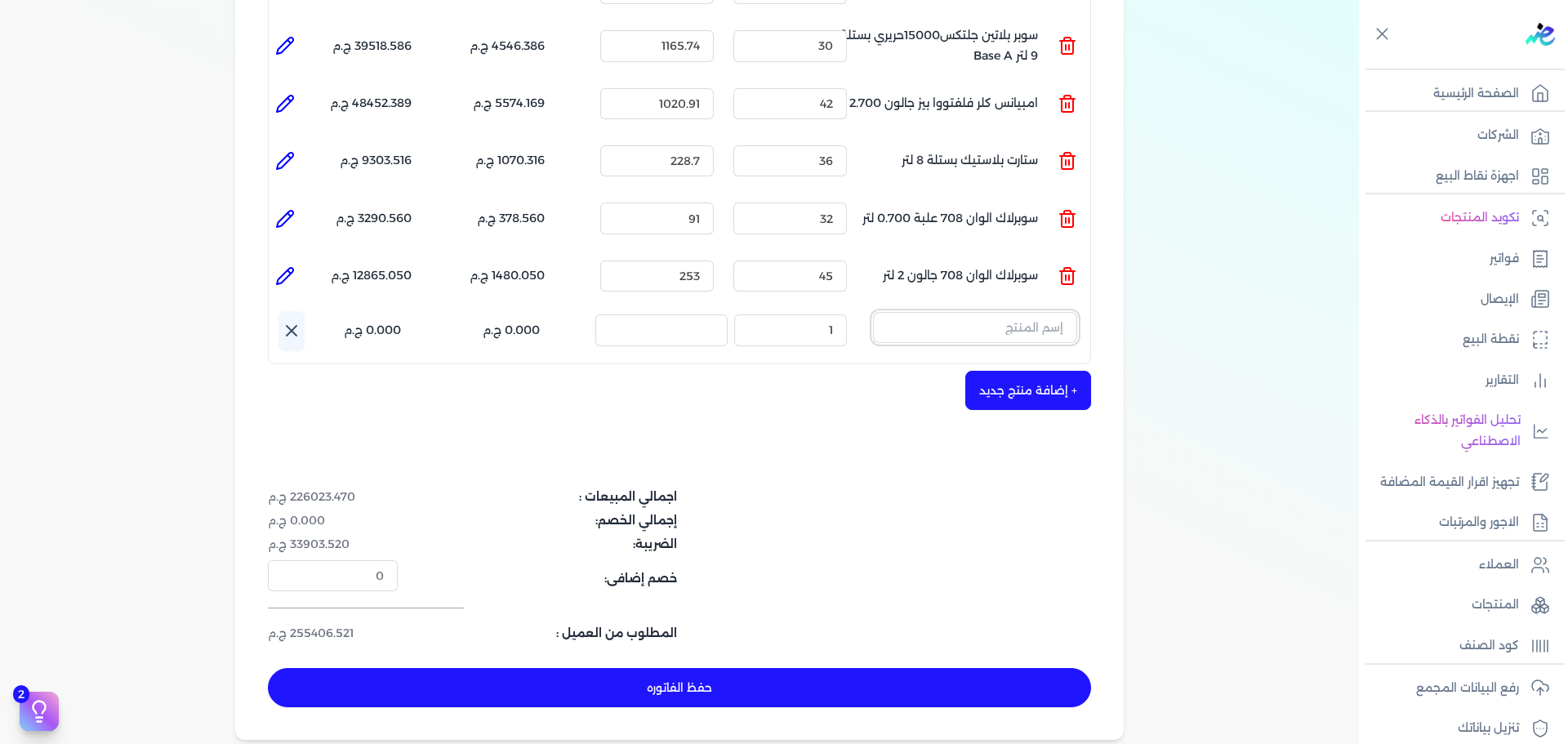
click at [1017, 312] on input "text" at bounding box center [975, 327] width 204 height 31
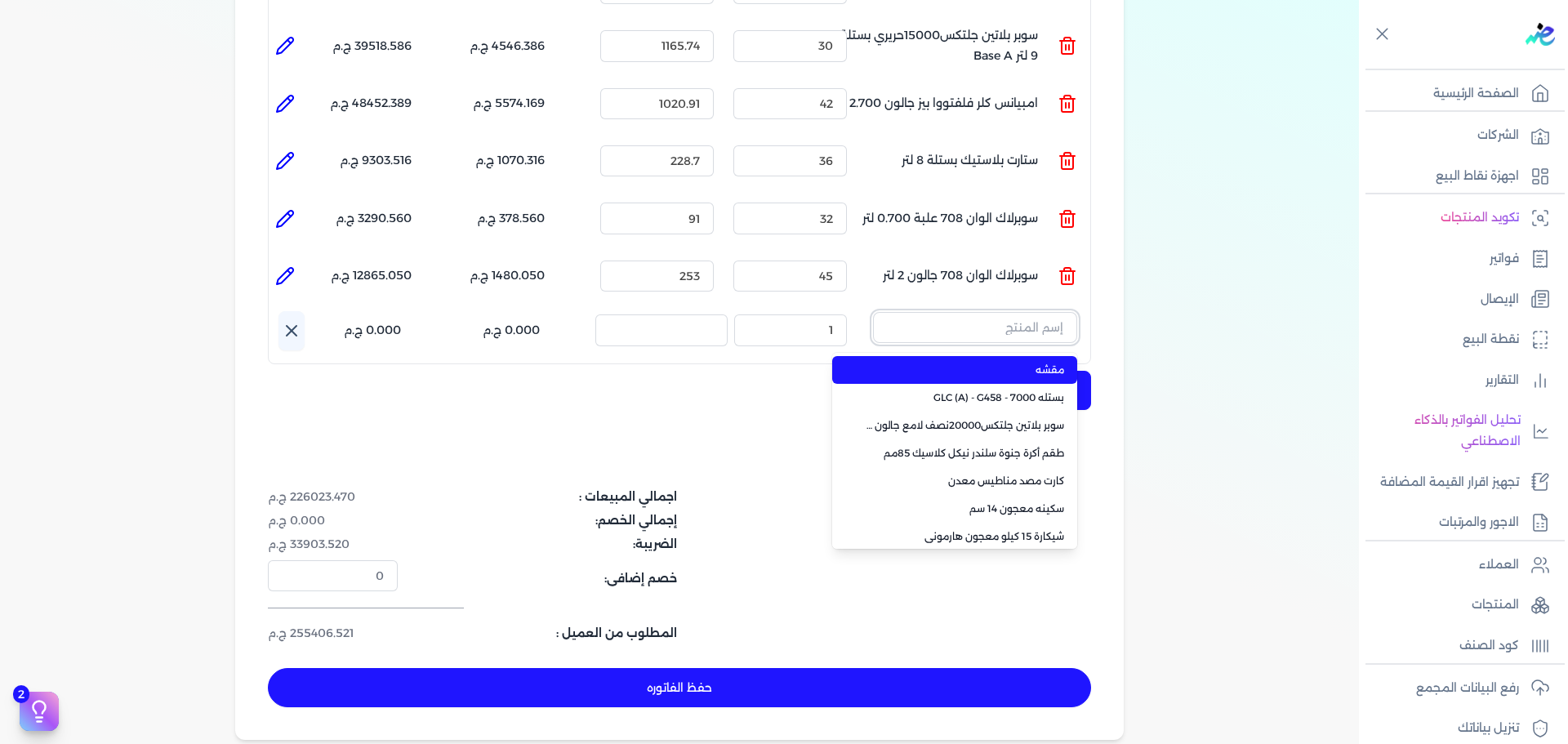
paste input "جلتكس 15000 بستلة 9 لتر"
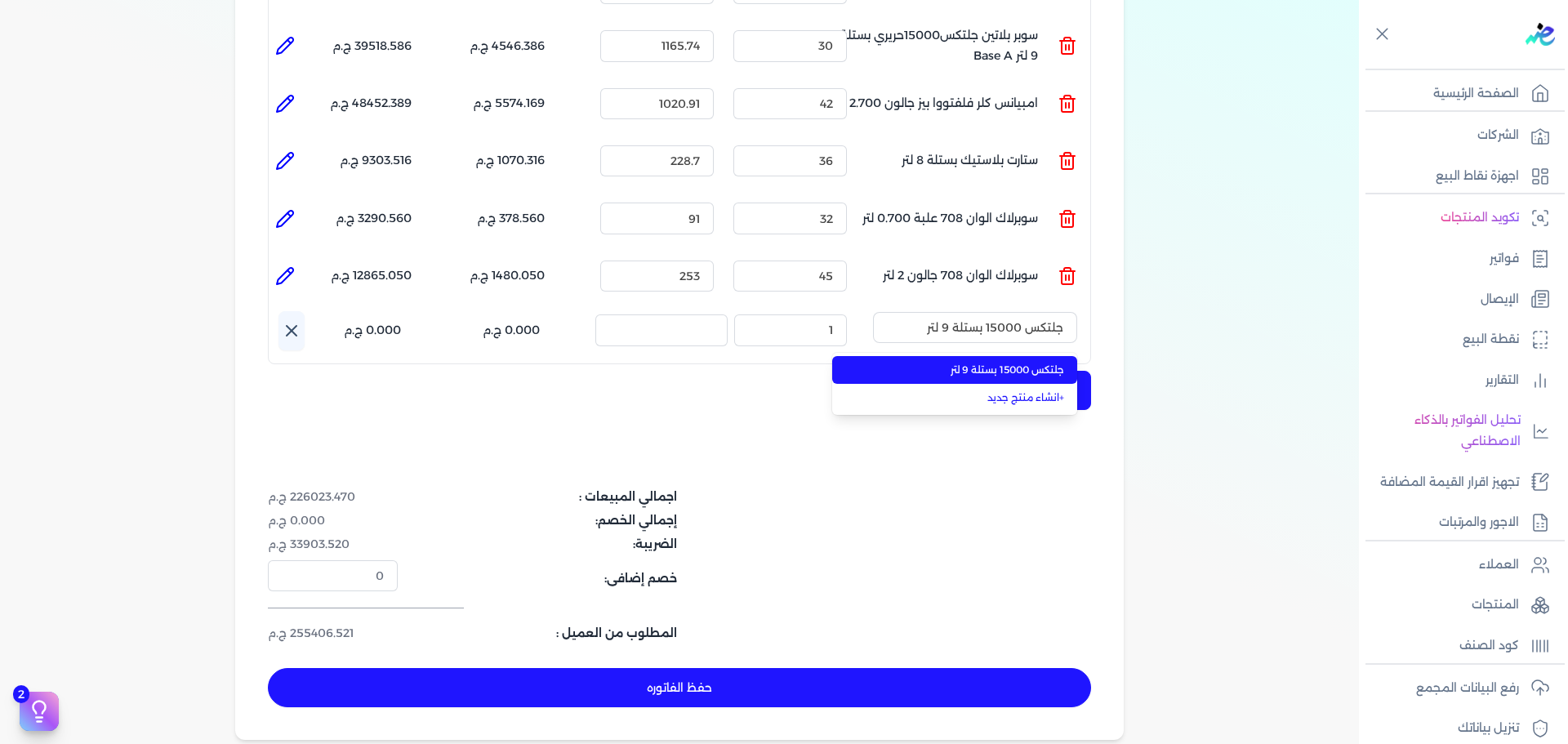
click at [1004, 362] on span "جلتكس 15000 بستلة 9 لتر" at bounding box center [964, 369] width 199 height 15
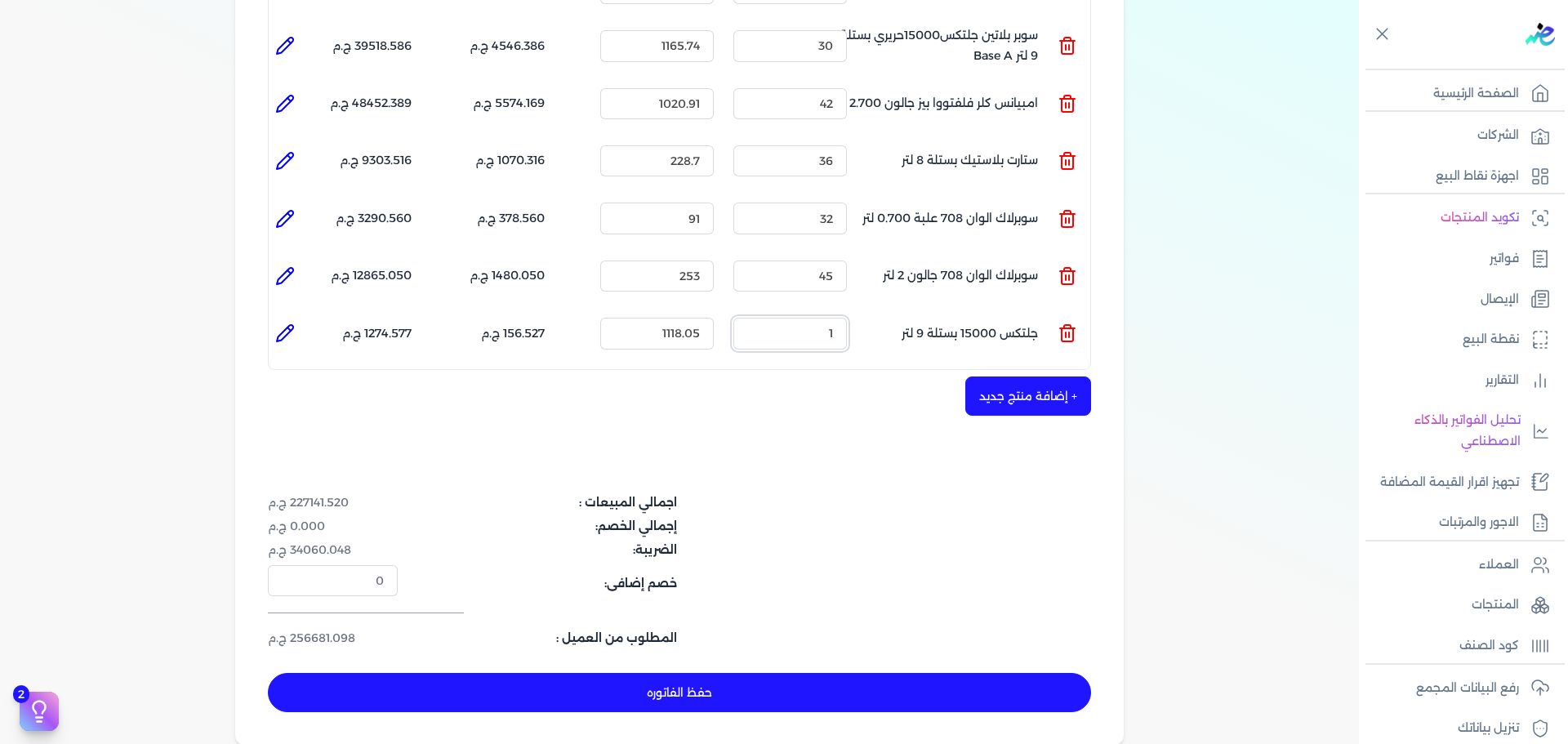
drag, startPoint x: 798, startPoint y: 301, endPoint x: 949, endPoint y: 319, distance: 152.1
click at [935, 316] on ul "المنتج : جلتكس 15000 بستلة 9 لتر الكمية : 1 السعر : 1118.05 الضريبه : 156.527 ج…" at bounding box center [679, 333] width 821 height 44
click at [289, 323] on icon at bounding box center [285, 333] width 20 height 20
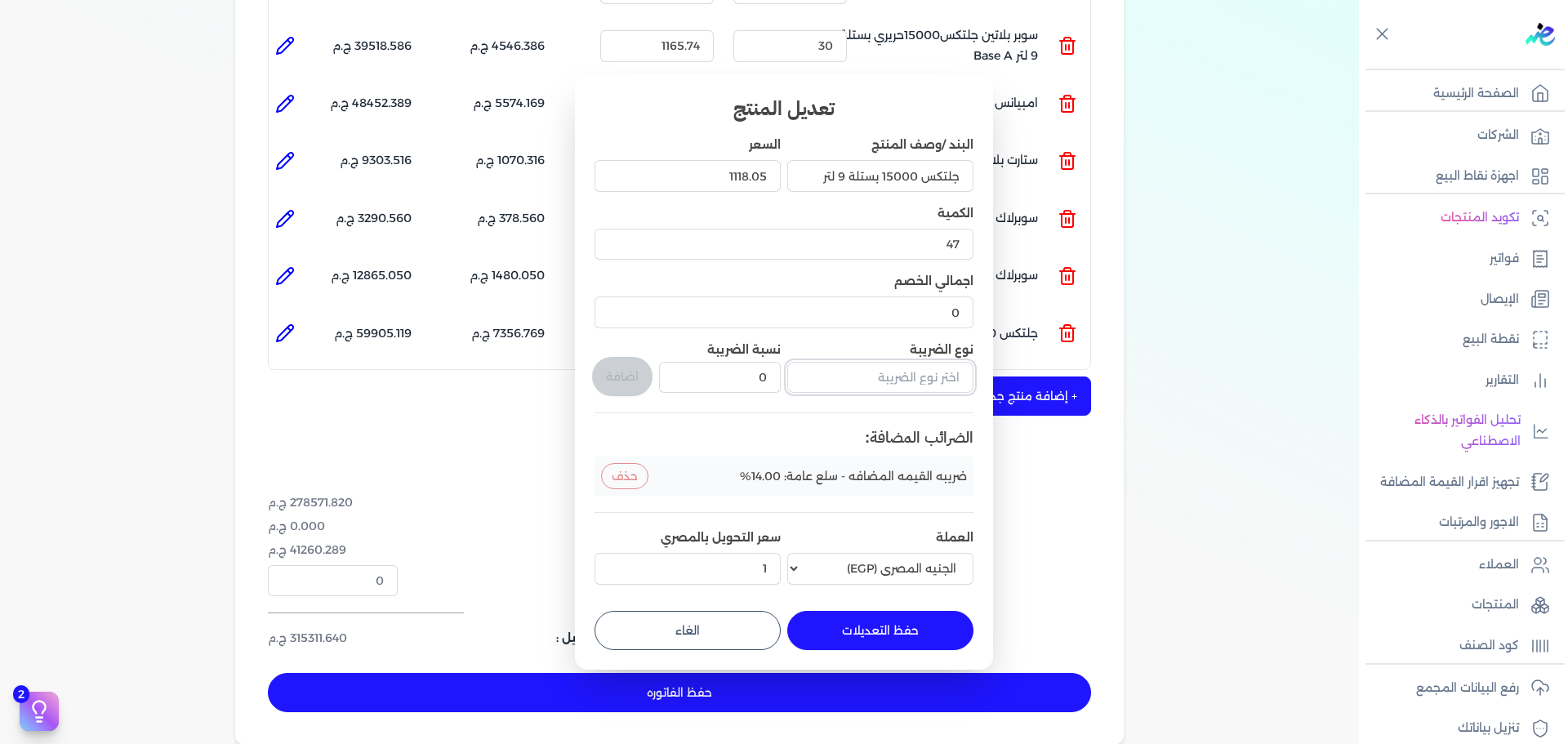
click at [908, 377] on input "text" at bounding box center [880, 378] width 186 height 31
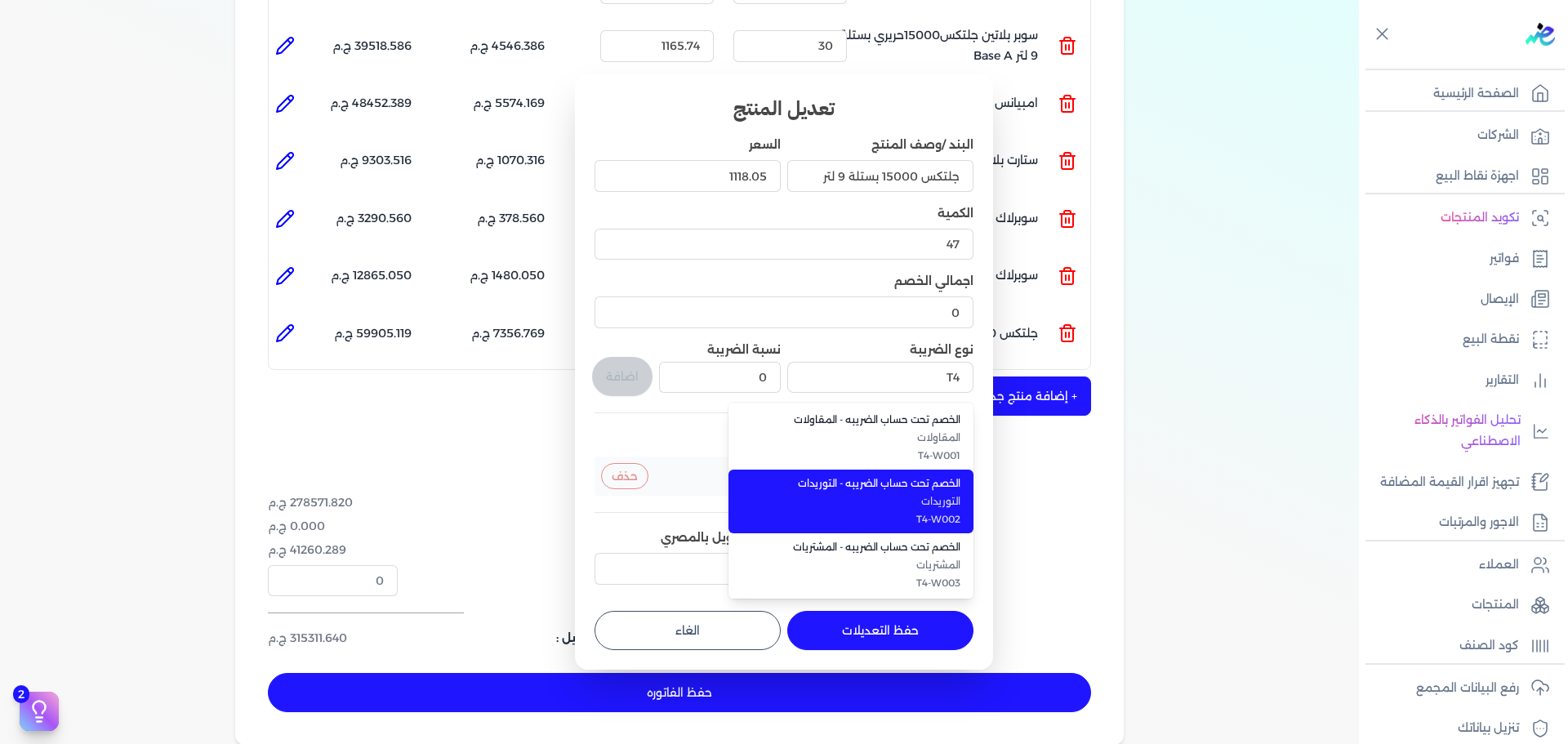
click at [919, 482] on span "الخصم تحت حساب الضريبه - التوريدات" at bounding box center [860, 483] width 199 height 15
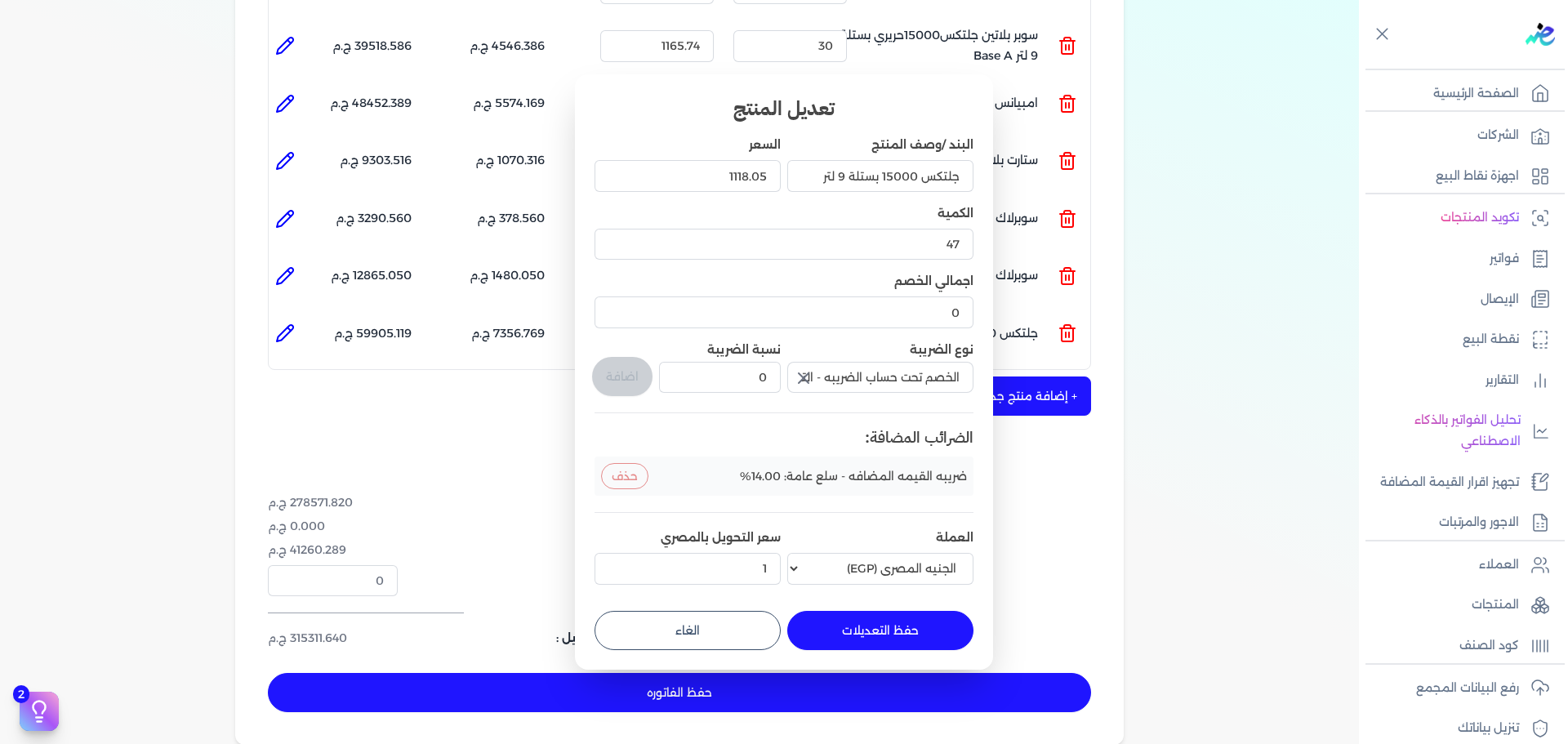
drag, startPoint x: 709, startPoint y: 354, endPoint x: 803, endPoint y: 372, distance: 95.7
click at [818, 368] on div "البند /وصف المنتج جلتكس 15000 بستلة 9 لتر السعر 1118.05 الكمية 47 اجمالي الخصم …" at bounding box center [783, 363] width 379 height 454
drag, startPoint x: 722, startPoint y: 376, endPoint x: 818, endPoint y: 377, distance: 96.0
click at [818, 377] on div "البند /وصف المنتج جلتكس 15000 بستلة 9 لتر السعر 1118.05 الكمية 47 اجمالي الخصم …" at bounding box center [783, 363] width 379 height 454
click at [640, 392] on button "اضافة" at bounding box center [622, 376] width 61 height 39
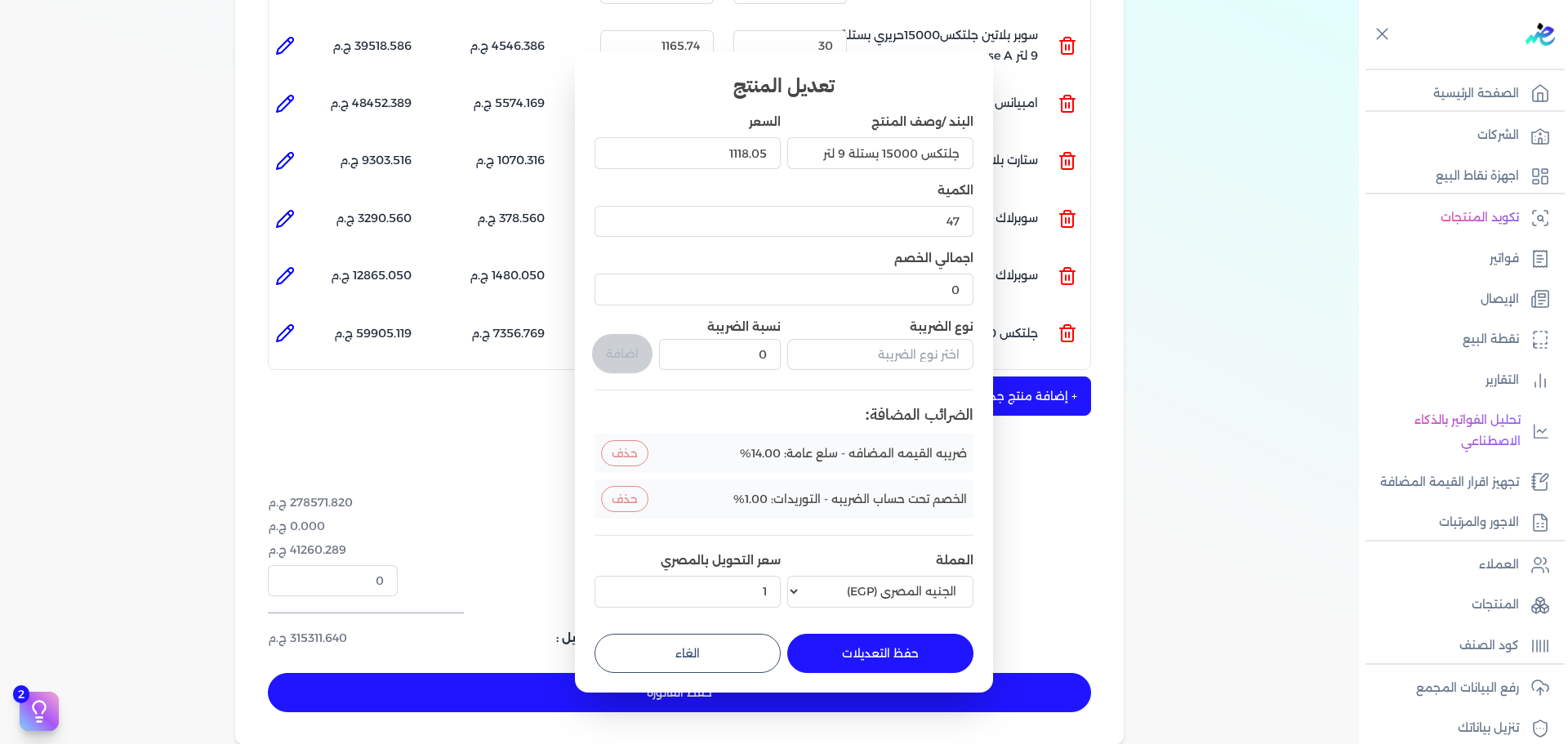
click at [893, 654] on button "حفظ التعديلات" at bounding box center [880, 652] width 186 height 39
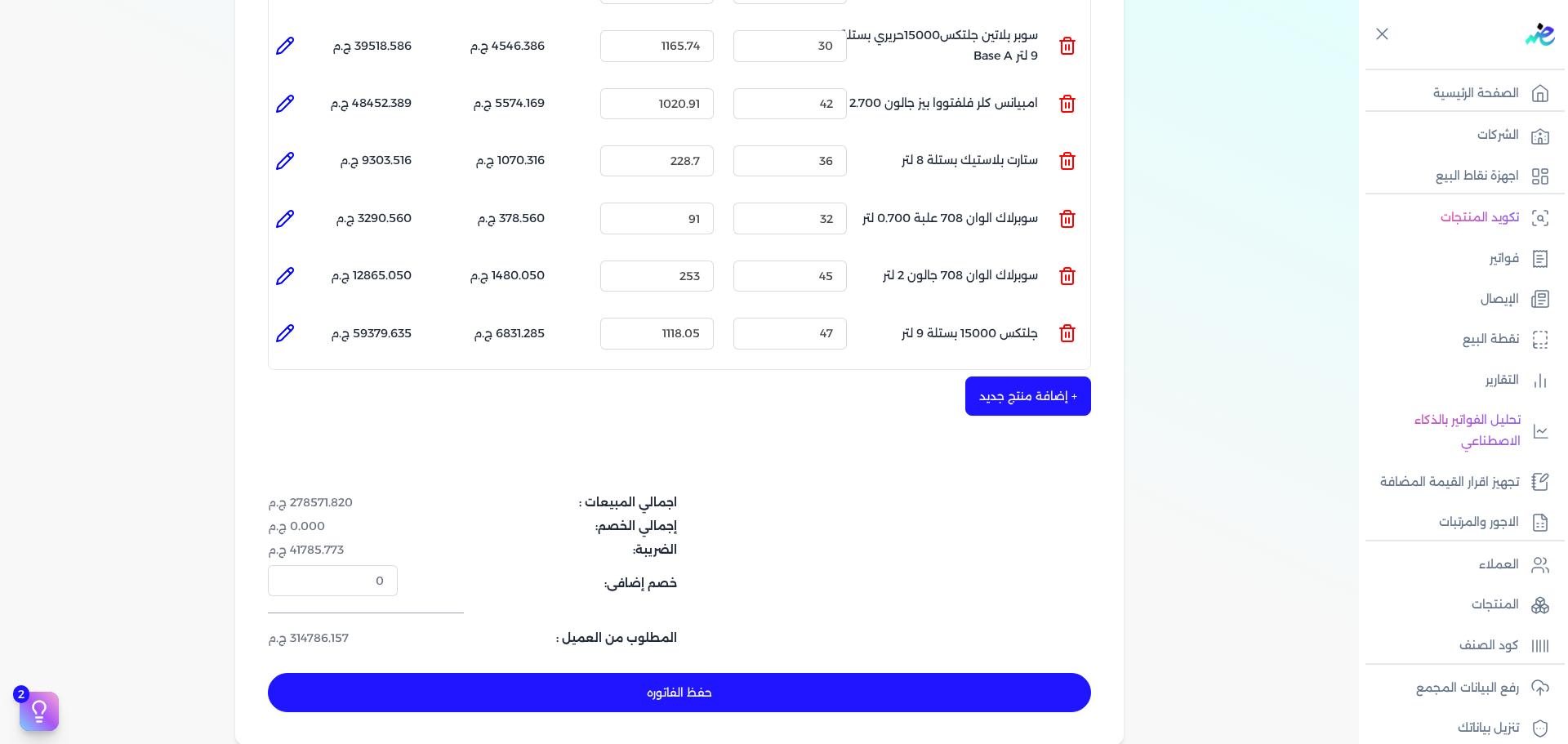
click at [1040, 377] on button "+ إضافة منتج جديد" at bounding box center [1027, 396] width 126 height 39
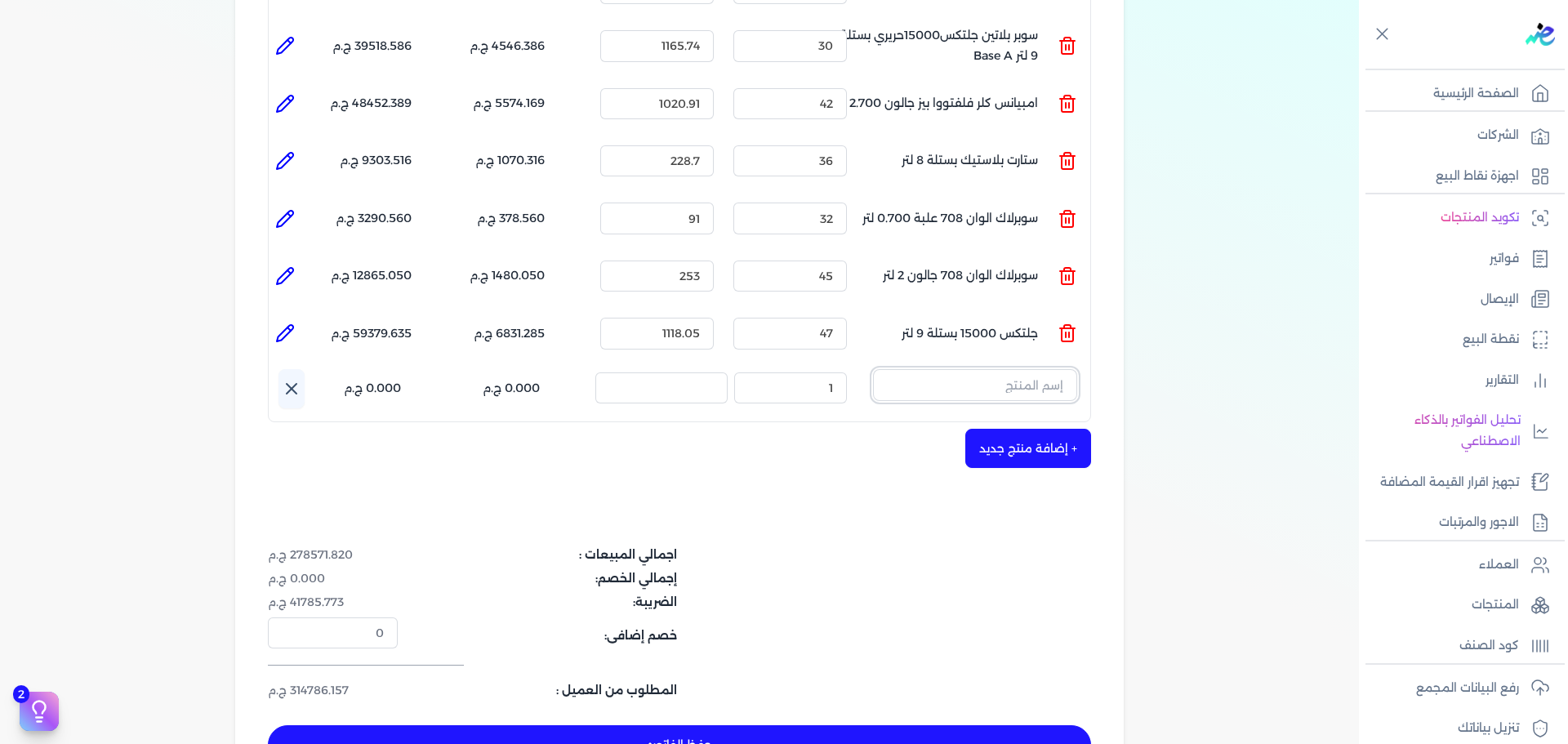
click at [1027, 369] on input "text" at bounding box center [975, 385] width 204 height 31
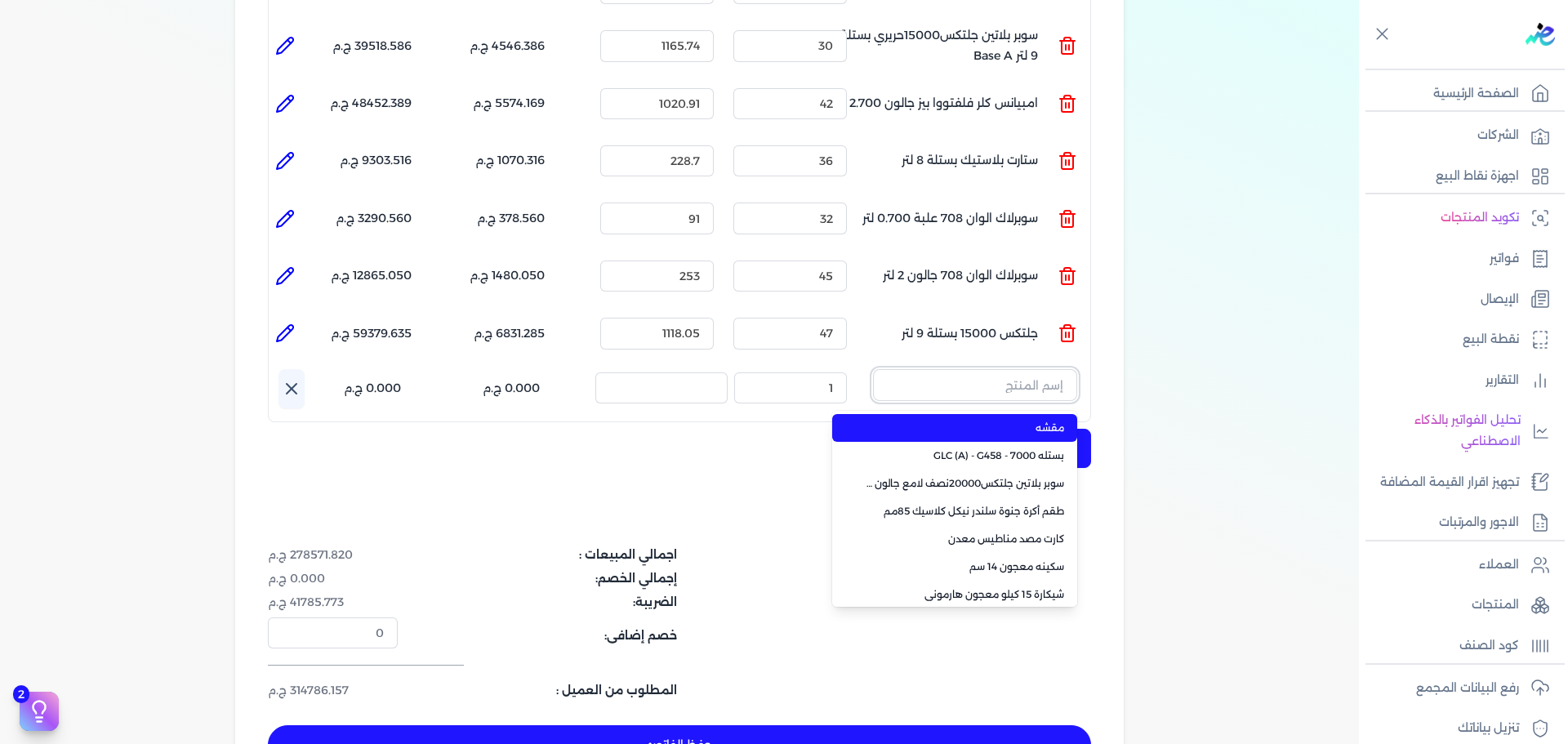
paste input "امبيانس كلر فلفتووا بيز علبة 0.900 لتر"
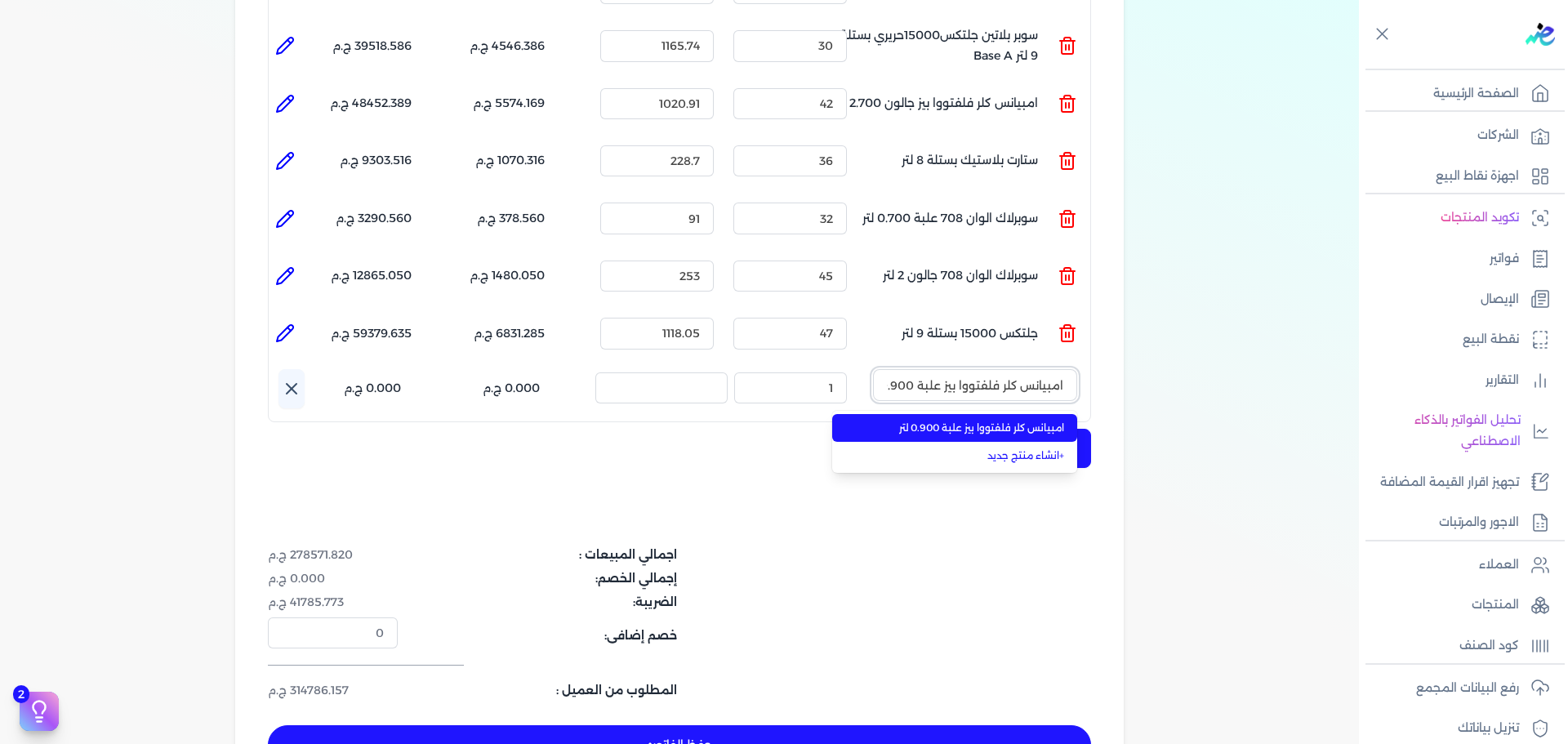
scroll to position [0, -18]
drag, startPoint x: 1014, startPoint y: 389, endPoint x: 970, endPoint y: 387, distance: 44.0
click at [1008, 414] on li "امبيانس كلر فلفتووا بيز علبة 0.900 لتر" at bounding box center [954, 428] width 245 height 28
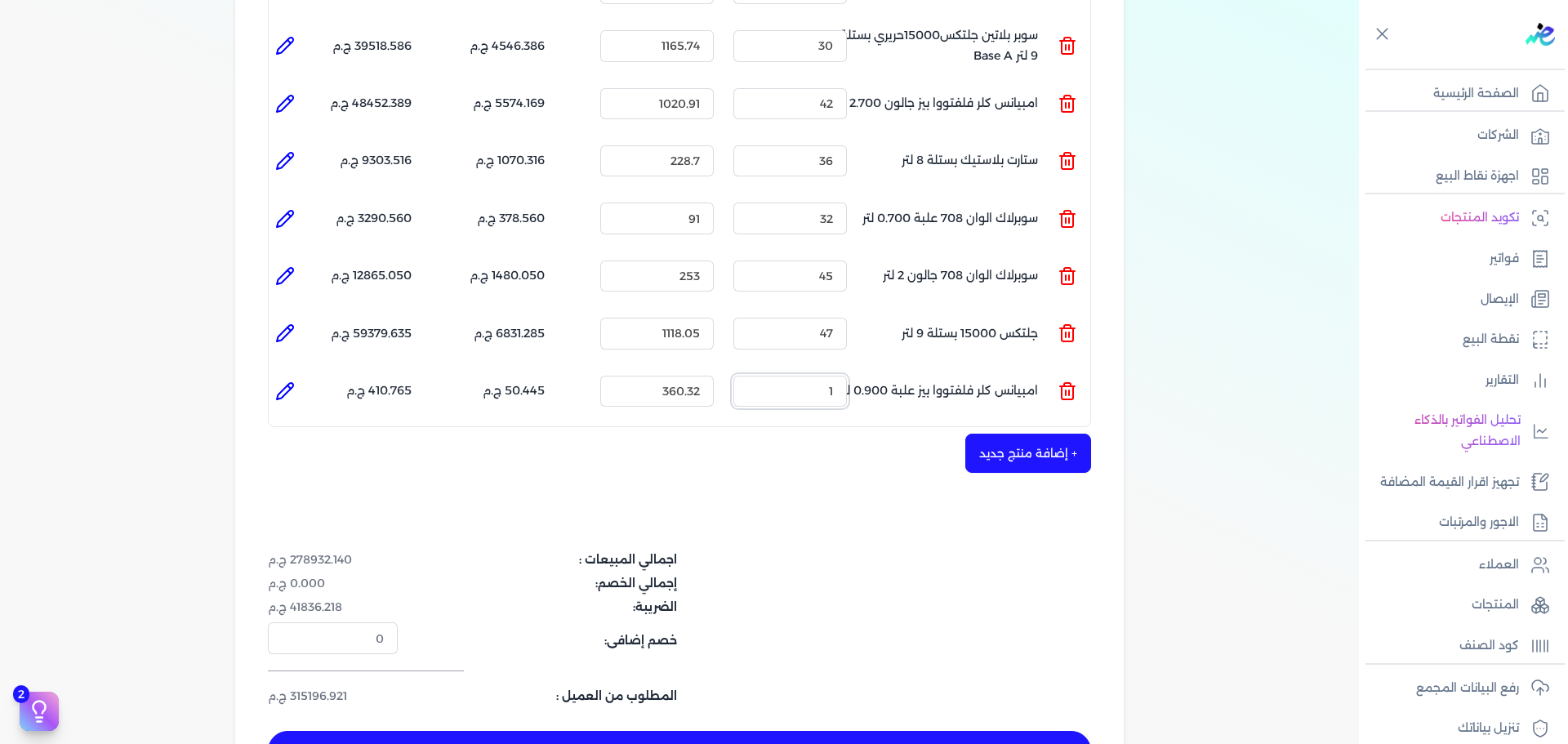
drag, startPoint x: 808, startPoint y: 357, endPoint x: 944, endPoint y: 359, distance: 136.0
click at [866, 369] on ul "المنتج : امبيانس كلر فلفتووا بيز علبة 0.900 لتر الكمية : 1 السعر : 360.32 الضري…" at bounding box center [679, 391] width 821 height 44
drag, startPoint x: 817, startPoint y: 357, endPoint x: 876, endPoint y: 367, distance: 59.8
click at [874, 369] on ul "المنتج : امبيانس كلر فلفتووا بيز علبة 0.900 لتر الكمية : 42 السعر : 360.32 الضر…" at bounding box center [679, 391] width 821 height 44
click at [287, 381] on icon at bounding box center [285, 391] width 20 height 20
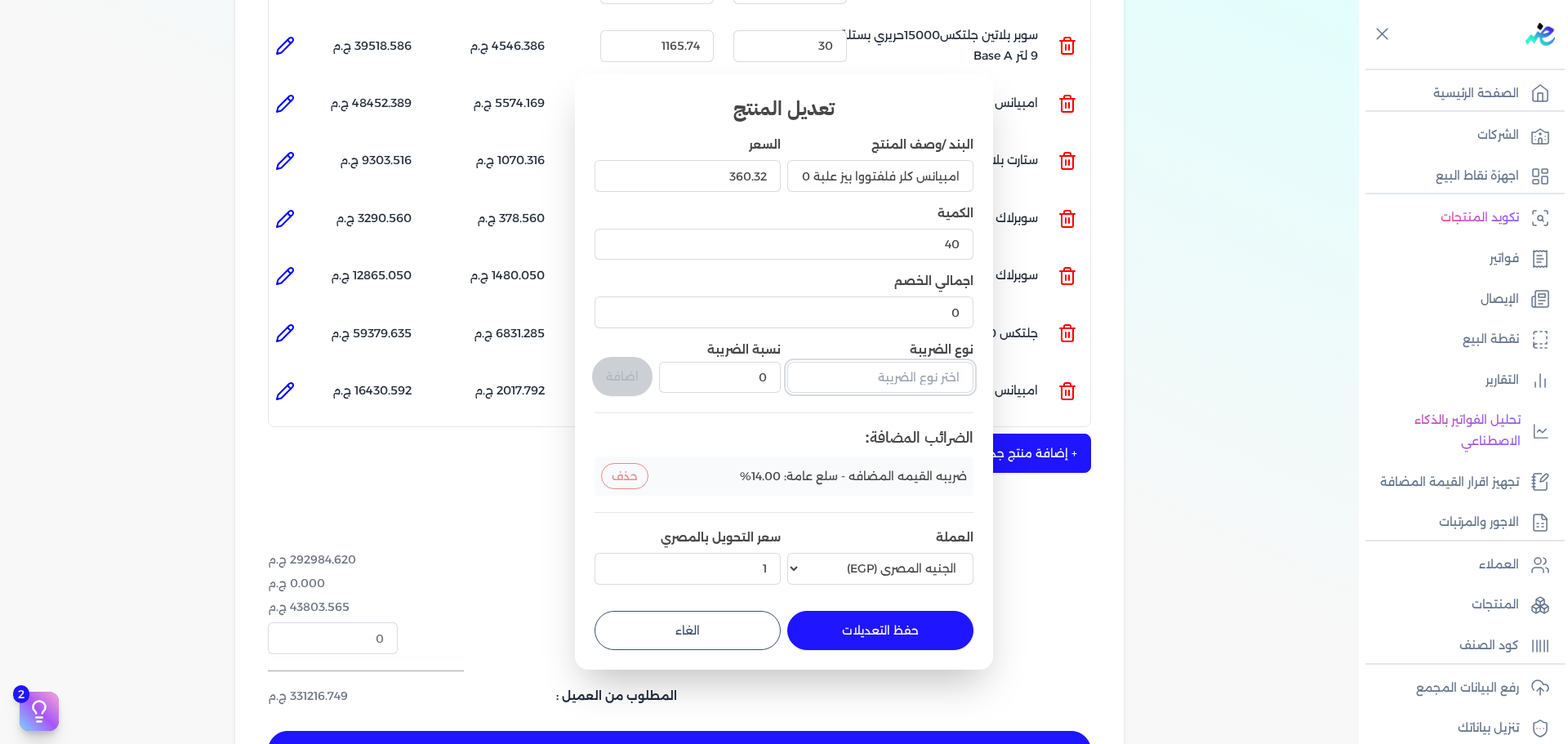
click at [902, 375] on input "text" at bounding box center [880, 378] width 186 height 31
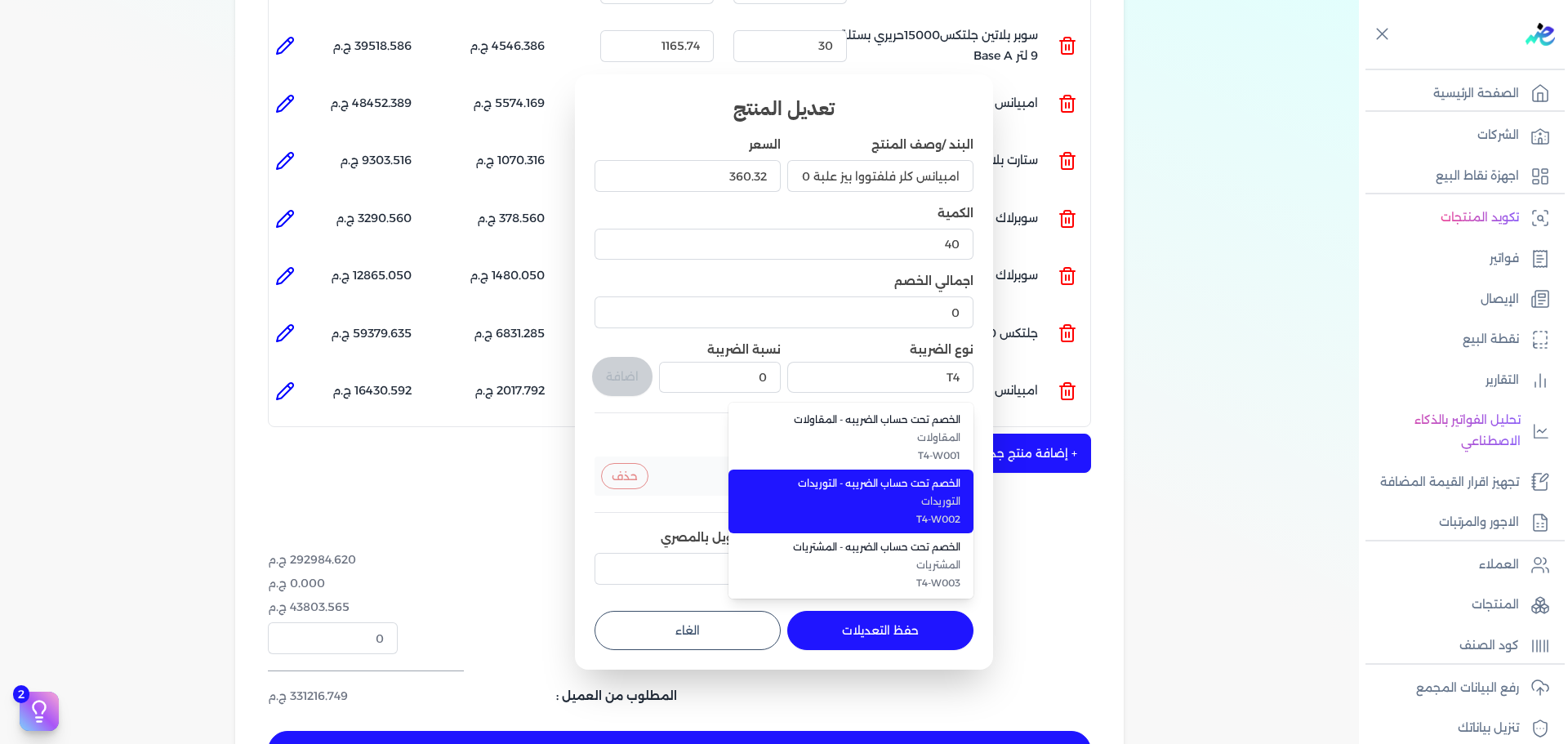
click at [884, 486] on span "الخصم تحت حساب الضريبه - التوريدات" at bounding box center [860, 483] width 199 height 15
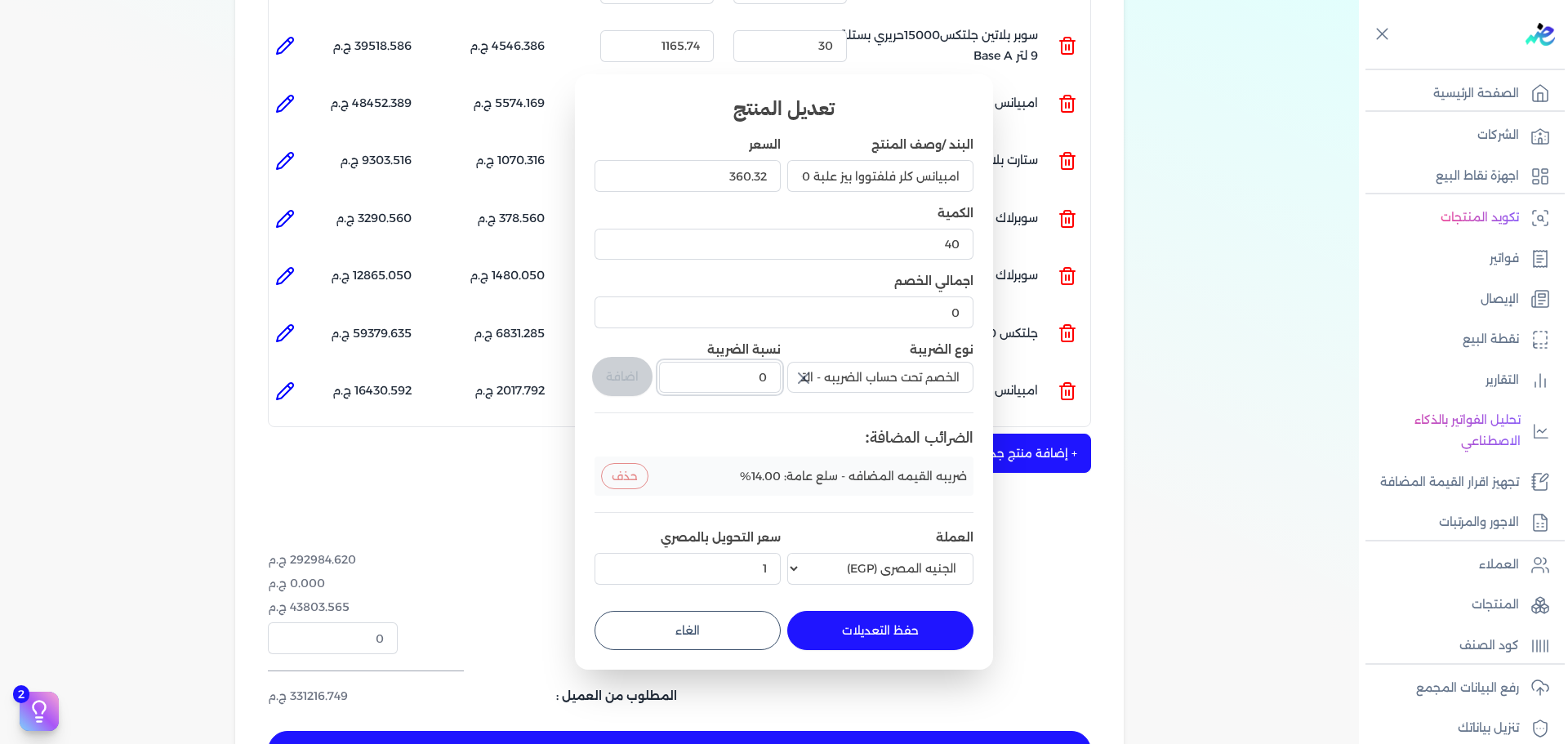
drag, startPoint x: 732, startPoint y: 366, endPoint x: 837, endPoint y: 381, distance: 106.1
click at [833, 381] on div "البند /وصف المنتج امبيانس كلر فلفتووا بيز علبة 0.900 لتر السعر 360.32 الكمية 40…" at bounding box center [783, 363] width 379 height 454
click at [635, 381] on button "اضافة" at bounding box center [622, 376] width 61 height 39
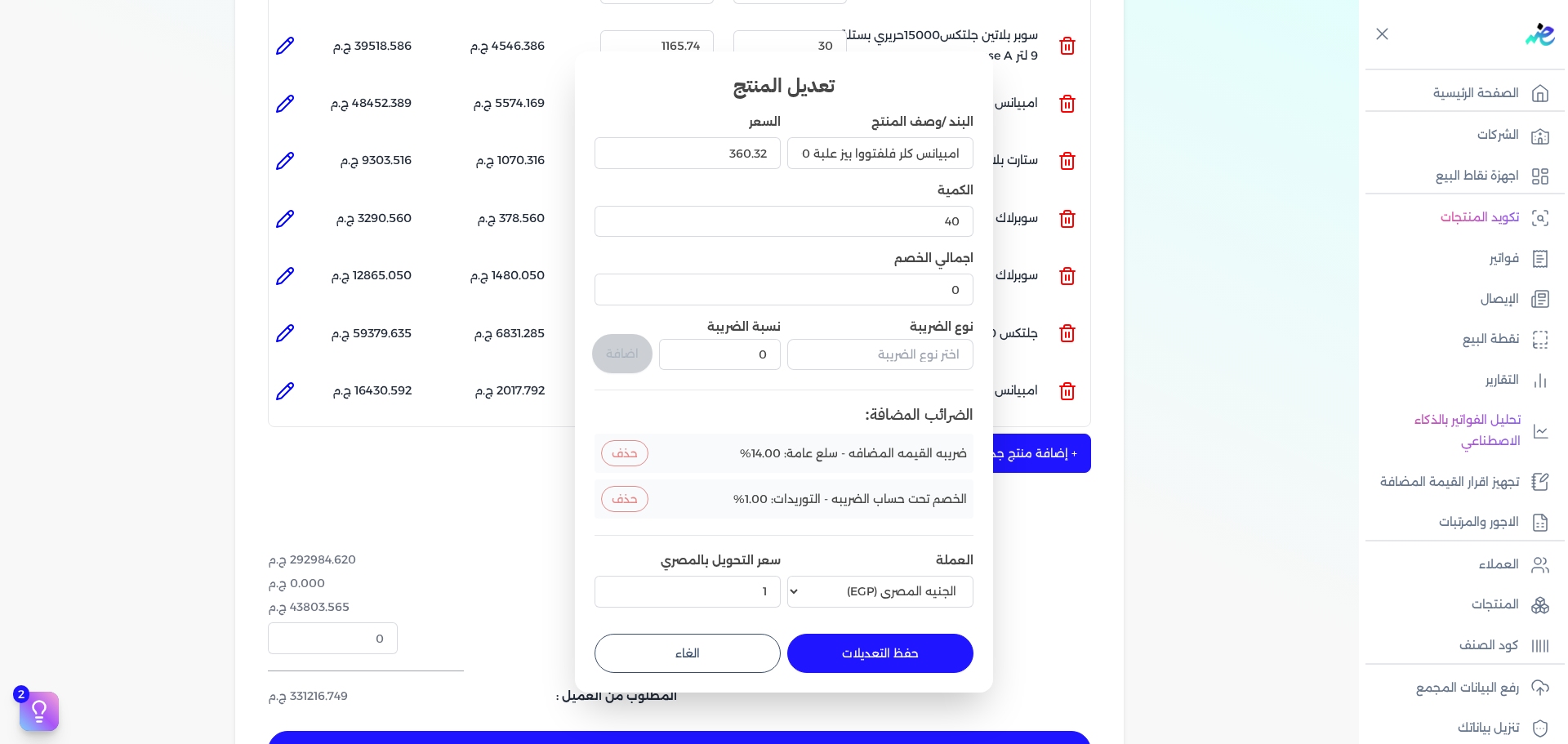
click at [871, 663] on button "حفظ التعديلات" at bounding box center [880, 652] width 186 height 39
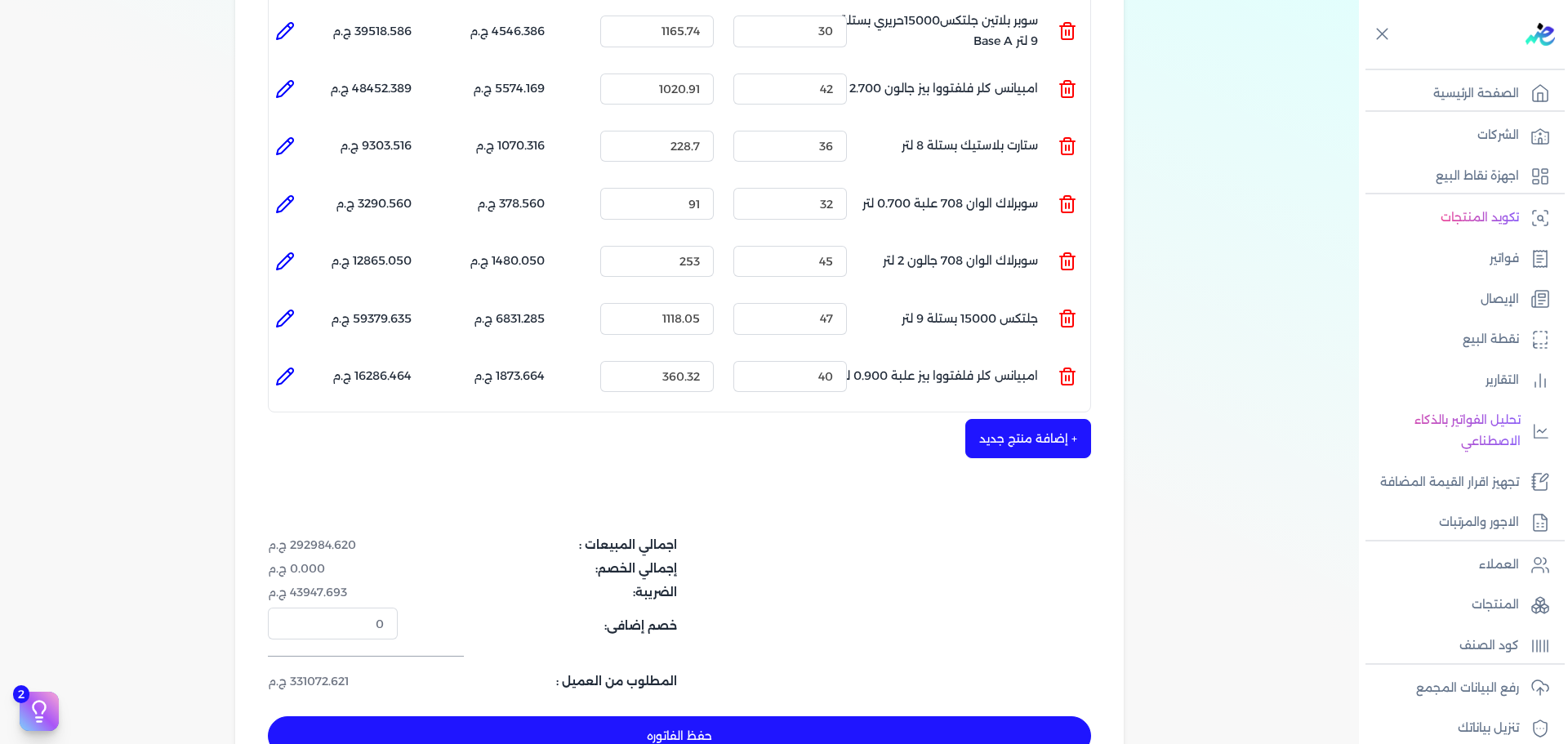
scroll to position [1143, 0]
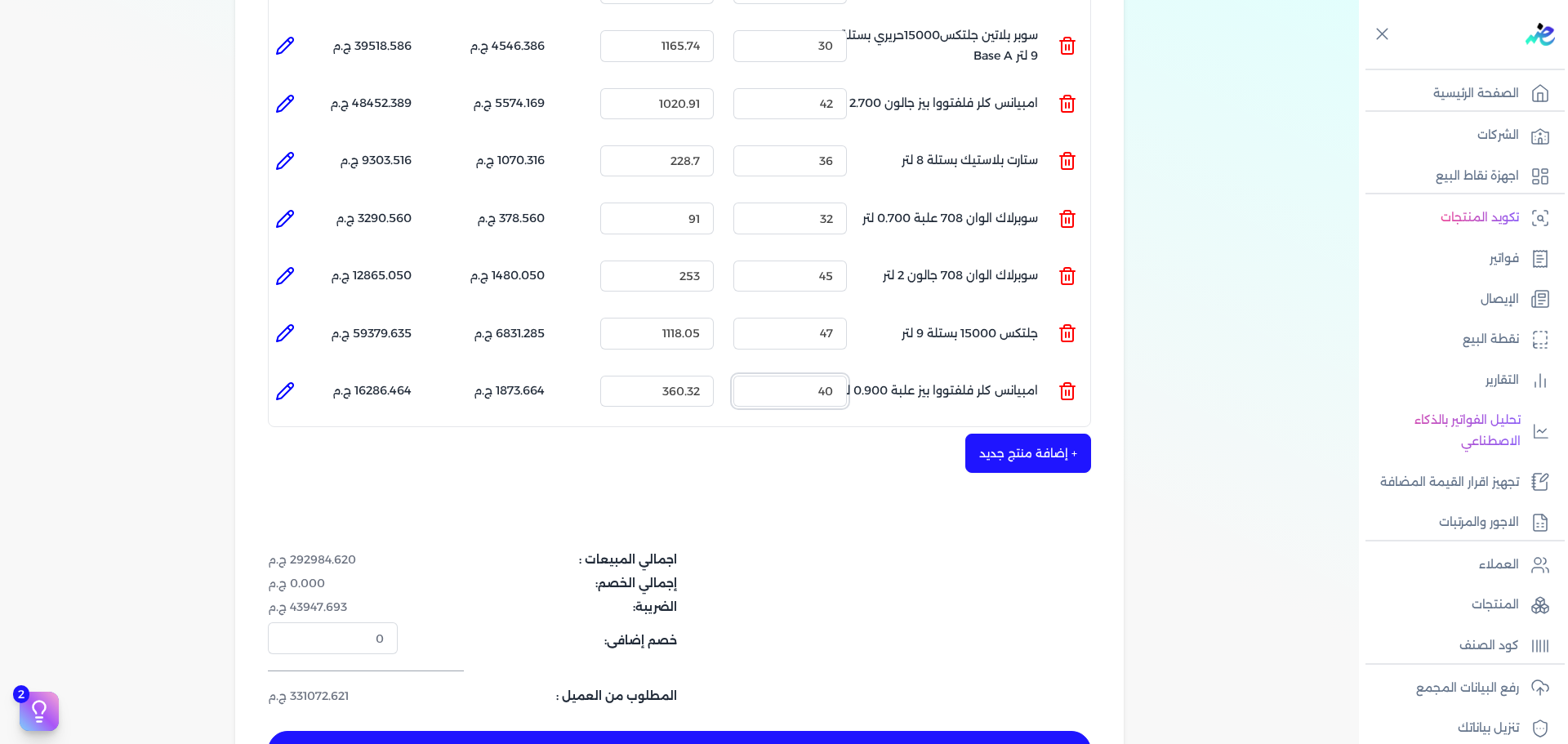
drag, startPoint x: 846, startPoint y: 357, endPoint x: 877, endPoint y: 357, distance: 31.0
click at [877, 369] on ul "المنتج : امبيانس كلر فلفتووا بيز علبة 0.900 لتر الكمية : 40 السعر : 360.32 الضر…" at bounding box center [679, 391] width 821 height 44
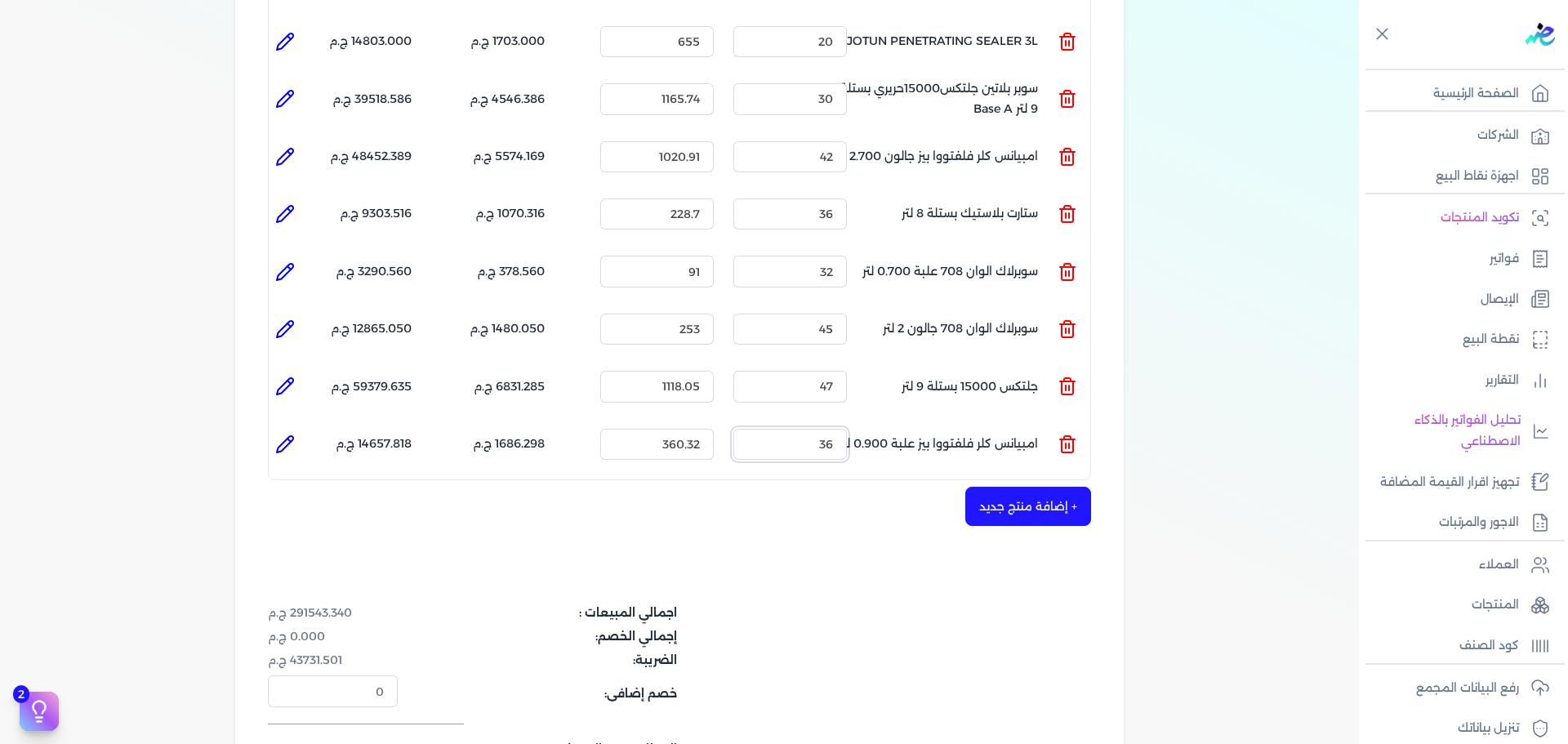
scroll to position [1061, 0]
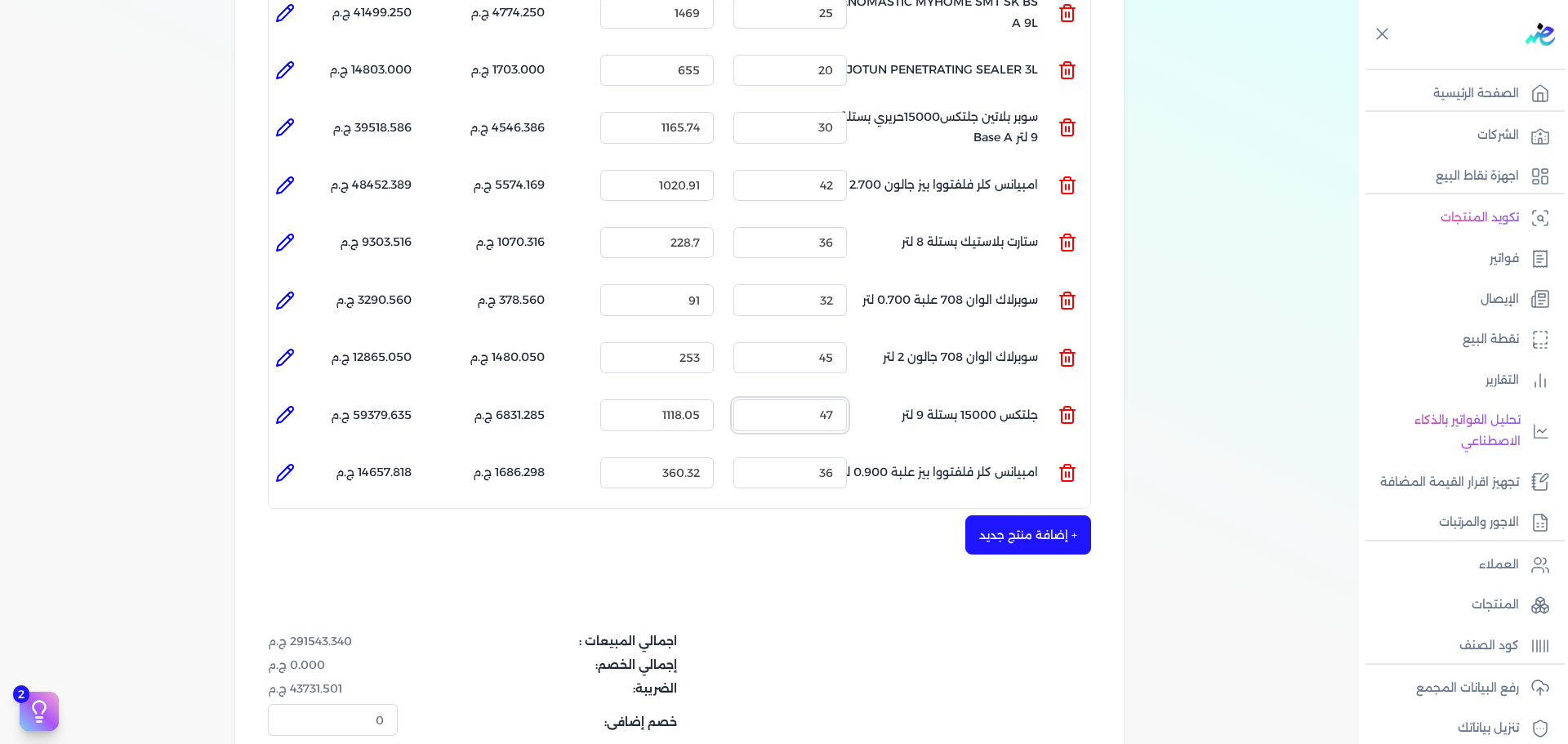
drag, startPoint x: 832, startPoint y: 382, endPoint x: 841, endPoint y: 383, distance: 9.1
click at [841, 399] on input "47" at bounding box center [789, 415] width 113 height 31
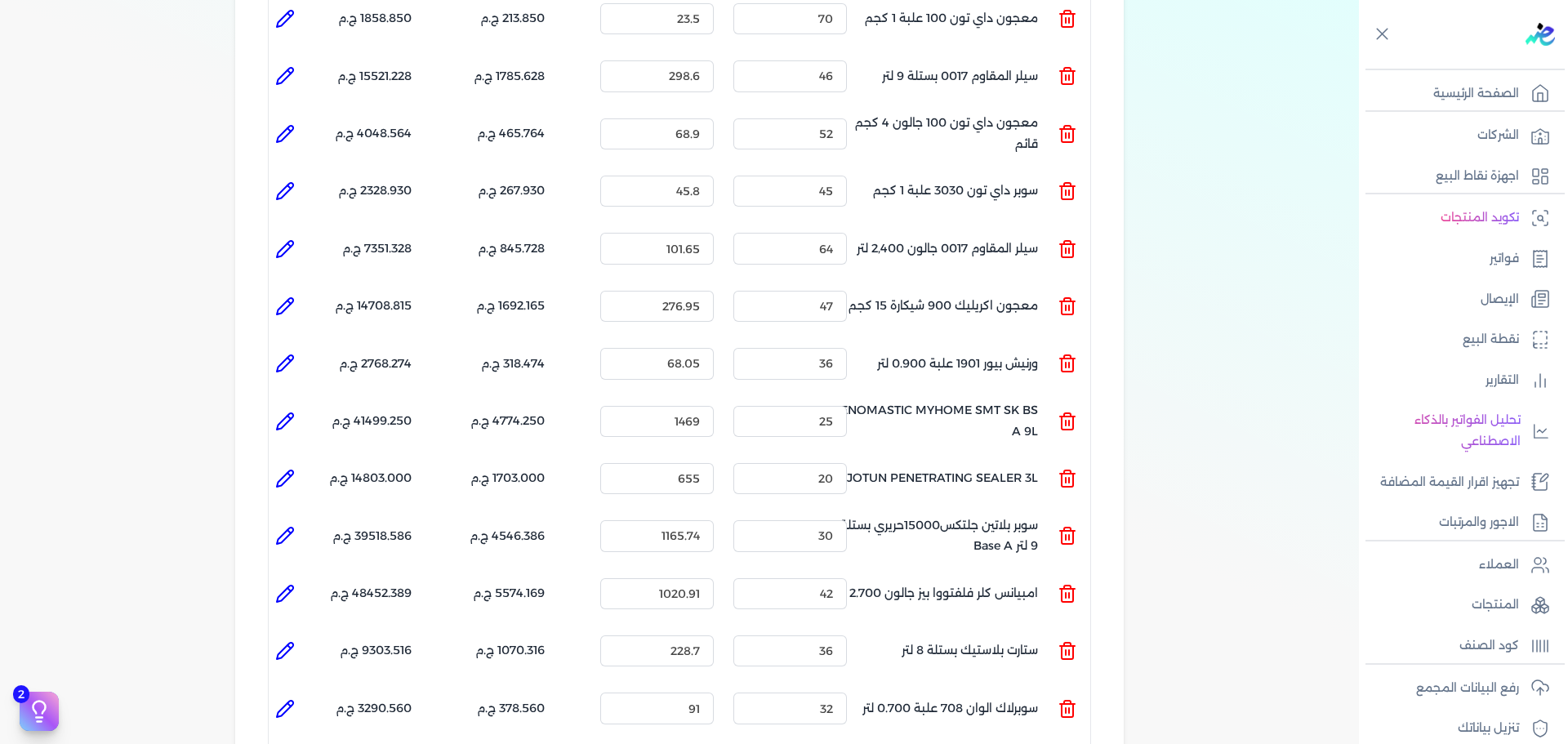
scroll to position [572, 0]
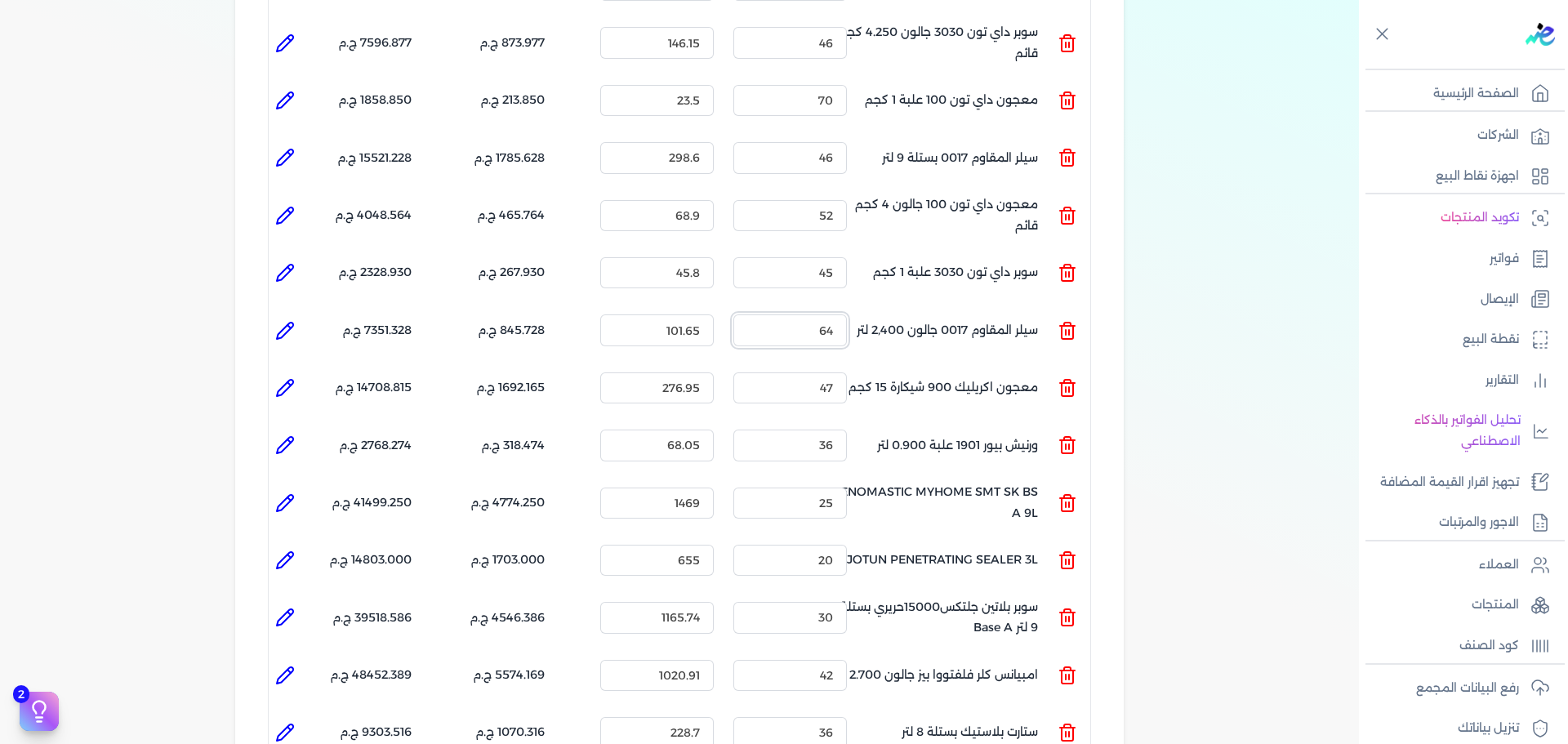
drag, startPoint x: 810, startPoint y: 307, endPoint x: 875, endPoint y: 307, distance: 65.0
click at [875, 307] on ul "المنتج : سيلر المقاوم 0017 جالون 2,400 لتر الكمية : 64 السعر : 101.65 الضريبه :…" at bounding box center [679, 329] width 821 height 44
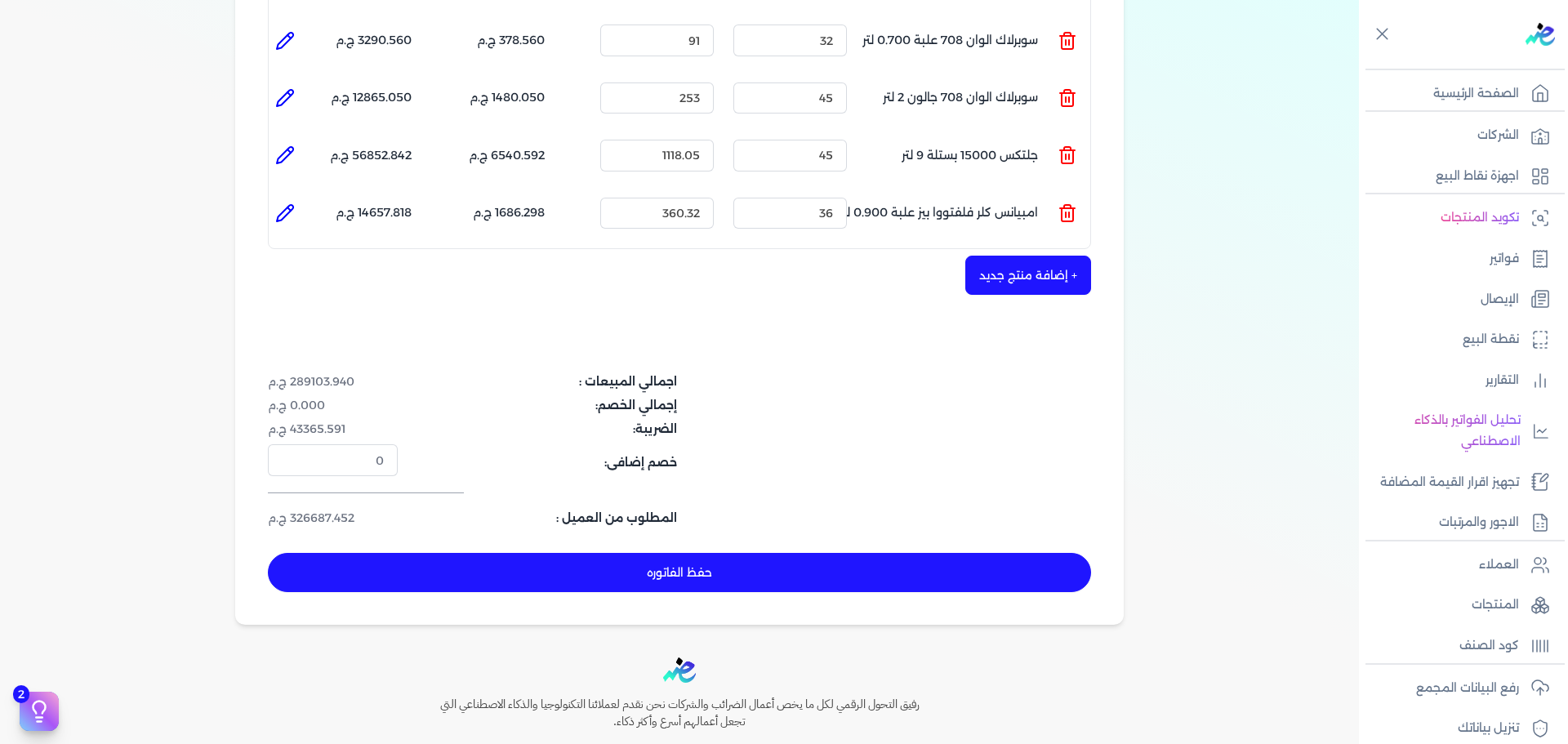
scroll to position [1421, 0]
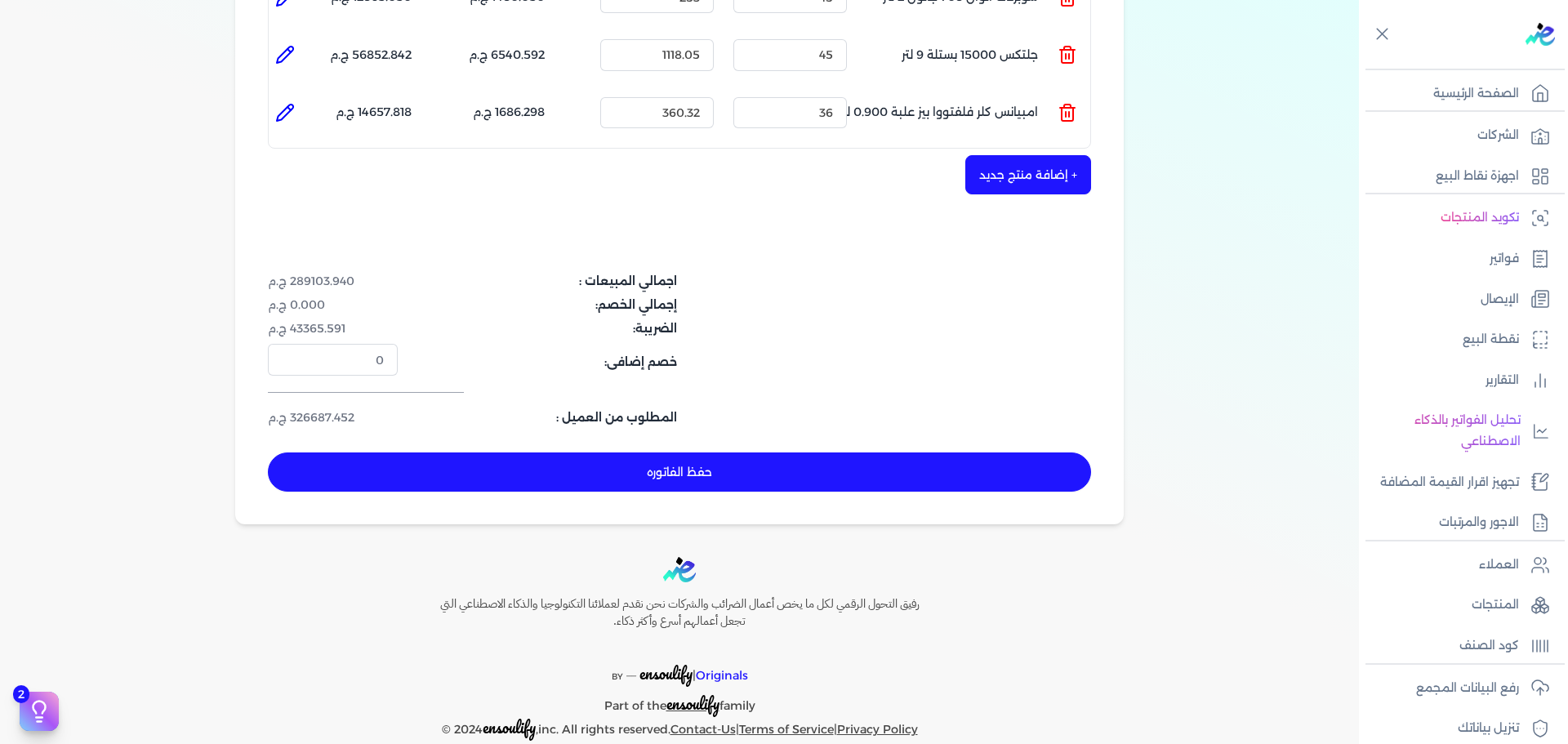
click at [816, 452] on button "حفظ الفاتوره" at bounding box center [679, 471] width 823 height 39
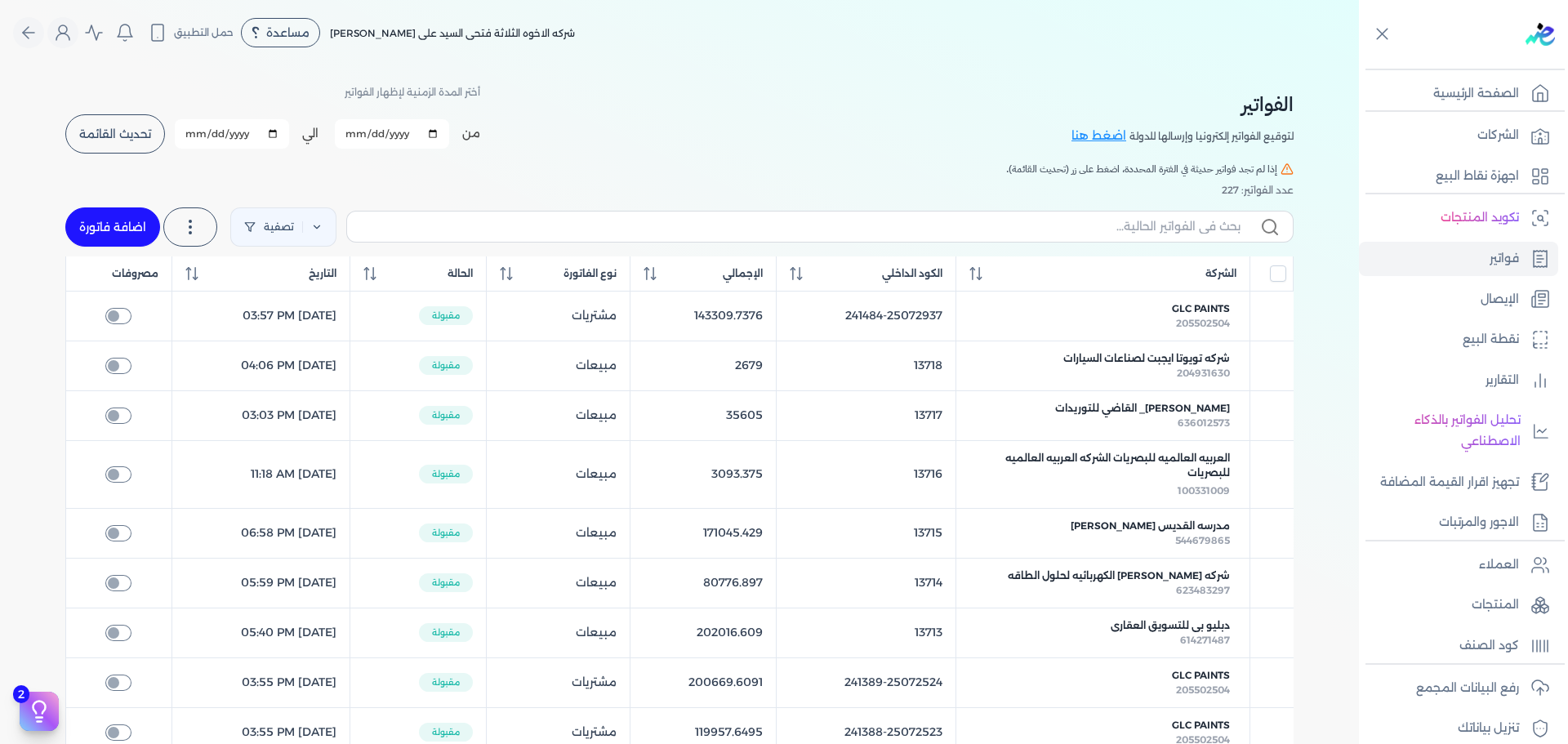
click at [106, 121] on button "تحديث القائمة" at bounding box center [114, 133] width 100 height 39
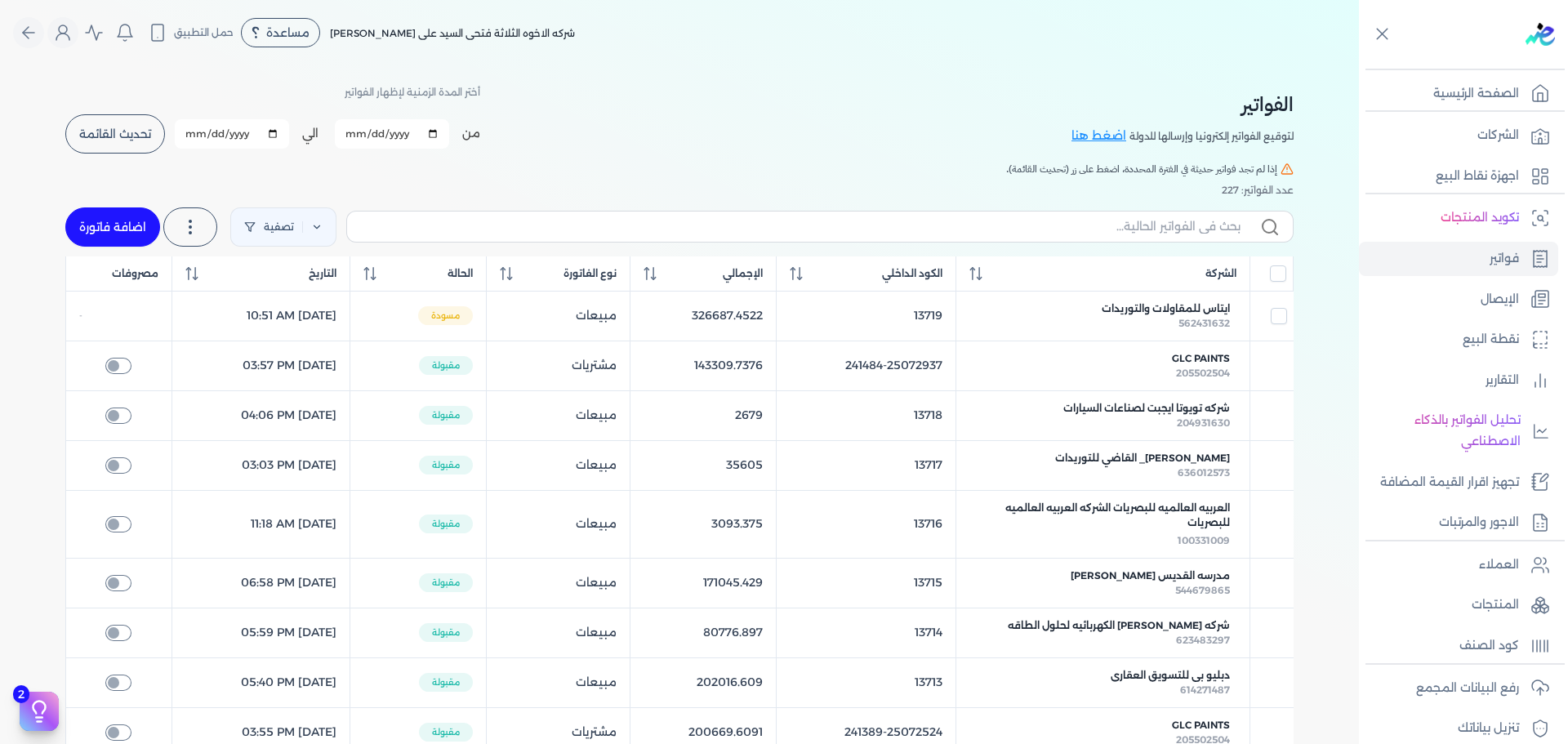
click at [170, 136] on div "من [DATE] الي [DATE] برجاء تحديد فتره زمنيه برجاء تحديد فتره زمنيه صالحة تحديث …" at bounding box center [272, 133] width 415 height 42
click at [158, 135] on button "تحديث القائمة" at bounding box center [114, 133] width 100 height 39
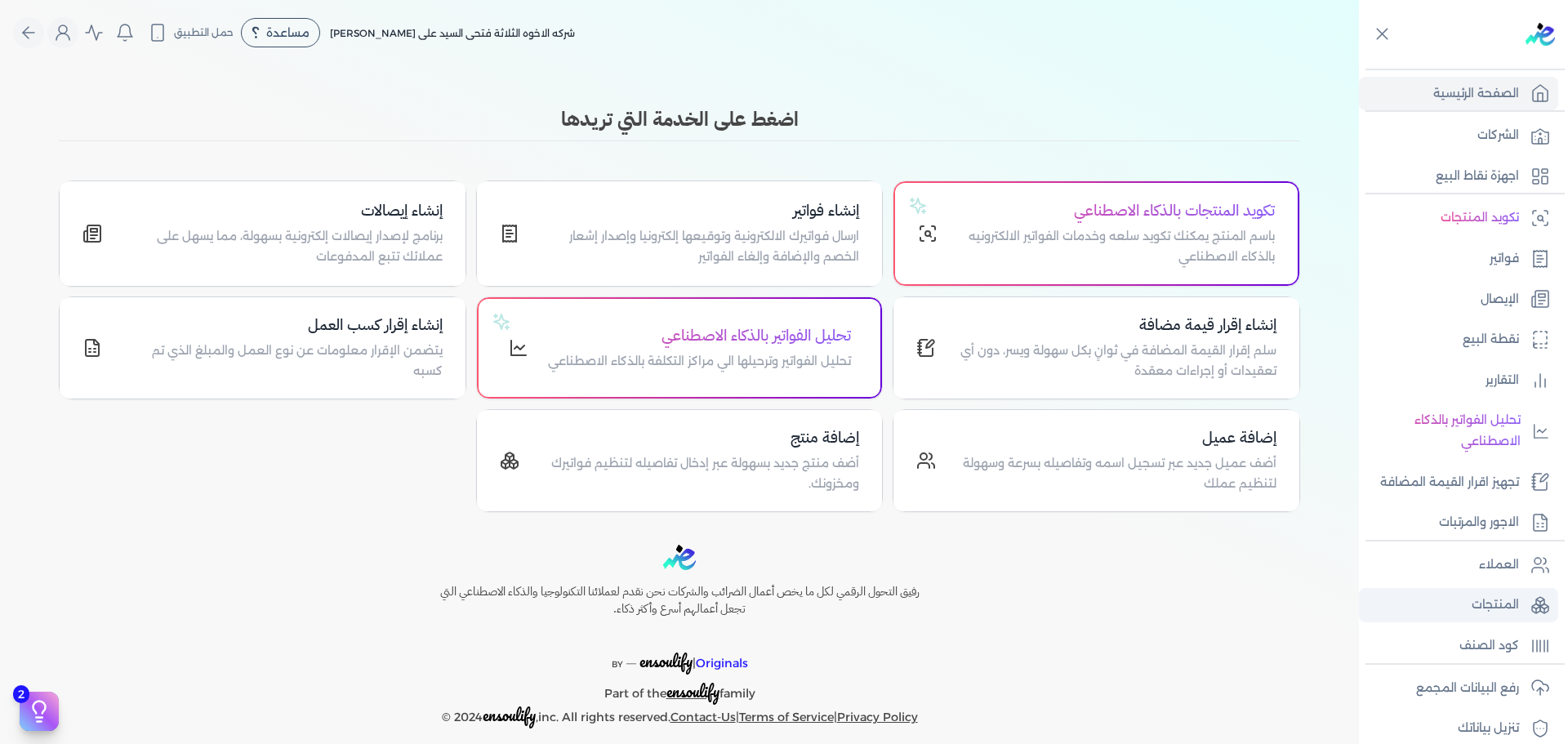
click at [1475, 599] on p "المنتجات" at bounding box center [1494, 605] width 48 height 22
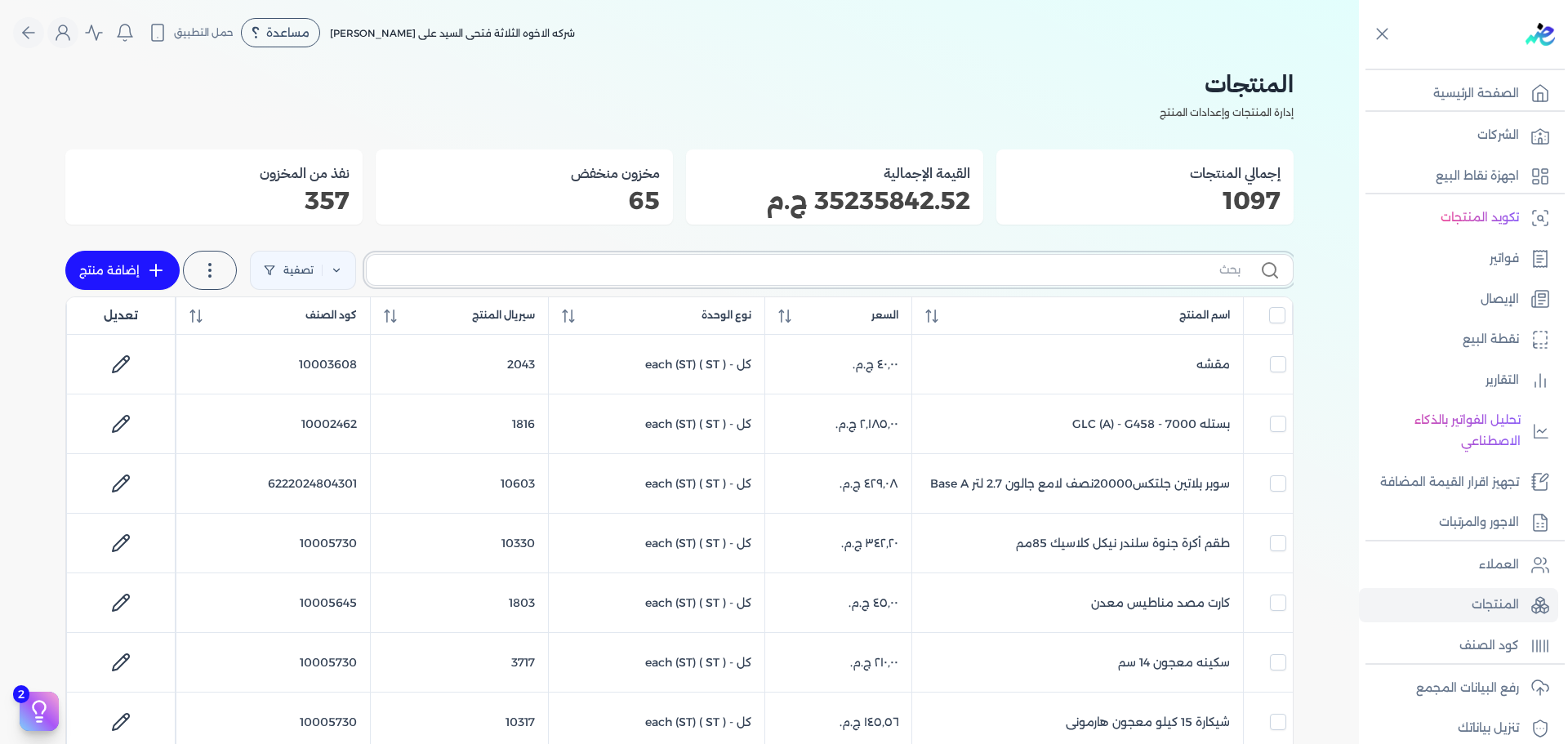
click at [1116, 267] on input "text" at bounding box center [809, 270] width 860 height 17
paste input ""FENOMASTIC MYHOME SMT SK BS A 9L ""
type input ""FENOMASTIC MYHOME SMT SK BS A 9L ""
checkbox input "false"
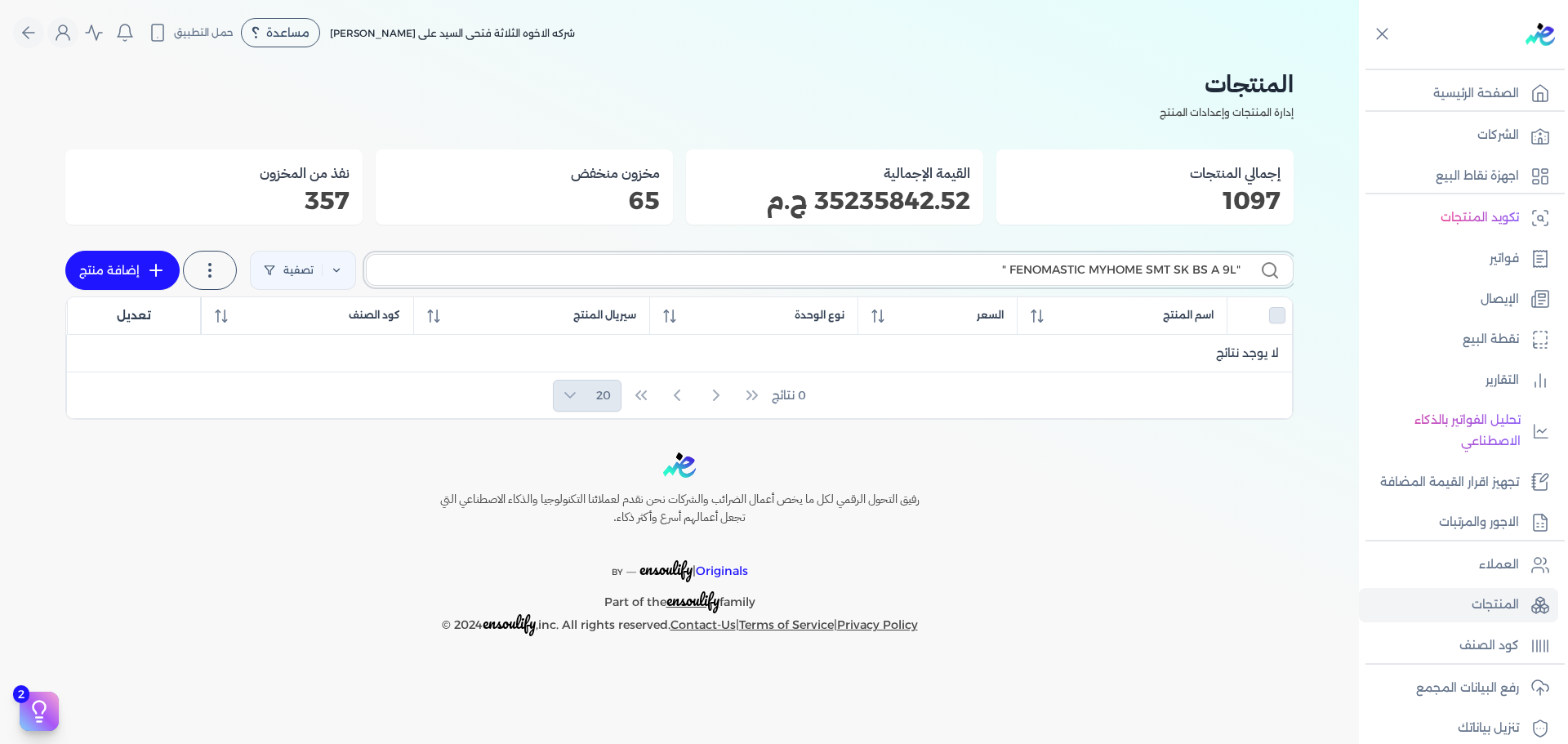
click at [999, 266] on input ""FENOMASTIC MYHOME SMT SK BS A 9L "" at bounding box center [809, 270] width 860 height 17
drag, startPoint x: 1005, startPoint y: 266, endPoint x: 997, endPoint y: 267, distance: 8.1
click at [997, 267] on input ""FENOMASTIC MYHOME SMT SK BS A 9L "" at bounding box center [809, 270] width 860 height 17
type input ""FENOMASTIC MYHOME SMT SK BS A 9L"
checkbox input "false"
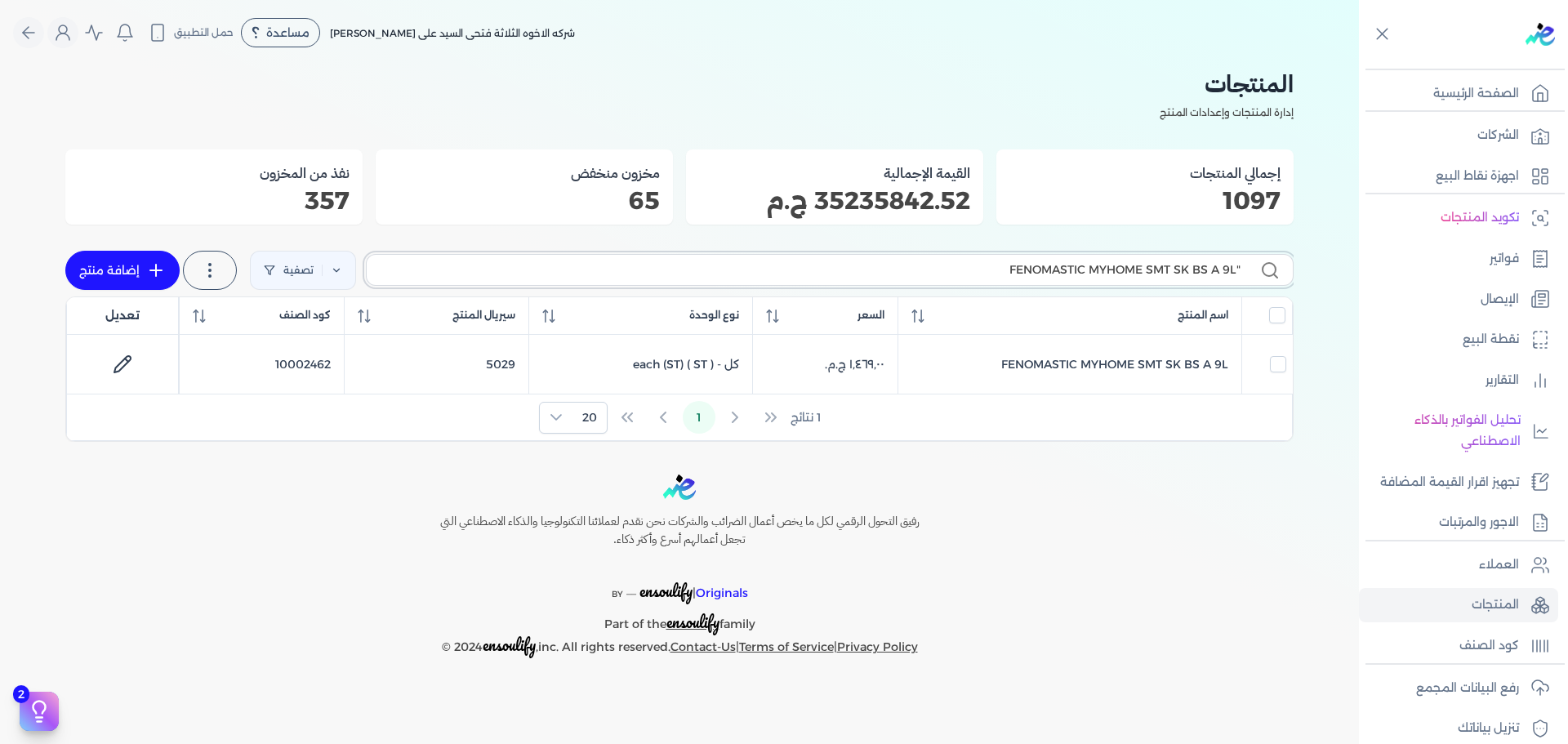
drag, startPoint x: 1234, startPoint y: 266, endPoint x: 1244, endPoint y: 269, distance: 10.4
click at [1244, 269] on label ""FENOMASTIC MYHOME SMT SK BS A 9L" at bounding box center [829, 269] width 928 height 31
type input "FENOMASTIC MYHOME SMT SK BS A 9L"
checkbox input "false"
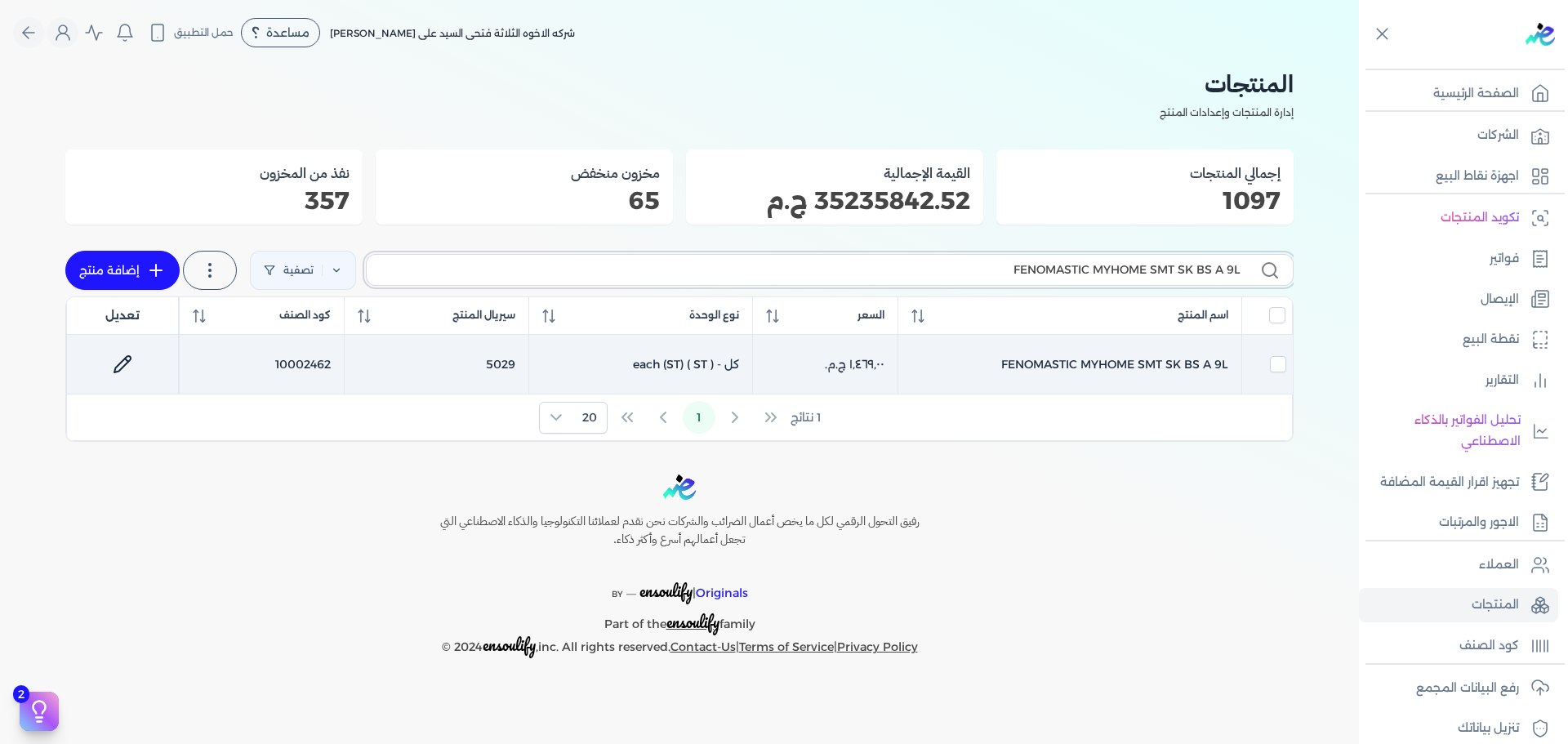
type input "FENOMASTIC MYHOME SMT SK BS A 9L"
click at [134, 356] on link at bounding box center [122, 364] width 39 height 39
select select "GS1"
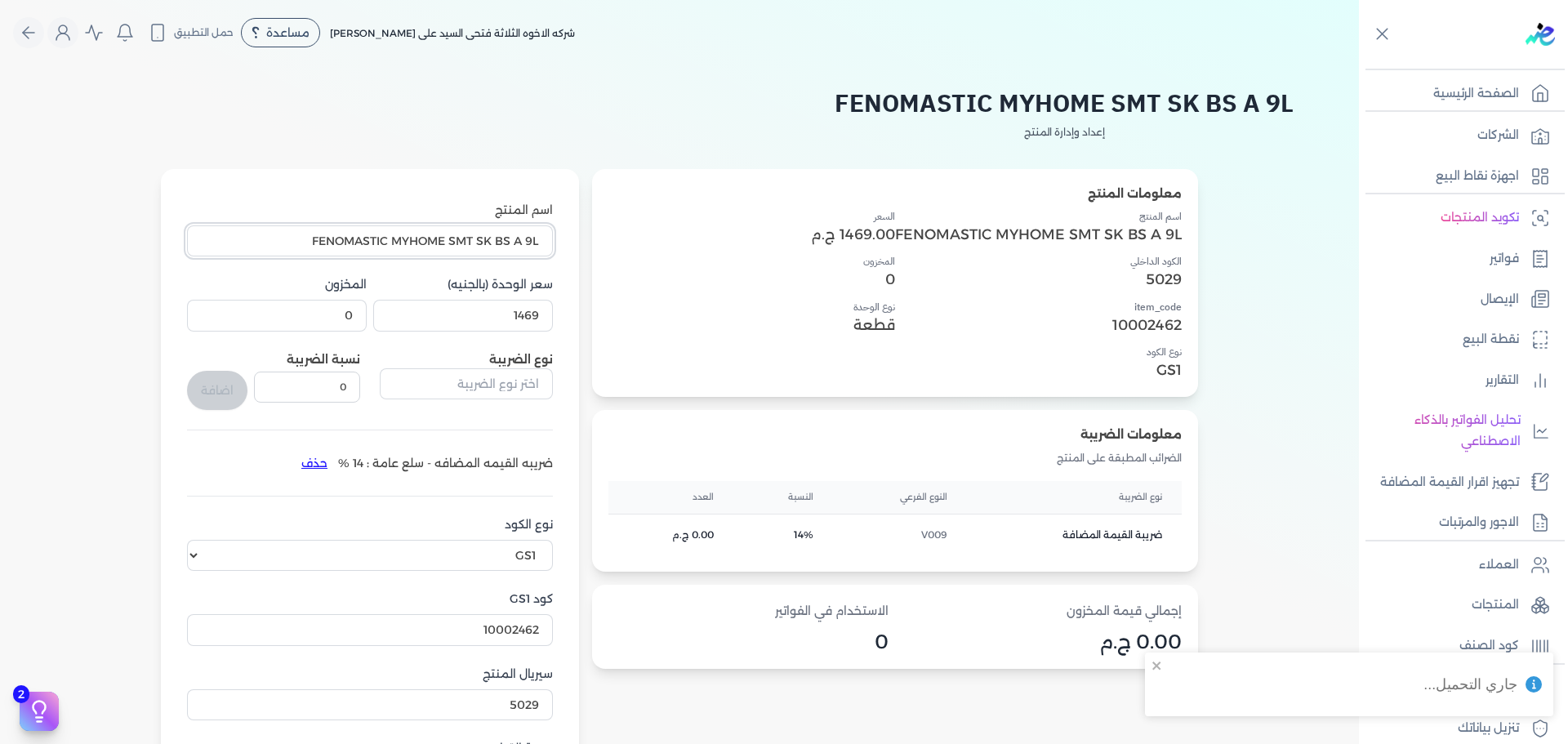
click at [322, 244] on input "FENOMASTIC MYHOME SMT SK BS A 9L" at bounding box center [370, 241] width 366 height 31
